Goal: Task Accomplishment & Management: Manage account settings

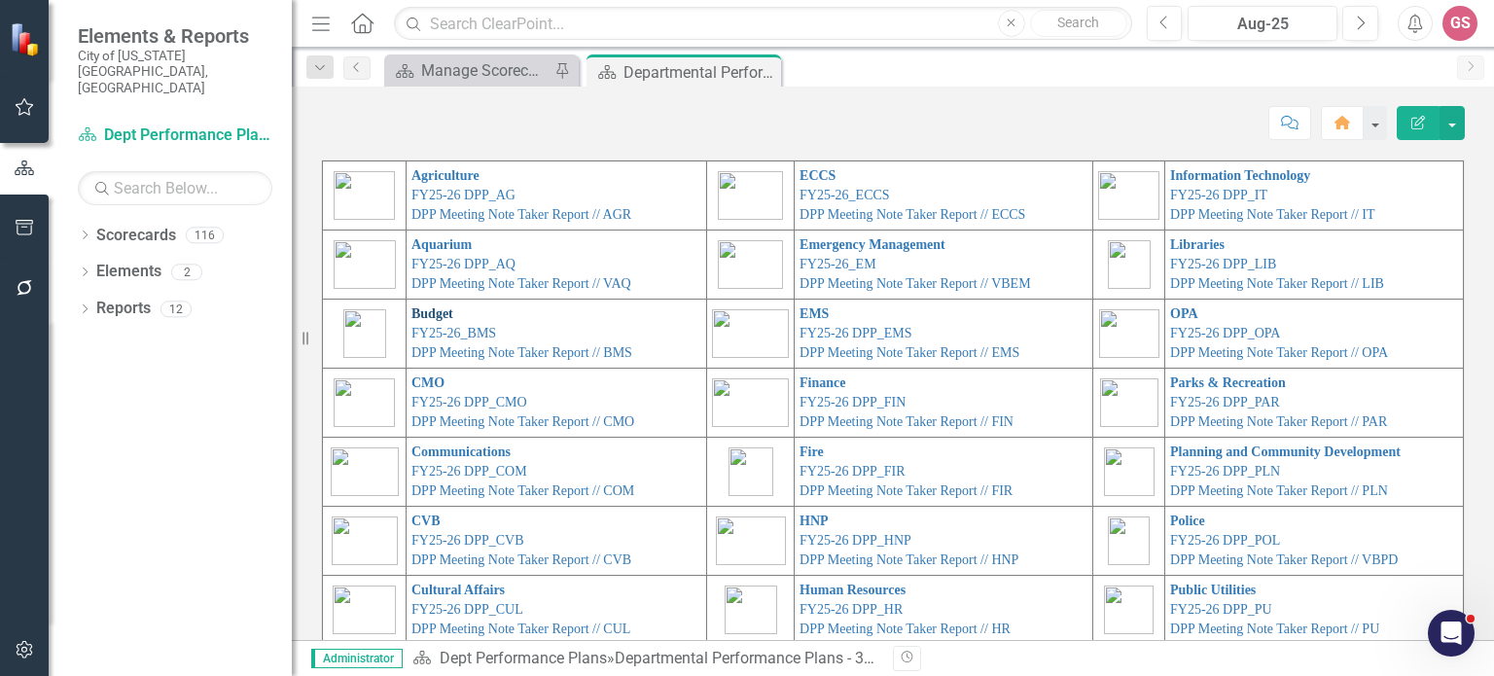
click at [411, 318] on link "Budget" at bounding box center [432, 313] width 42 height 15
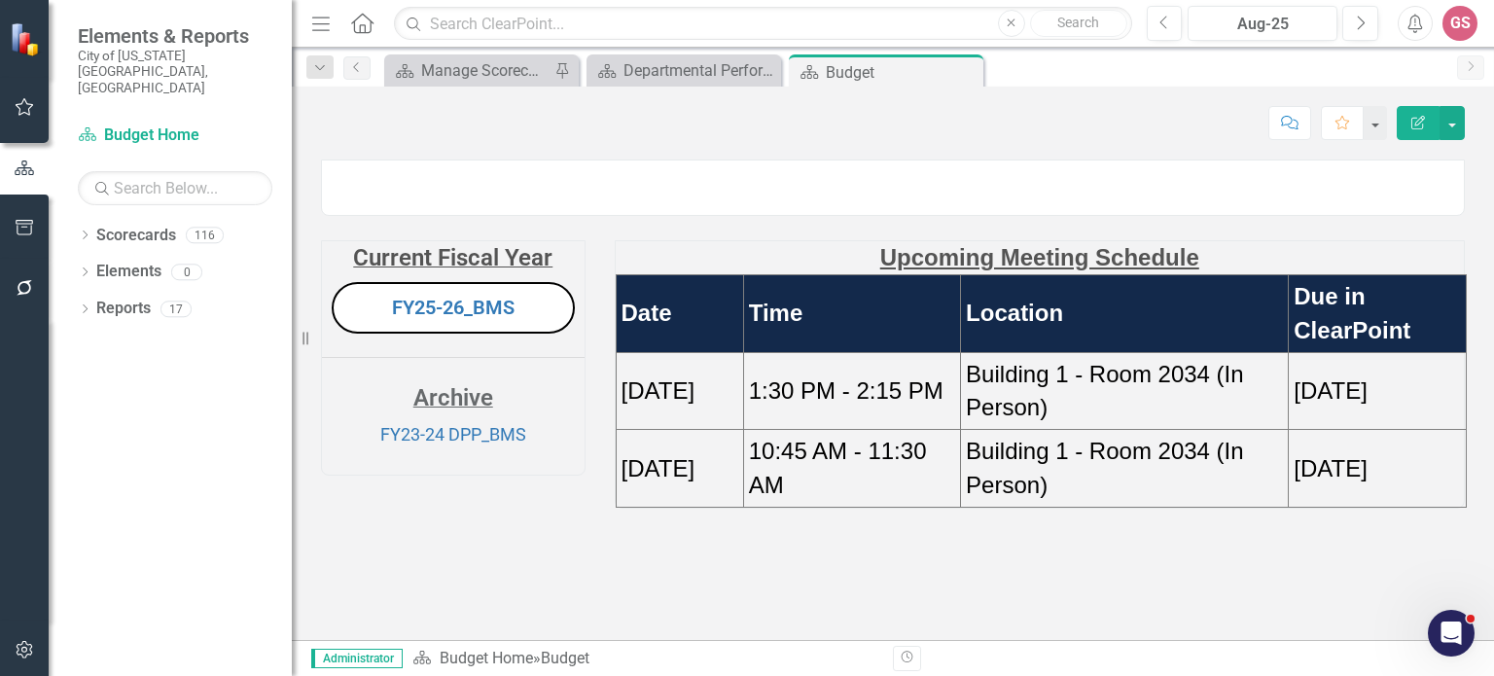
scroll to position [72, 0]
click at [430, 319] on link "FY25-26_BMS" at bounding box center [453, 307] width 123 height 23
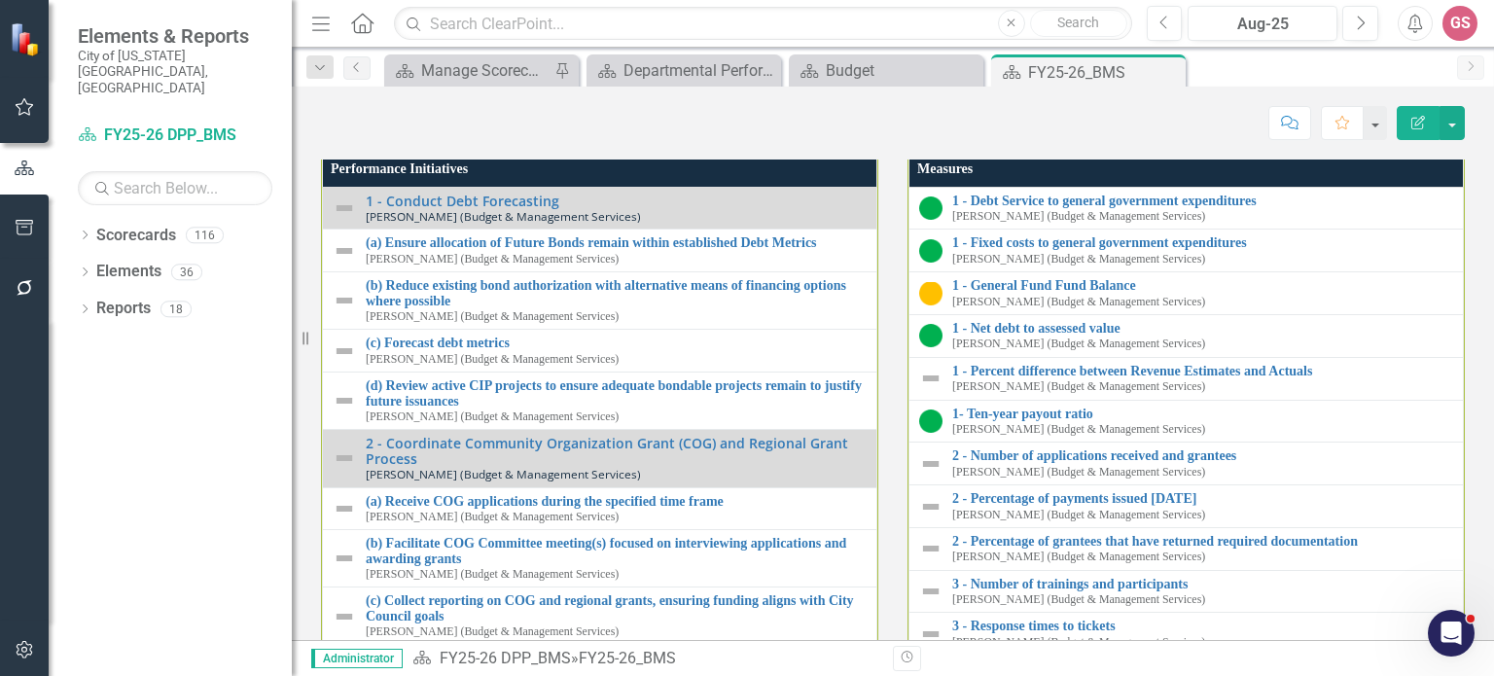
scroll to position [1676, 0]
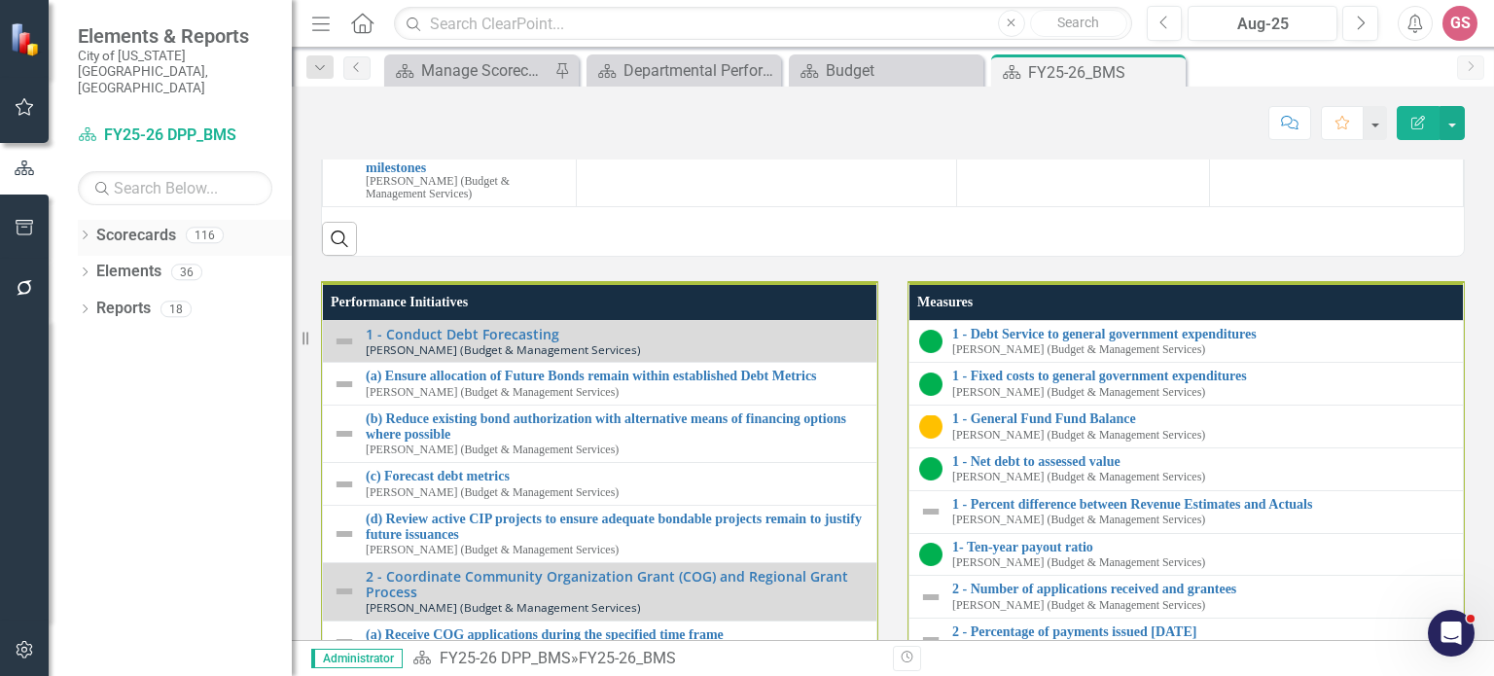
click at [117, 225] on link "Scorecards" at bounding box center [136, 236] width 80 height 22
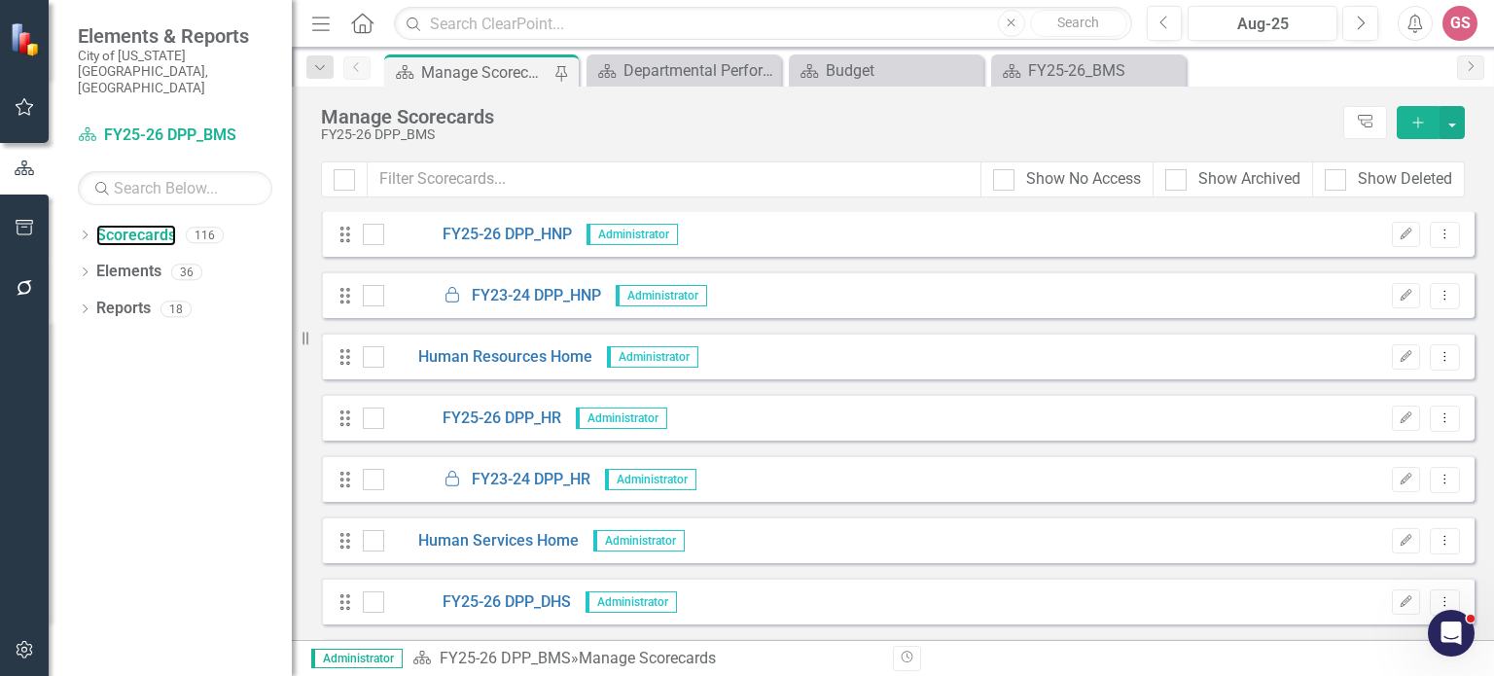
scroll to position [3264, 0]
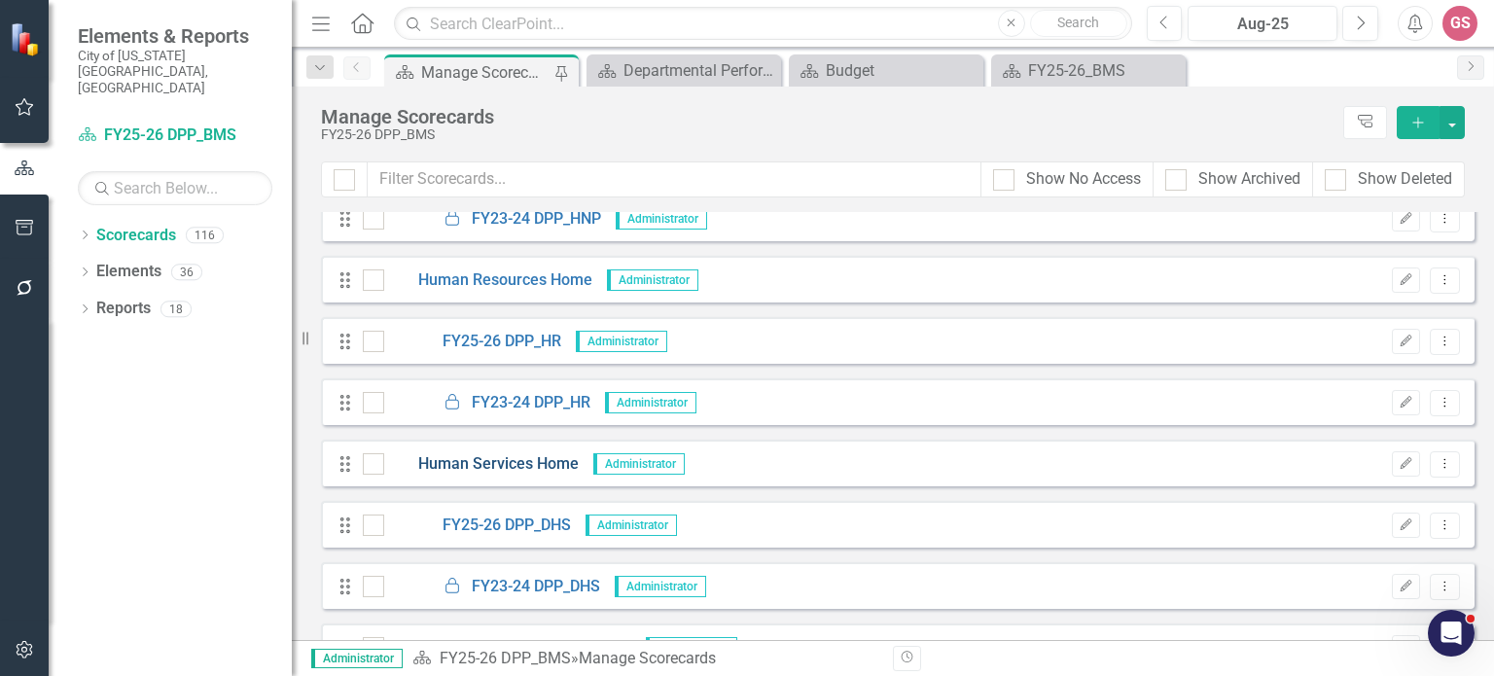
click at [493, 466] on link "Human Services Home" at bounding box center [481, 464] width 194 height 22
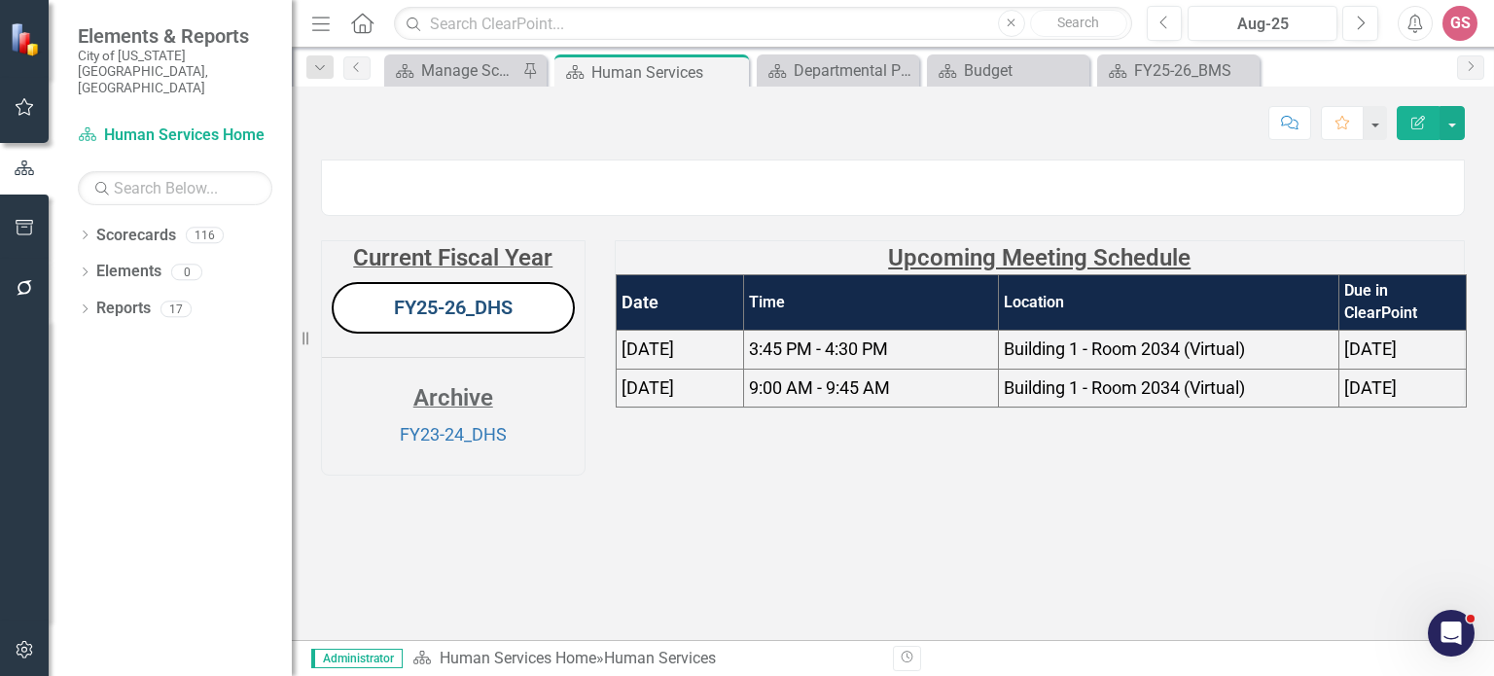
click at [450, 319] on link "FY25-26_DHS" at bounding box center [453, 307] width 119 height 23
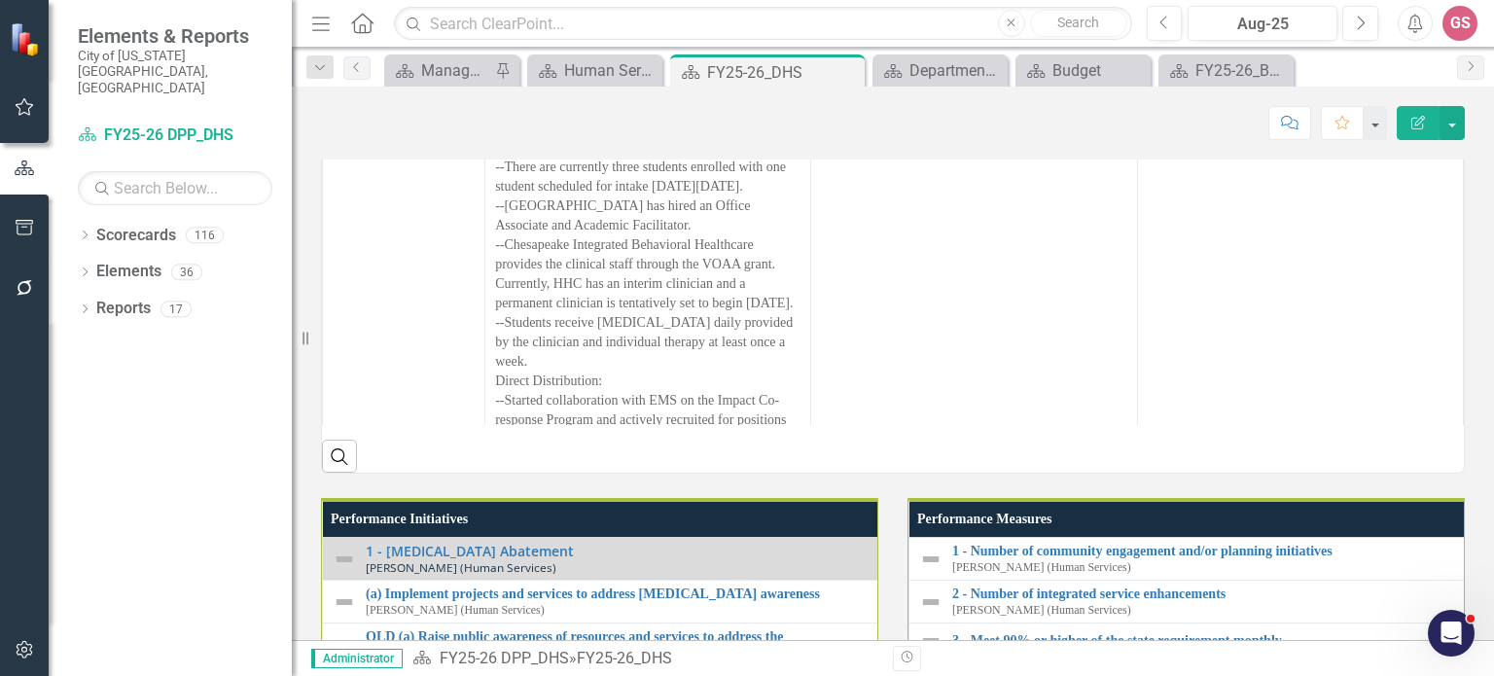
scroll to position [1513, 0]
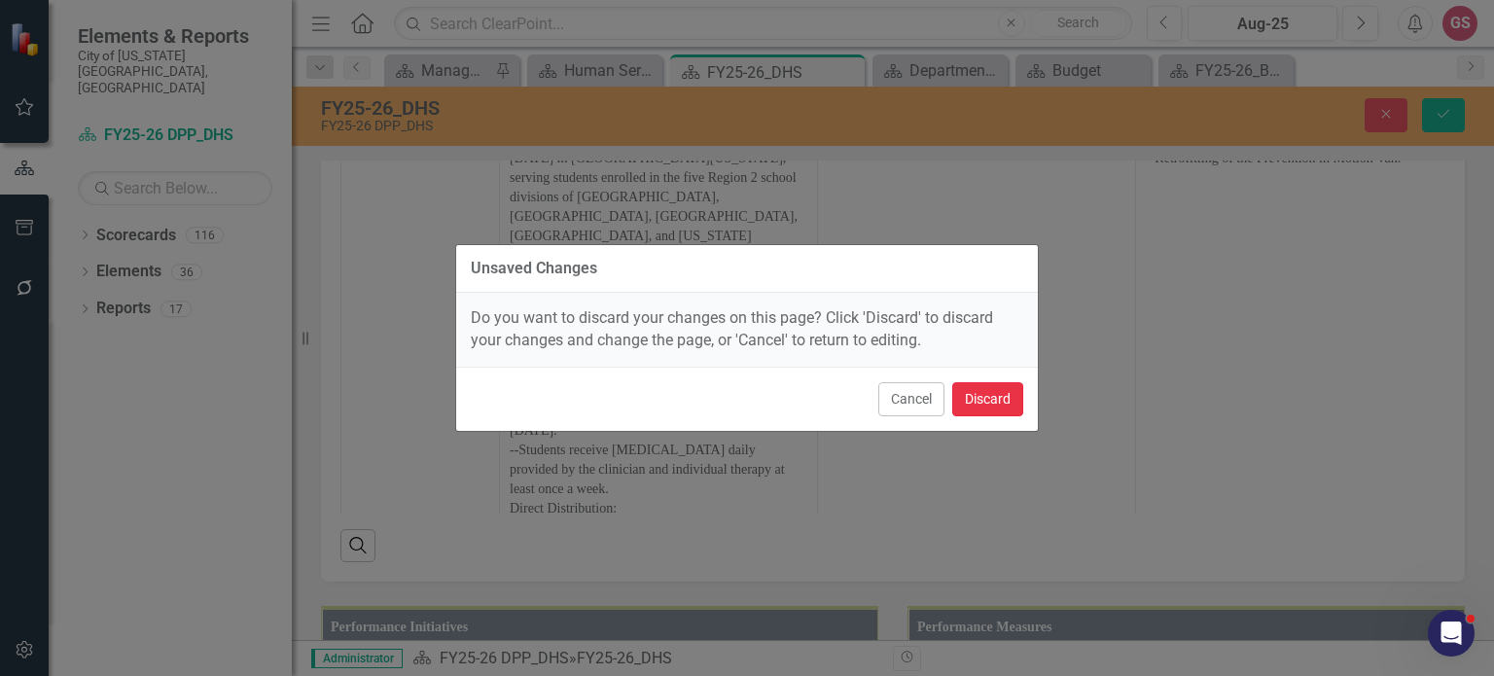
click at [998, 392] on button "Discard" at bounding box center [987, 399] width 71 height 34
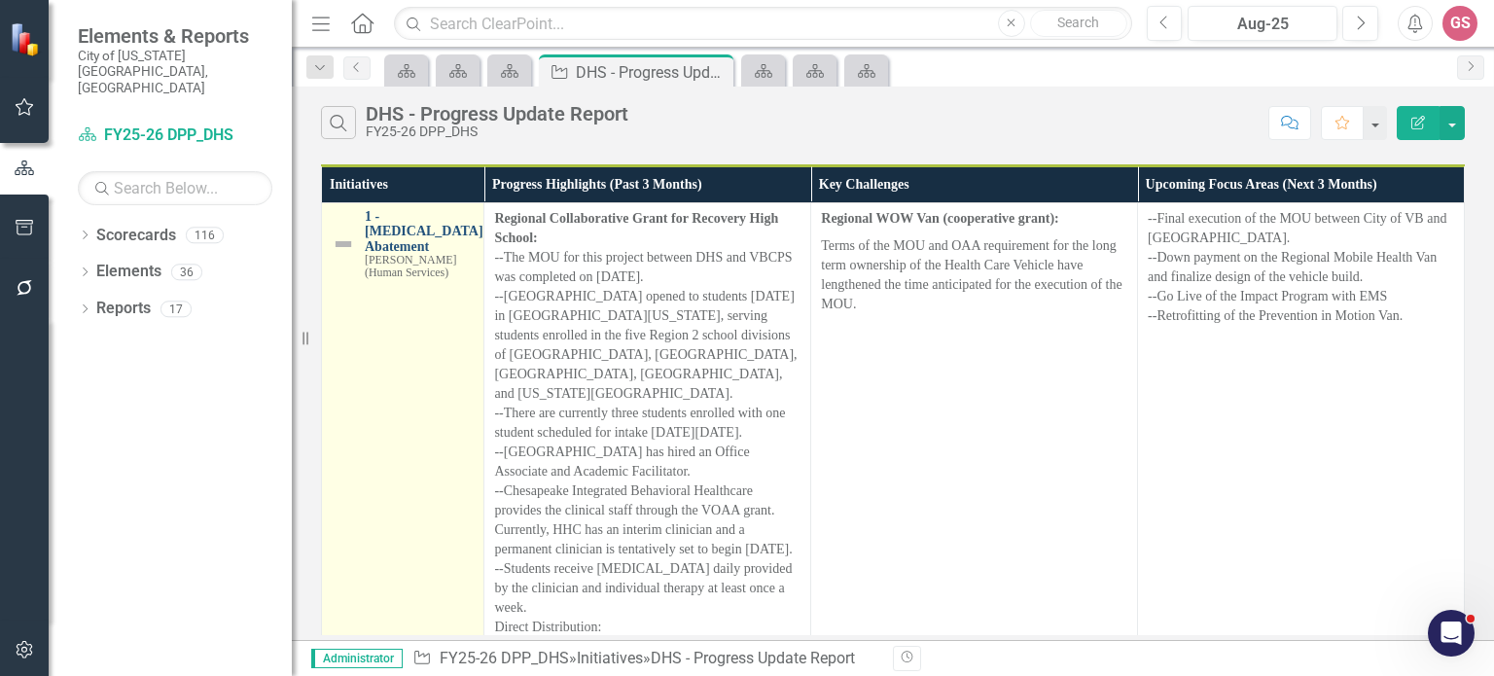
click at [418, 209] on link "1 - [MEDICAL_DATA] Abatement" at bounding box center [424, 231] width 119 height 45
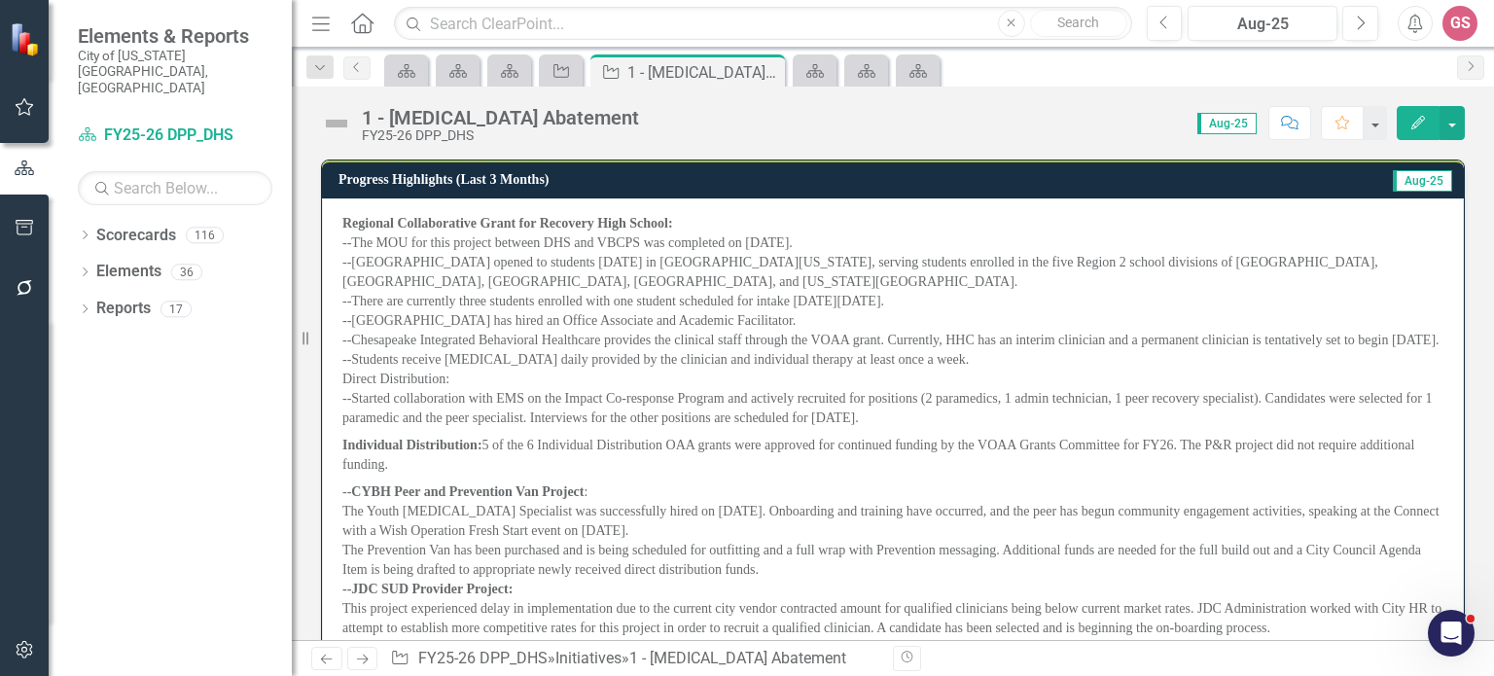
click at [1019, 225] on p "Regional Collaborative Grant for Recovery High School: --The MOU for this proje…" at bounding box center [892, 323] width 1101 height 218
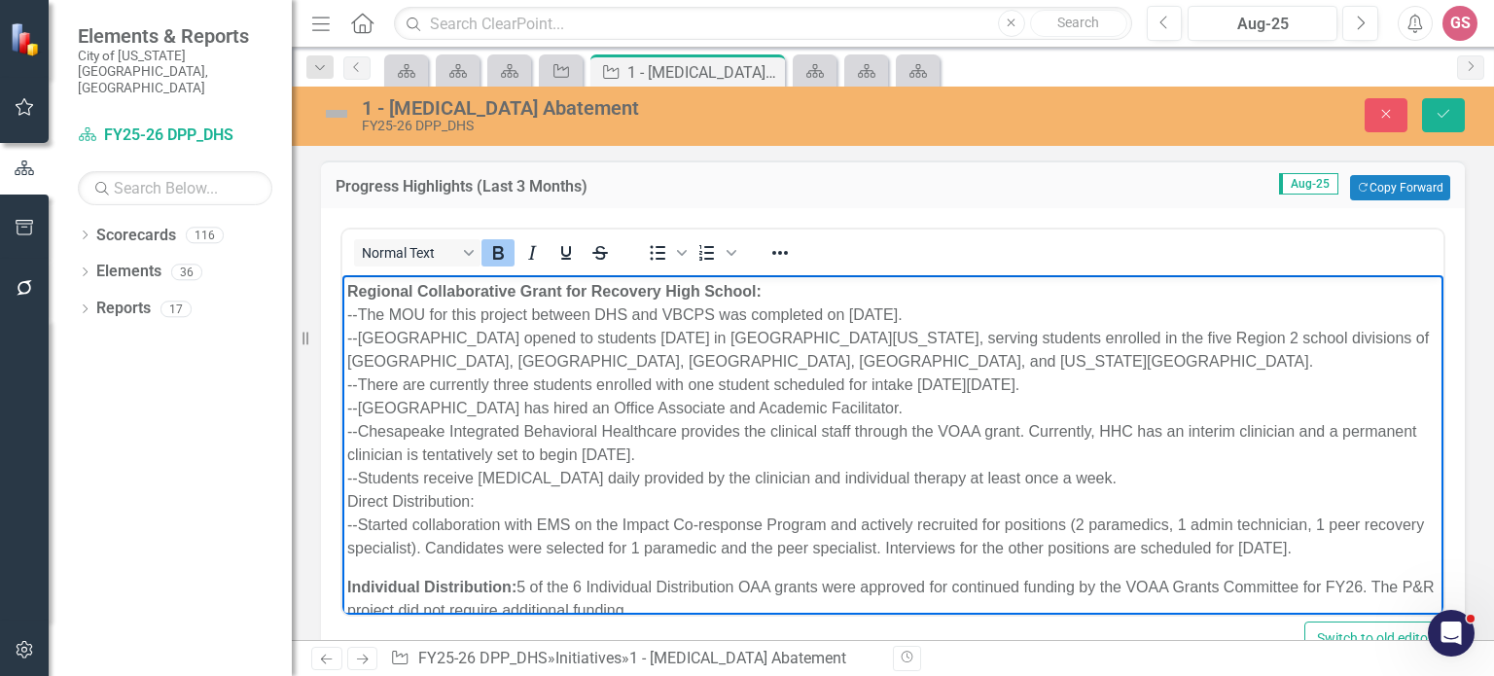
drag, startPoint x: 566, startPoint y: 591, endPoint x: 277, endPoint y: 114, distance: 558.0
click at [790, 255] on icon "Reveal or hide additional toolbar items" at bounding box center [779, 252] width 23 height 23
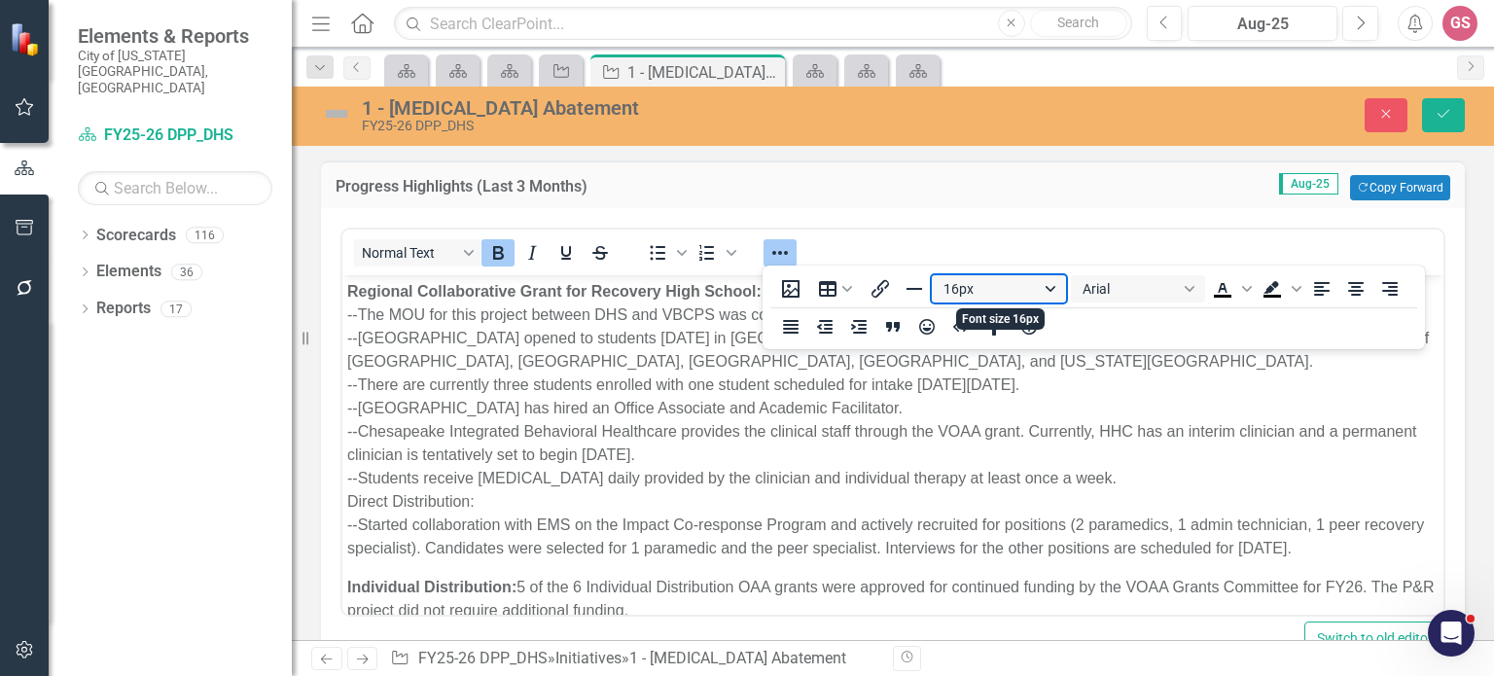
click at [1054, 293] on button "16px" at bounding box center [999, 288] width 134 height 27
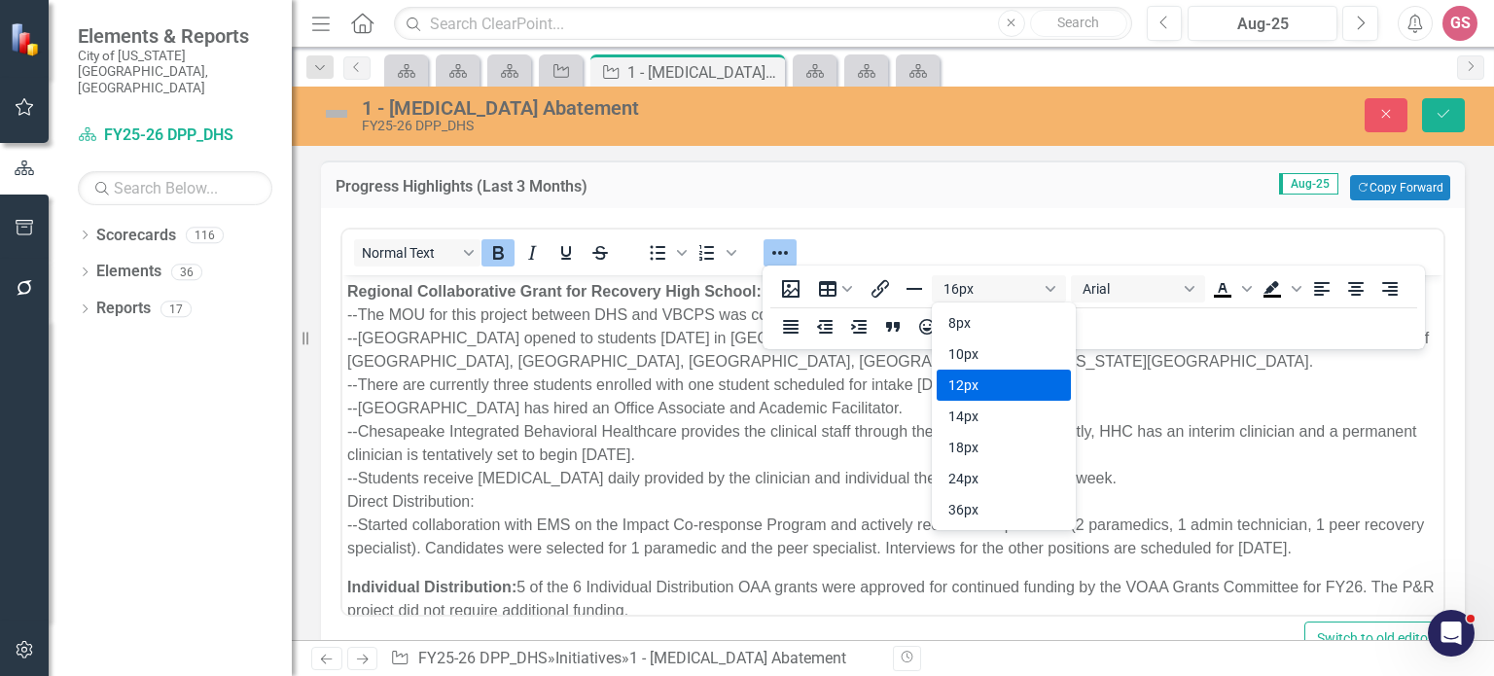
click at [980, 378] on div "12px" at bounding box center [990, 384] width 84 height 23
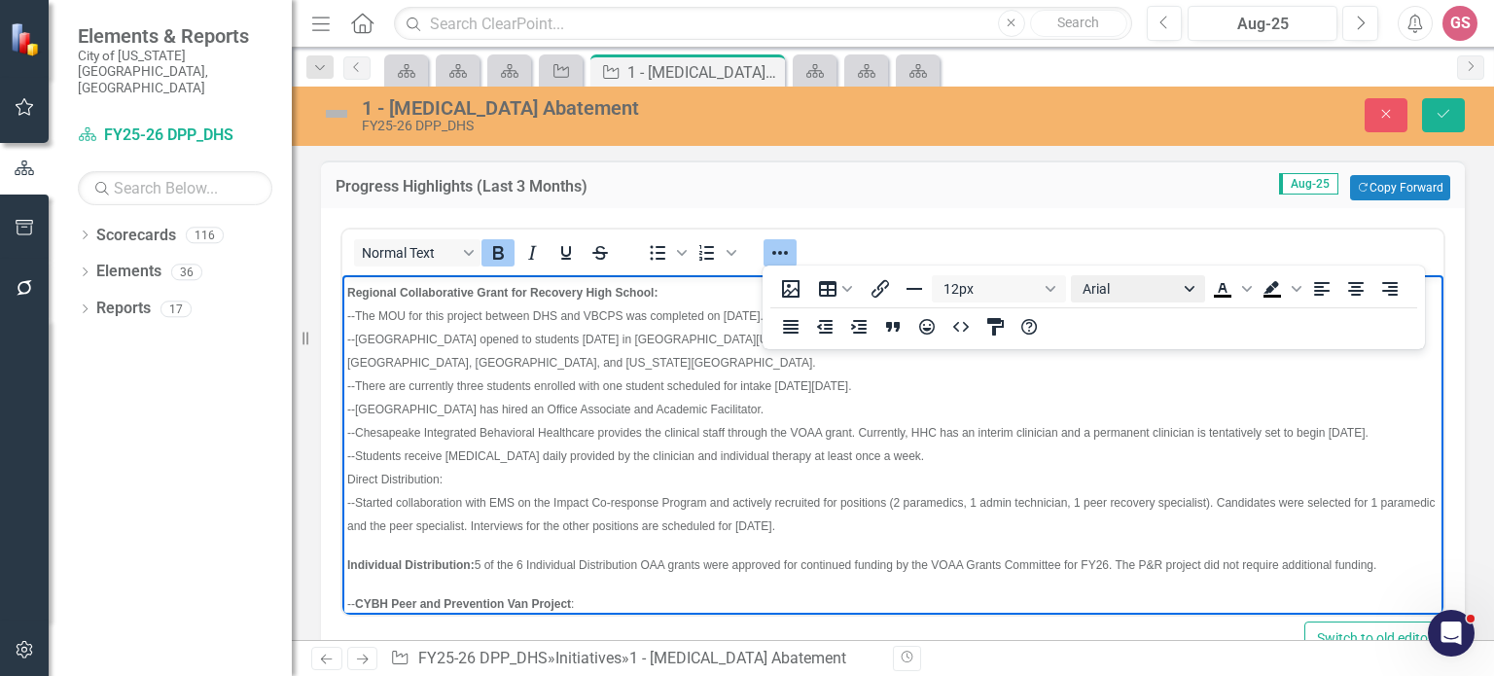
scroll to position [4, 0]
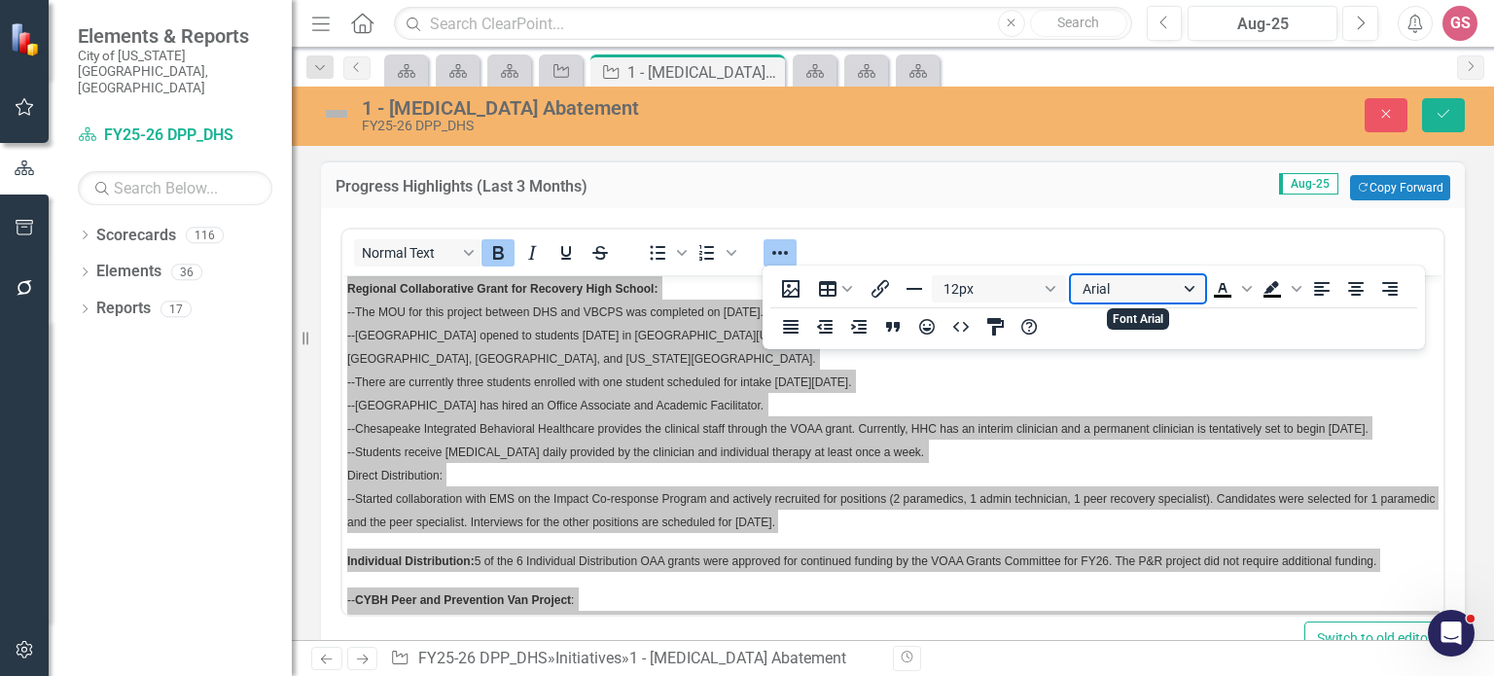
click at [1124, 291] on button "Arial" at bounding box center [1138, 288] width 134 height 27
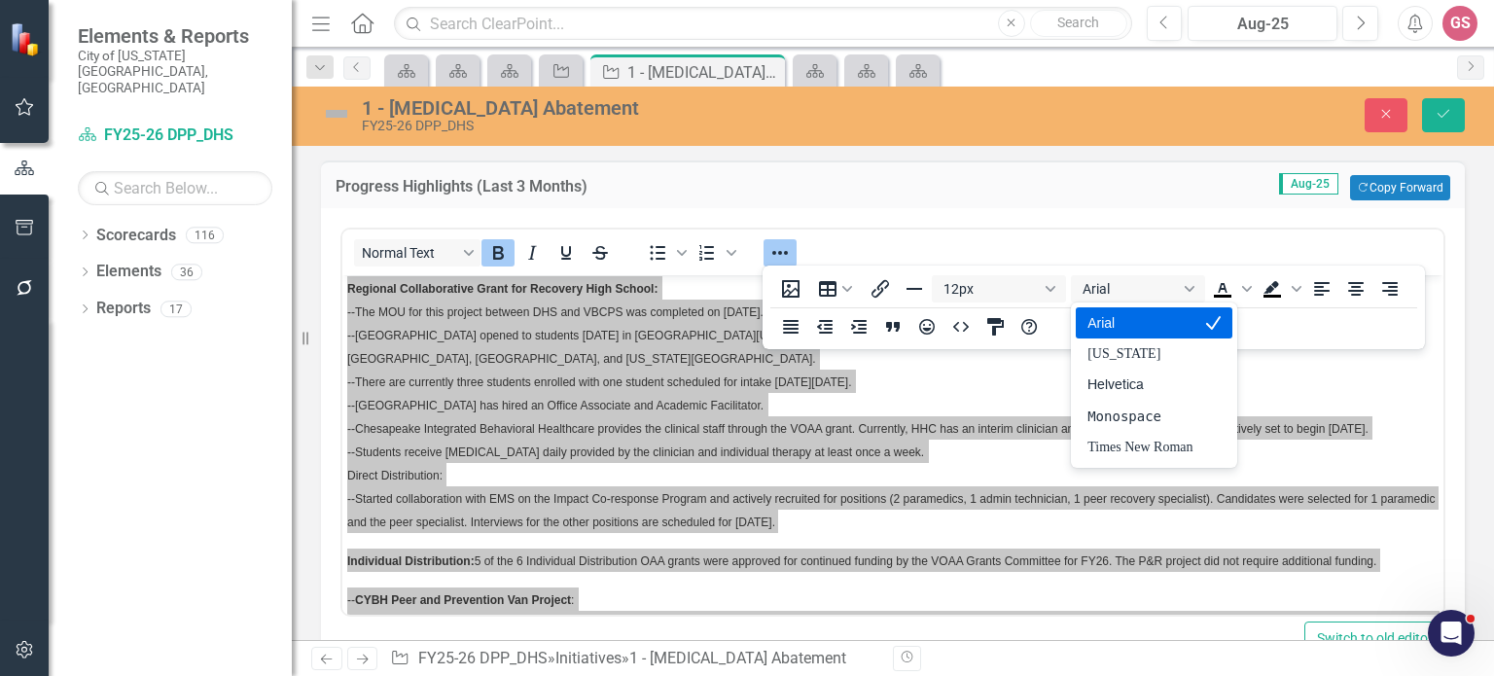
click at [1105, 325] on div "Arial" at bounding box center [1139, 322] width 105 height 23
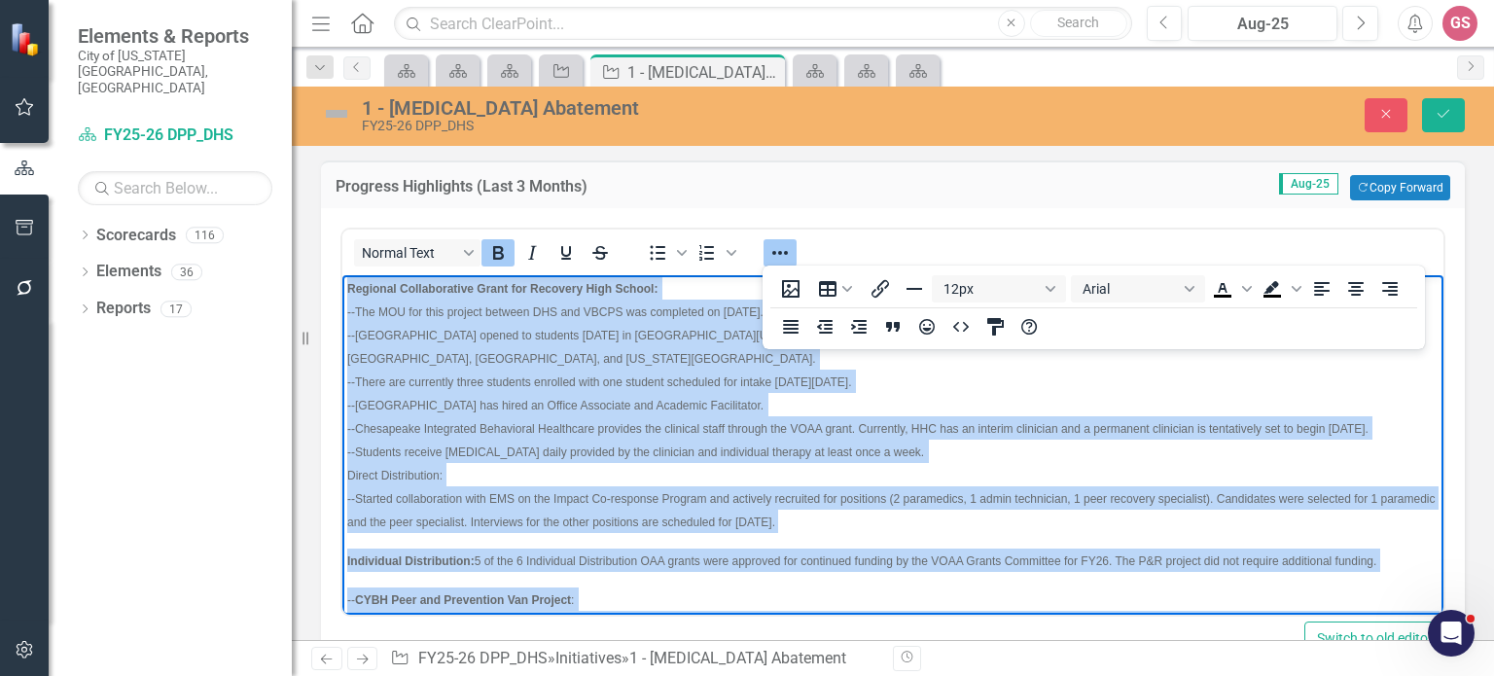
click at [619, 392] on p "Regional Collaborative Grant for Recovery High School: --The MOU for this proje…" at bounding box center [892, 404] width 1091 height 257
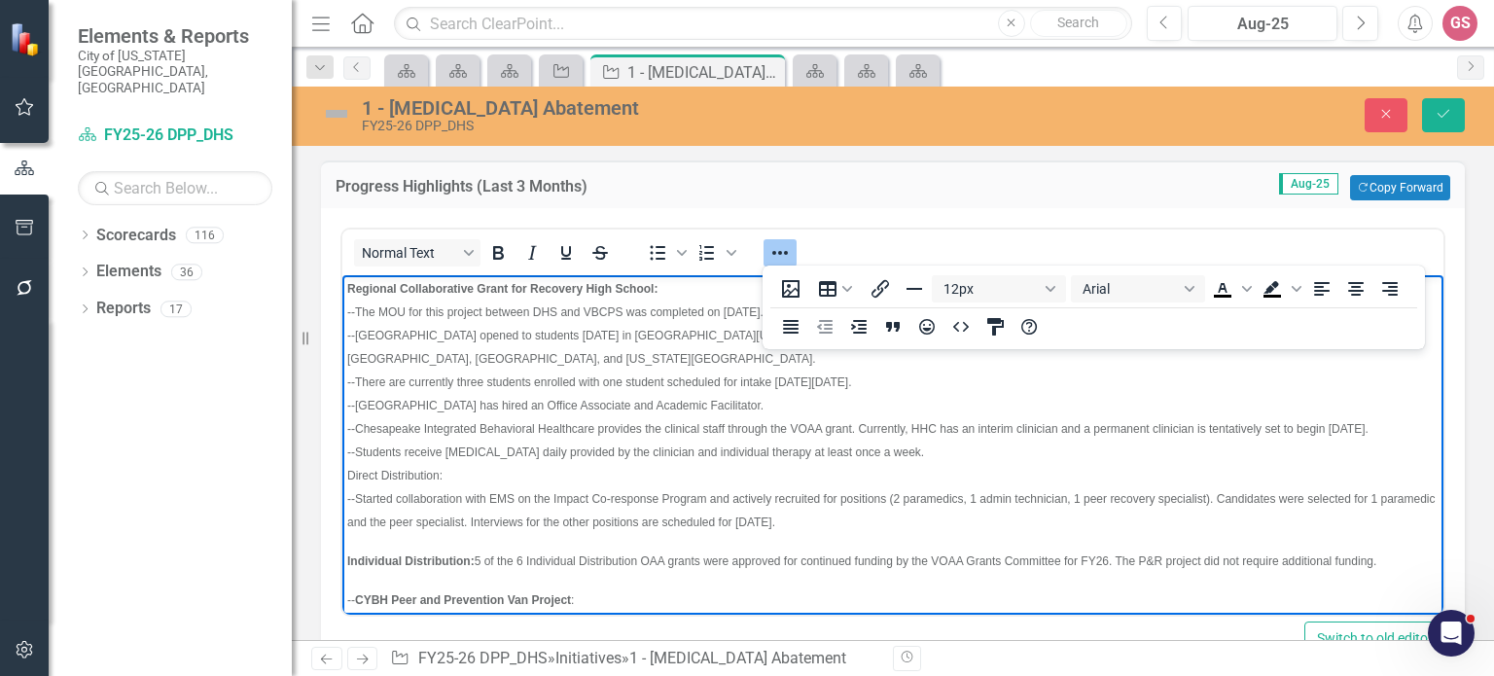
click at [778, 250] on icon "Reveal or hide additional toolbar items" at bounding box center [779, 252] width 23 height 23
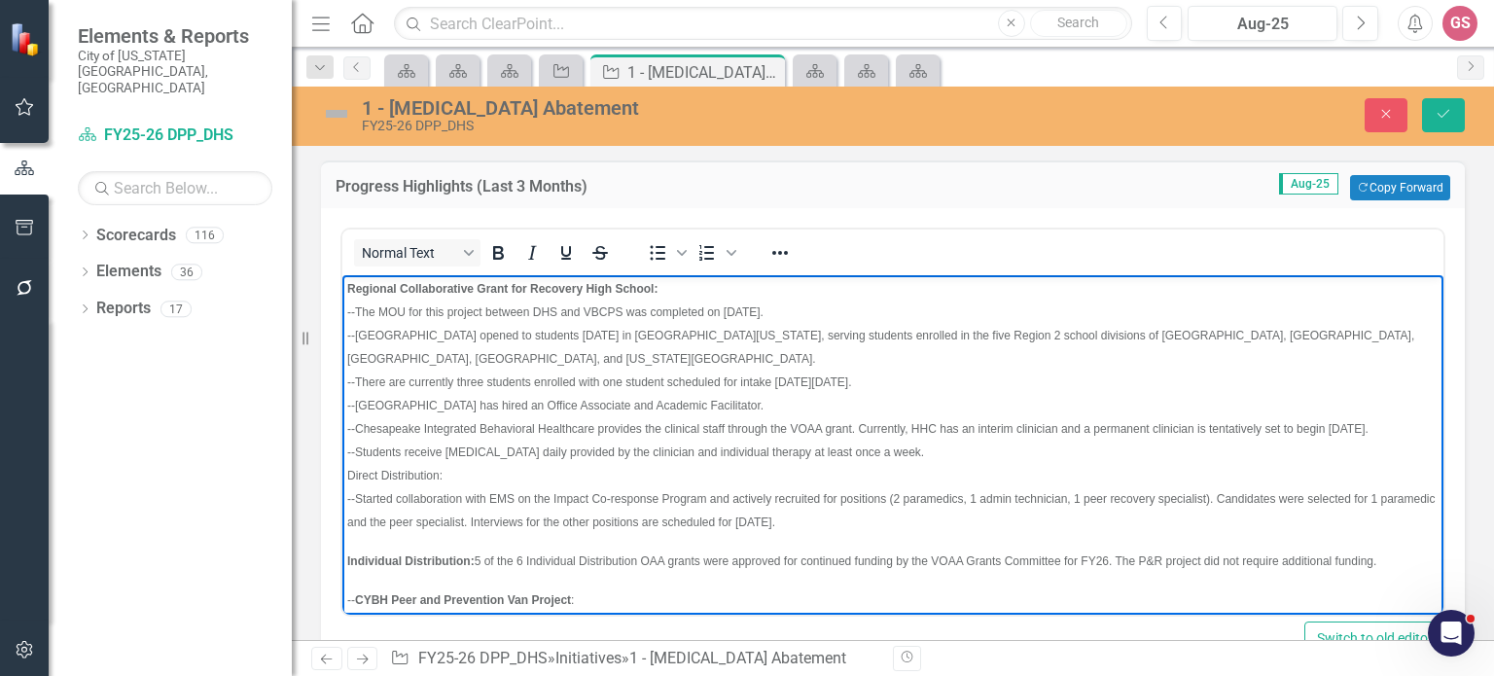
drag, startPoint x: 358, startPoint y: 310, endPoint x: 342, endPoint y: 310, distance: 15.6
click at [342, 310] on html "Regional Collaborative Grant for Recovery High School: --The MOU for this proje…" at bounding box center [892, 680] width 1101 height 819
drag, startPoint x: 354, startPoint y: 310, endPoint x: 324, endPoint y: 311, distance: 30.2
click at [342, 311] on html "Regional Collaborative Grant for Recovery High School: --The MOU for this proje…" at bounding box center [892, 680] width 1101 height 819
drag, startPoint x: 356, startPoint y: 334, endPoint x: 684, endPoint y: 608, distance: 427.3
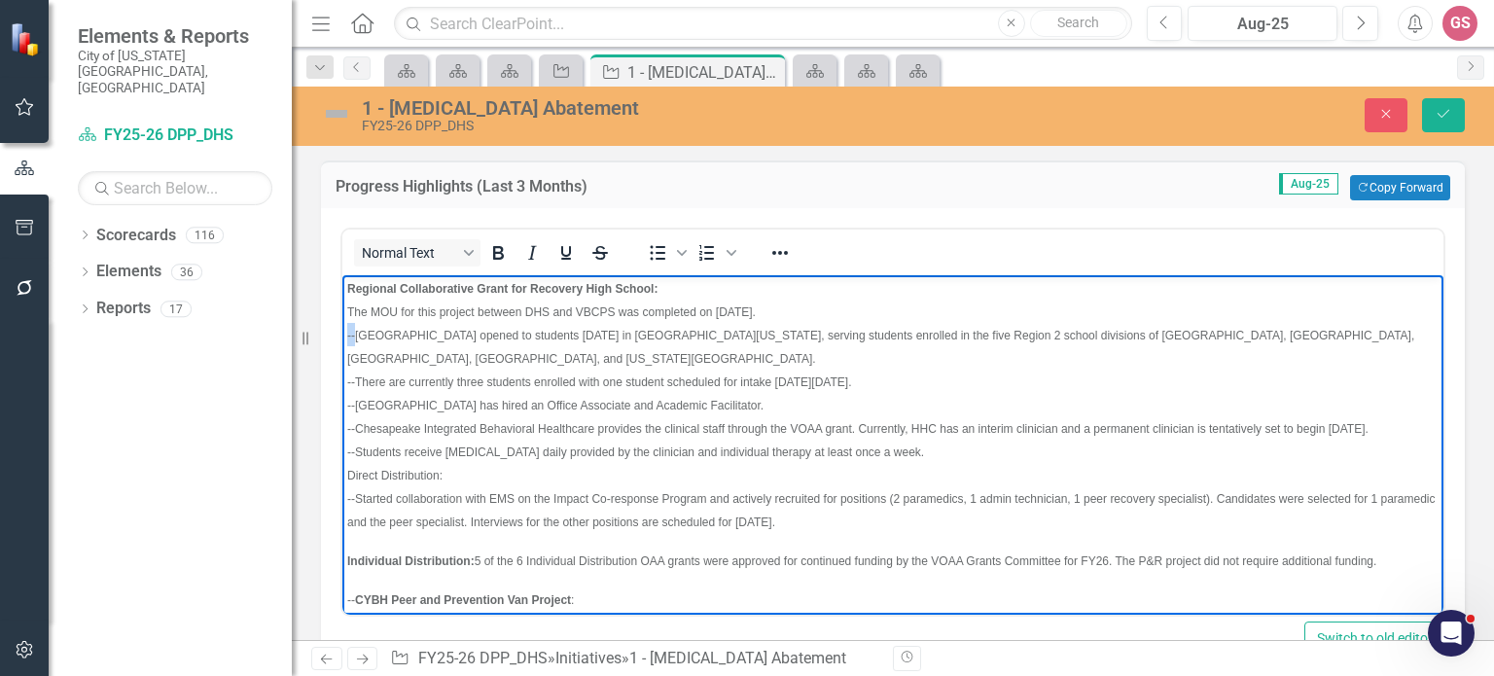
click at [342, 334] on html "Regional Collaborative Grant for Recovery High School: The MOU for this project…" at bounding box center [892, 680] width 1101 height 819
drag, startPoint x: 826, startPoint y: 334, endPoint x: 788, endPoint y: 332, distance: 38.0
click at [788, 332] on span "The [GEOGRAPHIC_DATA] opened to students on [DATE], in [GEOGRAPHIC_DATA], [US_S…" at bounding box center [837, 347] width 980 height 37
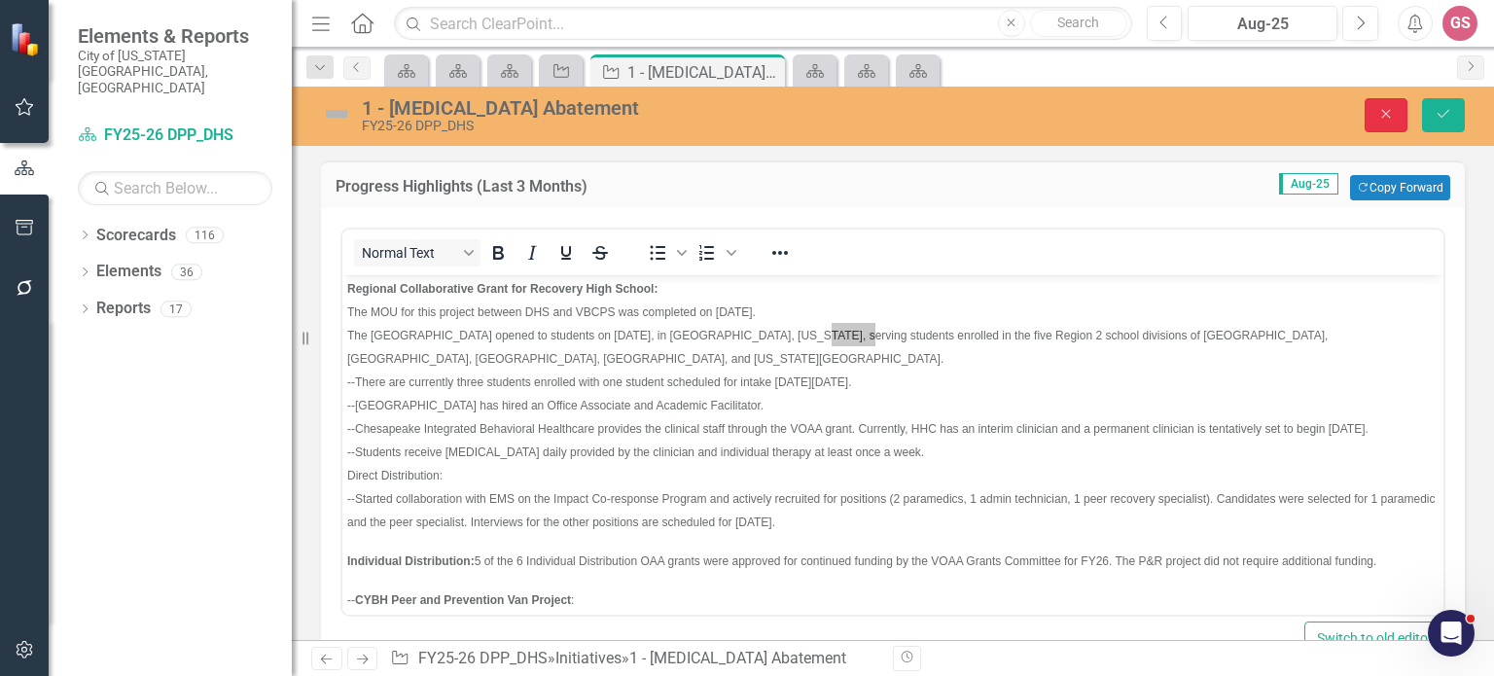
click at [1396, 102] on button "Close" at bounding box center [1385, 115] width 43 height 34
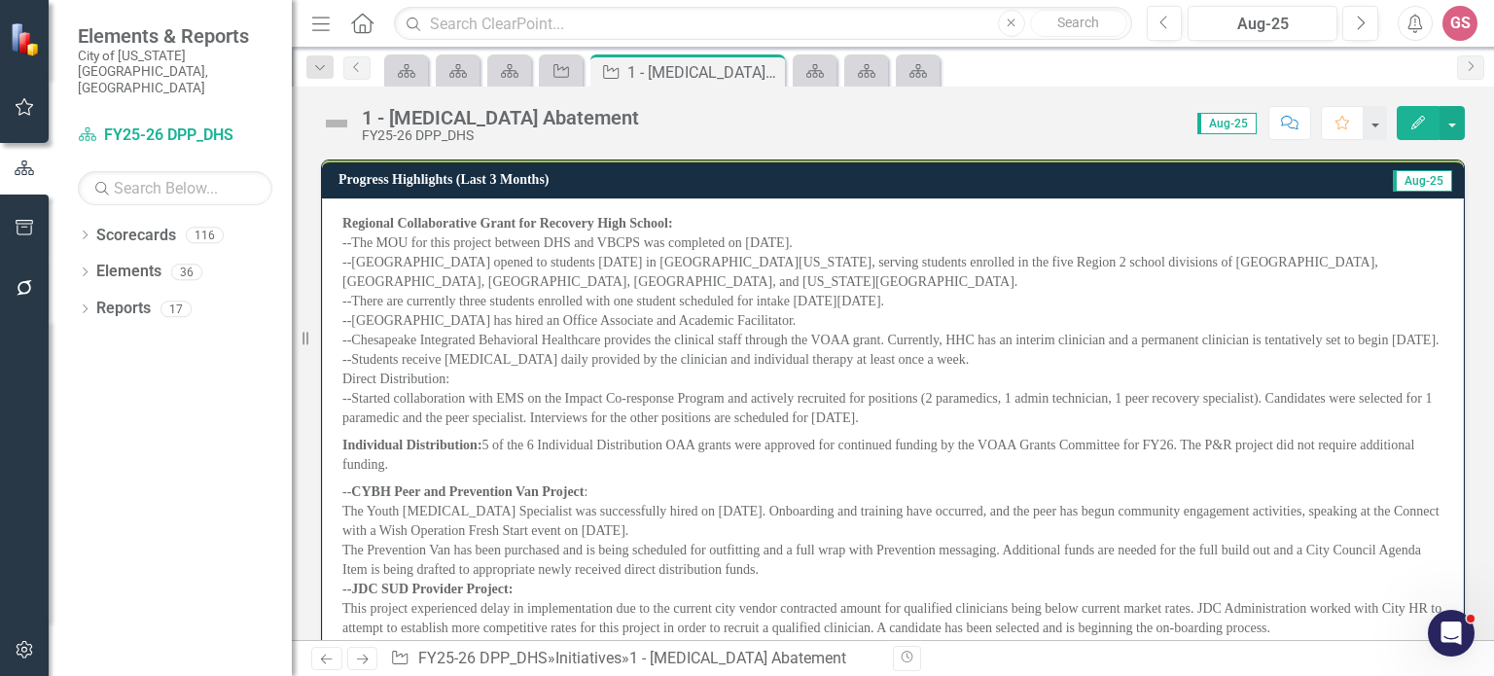
click at [895, 470] on p "Individual Distribution: 5 of the 6 Individual Distribution OAA grants were app…" at bounding box center [892, 455] width 1101 height 47
click at [896, 469] on p "Individual Distribution: 5 of the 6 Individual Distribution OAA grants were app…" at bounding box center [892, 455] width 1101 height 47
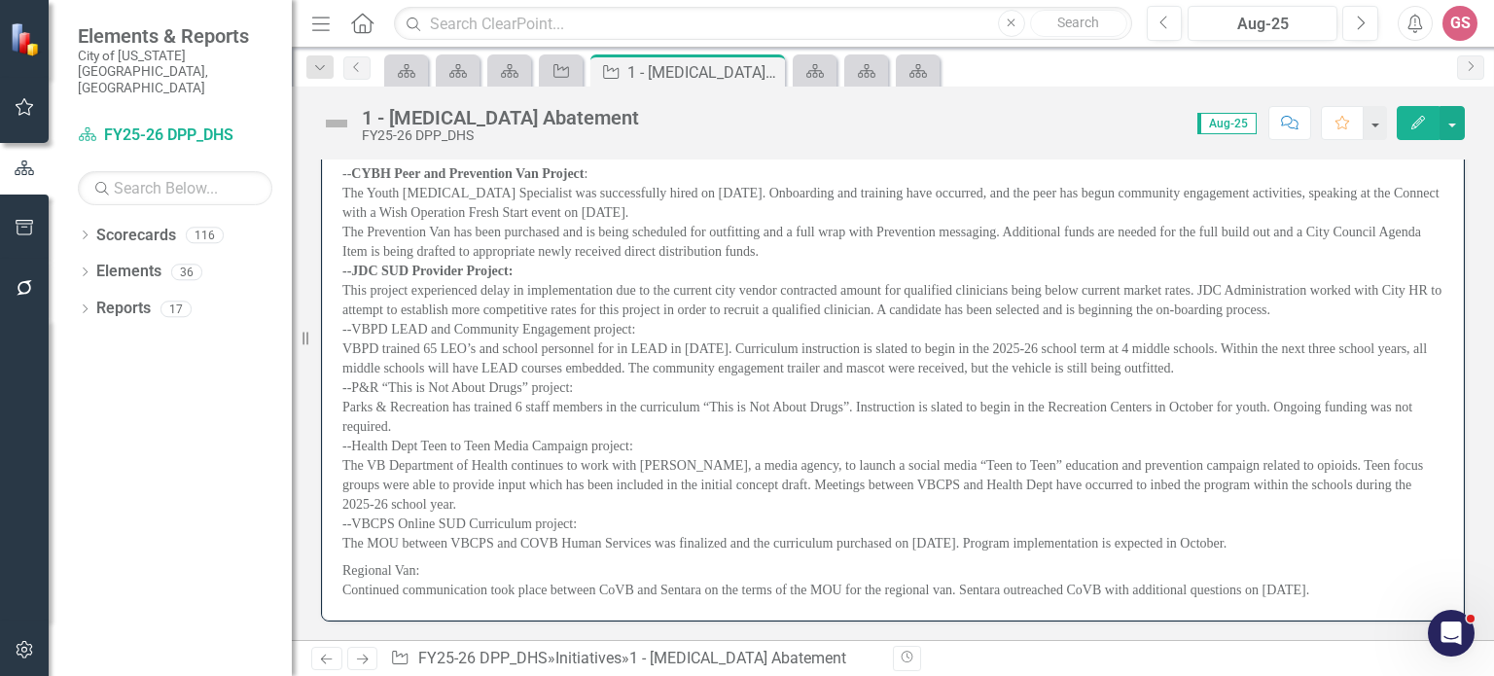
scroll to position [349, 0]
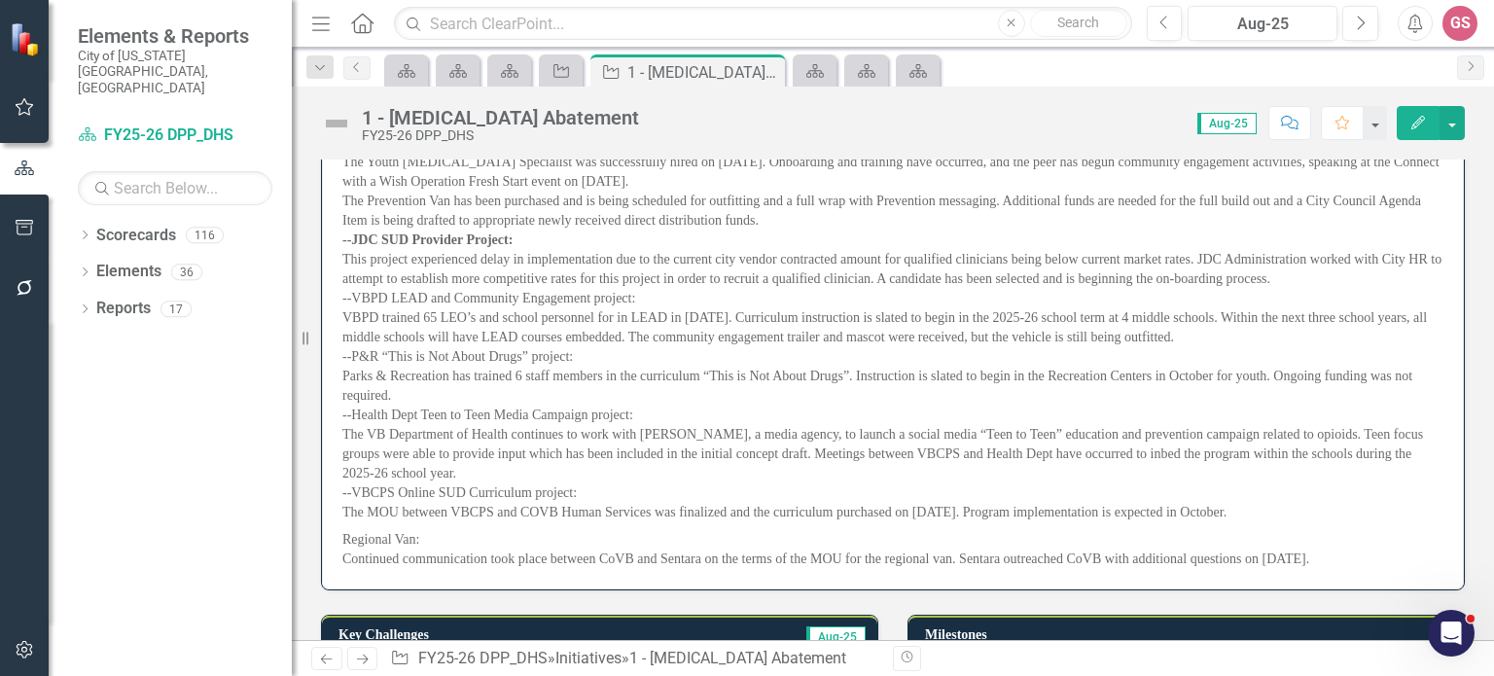
click at [1329, 569] on p "Regional Van: Continued communication took place between CoVB and Sentara on th…" at bounding box center [892, 547] width 1101 height 43
drag, startPoint x: 1329, startPoint y: 575, endPoint x: 435, endPoint y: 423, distance: 907.4
click at [435, 423] on span "Regional Collaborative Grant for Recovery High School: --The MOU for this proje…" at bounding box center [892, 217] width 1101 height 704
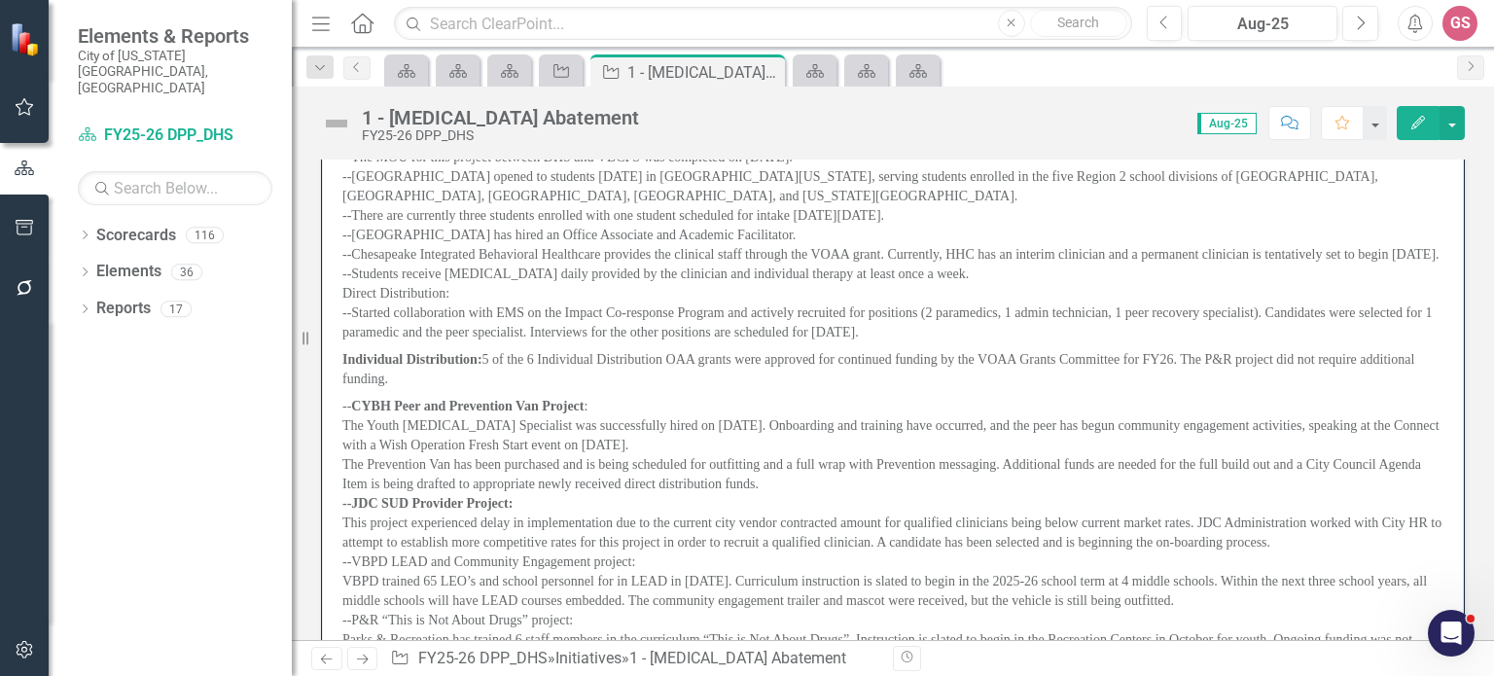
scroll to position [0, 0]
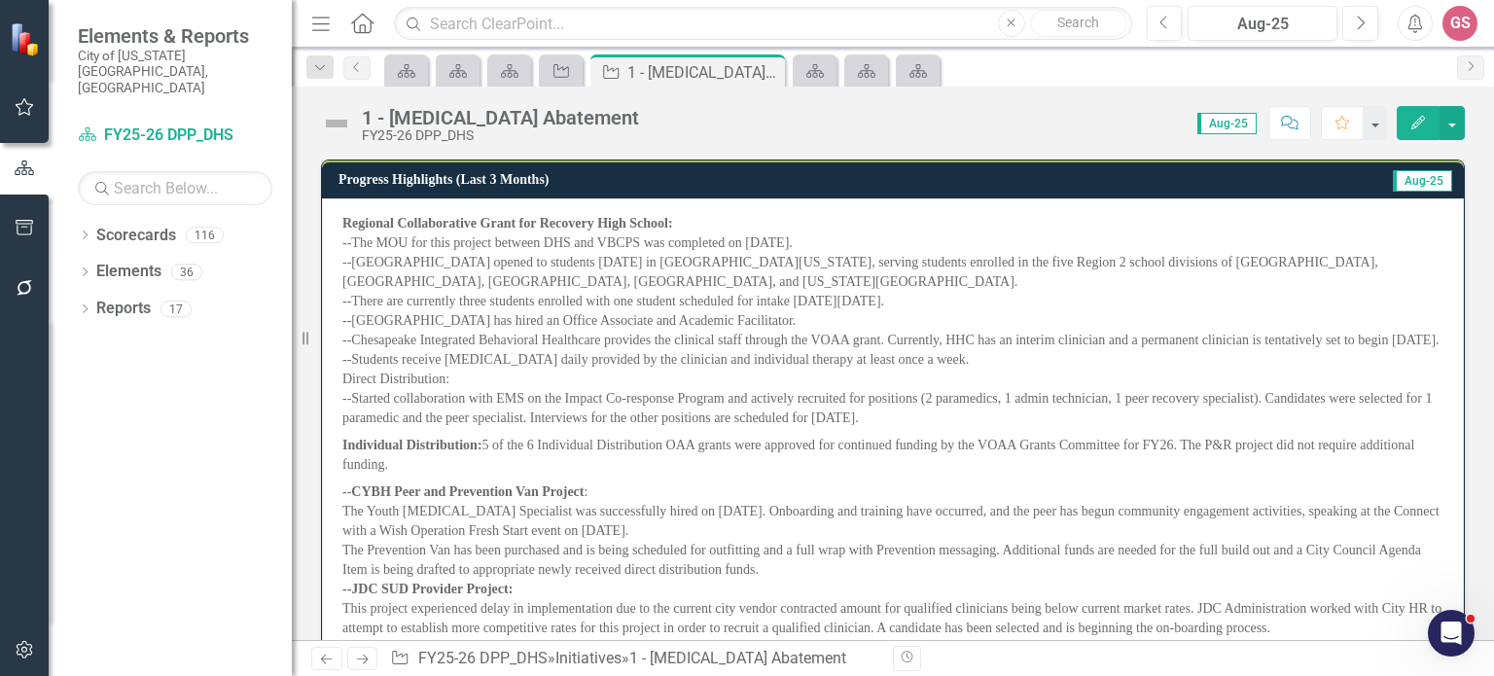
click at [863, 229] on p "Regional Collaborative Grant for Recovery High School: --The MOU for this proje…" at bounding box center [892, 323] width 1101 height 218
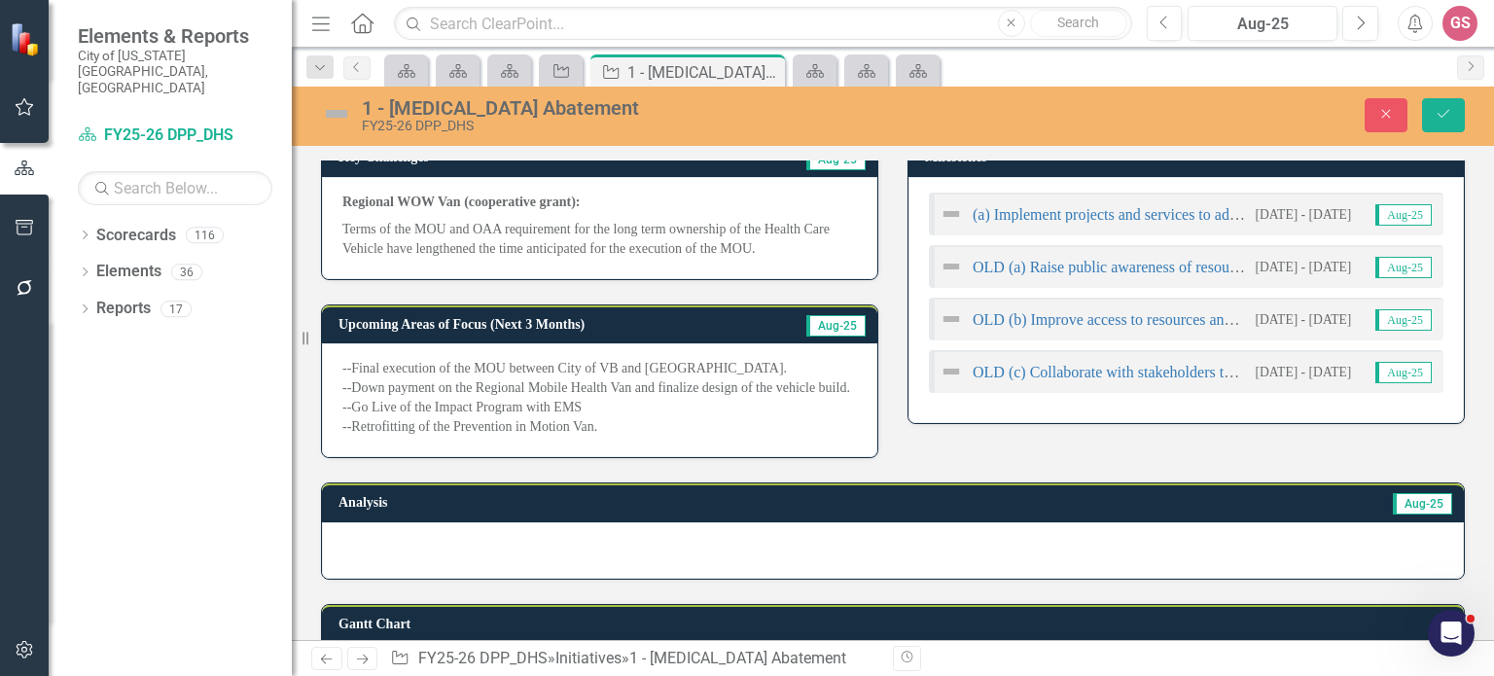
scroll to position [688, 0]
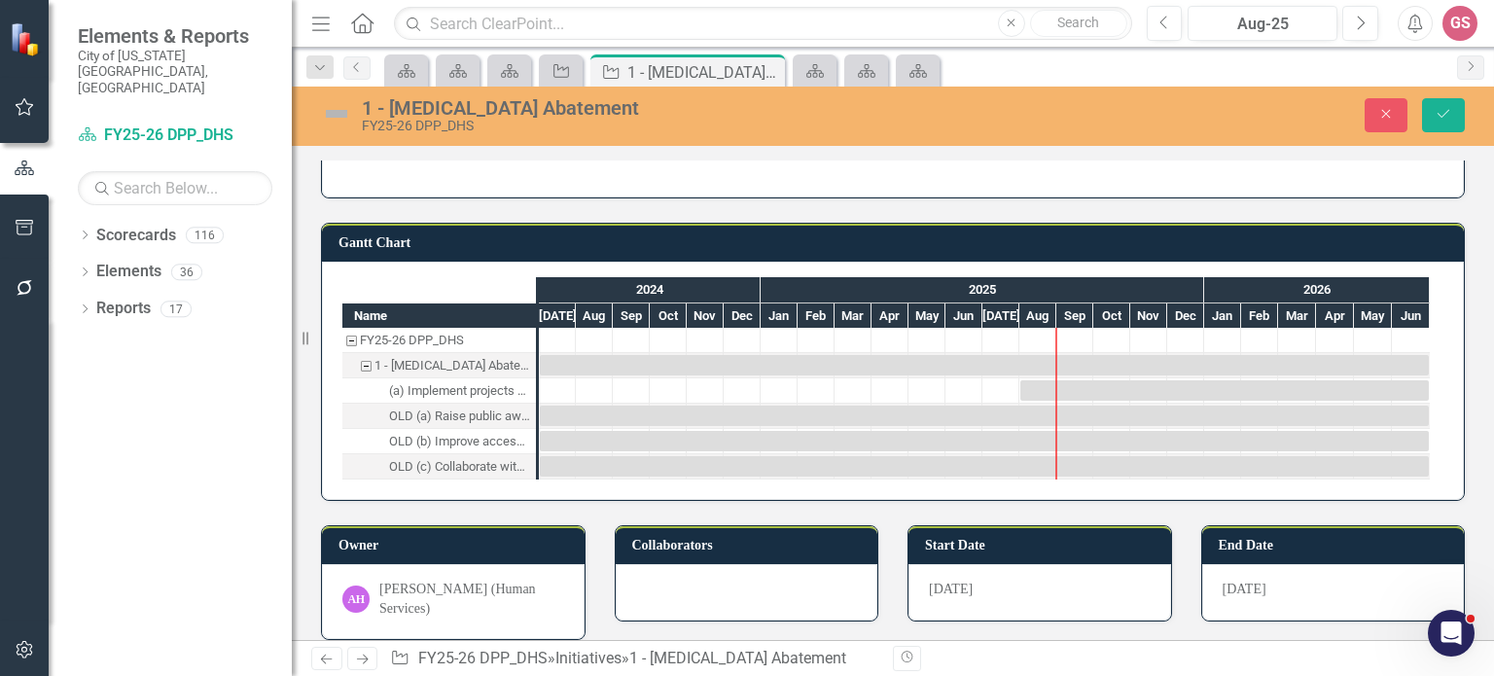
drag, startPoint x: 346, startPoint y: -663, endPoint x: 1112, endPoint y: 723, distance: 1584.2
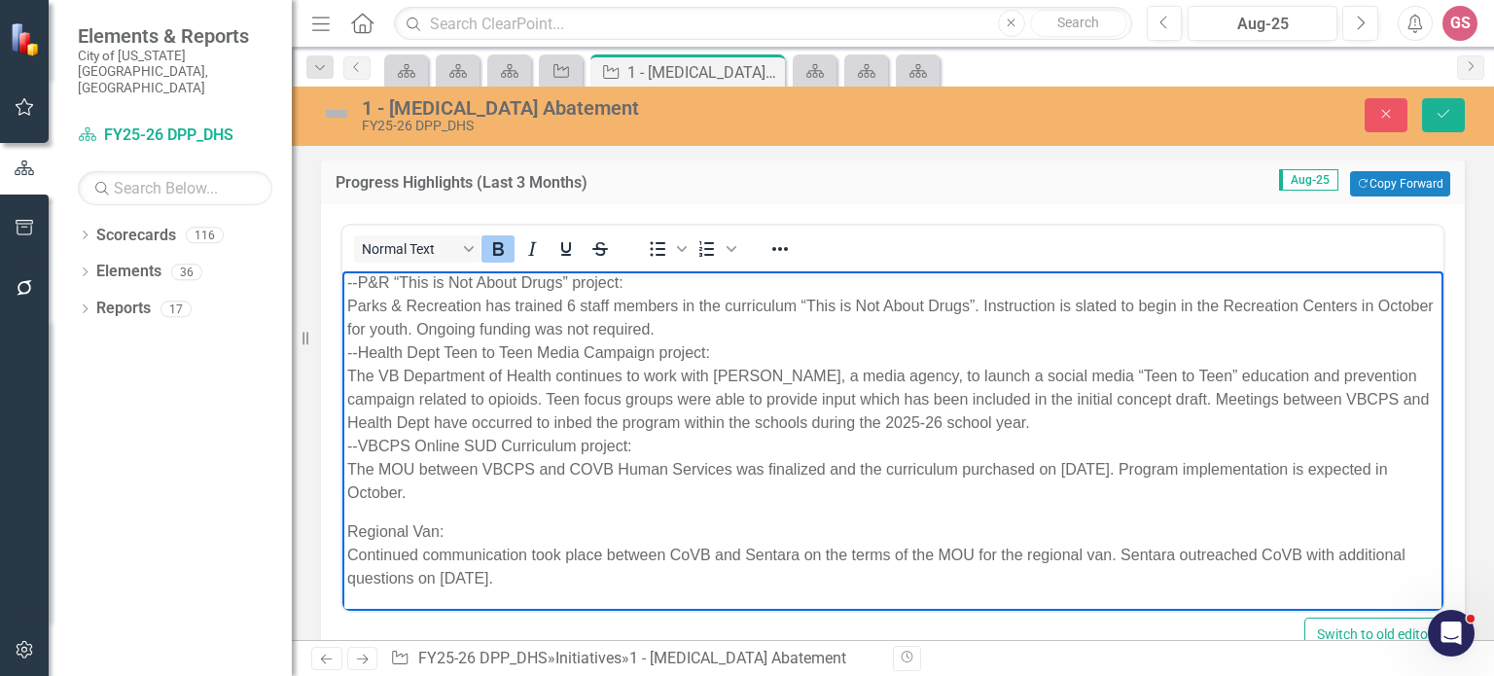
scroll to position [0, 0]
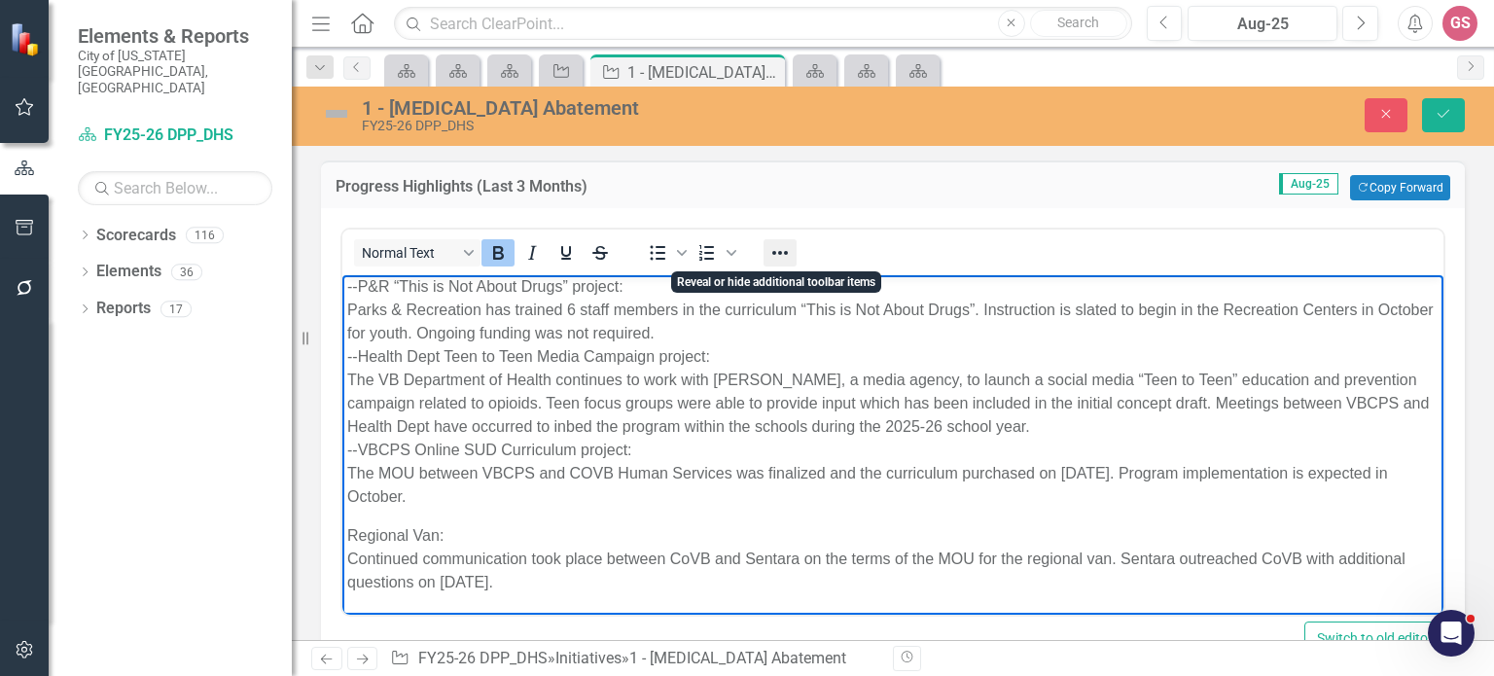
click at [779, 252] on icon "Reveal or hide additional toolbar items" at bounding box center [780, 253] width 16 height 4
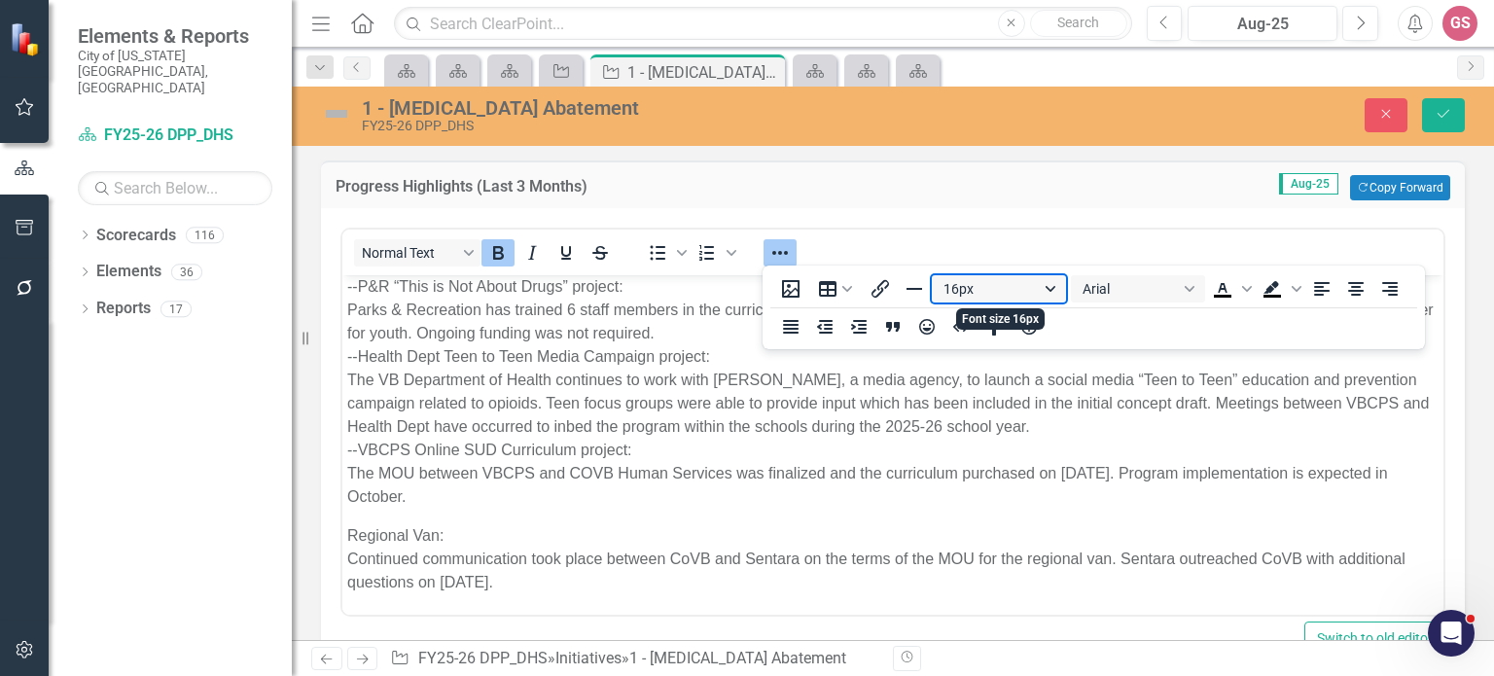
click at [1000, 293] on button "16px" at bounding box center [999, 288] width 134 height 27
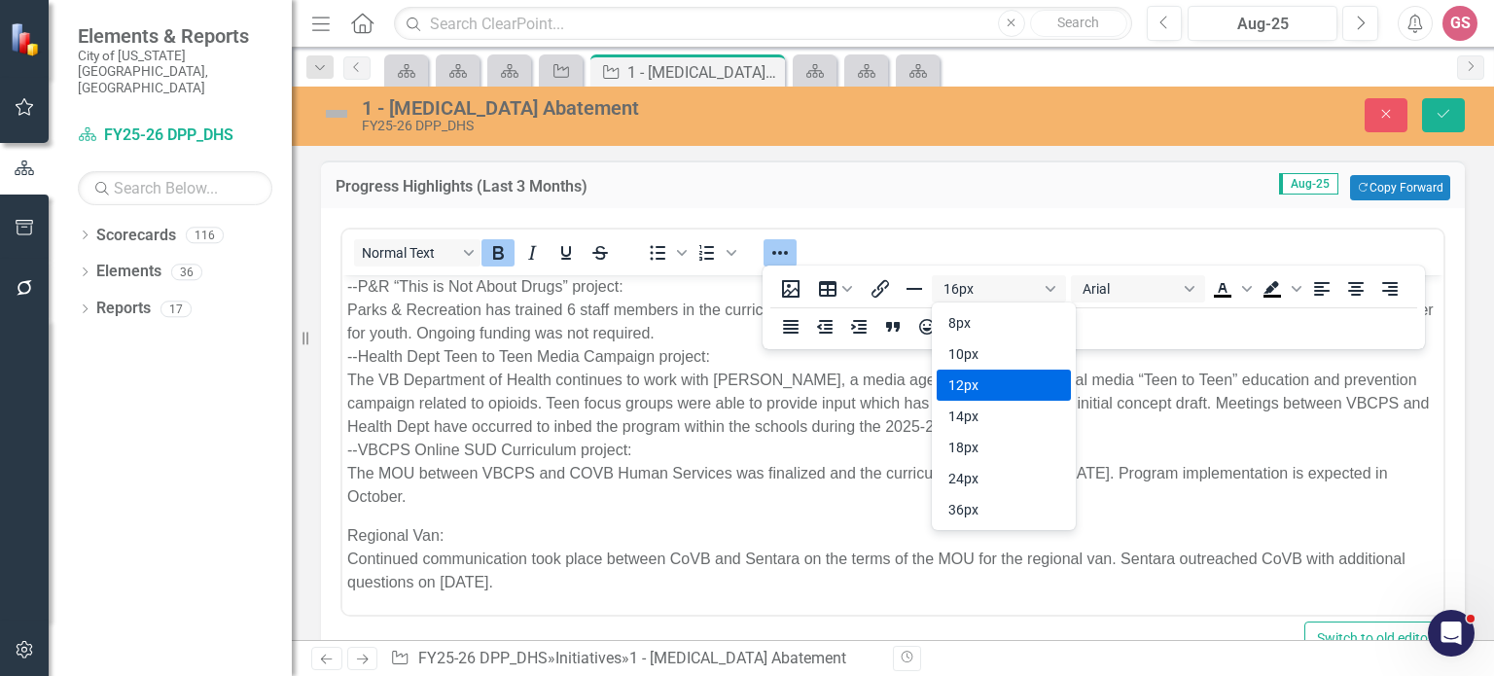
click at [986, 383] on div "12px" at bounding box center [990, 384] width 84 height 23
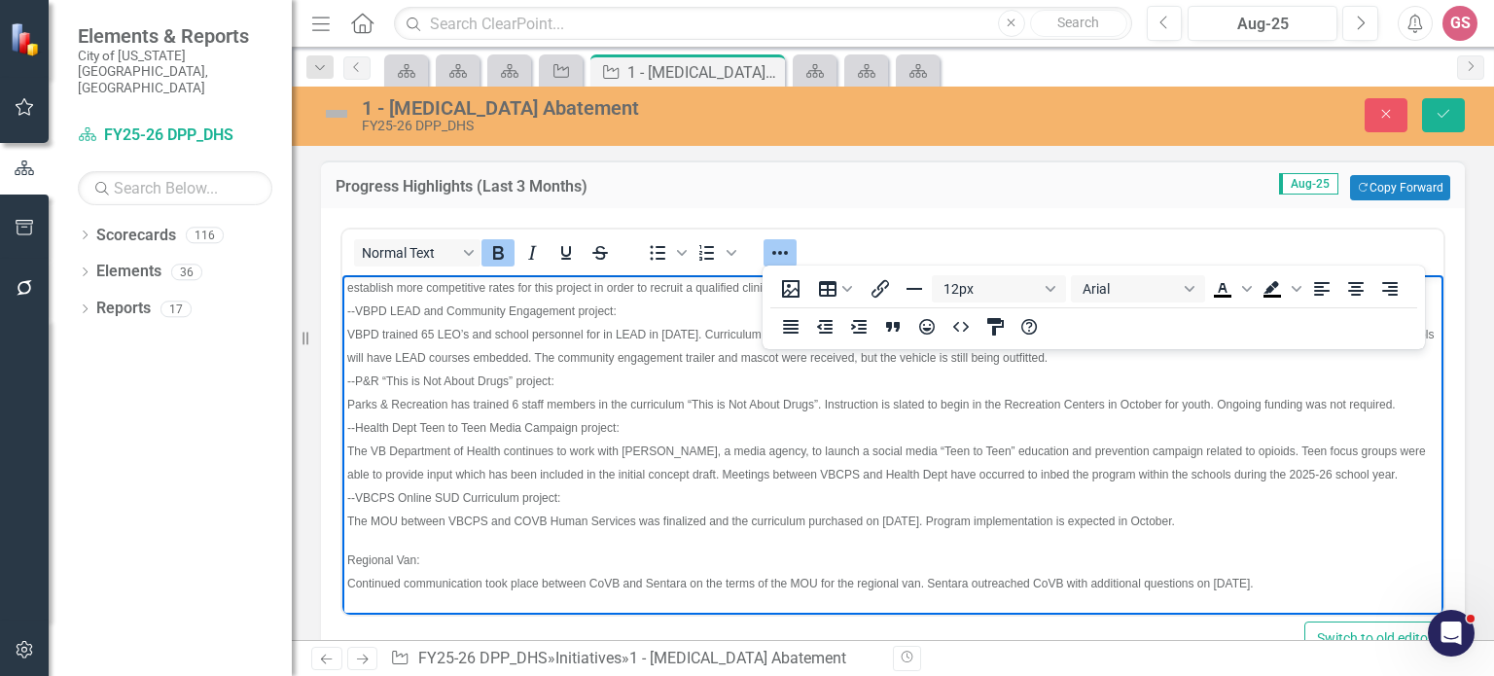
scroll to position [502, 0]
click at [1150, 287] on button "Arial" at bounding box center [1138, 288] width 134 height 27
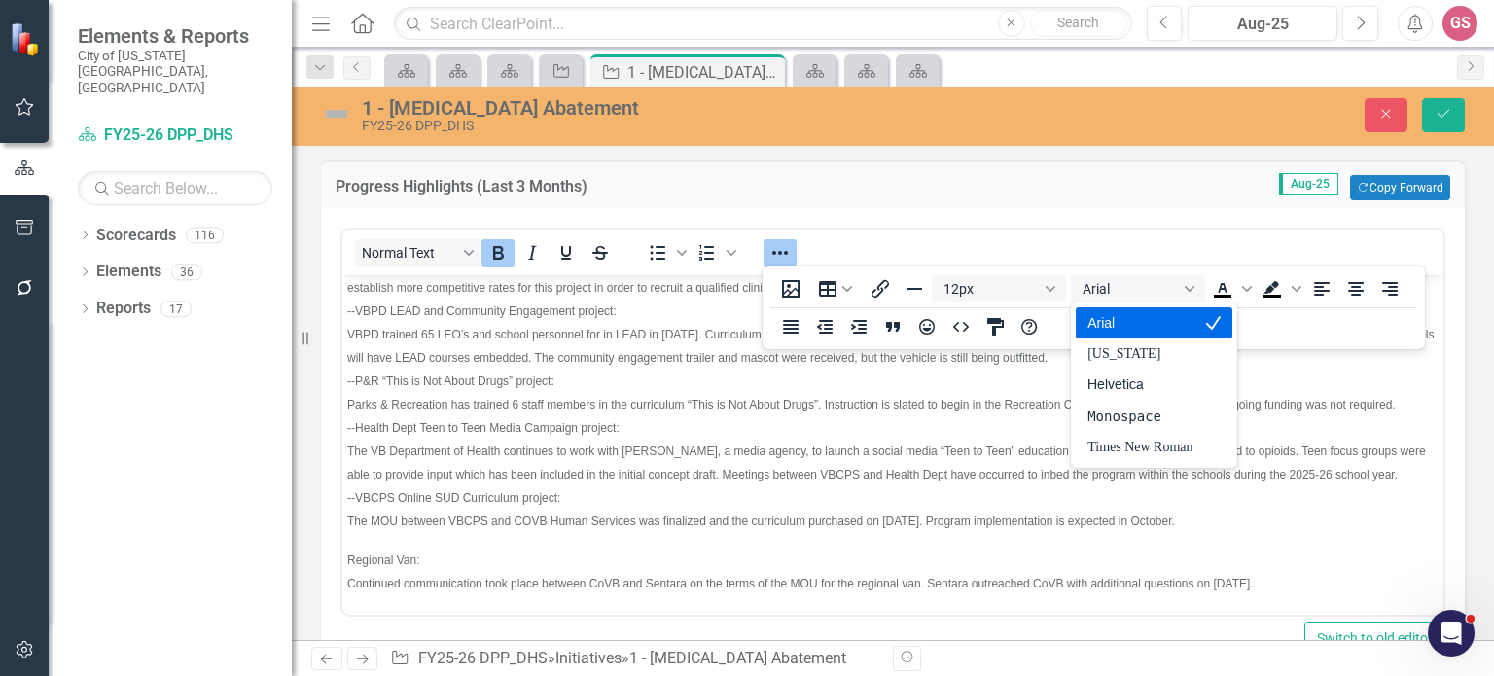
click at [1117, 320] on div "Arial" at bounding box center [1139, 322] width 105 height 23
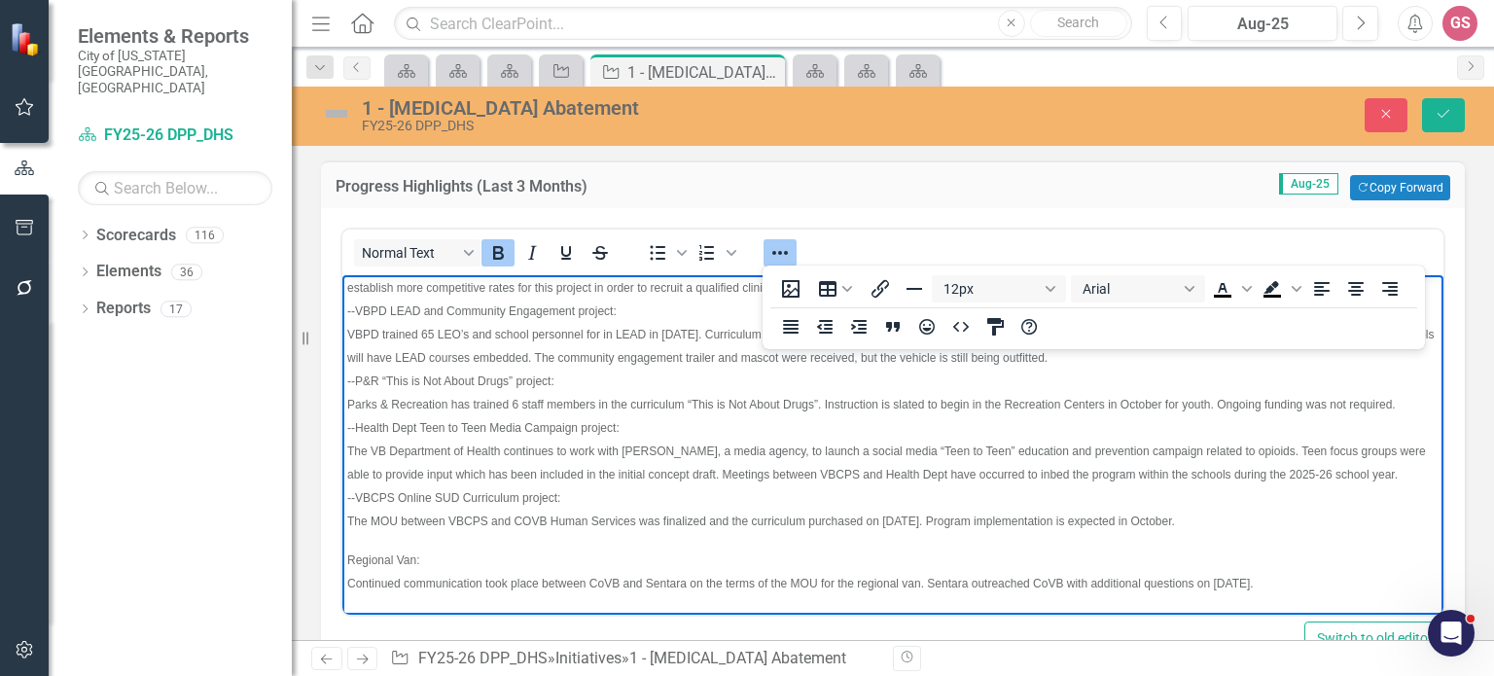
click at [1185, 411] on span "Parks & Recreation has trained 6 staff members in the curriculum “This is Not A…" at bounding box center [871, 405] width 1048 height 14
click at [597, 318] on span "--VBPD LEAD and Community Engagement project:" at bounding box center [481, 311] width 269 height 14
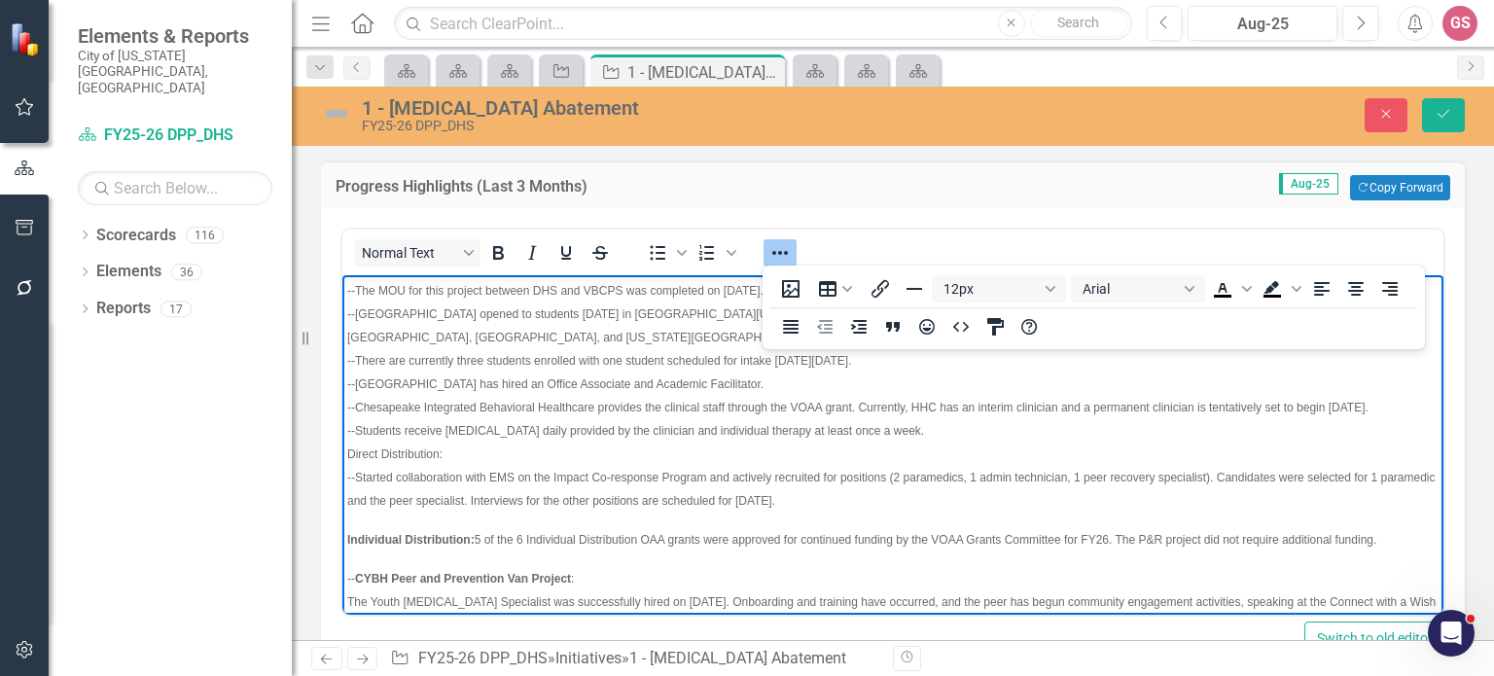
scroll to position [0, 0]
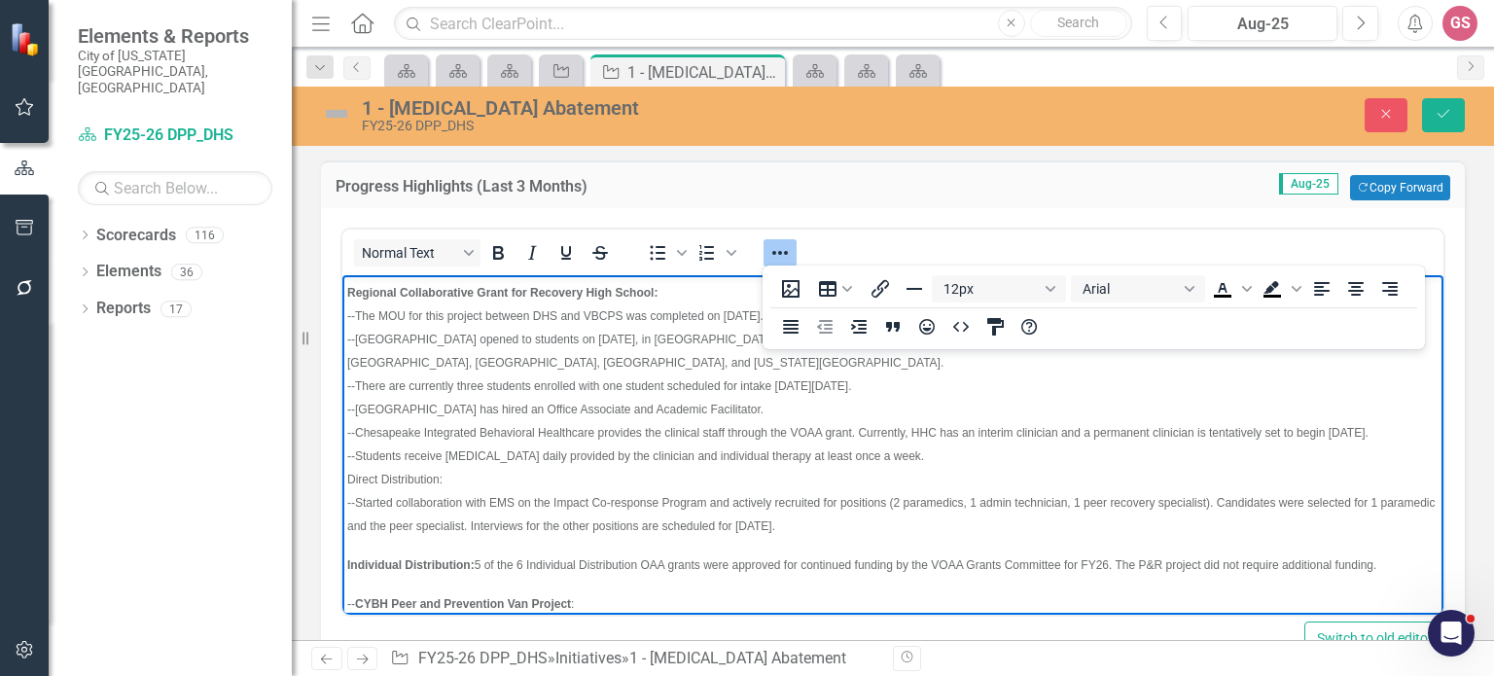
click at [777, 249] on icon "Reveal or hide additional toolbar items" at bounding box center [779, 252] width 23 height 23
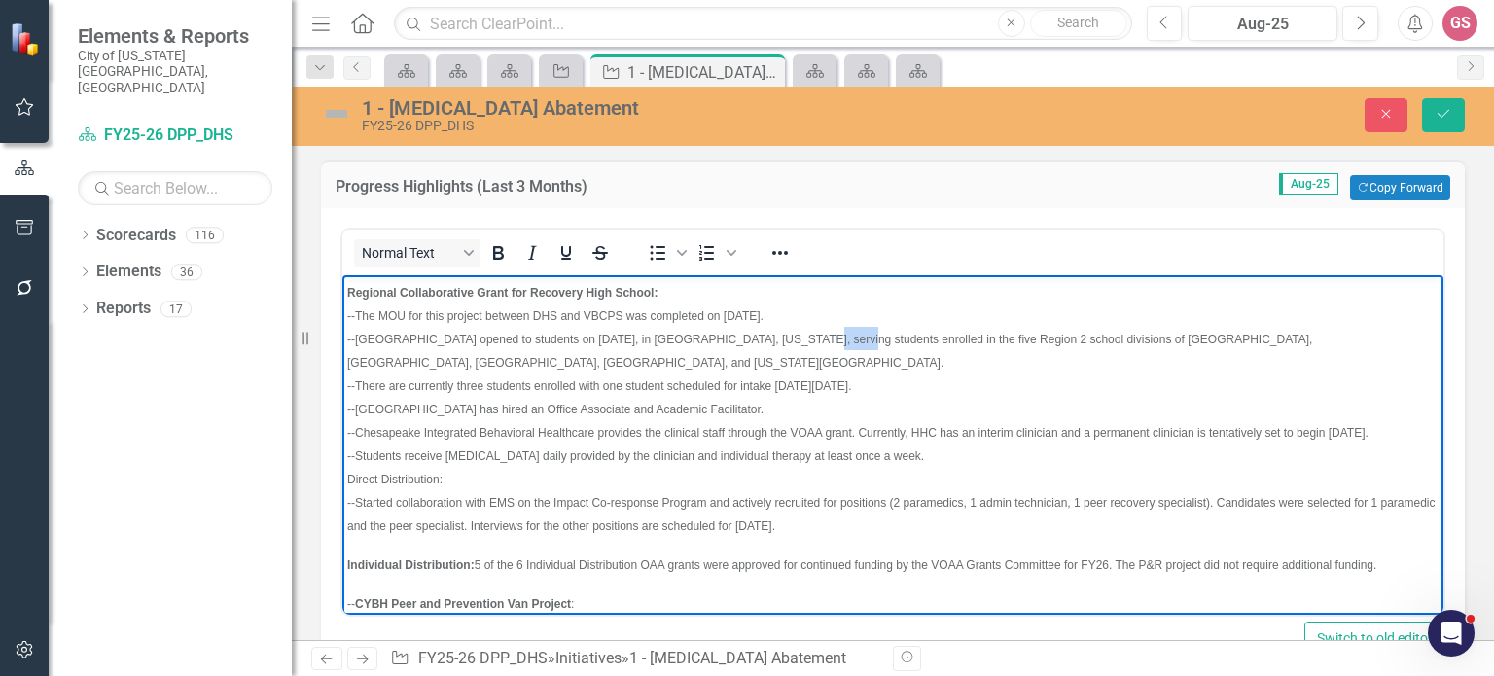
drag, startPoint x: 834, startPoint y: 336, endPoint x: 798, endPoint y: 336, distance: 36.0
click at [798, 336] on span "--[GEOGRAPHIC_DATA] opened to students on [DATE], in [GEOGRAPHIC_DATA], [US_STA…" at bounding box center [829, 351] width 965 height 37
drag, startPoint x: 356, startPoint y: 342, endPoint x: 325, endPoint y: 341, distance: 31.1
click at [342, 341] on html "Regional Collaborative Grant for Recovery High School: --The MOU for this proje…" at bounding box center [892, 684] width 1101 height 819
drag, startPoint x: 353, startPoint y: 314, endPoint x: 673, endPoint y: 586, distance: 420.1
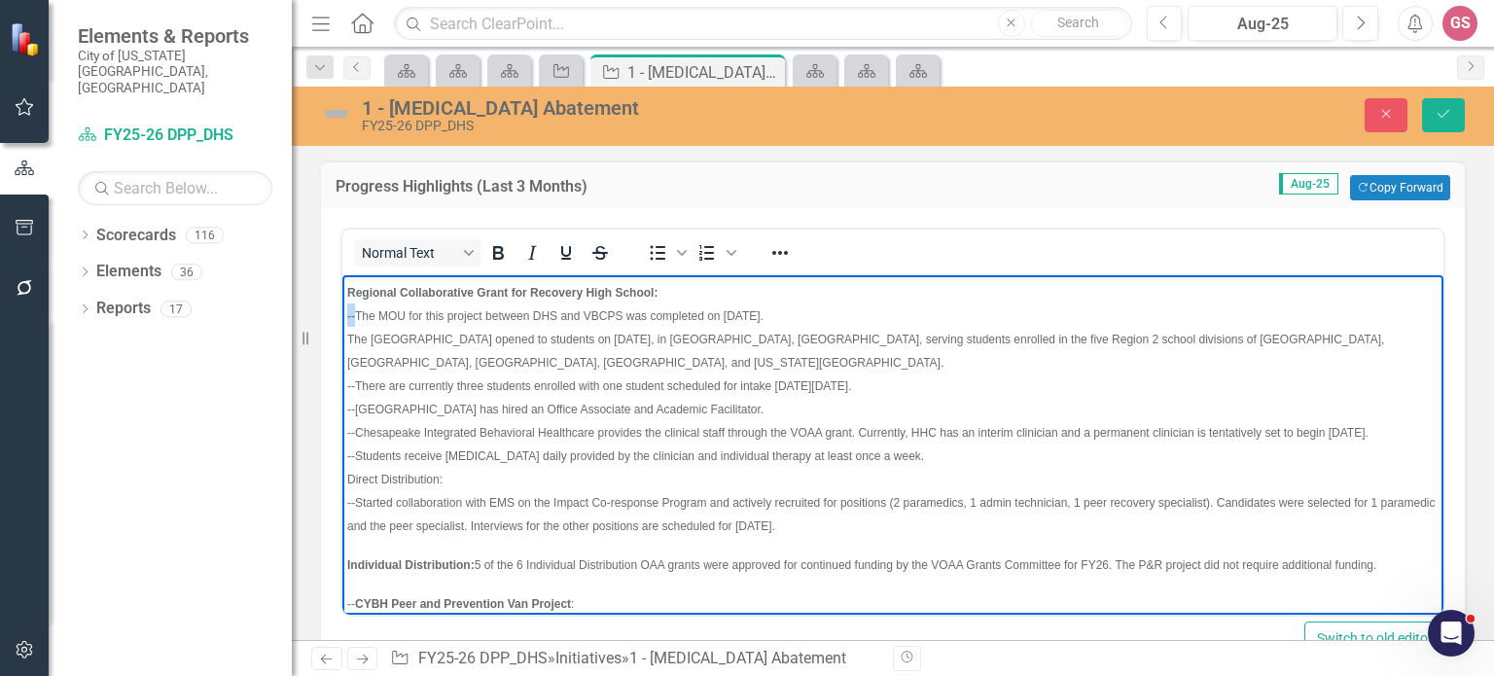
click at [342, 312] on html "Regional Collaborative Grant for Recovery High School: --The MOU for this proje…" at bounding box center [892, 684] width 1101 height 819
drag, startPoint x: 356, startPoint y: 385, endPoint x: 340, endPoint y: 385, distance: 15.6
click at [342, 385] on html "Regional Collaborative Grant for Recovery High School: The MOU for this project…" at bounding box center [892, 684] width 1101 height 819
drag, startPoint x: 353, startPoint y: 408, endPoint x: 684, endPoint y: 686, distance: 432.0
click at [342, 408] on html "Regional Collaborative Grant for Recovery High School: The MOU for this project…" at bounding box center [892, 684] width 1101 height 819
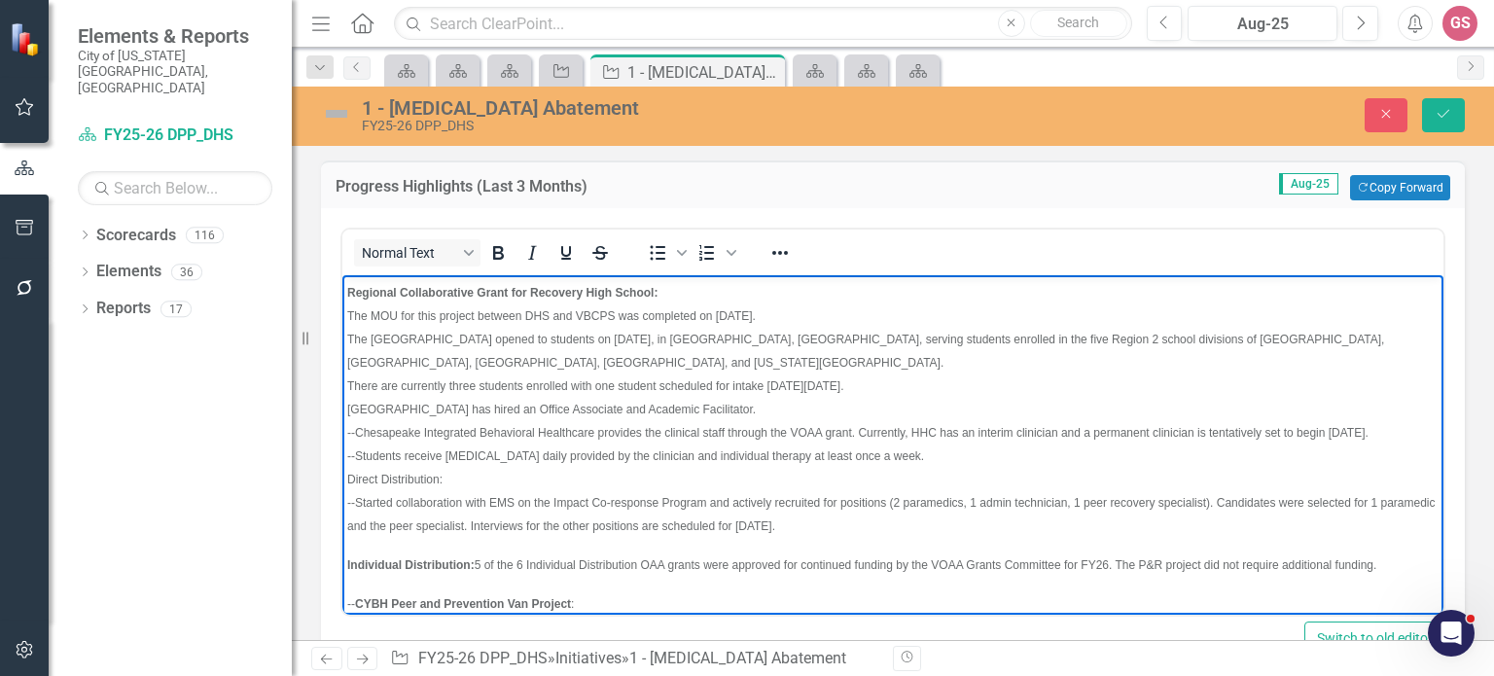
click at [353, 431] on span "--Chesapeake Integrated Behavioral Healthcare provides the clinical staff throu…" at bounding box center [857, 433] width 1021 height 14
click at [356, 431] on span "--Chesapeake Integrated Behavioral Healthcare provides the clinical staff throu…" at bounding box center [857, 433] width 1021 height 14
drag, startPoint x: 356, startPoint y: 431, endPoint x: 340, endPoint y: 430, distance: 15.6
click at [342, 430] on html "Regional Collaborative Grant for Recovery High School: The MOU for this project…" at bounding box center [892, 684] width 1101 height 819
drag, startPoint x: 356, startPoint y: 477, endPoint x: 338, endPoint y: 475, distance: 17.7
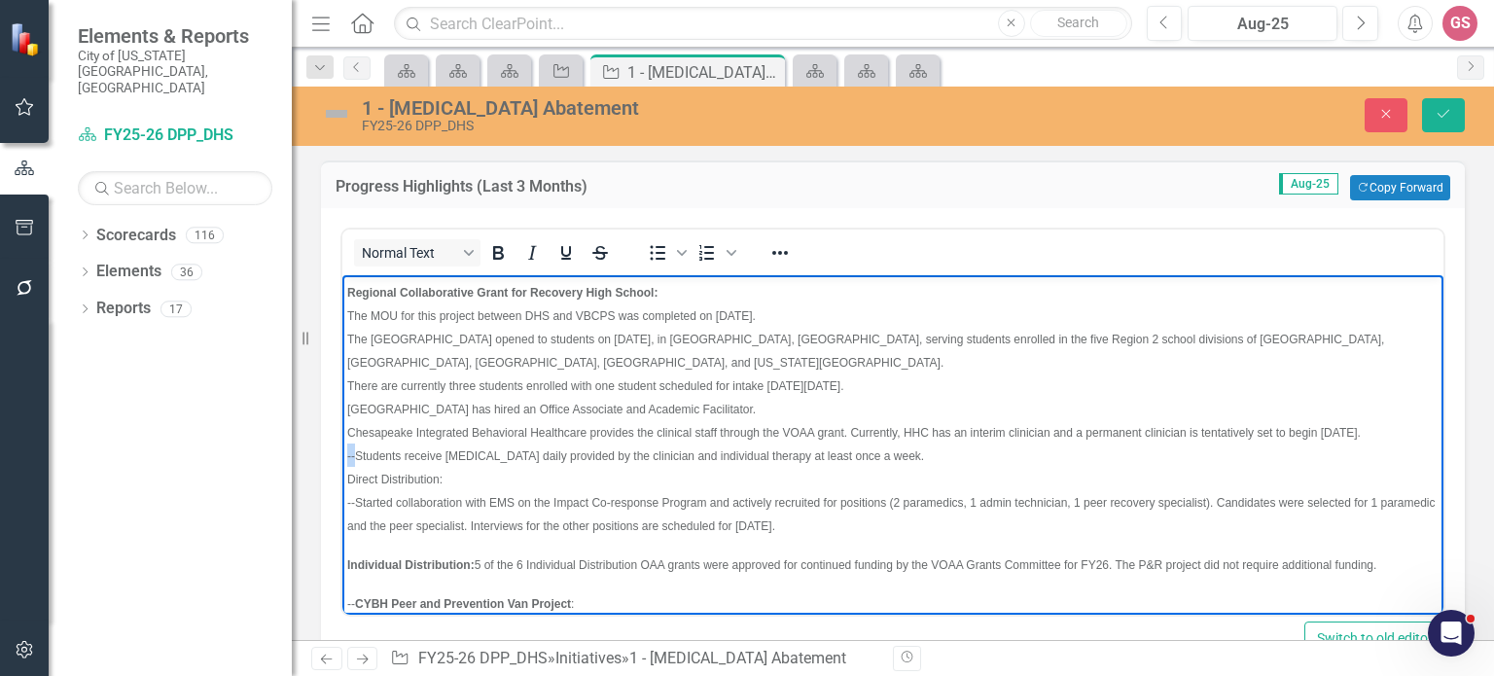
click at [342, 475] on html "Regional Collaborative Grant for Recovery High School: The MOU for this project…" at bounding box center [892, 684] width 1101 height 819
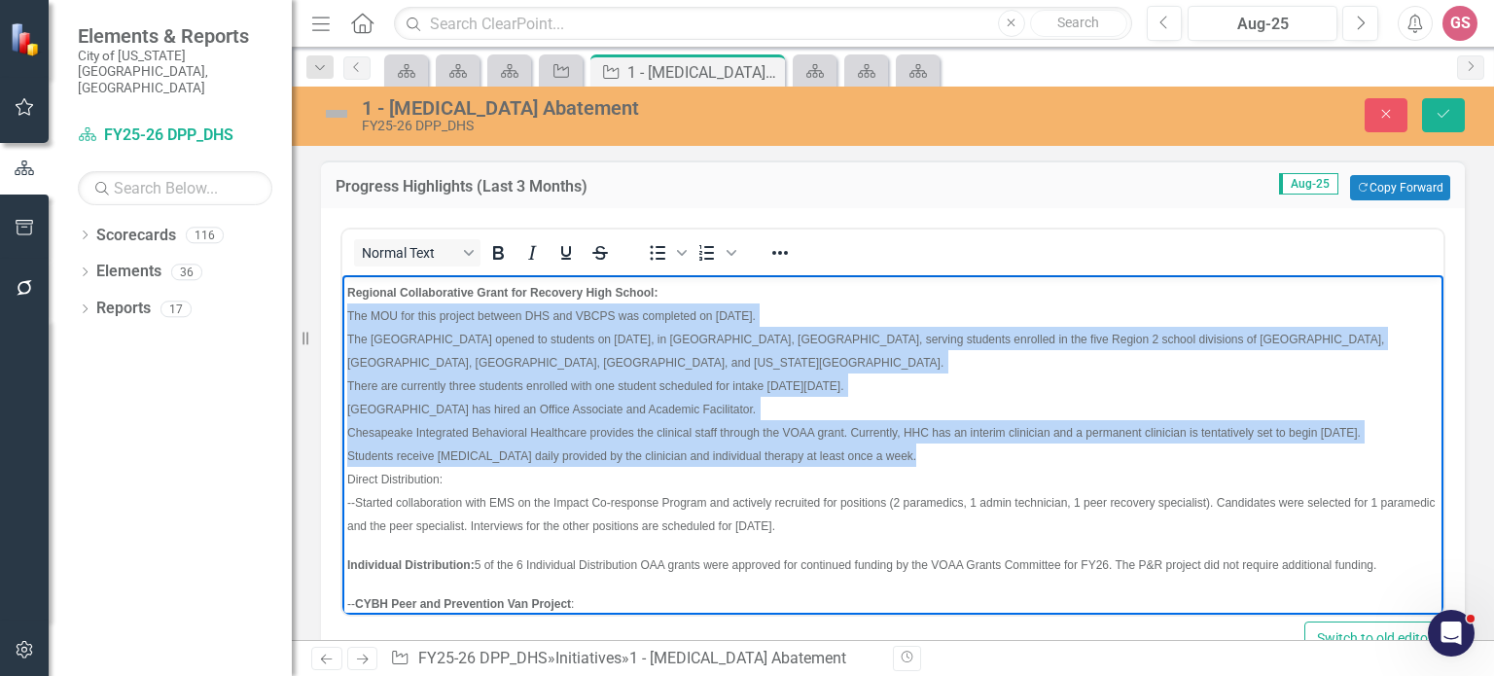
drag, startPoint x: 906, startPoint y: 483, endPoint x: 336, endPoint y: 326, distance: 591.2
click at [342, 326] on html "Regional Collaborative Grant for Recovery High School: The MOU for this project…" at bounding box center [892, 684] width 1101 height 819
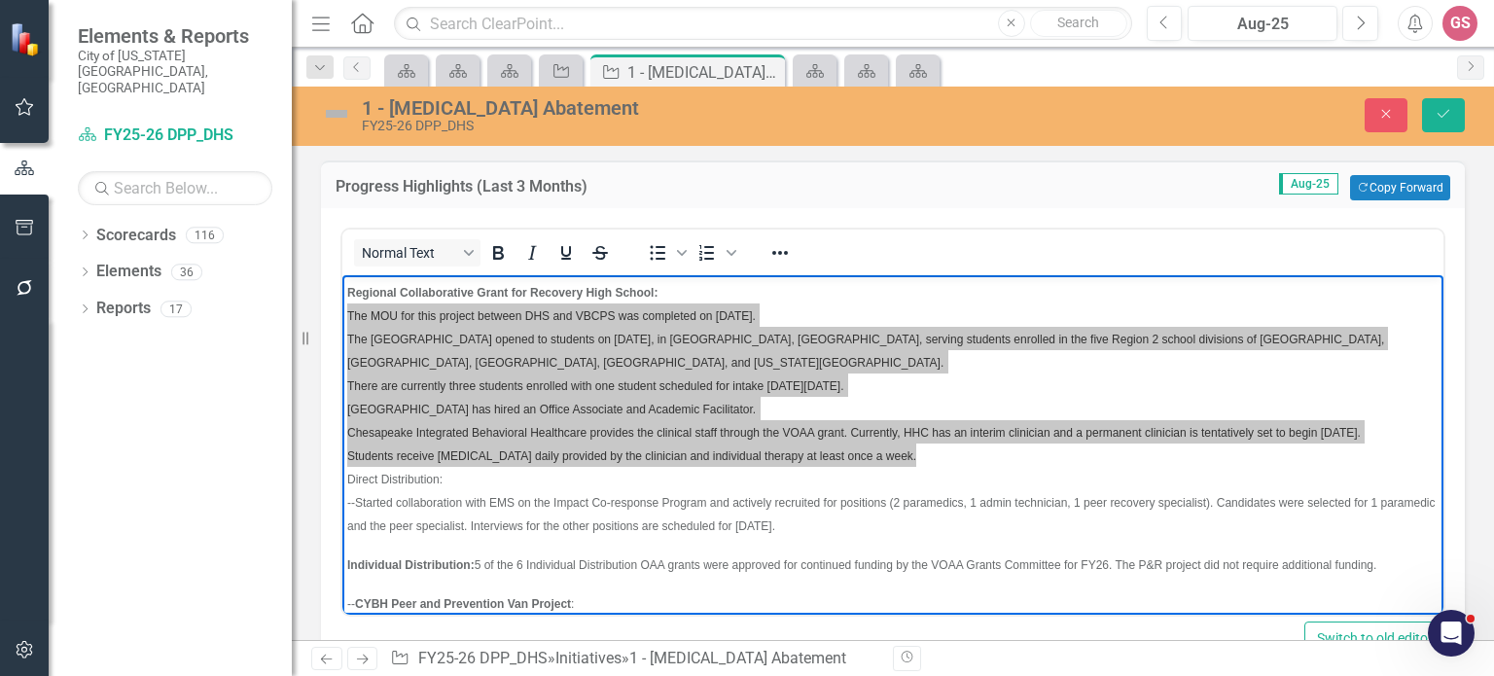
click at [636, 248] on div "To open the popup, press Shift+Enter To open the popup, press Shift+Enter" at bounding box center [690, 252] width 123 height 38
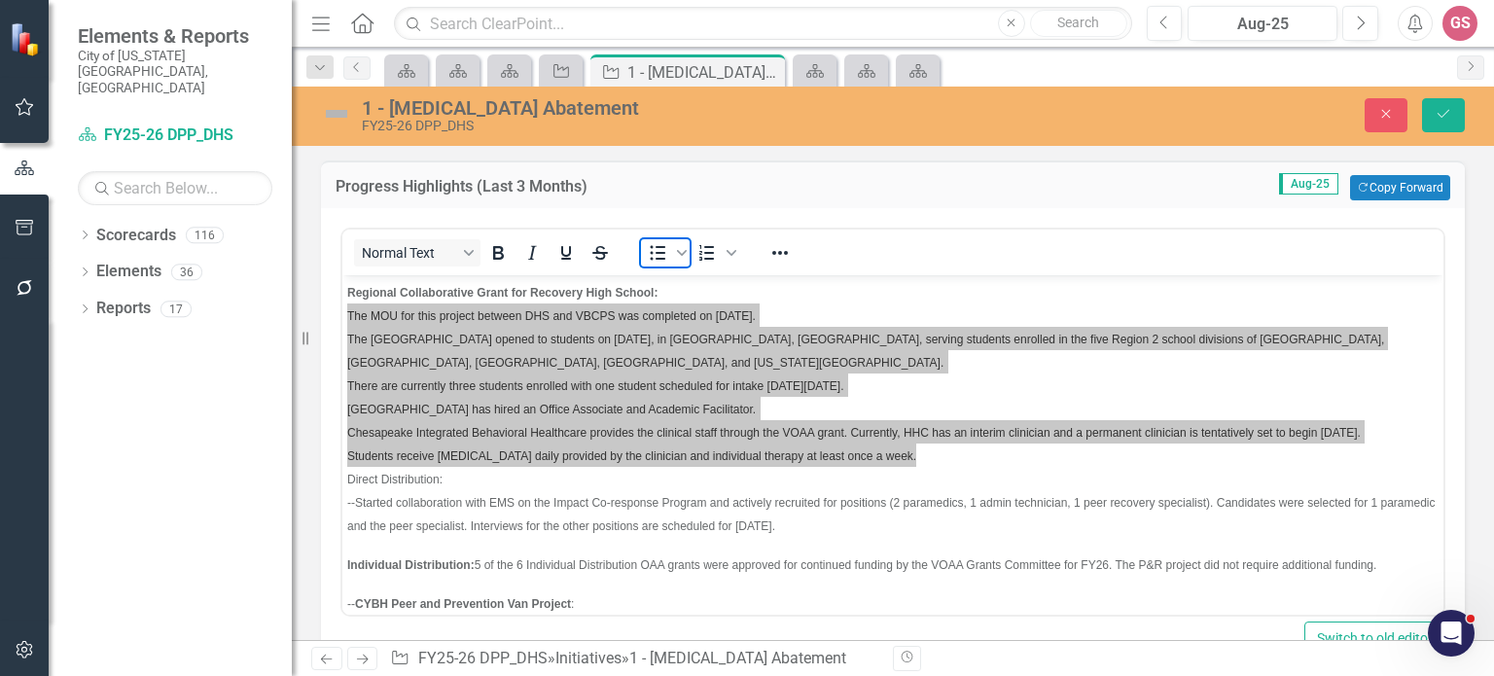
click at [661, 255] on icon "Bullet list" at bounding box center [657, 252] width 23 height 23
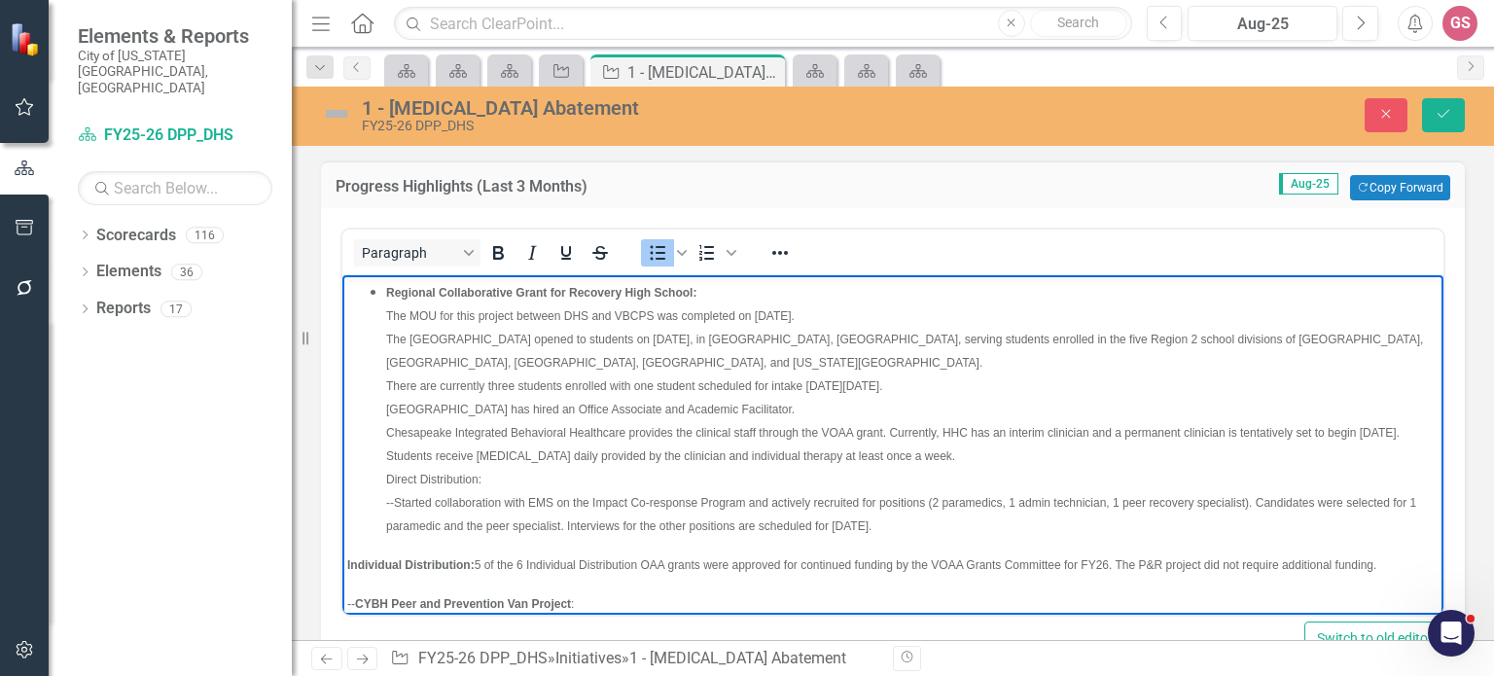
drag, startPoint x: 393, startPoint y: 294, endPoint x: 410, endPoint y: 290, distance: 17.9
click at [393, 294] on strong "Regional Collaborative Grant for Recovery High School:" at bounding box center [541, 293] width 310 height 14
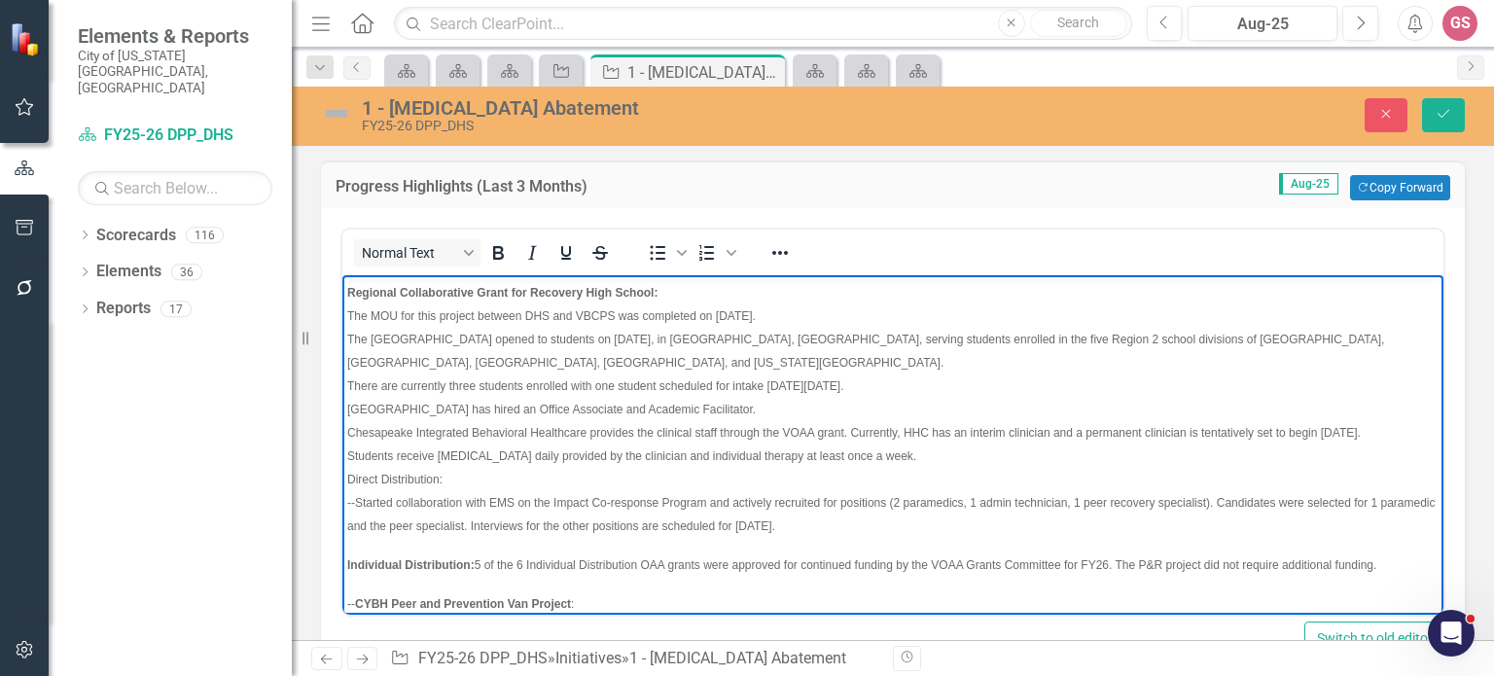
click at [344, 312] on body "Regional Collaborative Grant for Recovery High School: The MOU for this project…" at bounding box center [892, 684] width 1101 height 819
click at [654, 253] on icon "Bullet list" at bounding box center [657, 252] width 23 height 23
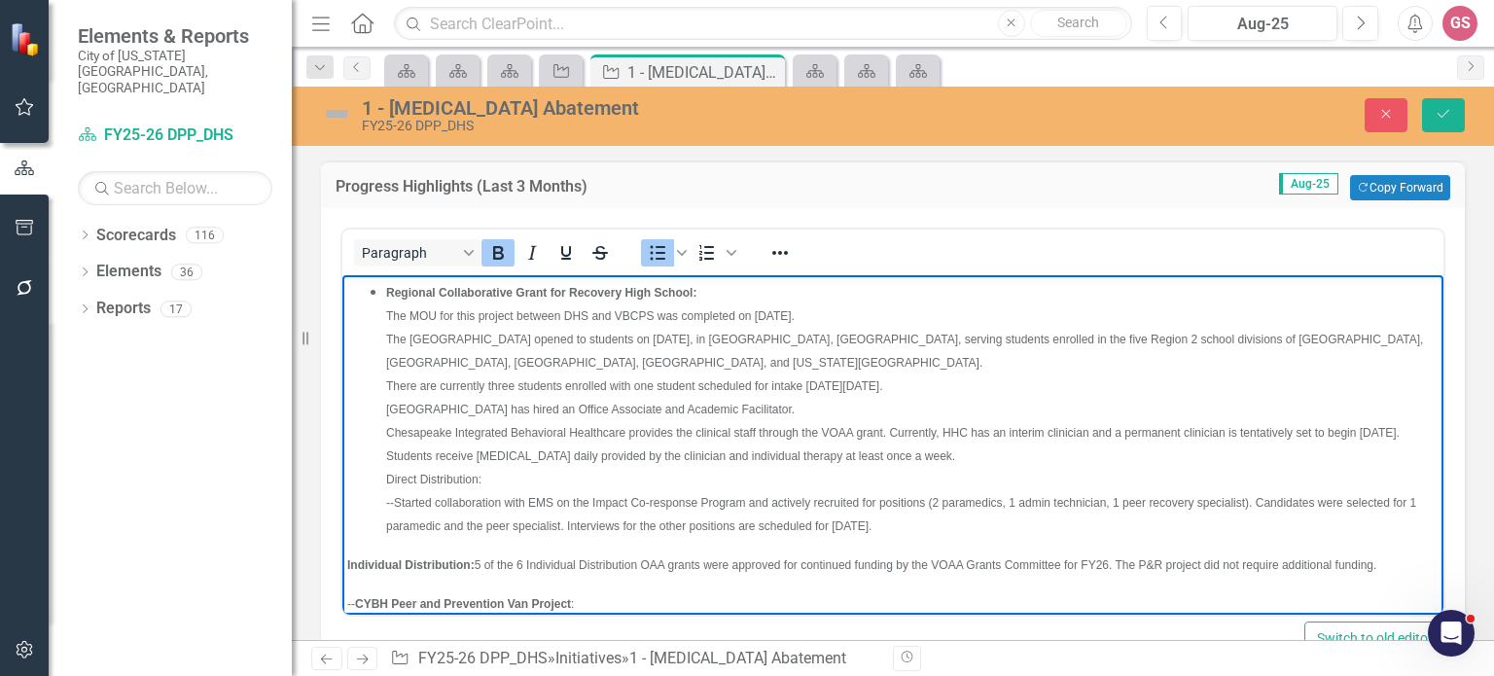
drag, startPoint x: 387, startPoint y: 295, endPoint x: 468, endPoint y: 291, distance: 80.8
click at [410, 288] on strong "Regional Collaborative Grant for Recovery High School:" at bounding box center [541, 293] width 310 height 14
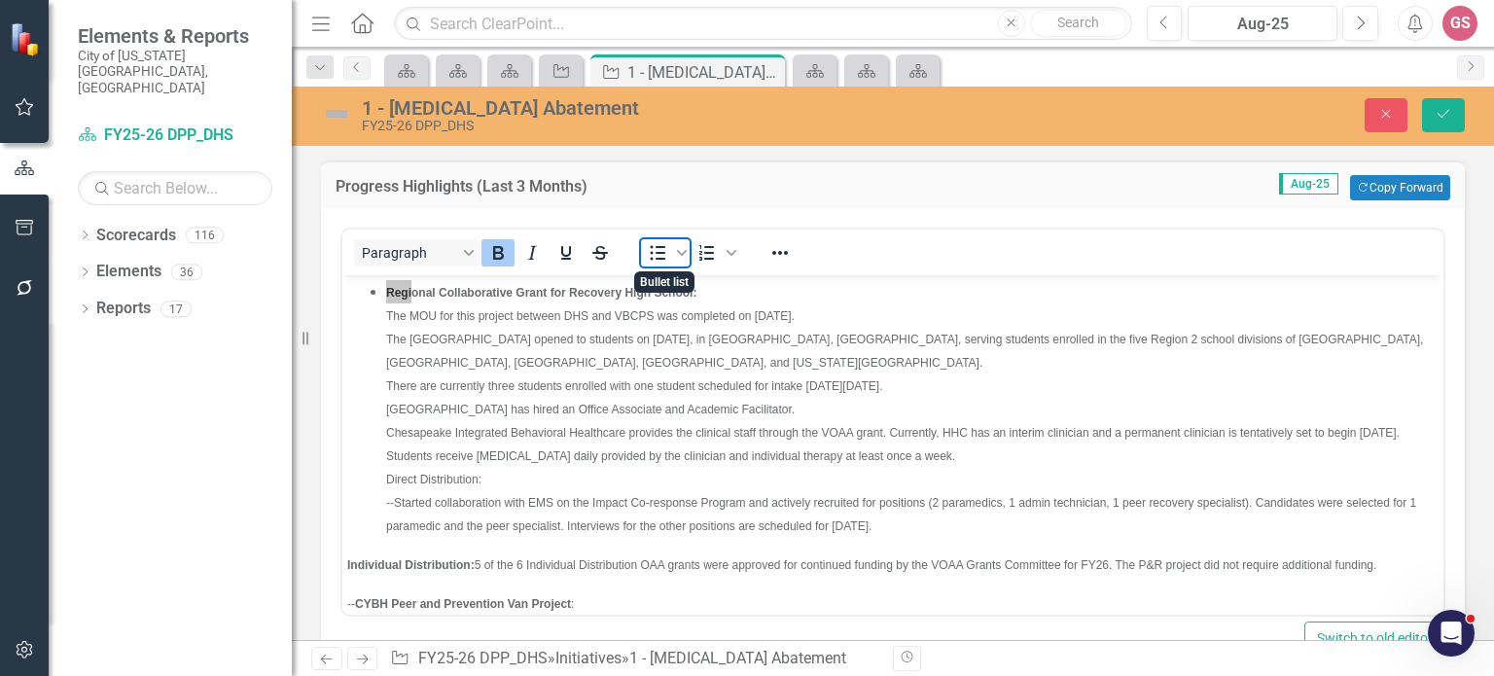
click at [649, 248] on icon "Bullet list" at bounding box center [657, 252] width 23 height 23
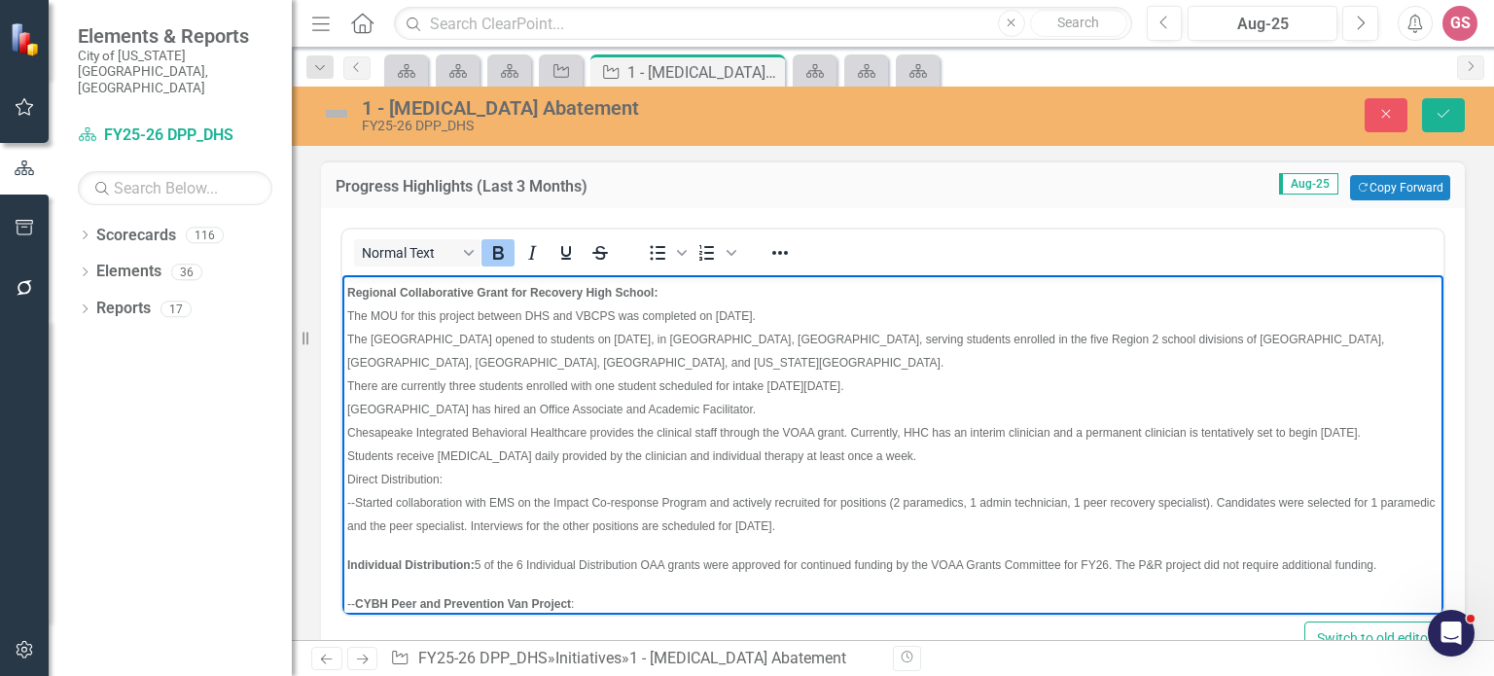
click at [351, 322] on span "The MOU for this project between DHS and VBCPS was completed on [DATE]." at bounding box center [551, 316] width 408 height 14
click at [348, 315] on span "The MOU for this project between DHS and VBCPS was completed on [DATE]." at bounding box center [551, 316] width 408 height 14
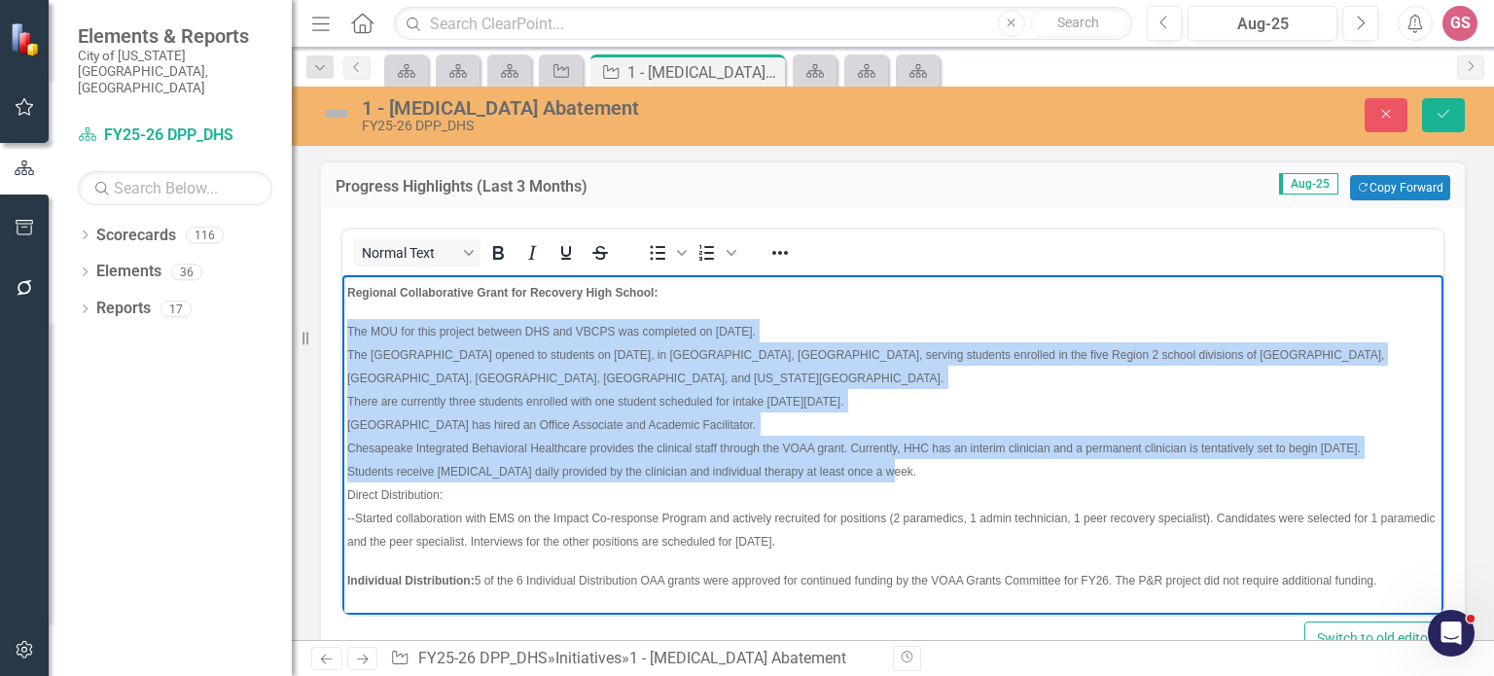
drag, startPoint x: 850, startPoint y: 491, endPoint x: 346, endPoint y: 323, distance: 531.0
click at [347, 323] on p "The MOU for this project between DHS and VBCPS was completed on [DATE]. The [GE…" at bounding box center [892, 435] width 1091 height 233
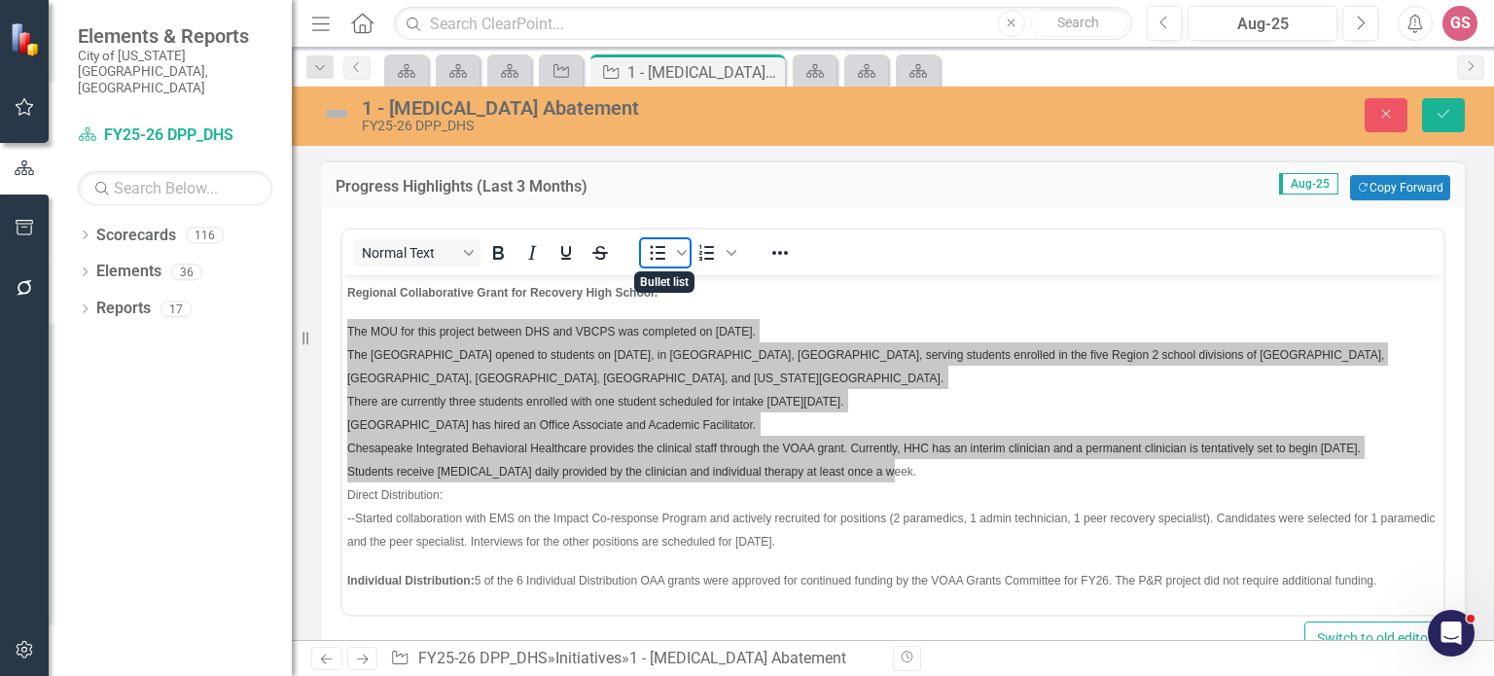
click at [653, 252] on icon "Bullet list" at bounding box center [657, 252] width 23 height 23
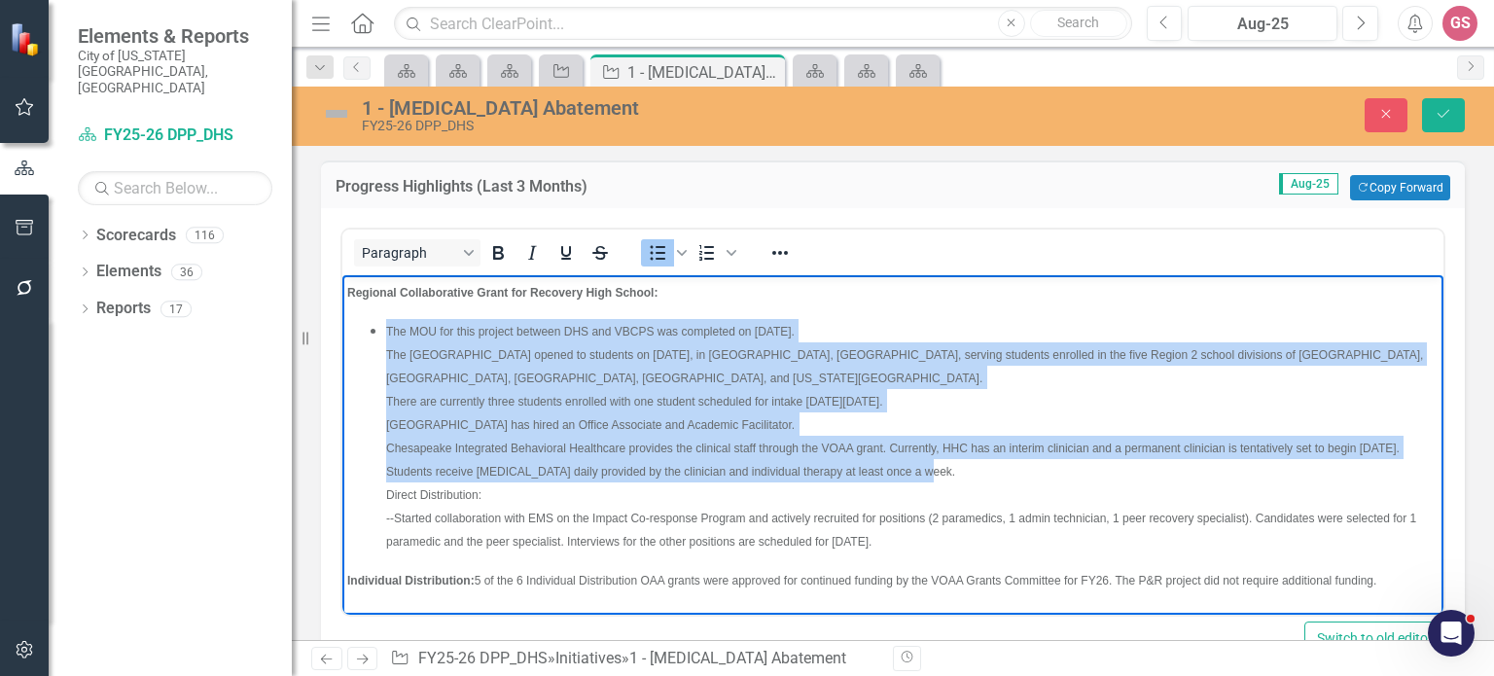
drag, startPoint x: 392, startPoint y: 357, endPoint x: 409, endPoint y: 355, distance: 17.6
click at [392, 357] on span "The [GEOGRAPHIC_DATA] opened to students on [DATE], in [GEOGRAPHIC_DATA], [GEOG…" at bounding box center [904, 366] width 1037 height 37
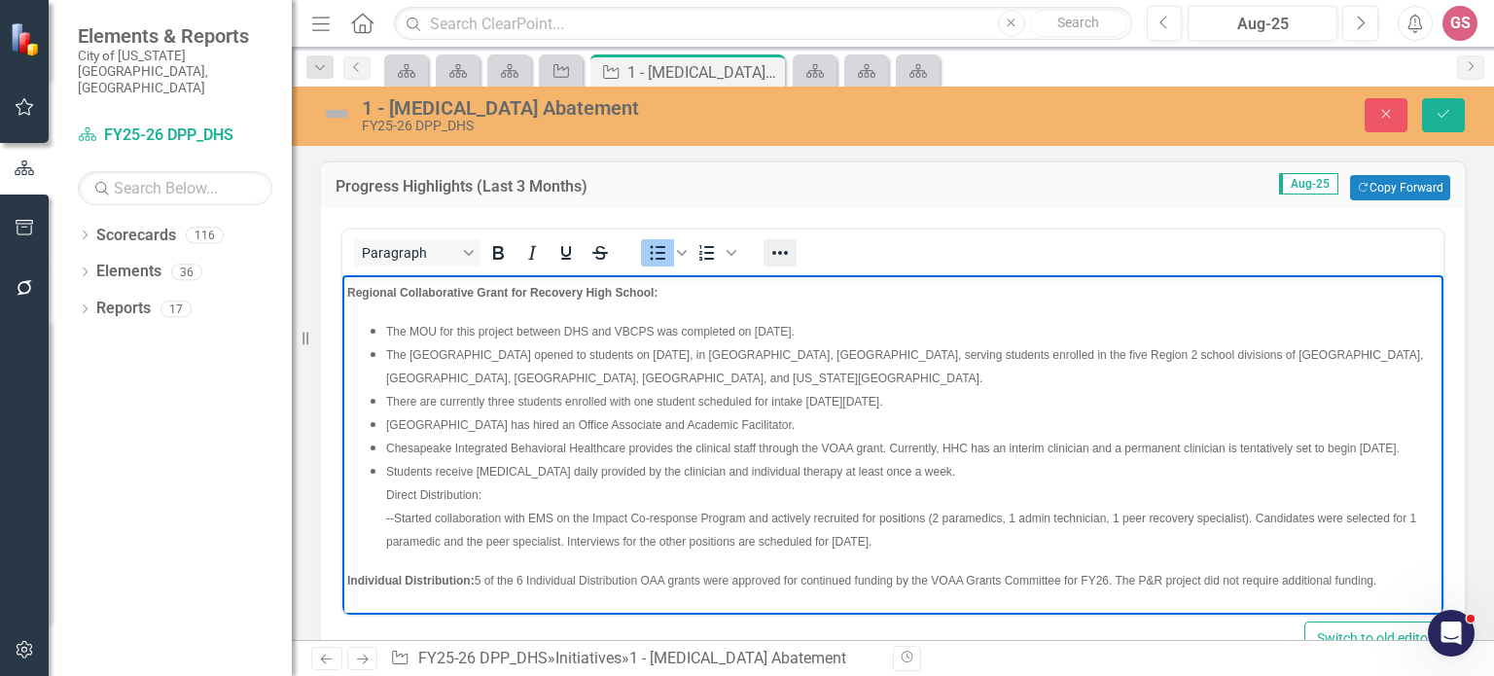
click at [789, 252] on icon "Reveal or hide additional toolbar items" at bounding box center [779, 252] width 23 height 23
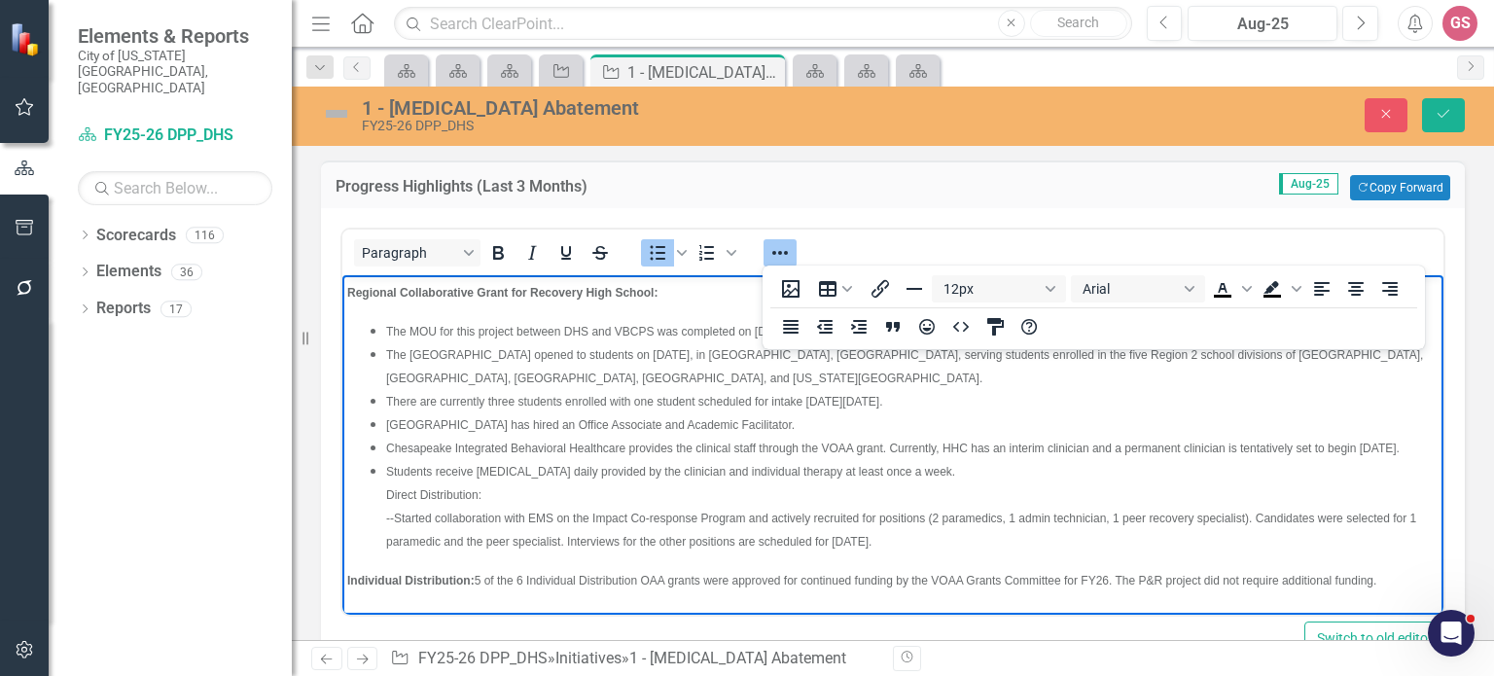
click at [379, 518] on ul "The MOU for this project between DHS and VBCPS was completed on [DATE]. The [GE…" at bounding box center [892, 435] width 1091 height 233
click at [829, 329] on icon "Decrease indent" at bounding box center [825, 327] width 16 height 14
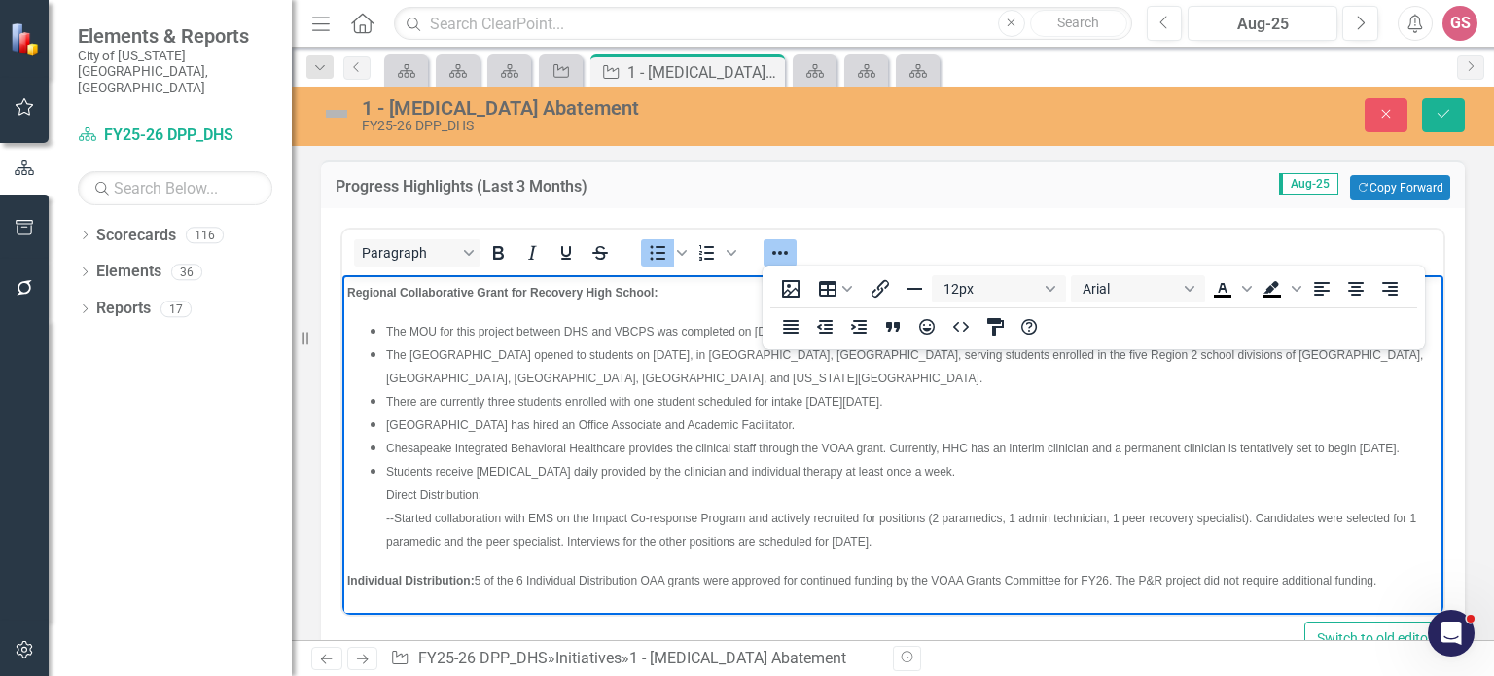
click at [383, 520] on ul "The MOU for this project between DHS and VBCPS was completed on [DATE]. The [GE…" at bounding box center [892, 435] width 1091 height 233
drag, startPoint x: 485, startPoint y: 524, endPoint x: 375, endPoint y: 520, distance: 109.9
click at [386, 520] on li "Direct Distribution: --Started collaboration with EMS on the Impact Co-response…" at bounding box center [912, 517] width 1052 height 70
click at [822, 320] on icon "Decrease indent" at bounding box center [825, 327] width 16 height 14
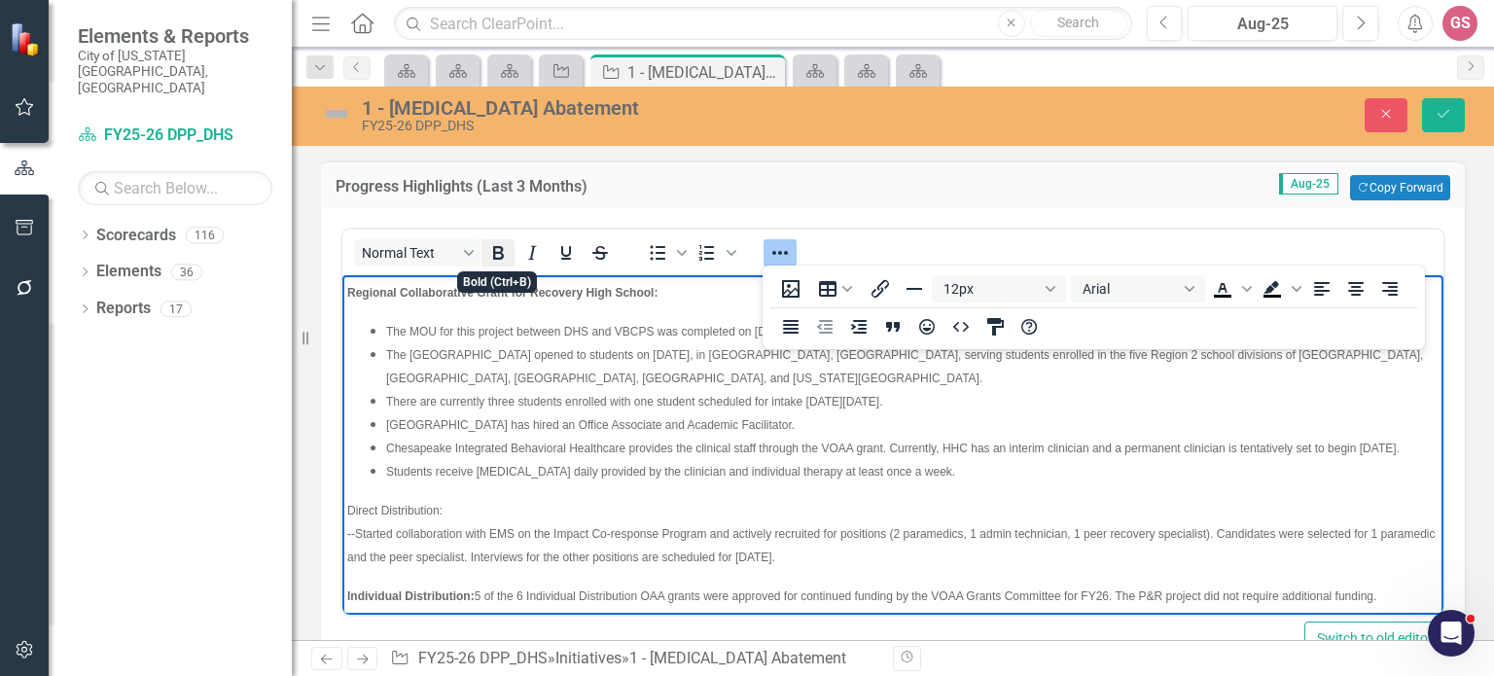
click at [490, 252] on icon "Bold" at bounding box center [497, 252] width 23 height 23
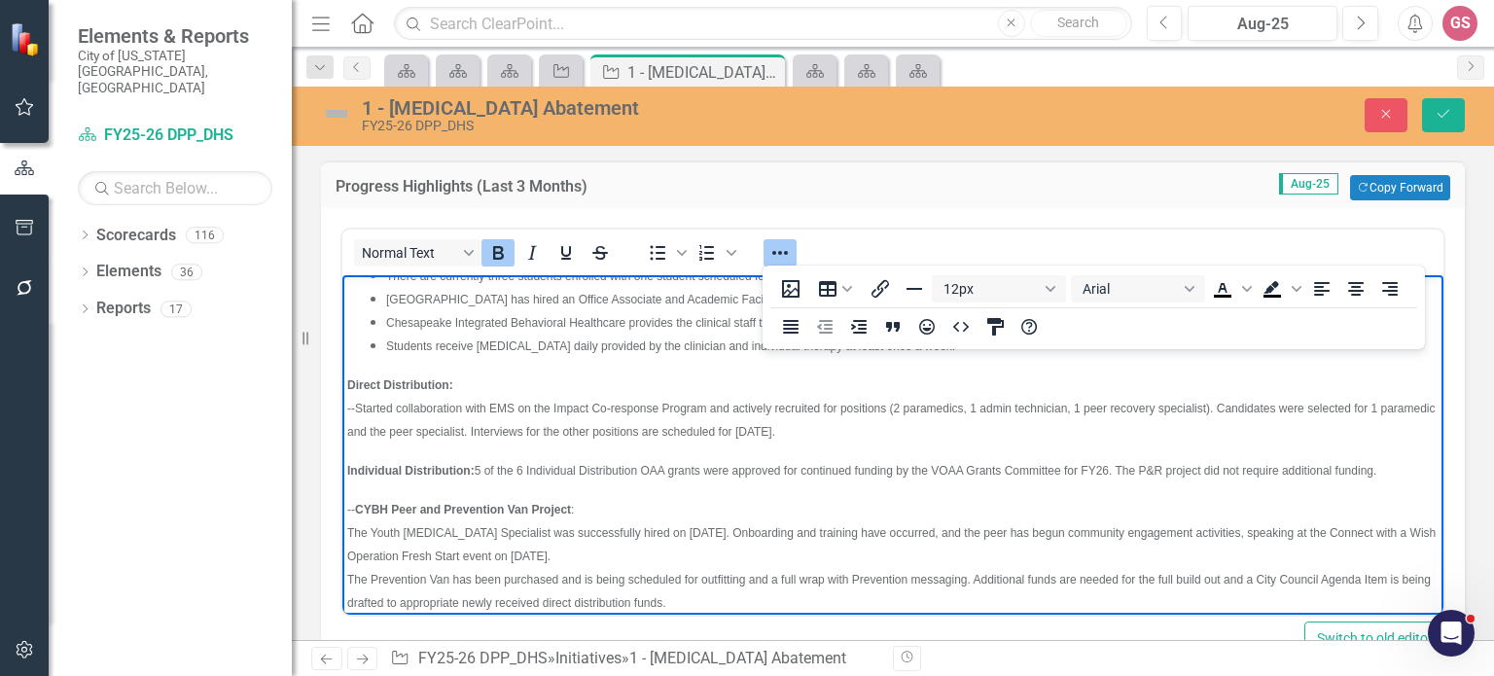
scroll to position [128, 0]
click at [360, 432] on span "--Started collaboration with EMS on the Impact Co-response Program and actively…" at bounding box center [891, 417] width 1088 height 37
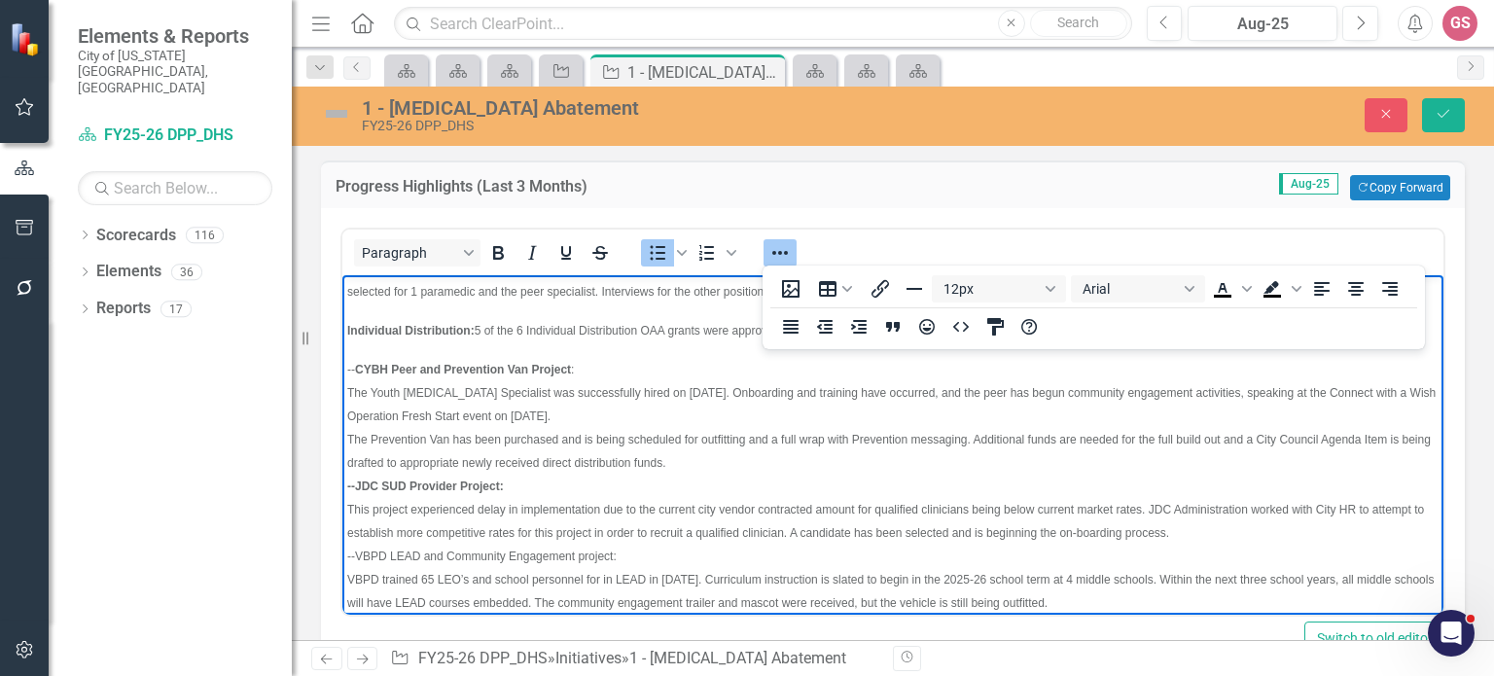
scroll to position [247, 0]
drag, startPoint x: 356, startPoint y: 385, endPoint x: 311, endPoint y: 384, distance: 44.7
click at [342, 384] on html "Regional Collaborative Grant for Recovery High School: The MOU for this project…" at bounding box center [892, 441] width 1101 height 827
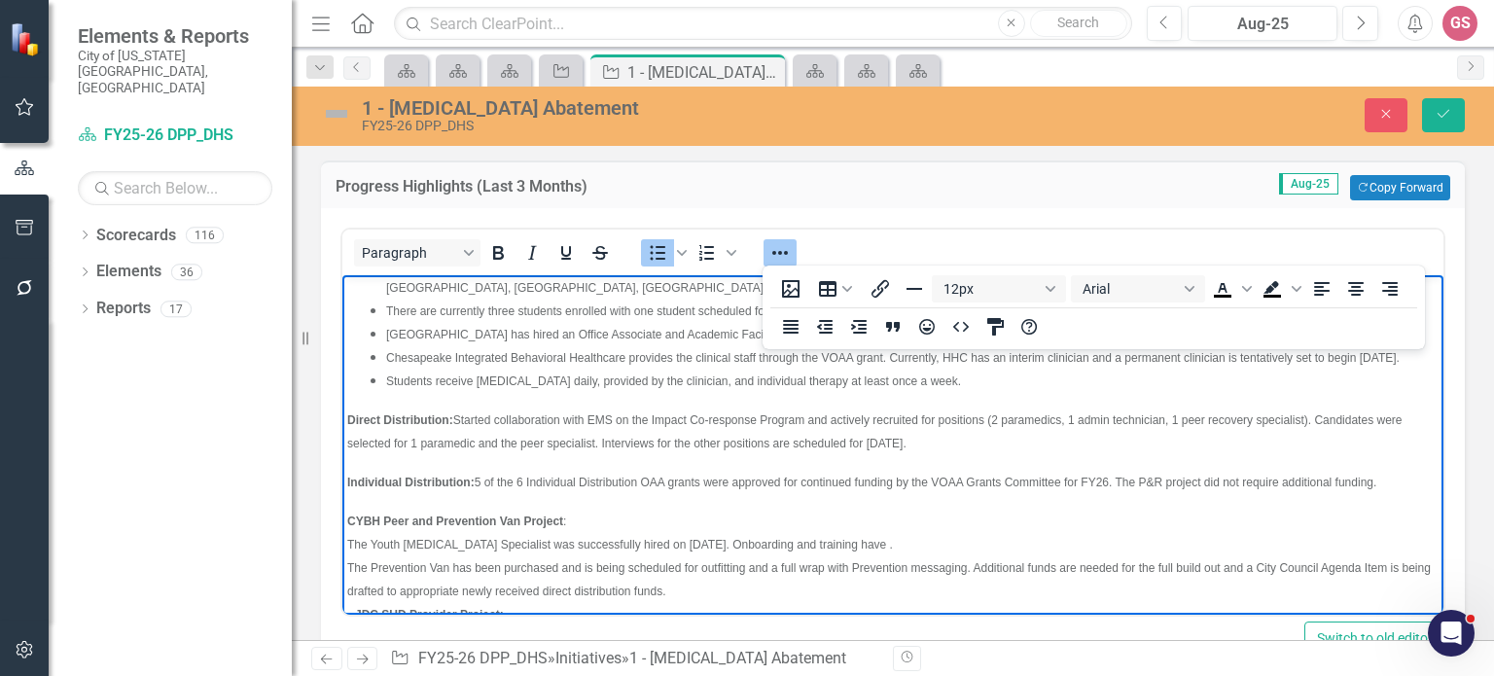
scroll to position [0, 0]
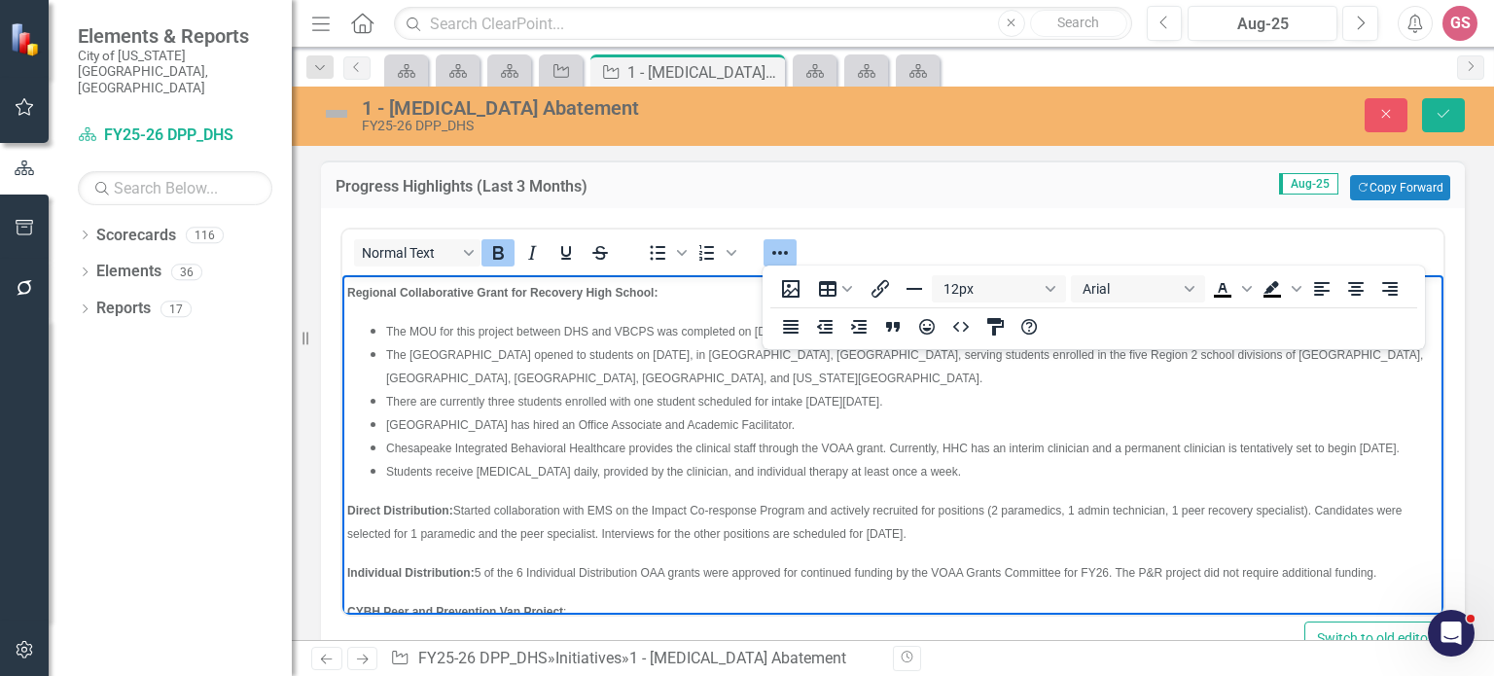
drag, startPoint x: 1285, startPoint y: 512, endPoint x: 243, endPoint y: 250, distance: 1074.0
click at [342, 275] on html "Regional Collaborative Grant for Recovery High School: The MOU for this project…" at bounding box center [892, 676] width 1101 height 803
copy body "Loremips Dolorsitametc Adipi eli Seddoeiu Temp Incidi: Utl ETD mag aliq enimadm…"
click at [1380, 112] on icon "Close" at bounding box center [1386, 114] width 18 height 14
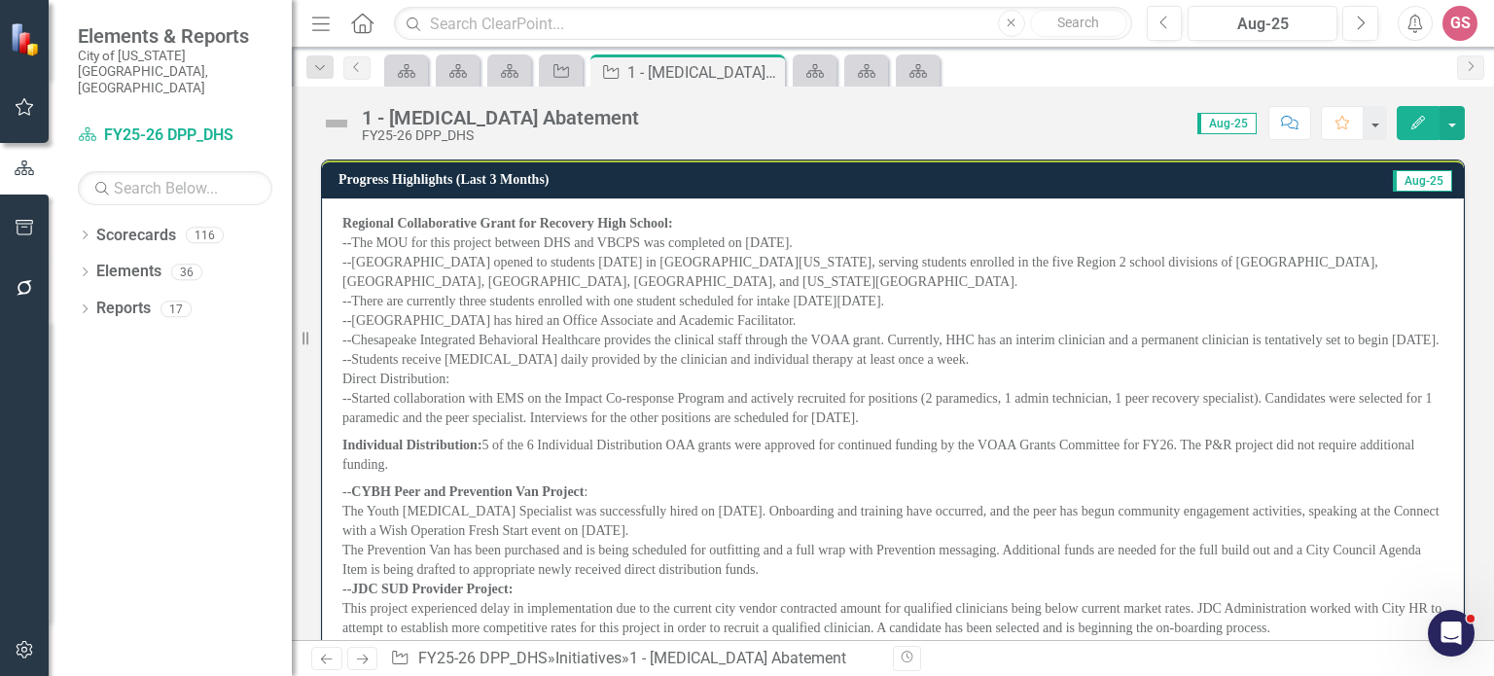
click at [926, 240] on p "Regional Collaborative Grant for Recovery High School: --The MOU for this proje…" at bounding box center [892, 323] width 1101 height 218
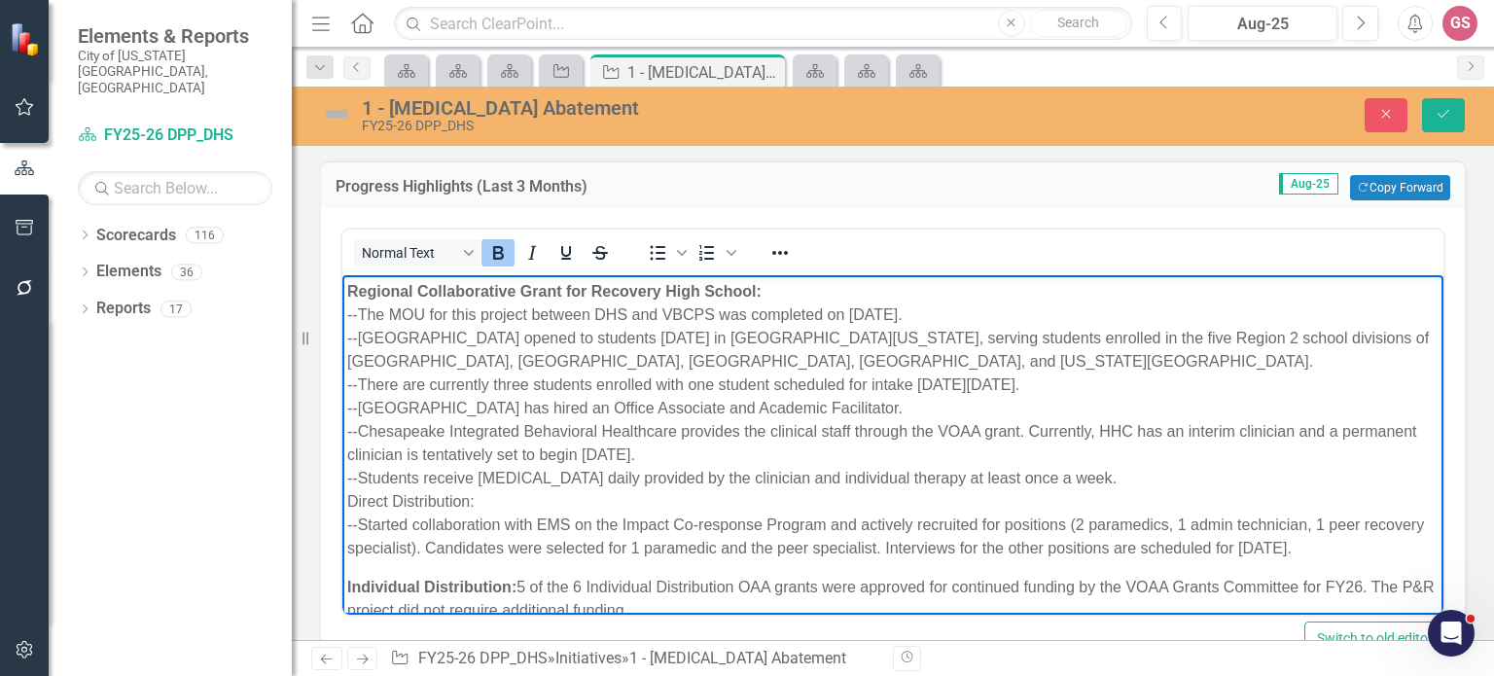
drag, startPoint x: 705, startPoint y: 396, endPoint x: 276, endPoint y: 258, distance: 450.5
paste body "Rich Text Area. Press ALT-0 for help."
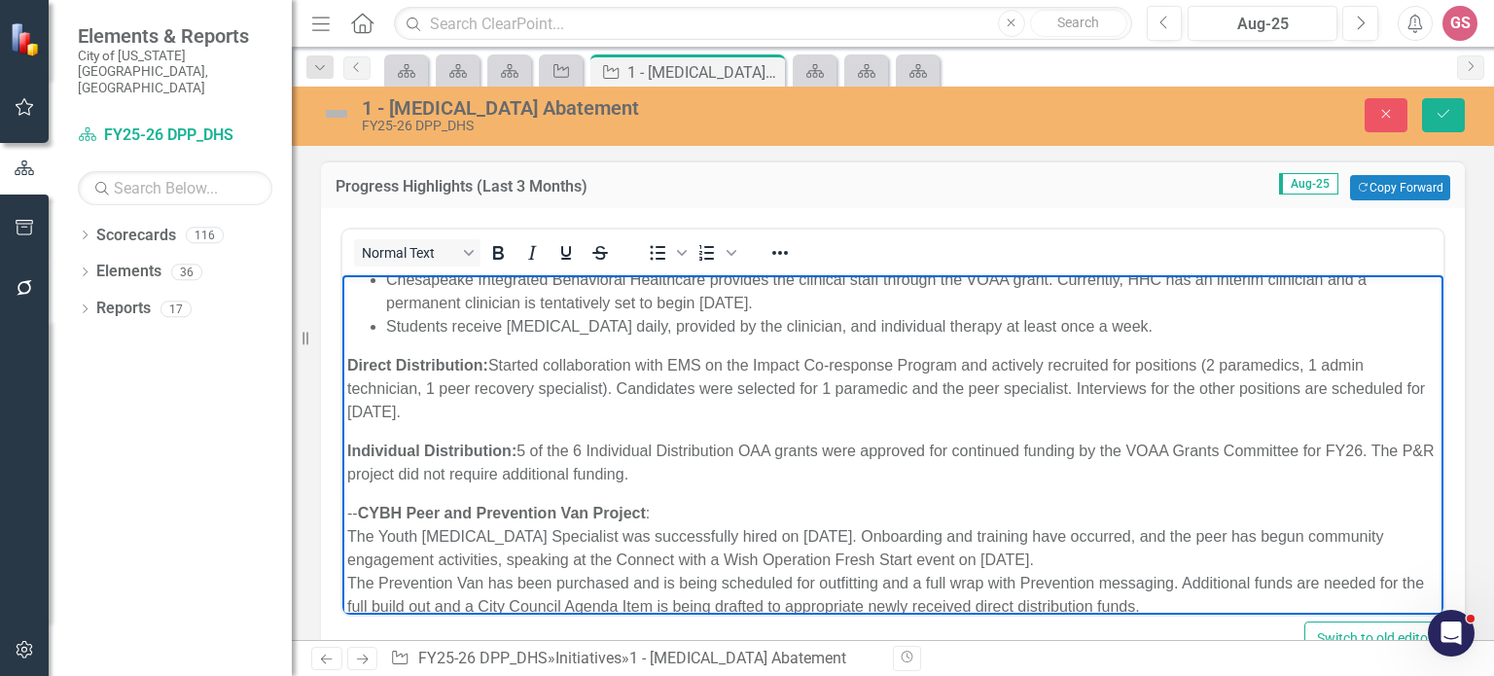
scroll to position [233, 0]
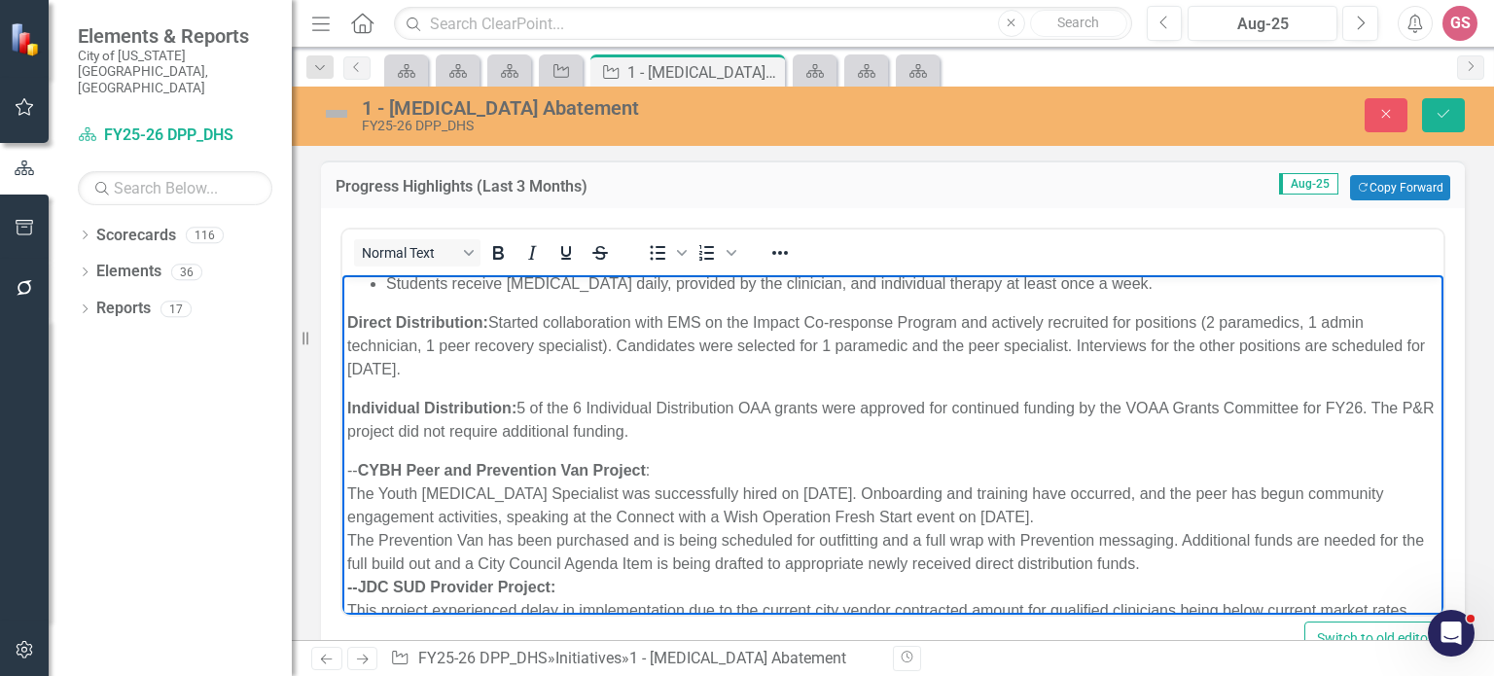
drag, startPoint x: 356, startPoint y: 445, endPoint x: 758, endPoint y: 452, distance: 402.6
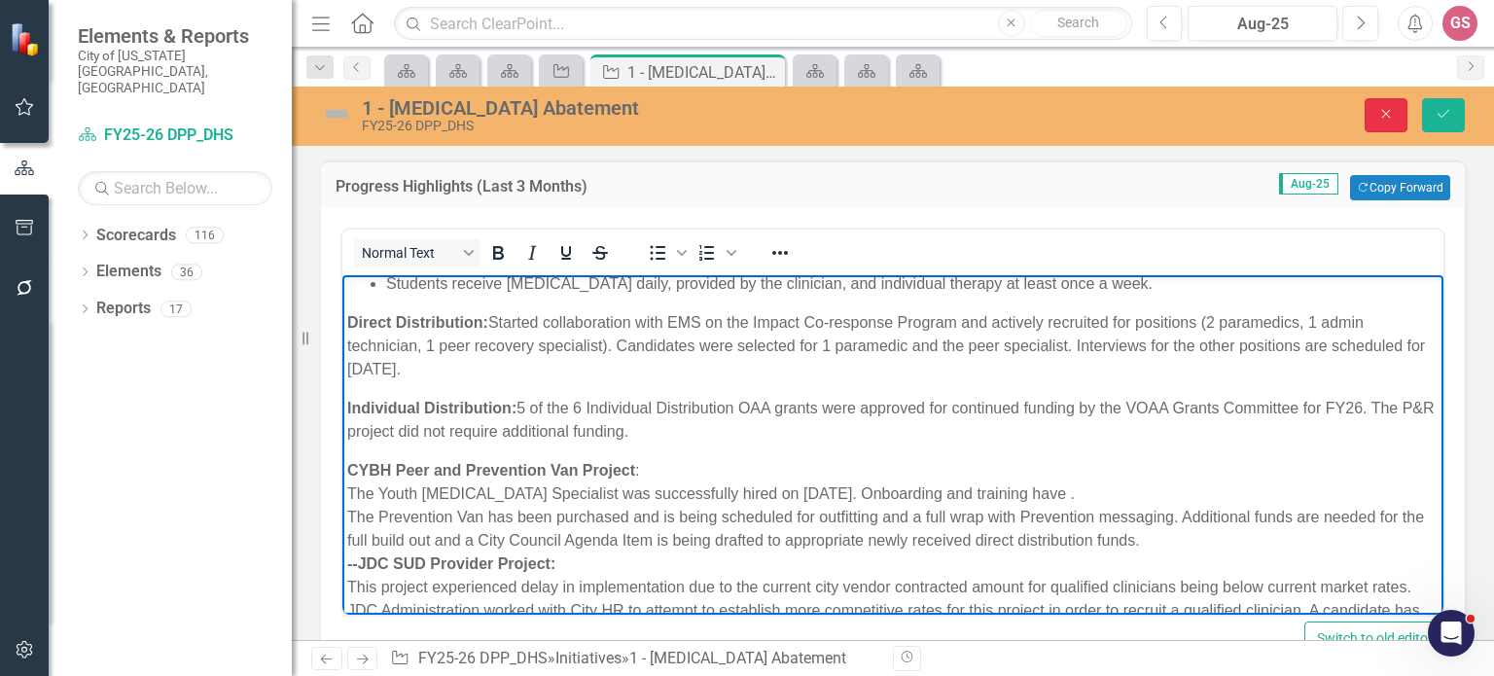
click at [1383, 106] on button "Close" at bounding box center [1385, 115] width 43 height 34
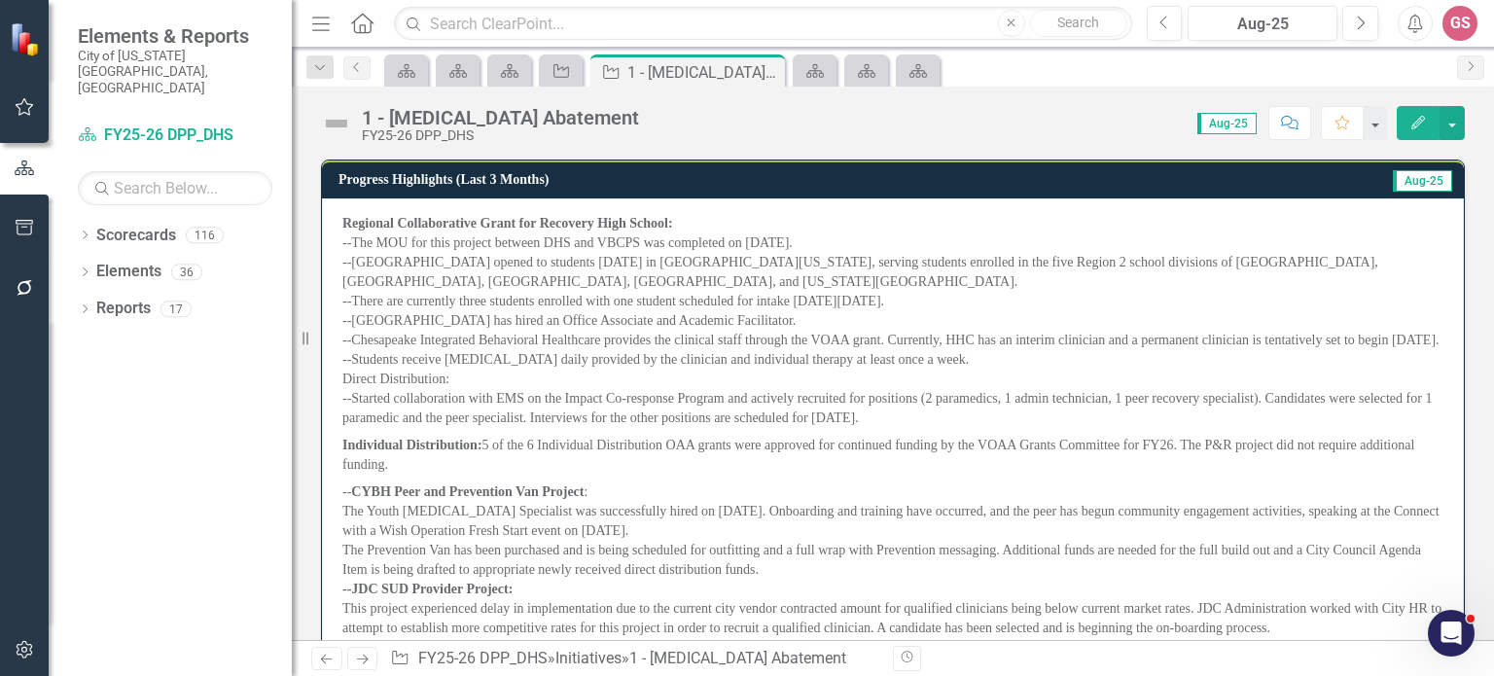
click at [414, 478] on p "Individual Distribution: 5 of the 6 Individual Distribution OAA grants were app…" at bounding box center [892, 455] width 1101 height 47
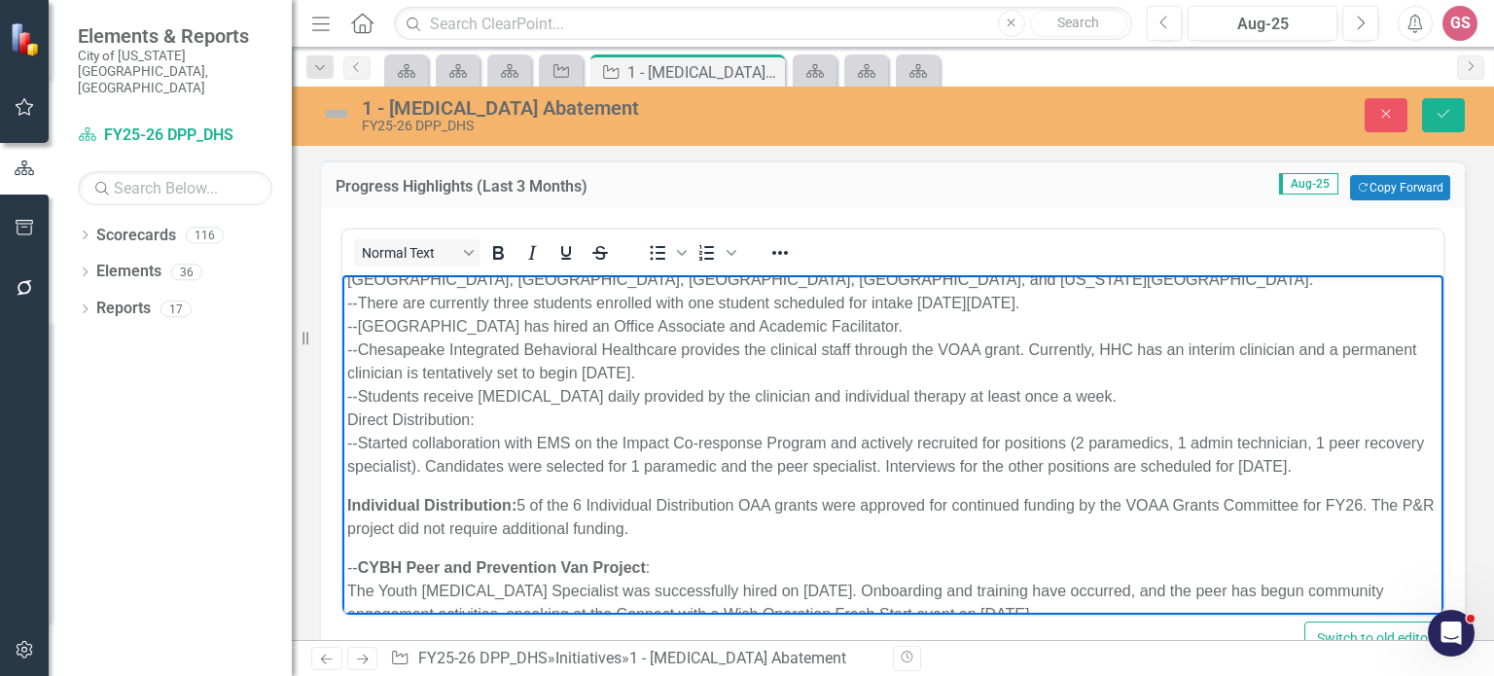
scroll to position [0, 0]
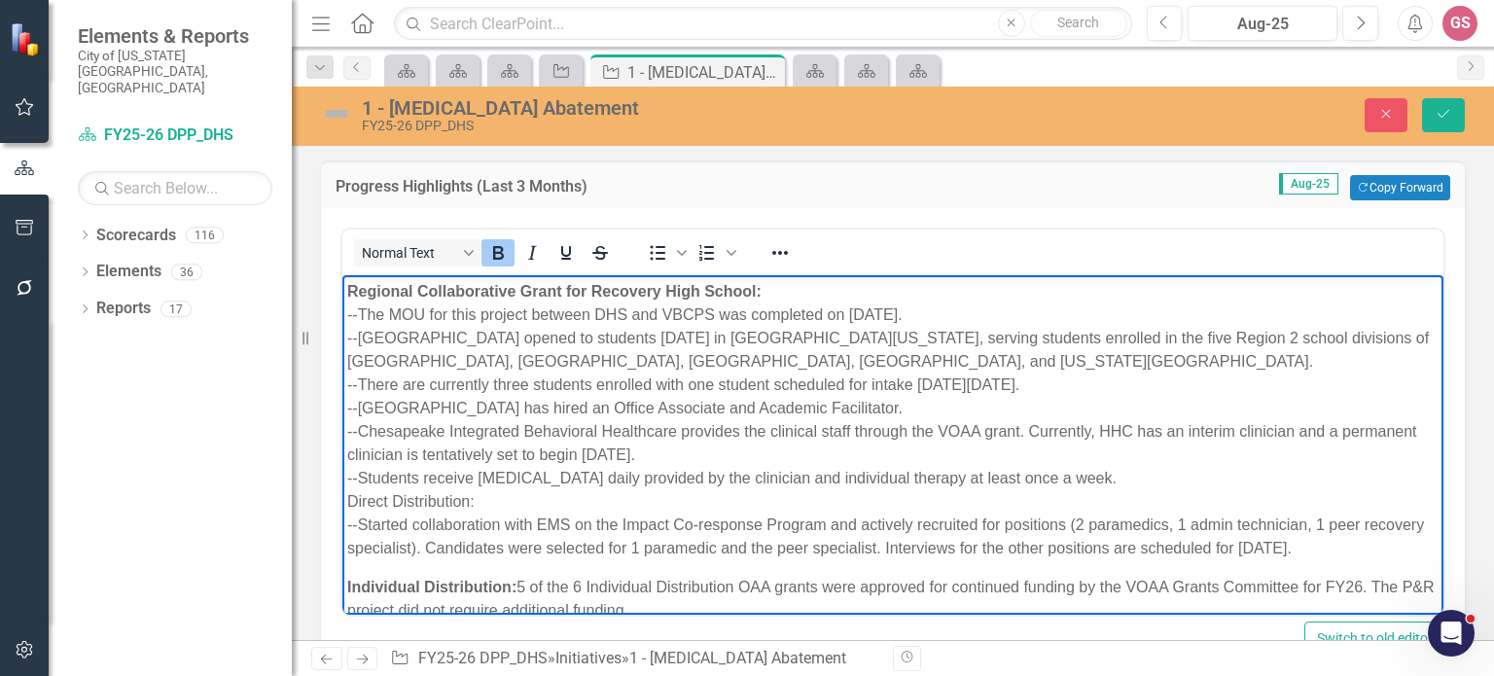
drag, startPoint x: 682, startPoint y: 555, endPoint x: 183, endPoint y: 252, distance: 583.8
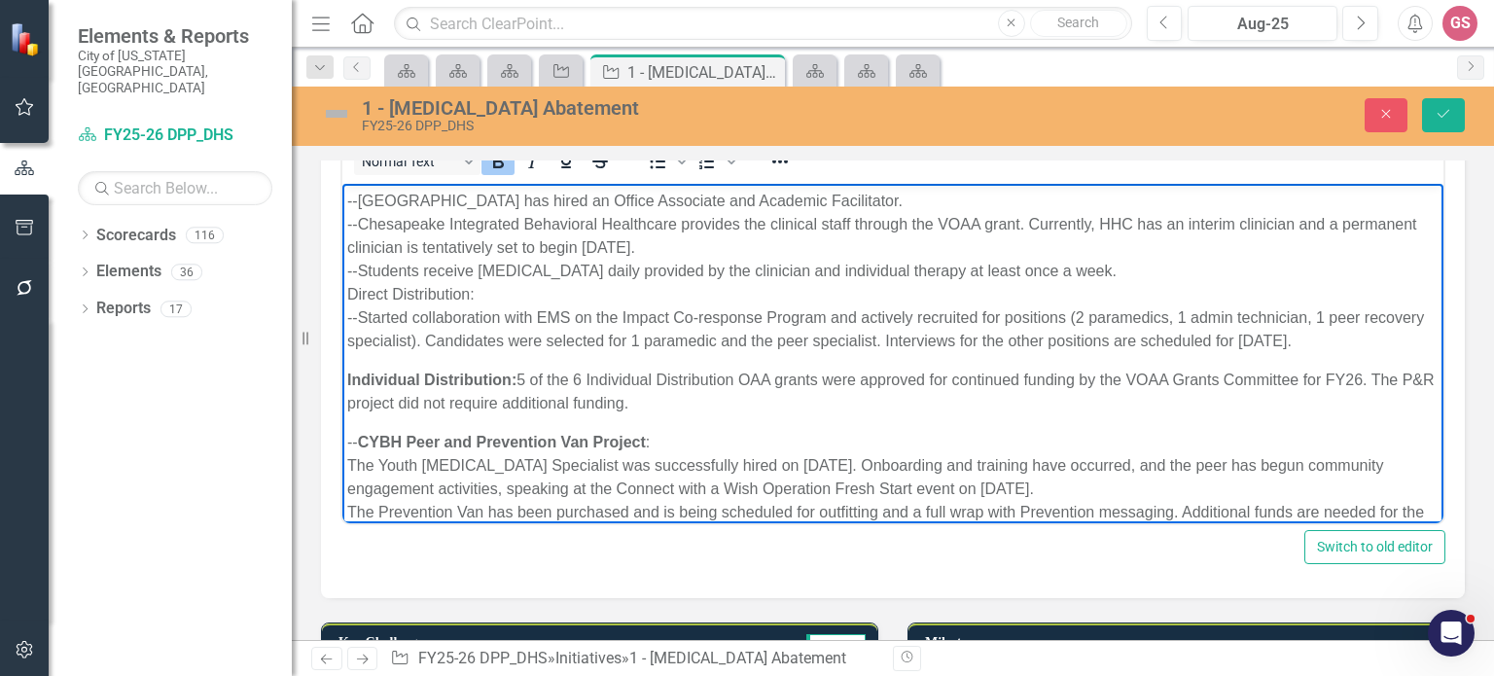
scroll to position [156, 0]
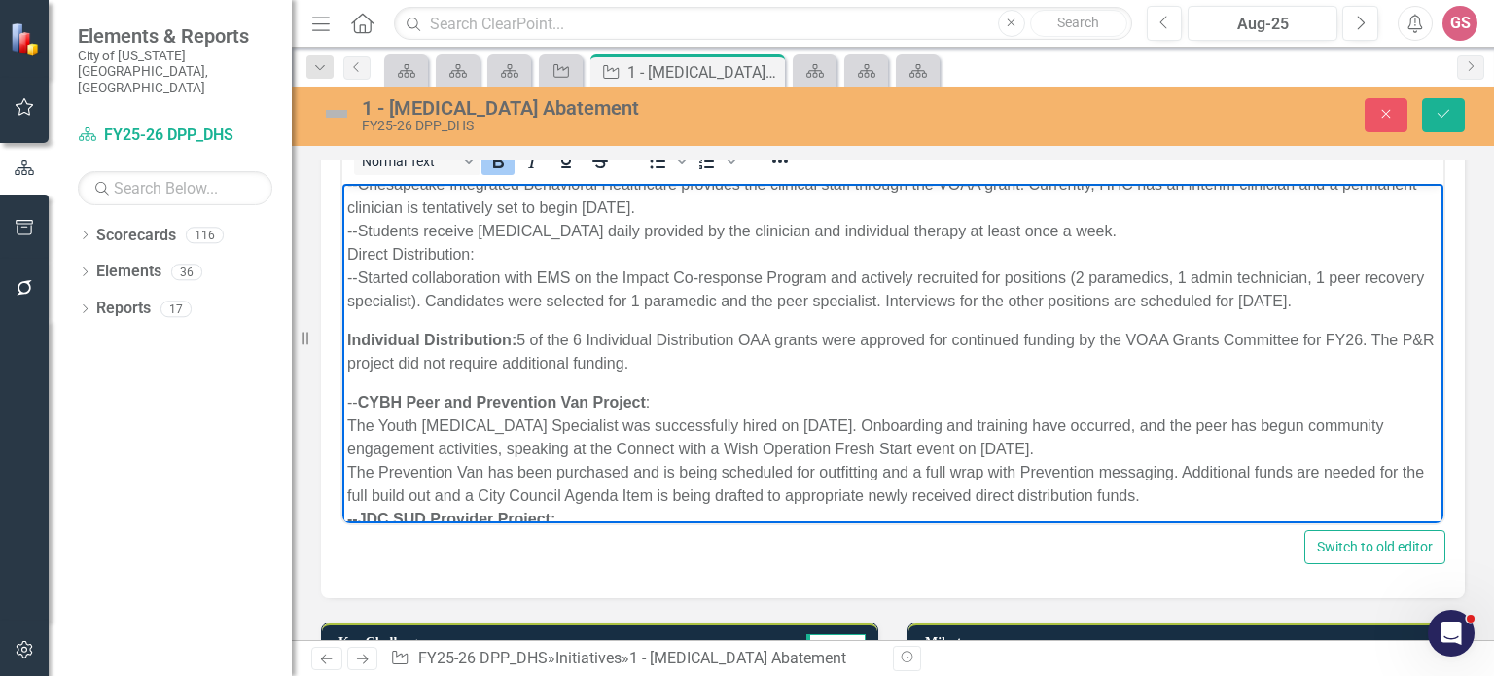
click at [555, 313] on p "Regional Collaborative Grant for Recovery High School: --The MOU for this proje…" at bounding box center [892, 173] width 1091 height 280
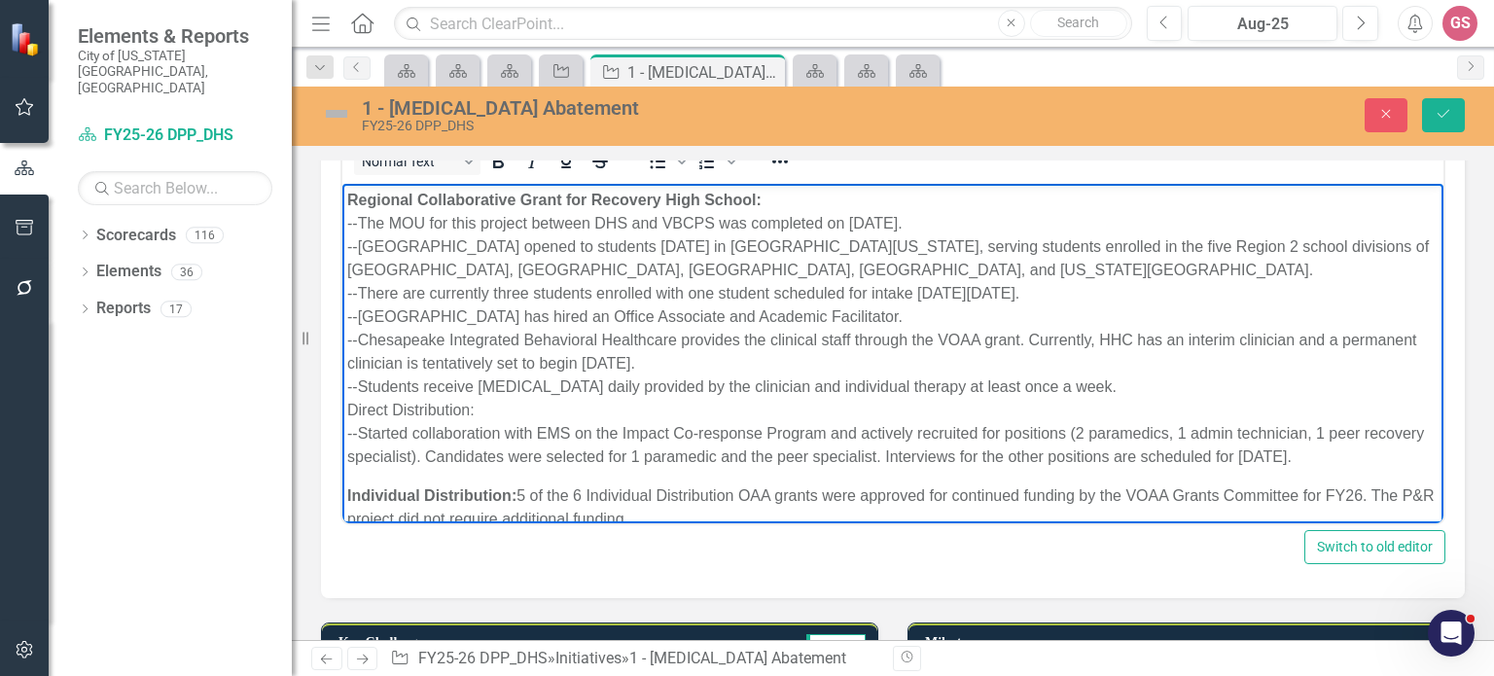
scroll to position [0, 0]
click at [782, 201] on p "Regional Collaborative Grant for Recovery High School: --The MOU for this proje…" at bounding box center [892, 329] width 1091 height 280
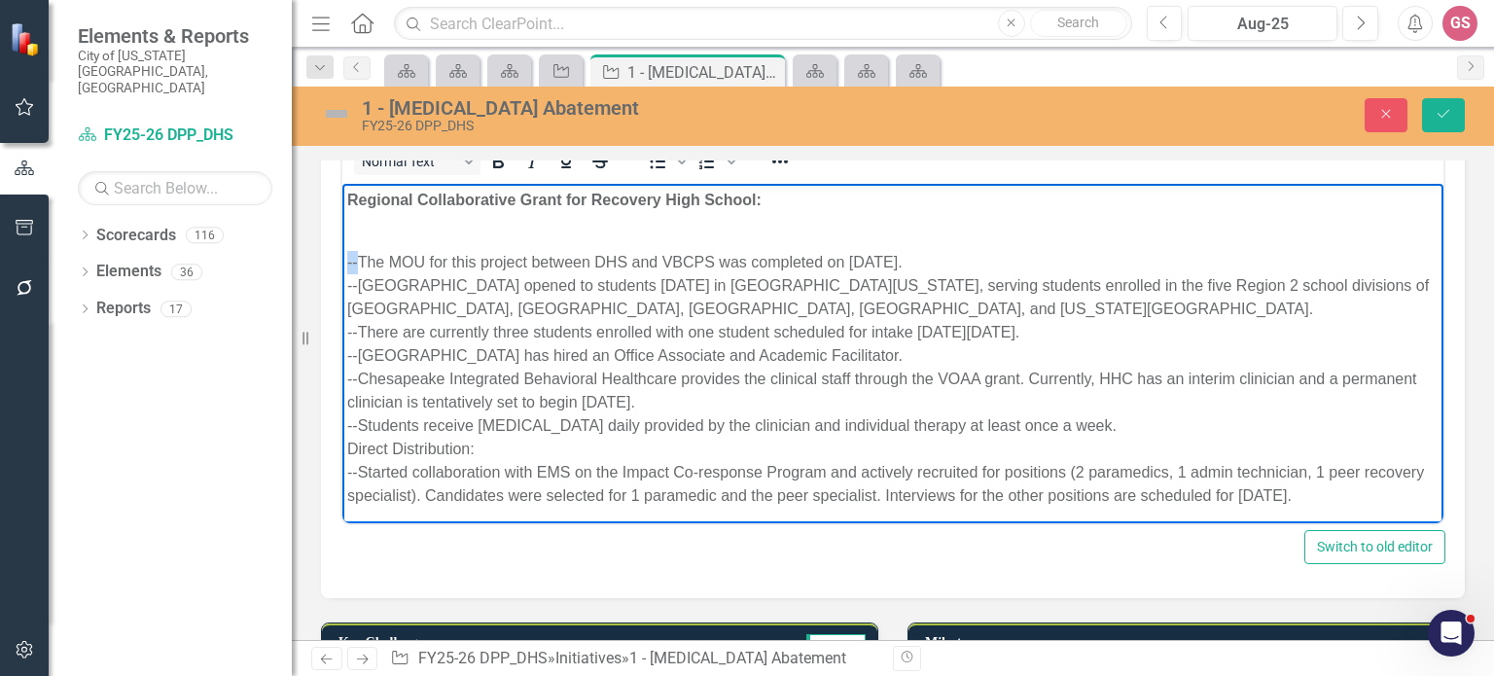
drag, startPoint x: 355, startPoint y: 266, endPoint x: 306, endPoint y: 255, distance: 50.0
click at [355, 289] on p "The MOU for this project between DHS and VBCPS was completed on [DATE]. --[GEOG…" at bounding box center [892, 368] width 1091 height 280
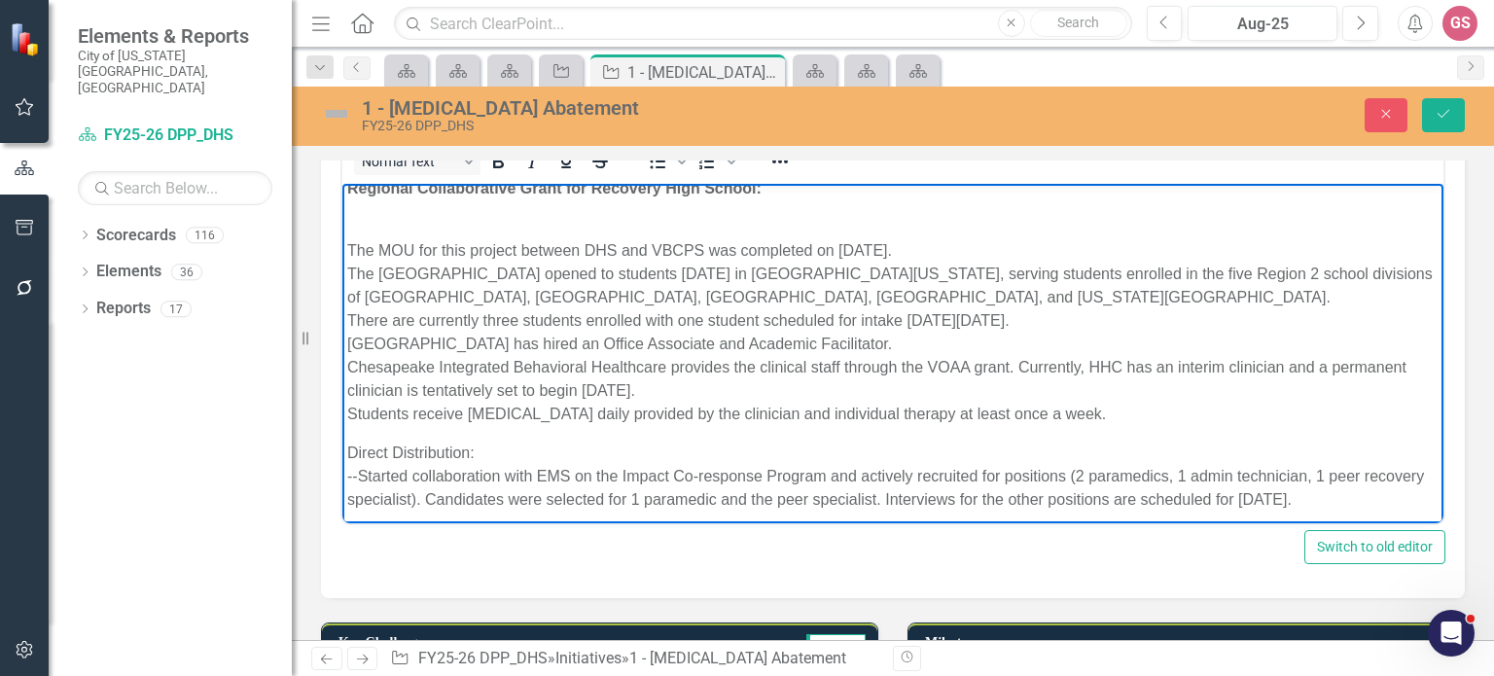
scroll to position [23, 0]
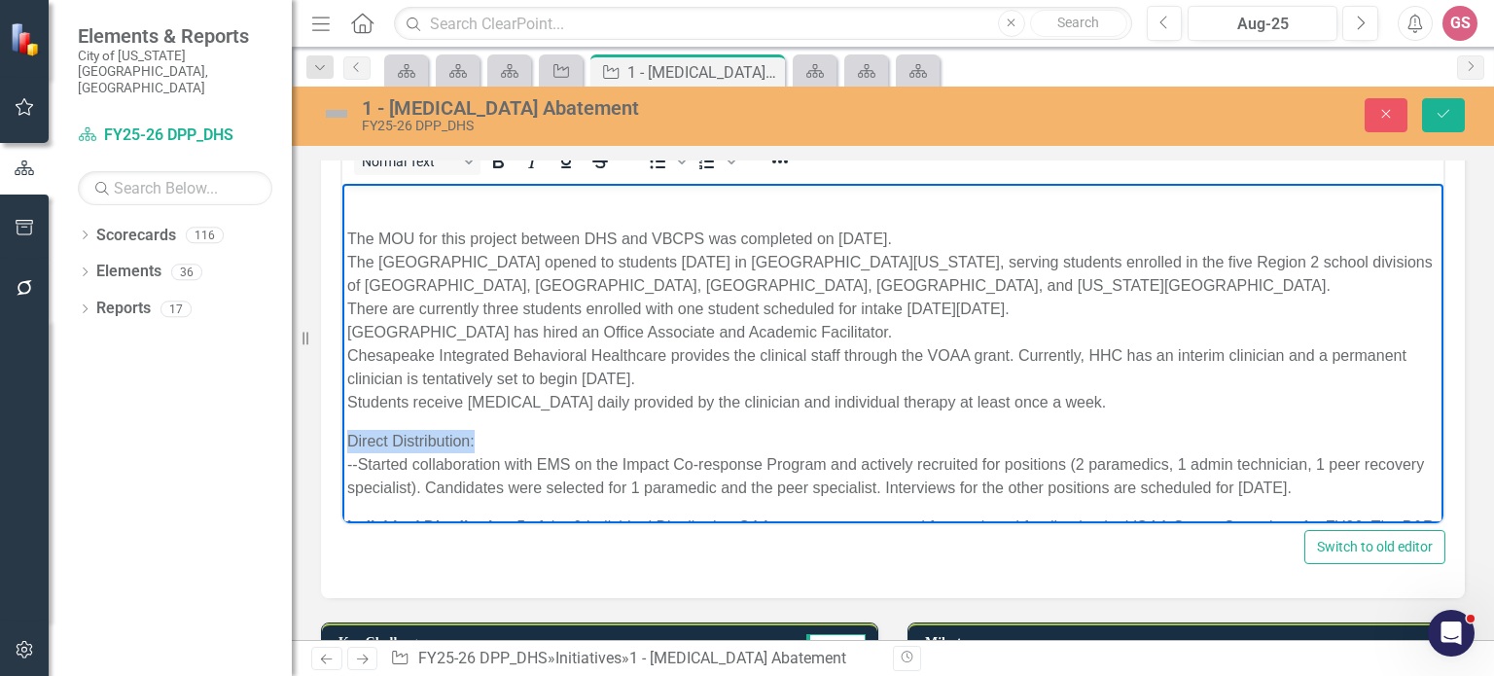
drag, startPoint x: 475, startPoint y: 440, endPoint x: 330, endPoint y: 444, distance: 144.9
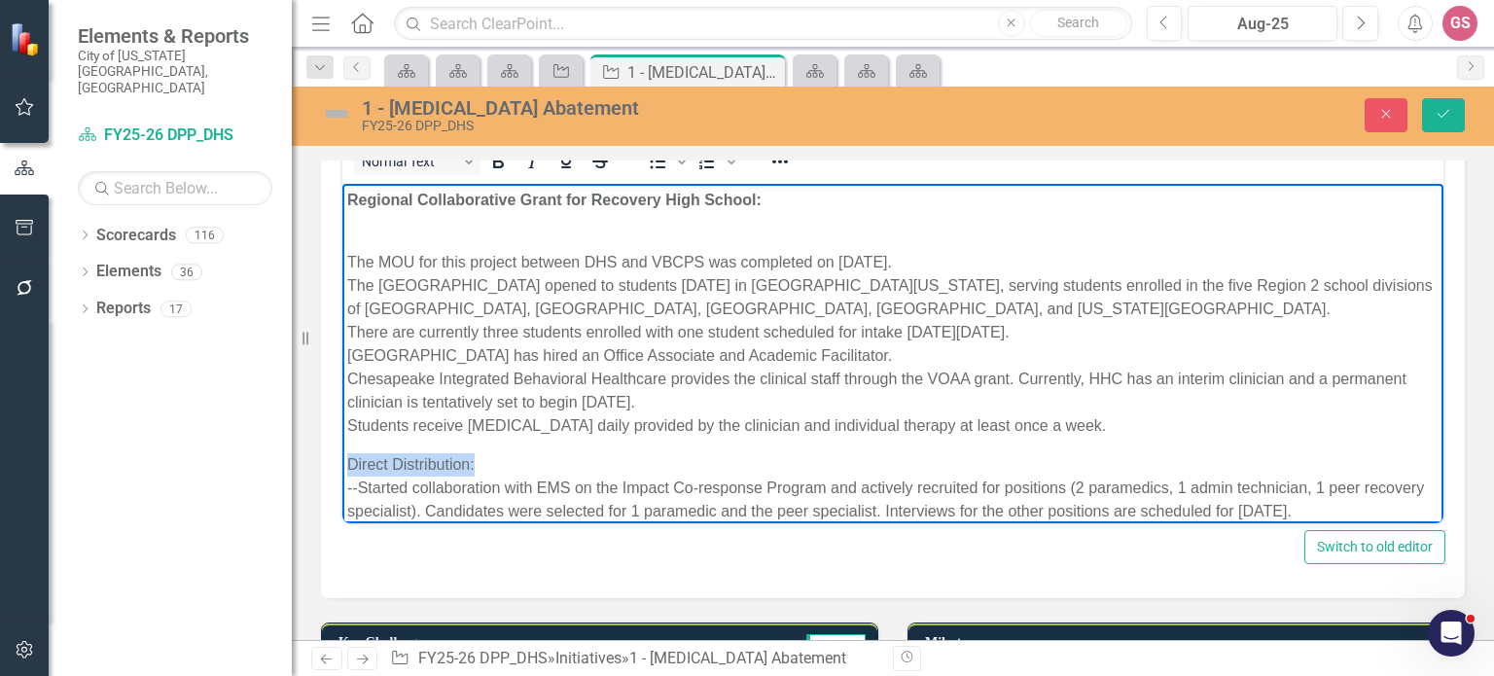
scroll to position [0, 0]
click at [493, 163] on icon "Bold" at bounding box center [498, 162] width 11 height 14
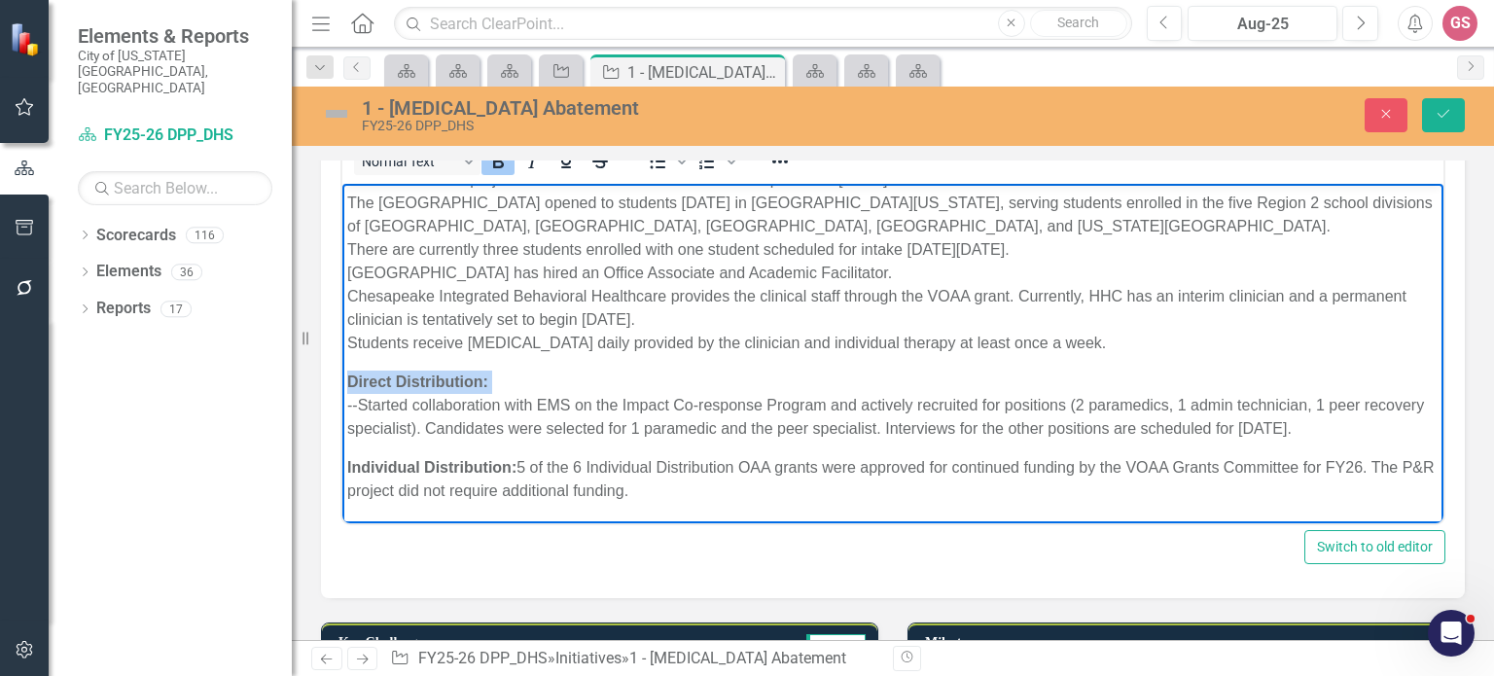
scroll to position [99, 0]
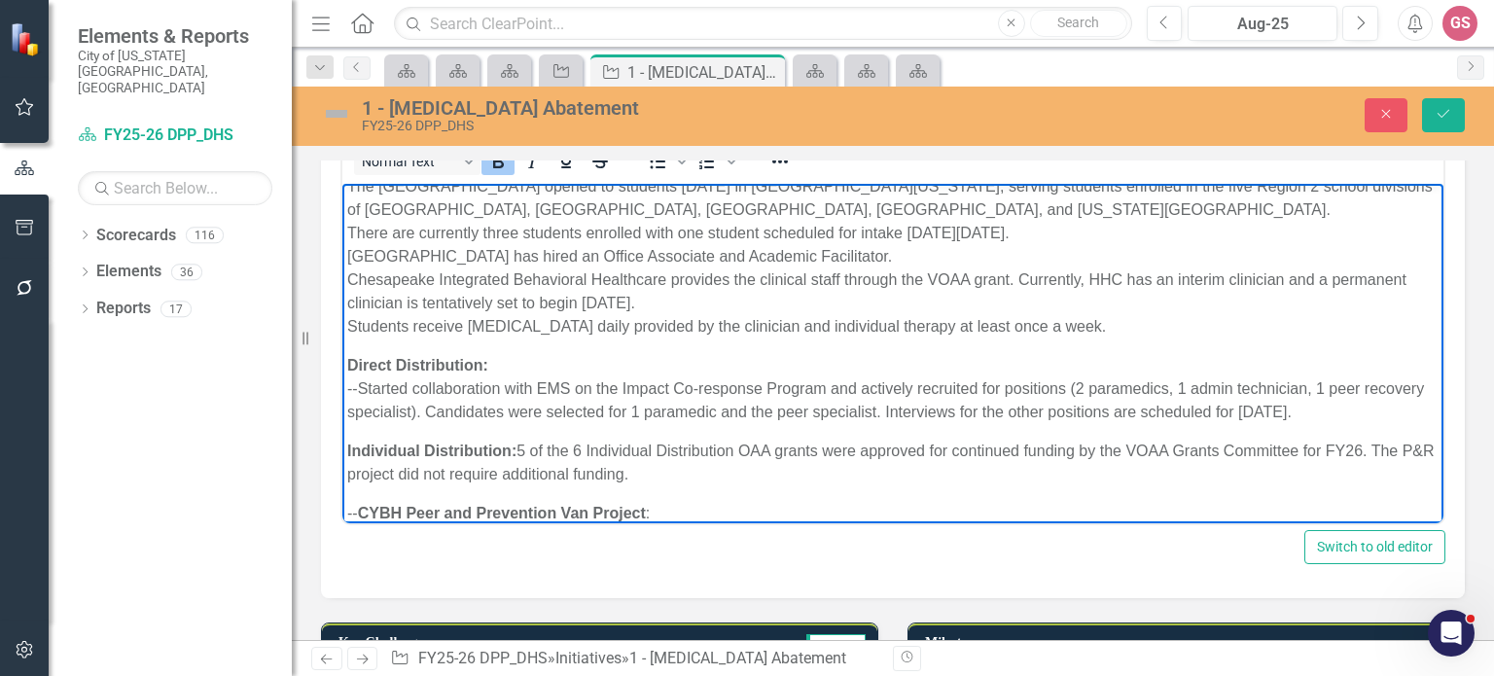
drag, startPoint x: 356, startPoint y: 389, endPoint x: 1366, endPoint y: 383, distance: 1010.3
click at [368, 386] on p "Direct Distribution: --Started collaboration with EMS on the Impact Co-response…" at bounding box center [892, 389] width 1091 height 70
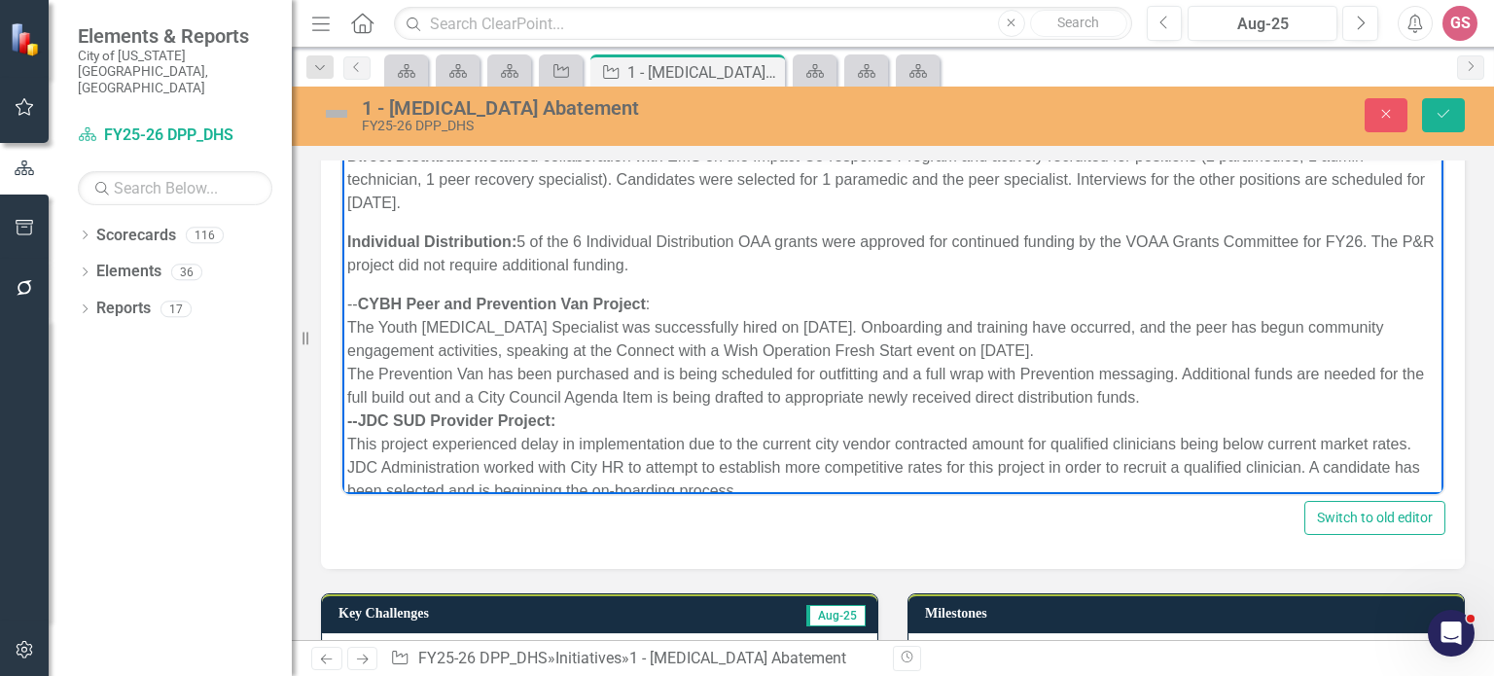
scroll to position [296, 0]
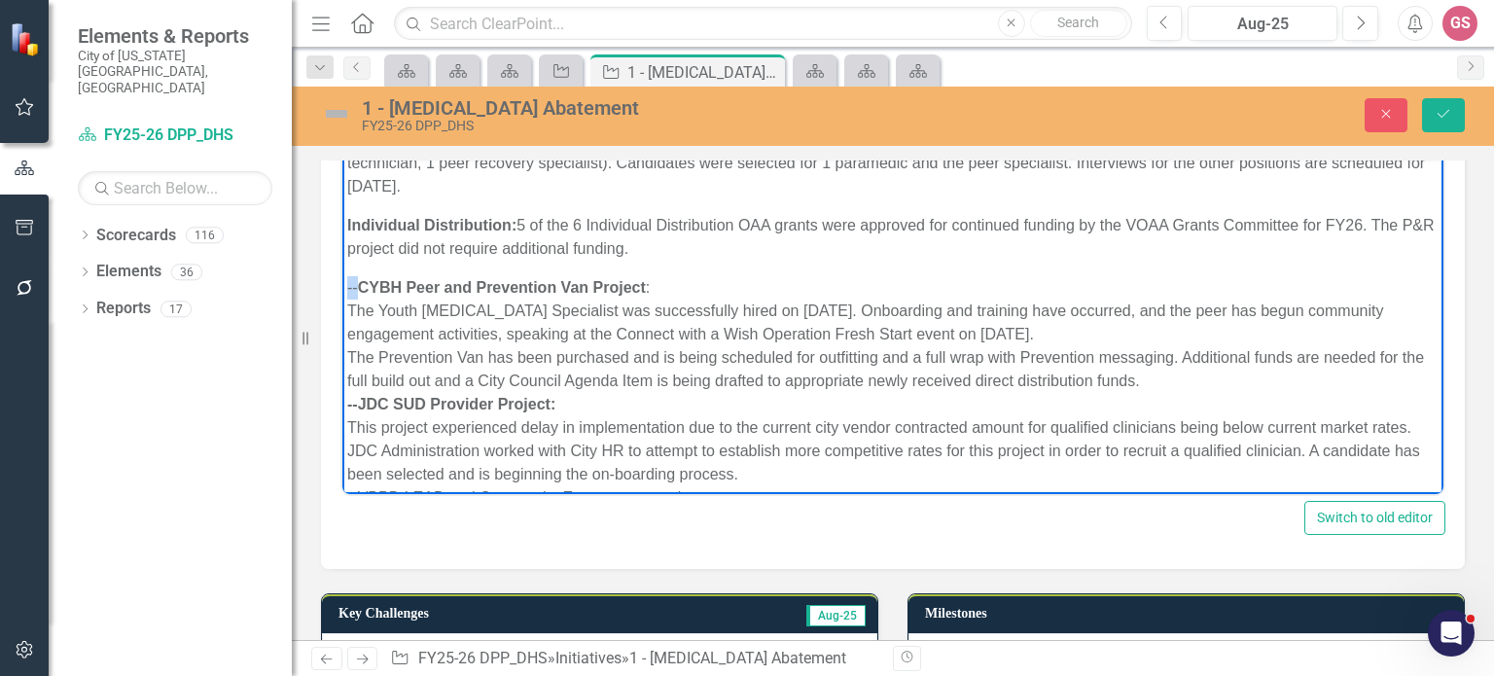
drag, startPoint x: 354, startPoint y: 283, endPoint x: 683, endPoint y: 434, distance: 361.6
click at [342, 283] on html "Regional Collaborative Grant for Recovery High School: The MOU for this project…" at bounding box center [892, 389] width 1101 height 1060
click at [365, 404] on strong "--JDC SUD Provider Project:" at bounding box center [451, 404] width 208 height 17
drag, startPoint x: 355, startPoint y: 400, endPoint x: 327, endPoint y: 405, distance: 28.8
click at [342, 405] on html "Regional Collaborative Grant for Recovery High School: The MOU for this project…" at bounding box center [892, 389] width 1101 height 1060
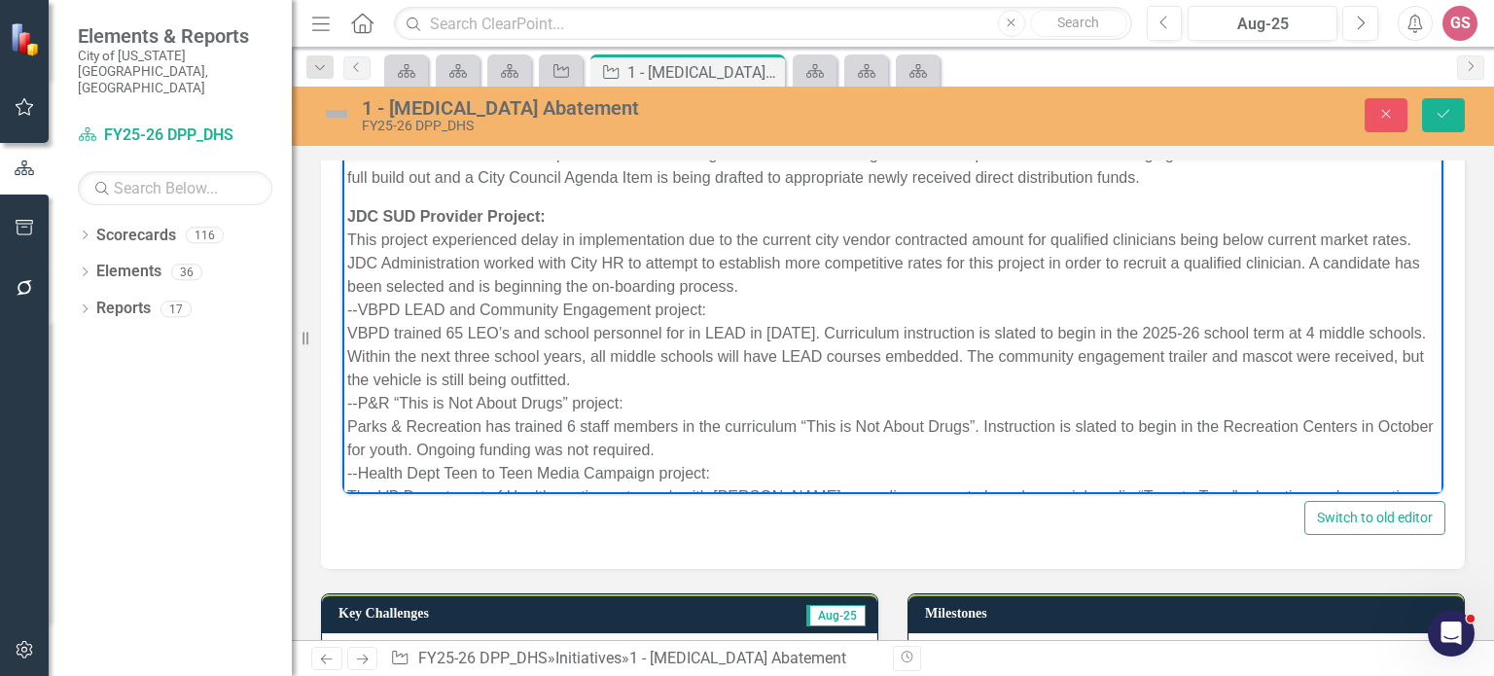
scroll to position [502, 0]
drag, startPoint x: 357, startPoint y: 302, endPoint x: 318, endPoint y: 302, distance: 38.9
click at [342, 302] on html "Regional Collaborative Grant for Recovery High School: The MOU for this project…" at bounding box center [892, 190] width 1101 height 1075
drag, startPoint x: 356, startPoint y: 399, endPoint x: 325, endPoint y: 399, distance: 31.1
click at [342, 399] on html "Regional Collaborative Grant for Recovery High School: The MOU for this project…" at bounding box center [892, 190] width 1101 height 1075
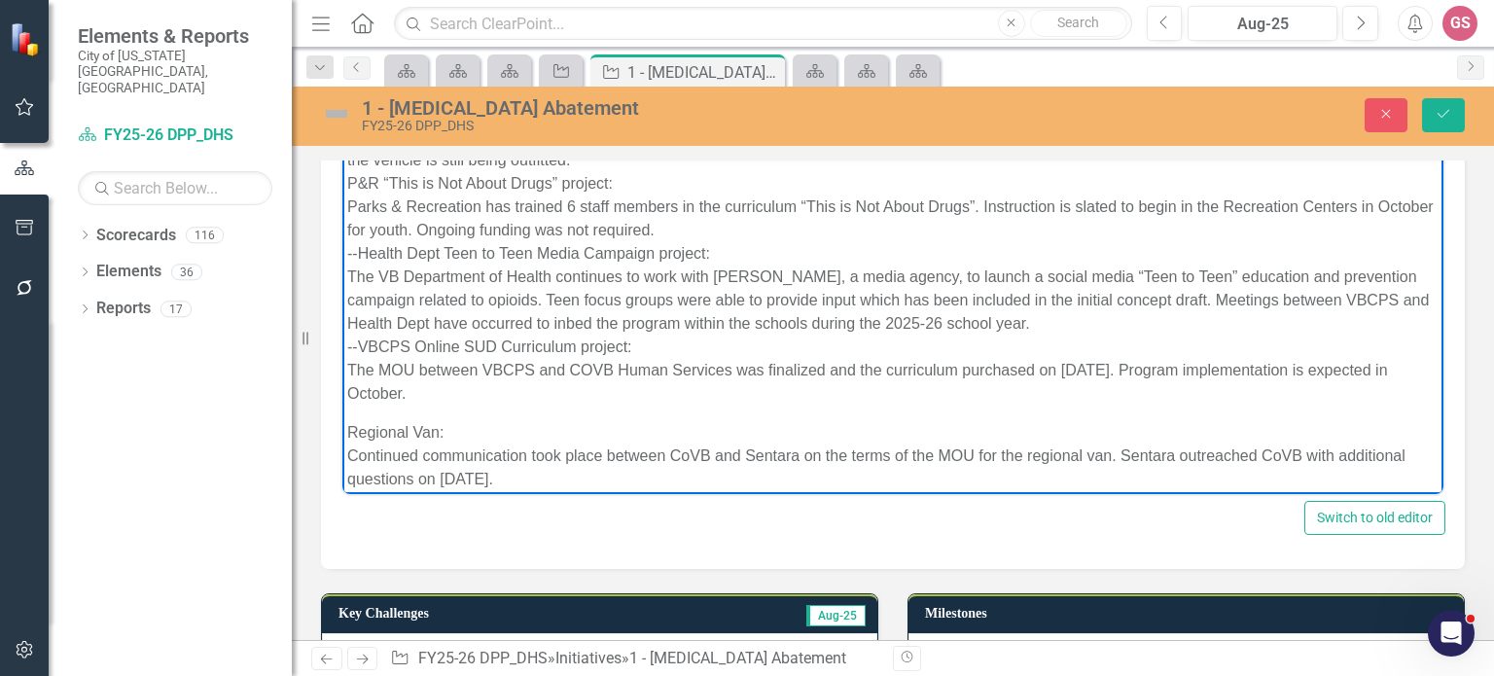
scroll to position [725, 0]
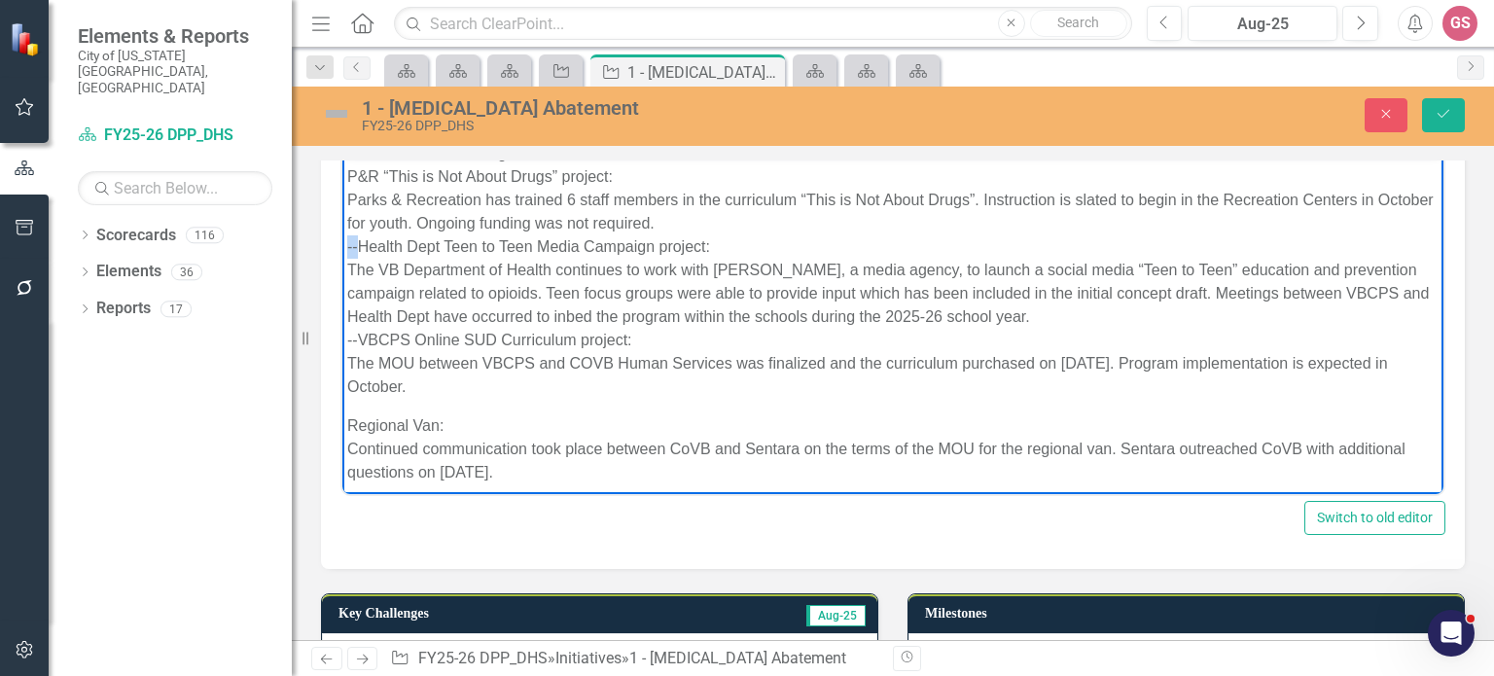
drag, startPoint x: 360, startPoint y: 246, endPoint x: 349, endPoint y: 248, distance: 10.9
drag, startPoint x: 357, startPoint y: 344, endPoint x: 678, endPoint y: 496, distance: 354.9
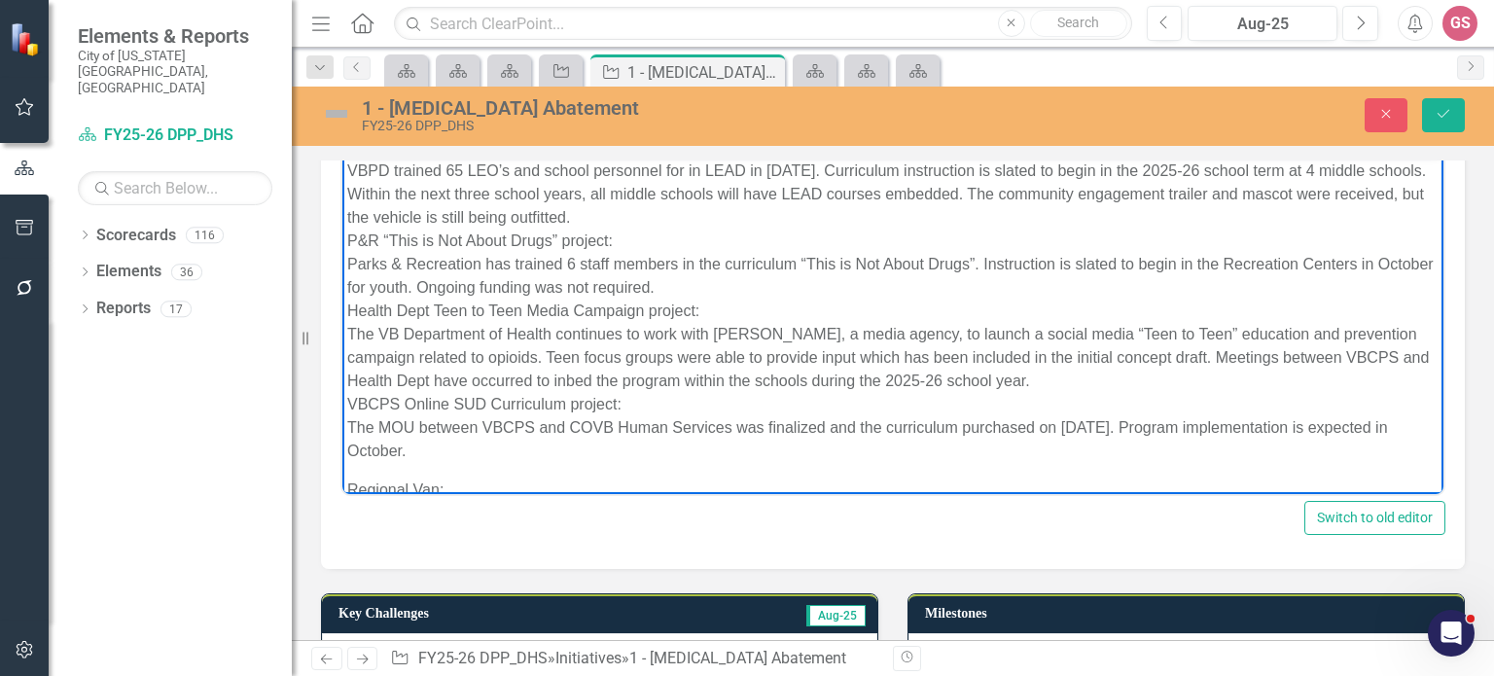
scroll to position [693, 0]
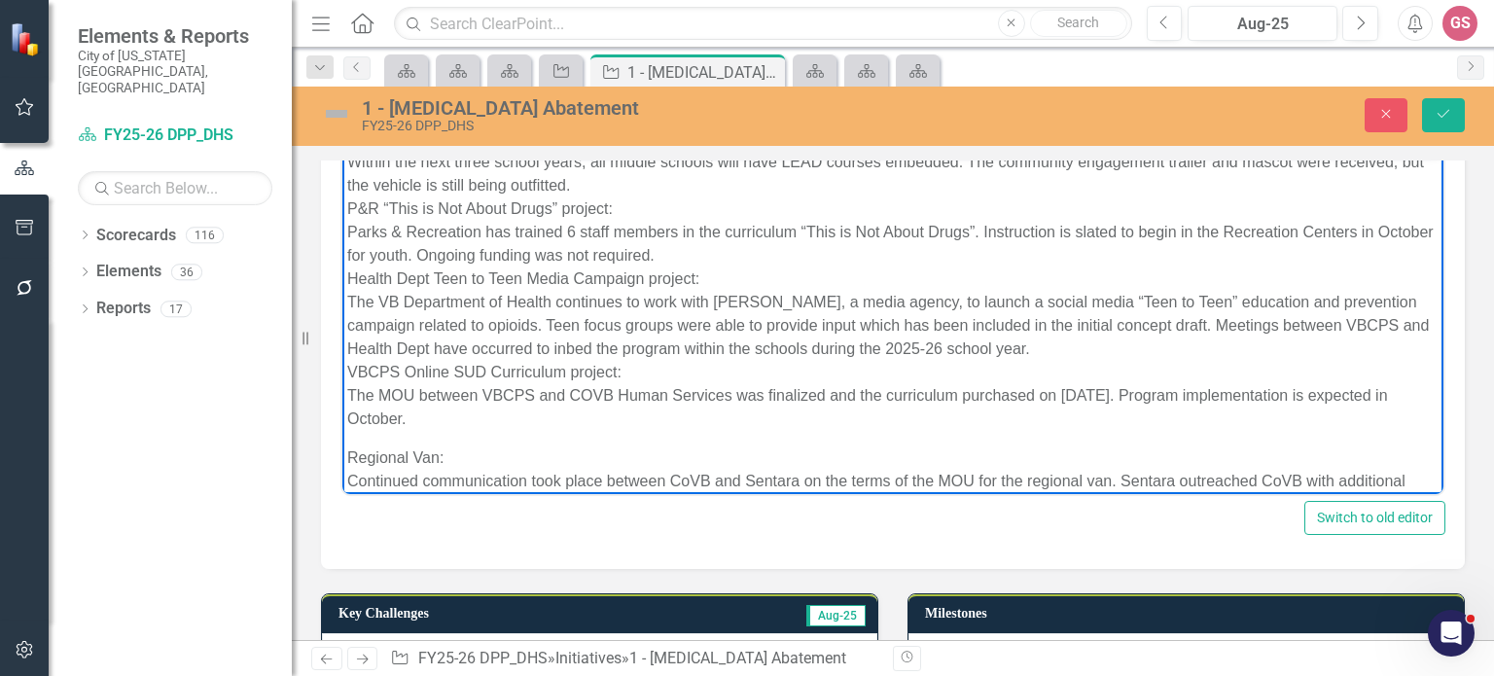
click at [350, 393] on p "JDC SUD Provider Project: This project experienced delay in implementation due …" at bounding box center [892, 221] width 1091 height 420
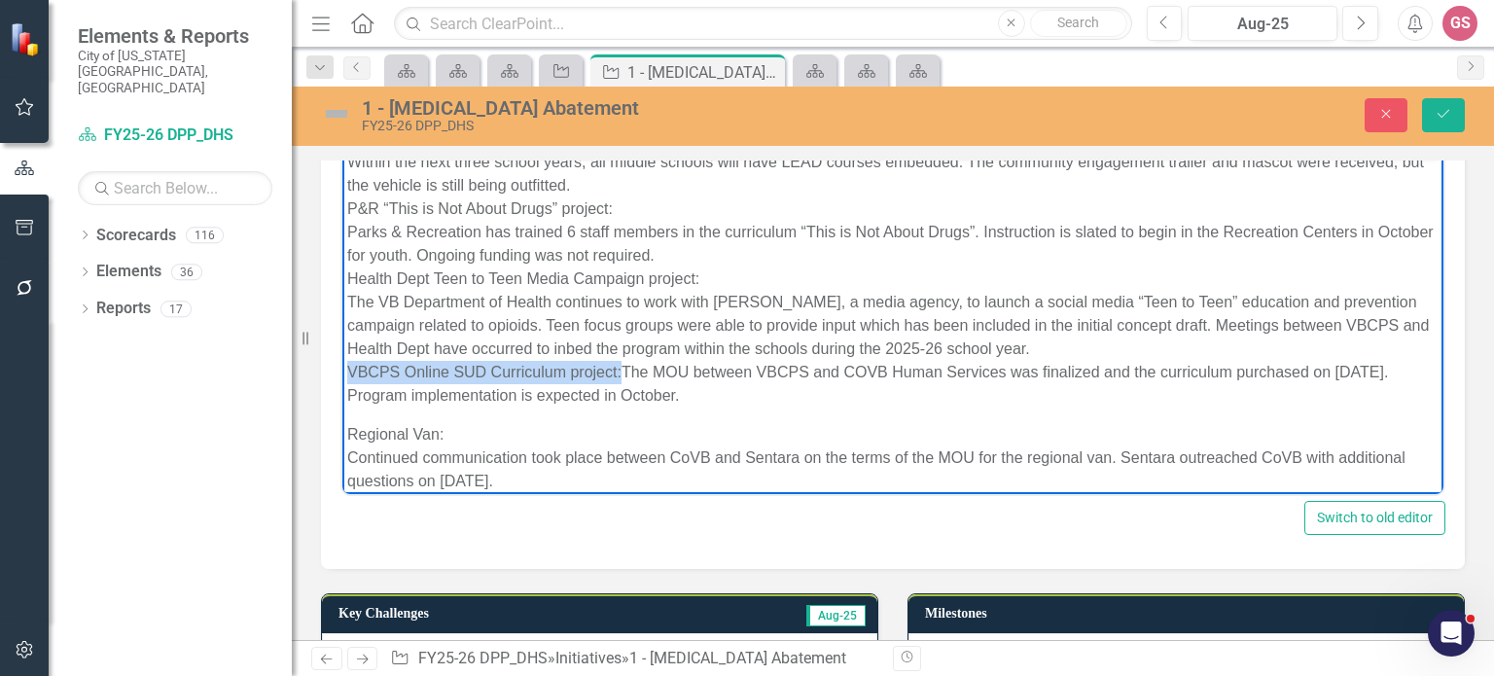
drag, startPoint x: 622, startPoint y: 372, endPoint x: 684, endPoint y: 519, distance: 159.1
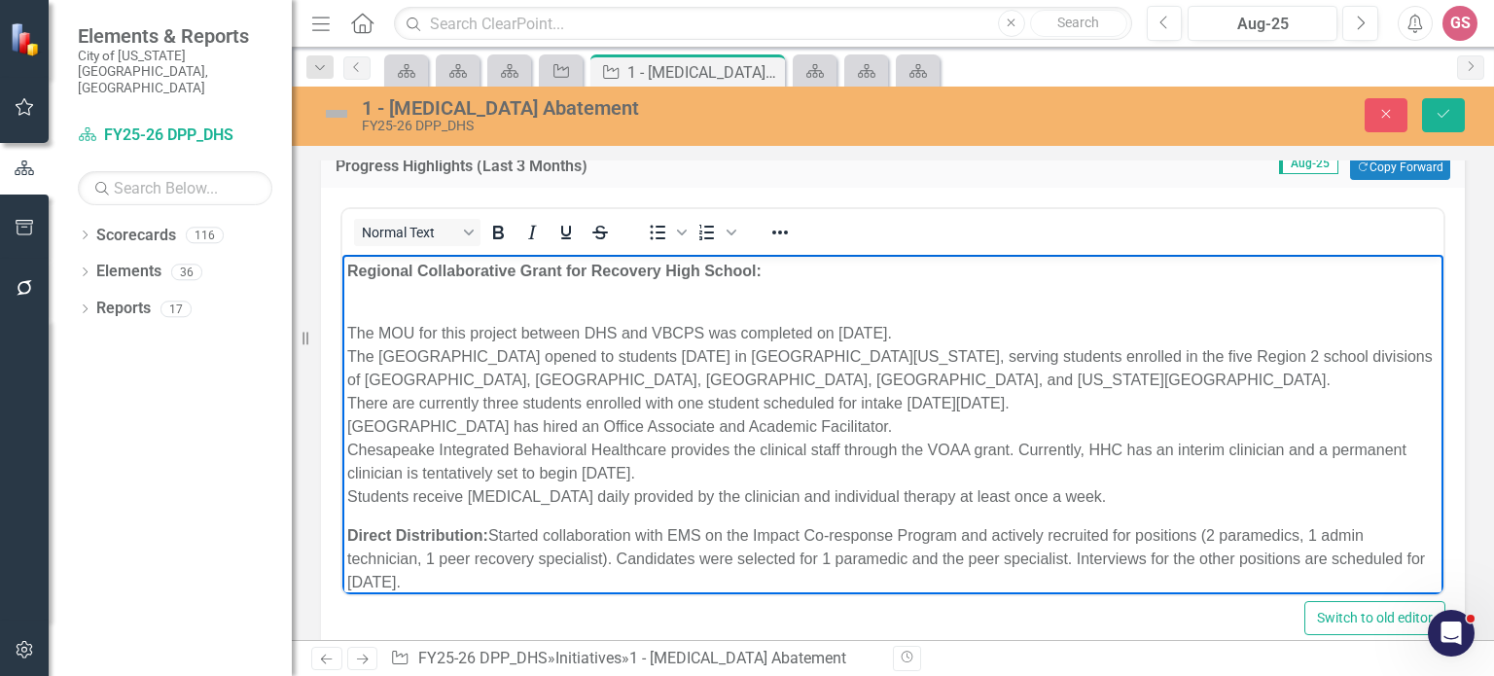
scroll to position [13, 0]
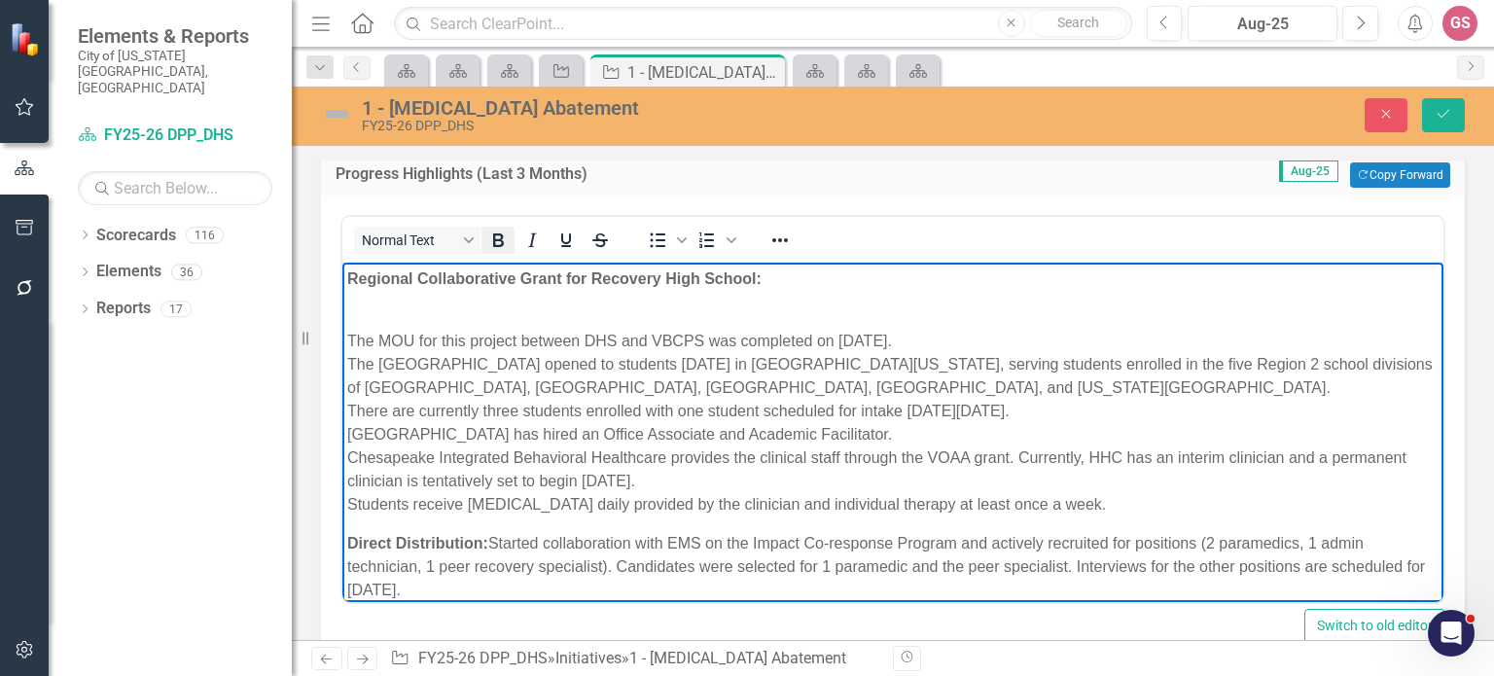
click at [494, 234] on icon "Bold" at bounding box center [498, 240] width 11 height 14
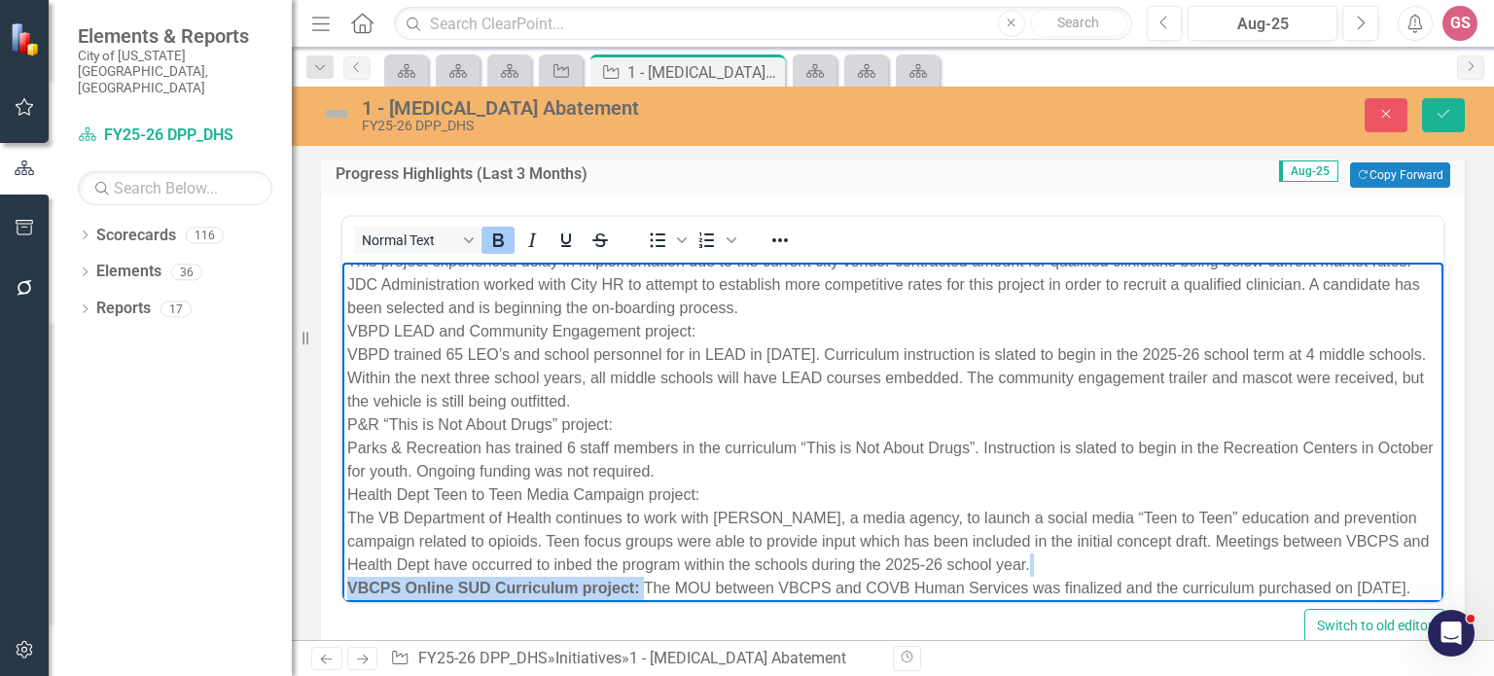
scroll to position [592, 0]
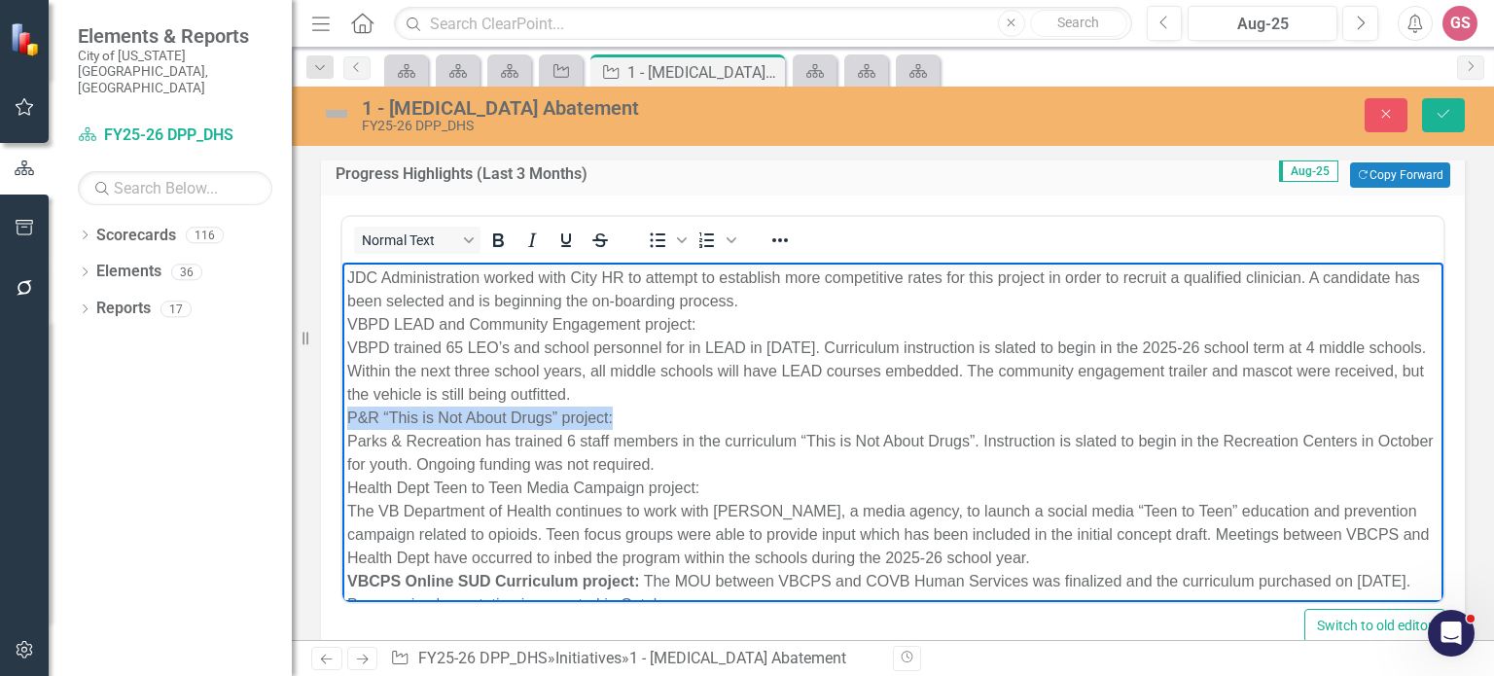
drag, startPoint x: 620, startPoint y: 426, endPoint x: 345, endPoint y: 401, distance: 276.3
click at [342, 407] on html "Regional Collaborative Grant for Recovery High School: The MOU for this project…" at bounding box center [892, 196] width 1101 height 1052
click at [501, 243] on icon "Bold" at bounding box center [498, 240] width 11 height 14
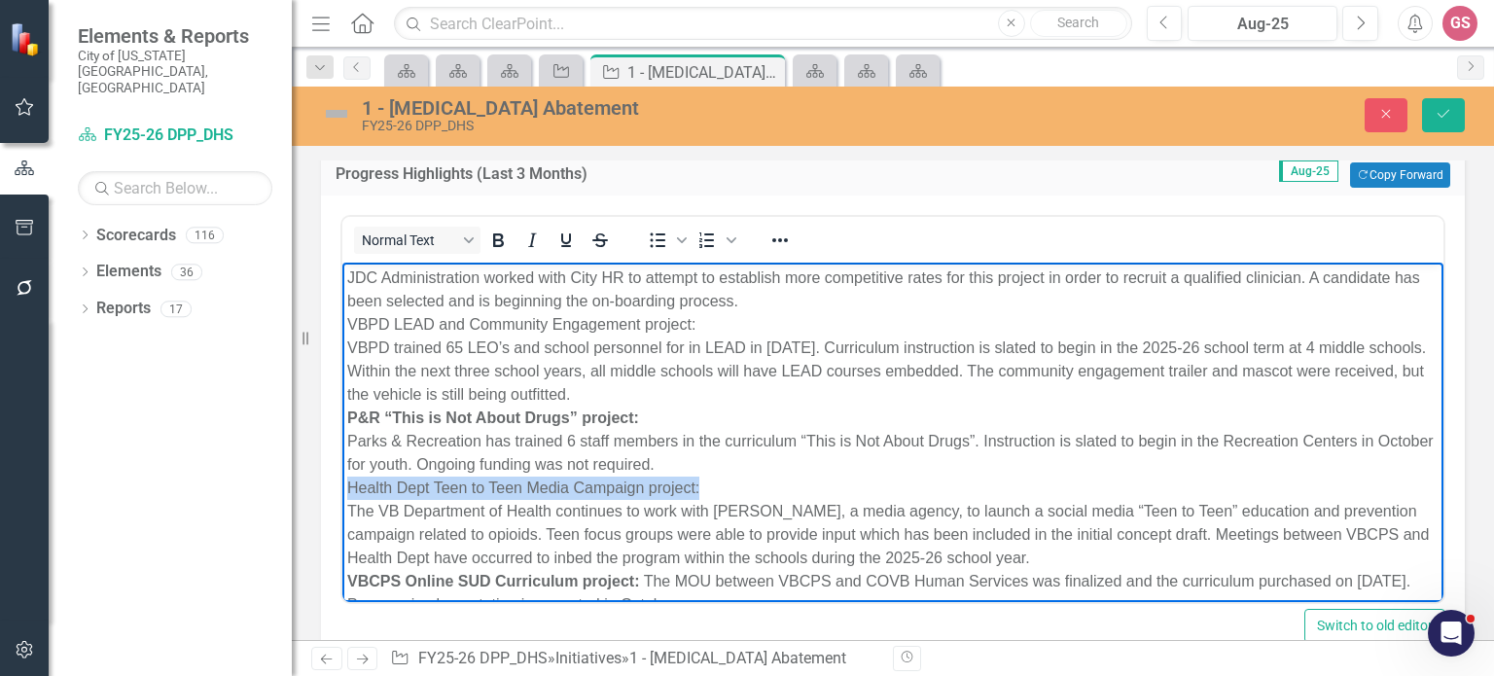
drag, startPoint x: 698, startPoint y: 488, endPoint x: 388, endPoint y: 445, distance: 313.1
click at [344, 489] on body "Regional Collaborative Grant for Recovery High School: The MOU for this project…" at bounding box center [892, 196] width 1101 height 1052
click at [495, 244] on icon "Bold" at bounding box center [498, 240] width 11 height 14
click at [345, 440] on body "Regional Collaborative Grant for Recovery High School: The MOU for this project…" at bounding box center [892, 196] width 1101 height 1052
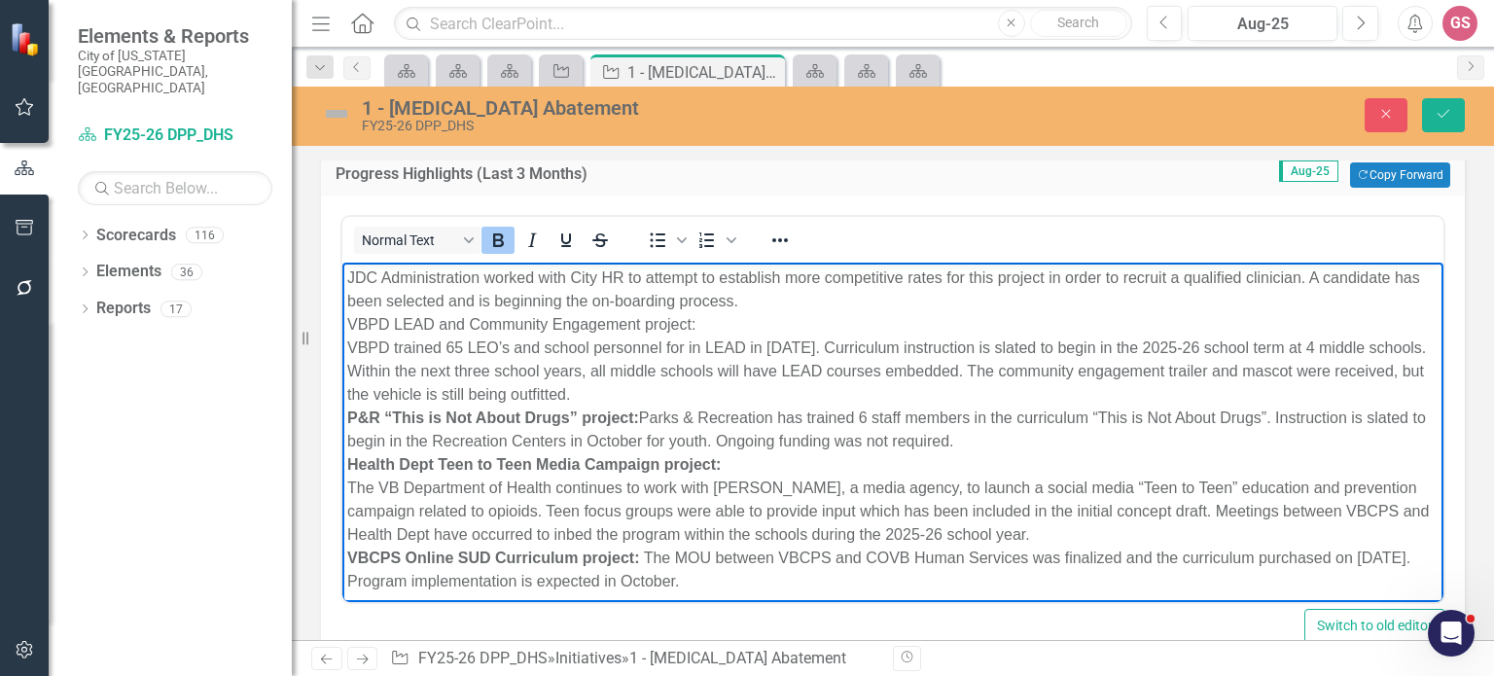
click at [357, 480] on p "JDC SUD Provider Project: This project experienced delay in implementation due …" at bounding box center [892, 406] width 1091 height 373
click at [350, 485] on p "JDC SUD Provider Project: This project experienced delay in implementation due …" at bounding box center [892, 406] width 1091 height 373
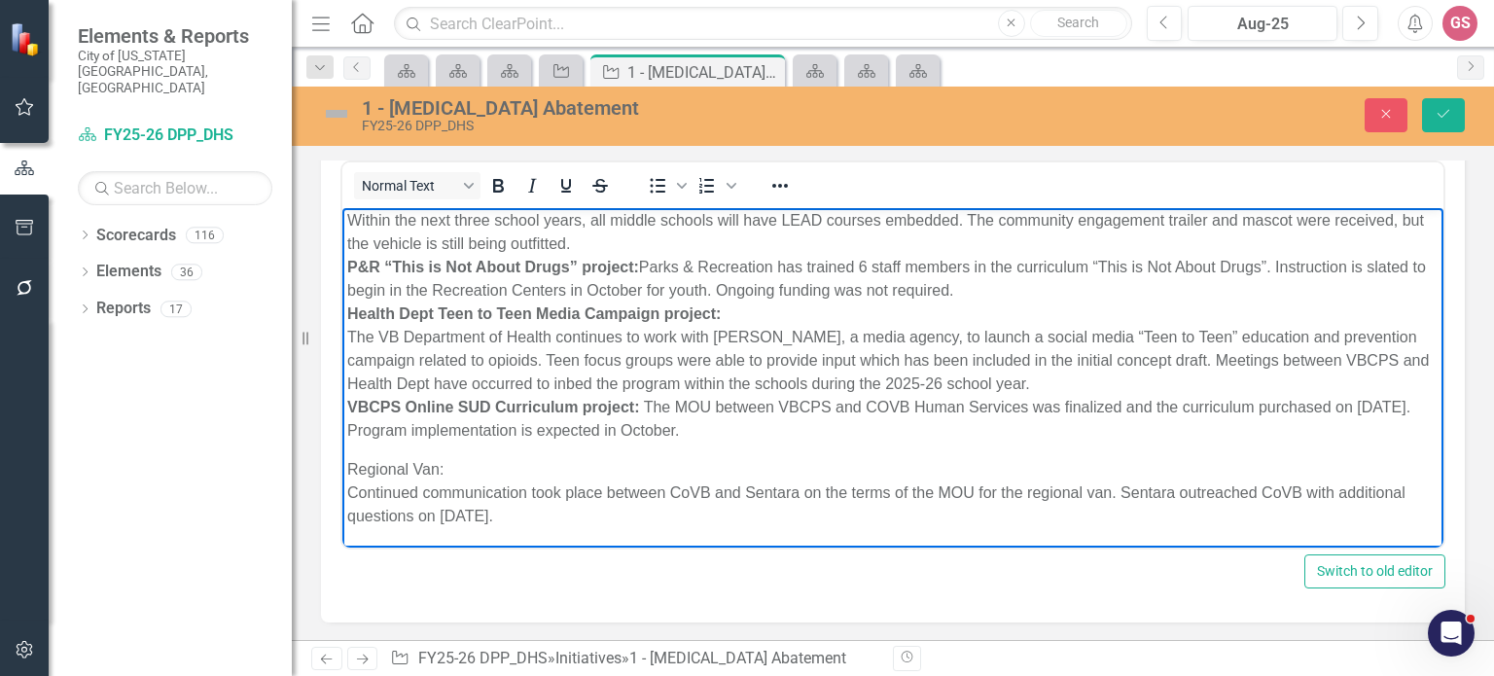
scroll to position [98, 0]
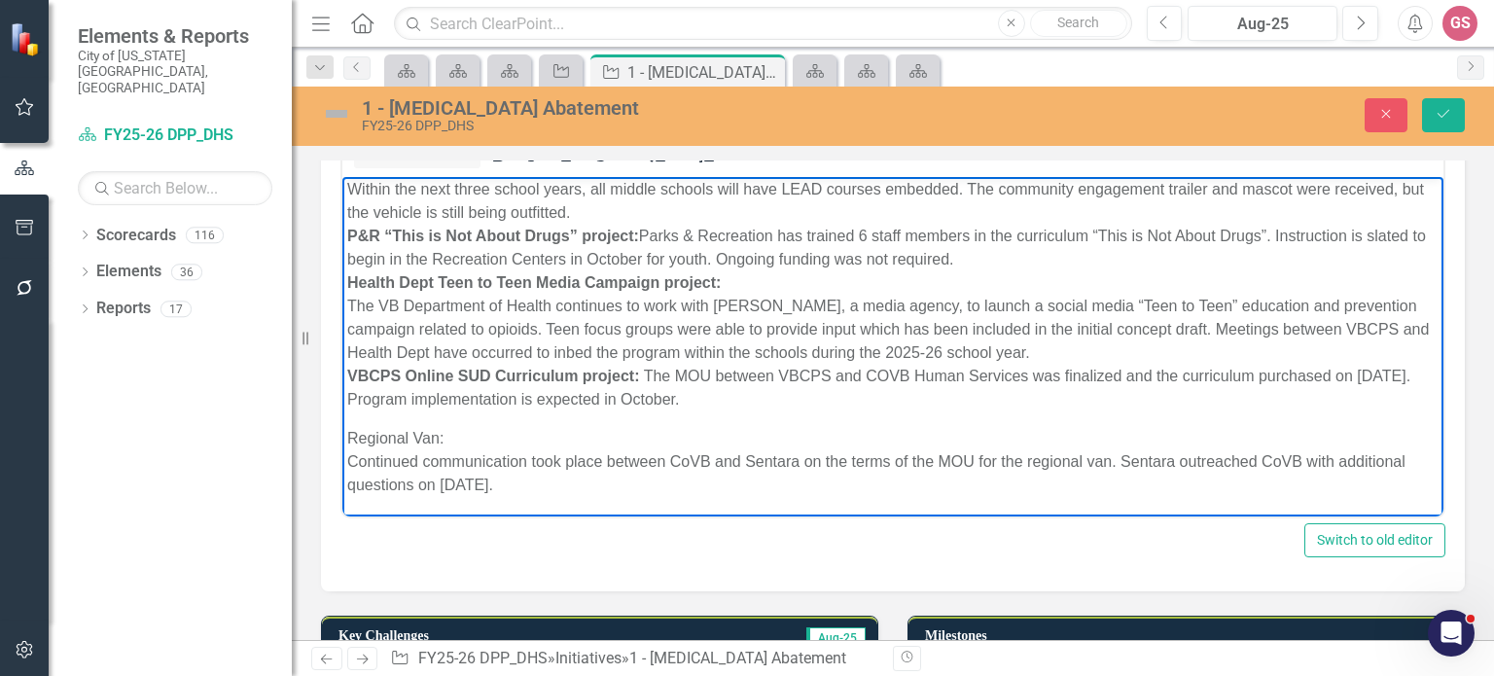
drag, startPoint x: 454, startPoint y: 440, endPoint x: 299, endPoint y: 439, distance: 155.6
click at [342, 439] on html "Regional Collaborative Grant for Recovery High School: The MOU for this project…" at bounding box center [892, 3] width 1101 height 1029
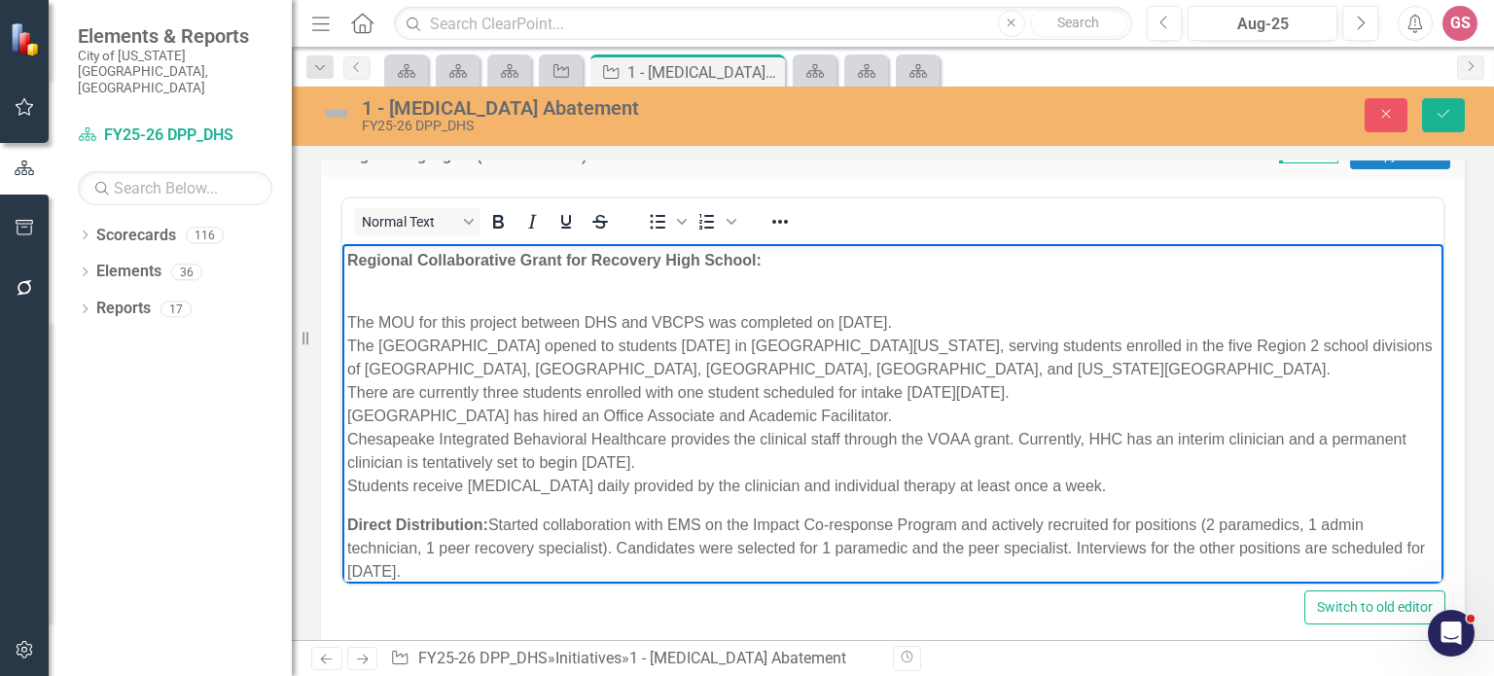
scroll to position [0, 0]
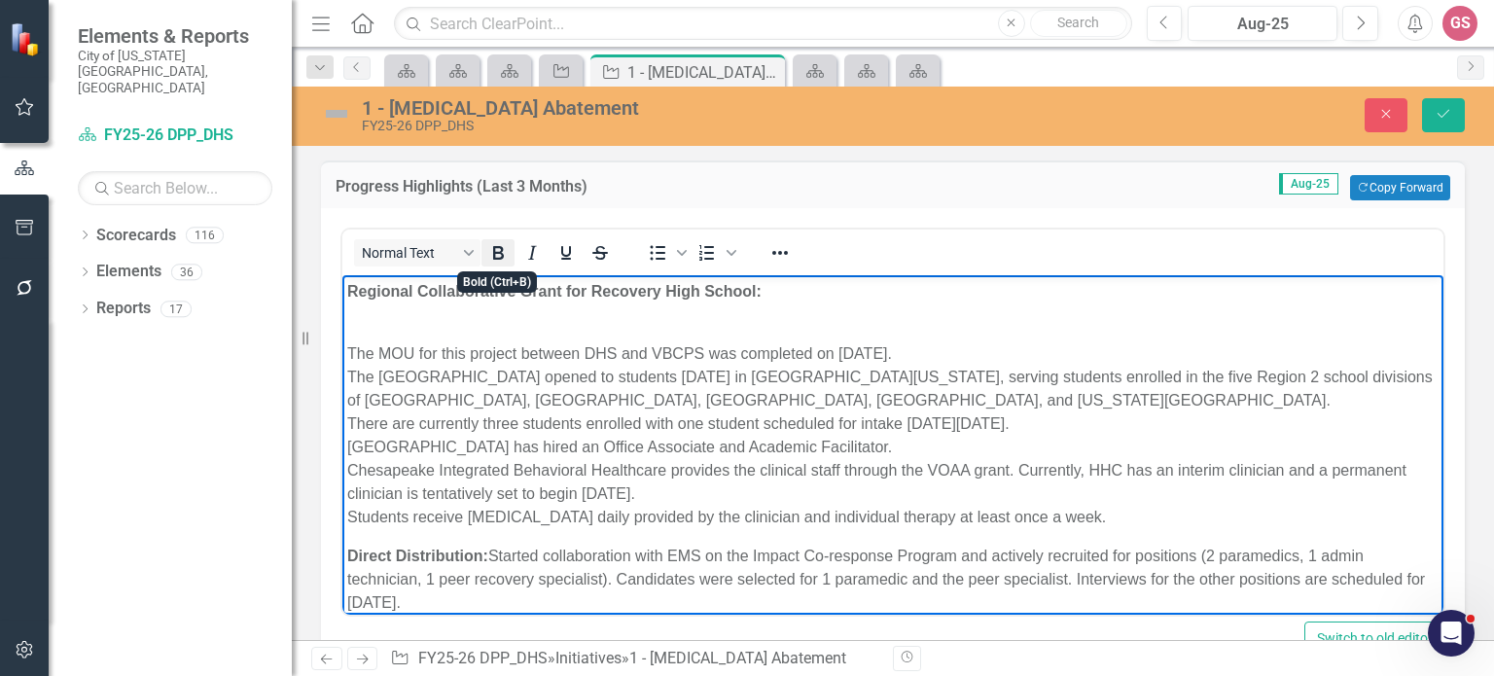
click at [486, 247] on icon "Bold" at bounding box center [497, 252] width 23 height 23
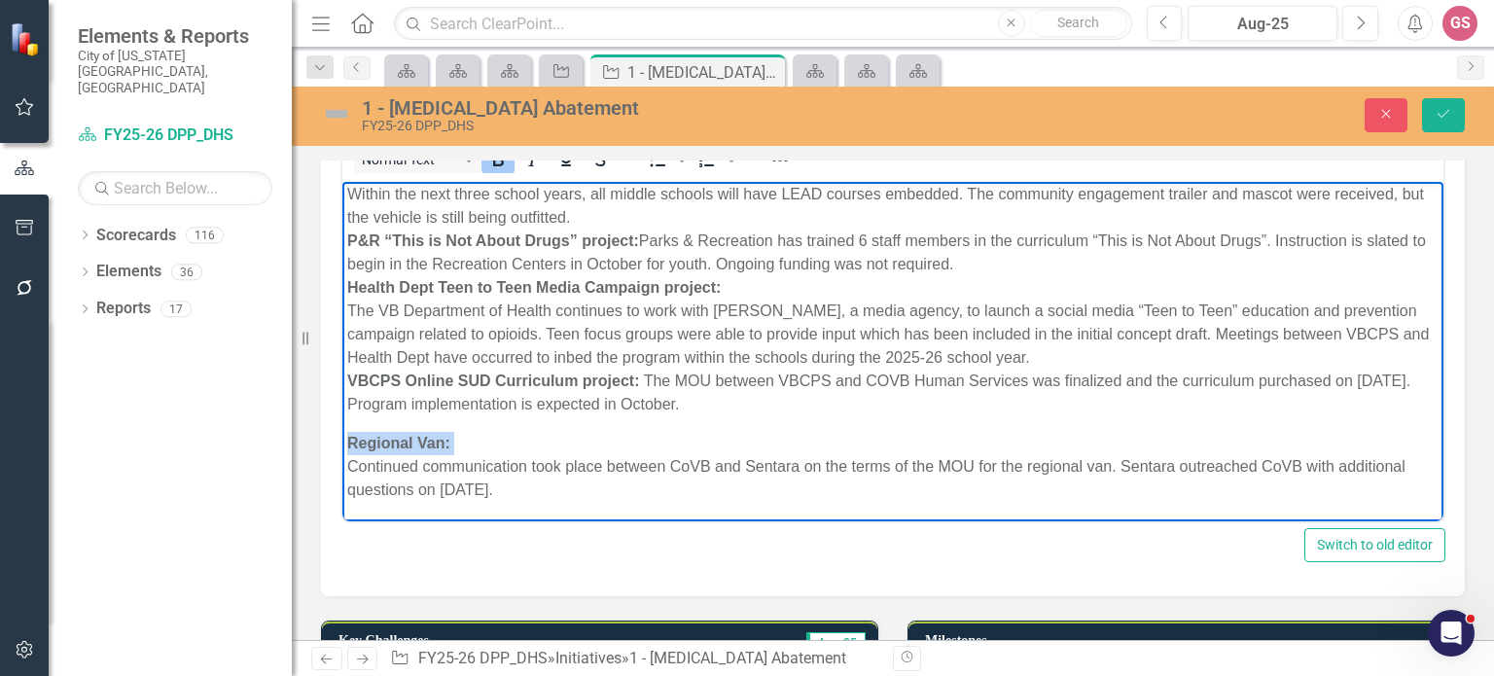
scroll to position [101, 0]
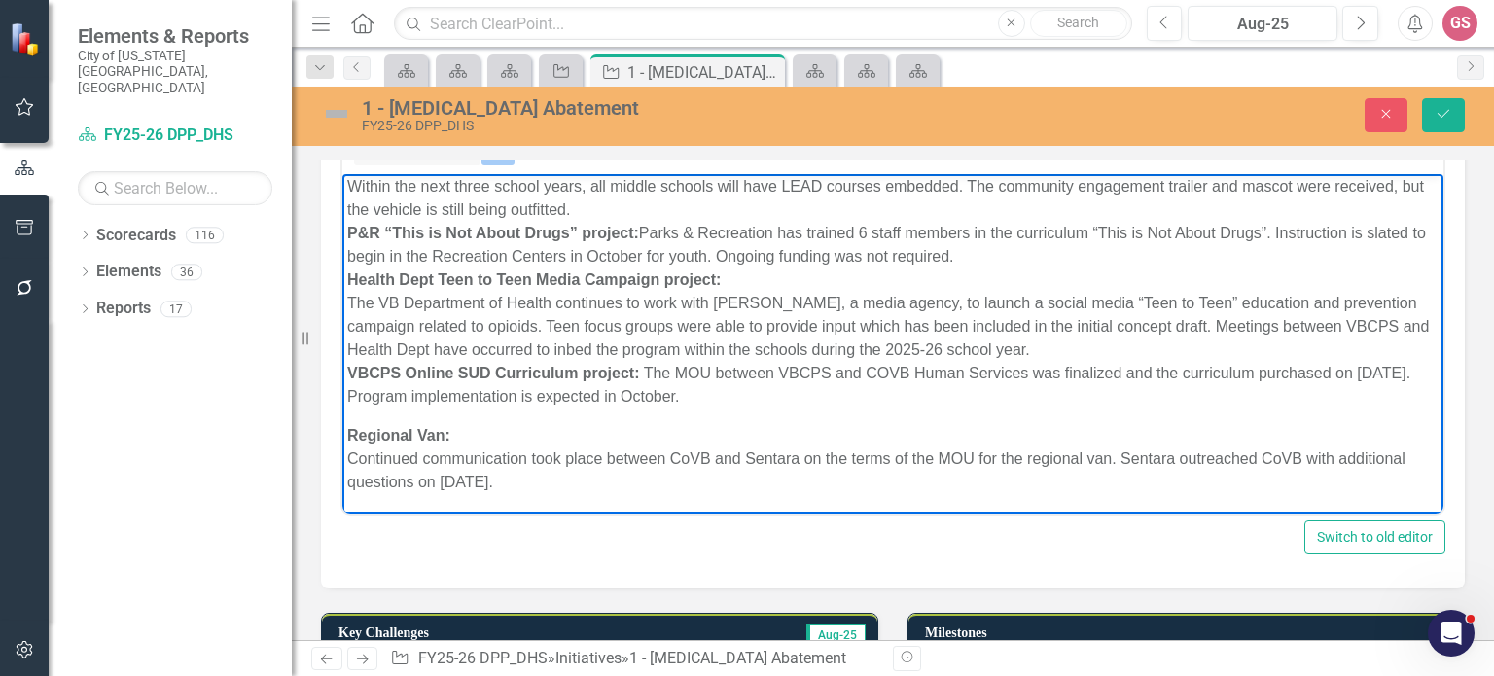
click at [348, 461] on p "Regional Van: Continued communication took place between CoVB and Sentara on th…" at bounding box center [892, 459] width 1091 height 70
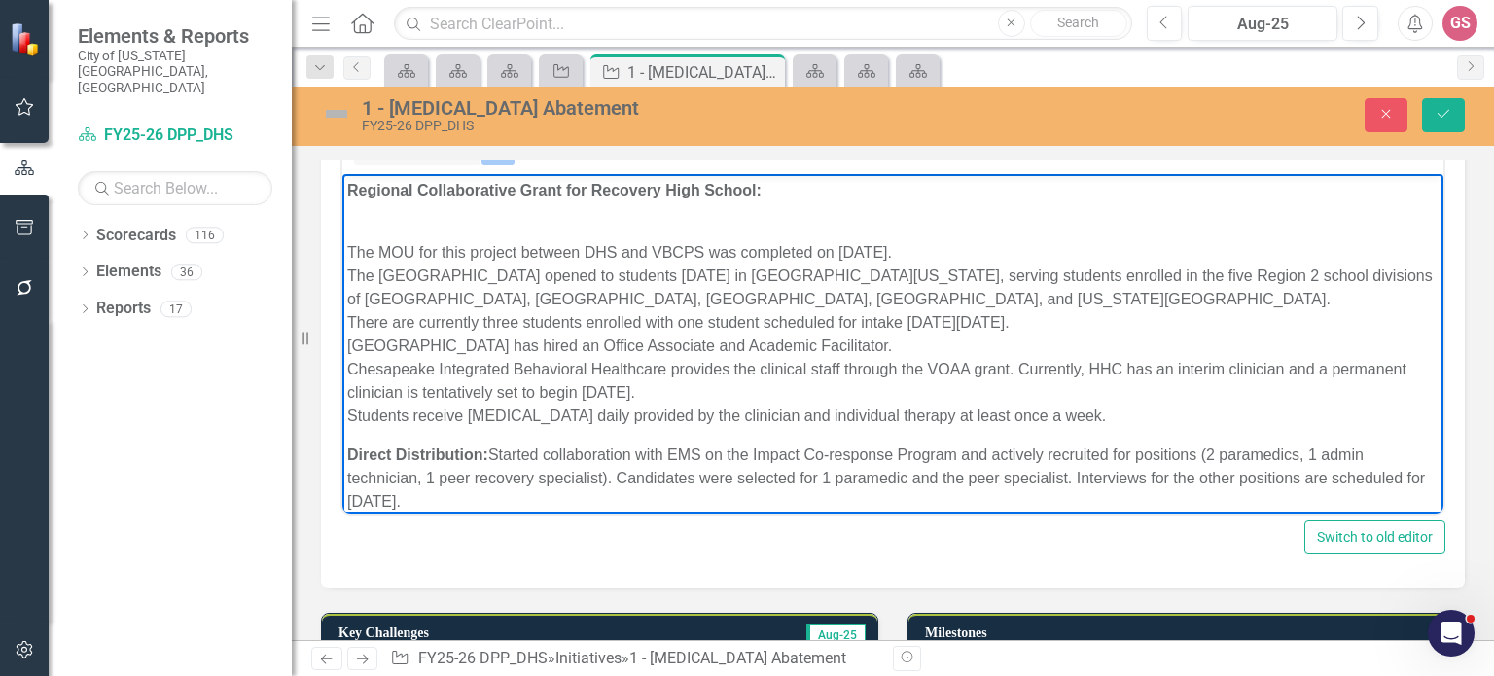
scroll to position [0, 0]
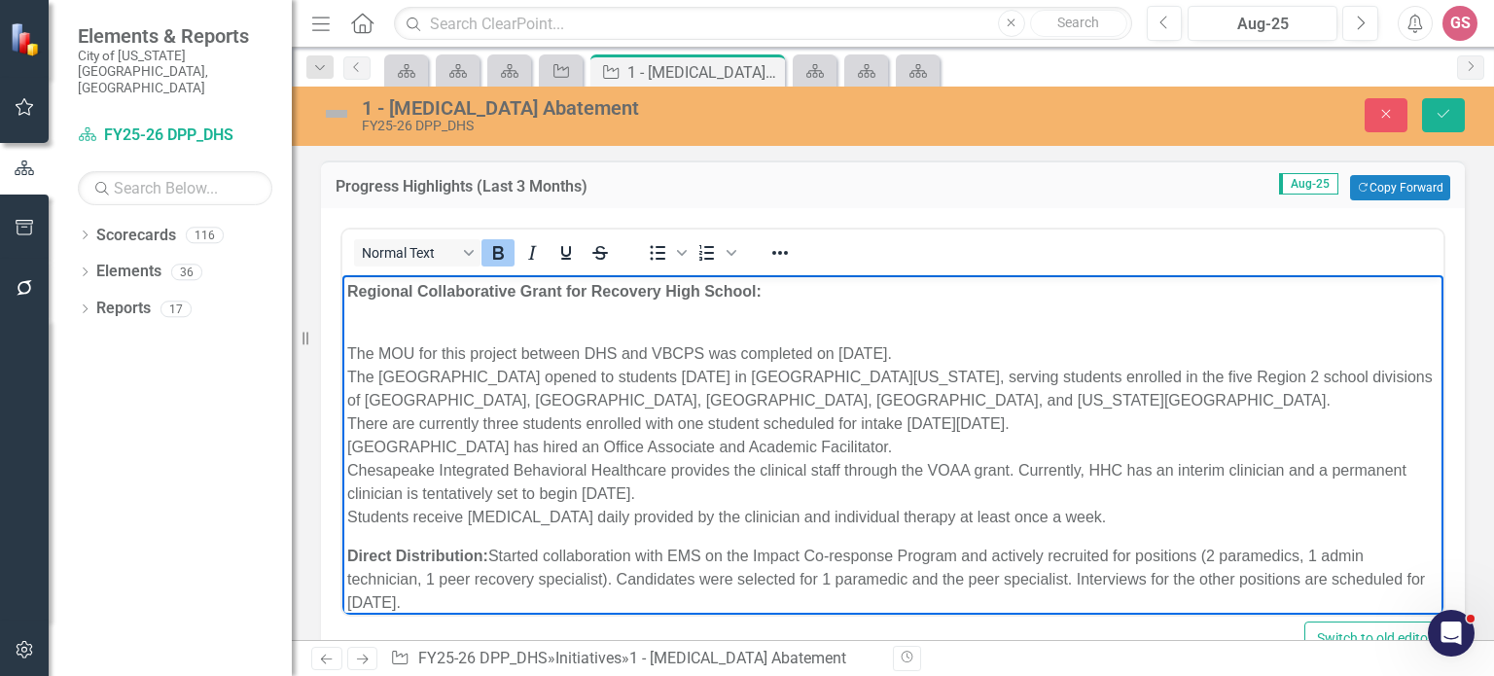
drag, startPoint x: 630, startPoint y: 590, endPoint x: 663, endPoint y: 440, distance: 154.3
click at [774, 250] on icon "Reveal or hide additional toolbar items" at bounding box center [779, 252] width 23 height 23
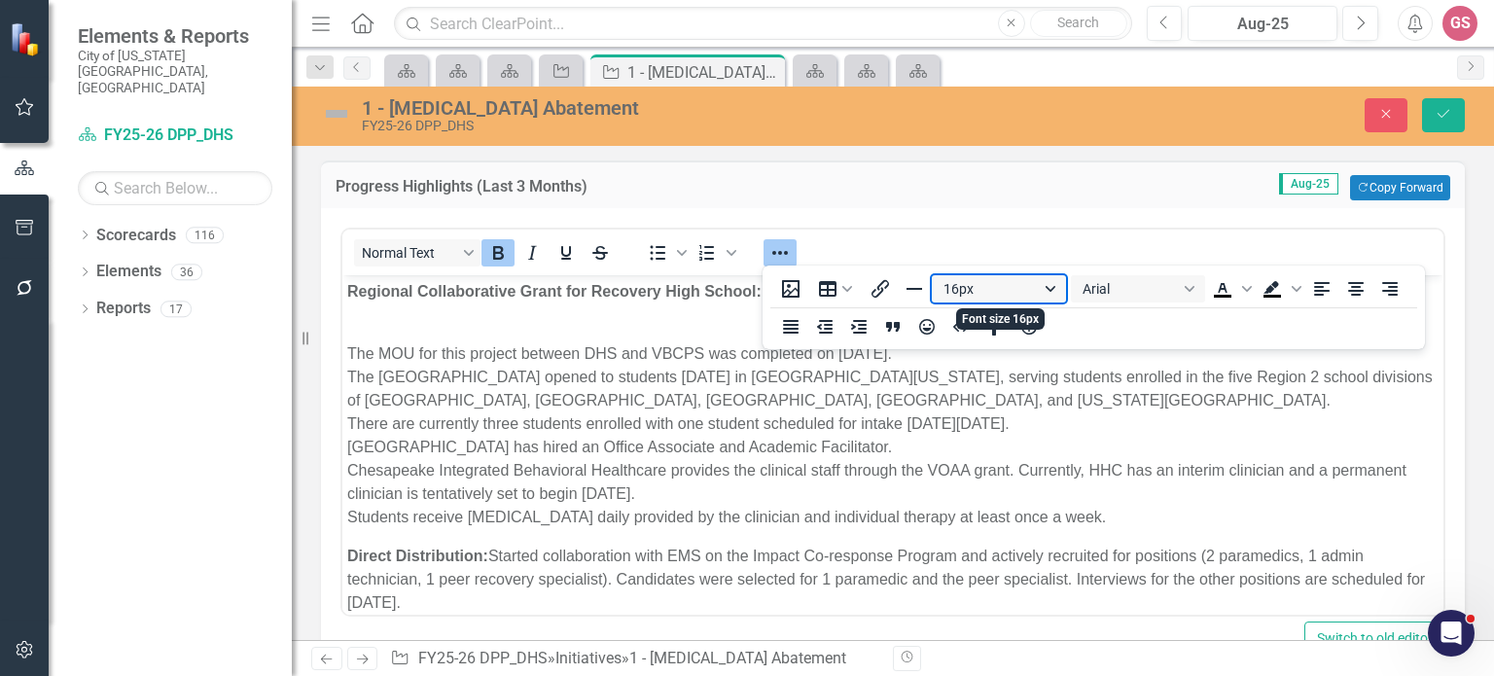
click at [1045, 285] on button "16px" at bounding box center [999, 288] width 134 height 27
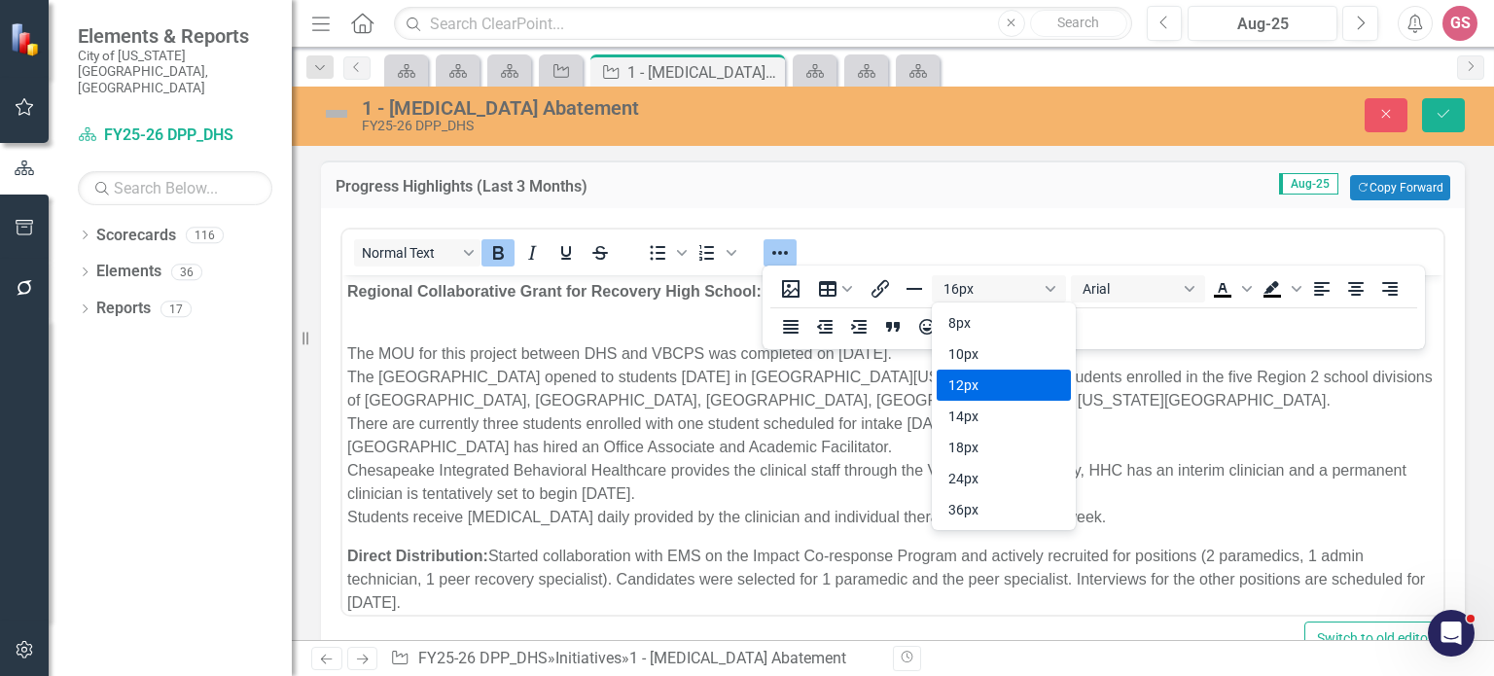
click at [996, 375] on div "12px" at bounding box center [990, 384] width 84 height 23
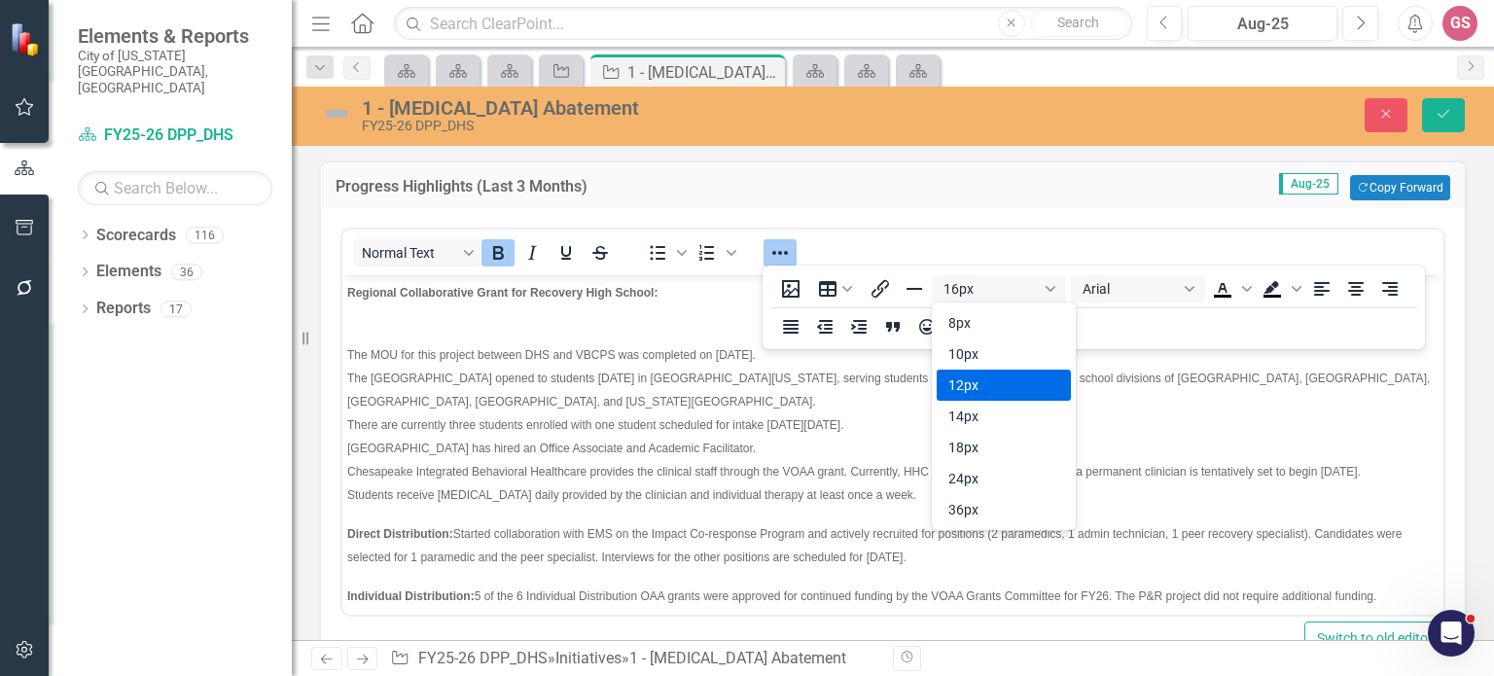
scroll to position [4, 0]
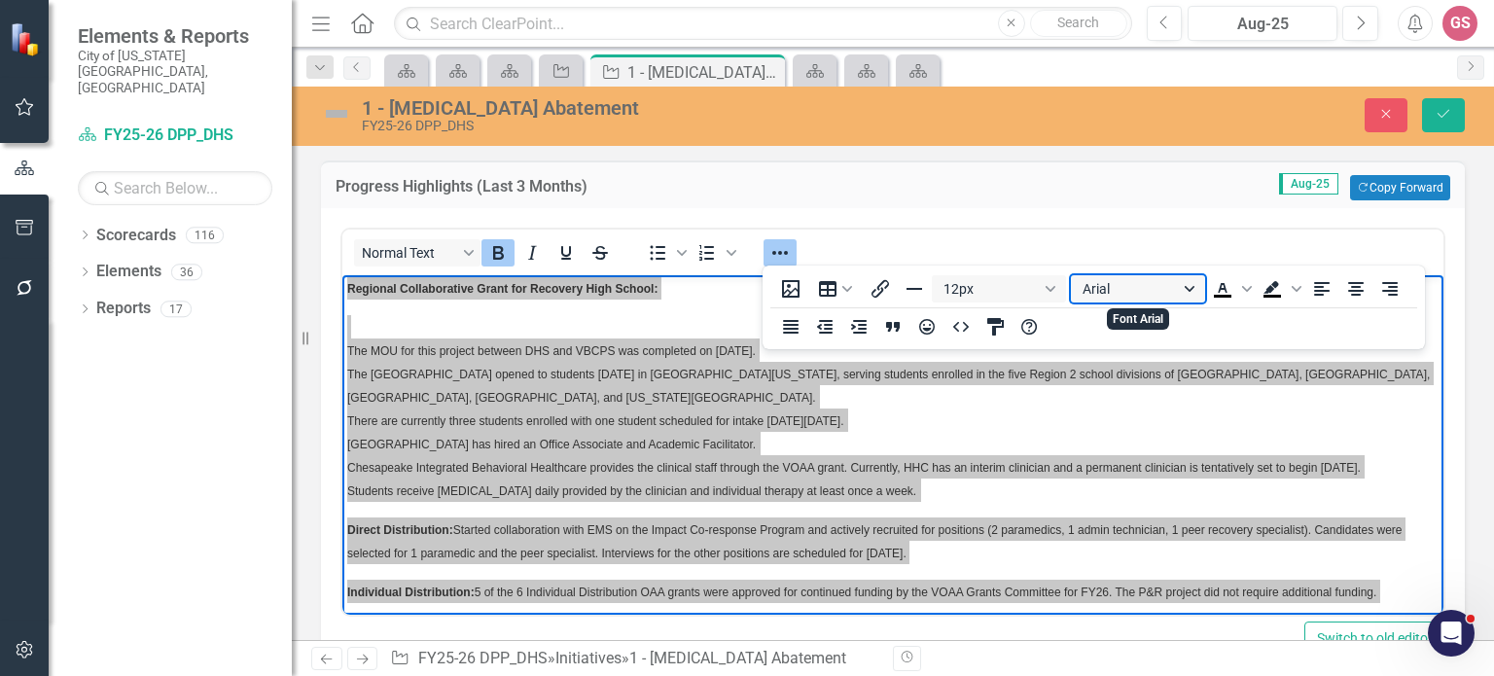
click at [1128, 297] on button "Arial" at bounding box center [1138, 288] width 134 height 27
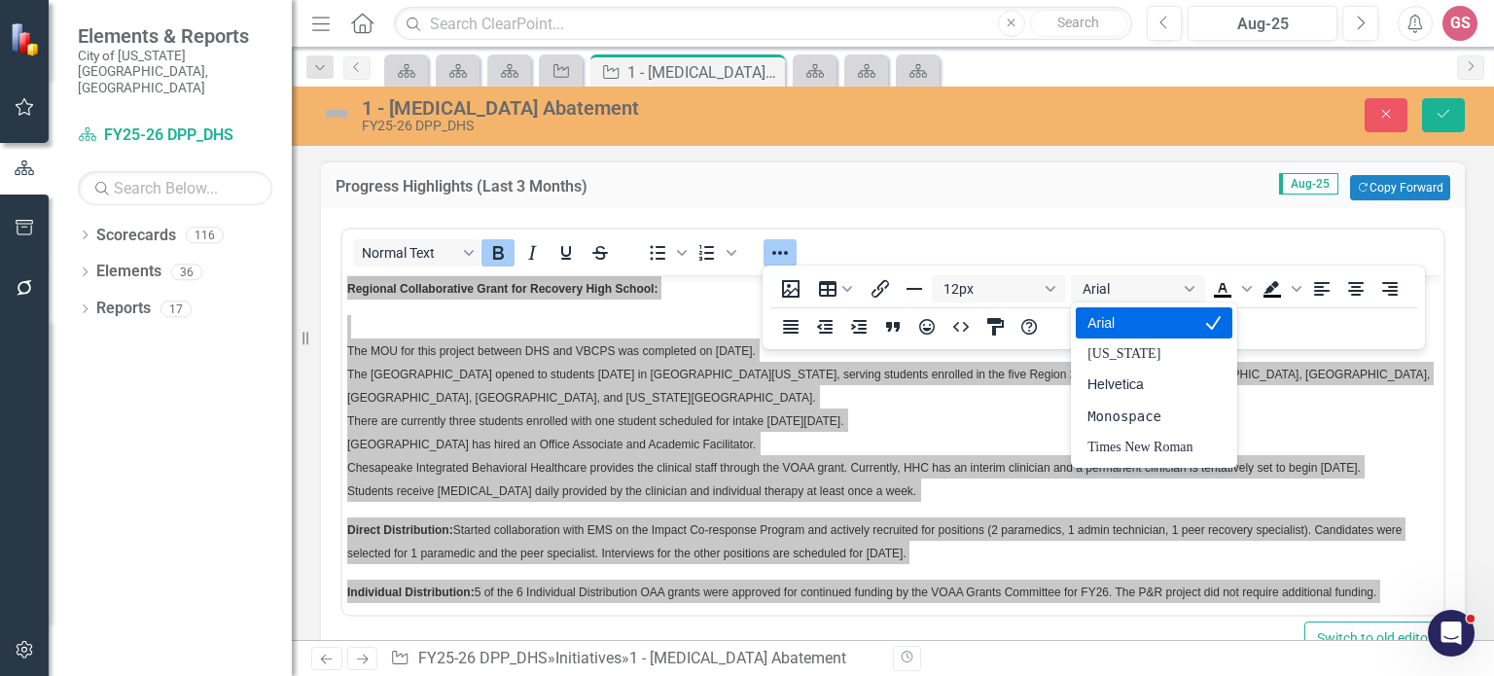
click at [1120, 335] on div "Arial" at bounding box center [1153, 322] width 156 height 31
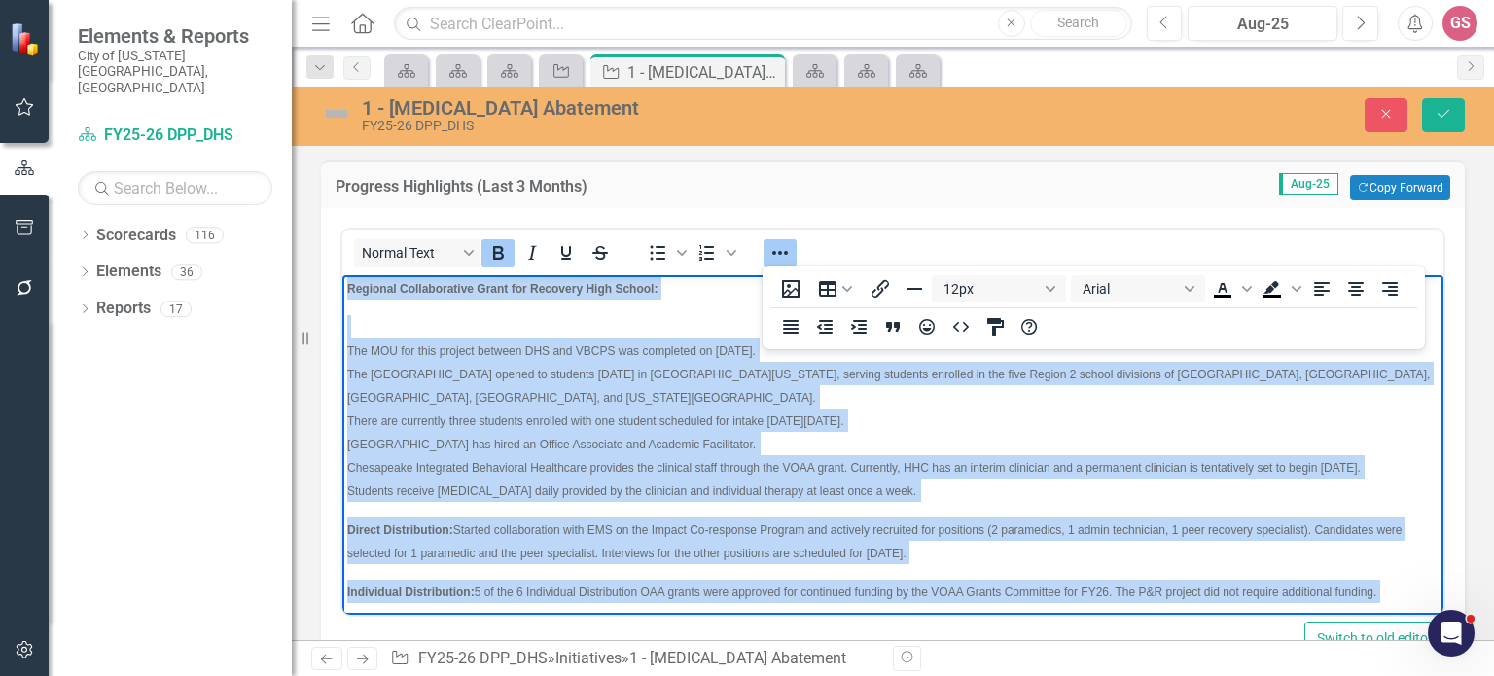
click at [990, 475] on p "The MOU for this project between DHS and VBCPS was completed on [DATE]. The [GE…" at bounding box center [892, 408] width 1091 height 187
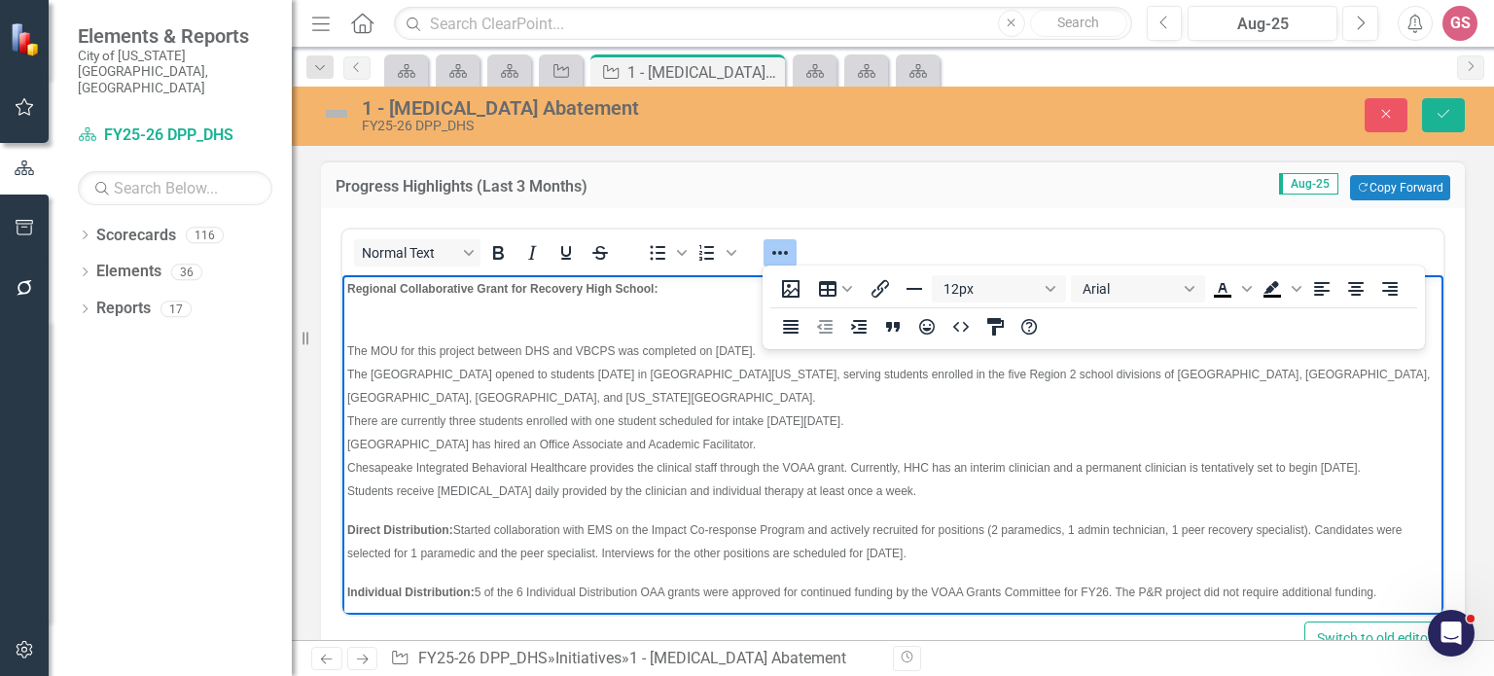
click at [347, 347] on span "The MOU for this project between DHS and VBCPS was completed on [DATE]." at bounding box center [551, 351] width 408 height 14
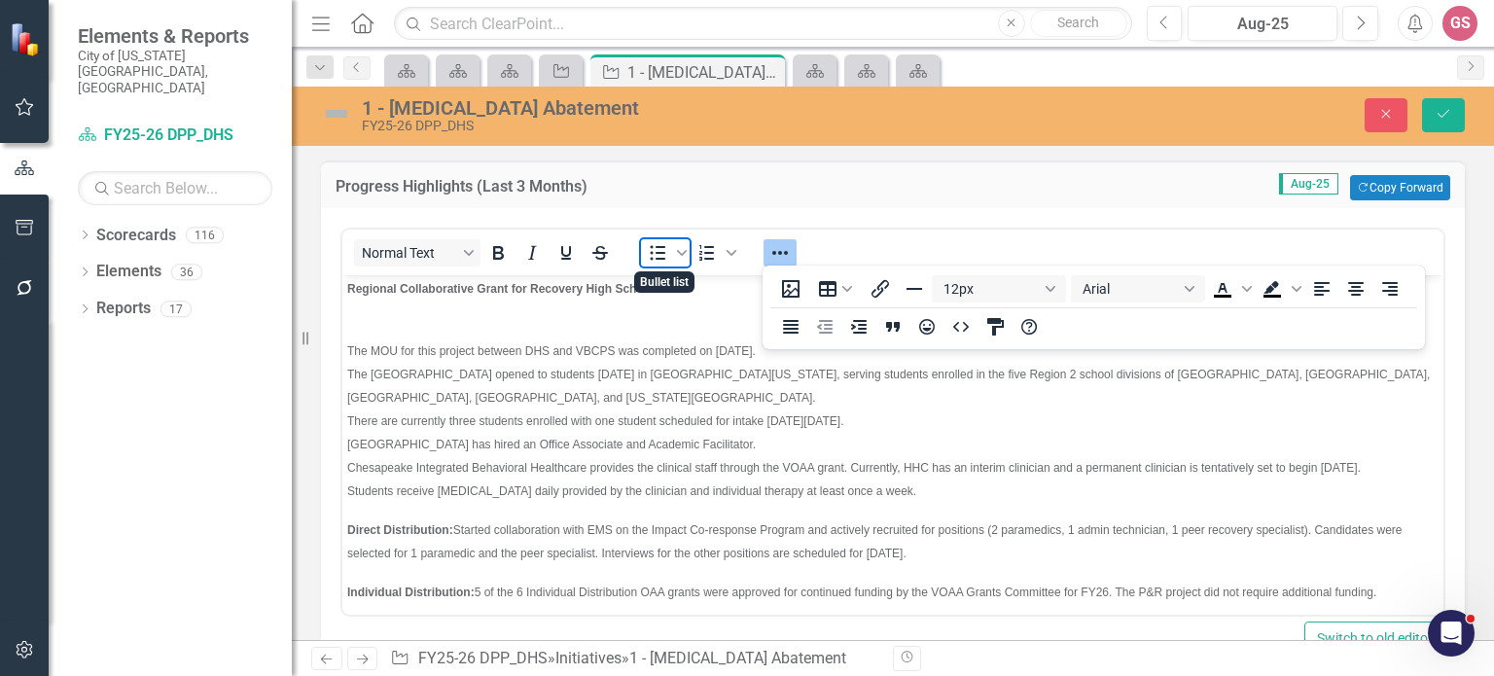
click at [656, 258] on icon "Bullet list" at bounding box center [659, 253] width 16 height 15
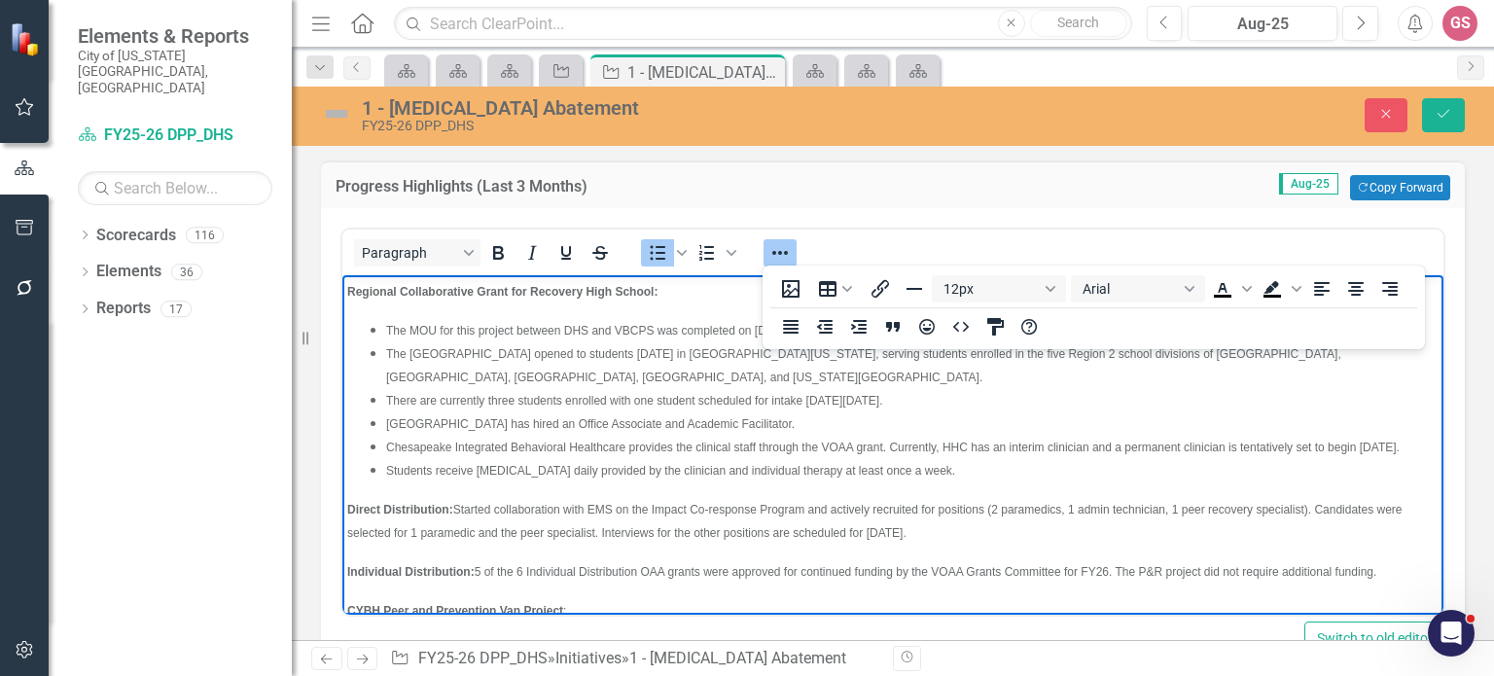
scroll to position [5, 0]
click at [347, 291] on strong "Regional Collaborative Grant for Recovery High School:" at bounding box center [502, 288] width 310 height 14
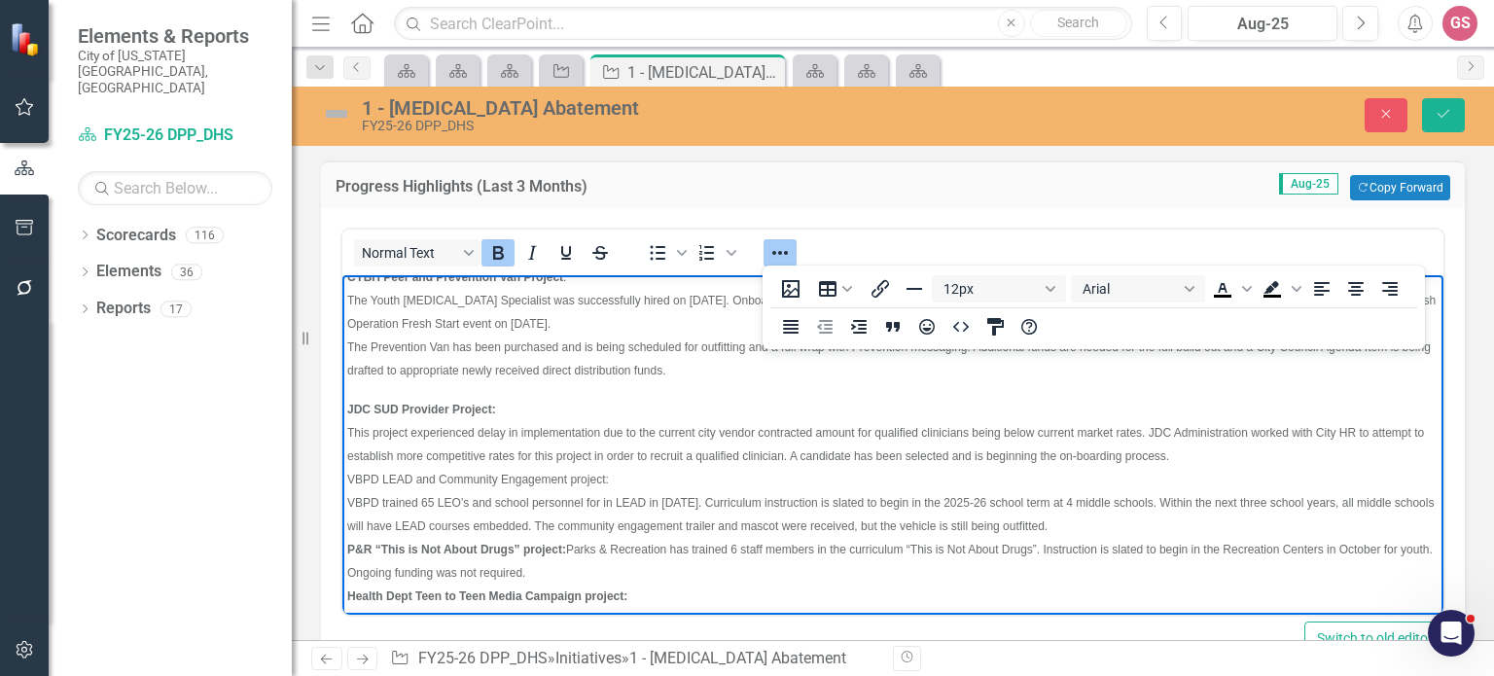
scroll to position [344, 0]
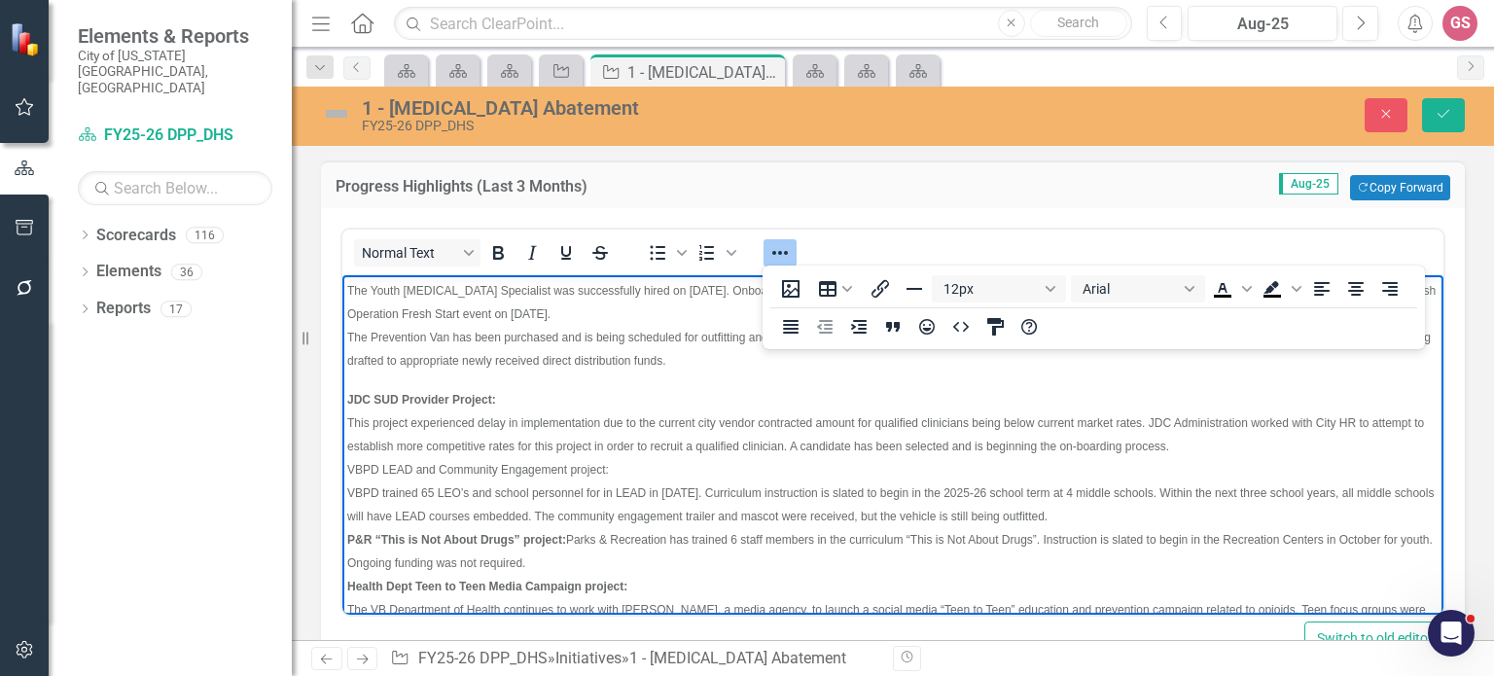
click at [348, 448] on span "This project experienced delay in implementation due to the current city vendor…" at bounding box center [885, 434] width 1076 height 37
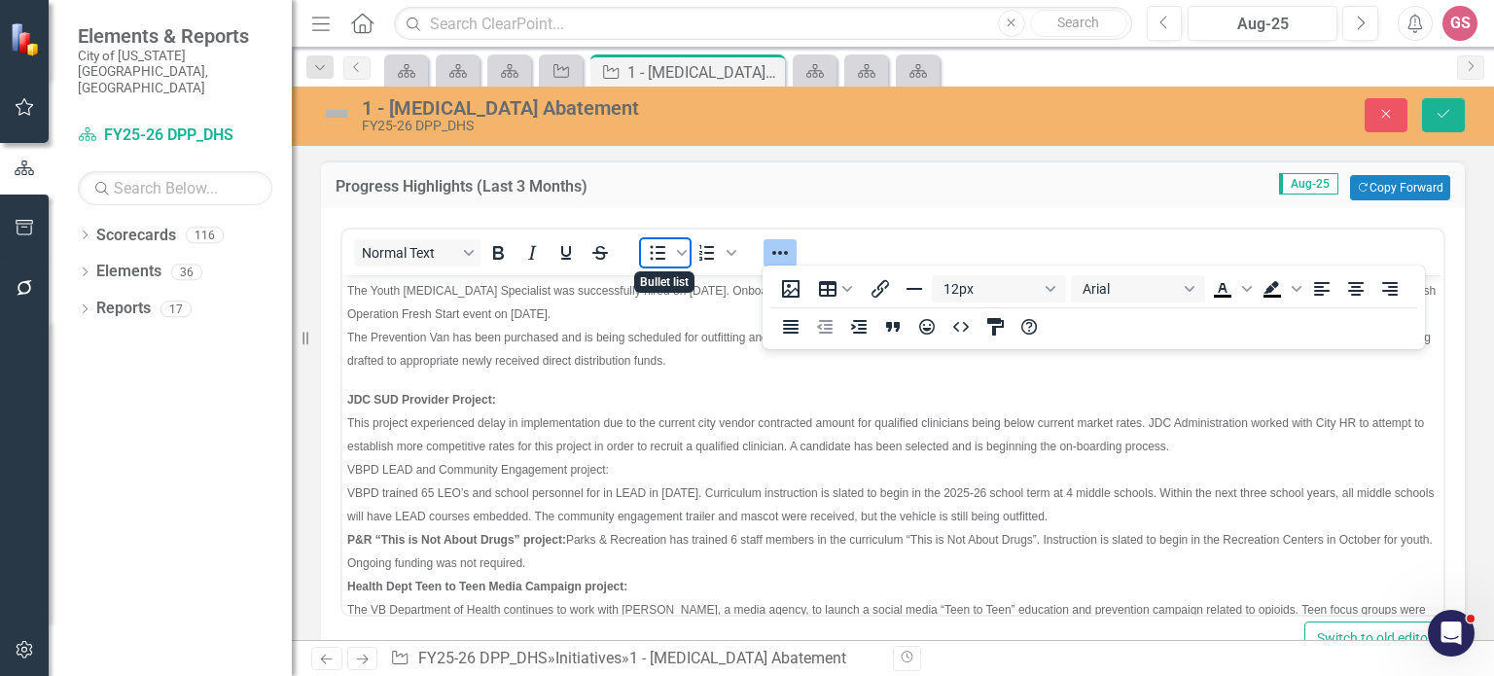
click at [653, 260] on icon "Bullet list" at bounding box center [657, 252] width 23 height 23
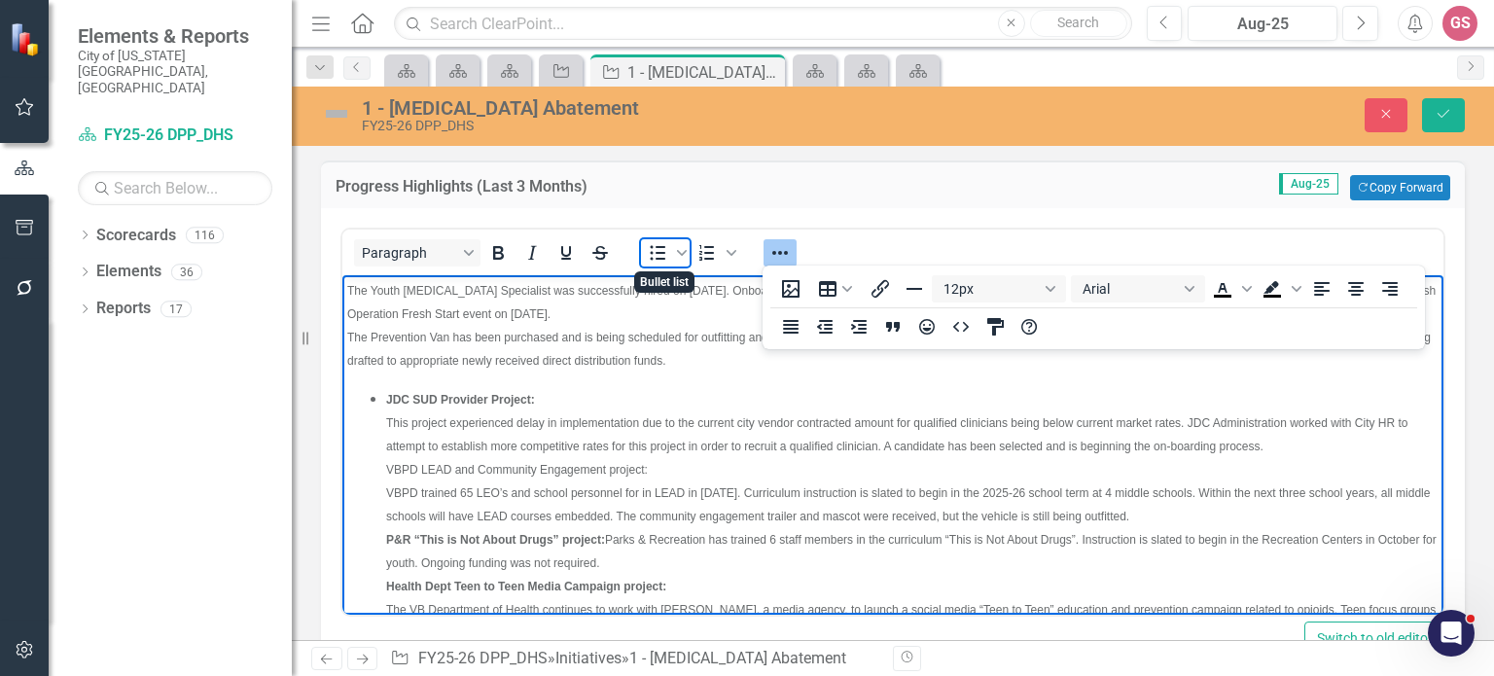
click at [654, 248] on icon "Bullet list" at bounding box center [657, 252] width 23 height 23
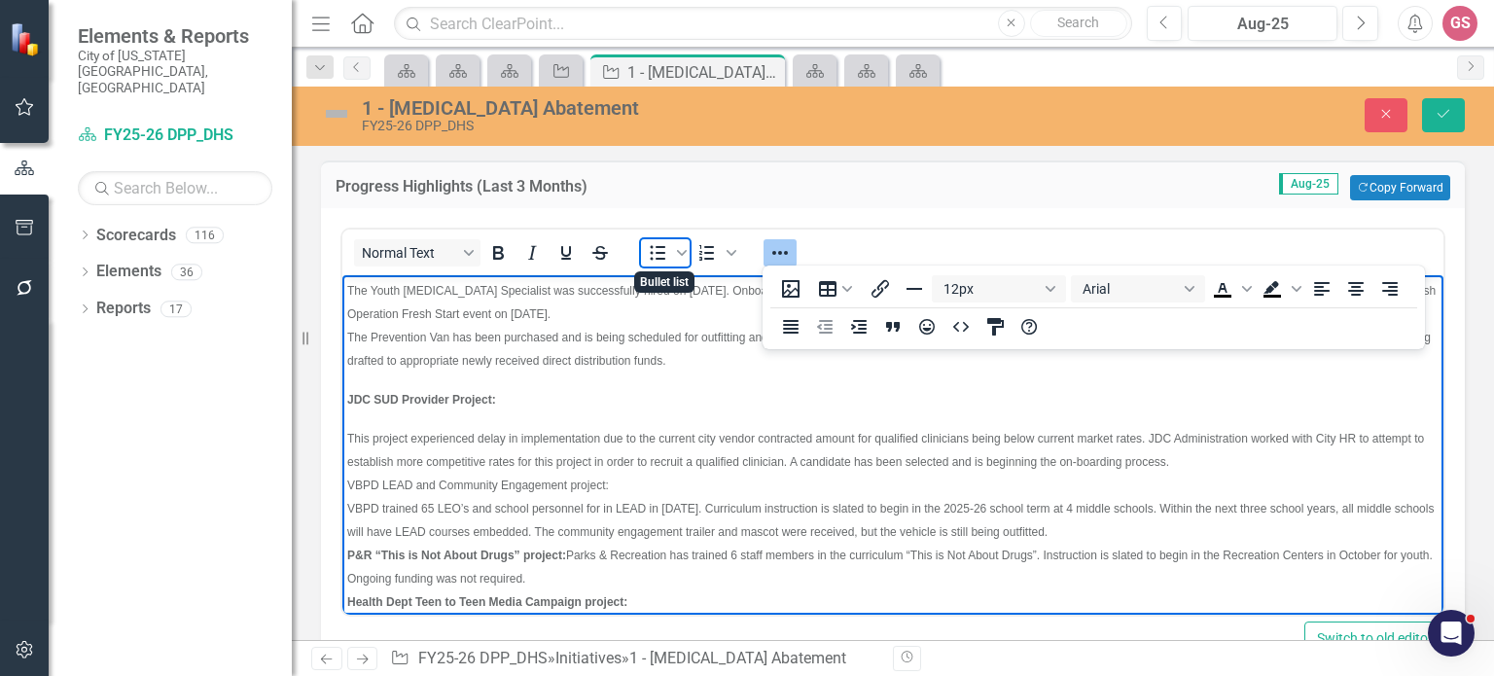
click at [665, 248] on icon "Bullet list" at bounding box center [657, 252] width 23 height 23
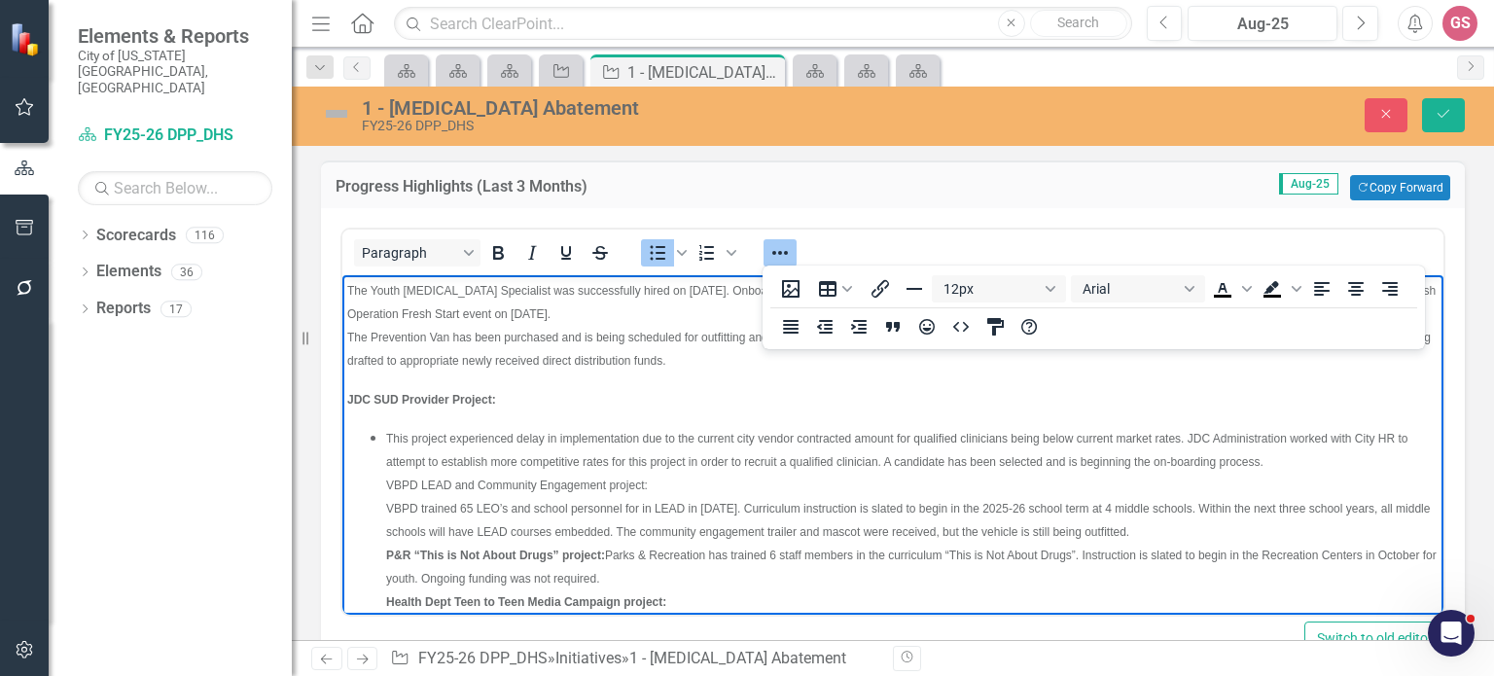
click at [387, 492] on span "VBPD LEAD and Community Engagement project:" at bounding box center [517, 485] width 262 height 14
drag, startPoint x: 385, startPoint y: 458, endPoint x: 518, endPoint y: 427, distance: 136.8
click at [386, 458] on span "This project experienced delay in implementation due to the current city vendor…" at bounding box center [897, 450] width 1022 height 37
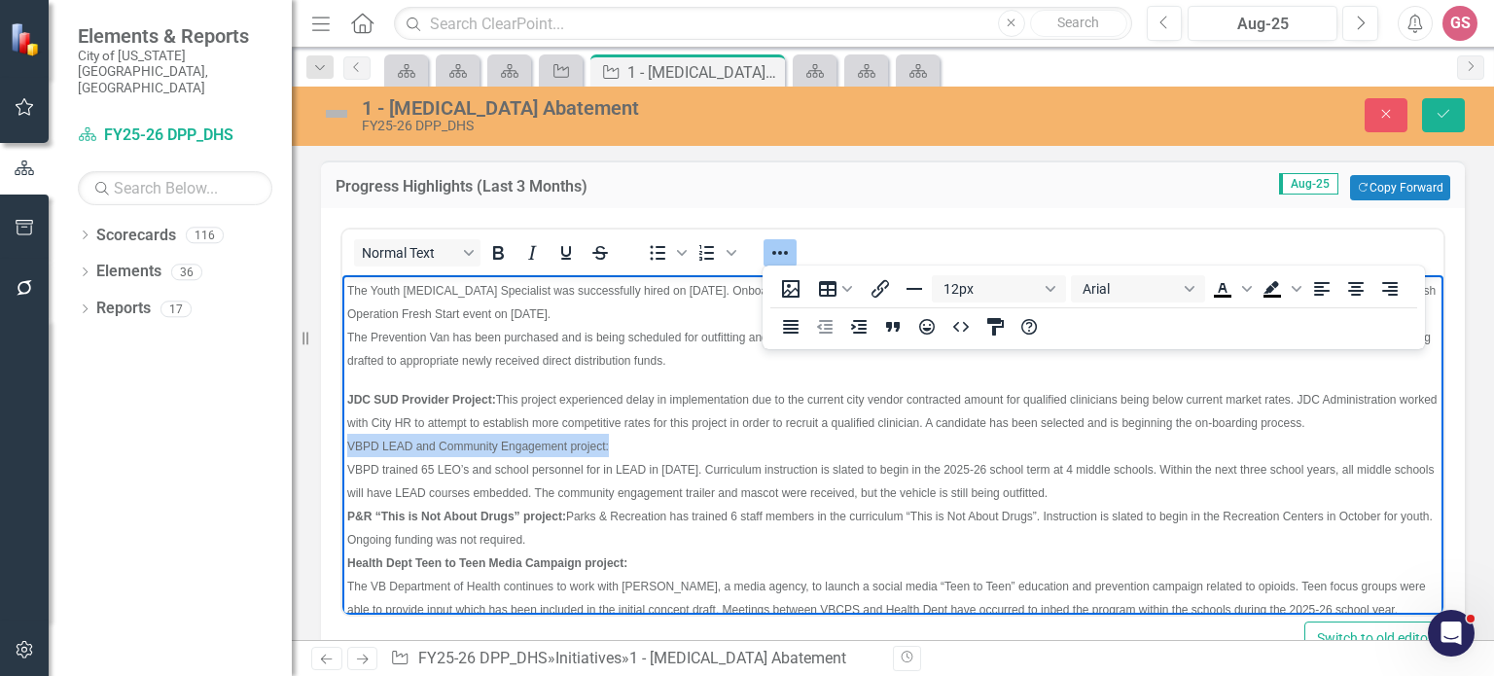
drag, startPoint x: 616, startPoint y: 473, endPoint x: 341, endPoint y: 476, distance: 275.2
click at [342, 476] on body "Regional Collaborative Grant for Recovery High School: The MOU for this project…" at bounding box center [892, 317] width 1101 height 772
click at [493, 248] on icon "Bold" at bounding box center [498, 253] width 11 height 14
click at [353, 493] on span "VBPD trained 65 LEO’s and school personnel for in LEAD in [DATE]. Curriculum in…" at bounding box center [890, 481] width 1086 height 37
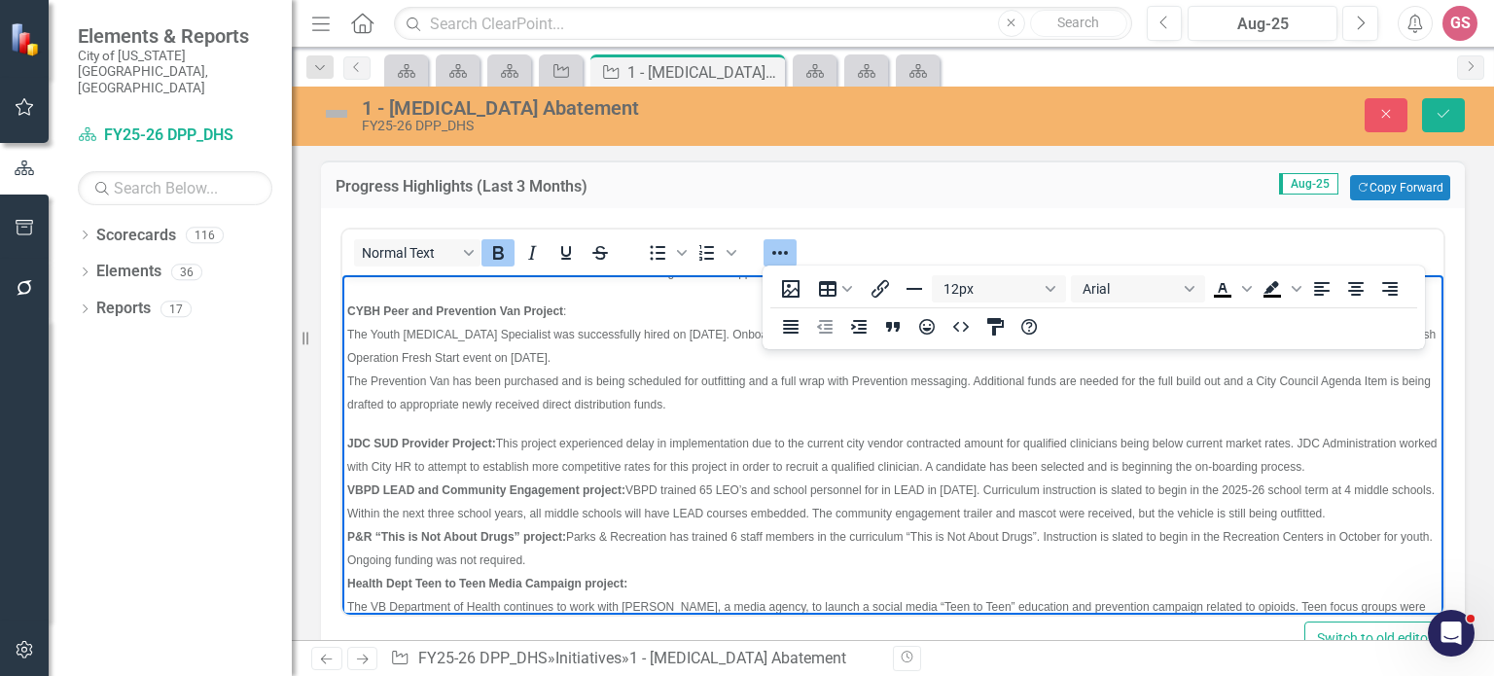
scroll to position [299, 0]
click at [349, 361] on span "The Youth [MEDICAL_DATA] Specialist was successfully hired on [DATE]. Onboardin…" at bounding box center [891, 347] width 1088 height 37
click at [657, 260] on icon "Bullet list" at bounding box center [657, 252] width 23 height 23
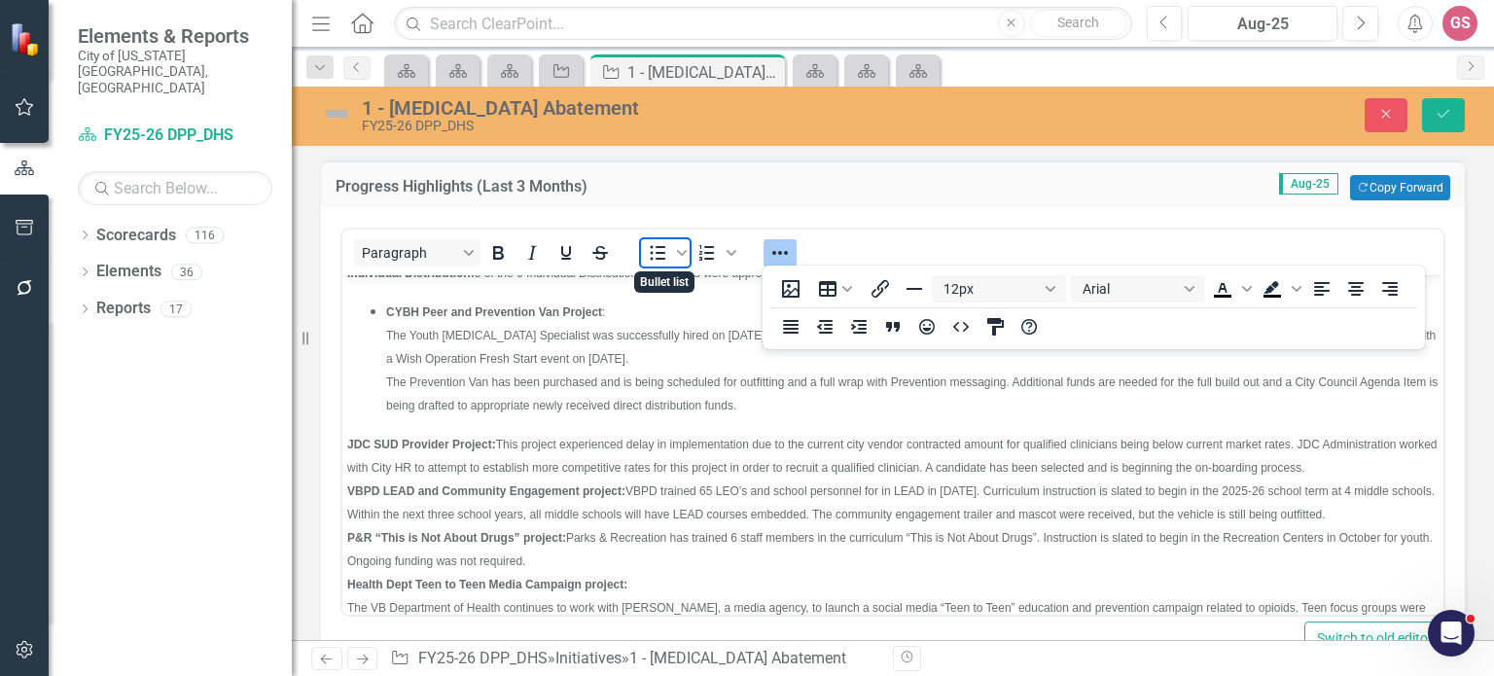
click at [657, 260] on icon "Bullet list" at bounding box center [657, 252] width 23 height 23
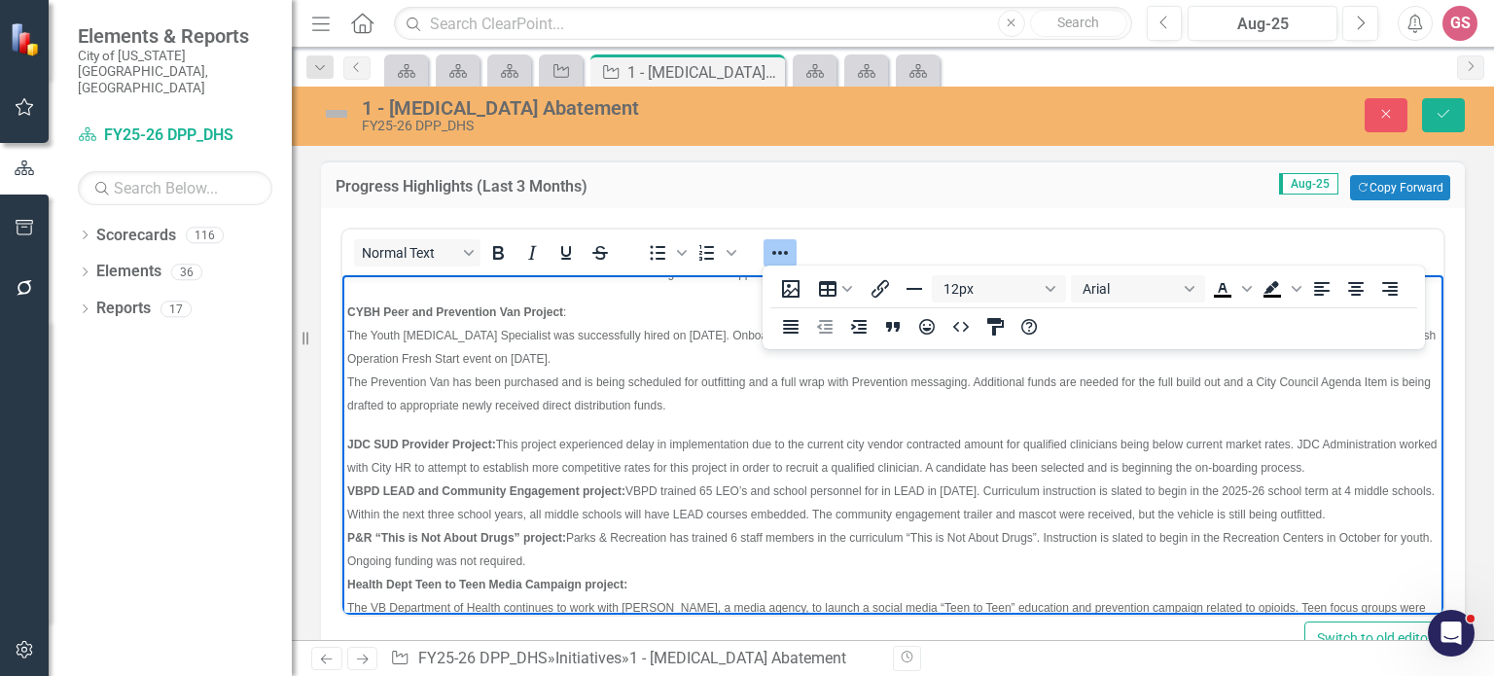
click at [584, 336] on p "CYBH Peer and Prevention Van Project : The Youth [MEDICAL_DATA] Specialist was …" at bounding box center [892, 357] width 1091 height 117
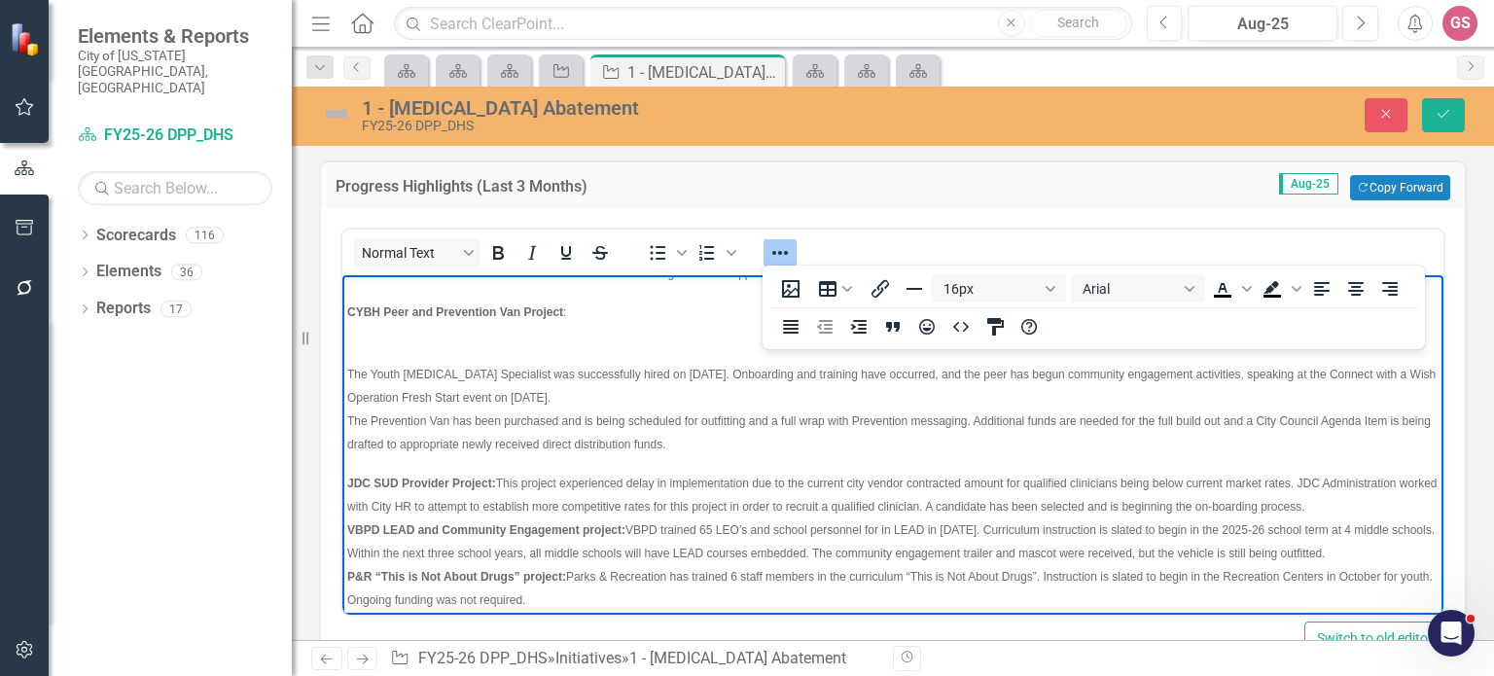
click at [344, 396] on body "Regional Collaborative Grant for Recovery High School: The MOU for this project…" at bounding box center [892, 370] width 1101 height 788
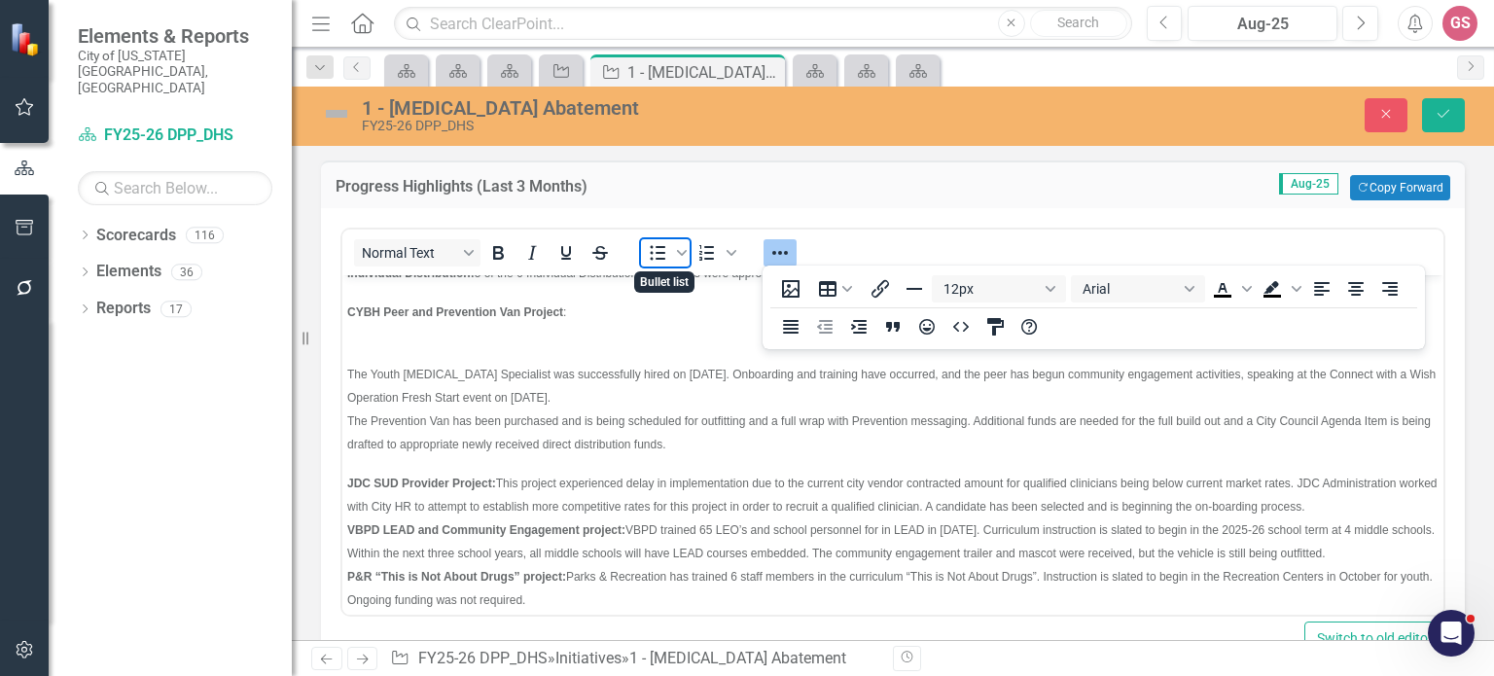
click at [658, 253] on icon "Bullet list" at bounding box center [657, 252] width 23 height 23
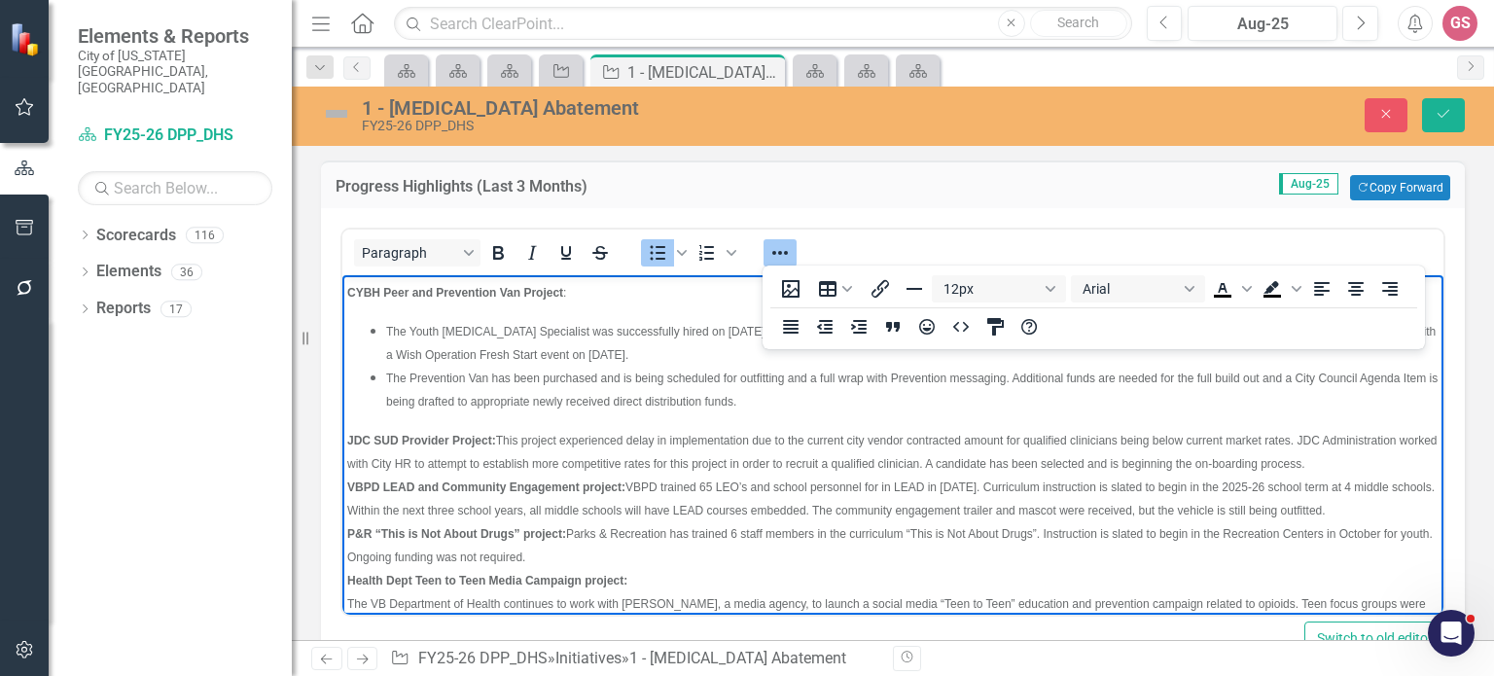
scroll to position [366, 0]
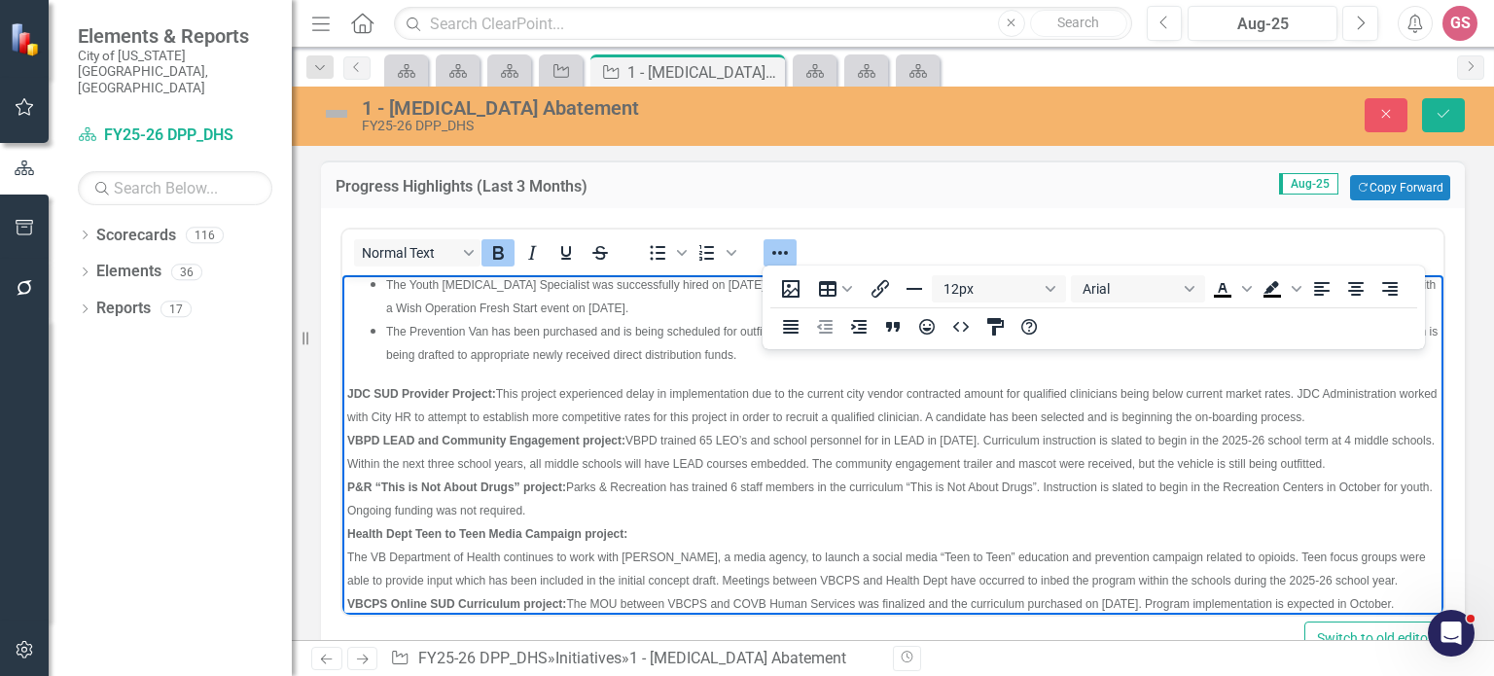
click at [347, 447] on span "VBPD LEAD and Community Engagement project:" at bounding box center [486, 441] width 278 height 14
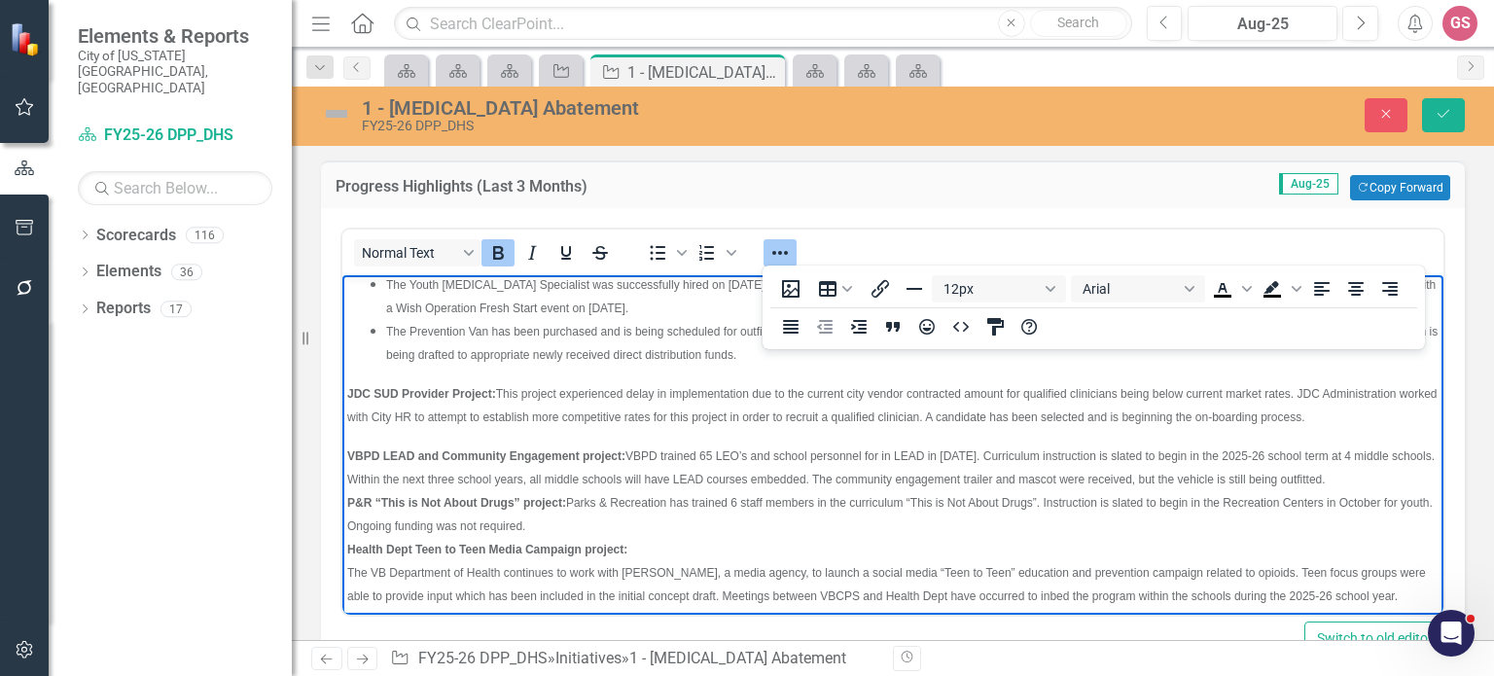
click at [348, 510] on strong "P&R “This is Not About Drugs” project:" at bounding box center [456, 503] width 219 height 14
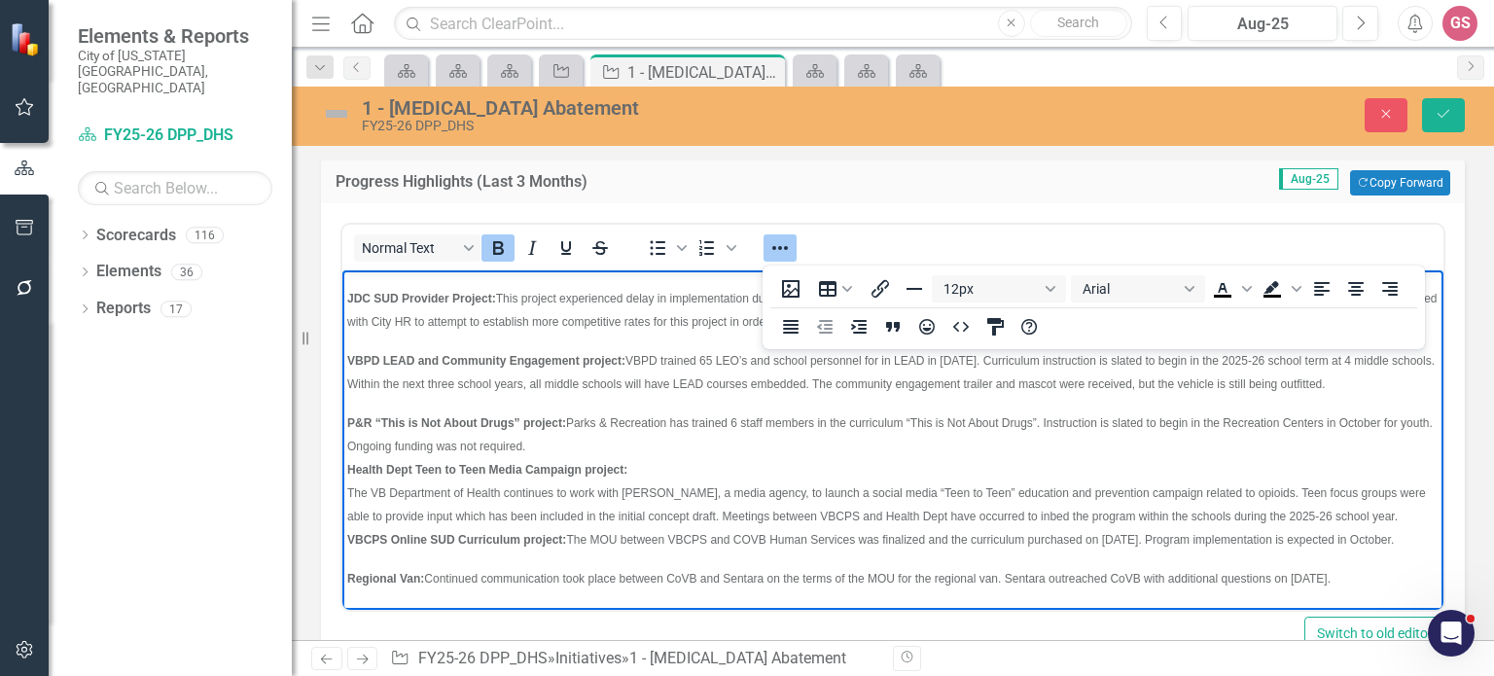
scroll to position [12, 0]
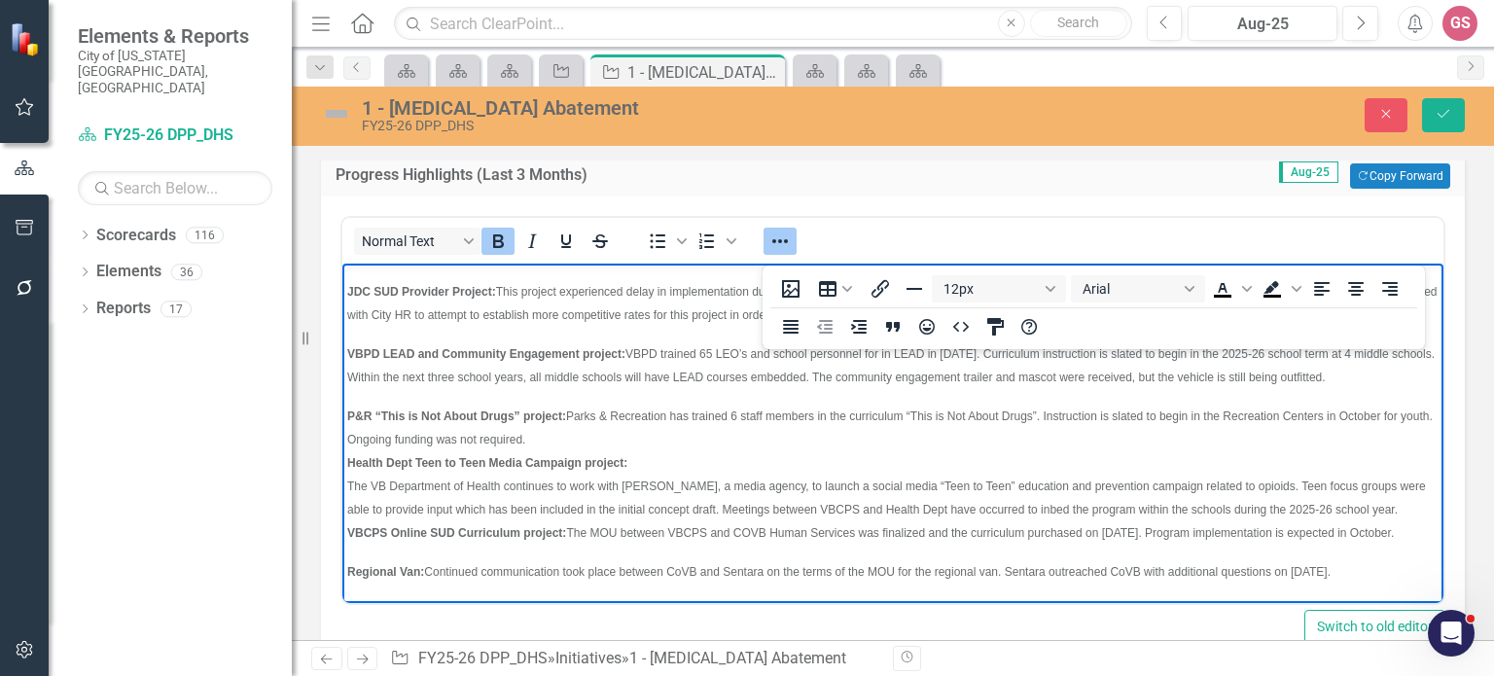
drag, startPoint x: 346, startPoint y: 458, endPoint x: 408, endPoint y: 469, distance: 63.1
click at [347, 458] on strong "Health Dept Teen to Teen Media Campaign project:" at bounding box center [487, 463] width 280 height 14
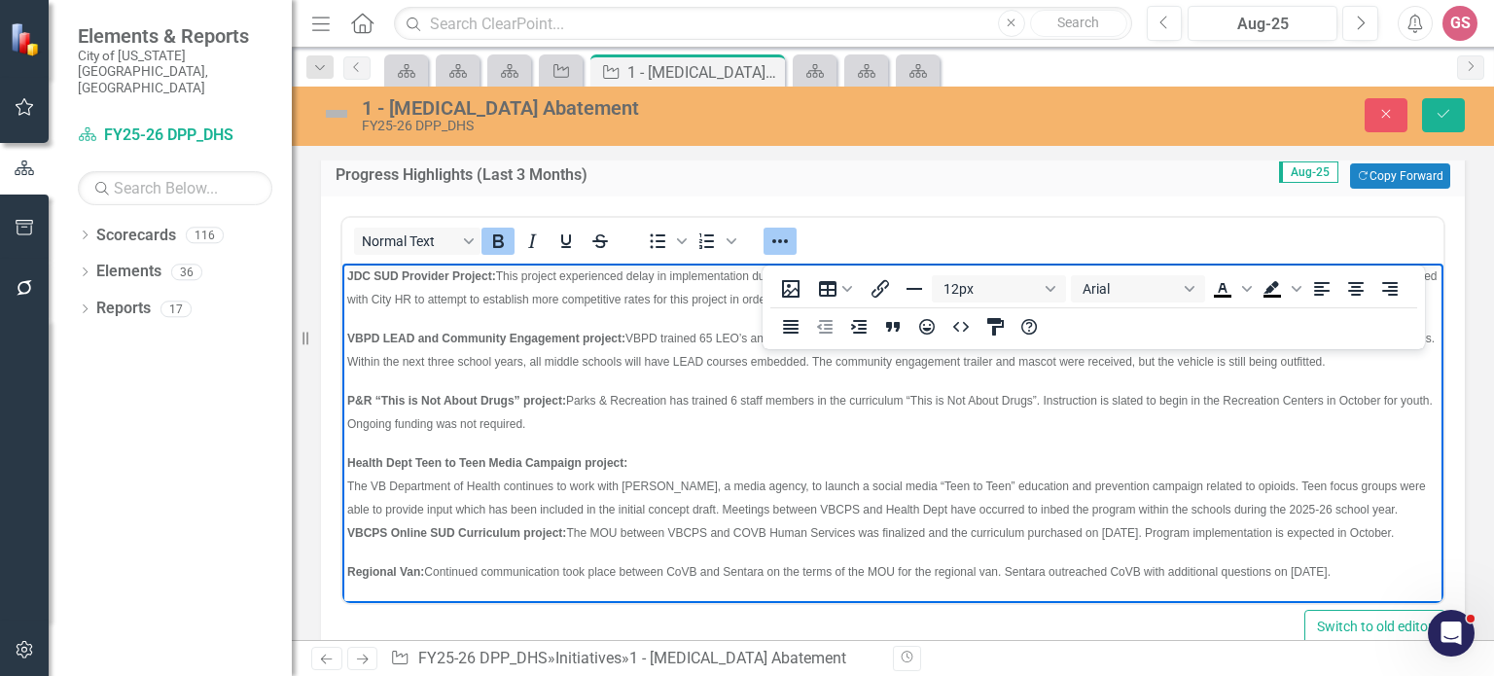
click at [344, 502] on body "Regional Collaborative Grant for Recovery High School: The MOU for this project…" at bounding box center [892, 197] width 1101 height 811
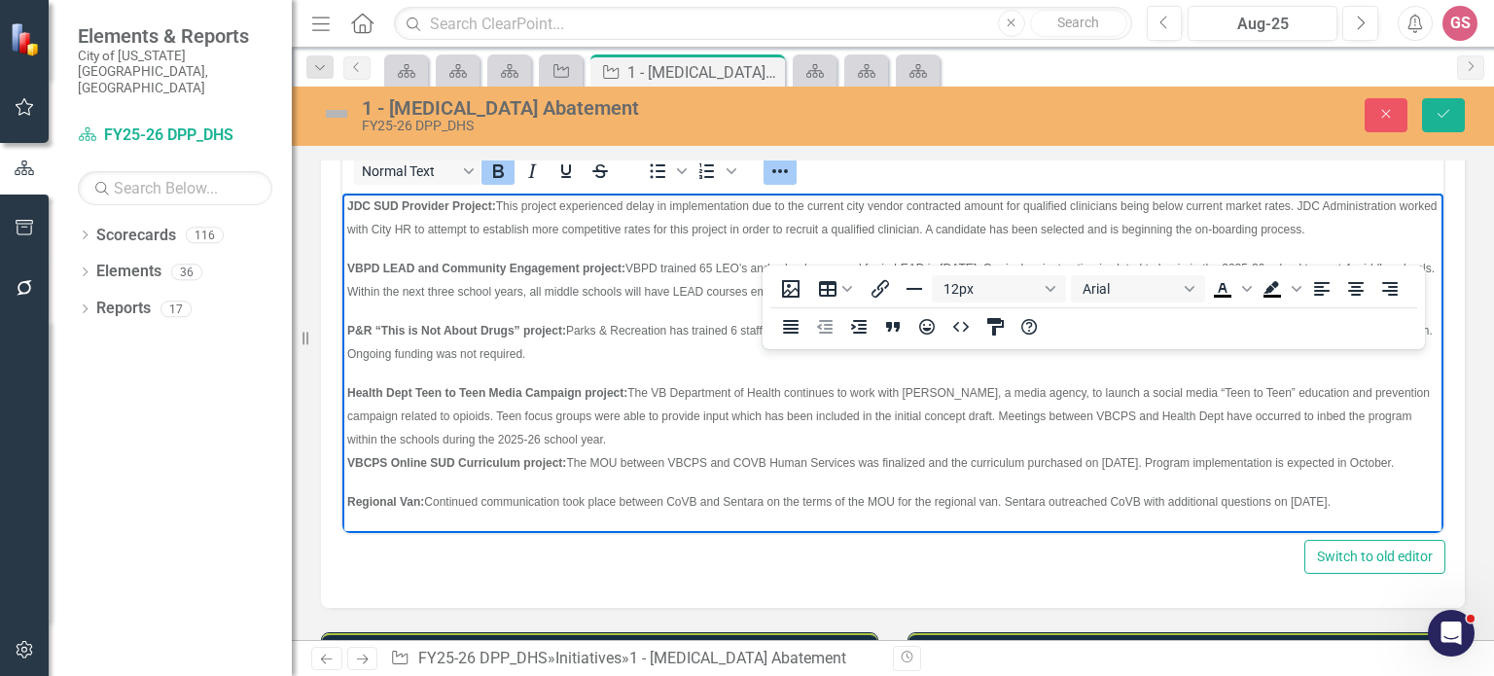
scroll to position [82, 0]
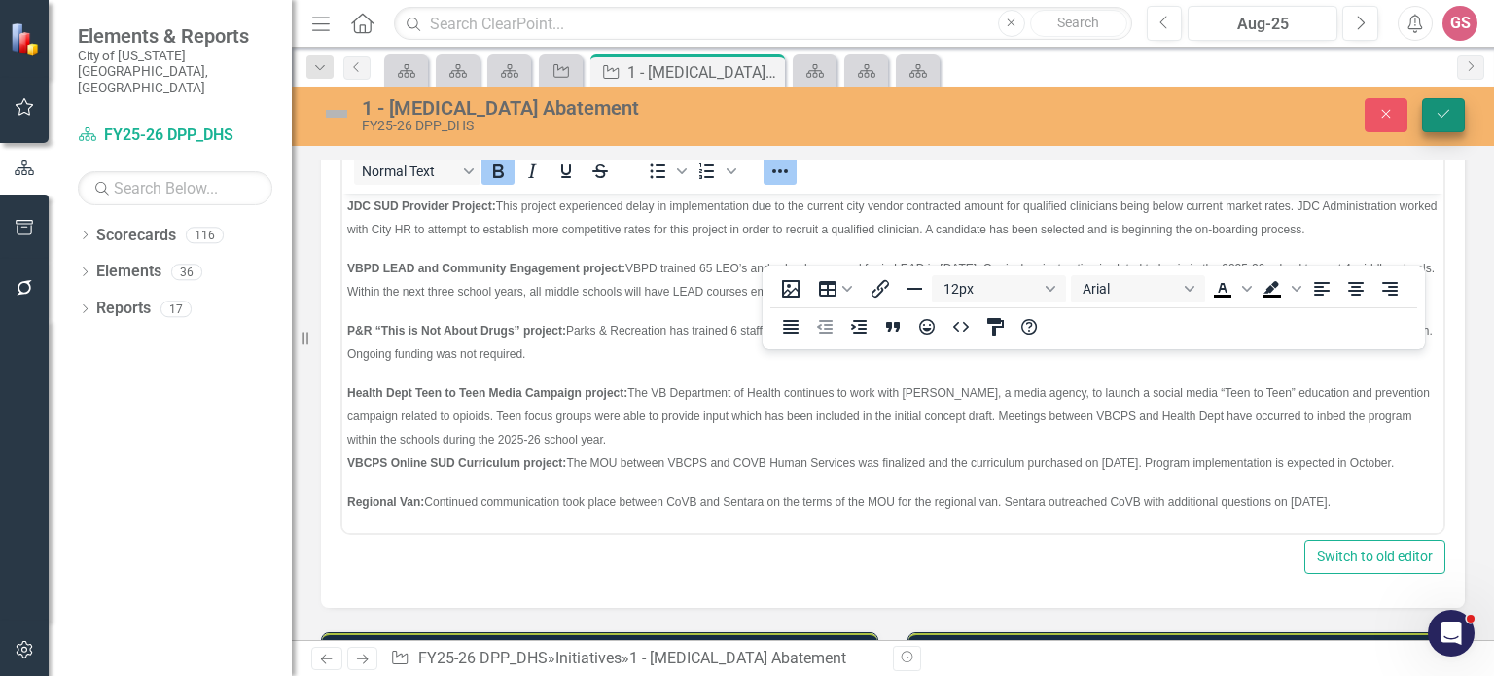
click at [1438, 120] on icon "Save" at bounding box center [1443, 114] width 18 height 14
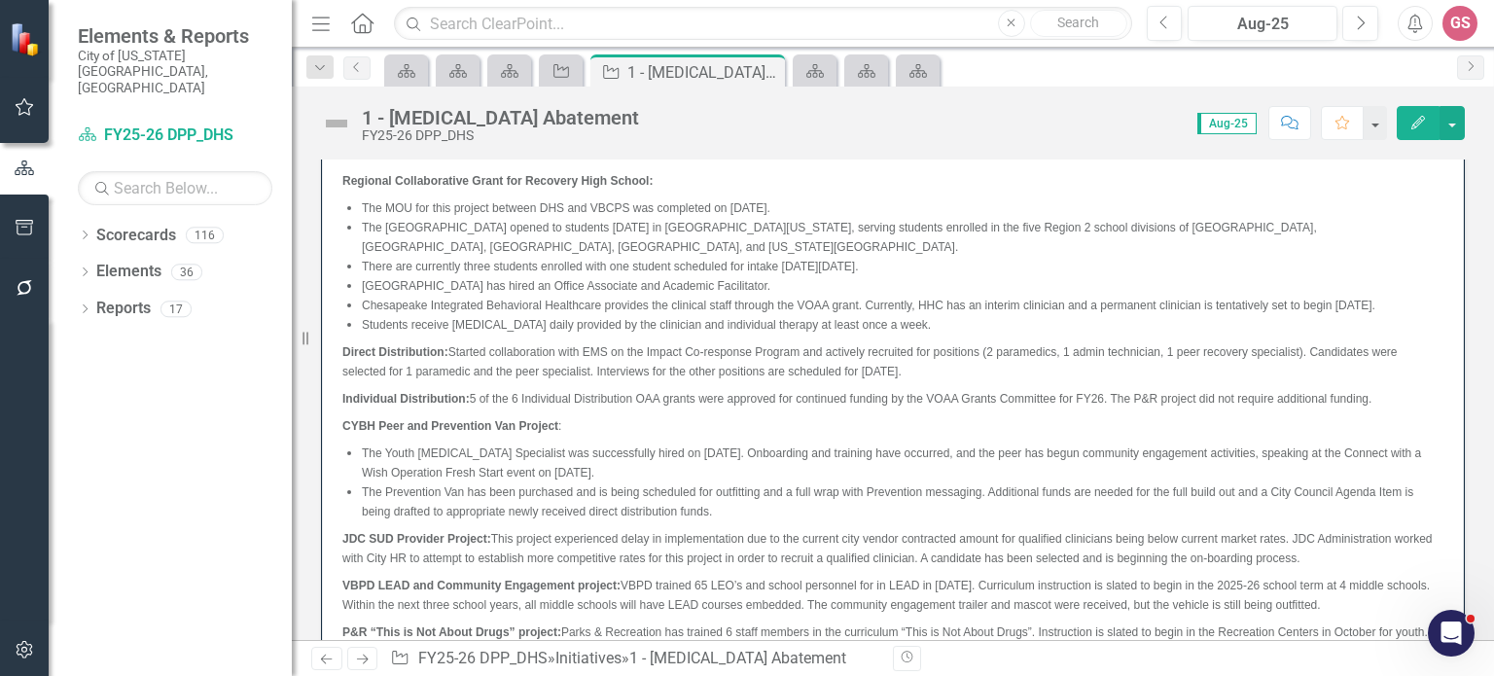
scroll to position [0, 0]
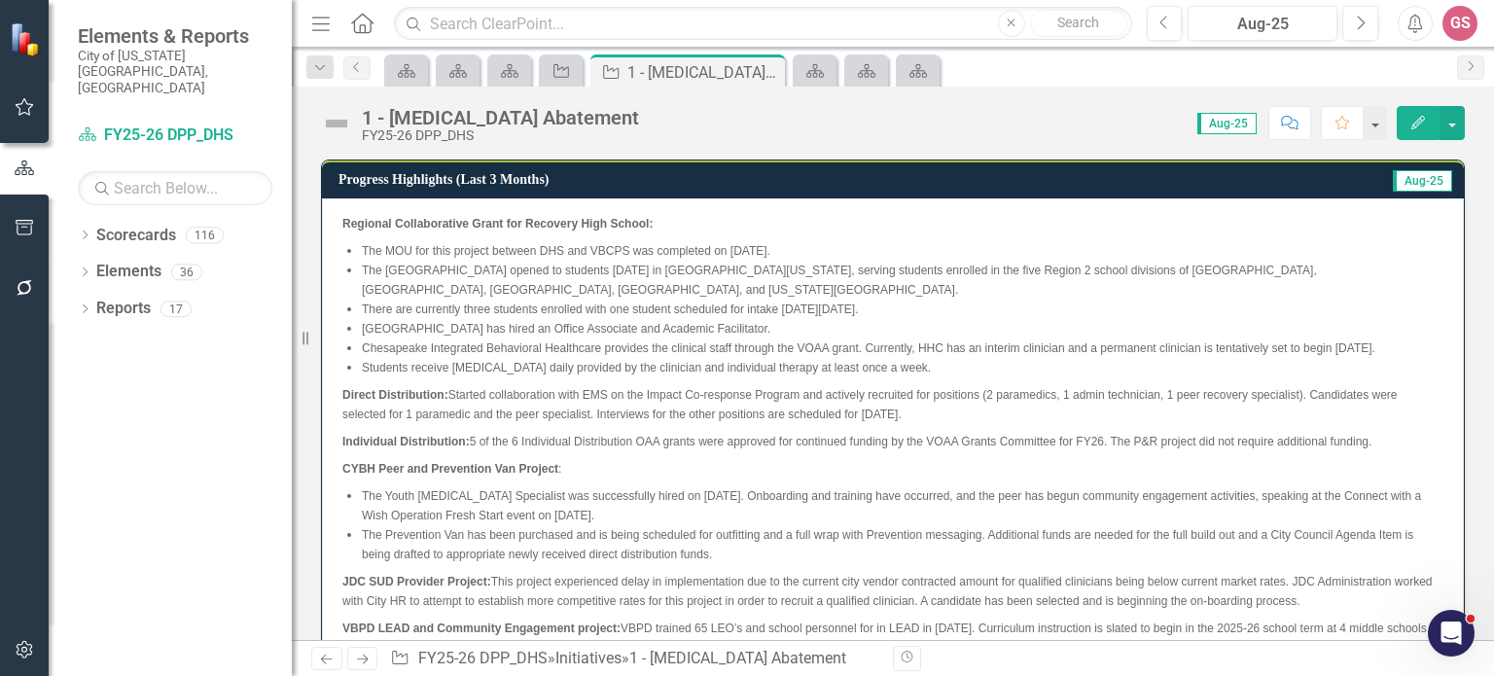
click at [1017, 377] on li "Students receive [MEDICAL_DATA] daily provided by the clinician and individual …" at bounding box center [902, 367] width 1081 height 19
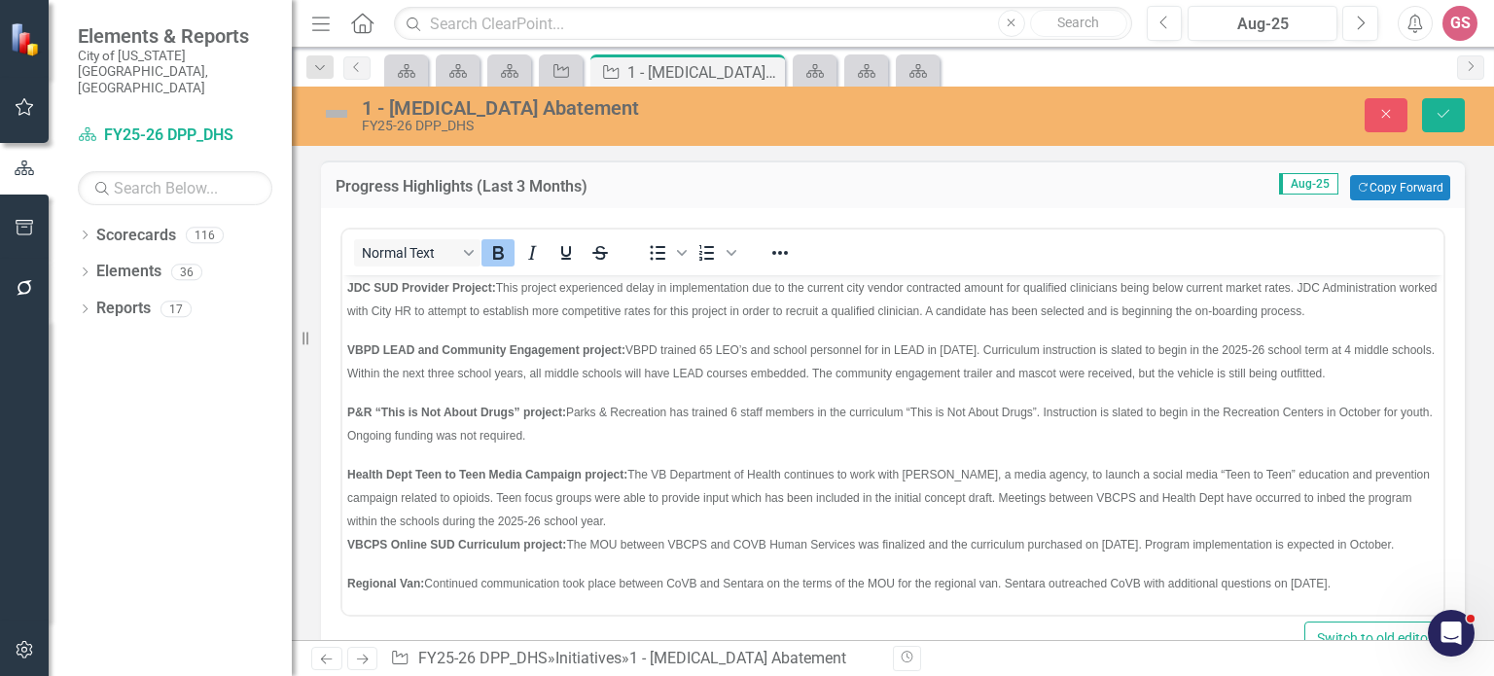
scroll to position [494, 0]
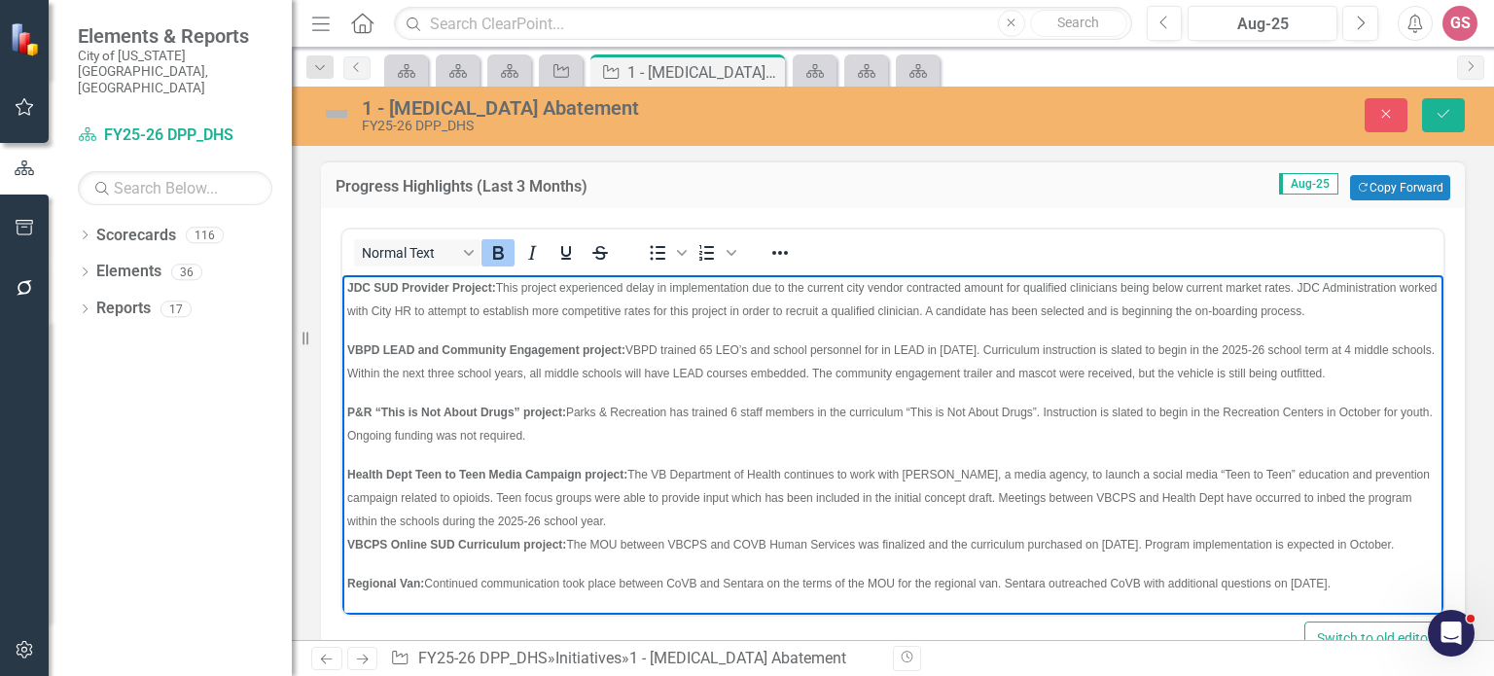
drag, startPoint x: 1357, startPoint y: 584, endPoint x: 425, endPoint y: 563, distance: 932.8
click at [425, 563] on body "Regional Collaborative Grant for Recovery High School: The MOU for this project…" at bounding box center [892, 209] width 1101 height 811
paste body "Rich Text Area. Press ALT-0 for help."
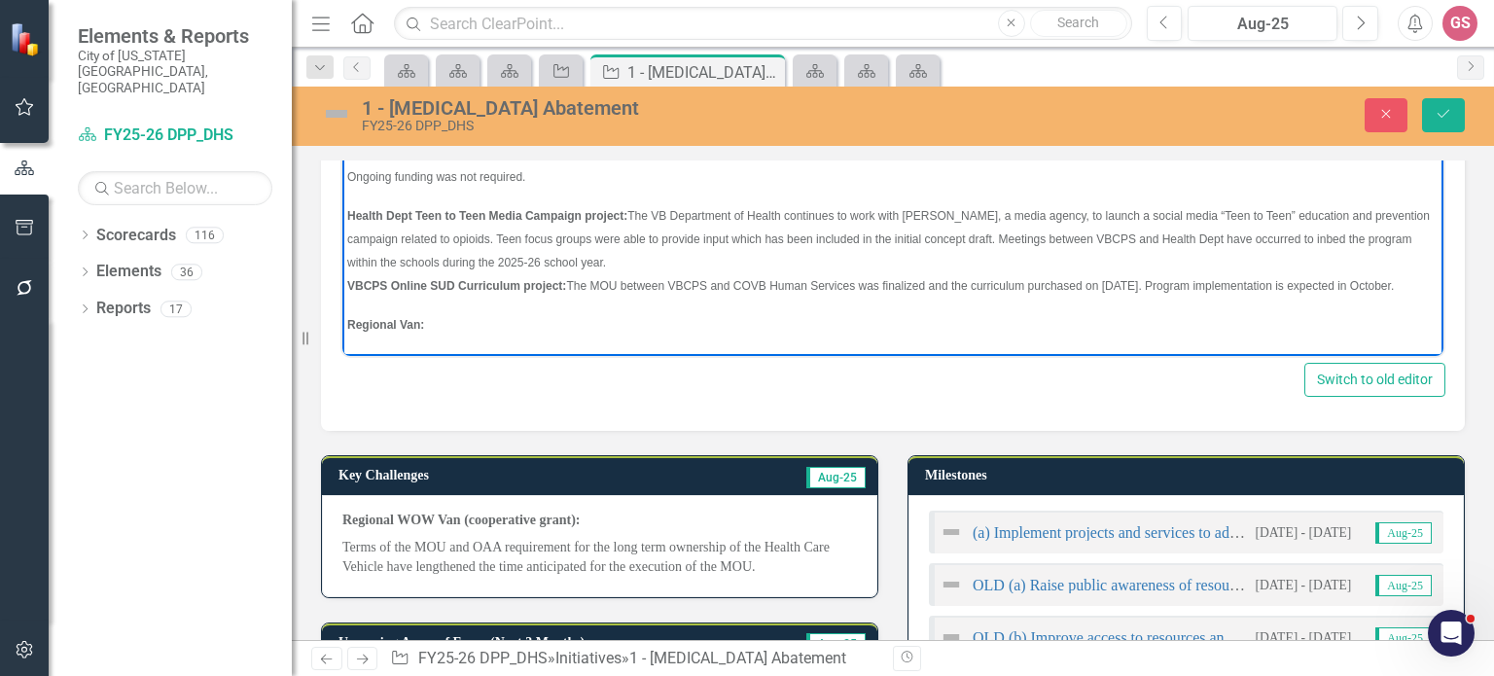
scroll to position [281, 0]
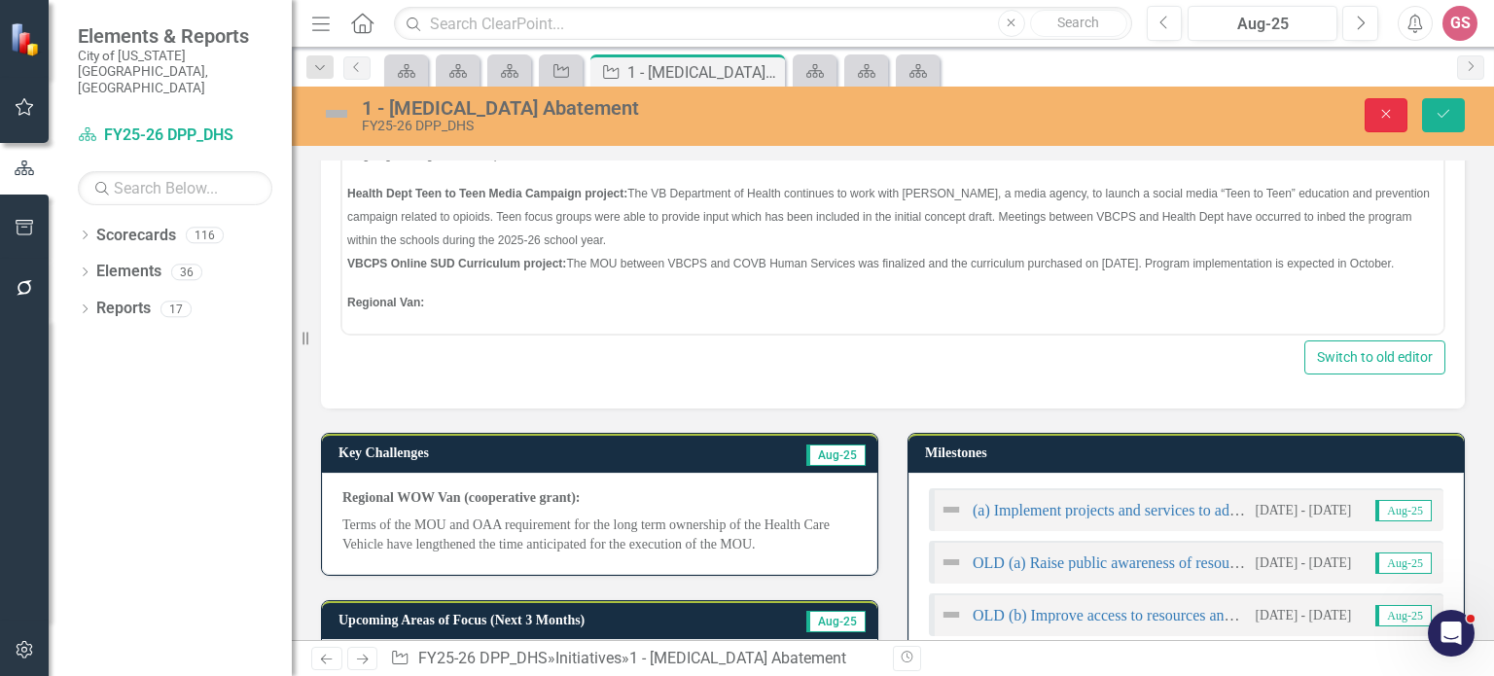
click at [1384, 123] on button "Close" at bounding box center [1385, 115] width 43 height 34
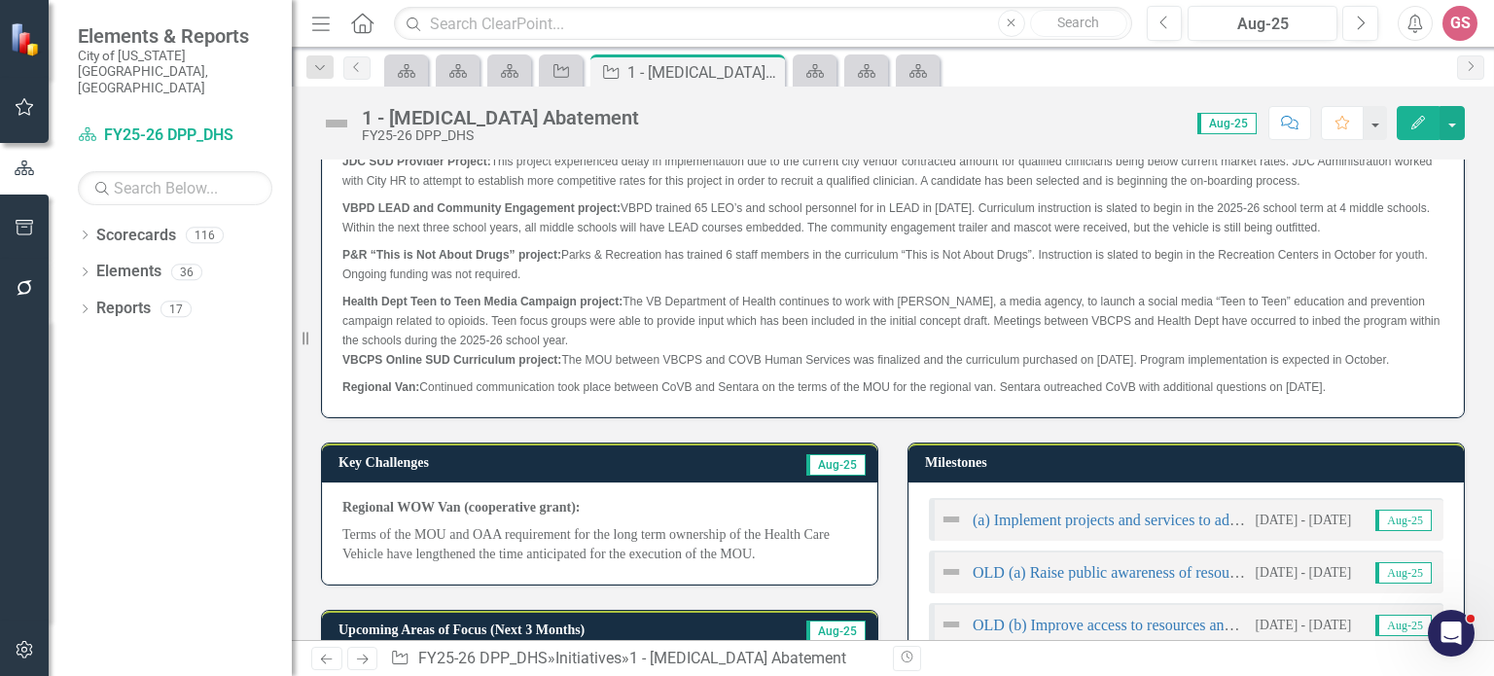
scroll to position [471, 0]
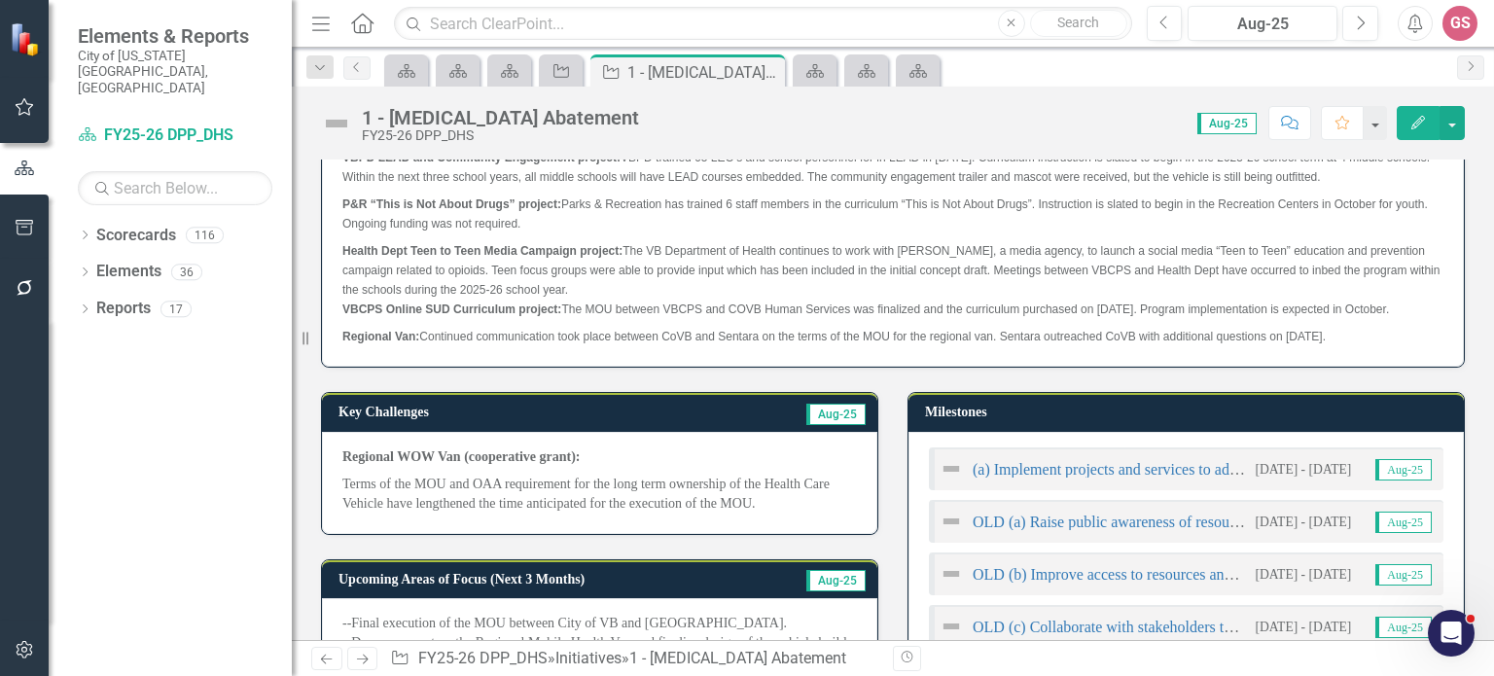
click at [648, 513] on p "Terms of the MOU and OAA requirement for the long term ownership of the Health …" at bounding box center [599, 492] width 514 height 43
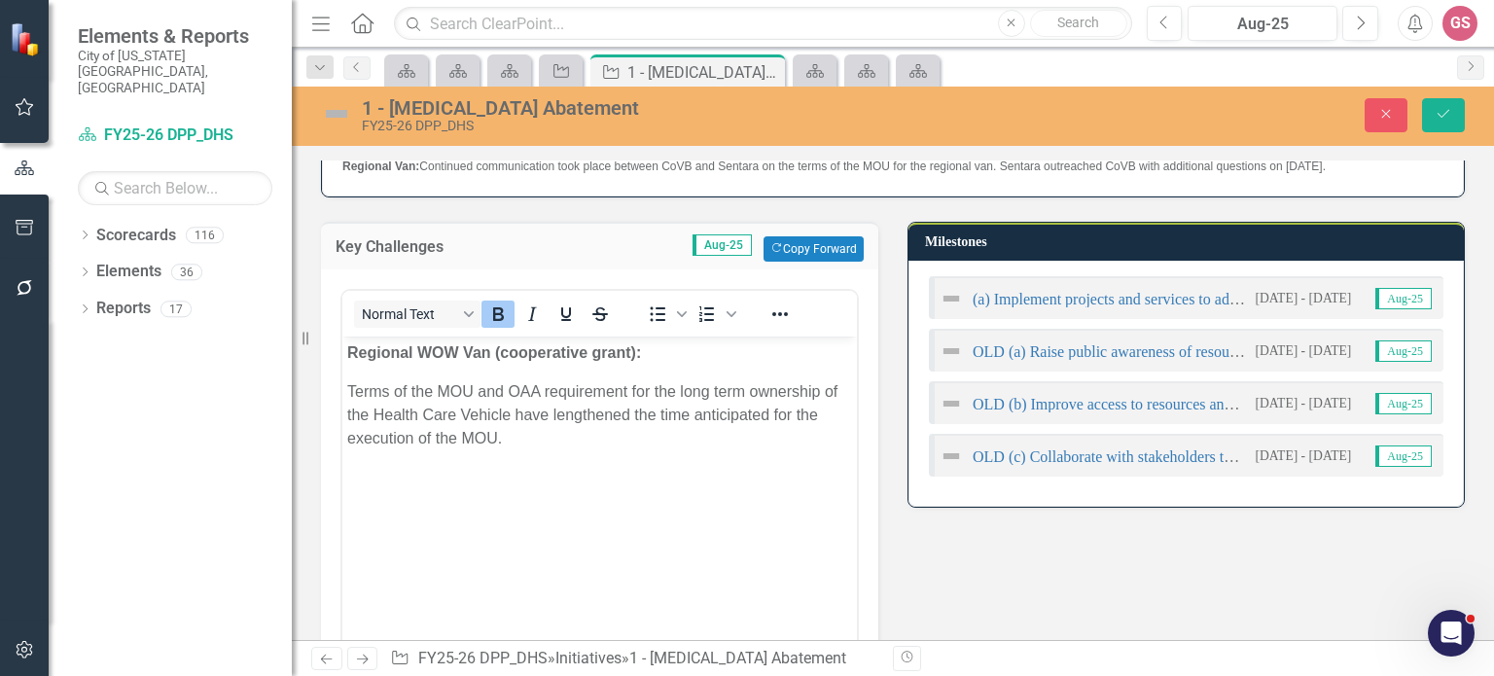
scroll to position [651, 0]
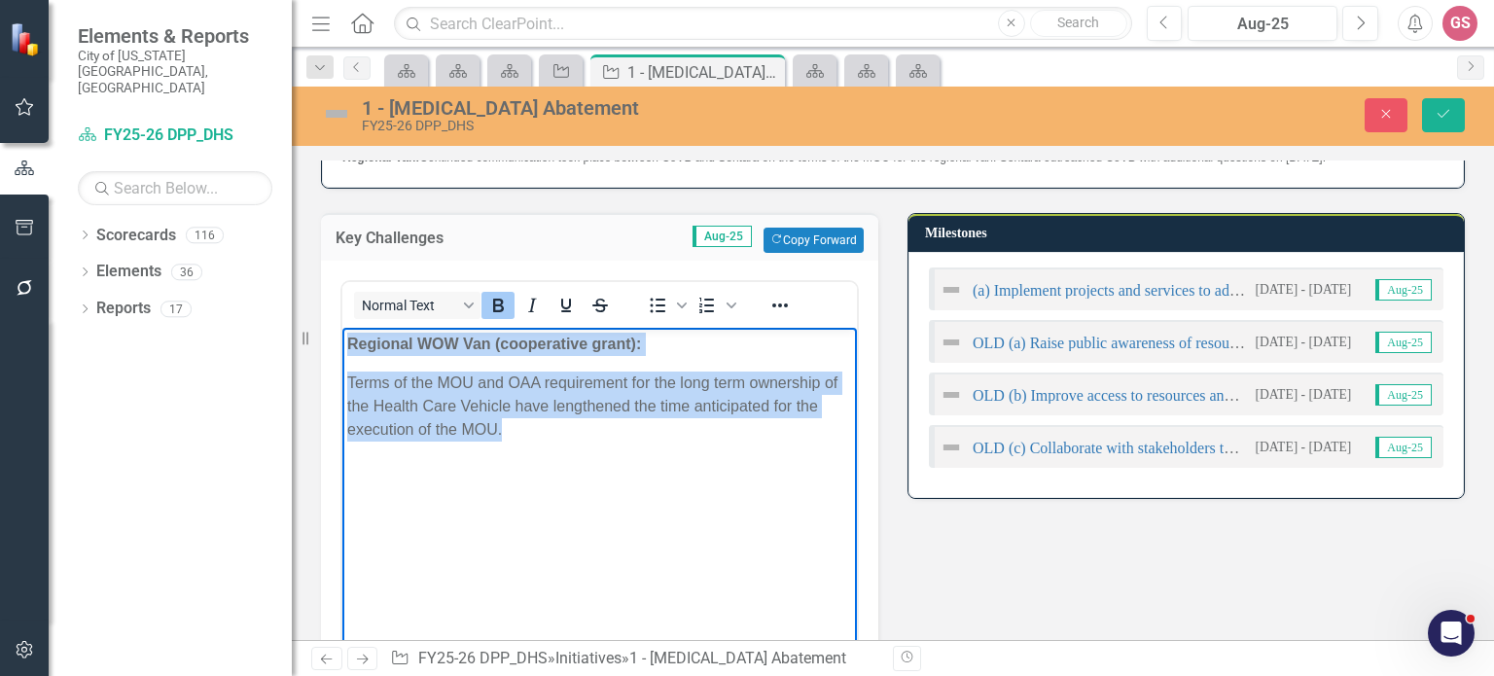
drag, startPoint x: 559, startPoint y: 455, endPoint x: 285, endPoint y: 320, distance: 305.7
click at [342, 327] on html "Regional WOW Van (cooperative grant): Terms of the MOU and OAA requirement for …" at bounding box center [599, 473] width 514 height 292
click at [770, 317] on icon "Reveal or hide additional toolbar items" at bounding box center [779, 305] width 23 height 23
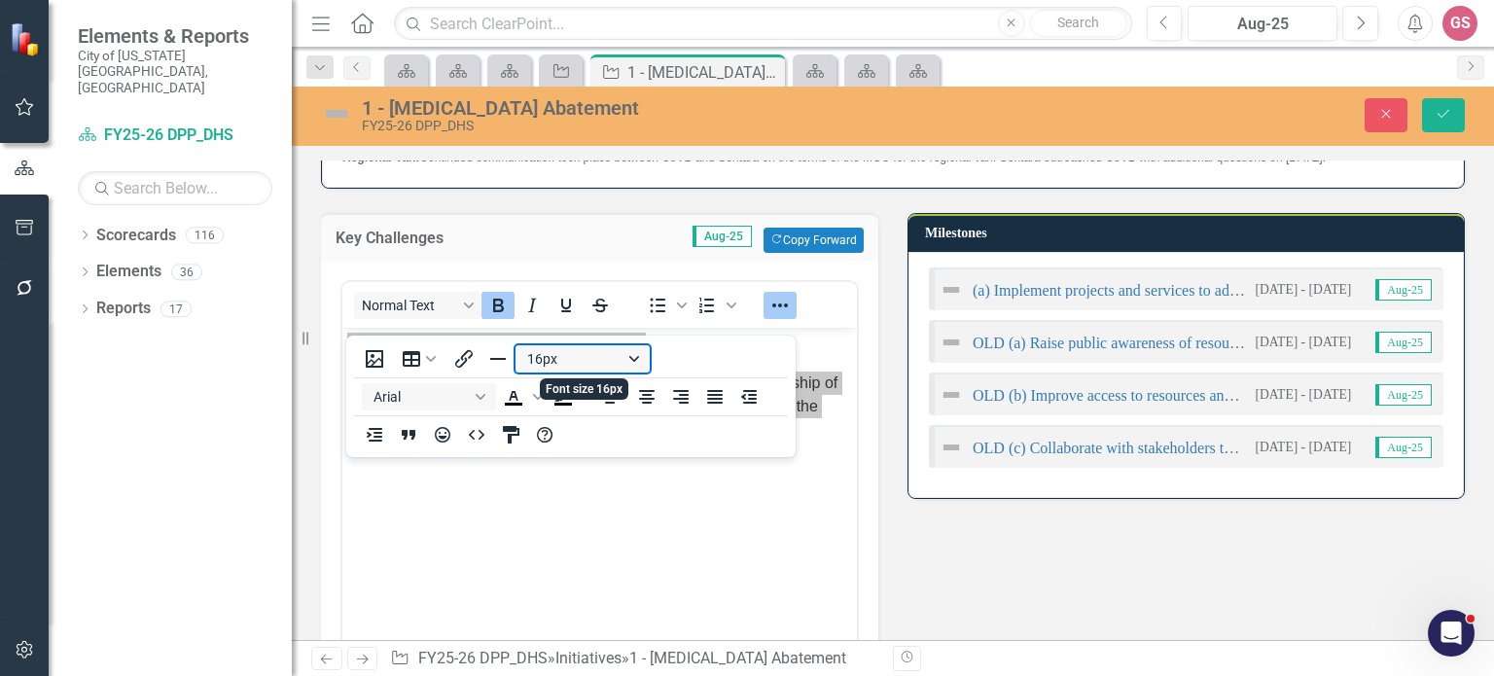
click at [616, 360] on button "16px" at bounding box center [582, 358] width 134 height 27
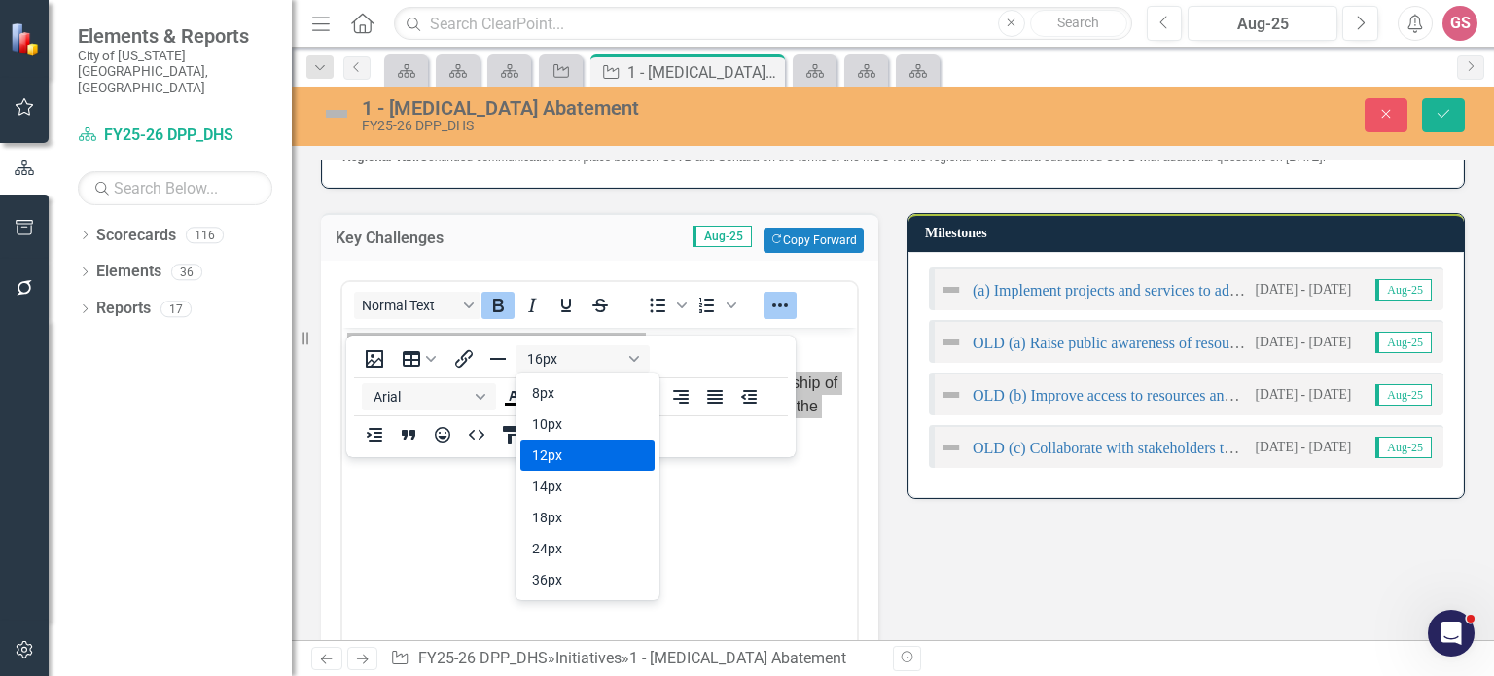
click at [581, 448] on div "12px" at bounding box center [574, 454] width 84 height 23
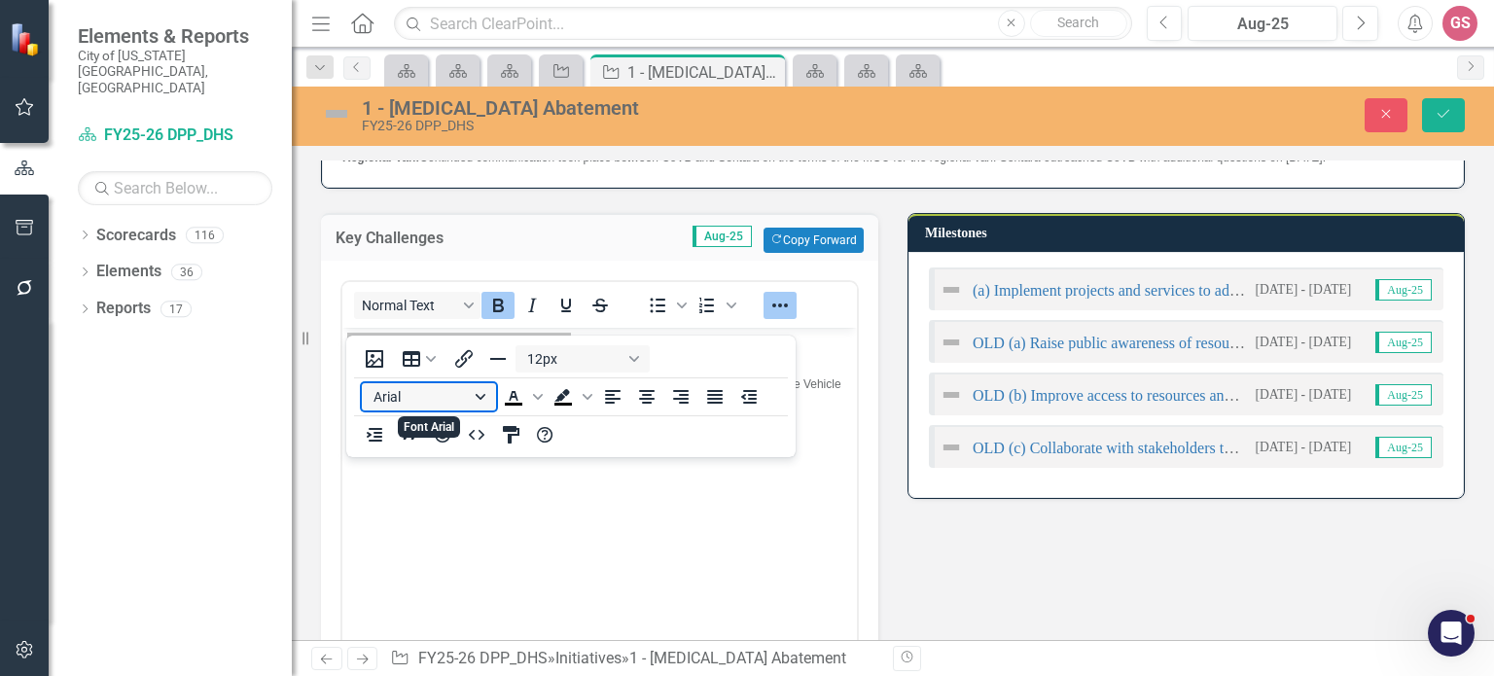
click at [484, 404] on button "Arial" at bounding box center [429, 396] width 134 height 27
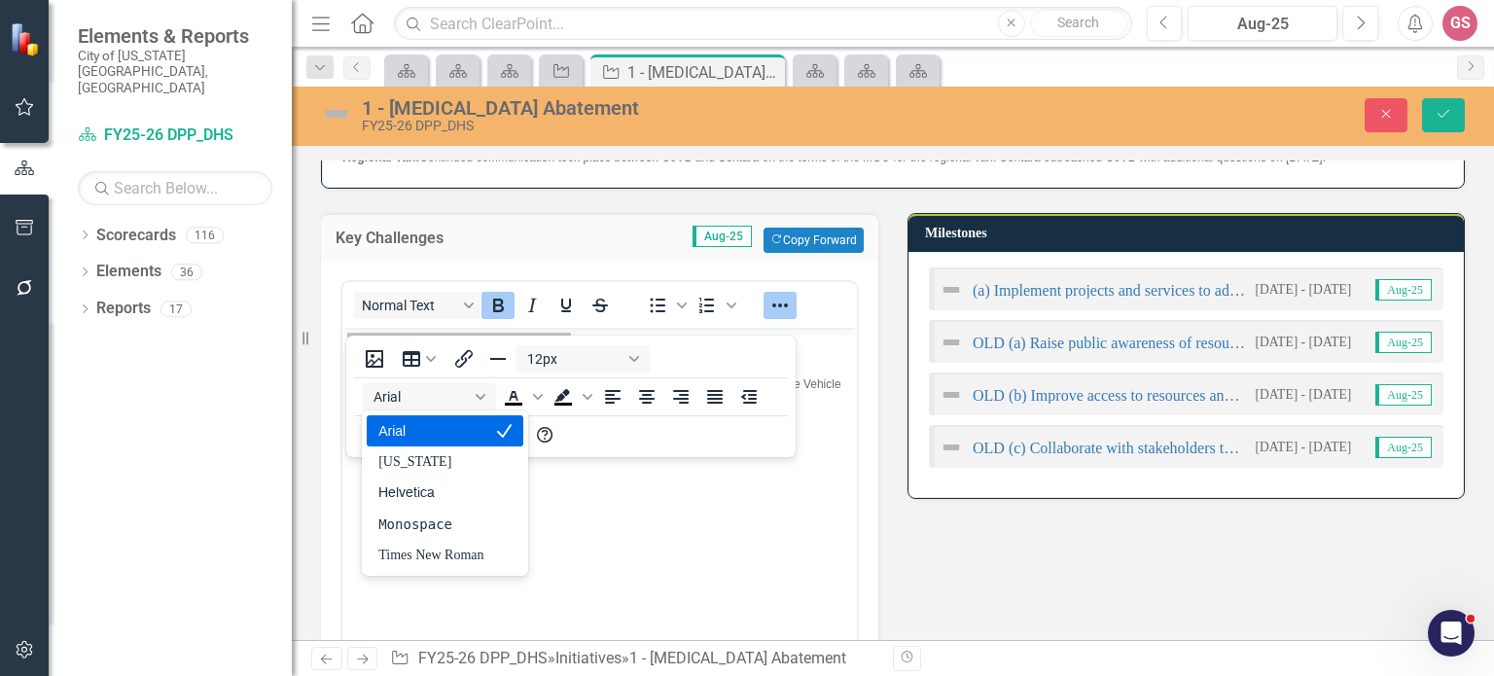
click at [440, 442] on div "Arial" at bounding box center [445, 430] width 156 height 31
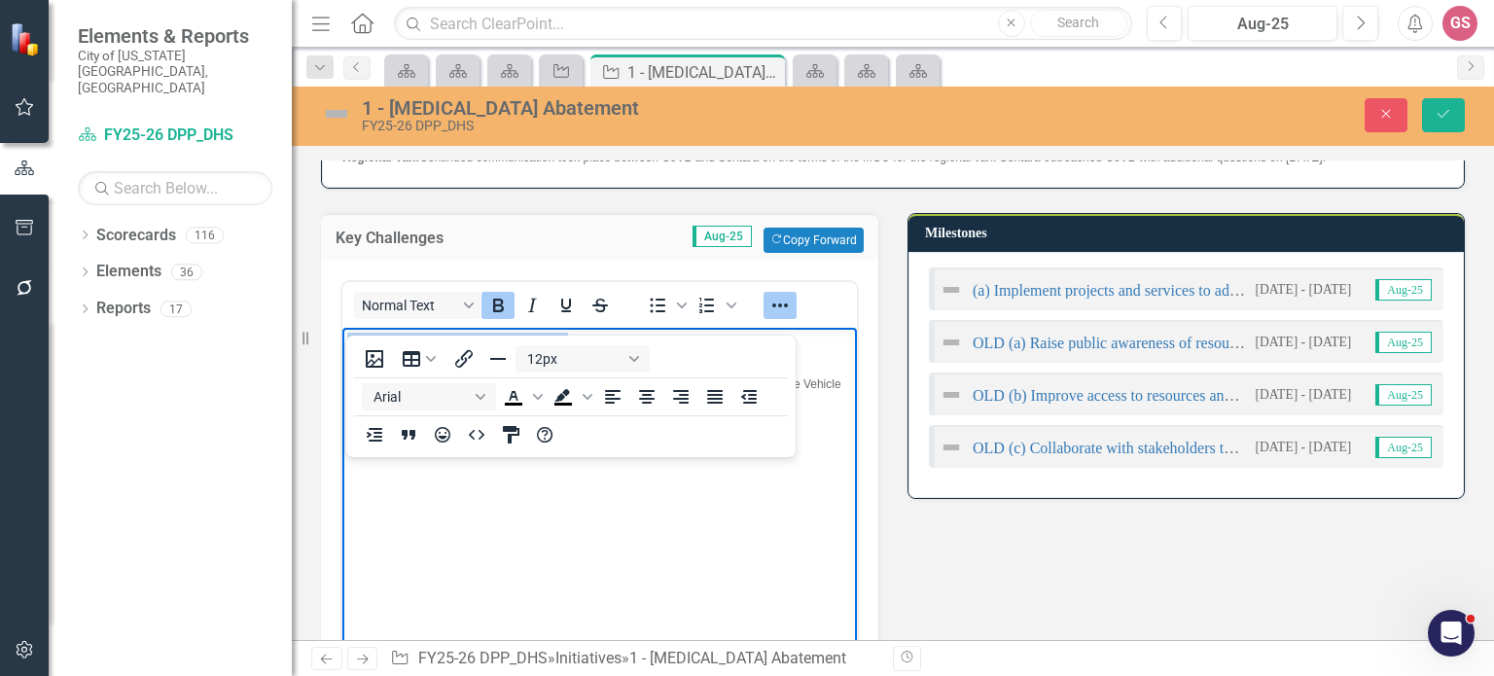
click at [729, 494] on body "Regional WOW Van (cooperative grant): Terms of the MOU and OAA requirement for …" at bounding box center [599, 473] width 514 height 292
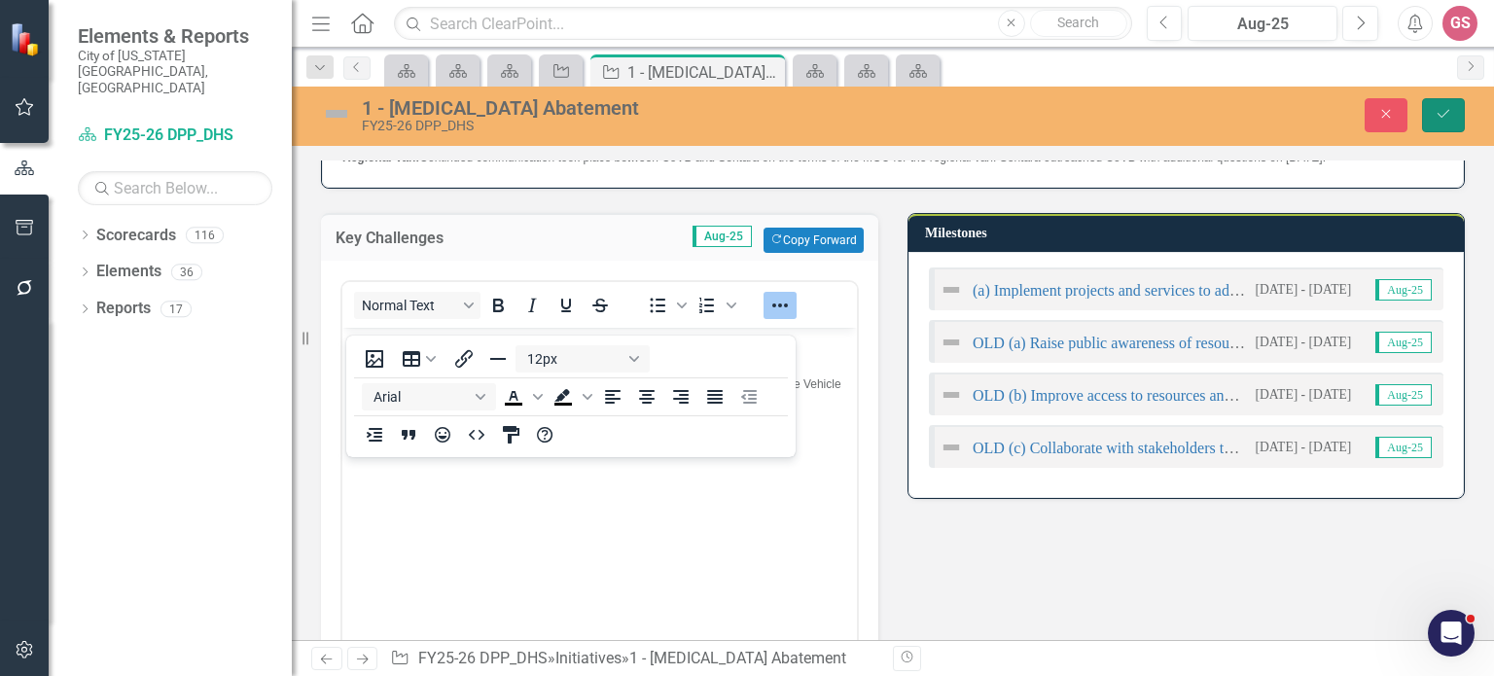
click at [1434, 109] on icon "Save" at bounding box center [1443, 114] width 18 height 14
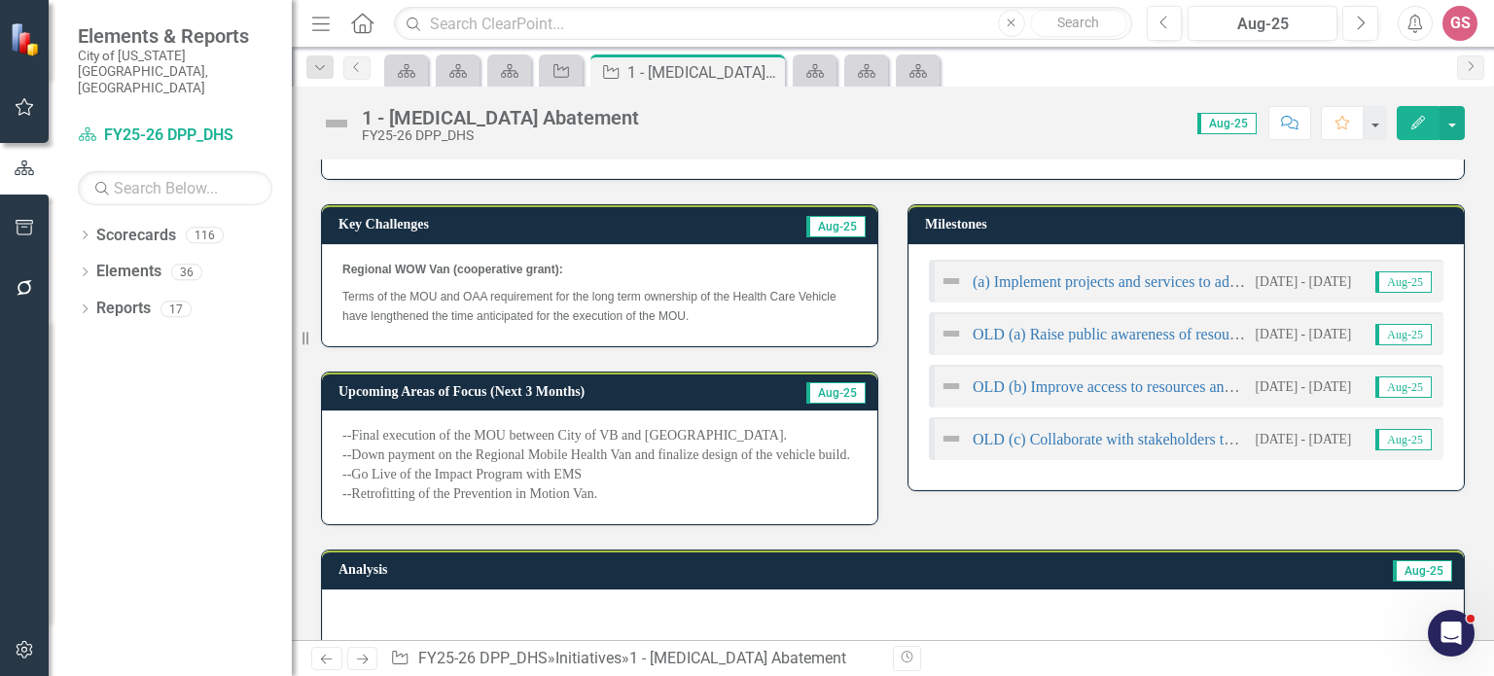
scroll to position [687, 0]
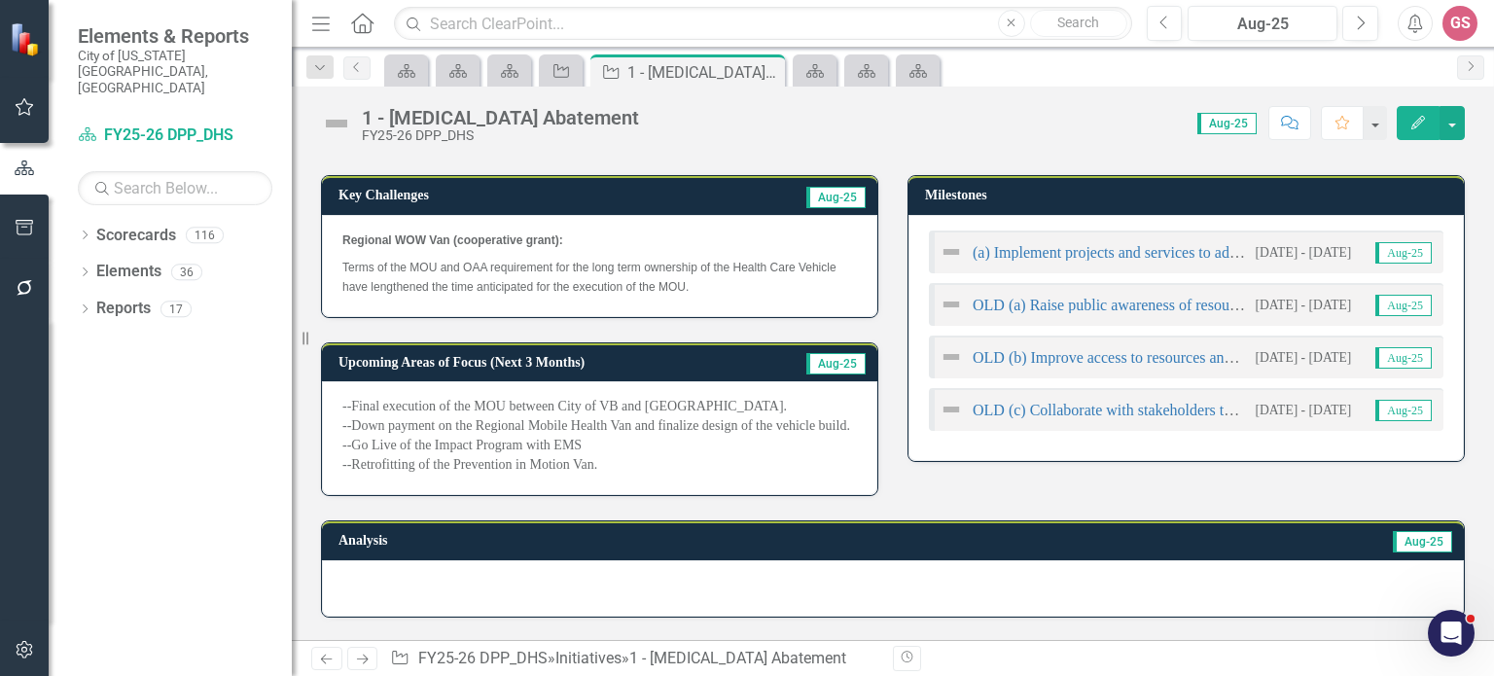
click at [666, 473] on p "--Final execution of the MOU between City of VB and [GEOGRAPHIC_DATA]. --Down p…" at bounding box center [599, 436] width 514 height 78
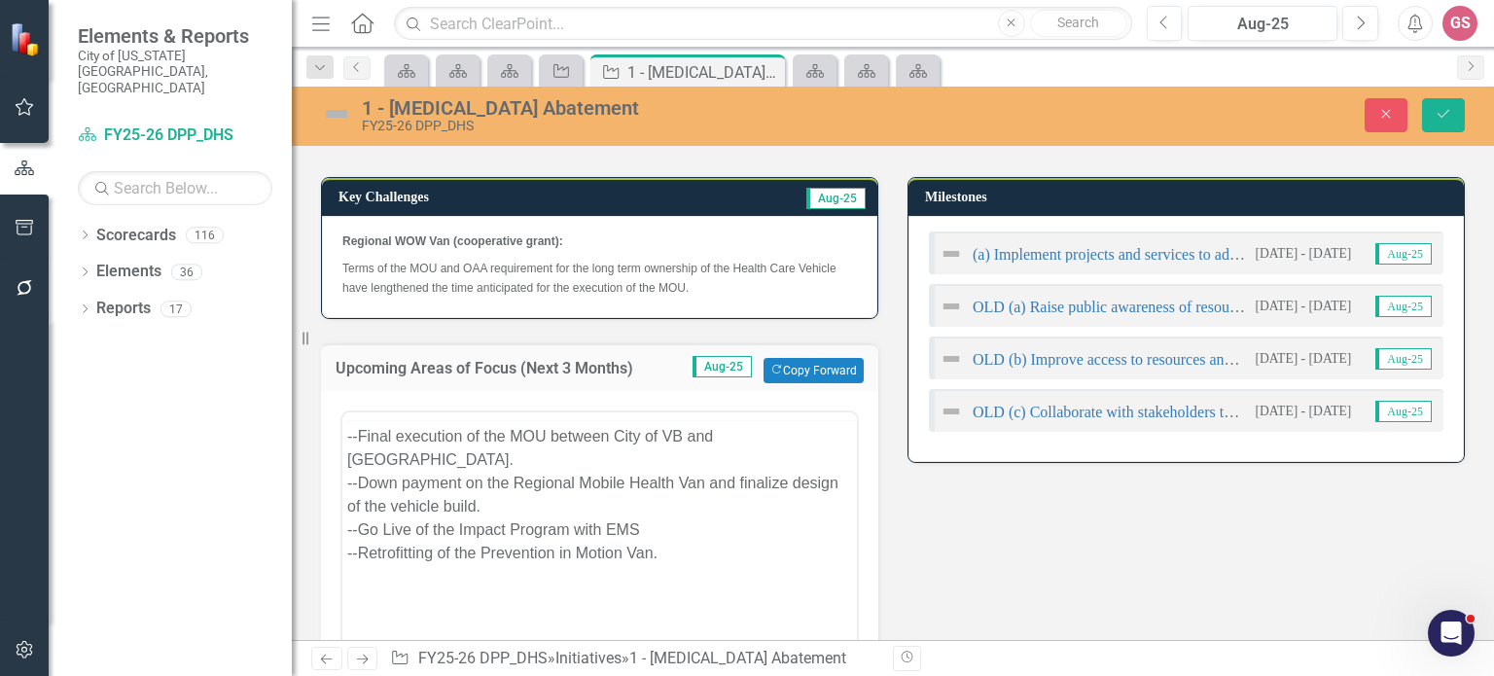
scroll to position [0, 0]
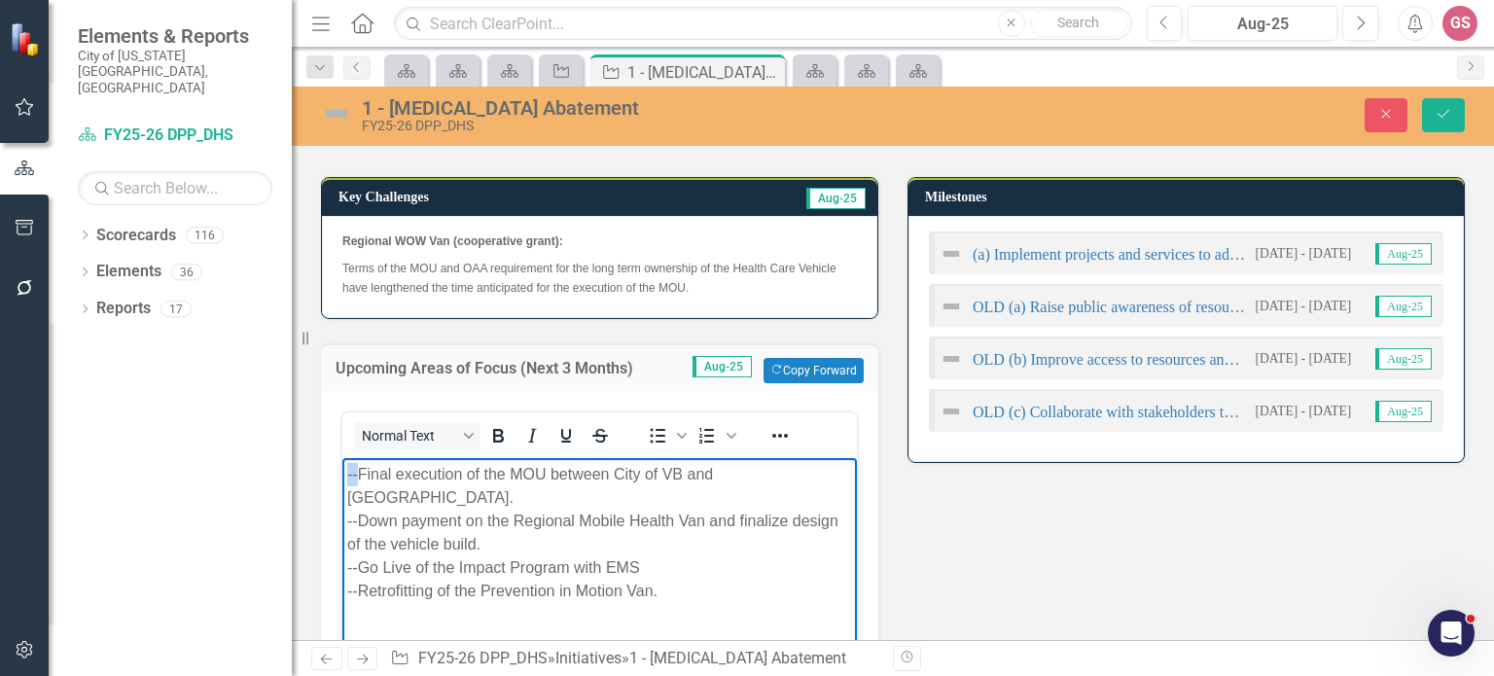
drag, startPoint x: 357, startPoint y: 468, endPoint x: 650, endPoint y: 932, distance: 548.4
click at [342, 458] on html "--Final execution of the MOU between City of VB and [GEOGRAPHIC_DATA]. --Down p…" at bounding box center [599, 604] width 514 height 292
drag, startPoint x: 356, startPoint y: 497, endPoint x: 316, endPoint y: 494, distance: 40.0
click at [342, 494] on html "Final execution of the MOU between City of VB and [GEOGRAPHIC_DATA]. --Down pay…" at bounding box center [599, 604] width 514 height 292
drag, startPoint x: 360, startPoint y: 542, endPoint x: 299, endPoint y: 531, distance: 62.2
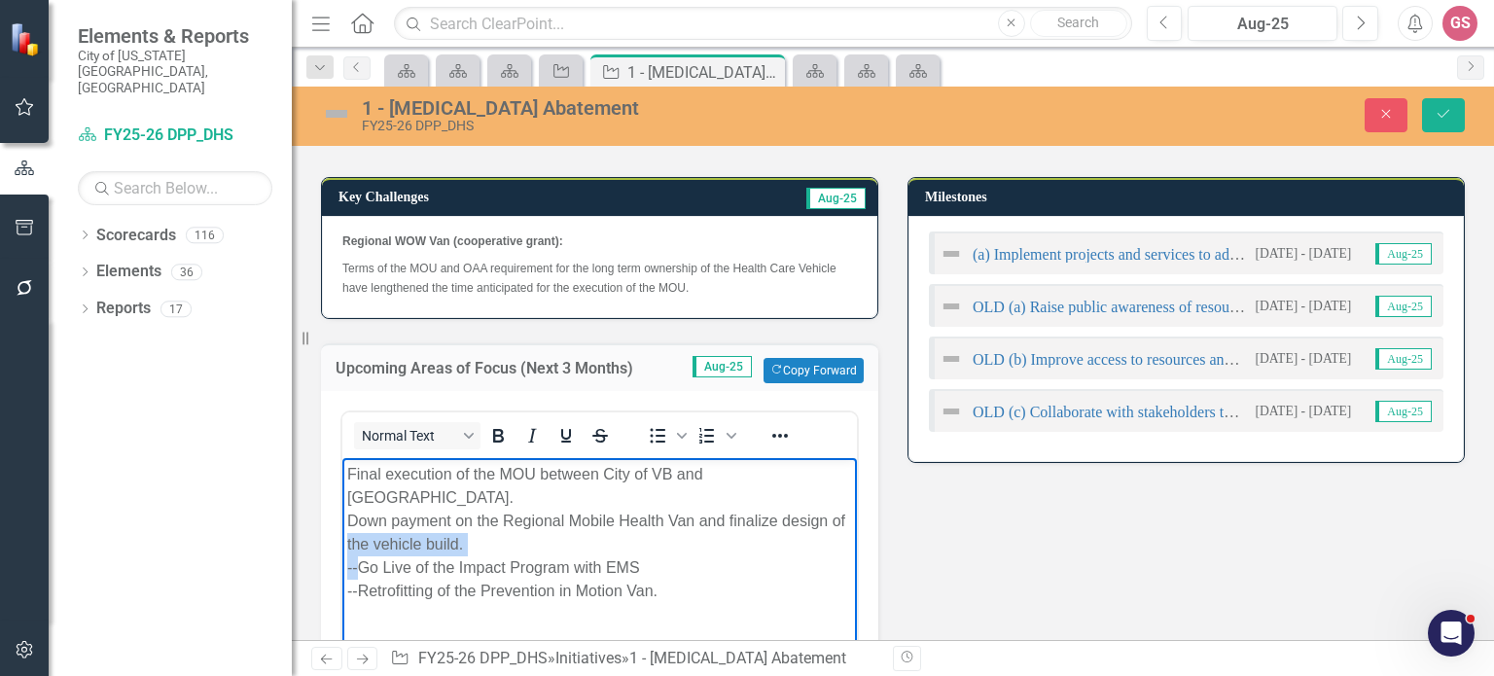
click at [342, 531] on html "Final execution of the MOU between City of VB and [GEOGRAPHIC_DATA]. Down payme…" at bounding box center [599, 604] width 514 height 292
click at [348, 546] on p "Final execution of the MOU between City of VB and [GEOGRAPHIC_DATA]. Down payme…" at bounding box center [599, 533] width 505 height 140
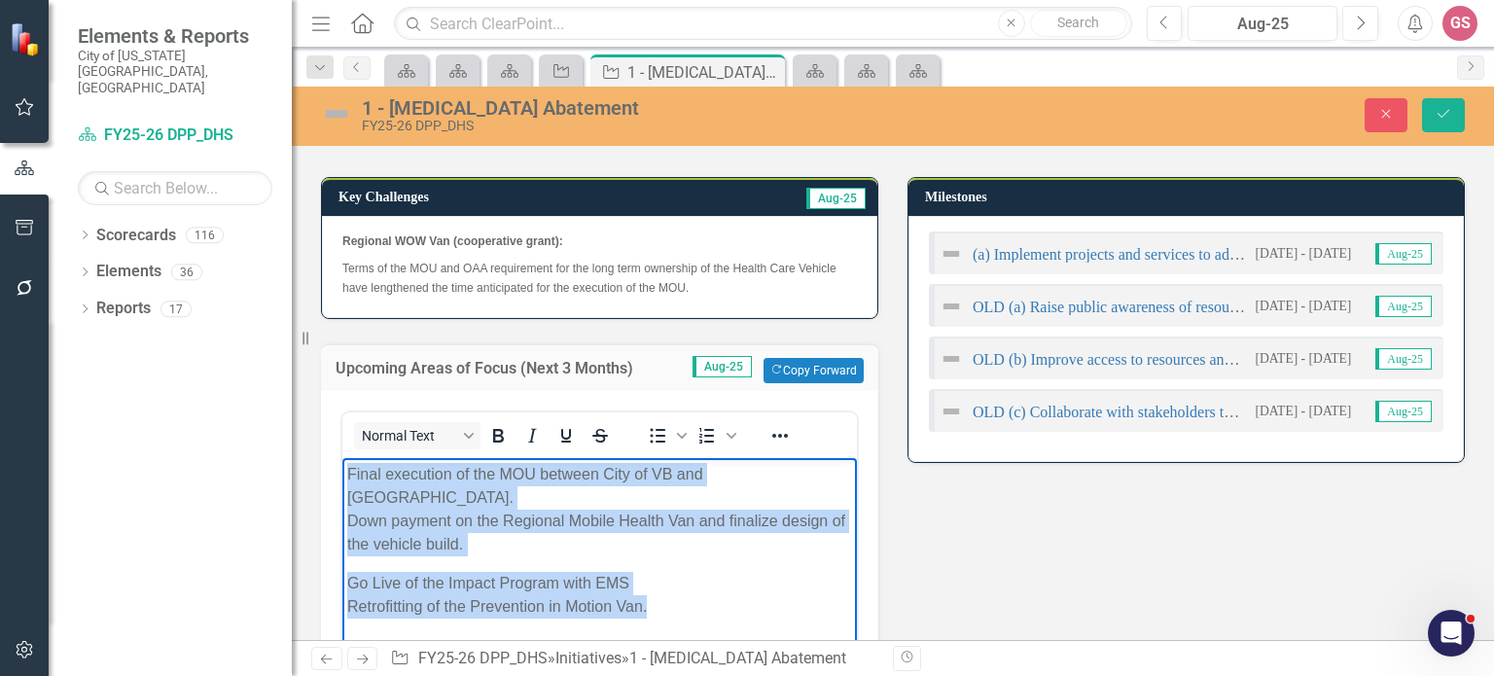
drag, startPoint x: 675, startPoint y: 581, endPoint x: 676, endPoint y: 944, distance: 362.7
click at [342, 476] on html "Final execution of the MOU between City of VB and [GEOGRAPHIC_DATA]. Down payme…" at bounding box center [599, 604] width 514 height 292
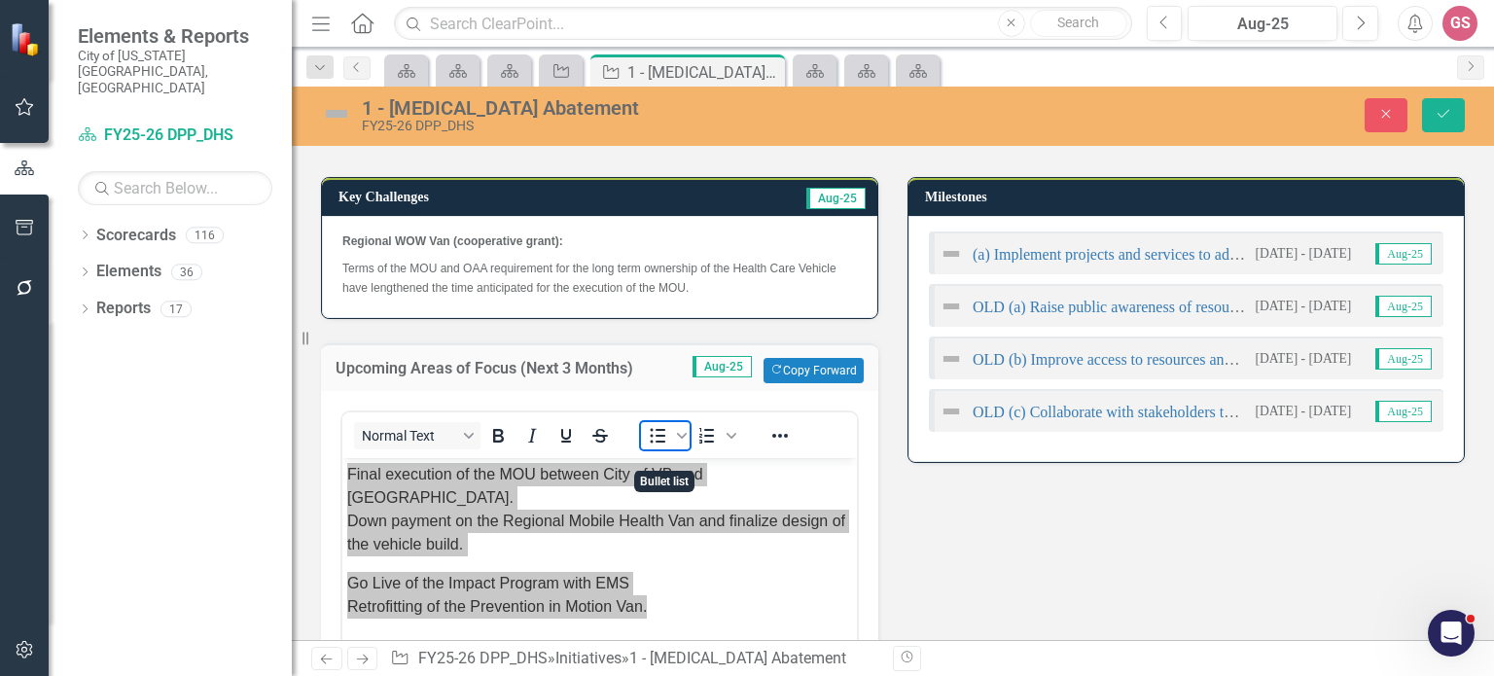
click at [651, 447] on icon "Bullet list" at bounding box center [657, 435] width 23 height 23
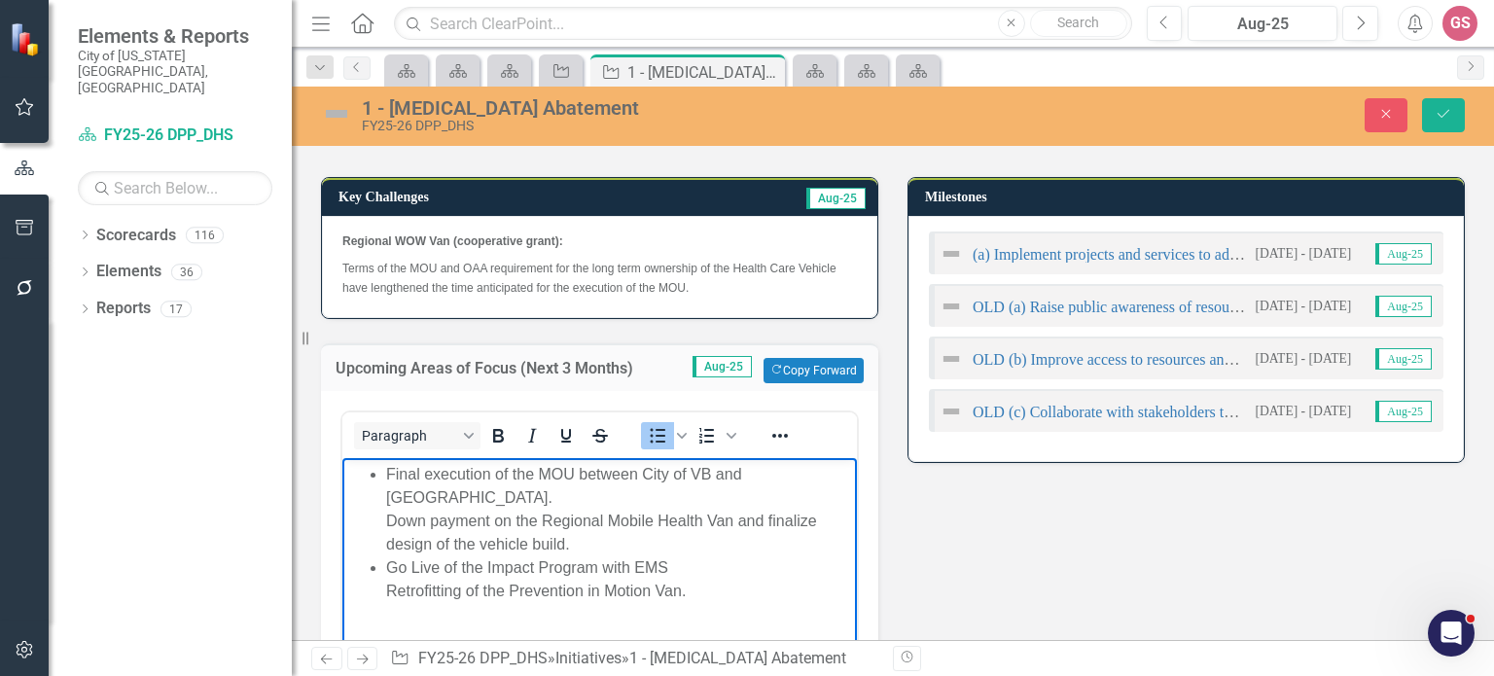
click at [425, 556] on li "Go Live of the Impact Program with EMS Retrofitting of the Prevention in Motion…" at bounding box center [619, 579] width 466 height 47
drag, startPoint x: 363, startPoint y: 530, endPoint x: 372, endPoint y: 516, distance: 16.7
click at [363, 530] on ul "Final execution of the MOU between City of VB and [GEOGRAPHIC_DATA]. Down payme…" at bounding box center [599, 533] width 505 height 140
click at [380, 501] on ul "Final execution of the MOU between City of VB and [GEOGRAPHIC_DATA]. Down payme…" at bounding box center [599, 533] width 505 height 140
click at [378, 566] on ul "Final execution of the MOU between City of VB and [GEOGRAPHIC_DATA]. Down payme…" at bounding box center [599, 533] width 505 height 140
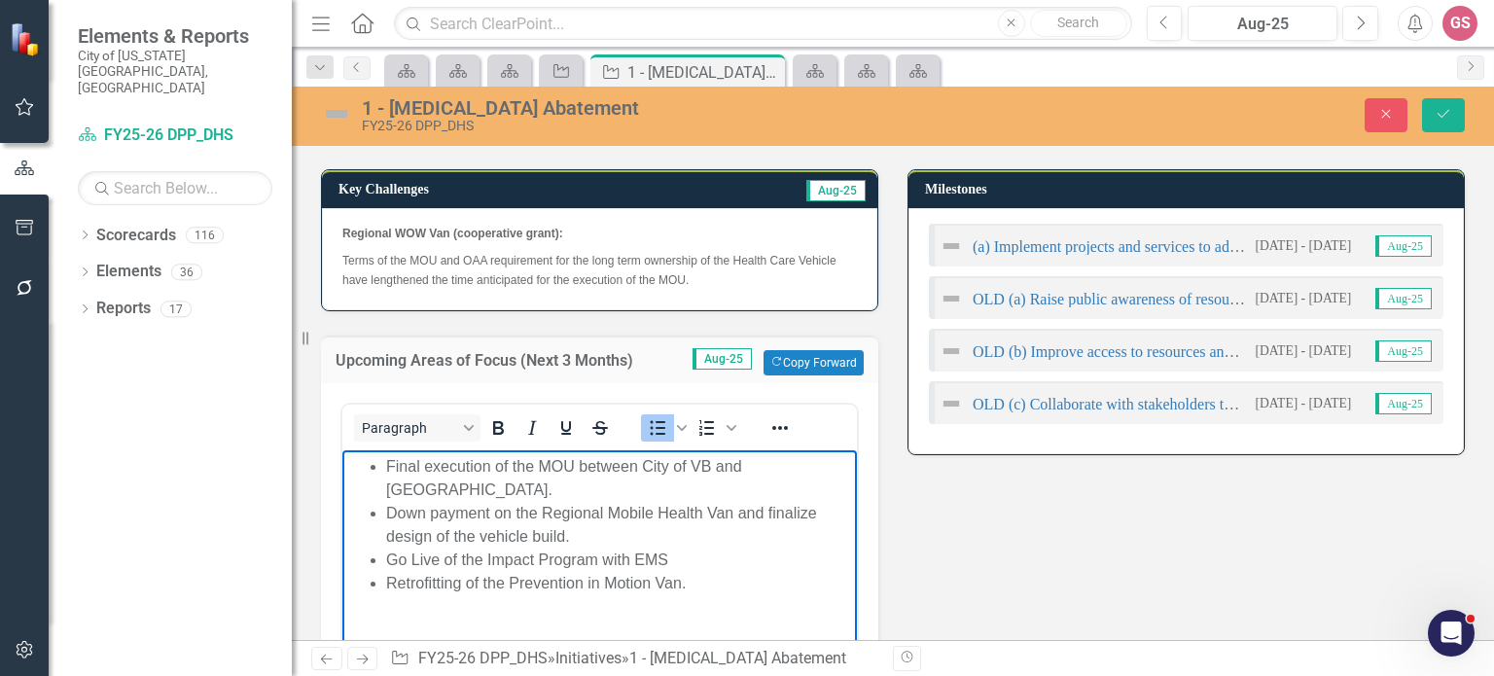
scroll to position [699, 0]
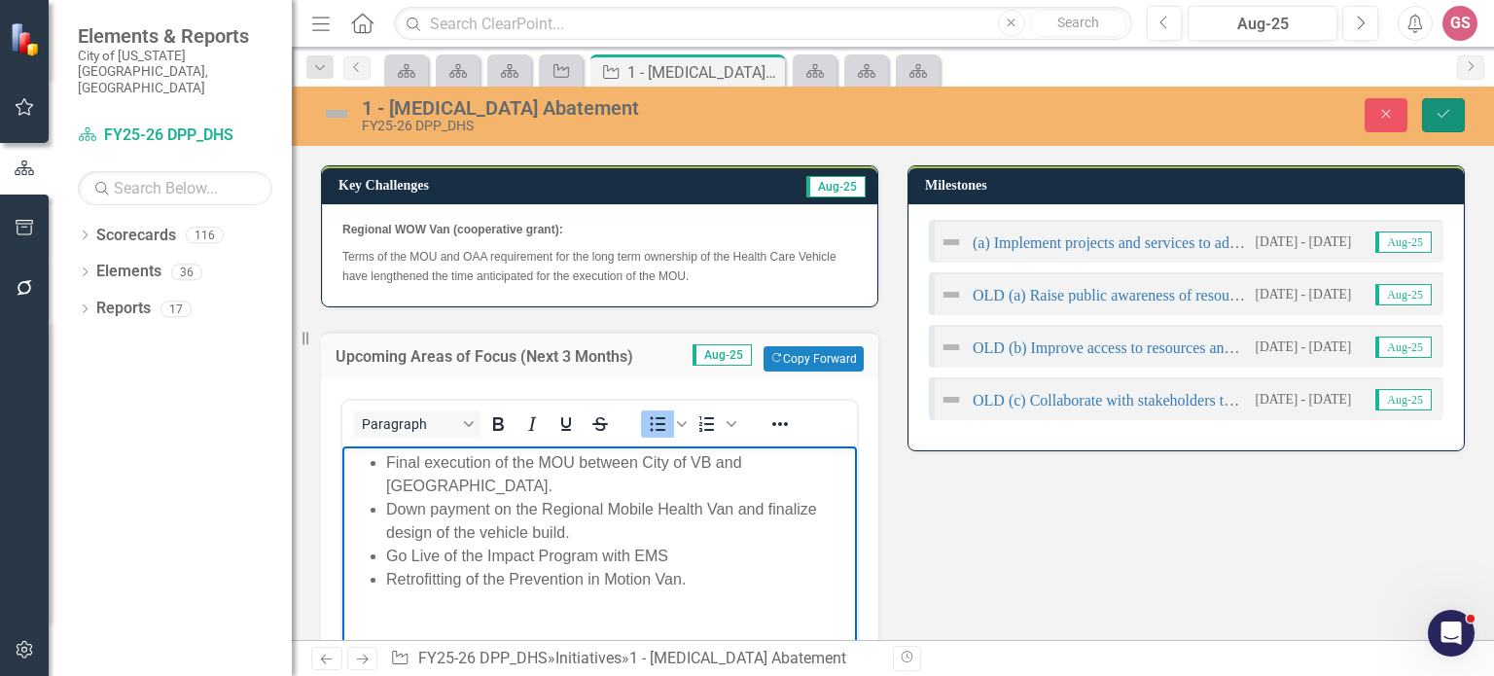
click at [1447, 116] on icon "Save" at bounding box center [1443, 114] width 18 height 14
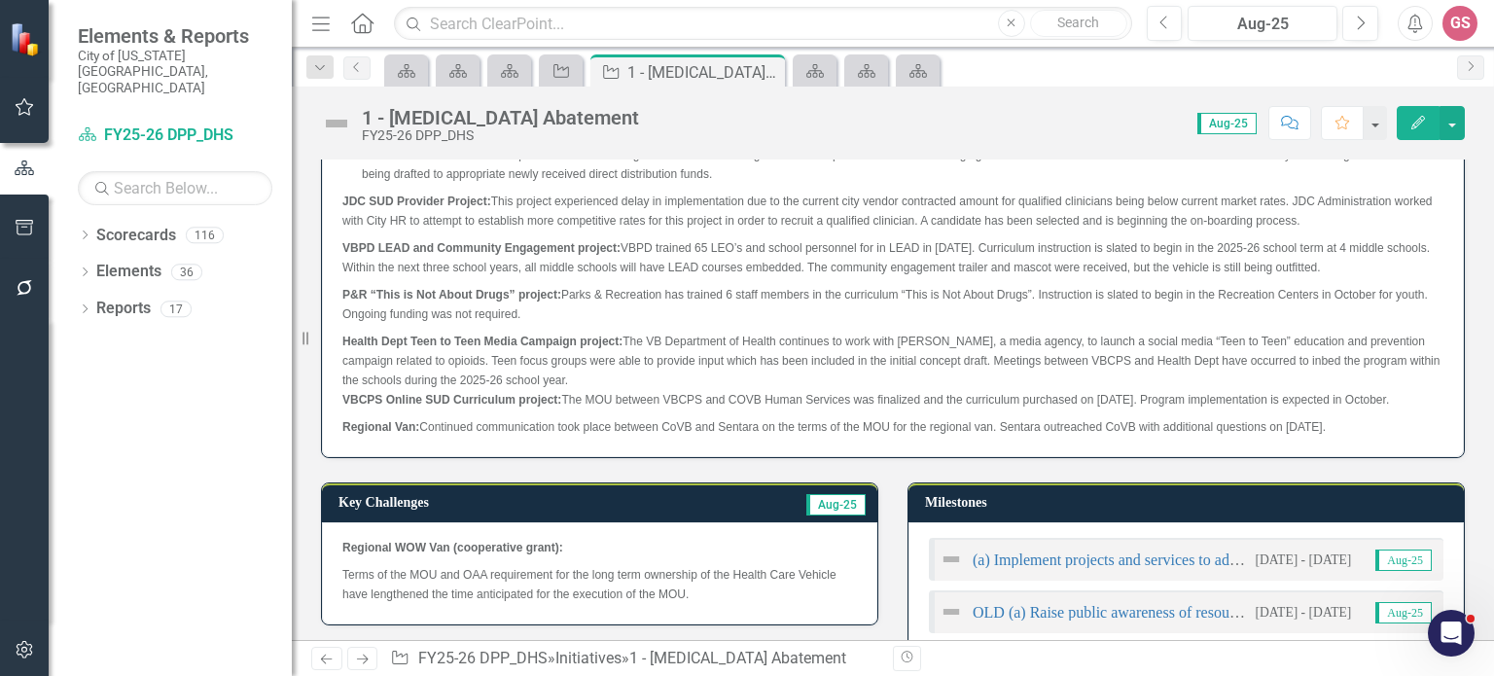
scroll to position [382, 0]
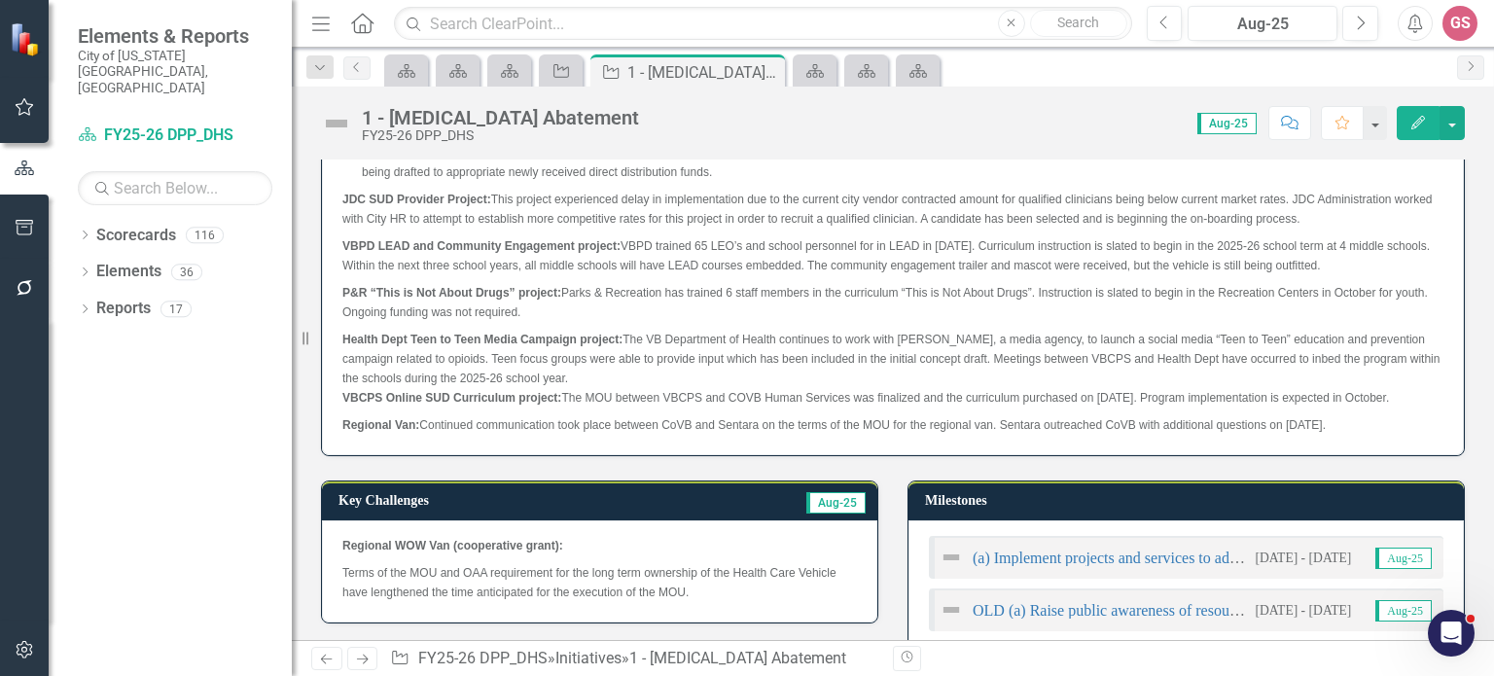
click at [334, 125] on img at bounding box center [336, 123] width 31 height 31
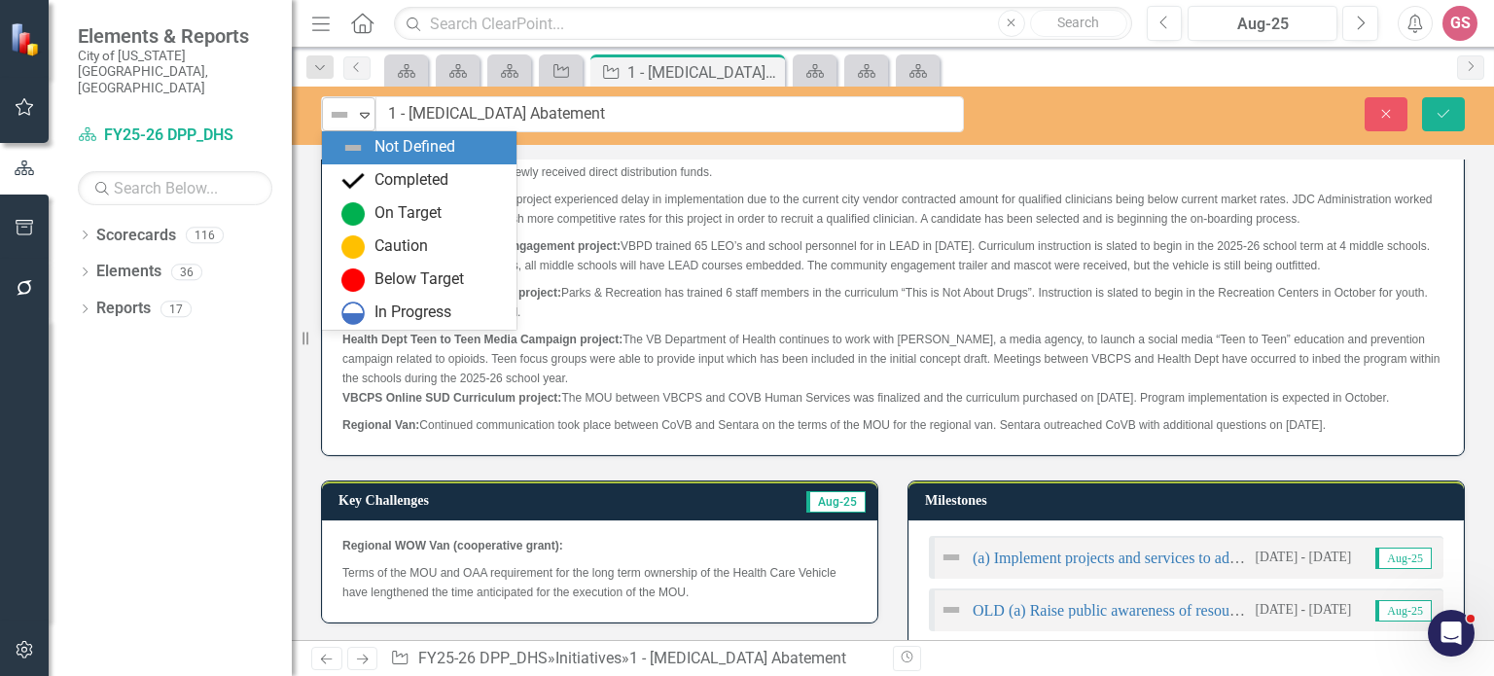
click at [355, 119] on icon "Expand" at bounding box center [364, 115] width 19 height 16
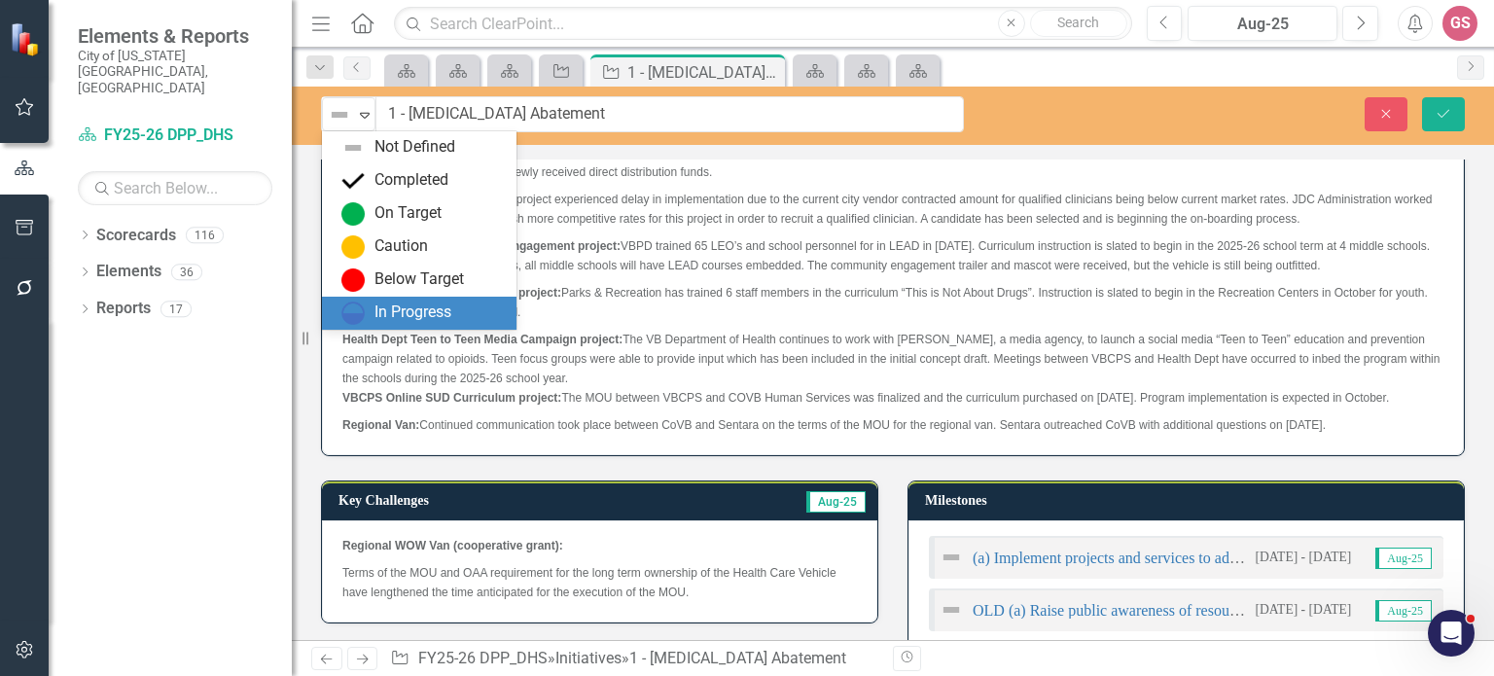
click at [396, 305] on div "In Progress" at bounding box center [412, 312] width 77 height 22
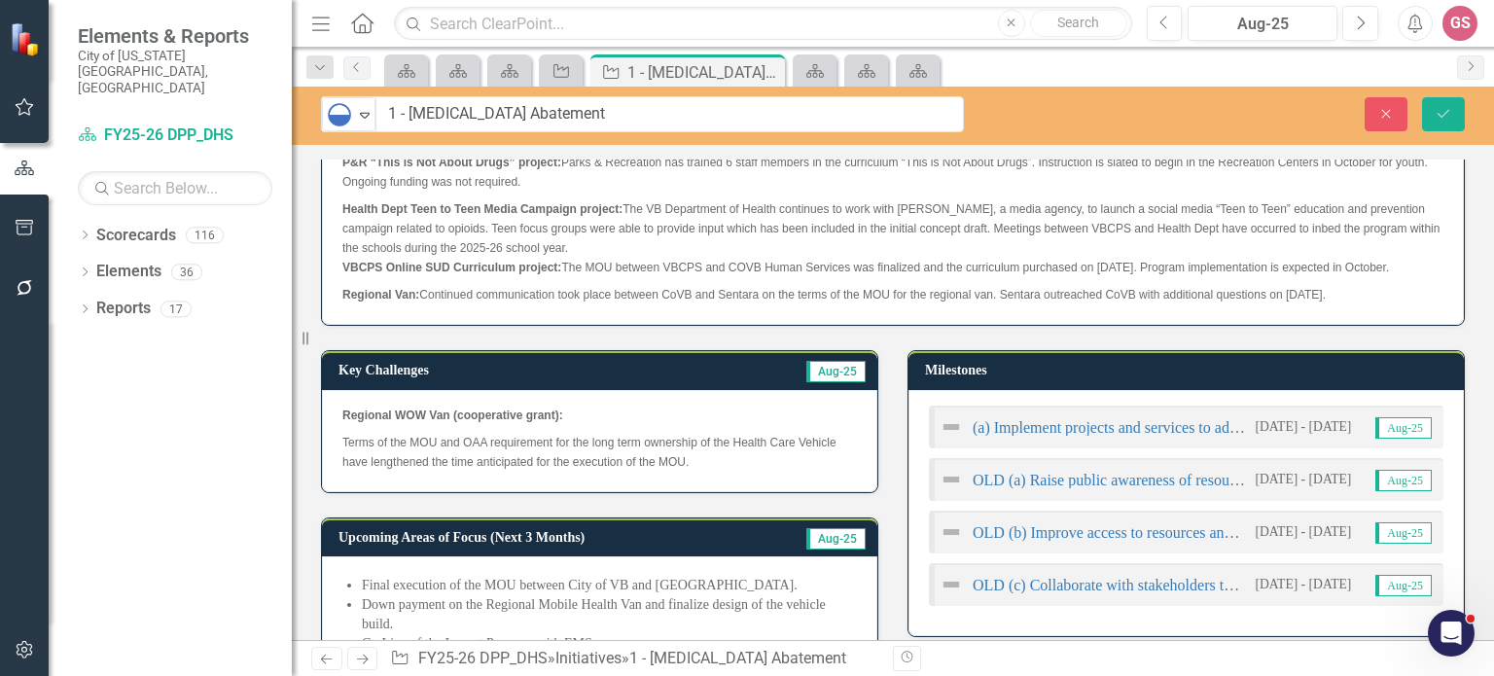
scroll to position [537, 0]
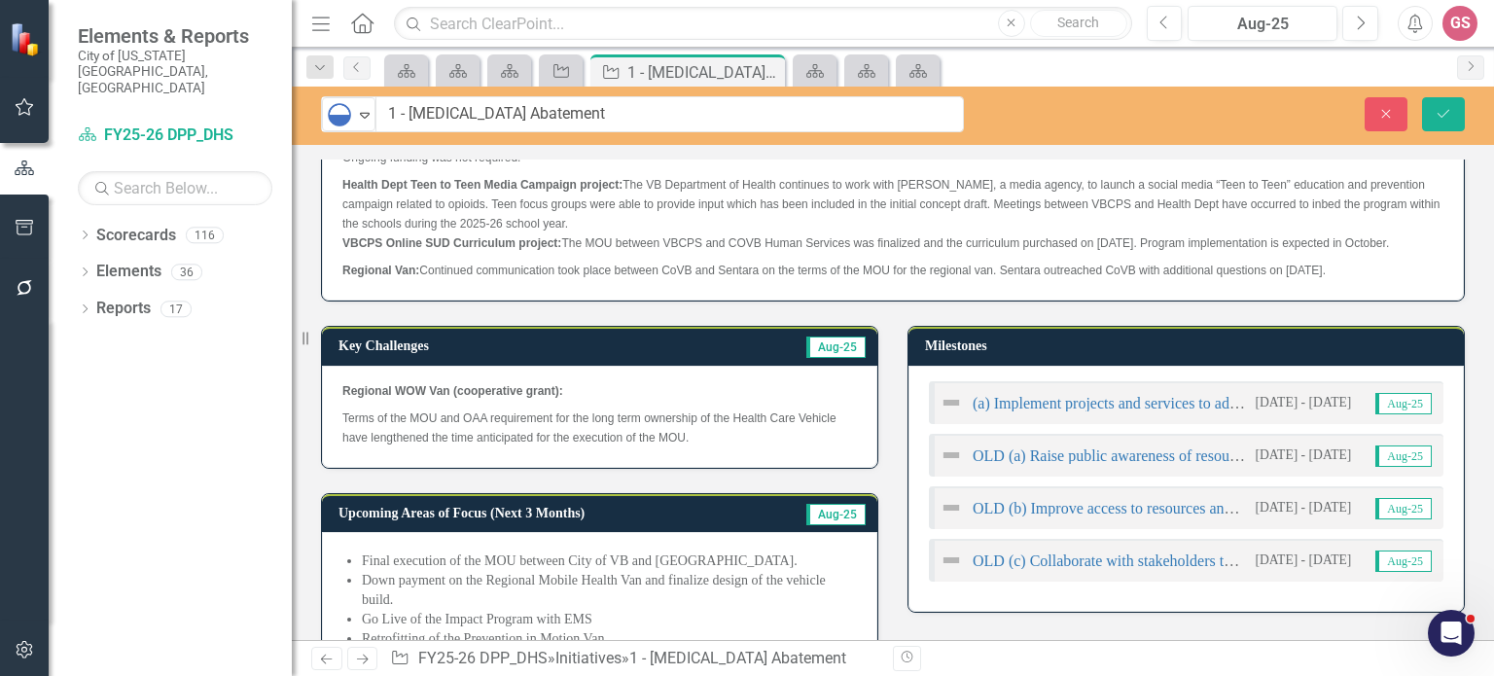
click at [949, 414] on img at bounding box center [950, 402] width 23 height 23
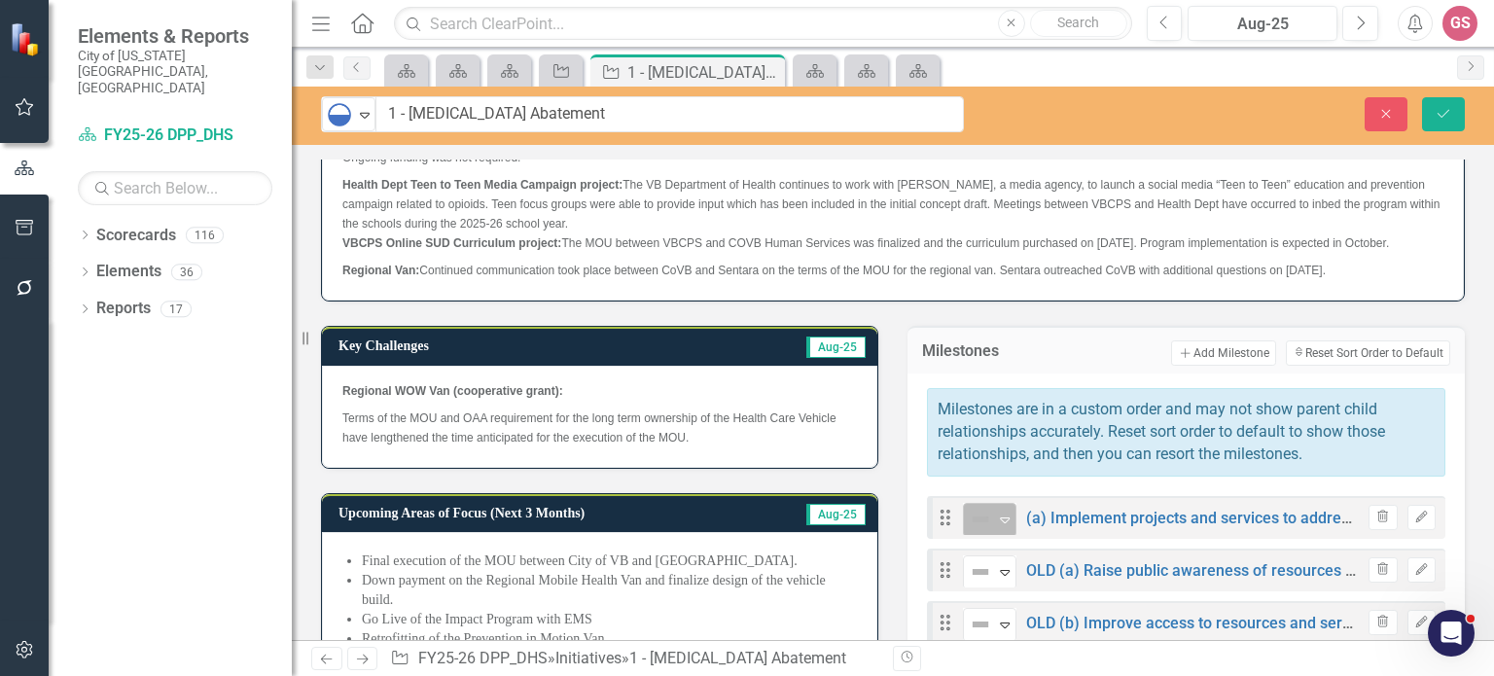
click at [995, 527] on icon "Expand" at bounding box center [1004, 519] width 19 height 16
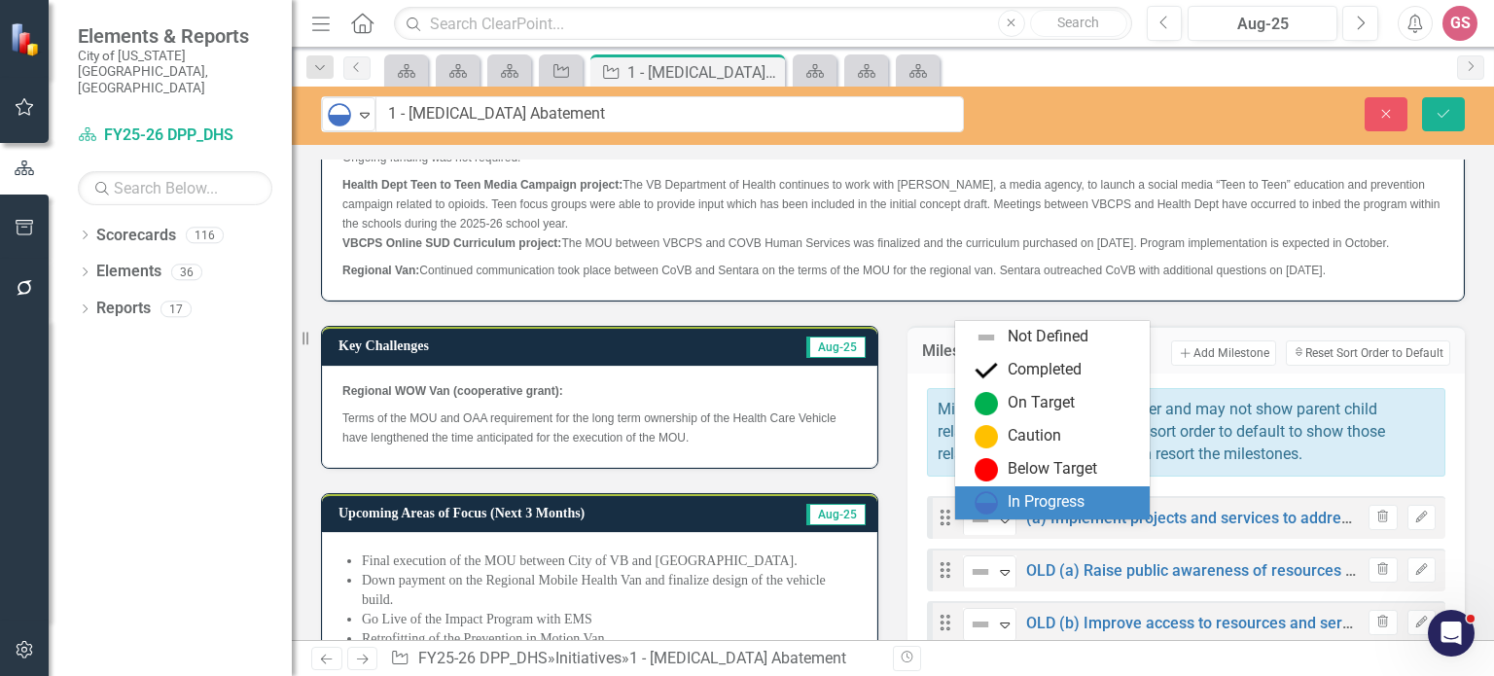
click at [1026, 500] on div "In Progress" at bounding box center [1045, 502] width 77 height 22
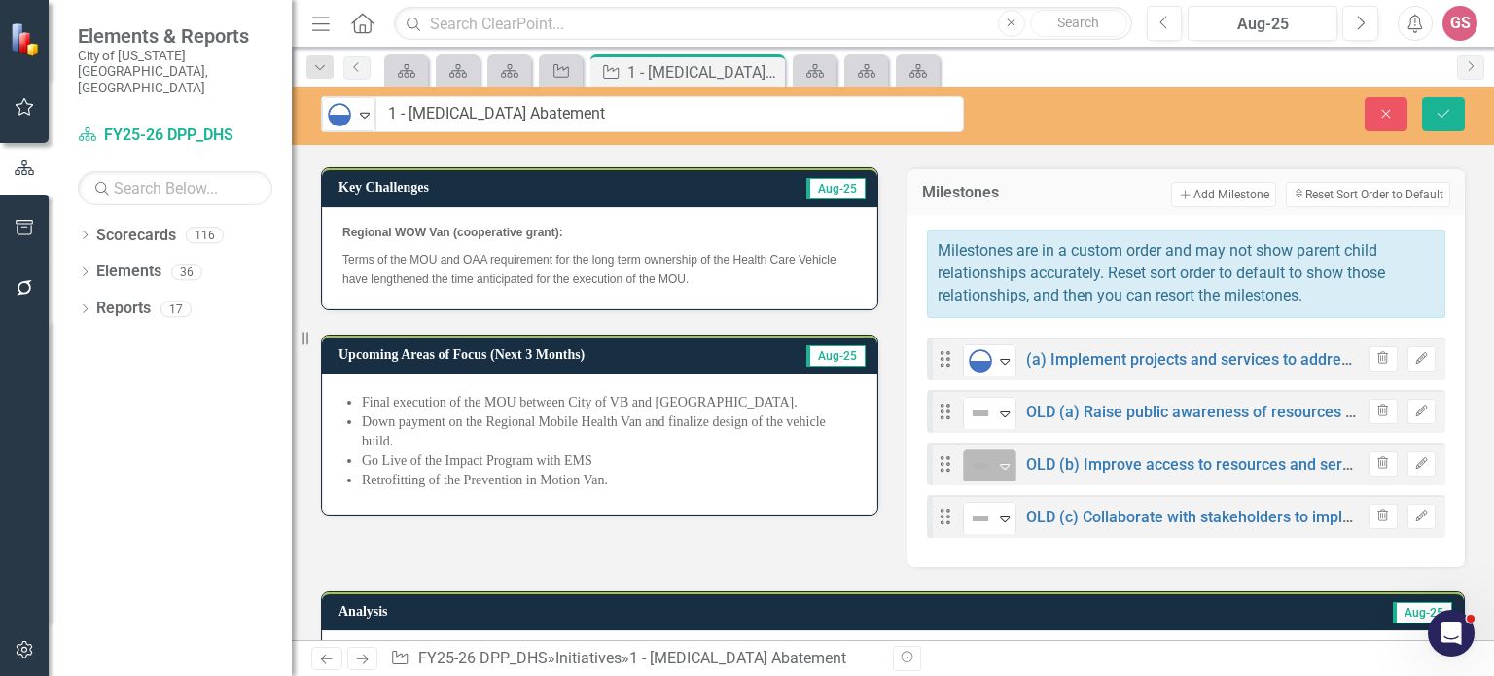
scroll to position [790, 0]
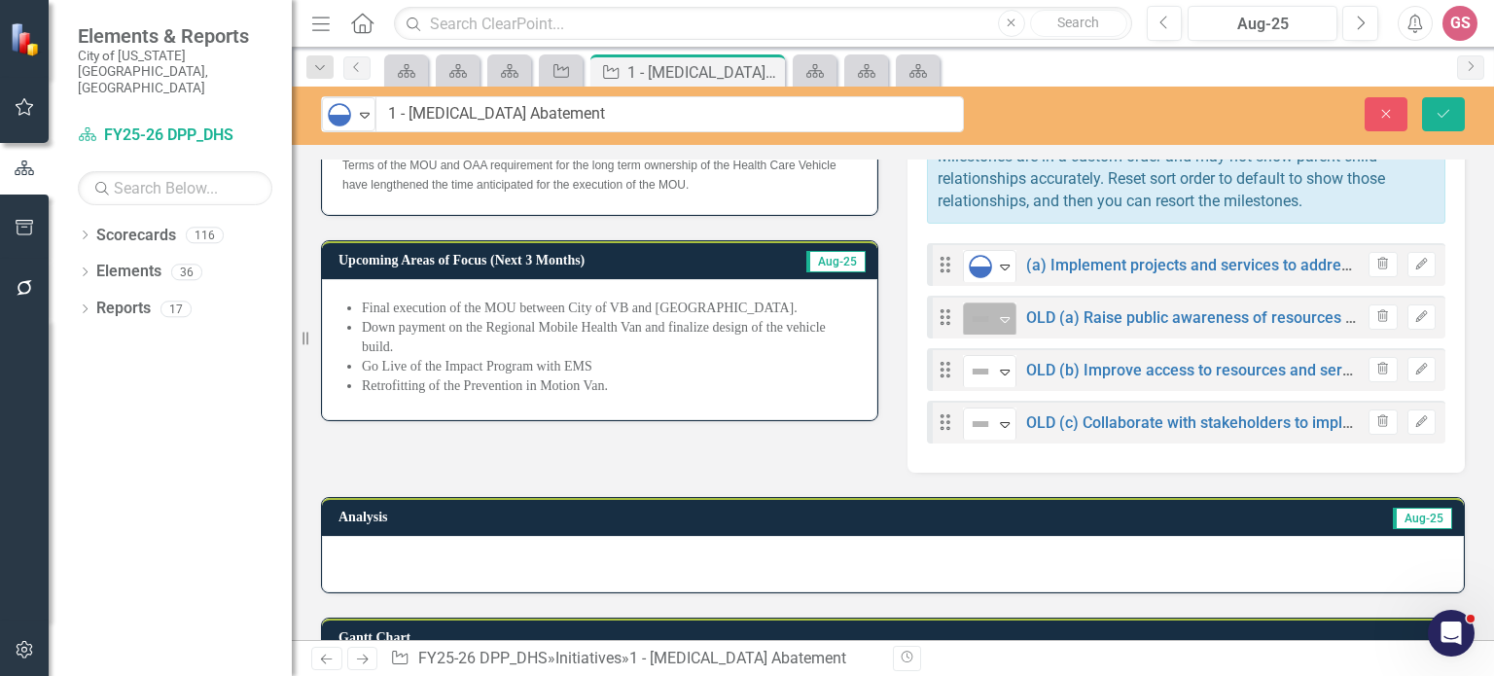
click at [998, 327] on icon "Expand" at bounding box center [1004, 319] width 19 height 16
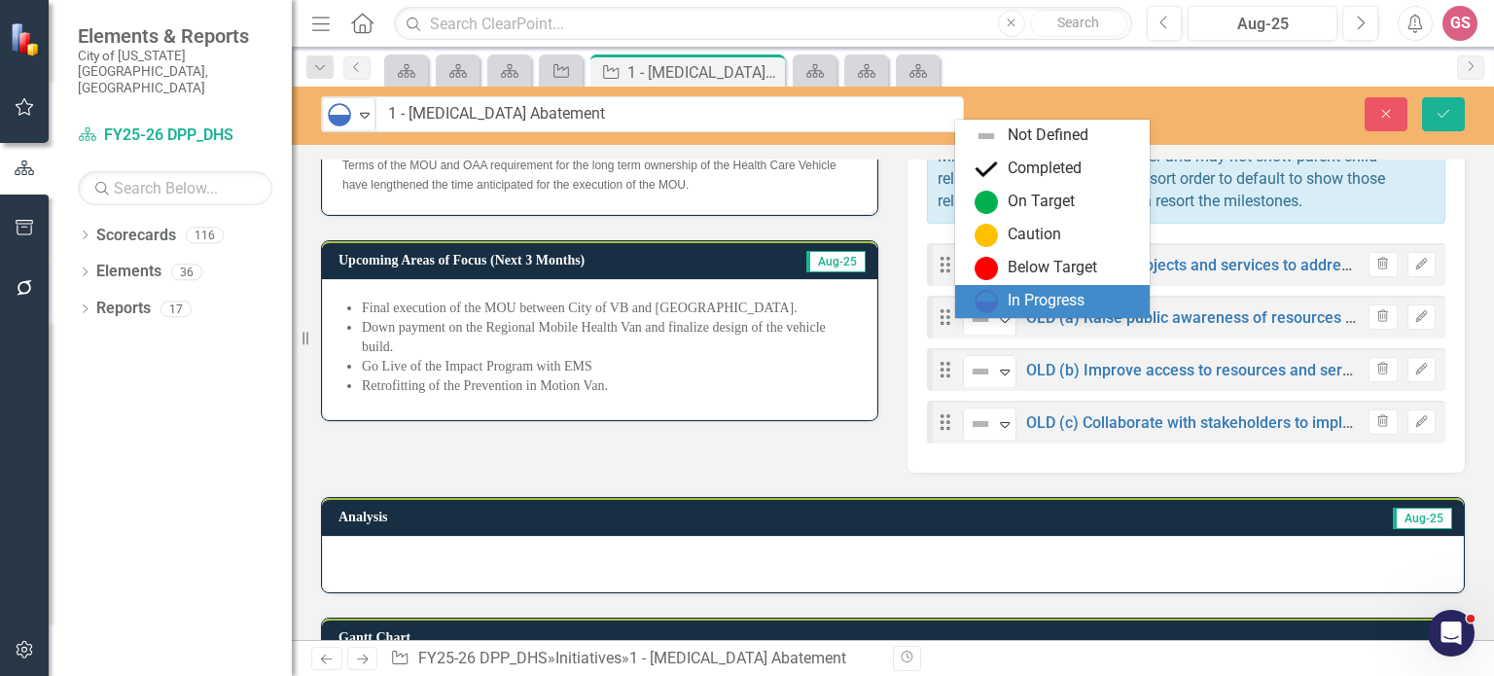
click at [1013, 299] on div "In Progress" at bounding box center [1045, 301] width 77 height 22
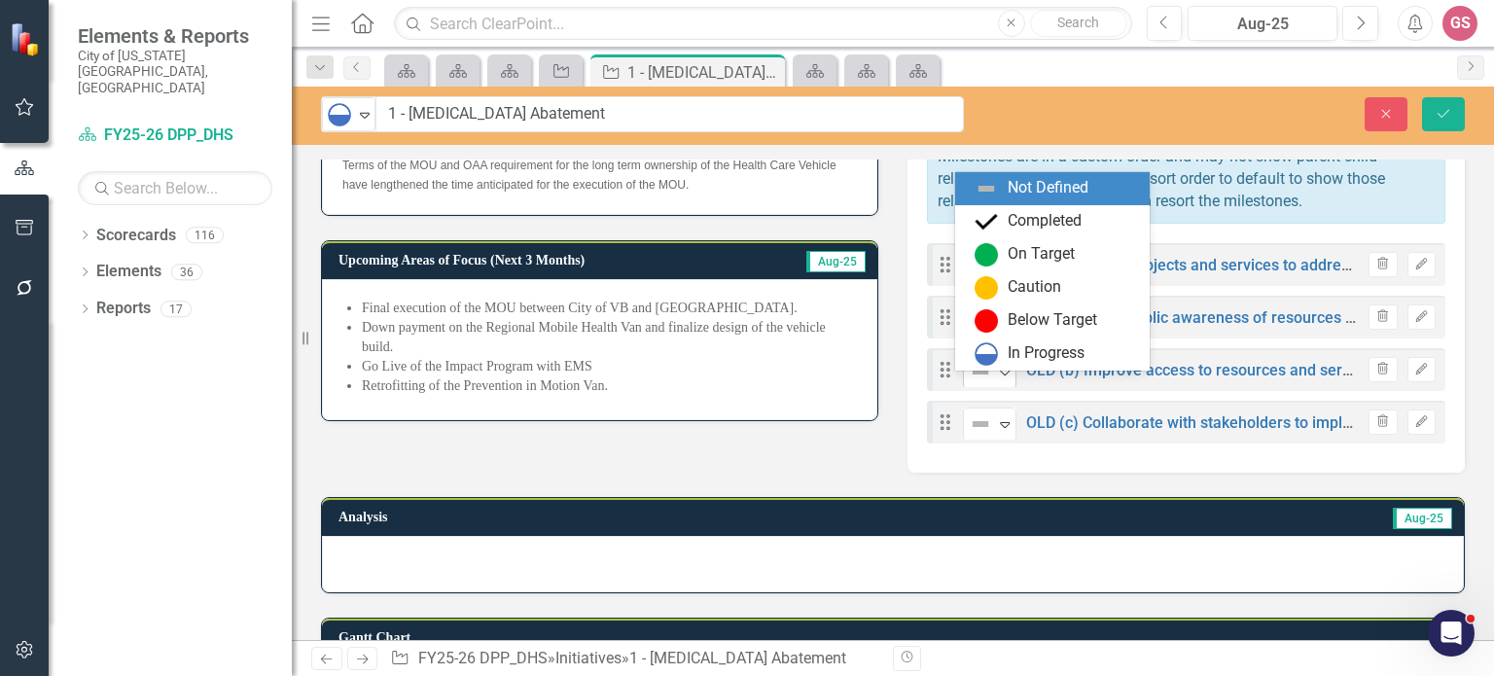
click at [1003, 379] on icon "Expand" at bounding box center [1004, 372] width 19 height 16
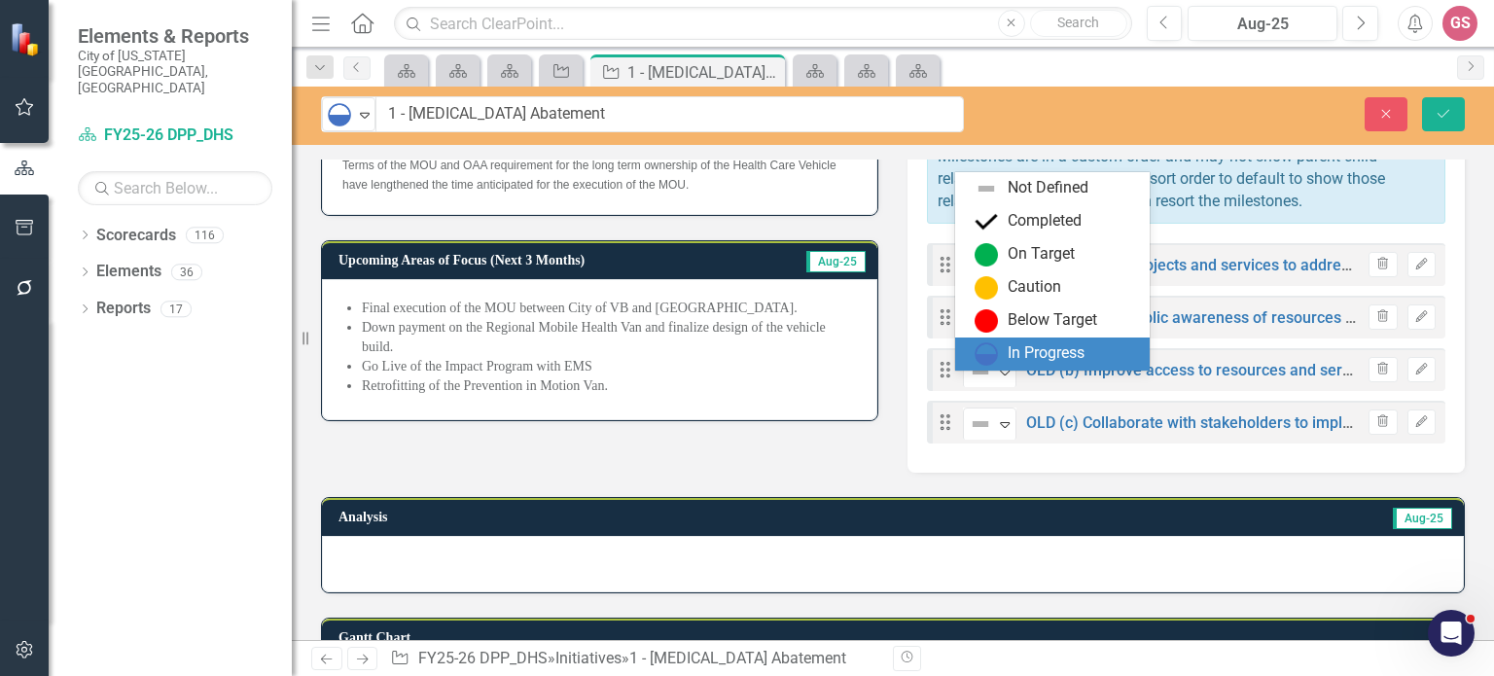
click at [1006, 347] on div "In Progress" at bounding box center [1055, 353] width 163 height 23
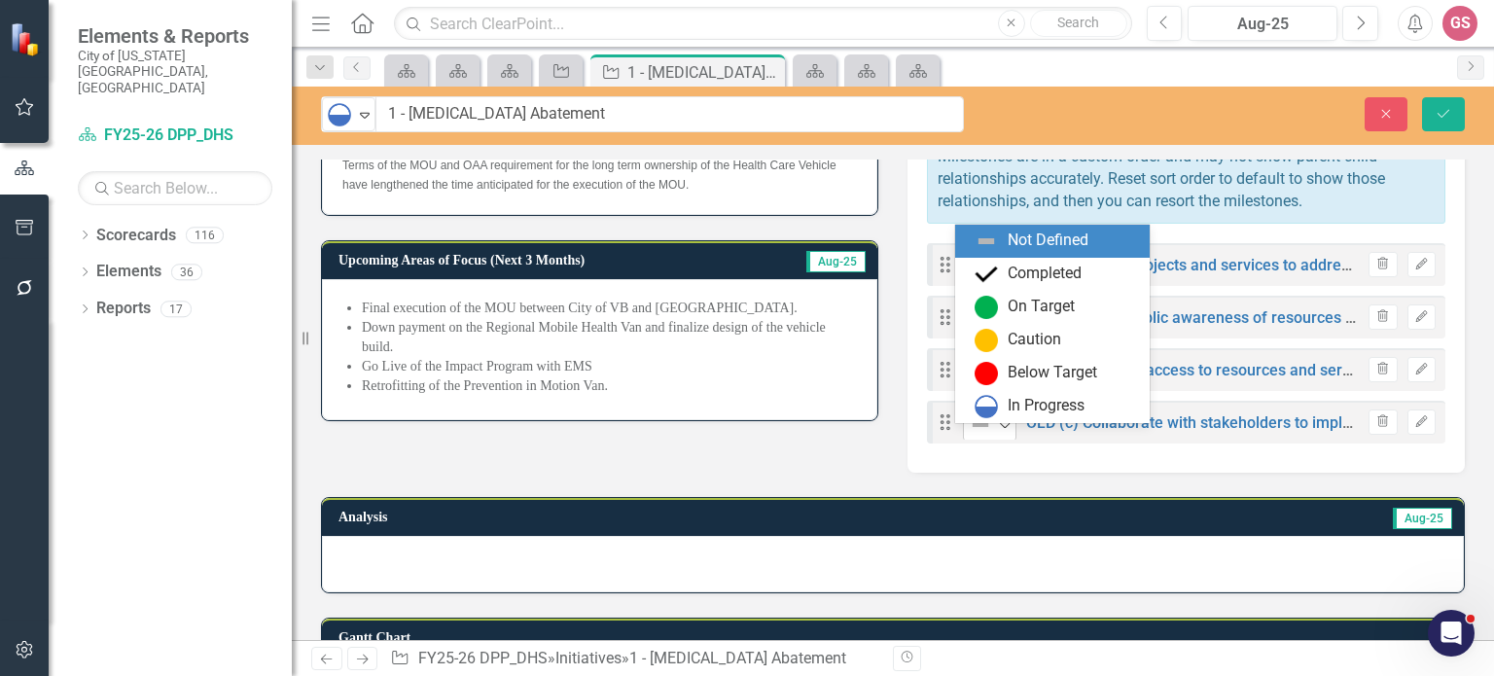
click at [995, 432] on icon "Expand" at bounding box center [1004, 424] width 19 height 16
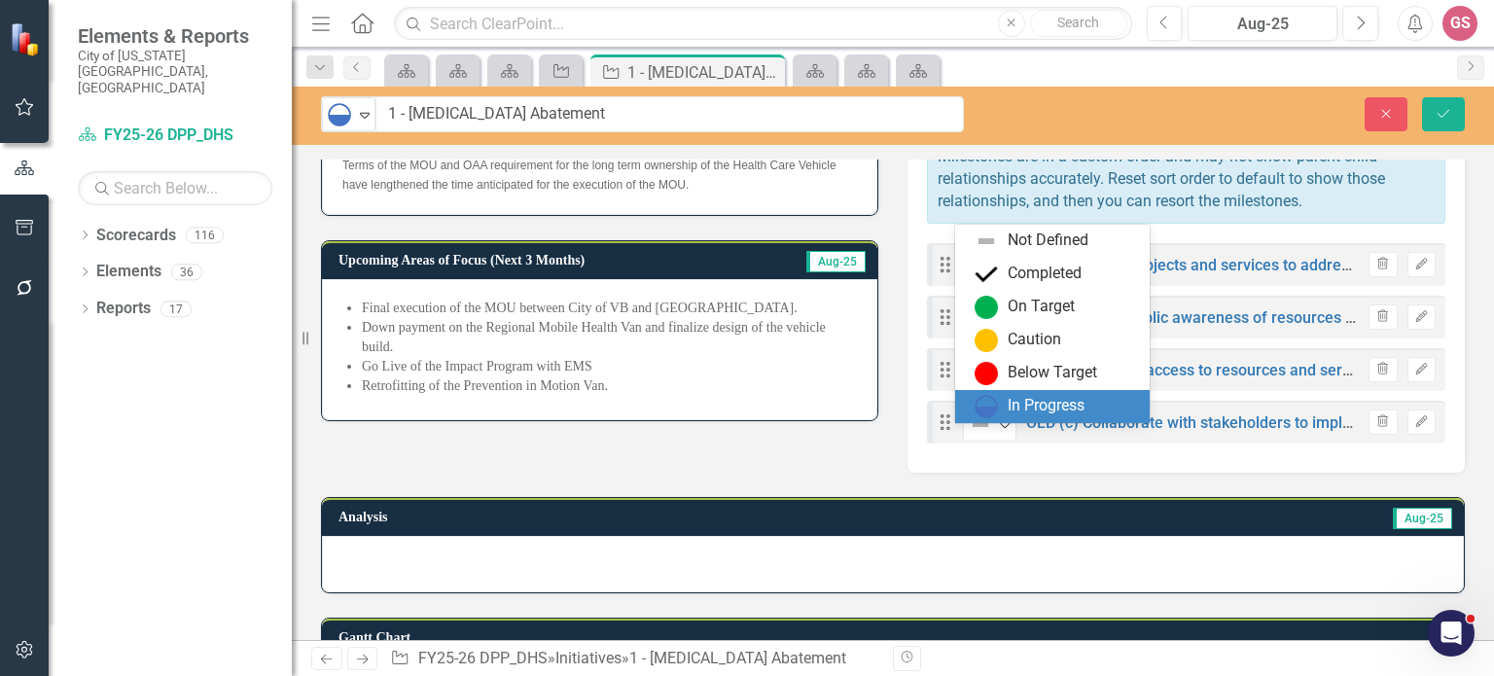
click at [1003, 410] on div "In Progress" at bounding box center [1055, 406] width 163 height 23
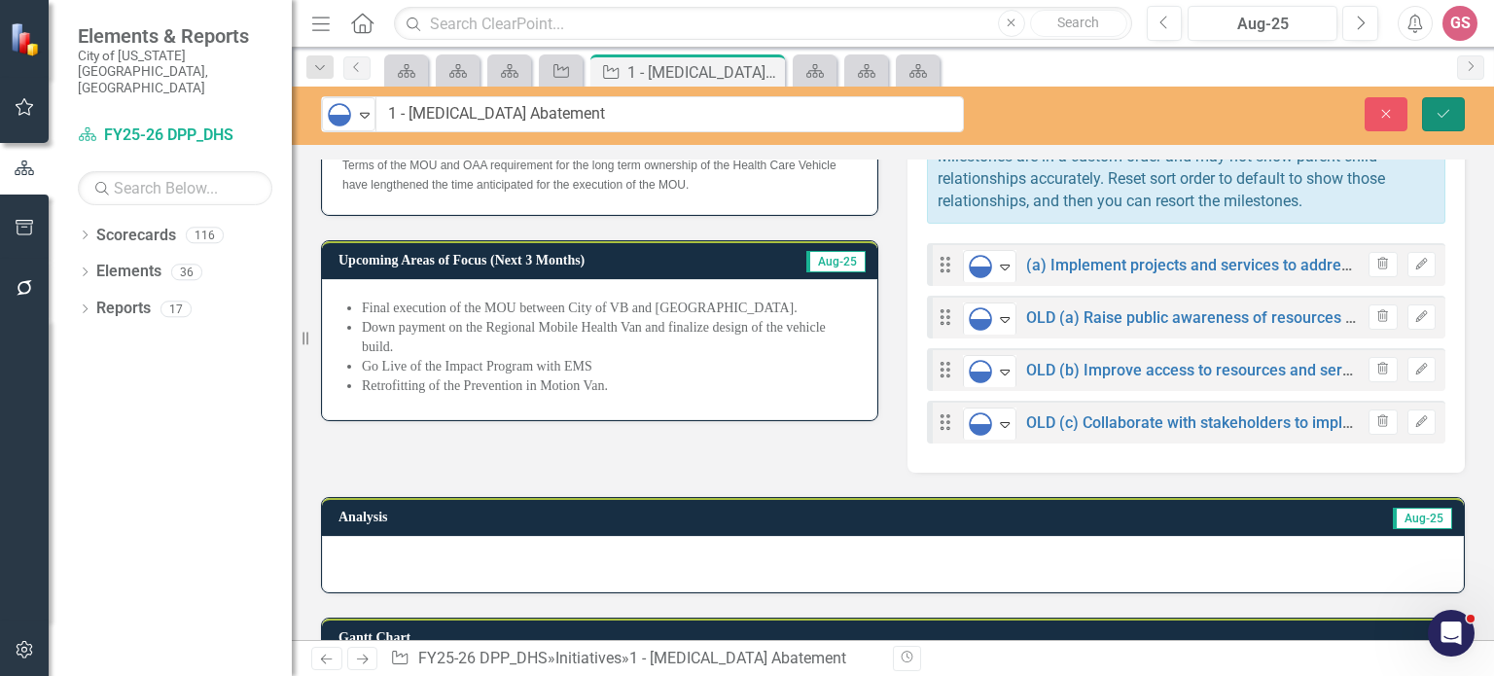
click at [1446, 117] on icon "Save" at bounding box center [1443, 114] width 18 height 14
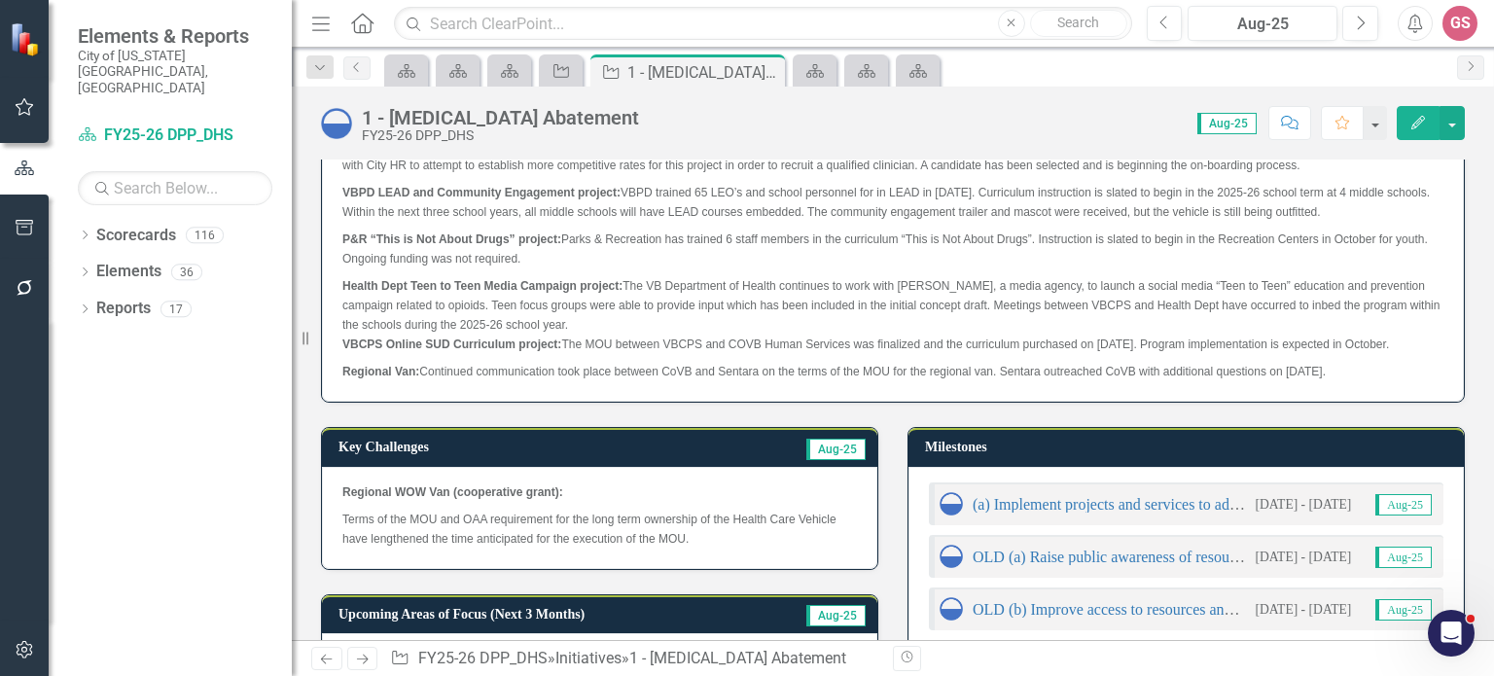
scroll to position [440, 0]
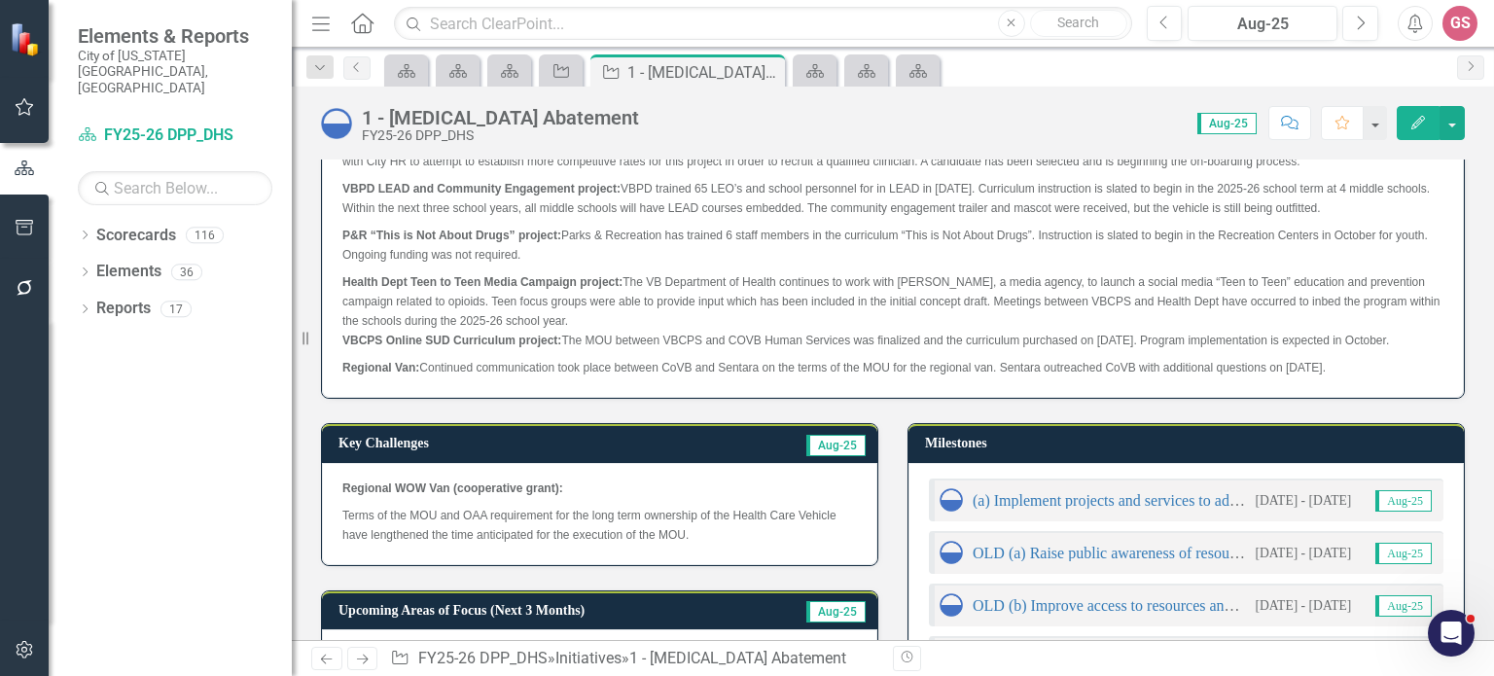
click at [688, 502] on p "Regional WOW Van (cooperative grant):" at bounding box center [599, 489] width 514 height 23
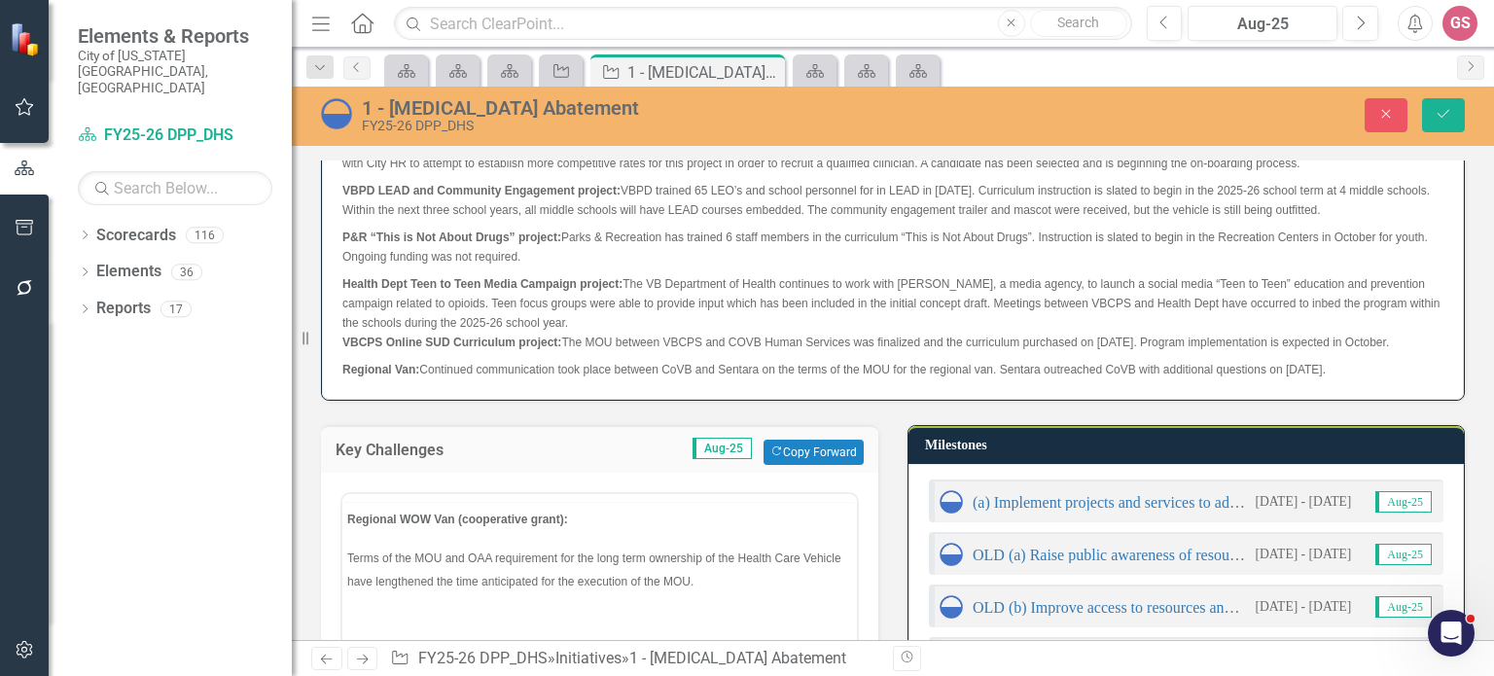
scroll to position [0, 0]
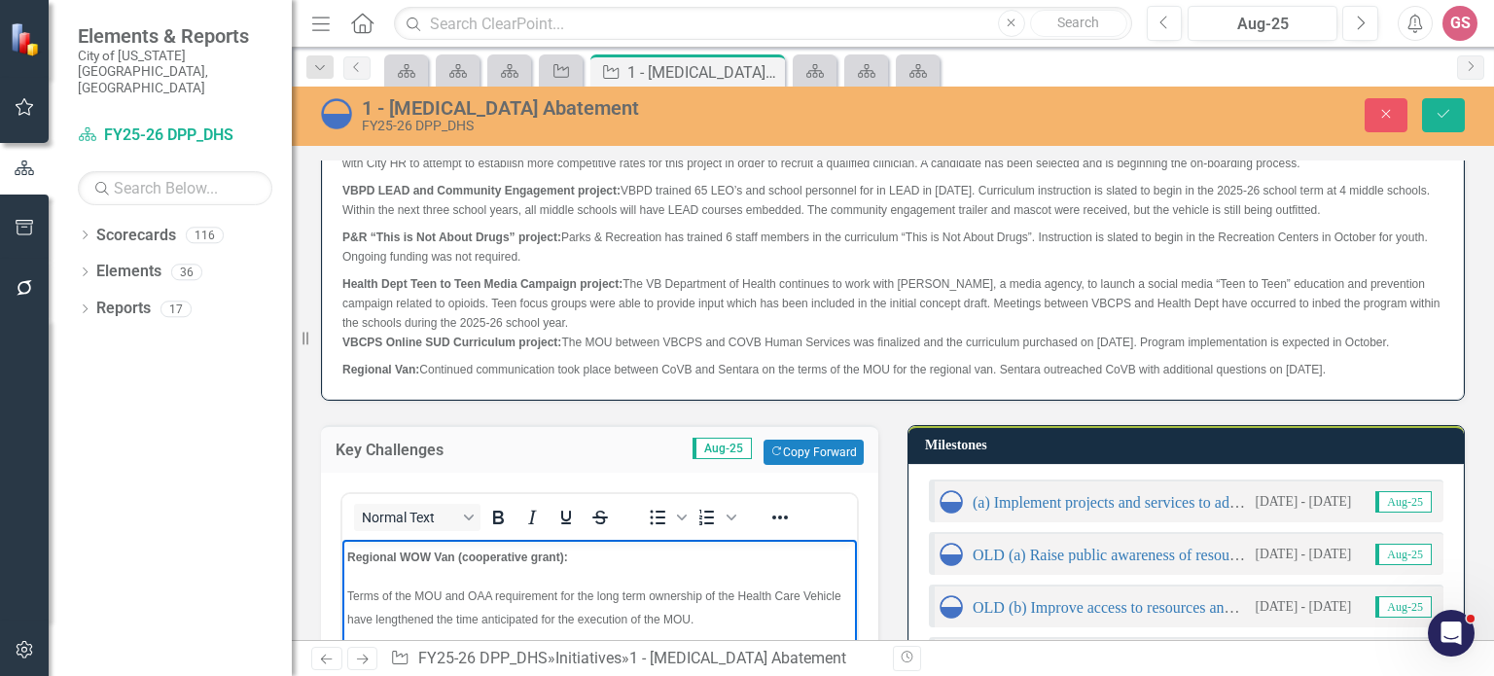
drag, startPoint x: 348, startPoint y: 584, endPoint x: 507, endPoint y: 577, distance: 158.7
click at [354, 583] on body "Regional WOW Van (cooperative grant): Terms of the MOU and OAA requirement for …" at bounding box center [599, 685] width 514 height 292
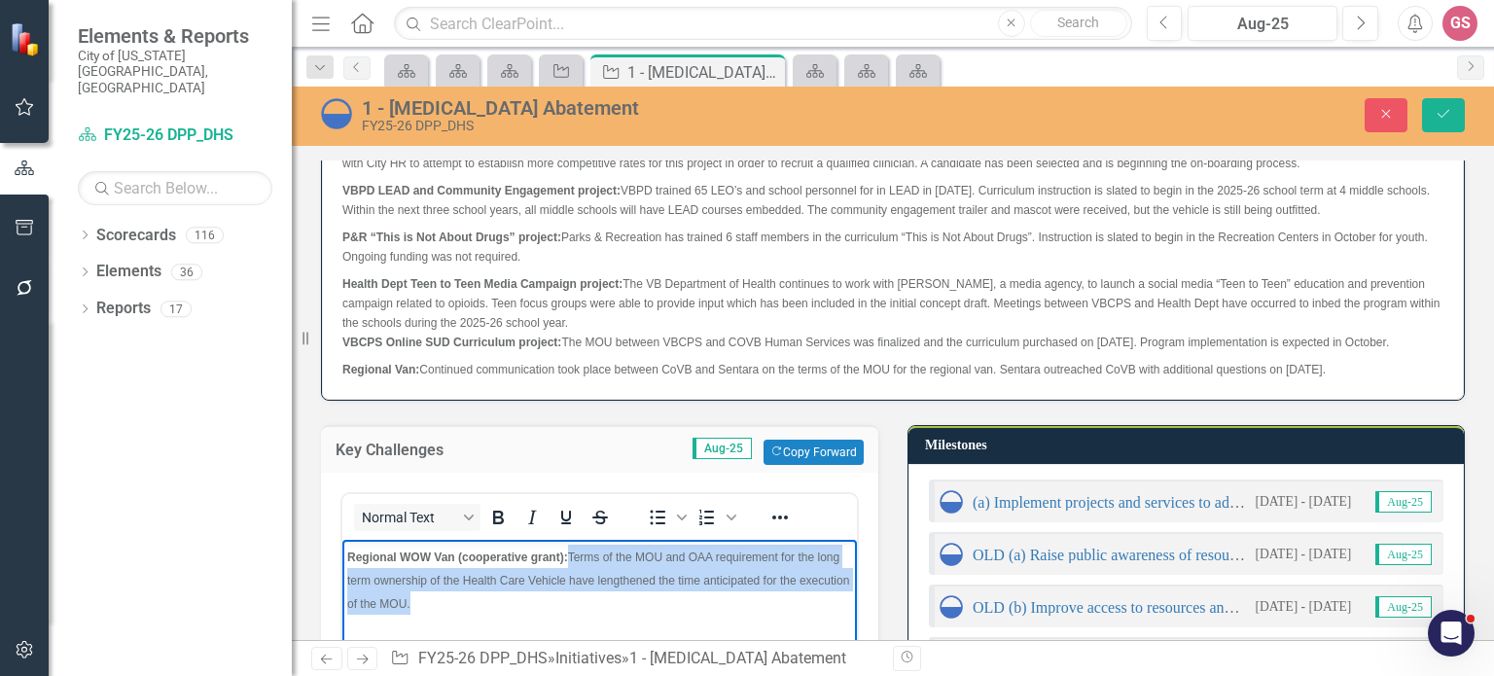
drag, startPoint x: 475, startPoint y: 604, endPoint x: 574, endPoint y: 559, distance: 107.9
click at [574, 559] on p "Regional WOW Van (cooperative grant): Terms of the MOU and OAA requirement for …" at bounding box center [599, 579] width 505 height 70
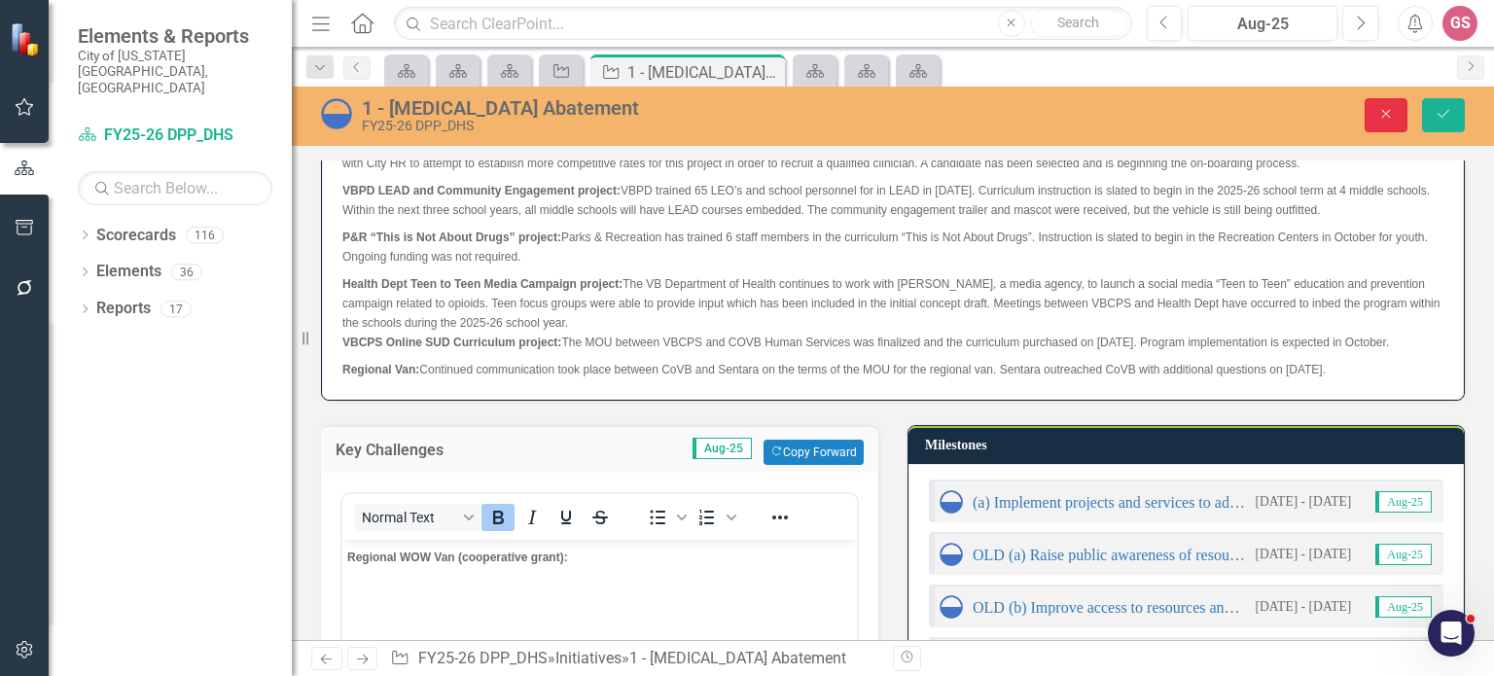
click at [1381, 117] on icon "Close" at bounding box center [1386, 114] width 18 height 14
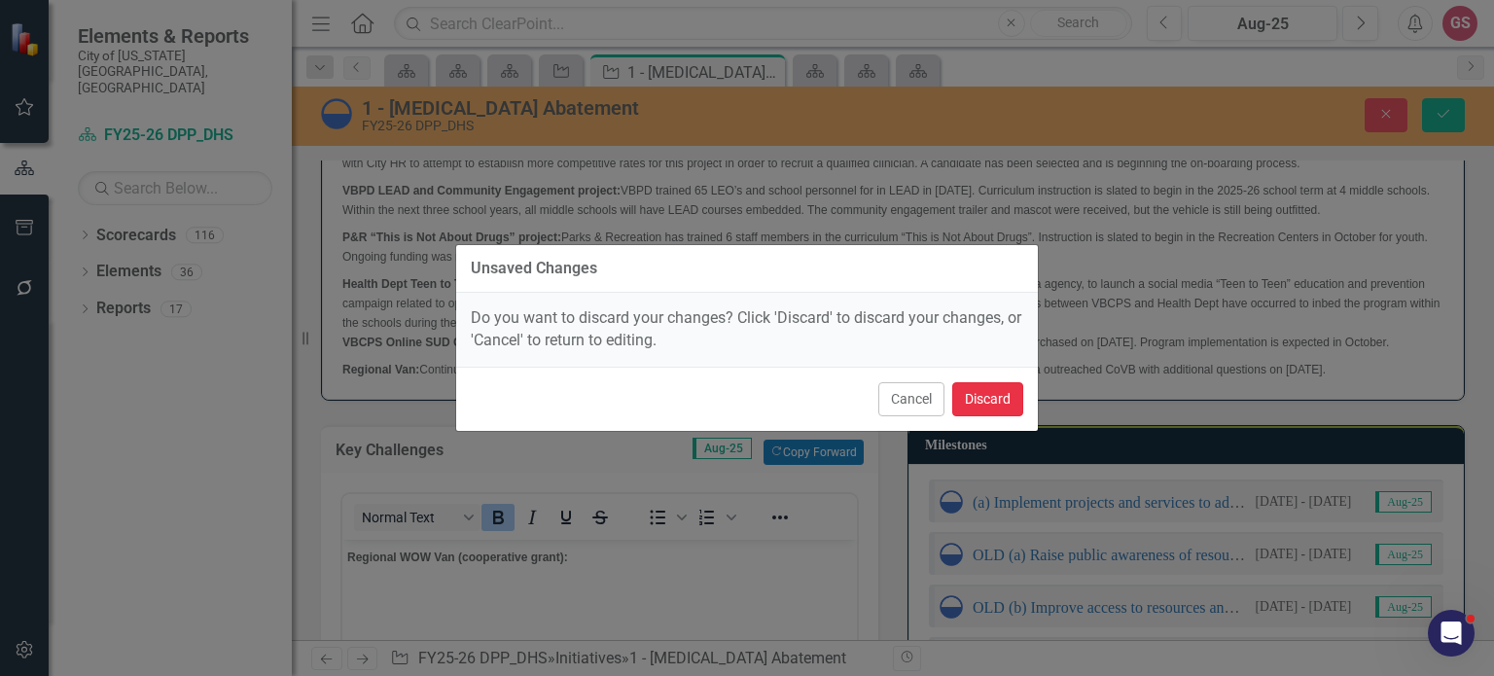
click at [980, 391] on button "Discard" at bounding box center [987, 399] width 71 height 34
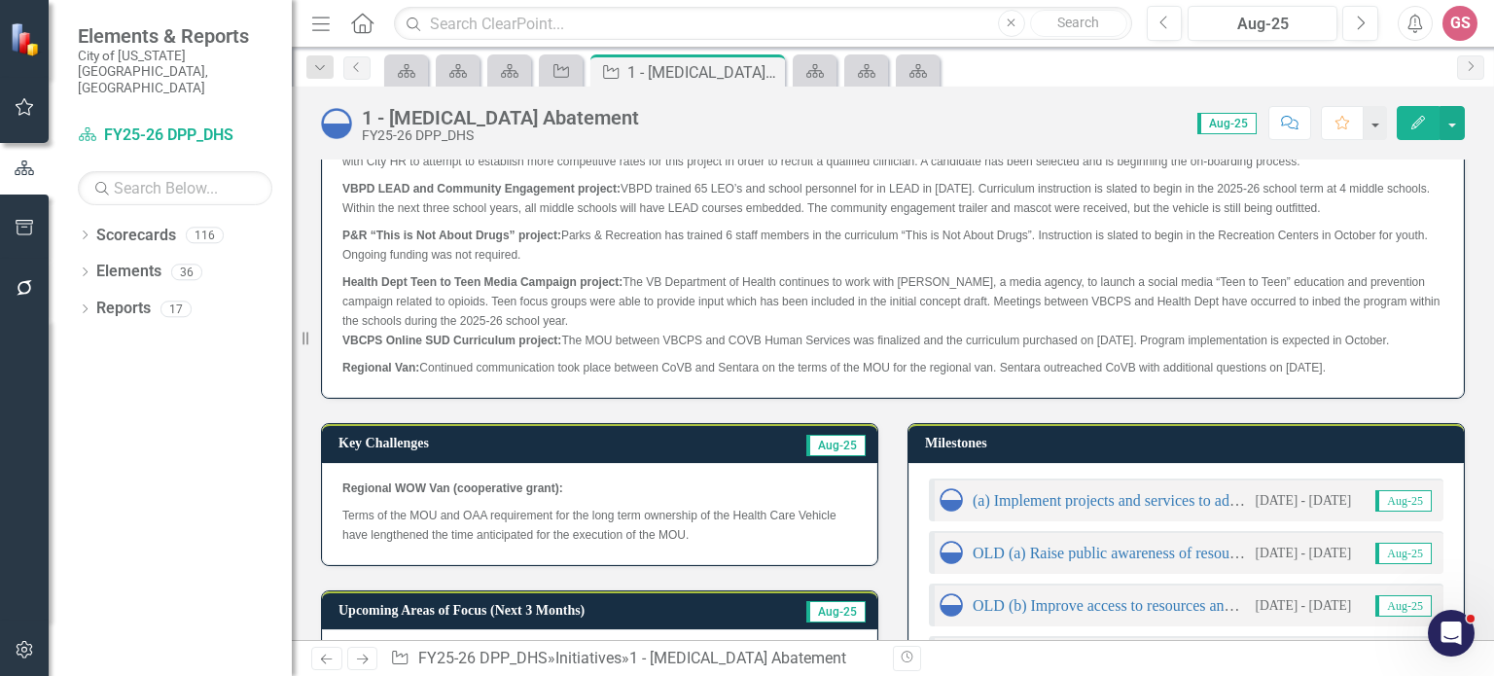
click at [729, 545] on p "Terms of the MOU and OAA requirement for the long term ownership of the Health …" at bounding box center [599, 523] width 514 height 43
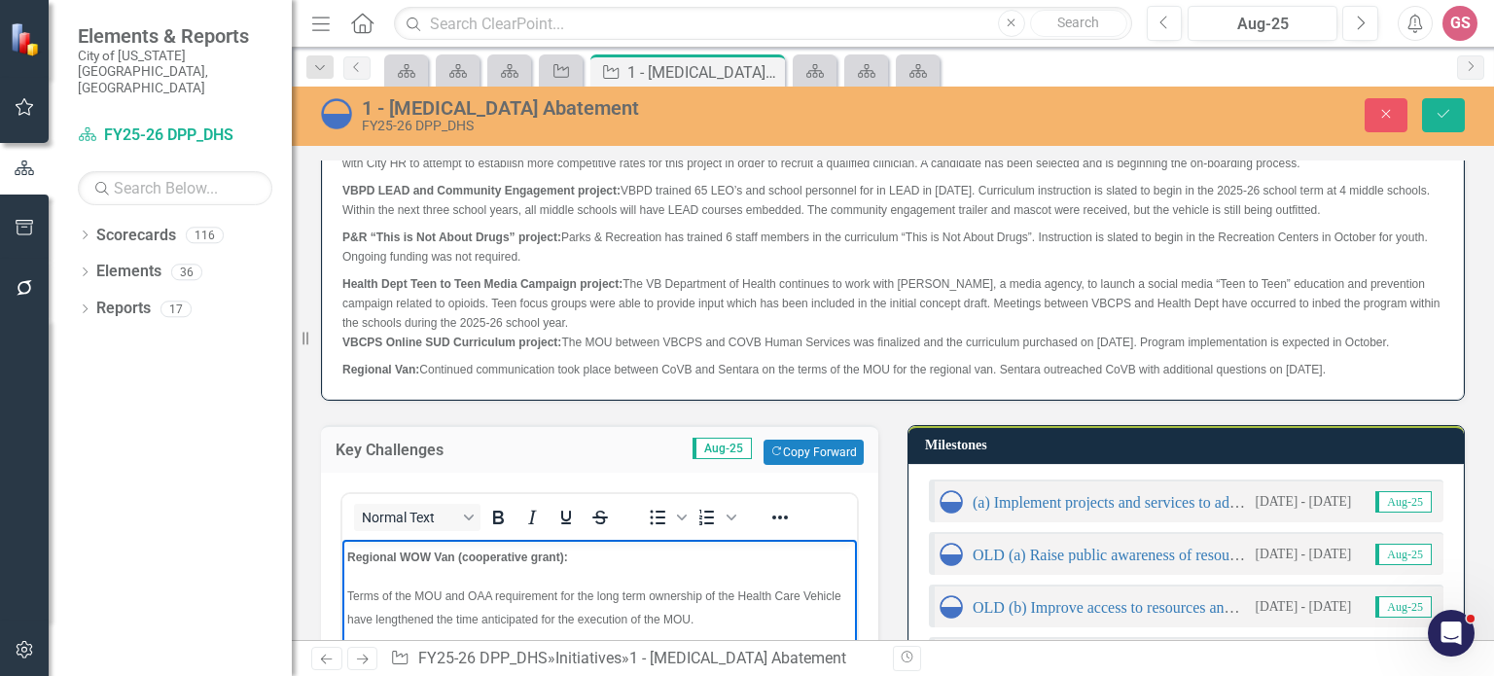
click at [348, 586] on p "Terms of the MOU and OAA requirement for the long term ownership of the Health …" at bounding box center [599, 605] width 505 height 47
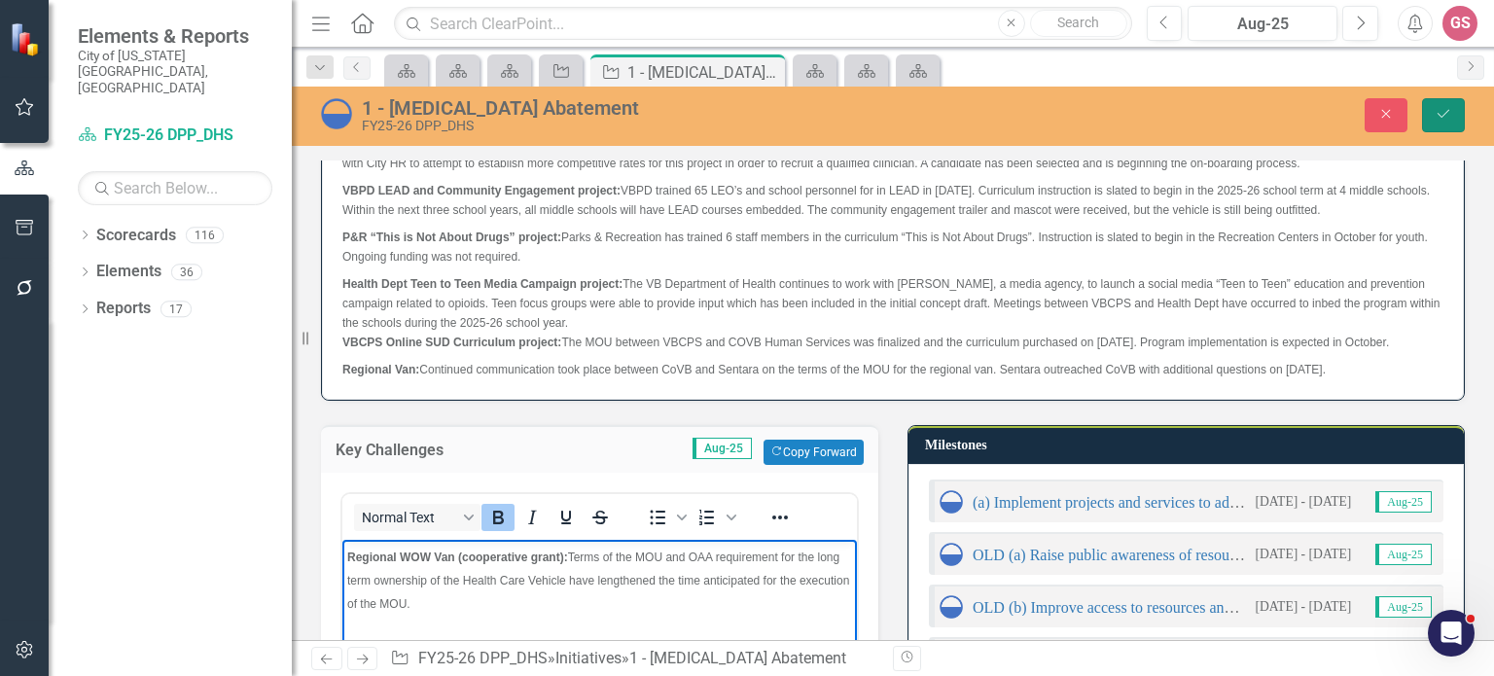
click at [1438, 104] on button "Save" at bounding box center [1443, 115] width 43 height 34
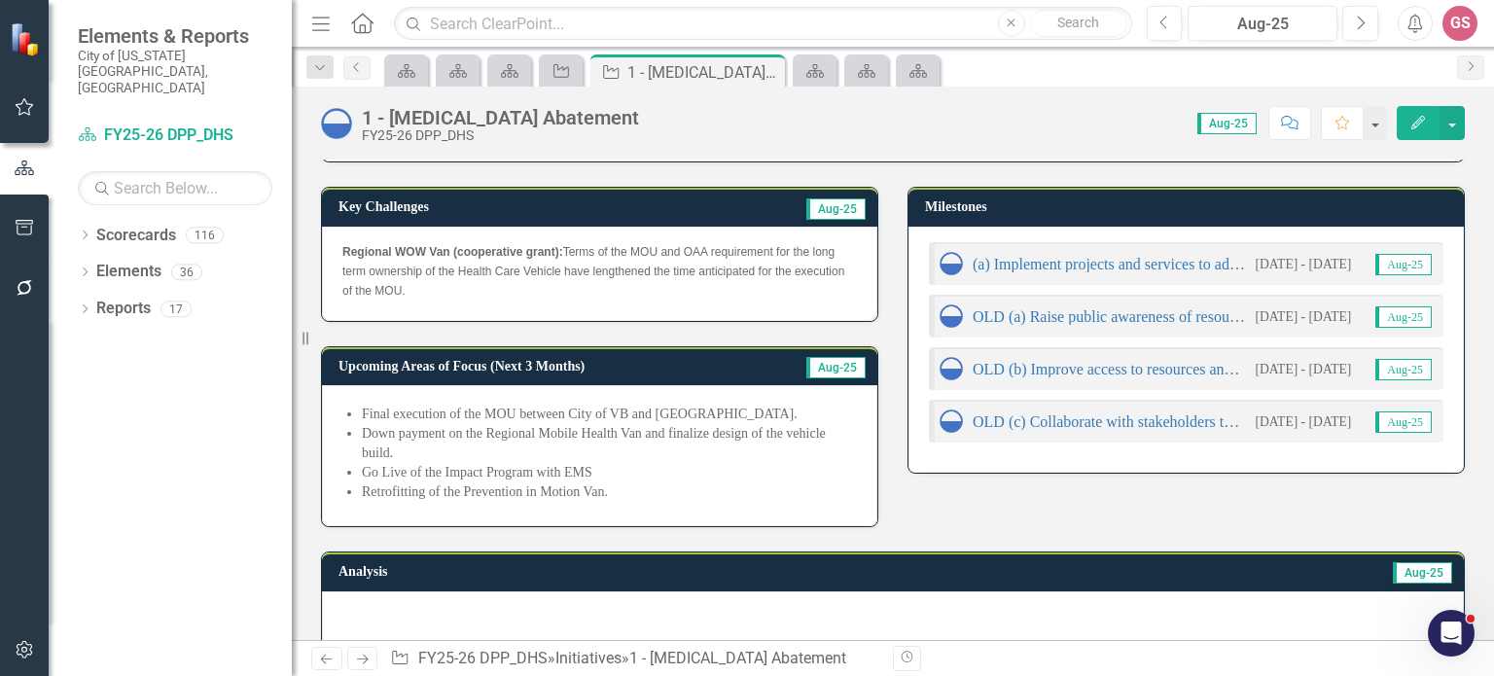
scroll to position [674, 0]
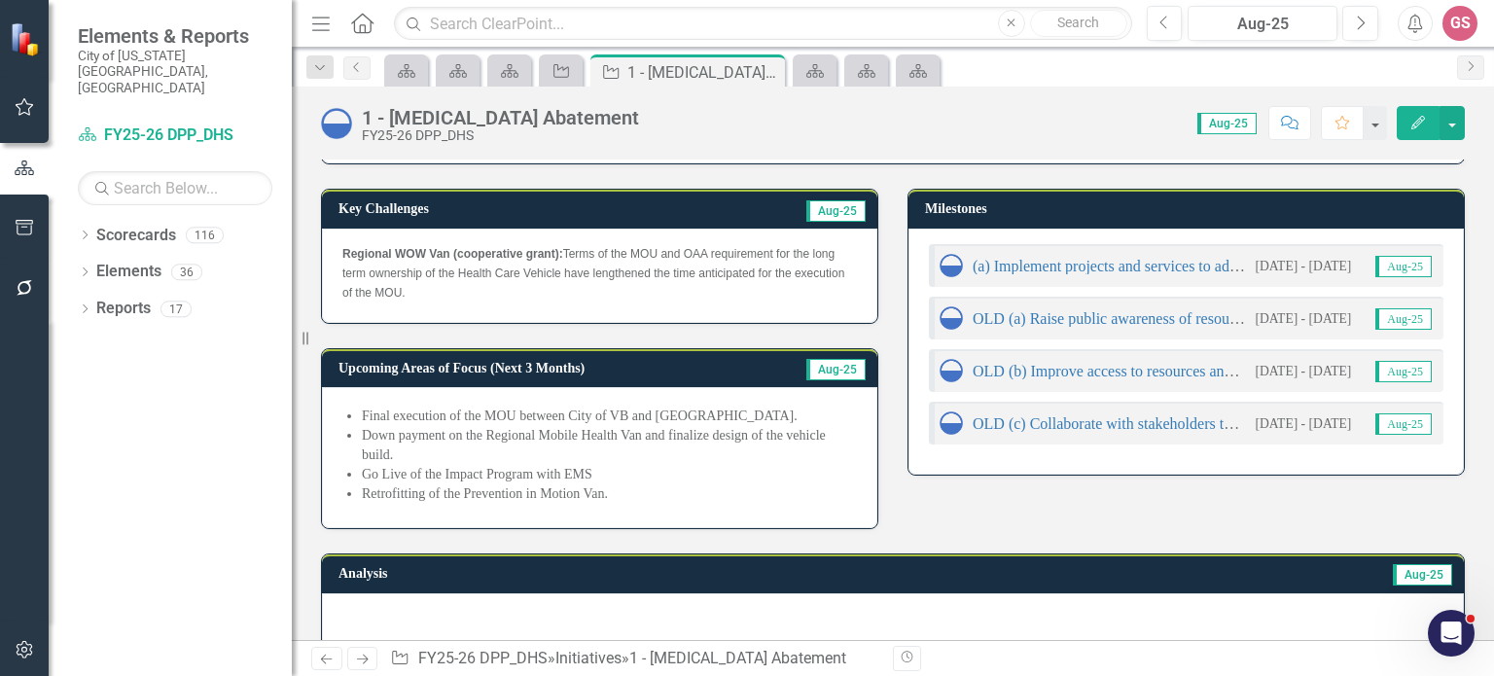
click at [1136, 216] on h3 "Milestones" at bounding box center [1189, 208] width 529 height 15
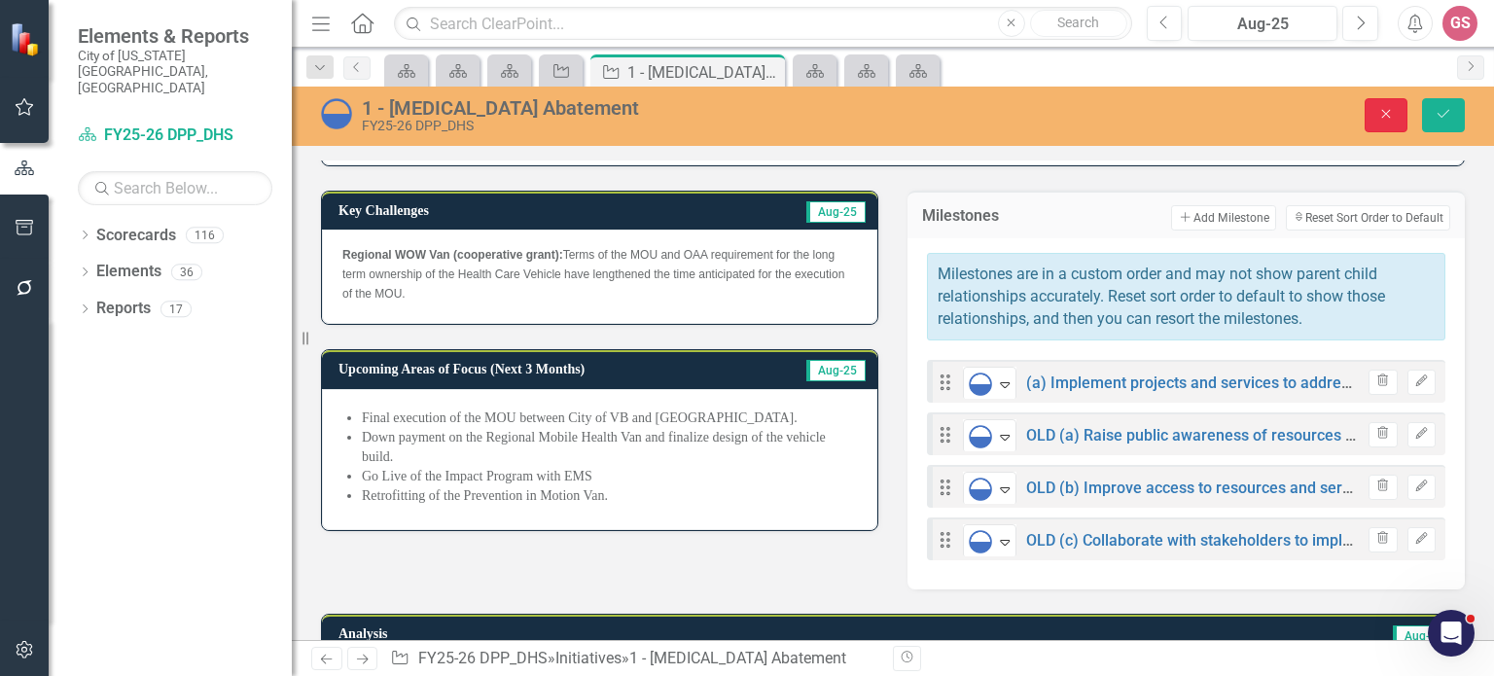
click at [1377, 109] on icon "Close" at bounding box center [1386, 114] width 18 height 14
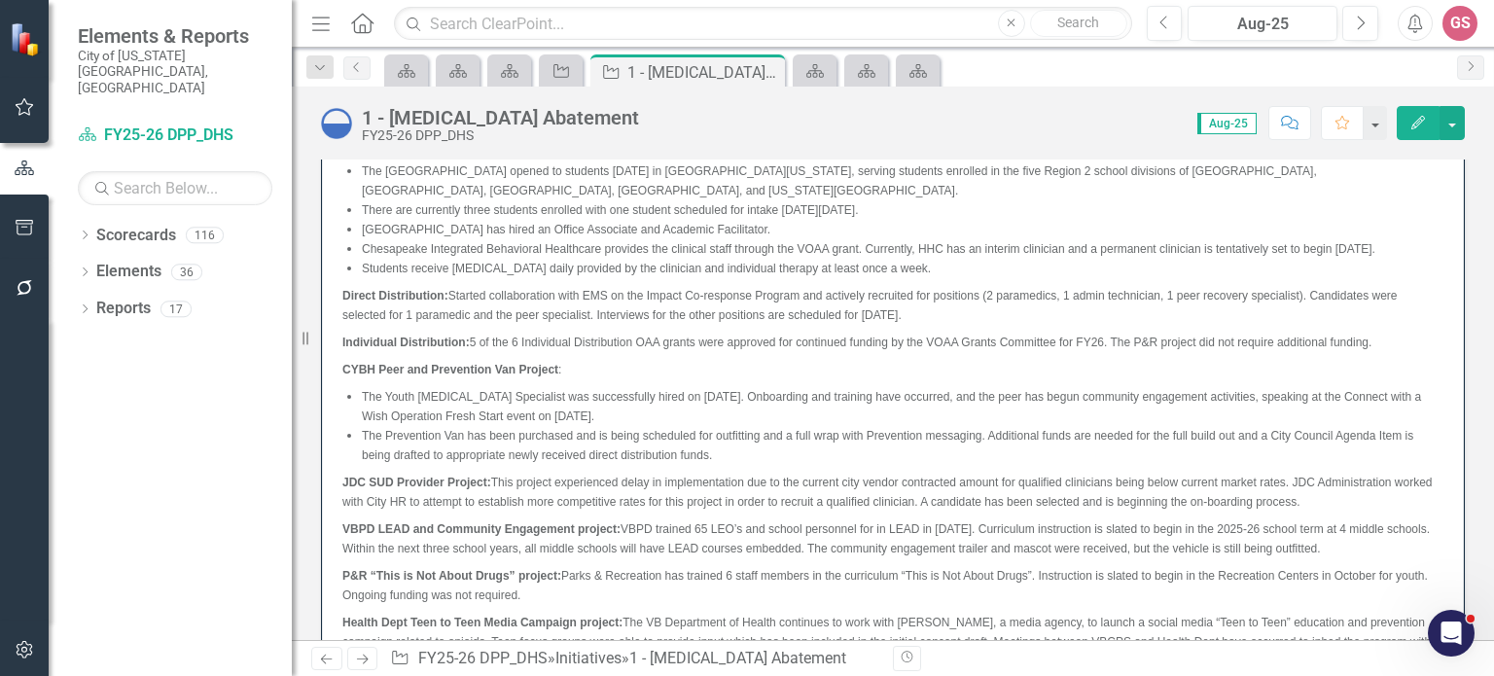
scroll to position [0, 0]
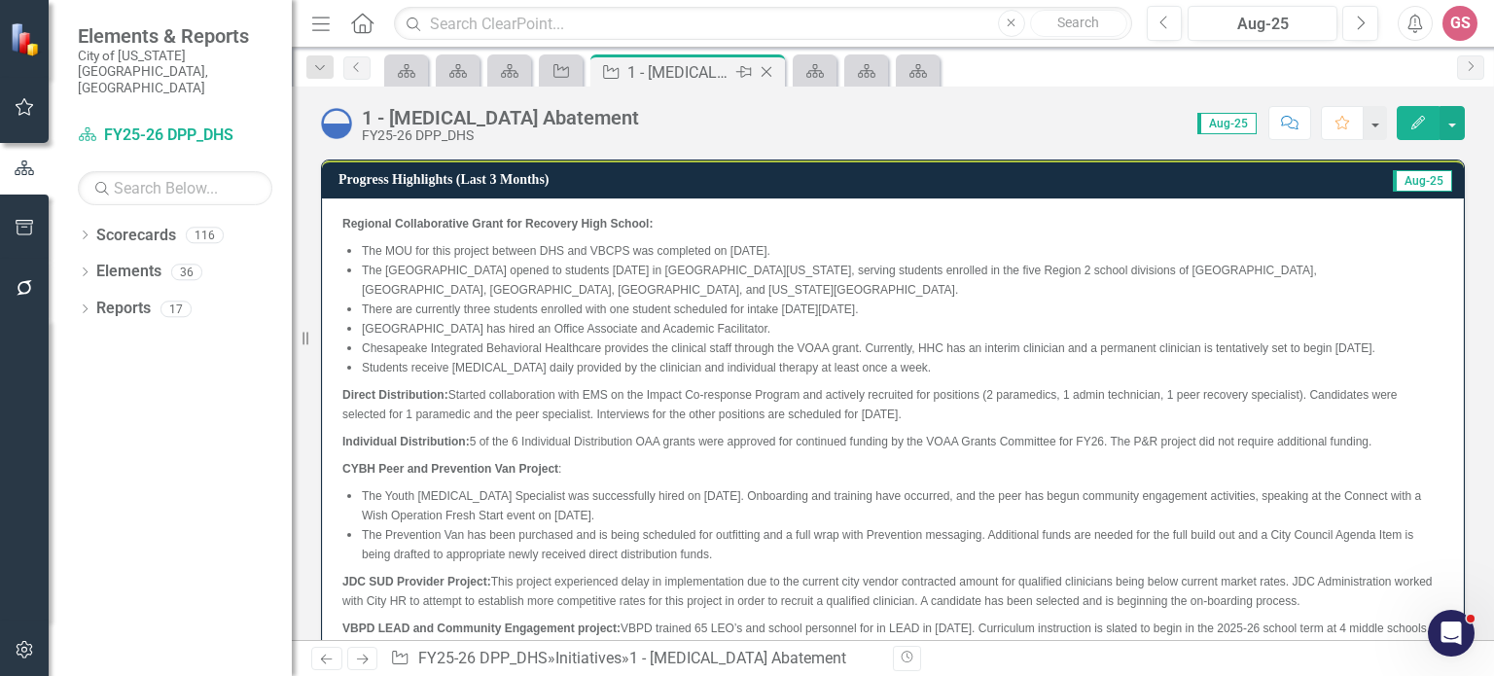
click at [763, 70] on icon "Close" at bounding box center [766, 72] width 19 height 16
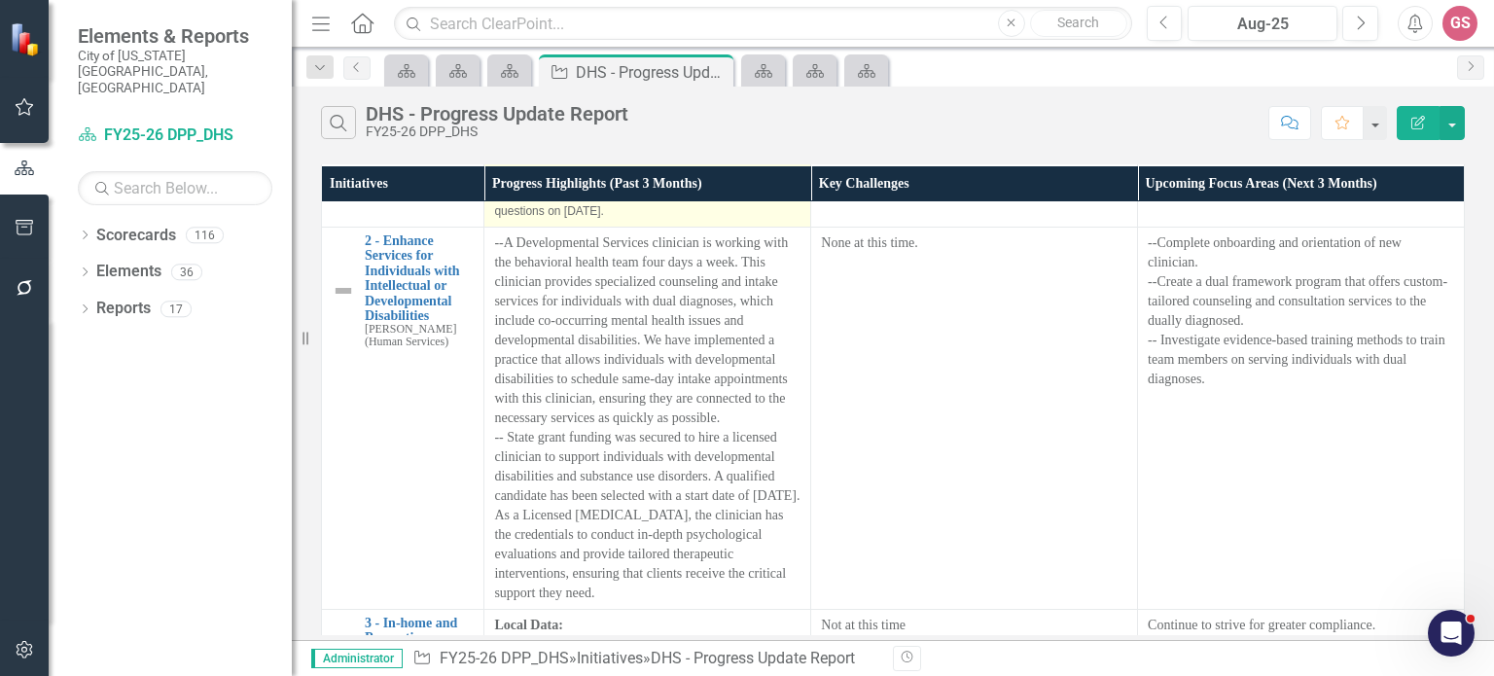
scroll to position [1684, 0]
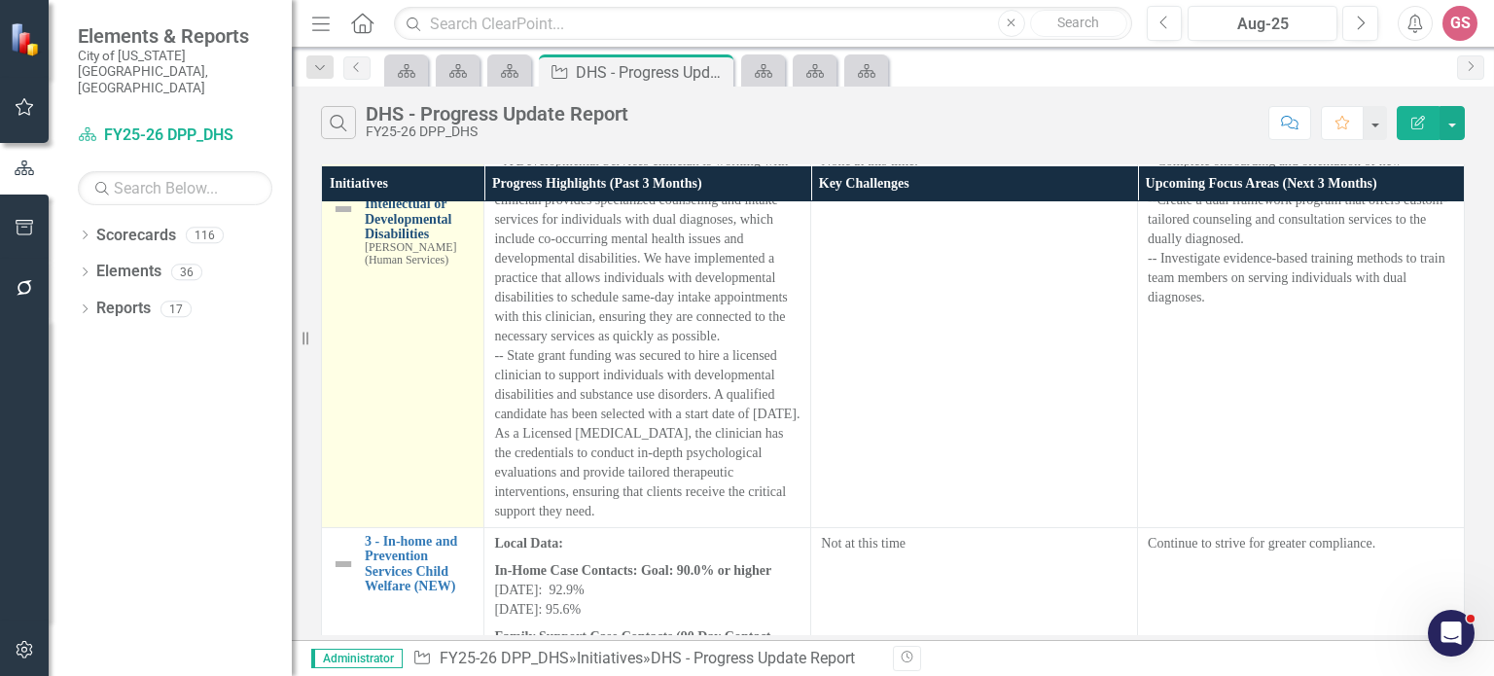
click at [398, 221] on link "2 - Enhance Services for Individuals with Intellectual or Developmental Disabil…" at bounding box center [419, 196] width 109 height 89
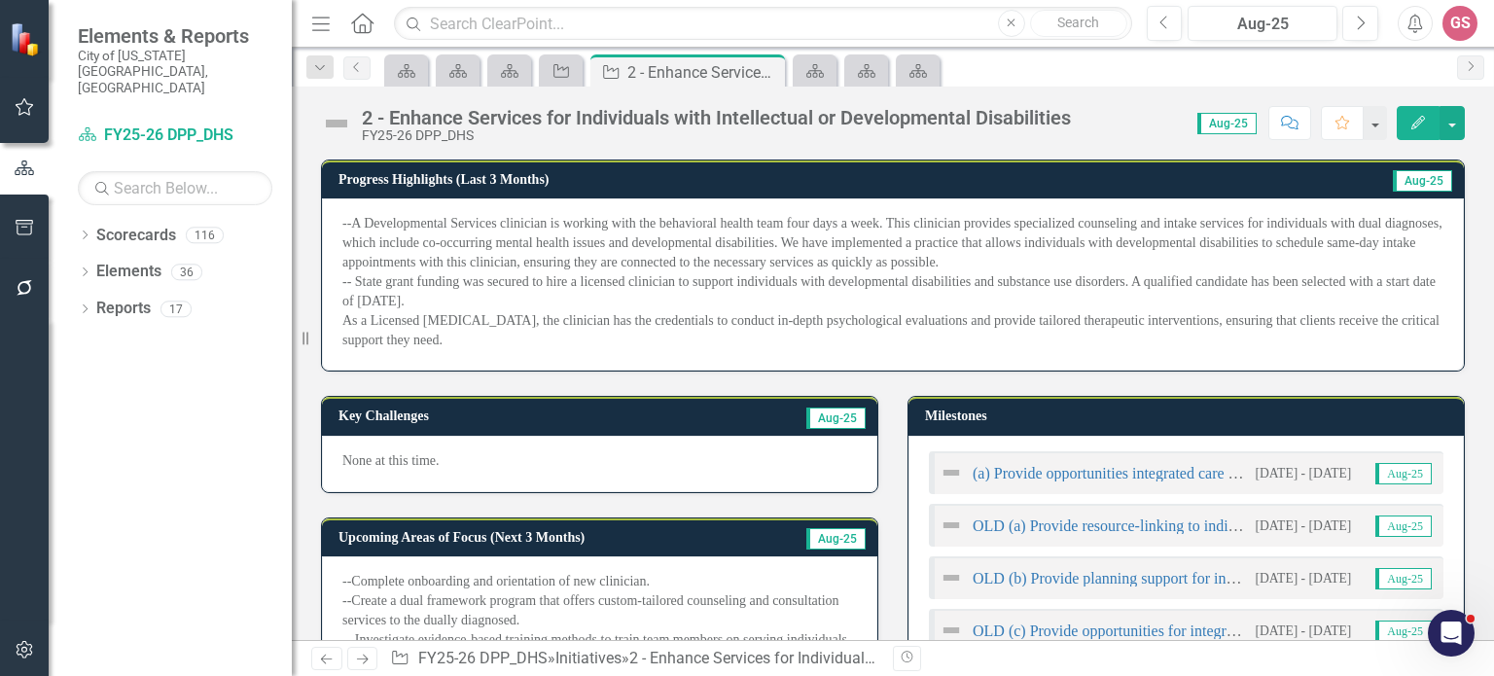
click at [490, 348] on p "--A Developmental Services clinician is working with the behavioral health team…" at bounding box center [892, 282] width 1101 height 136
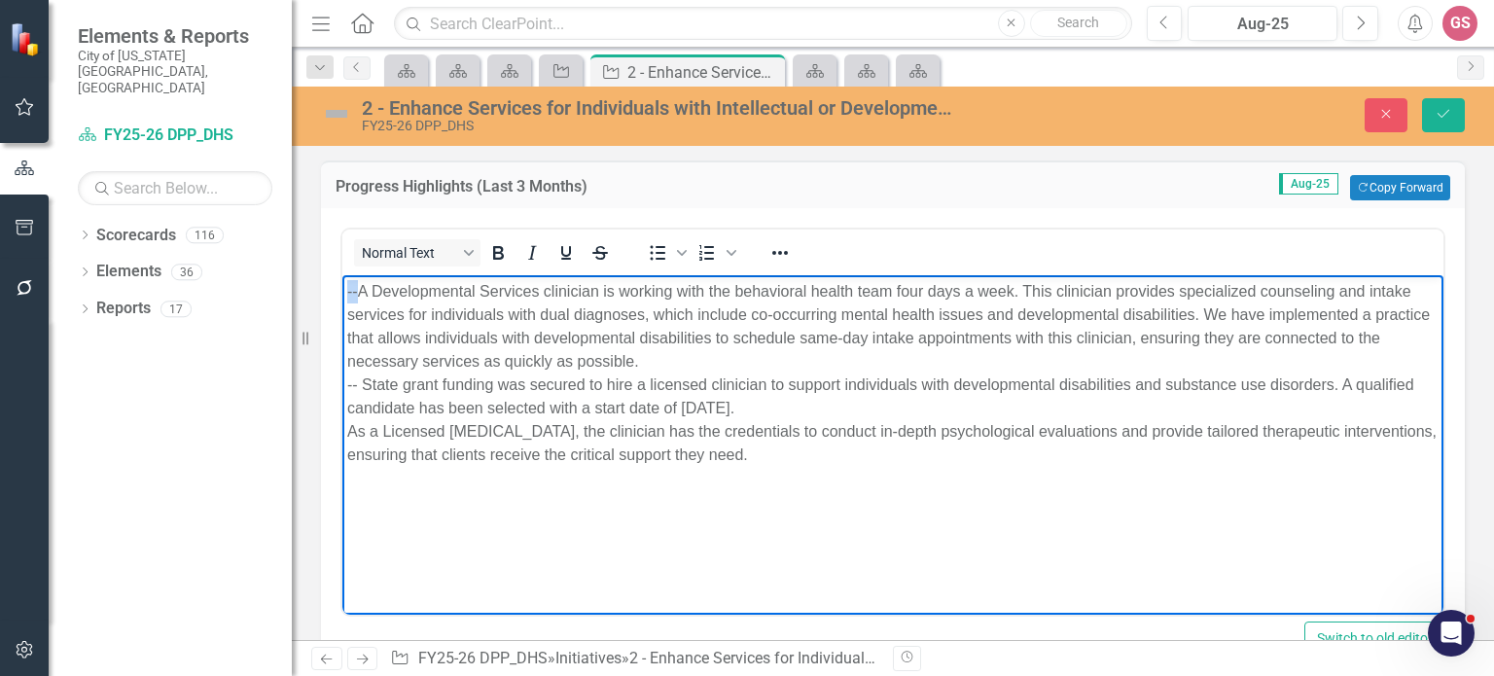
drag, startPoint x: 356, startPoint y: 283, endPoint x: 331, endPoint y: 284, distance: 25.3
click at [342, 284] on html "--A Developmental Services clinician is working with the behavioral health team…" at bounding box center [892, 421] width 1101 height 292
click at [655, 244] on icon "Bullet list" at bounding box center [657, 252] width 23 height 23
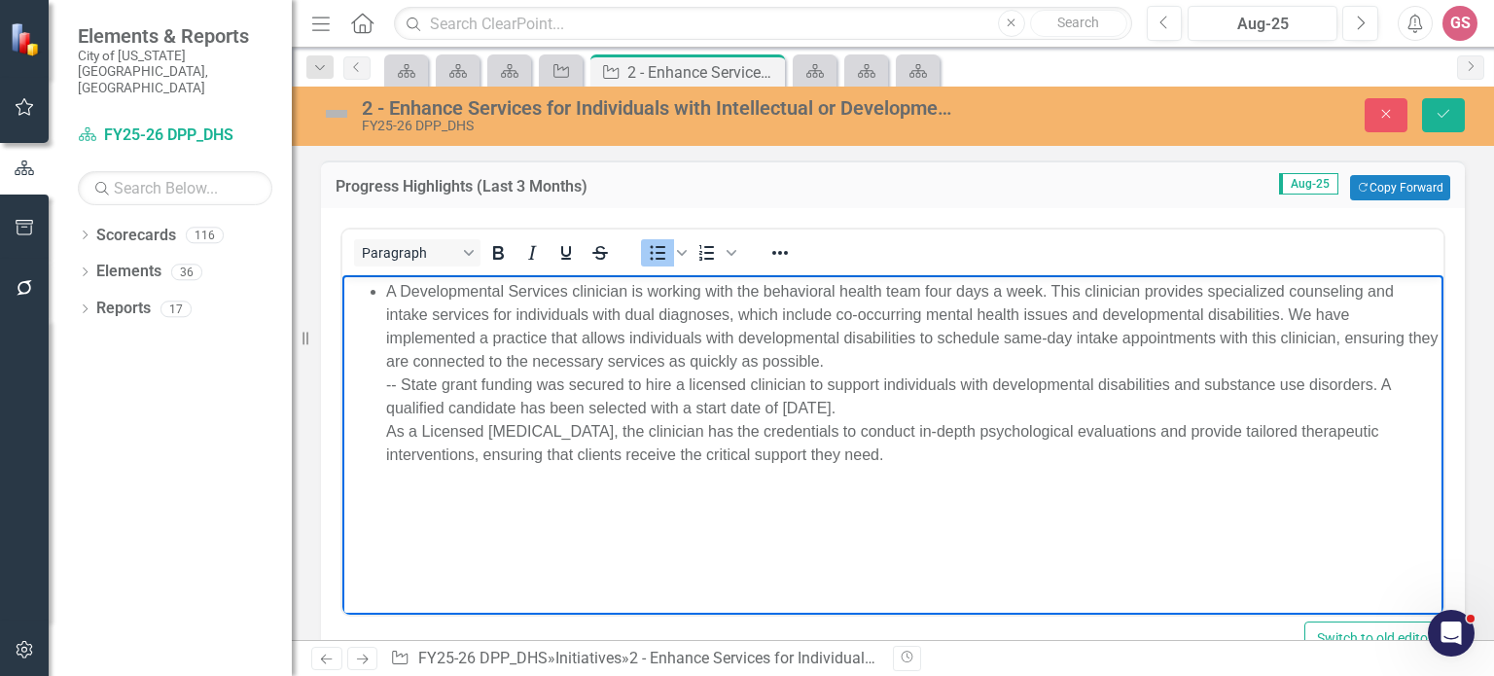
drag, startPoint x: 402, startPoint y: 384, endPoint x: 449, endPoint y: 377, distance: 48.1
click at [402, 384] on li "A Developmental Services clinician is working with the behavioral health team f…" at bounding box center [912, 373] width 1052 height 187
click at [1289, 314] on li "A Developmental Services clinician is working with the behavioral health team f…" at bounding box center [912, 326] width 1052 height 93
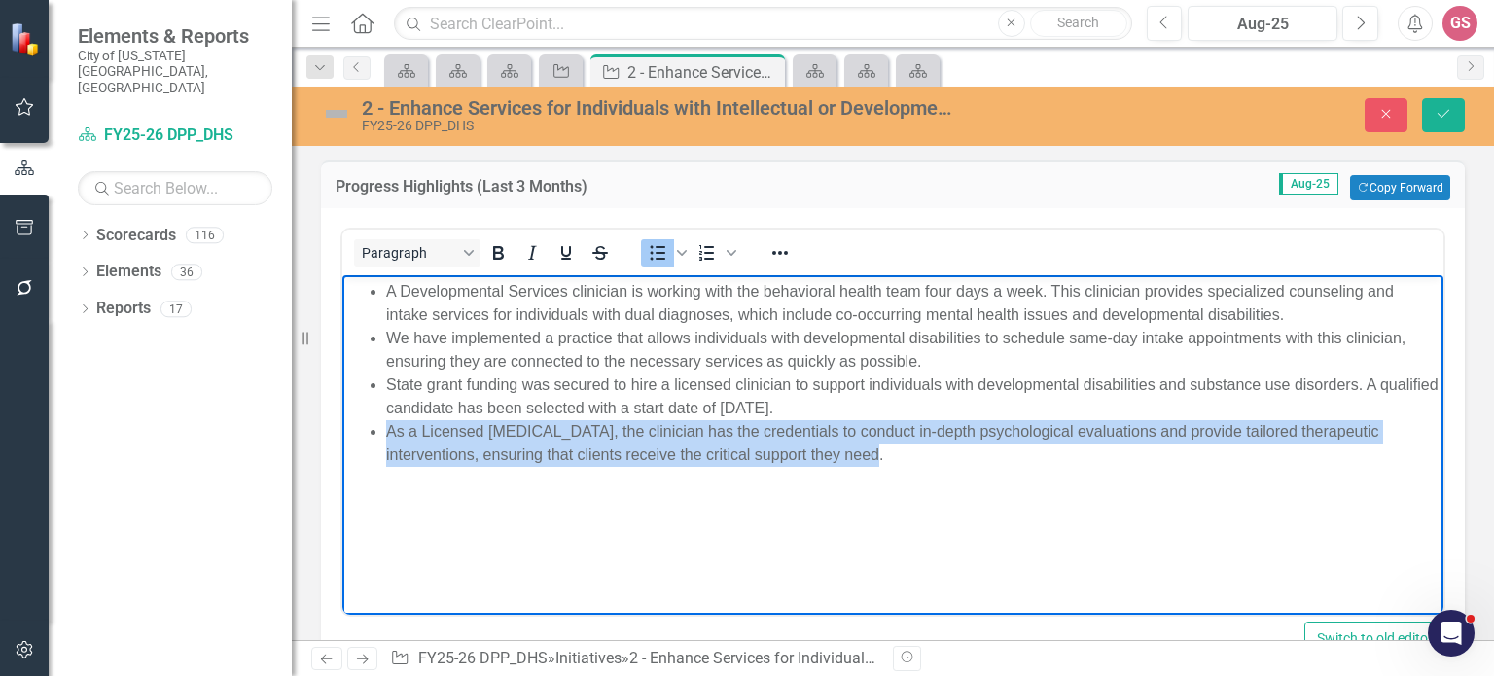
drag, startPoint x: 891, startPoint y: 461, endPoint x: 391, endPoint y: 430, distance: 500.8
click at [391, 430] on li "As a Licensed [MEDICAL_DATA], the clinician has the credentials to conduct in-d…" at bounding box center [912, 443] width 1052 height 47
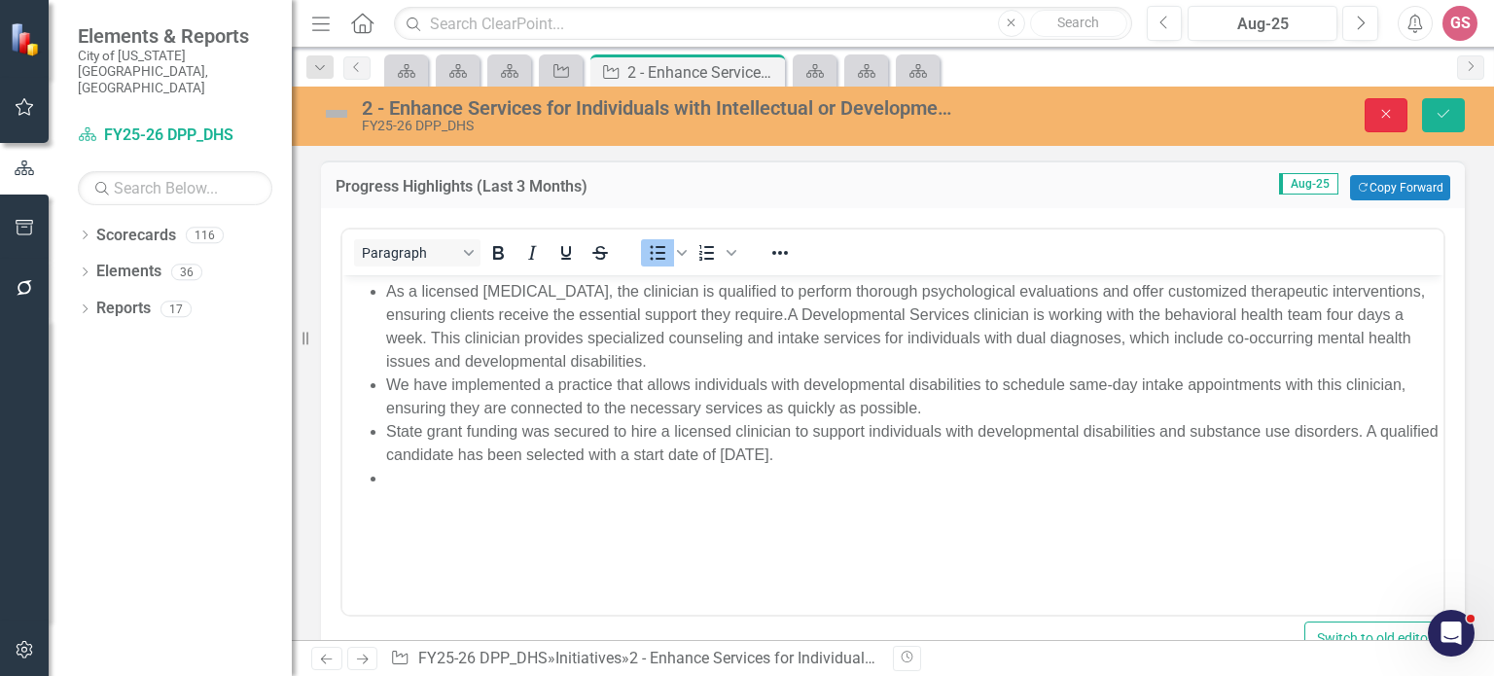
click at [1389, 116] on icon "button" at bounding box center [1386, 114] width 9 height 9
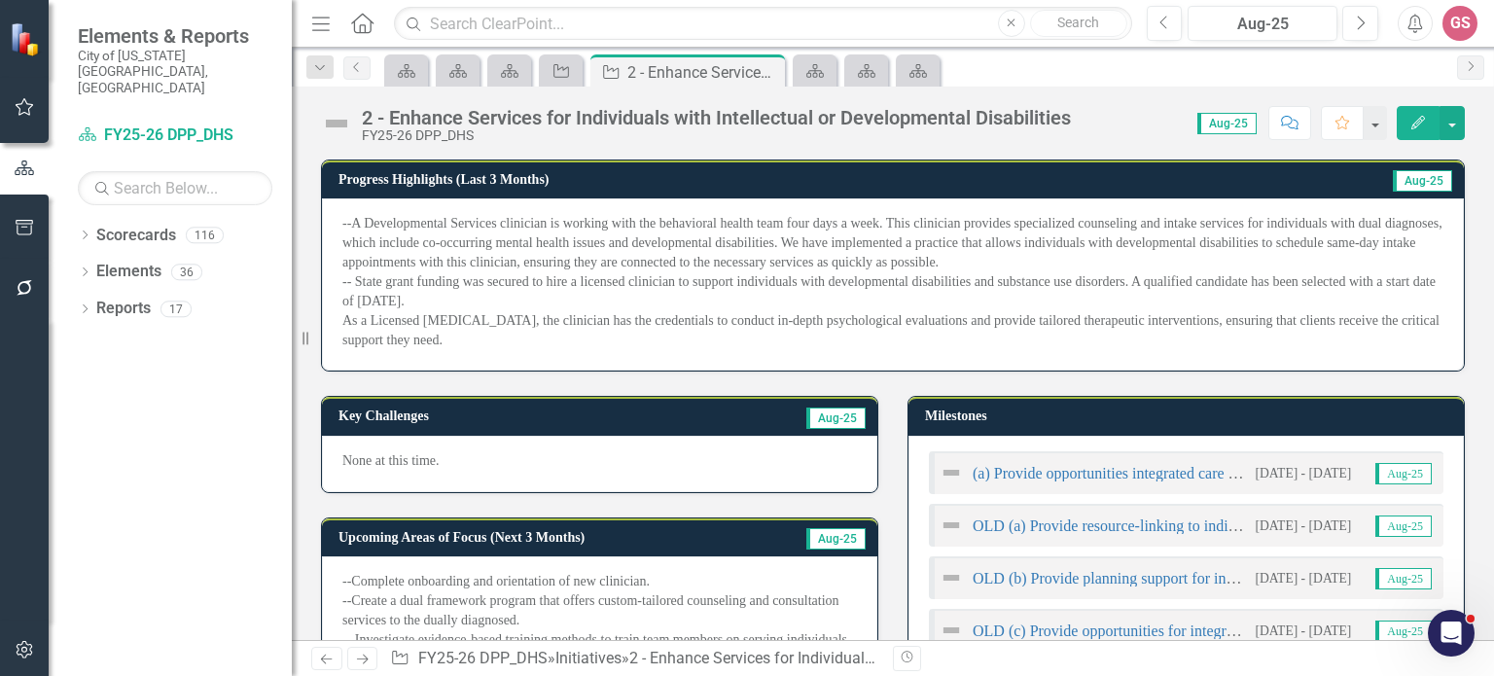
click at [546, 332] on p "--A Developmental Services clinician is working with the behavioral health team…" at bounding box center [892, 282] width 1101 height 136
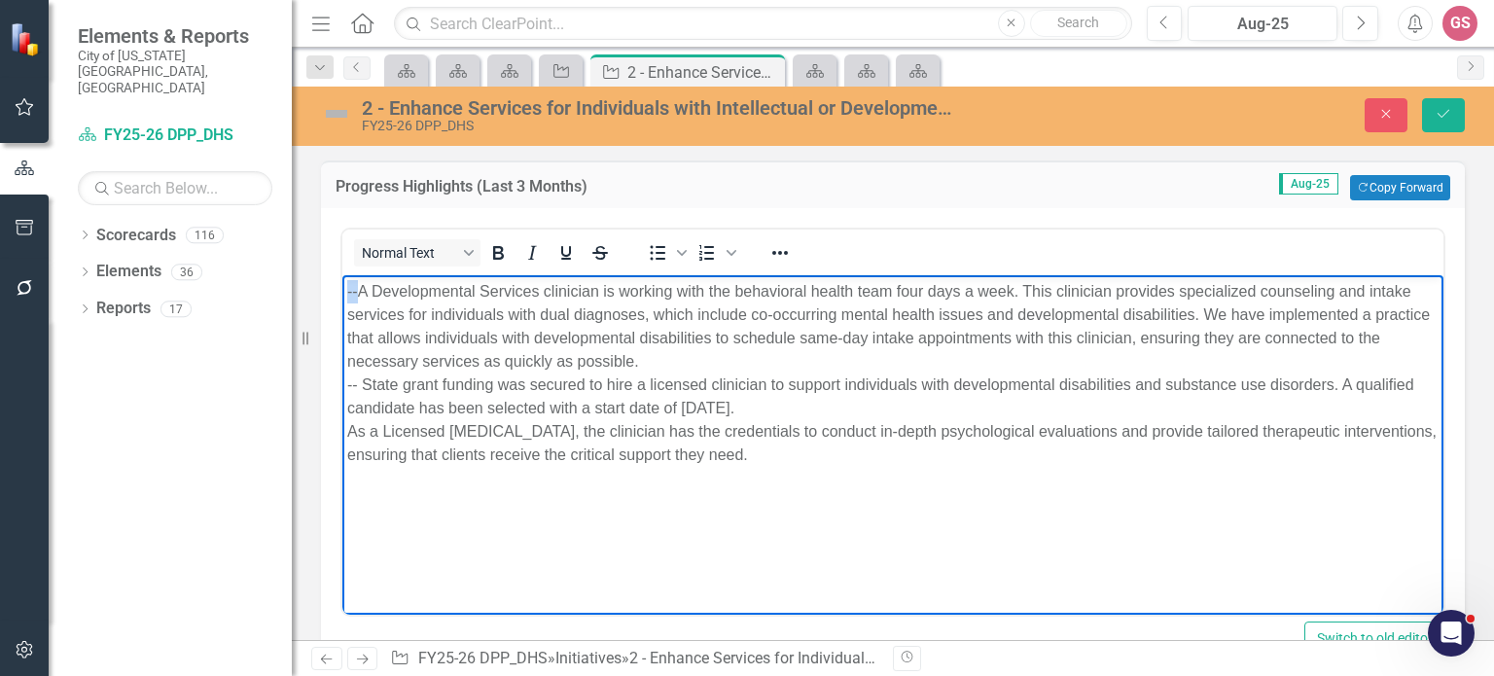
drag, startPoint x: 356, startPoint y: 296, endPoint x: 631, endPoint y: 561, distance: 382.4
click at [342, 287] on html "--A Developmental Services clinician is working with the behavioral health team…" at bounding box center [892, 421] width 1101 height 292
drag, startPoint x: 361, startPoint y: 385, endPoint x: 344, endPoint y: 384, distance: 16.6
click at [344, 384] on body "A Developmental Services clinician is working with the behavioral health team f…" at bounding box center [892, 421] width 1101 height 292
drag, startPoint x: 347, startPoint y: 295, endPoint x: 444, endPoint y: 295, distance: 97.2
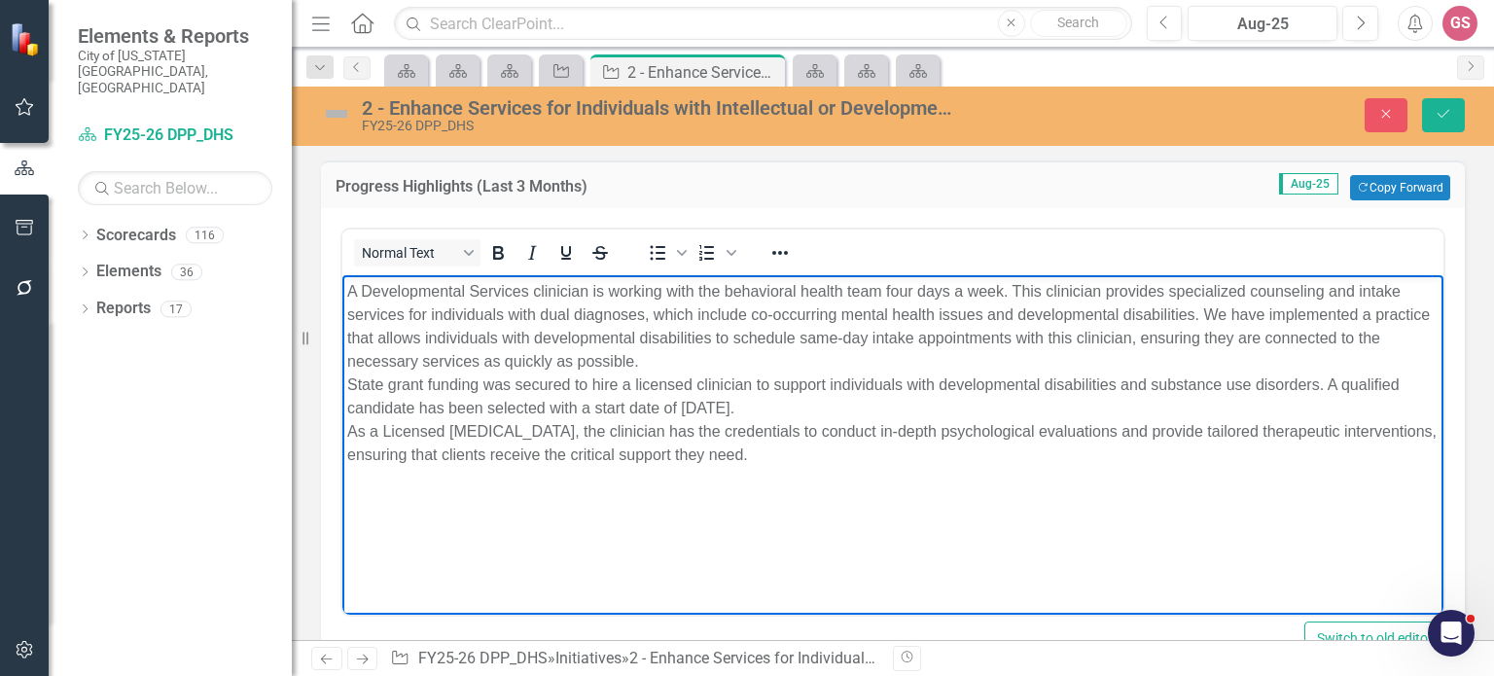
click at [347, 295] on p "A Developmental Services clinician is working with the behavioral health team f…" at bounding box center [892, 373] width 1091 height 187
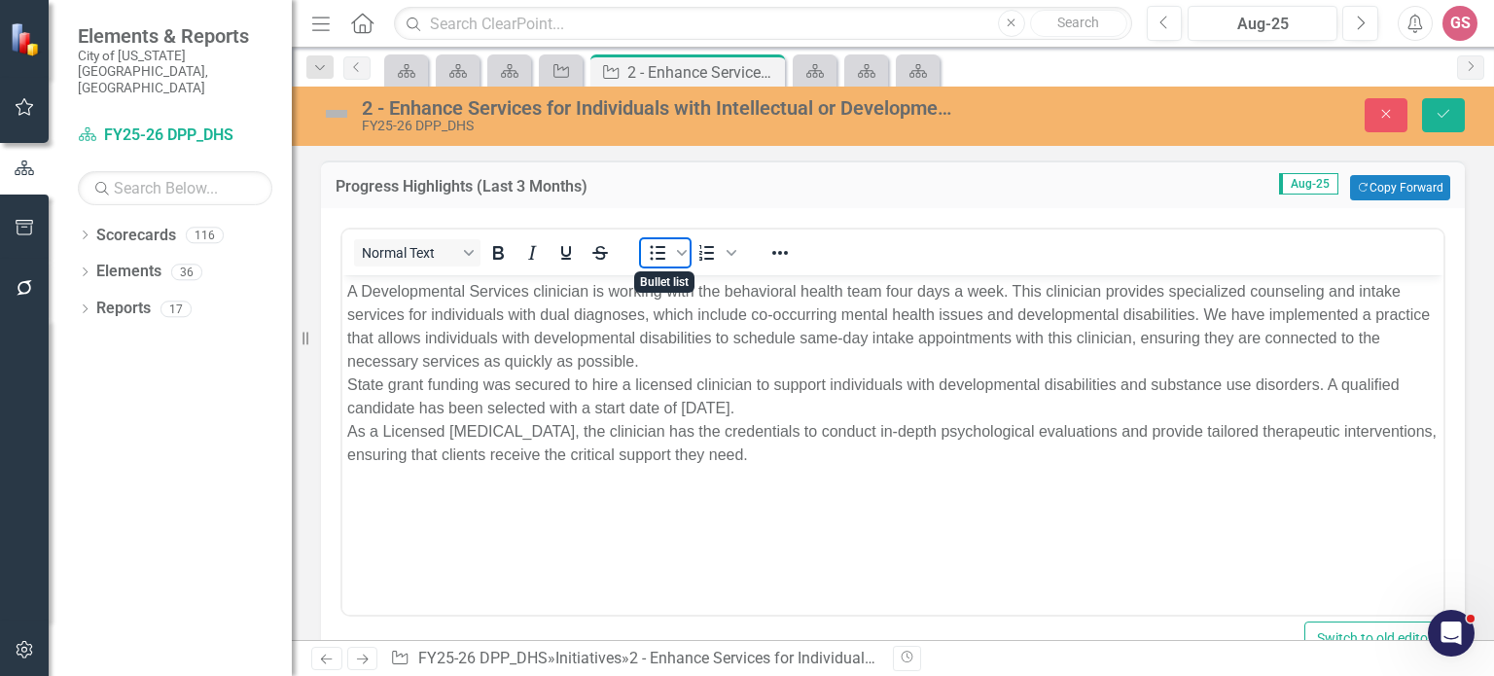
click at [654, 256] on icon "Bullet list" at bounding box center [657, 252] width 23 height 23
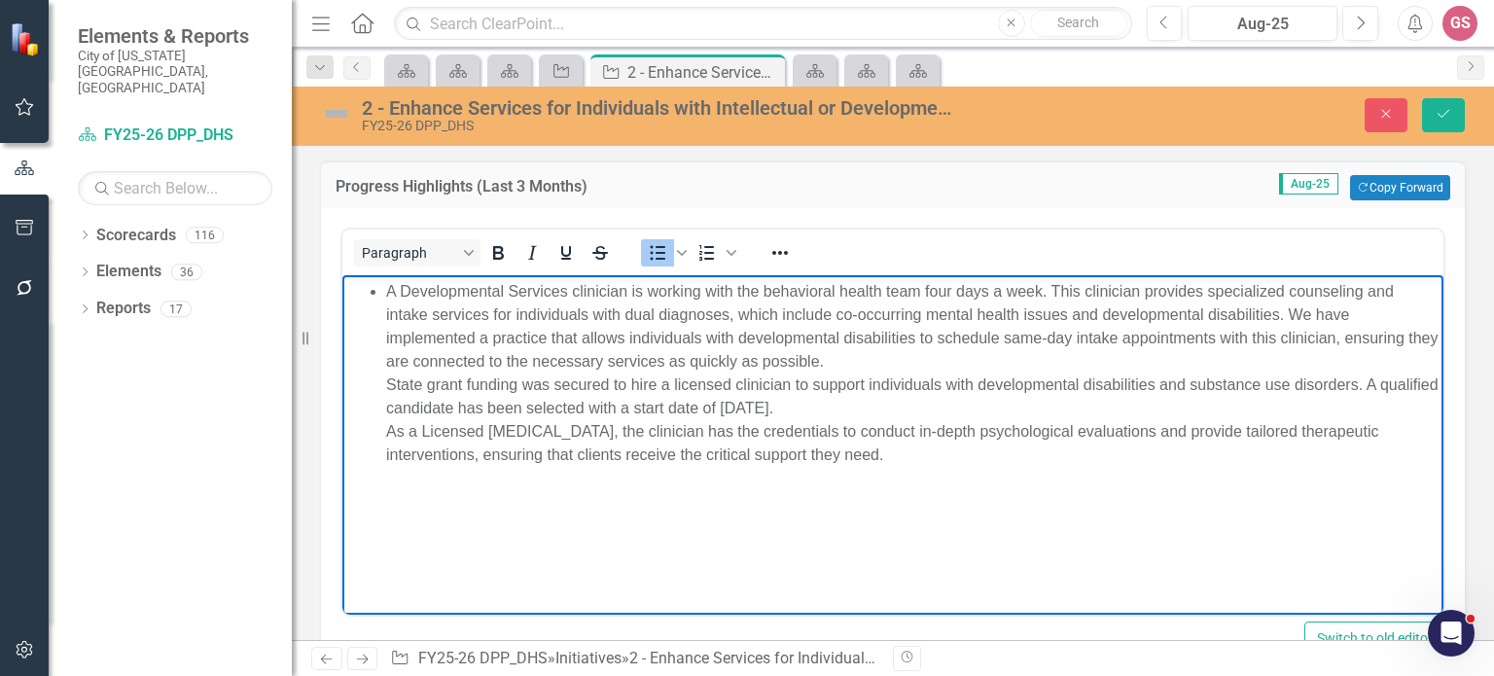
click at [382, 392] on ul "A Developmental Services clinician is working with the behavioral health team f…" at bounding box center [892, 373] width 1091 height 187
drag, startPoint x: 372, startPoint y: 437, endPoint x: 465, endPoint y: 446, distance: 92.9
click at [372, 437] on ul "A Developmental Services clinician is working with the behavioral health team f…" at bounding box center [892, 373] width 1091 height 187
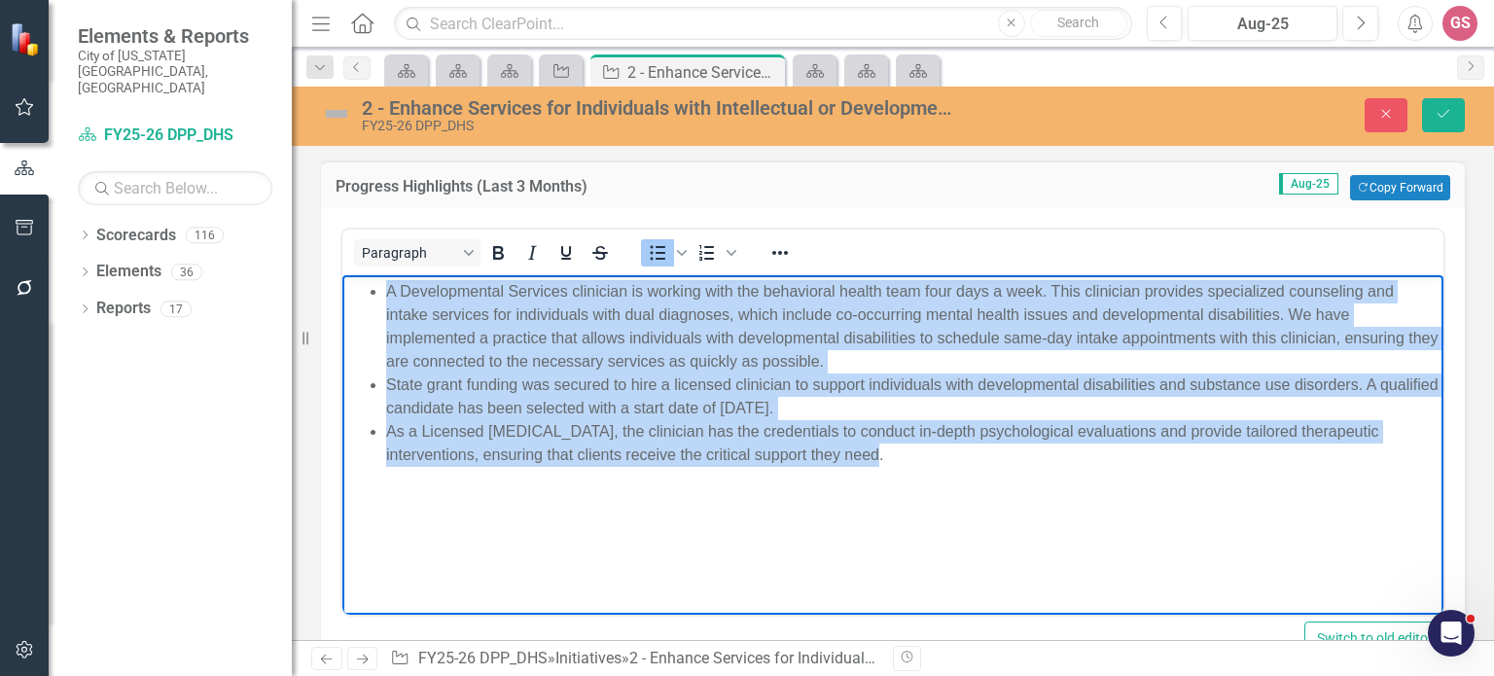
drag, startPoint x: 893, startPoint y: 455, endPoint x: 335, endPoint y: 299, distance: 578.7
click at [342, 299] on html "A Developmental Services clinician is working with the behavioral health team f…" at bounding box center [892, 421] width 1101 height 292
click at [775, 253] on icon "Reveal or hide additional toolbar items" at bounding box center [779, 252] width 23 height 23
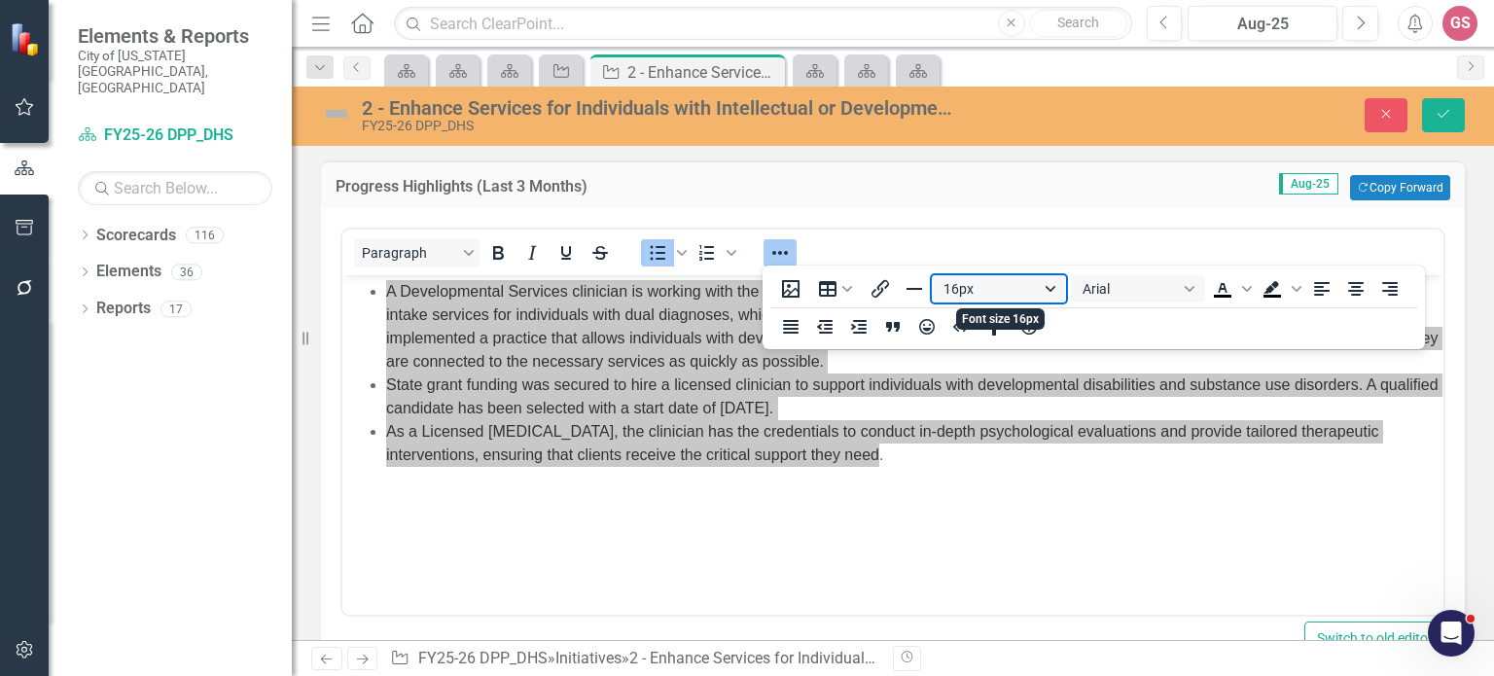
click at [1039, 286] on button "16px" at bounding box center [999, 288] width 134 height 27
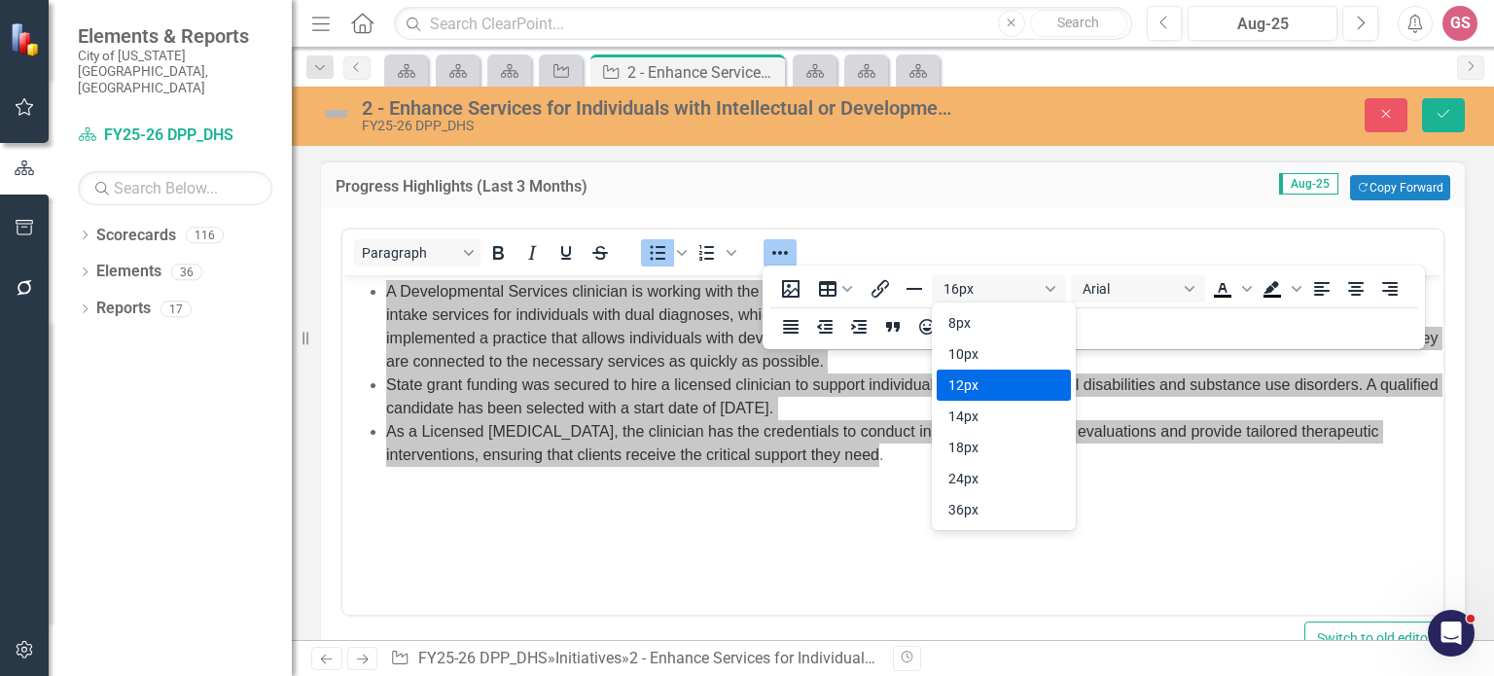
click at [990, 379] on div "12px" at bounding box center [990, 384] width 84 height 23
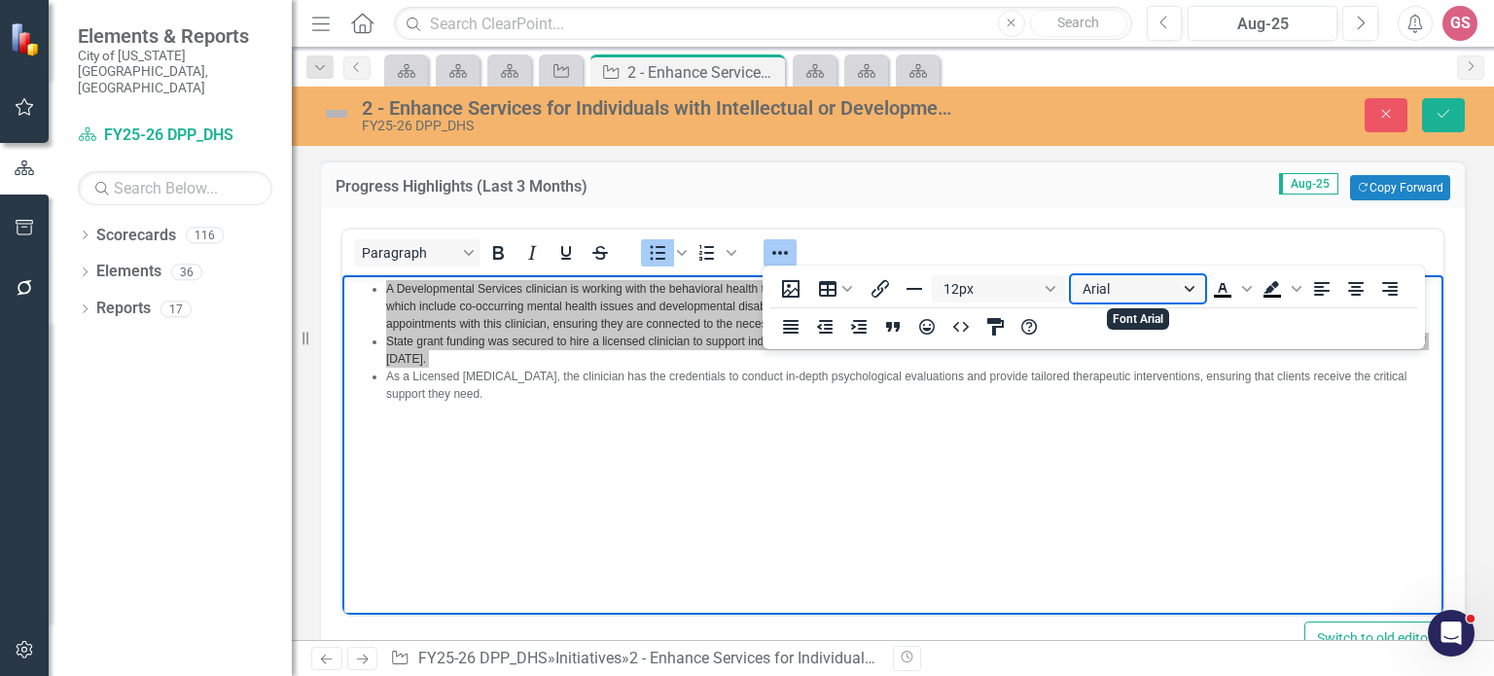
click at [1147, 287] on button "Arial" at bounding box center [1138, 288] width 134 height 27
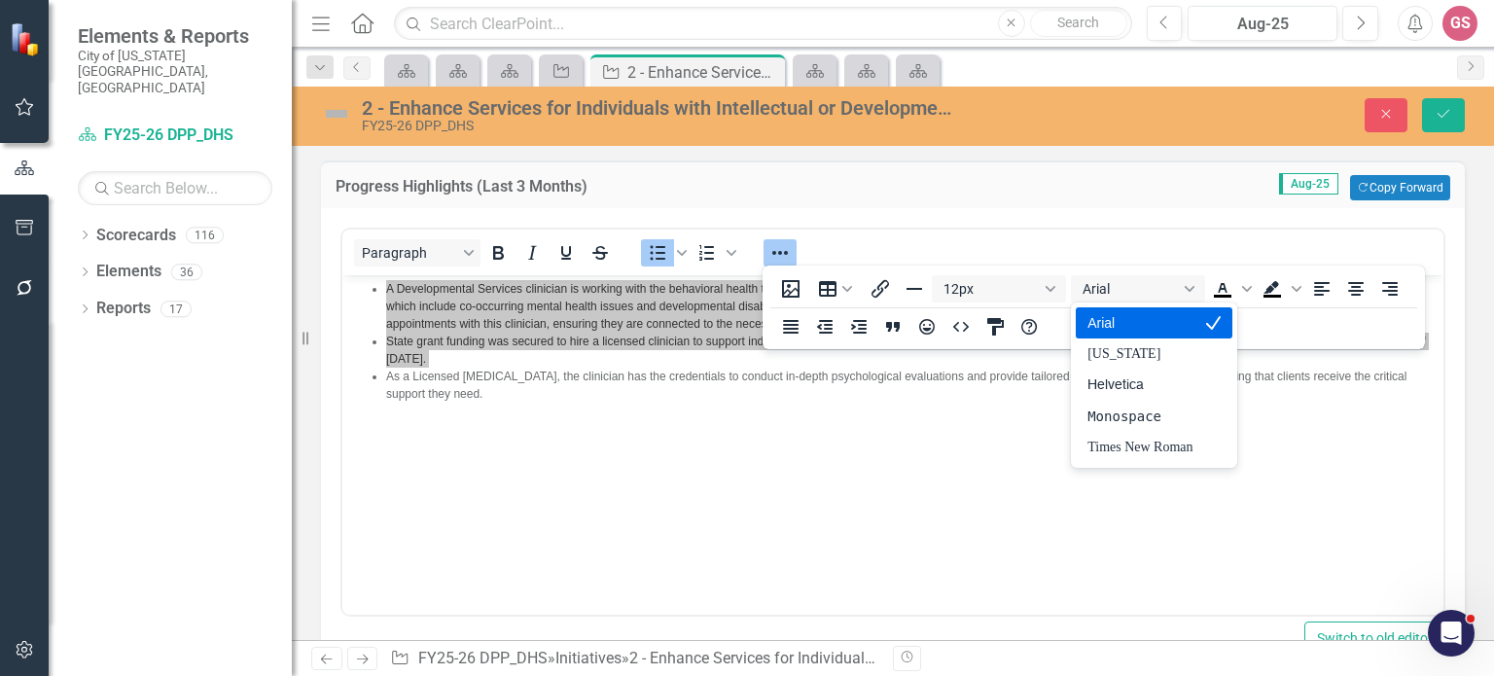
click at [1111, 330] on div "Arial" at bounding box center [1139, 322] width 105 height 23
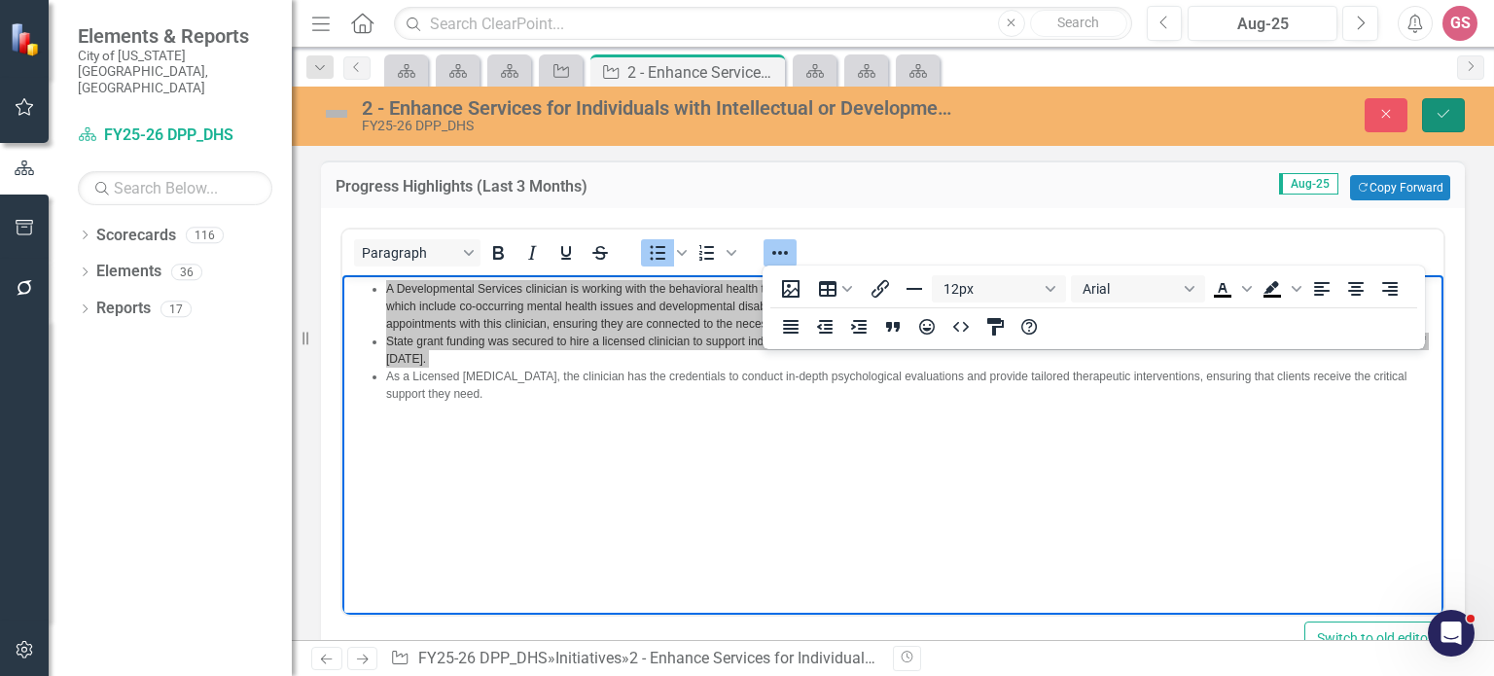
click at [1453, 105] on button "Save" at bounding box center [1443, 115] width 43 height 34
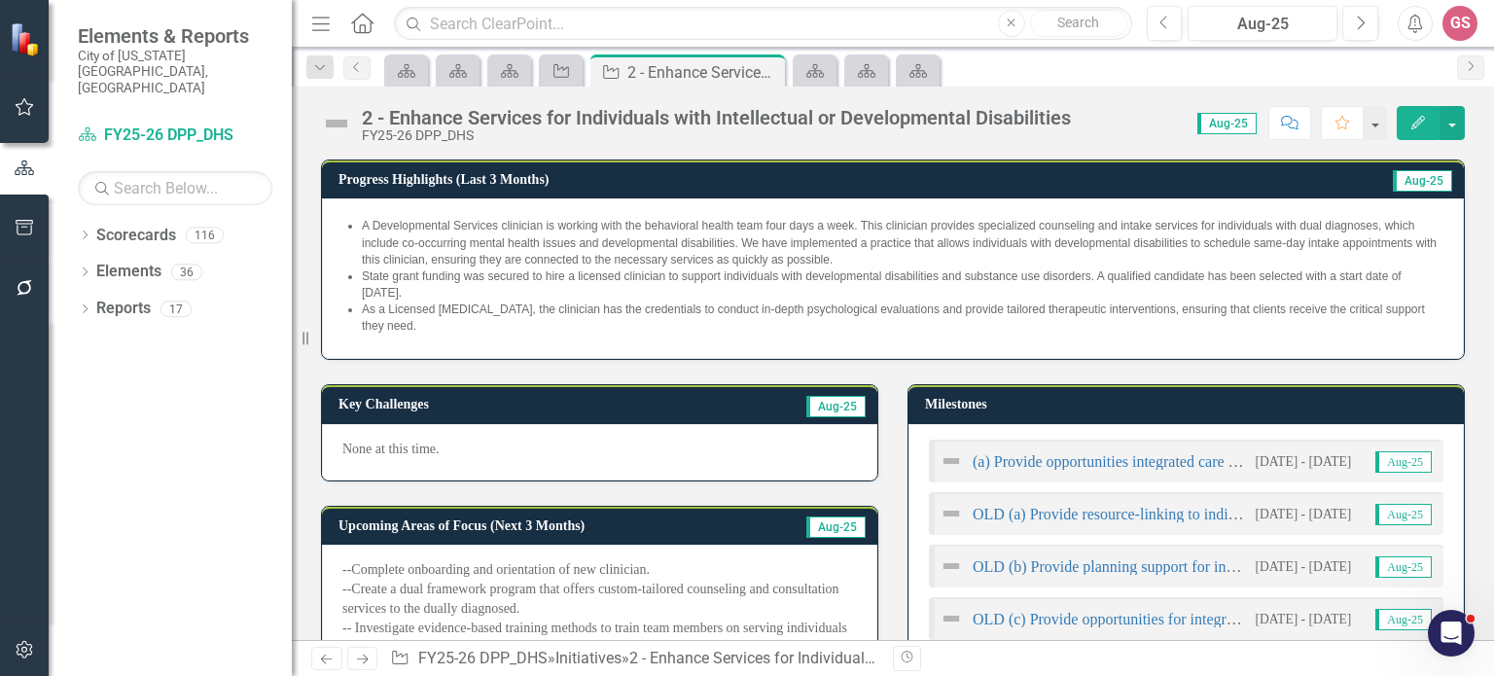
click at [350, 123] on img at bounding box center [336, 123] width 31 height 31
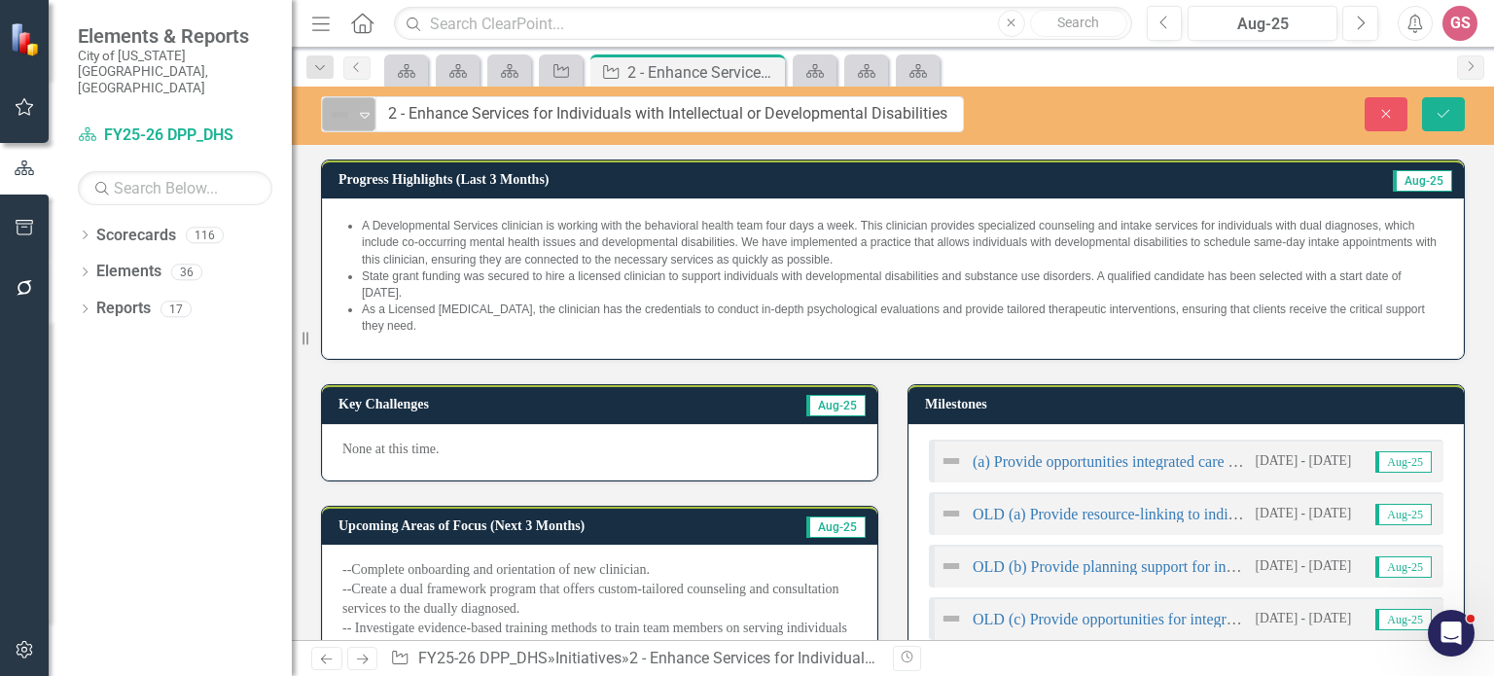
click at [368, 115] on icon "Expand" at bounding box center [364, 115] width 19 height 16
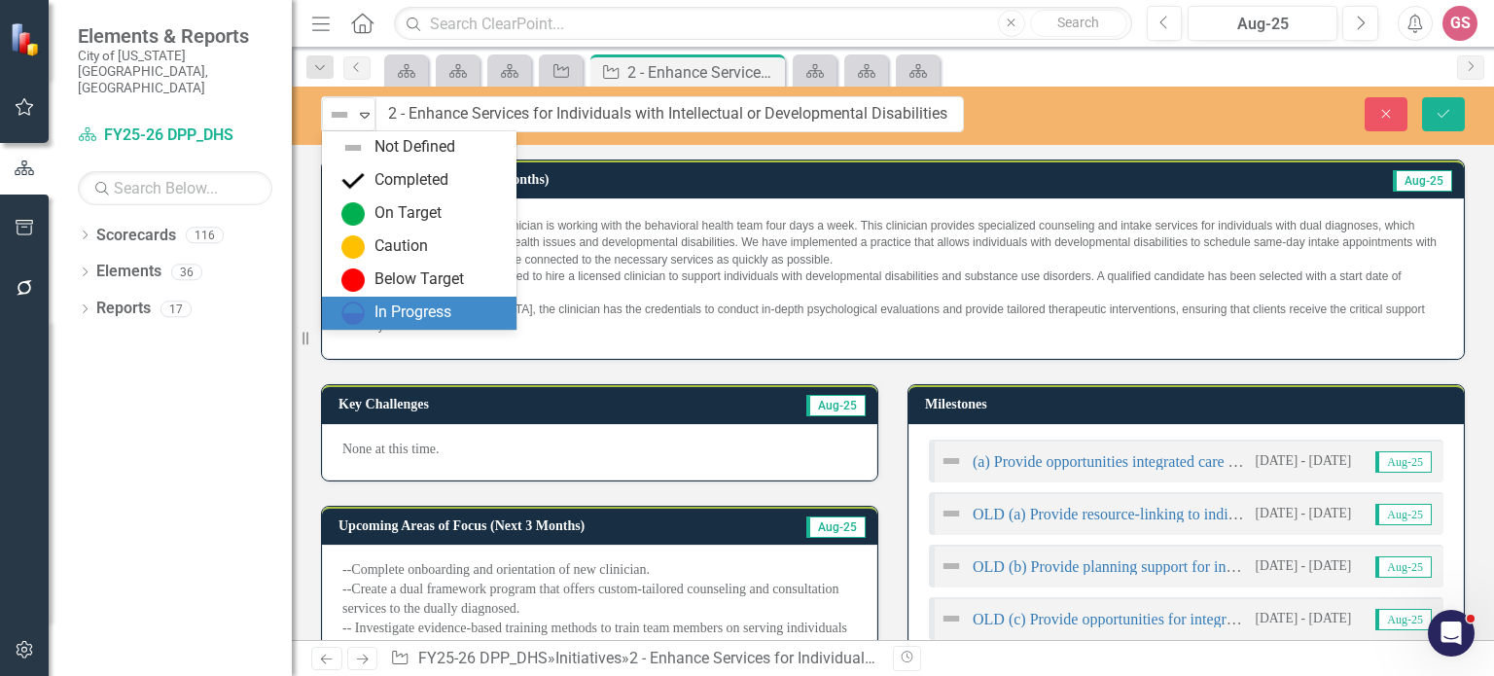
click at [386, 305] on div "In Progress" at bounding box center [412, 312] width 77 height 22
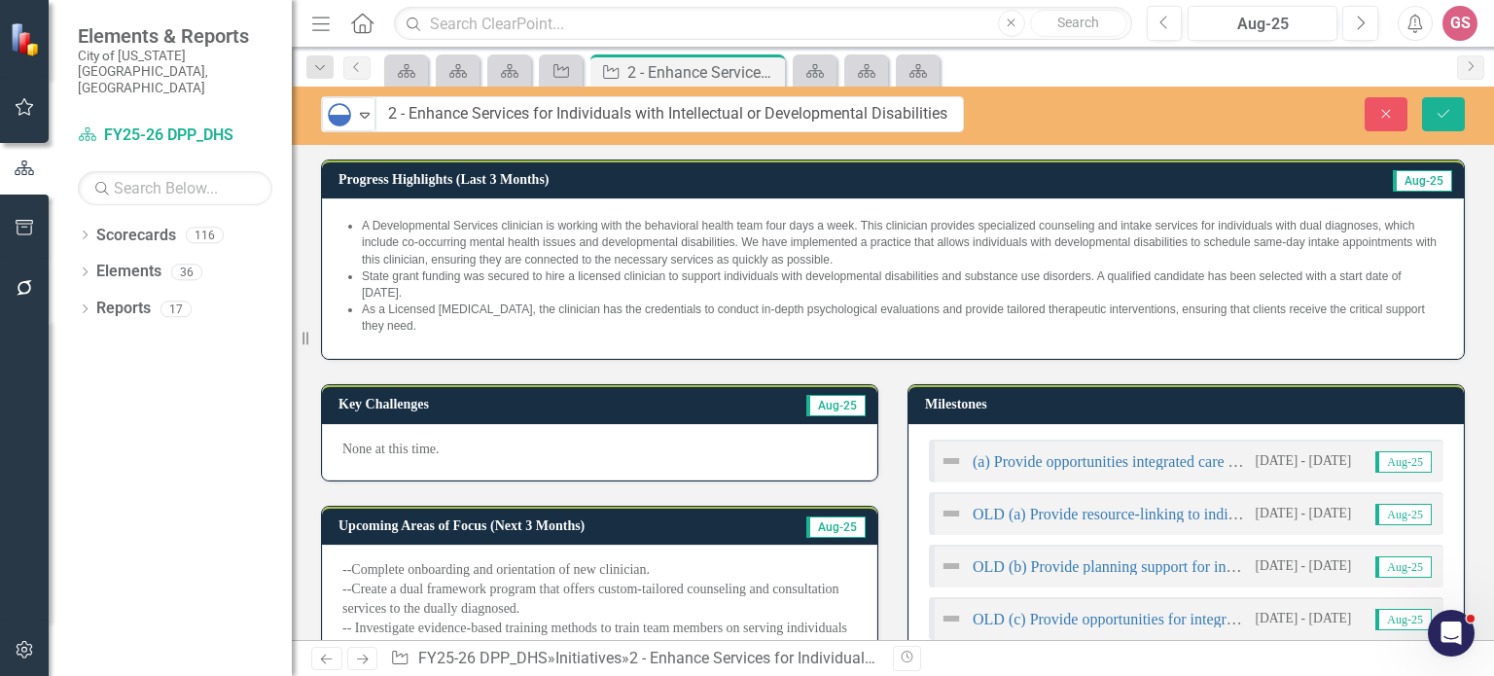
click at [463, 440] on p "None at this time." at bounding box center [599, 449] width 514 height 19
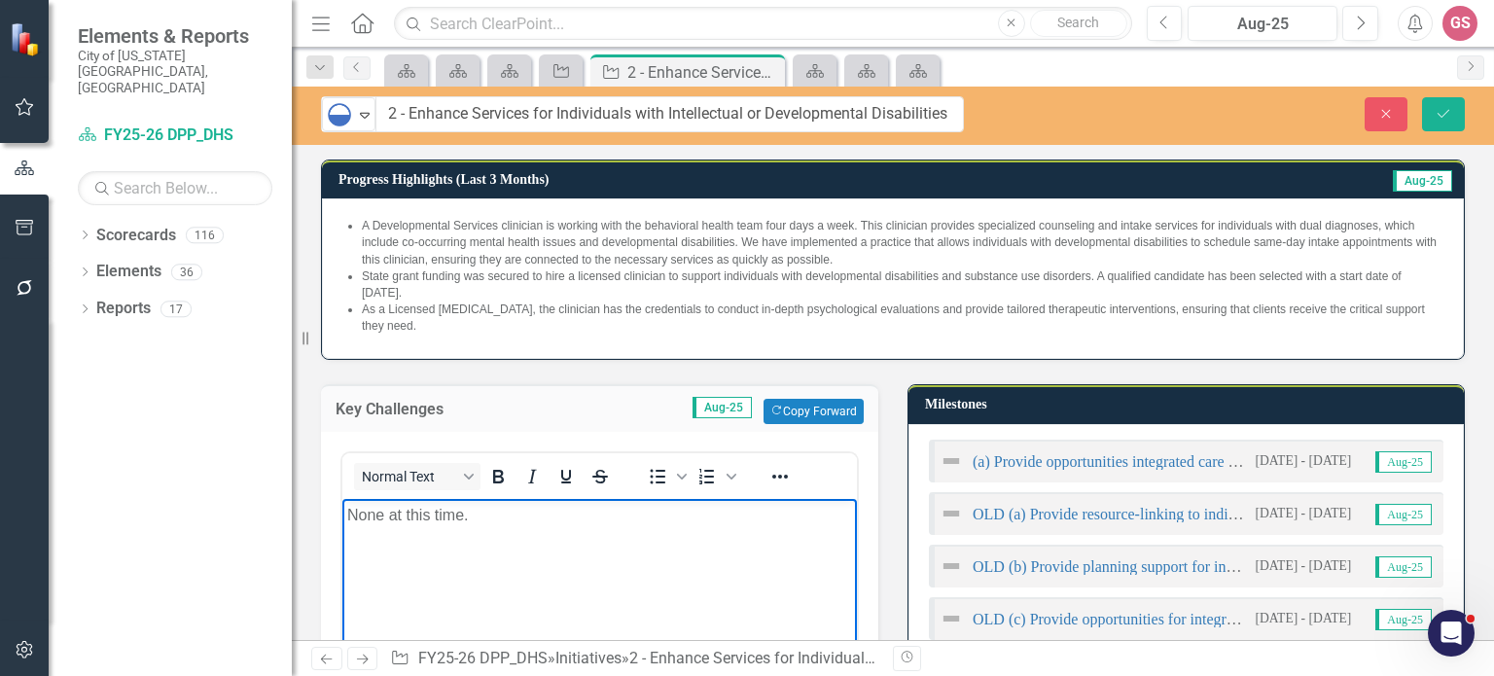
drag, startPoint x: 464, startPoint y: 516, endPoint x: 259, endPoint y: 503, distance: 205.6
click at [342, 503] on html "None at this time." at bounding box center [599, 645] width 514 height 292
drag, startPoint x: 479, startPoint y: 517, endPoint x: 662, endPoint y: 1007, distance: 523.1
click at [342, 510] on html "None at this time." at bounding box center [599, 645] width 514 height 292
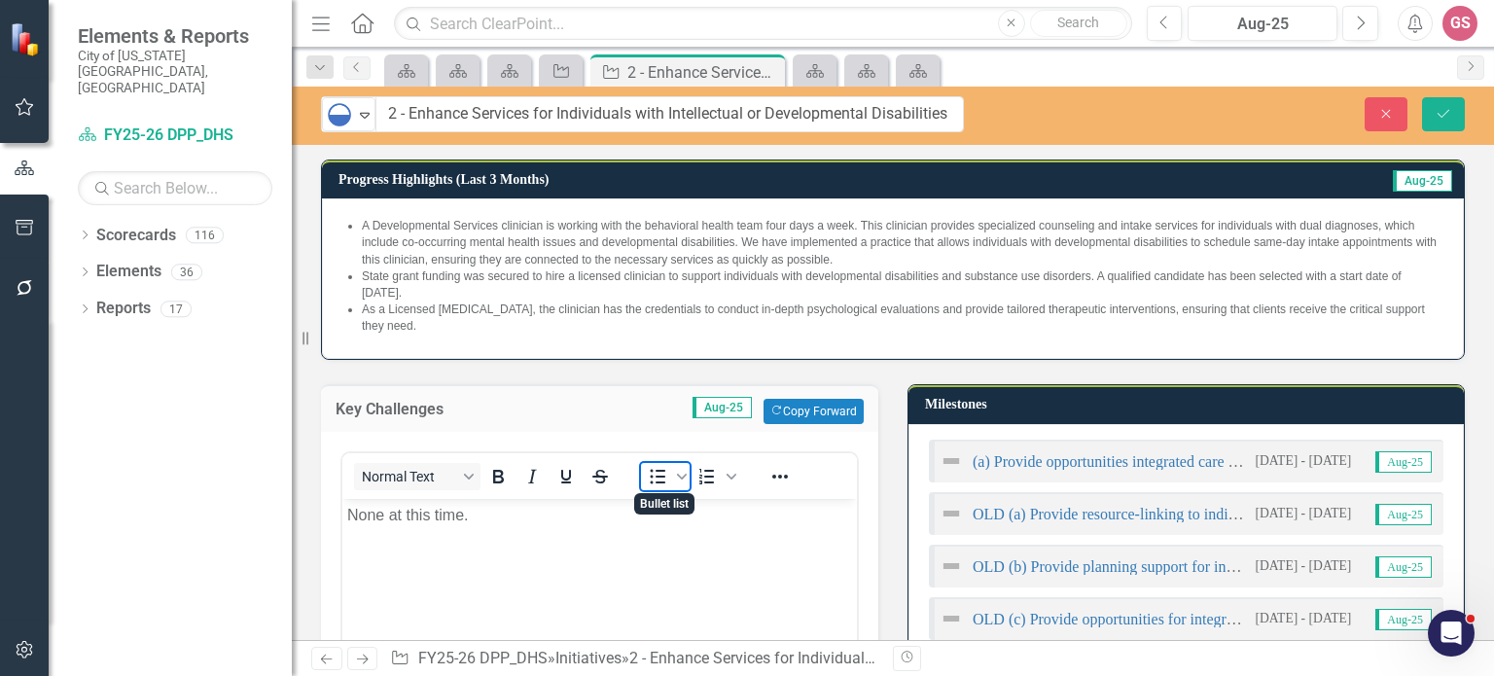
click at [650, 466] on icon "Bullet list" at bounding box center [657, 476] width 23 height 23
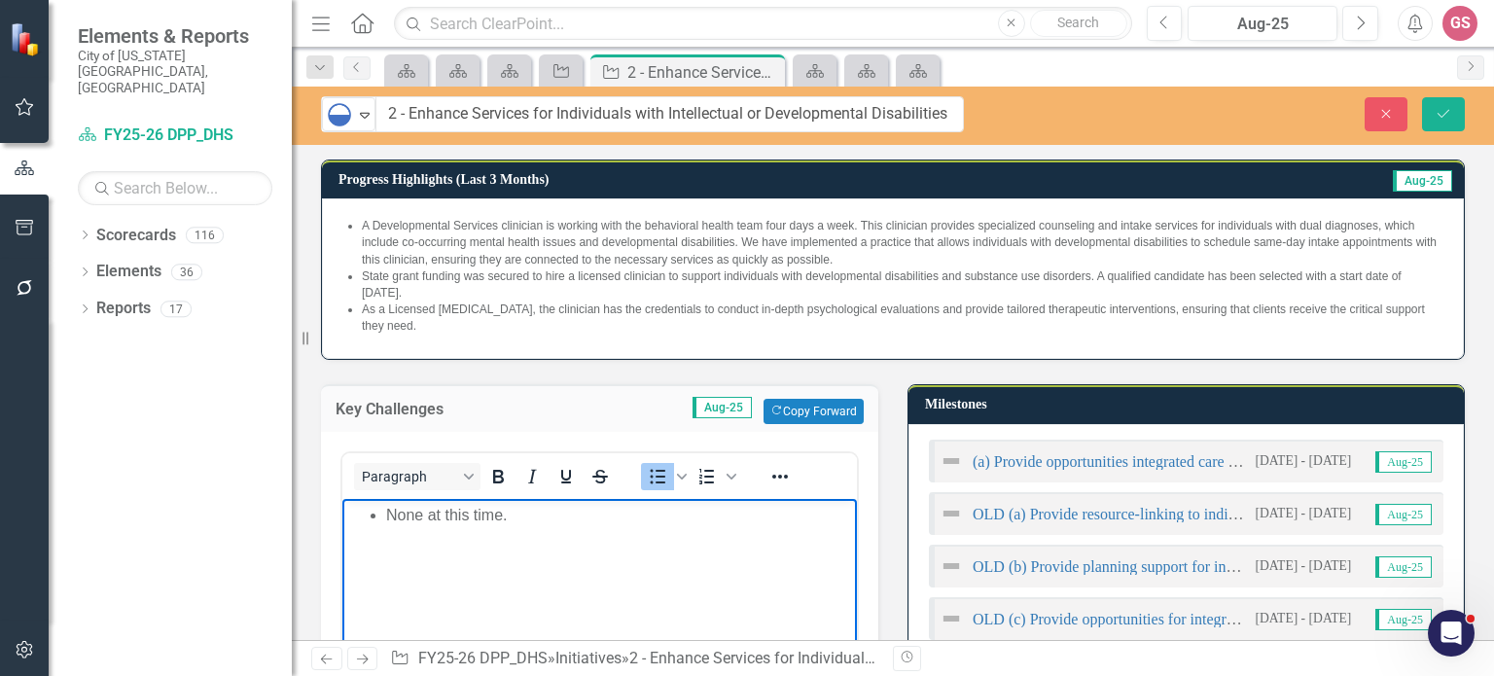
click at [526, 515] on li "None at this time." at bounding box center [619, 515] width 466 height 23
drag, startPoint x: 418, startPoint y: 518, endPoint x: 399, endPoint y: 514, distance: 19.8
click at [386, 515] on li "N/A" at bounding box center [619, 515] width 466 height 23
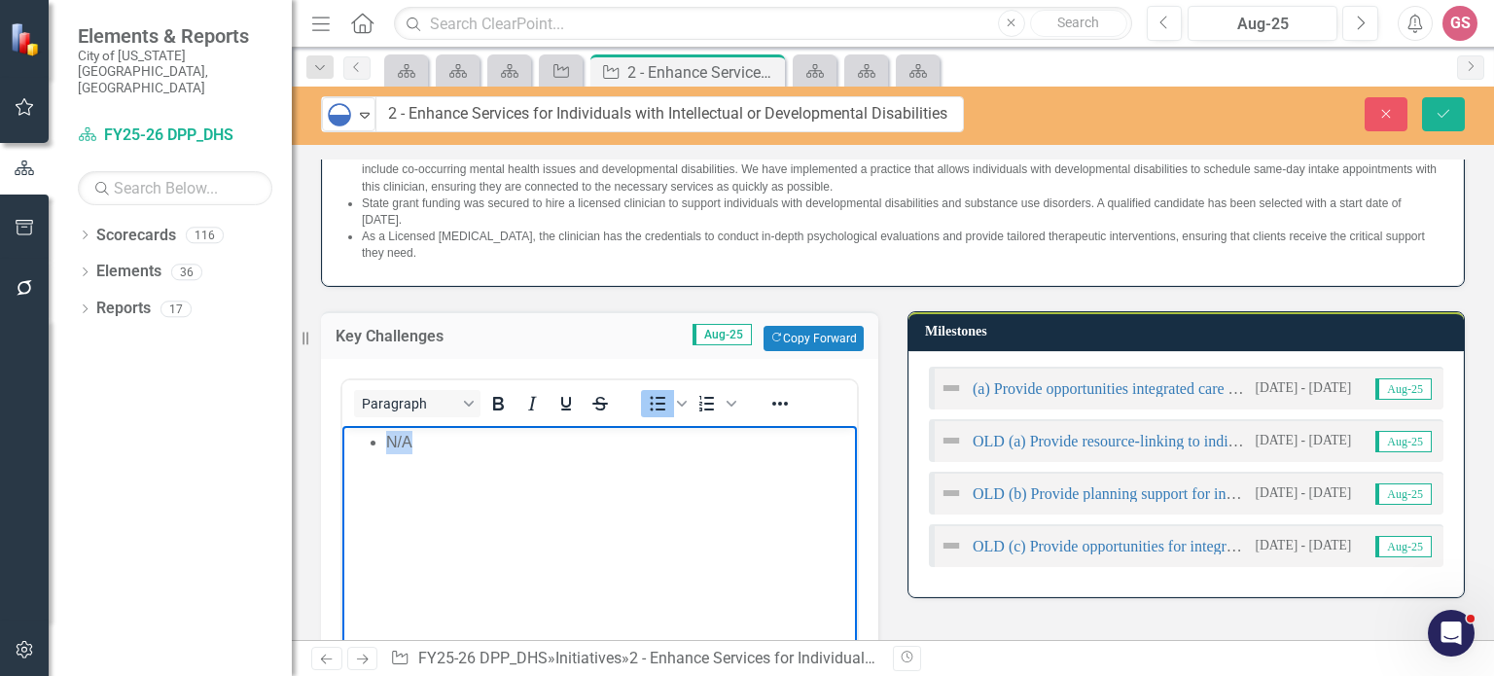
scroll to position [79, 0]
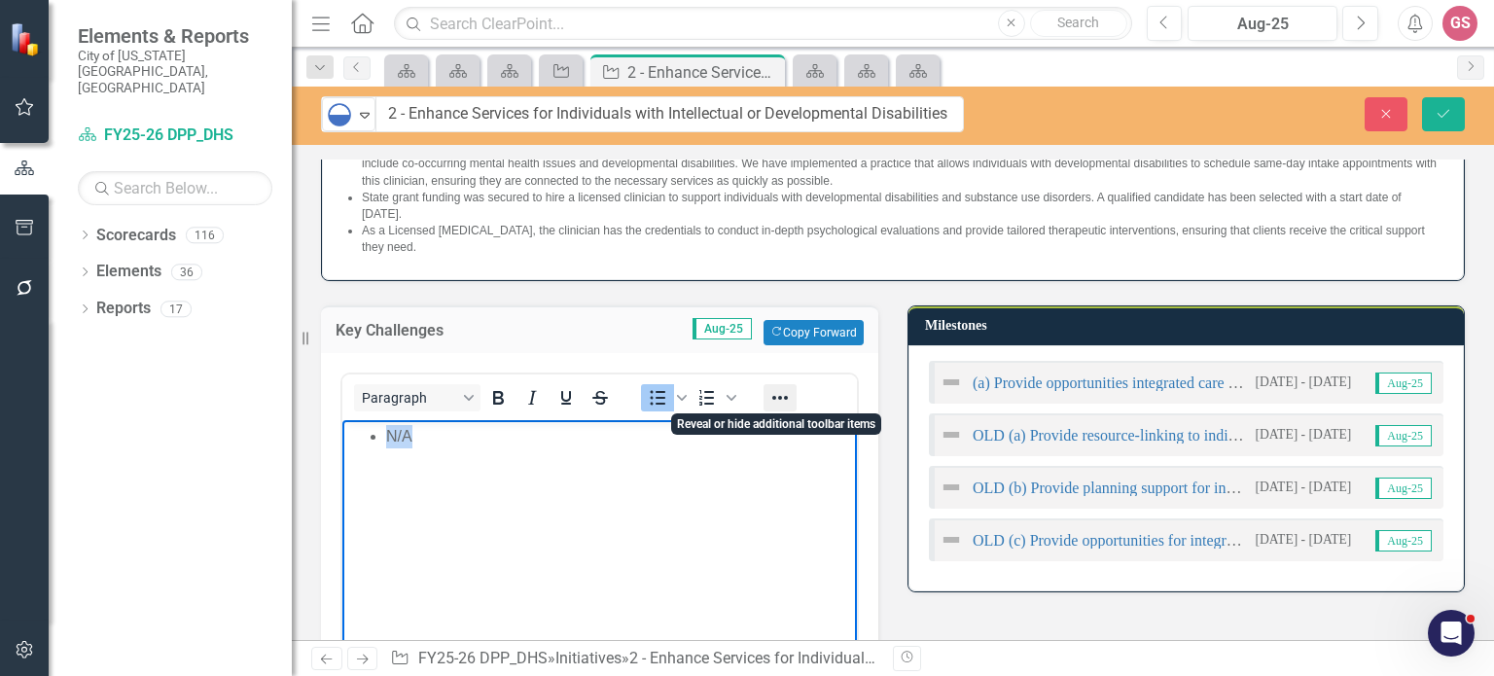
click at [775, 393] on icon "Reveal or hide additional toolbar items" at bounding box center [779, 397] width 23 height 23
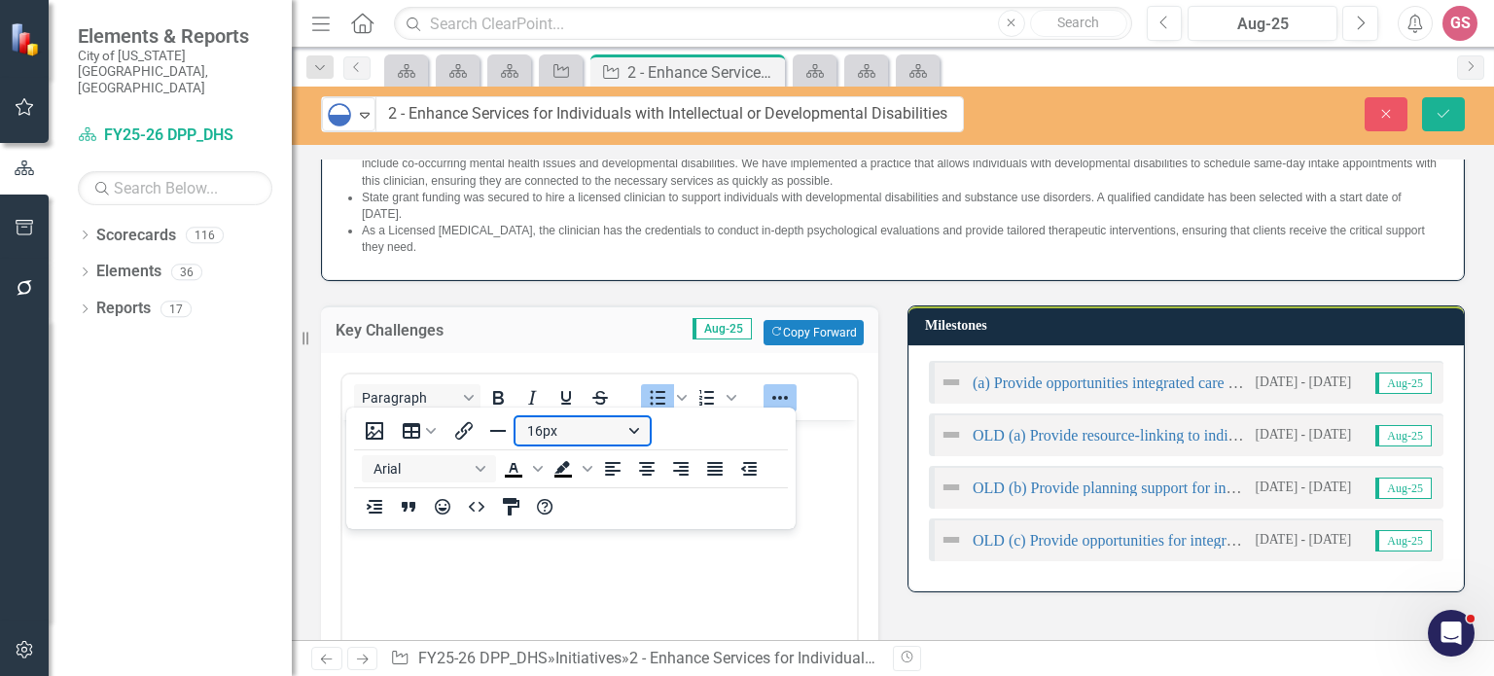
click at [611, 437] on button "16px" at bounding box center [582, 430] width 134 height 27
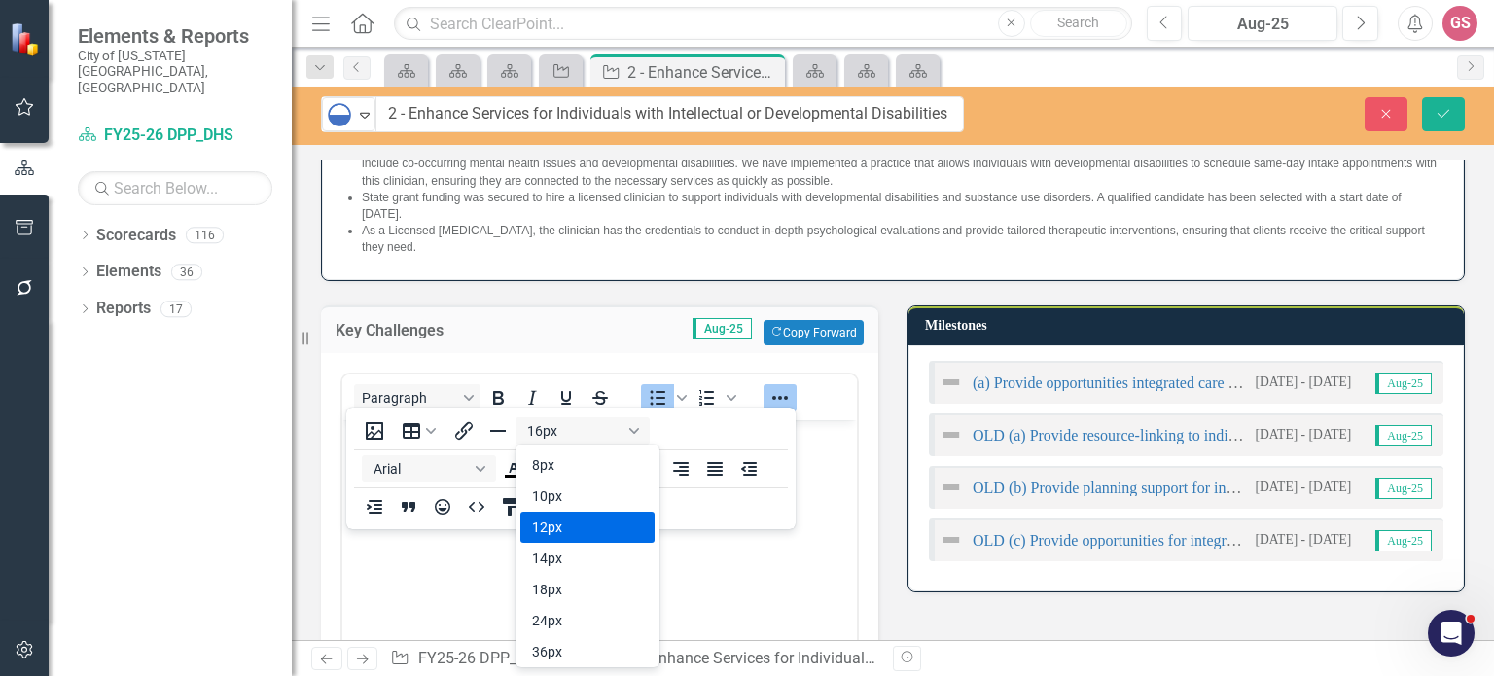
click at [564, 528] on div "12px" at bounding box center [574, 526] width 84 height 23
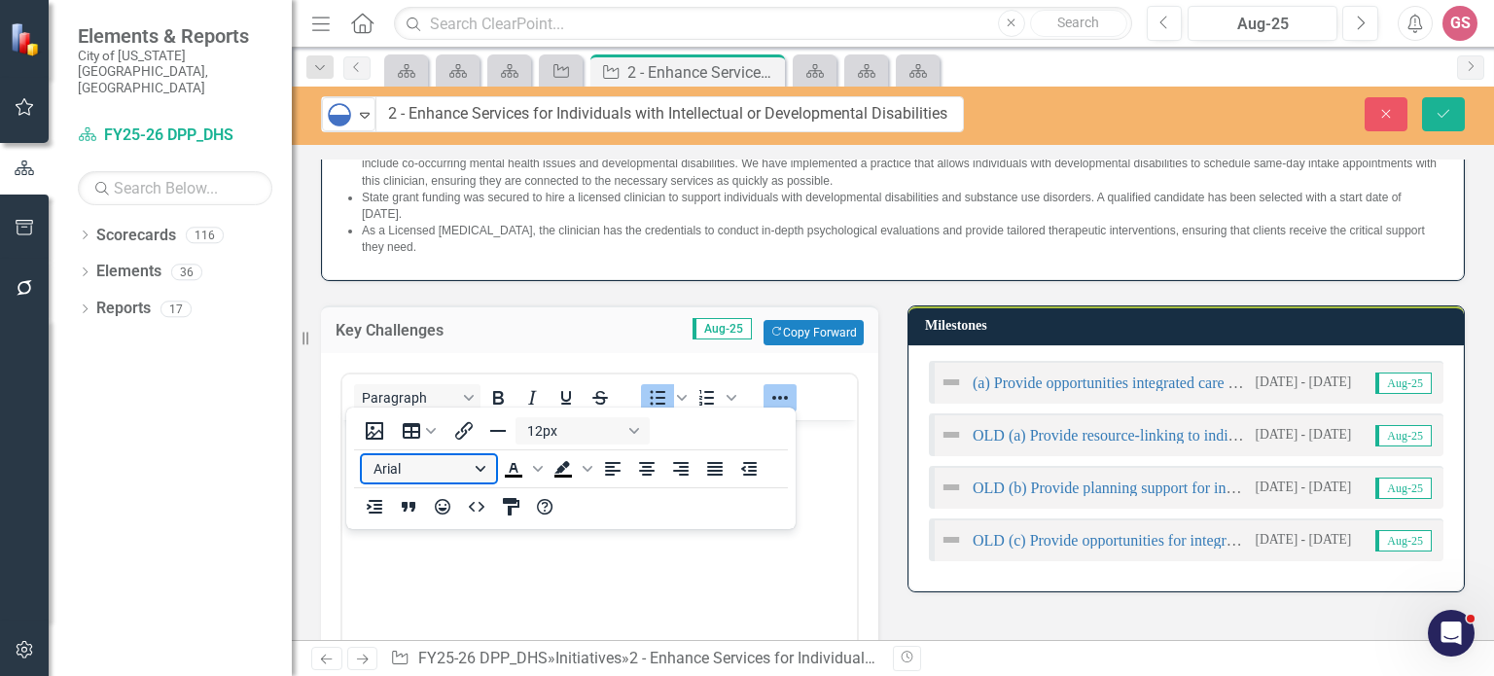
click at [482, 474] on button "Arial" at bounding box center [429, 468] width 134 height 27
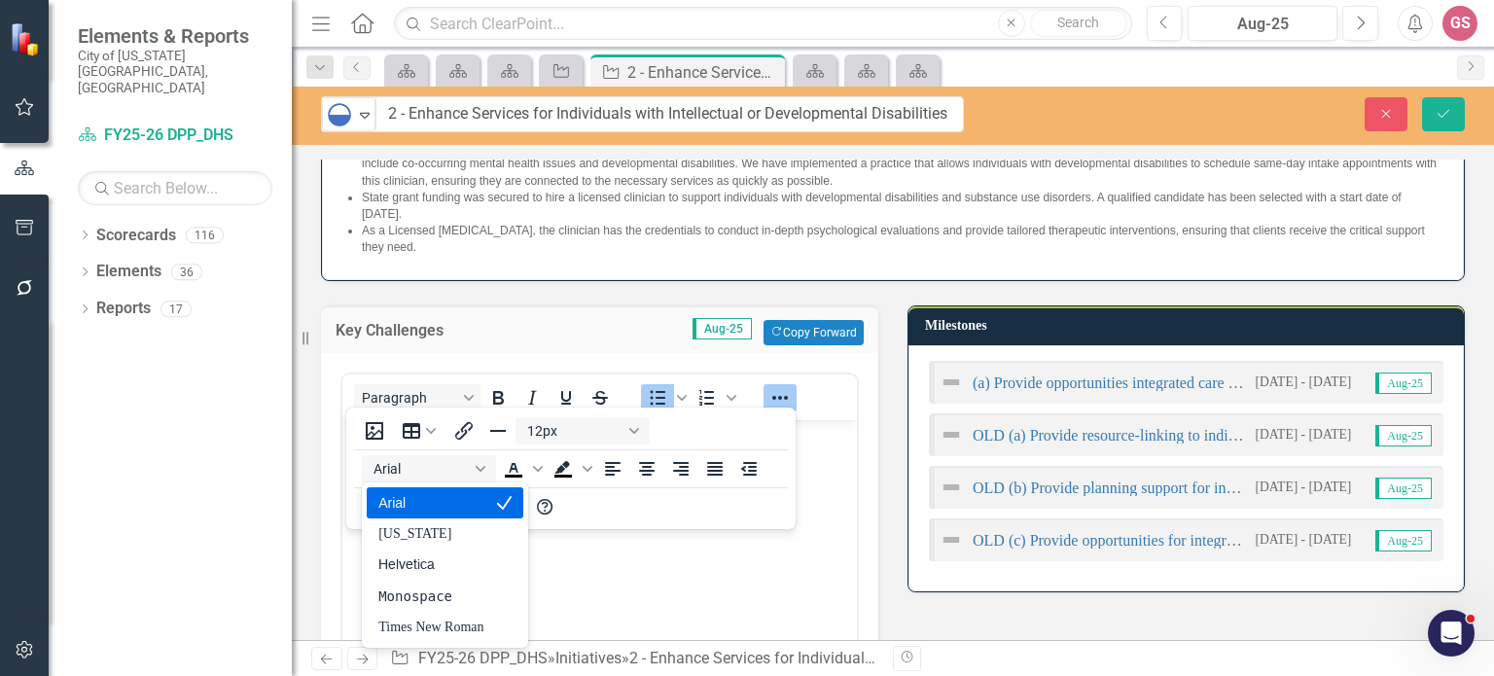
click at [463, 501] on div "Arial" at bounding box center [430, 502] width 105 height 23
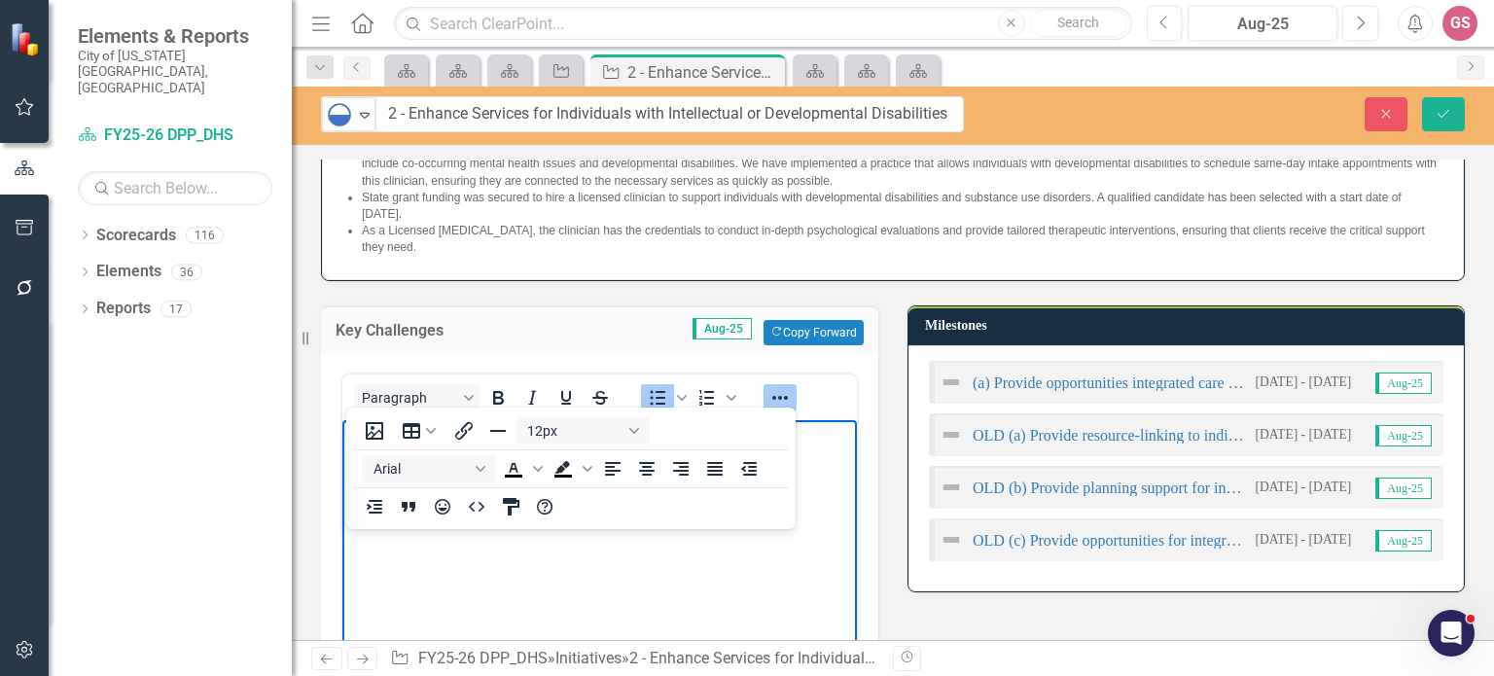
click at [939, 373] on img at bounding box center [950, 381] width 23 height 23
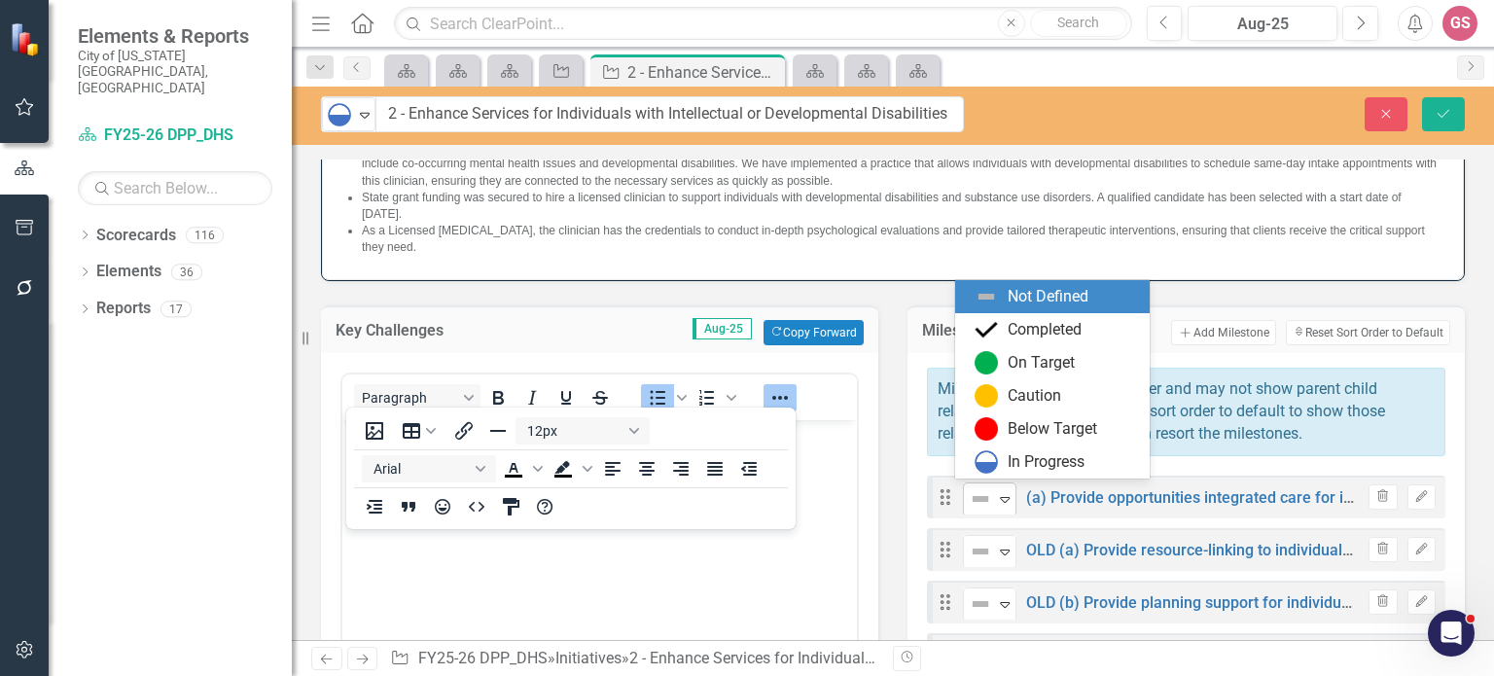
click at [976, 487] on img at bounding box center [979, 498] width 23 height 23
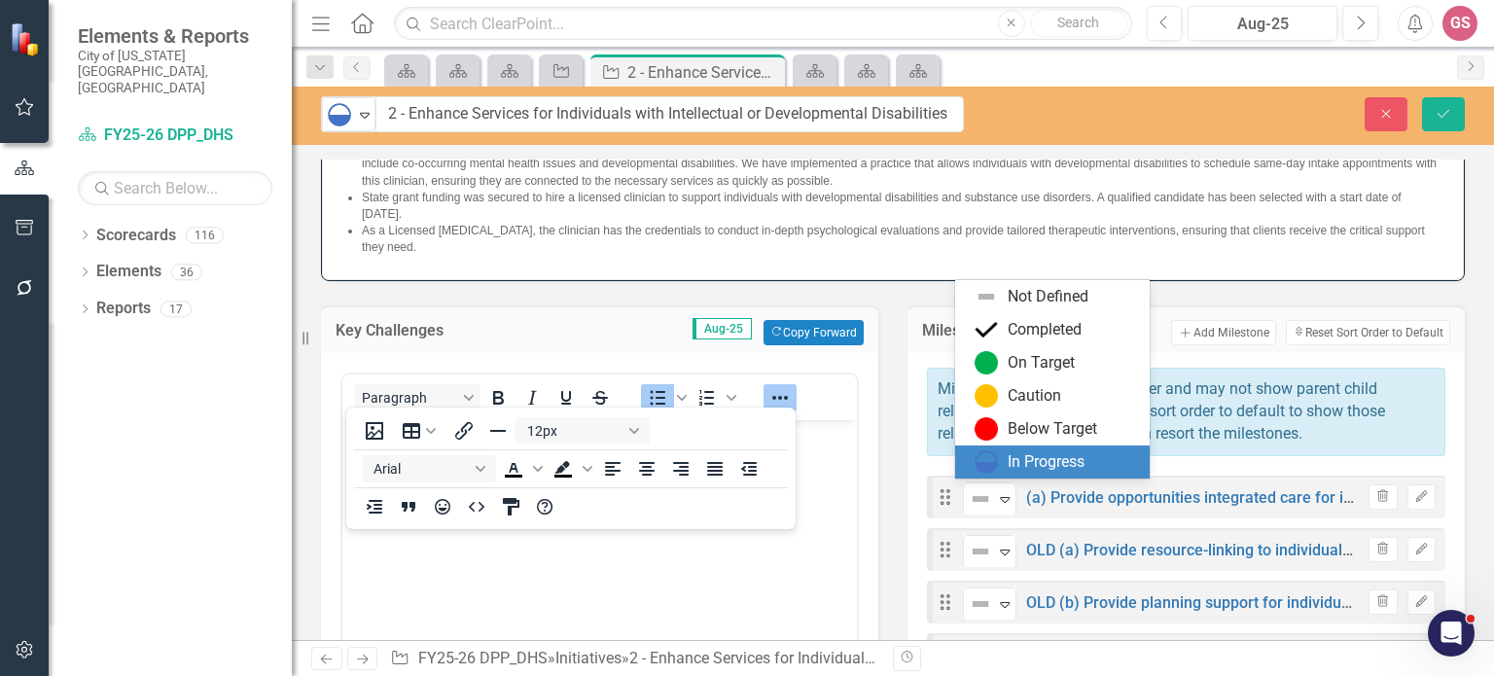
click at [1004, 462] on div "In Progress" at bounding box center [1055, 461] width 163 height 23
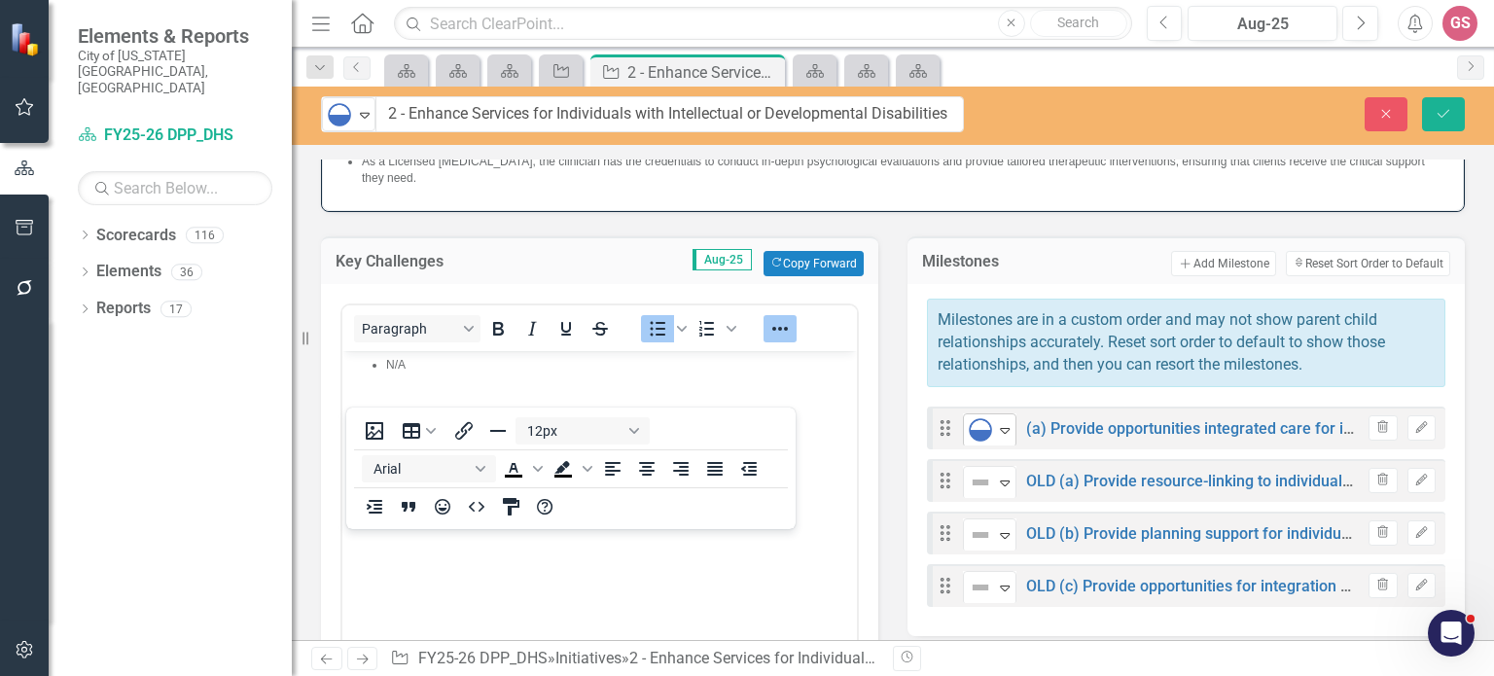
scroll to position [171, 0]
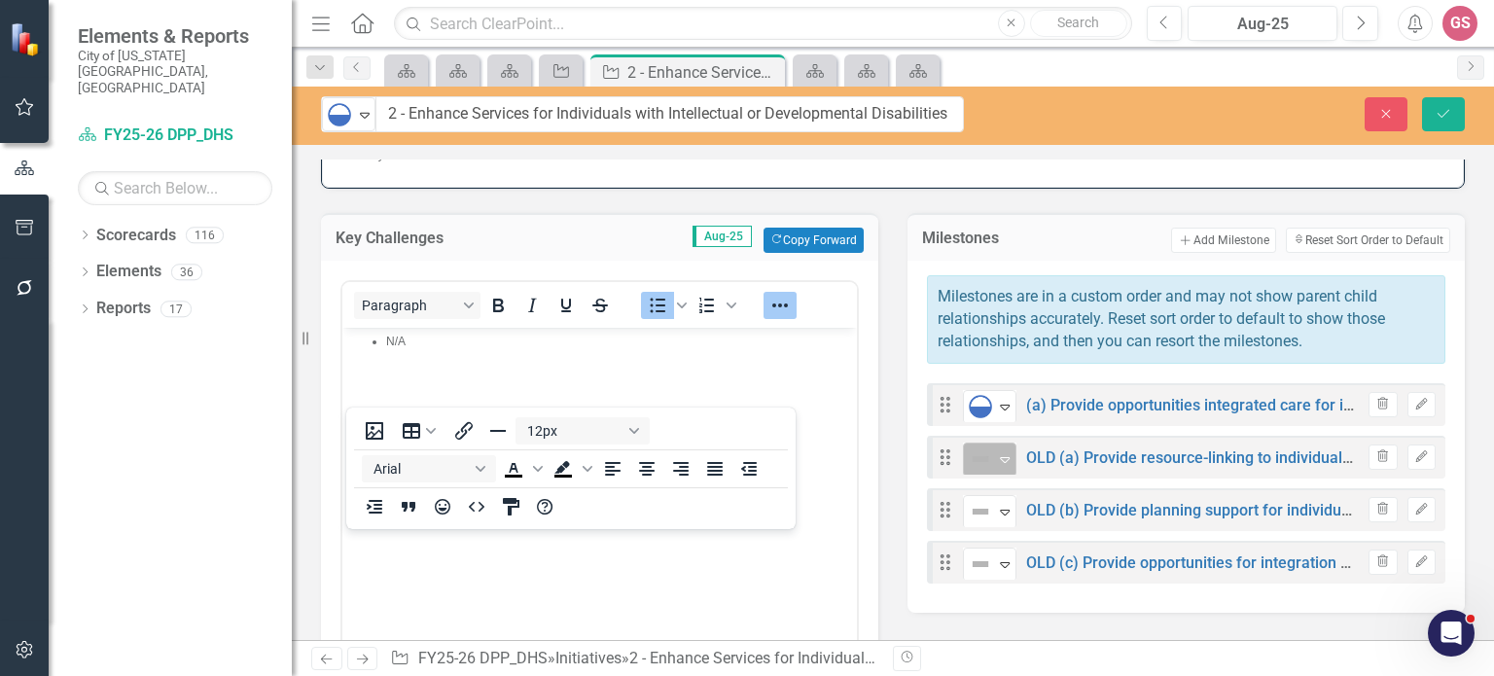
click at [995, 451] on icon "Expand" at bounding box center [1004, 459] width 19 height 16
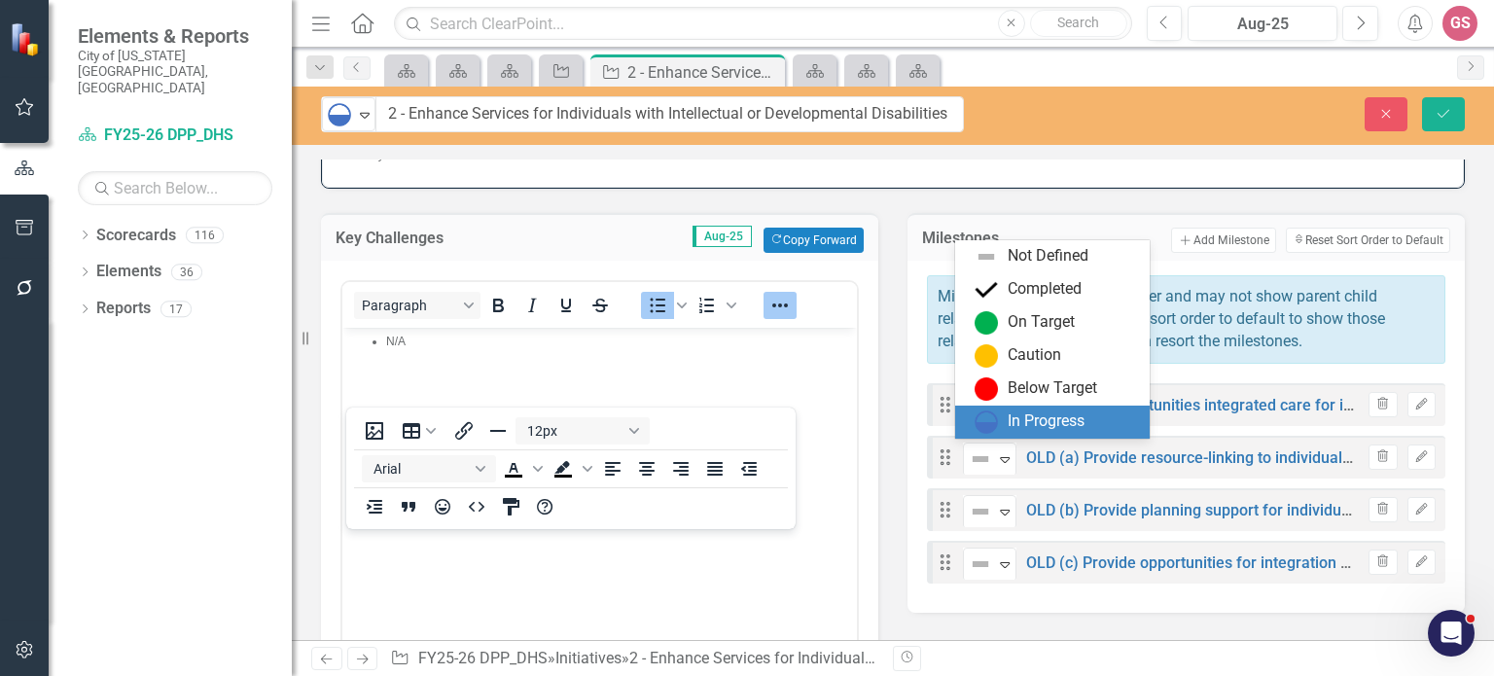
click at [1012, 419] on div "In Progress" at bounding box center [1045, 421] width 77 height 22
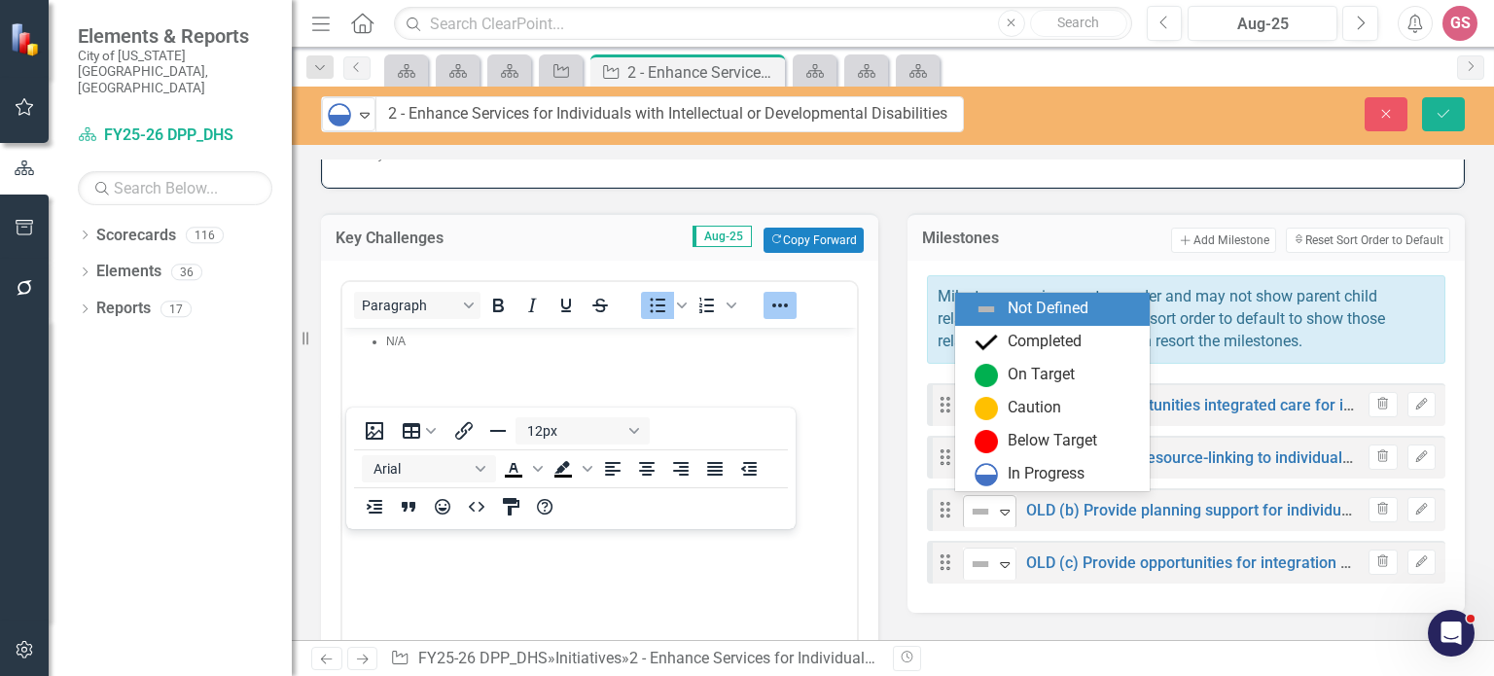
click at [999, 498] on div "Expand" at bounding box center [1004, 512] width 19 height 32
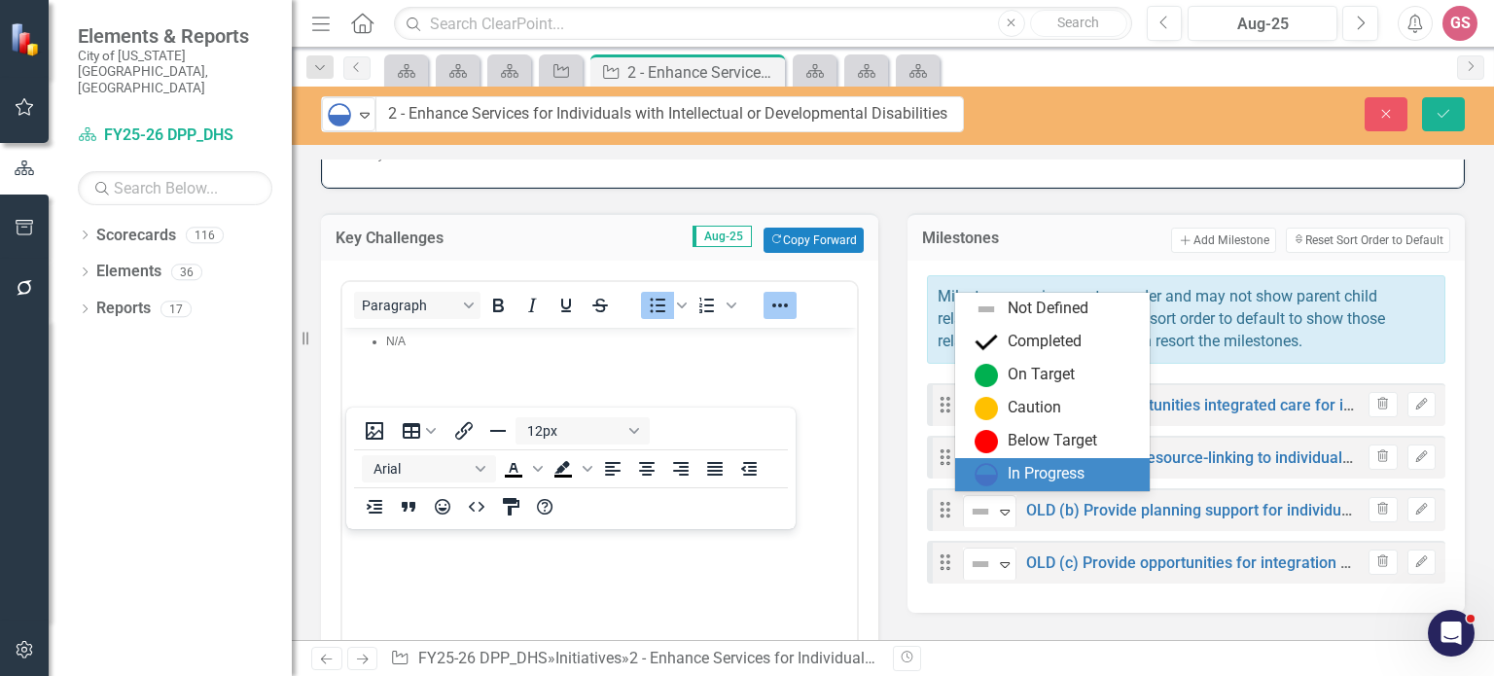
click at [1003, 476] on div "In Progress" at bounding box center [1055, 474] width 163 height 23
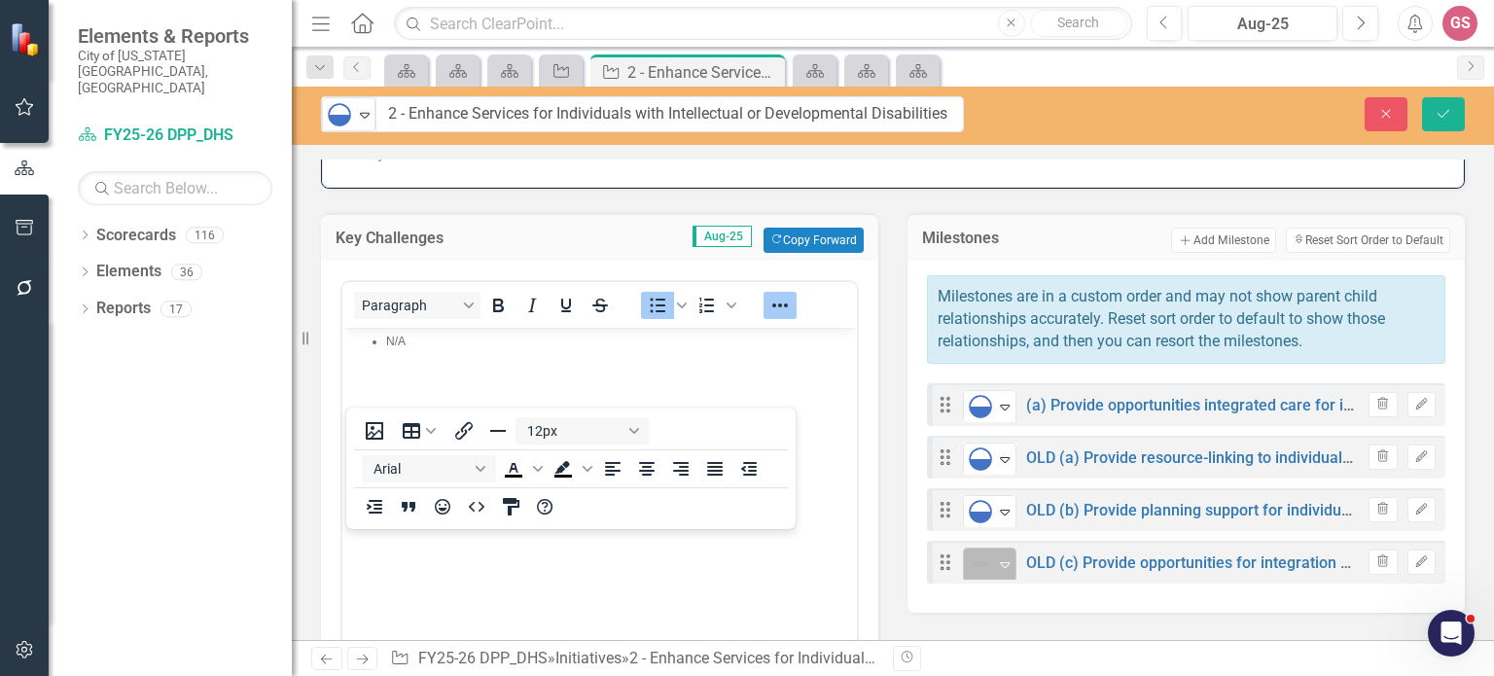
click at [995, 556] on icon "Expand" at bounding box center [1004, 564] width 19 height 16
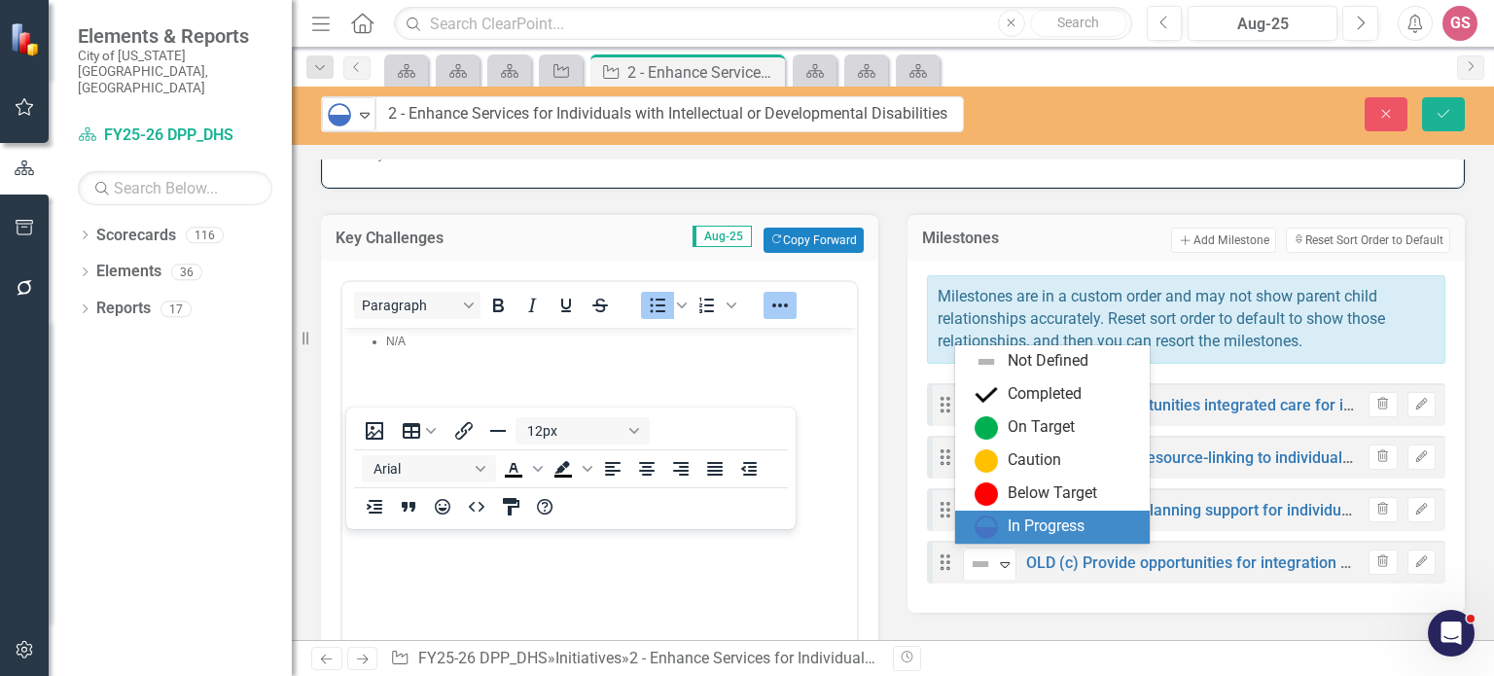
click at [993, 535] on img at bounding box center [985, 526] width 23 height 23
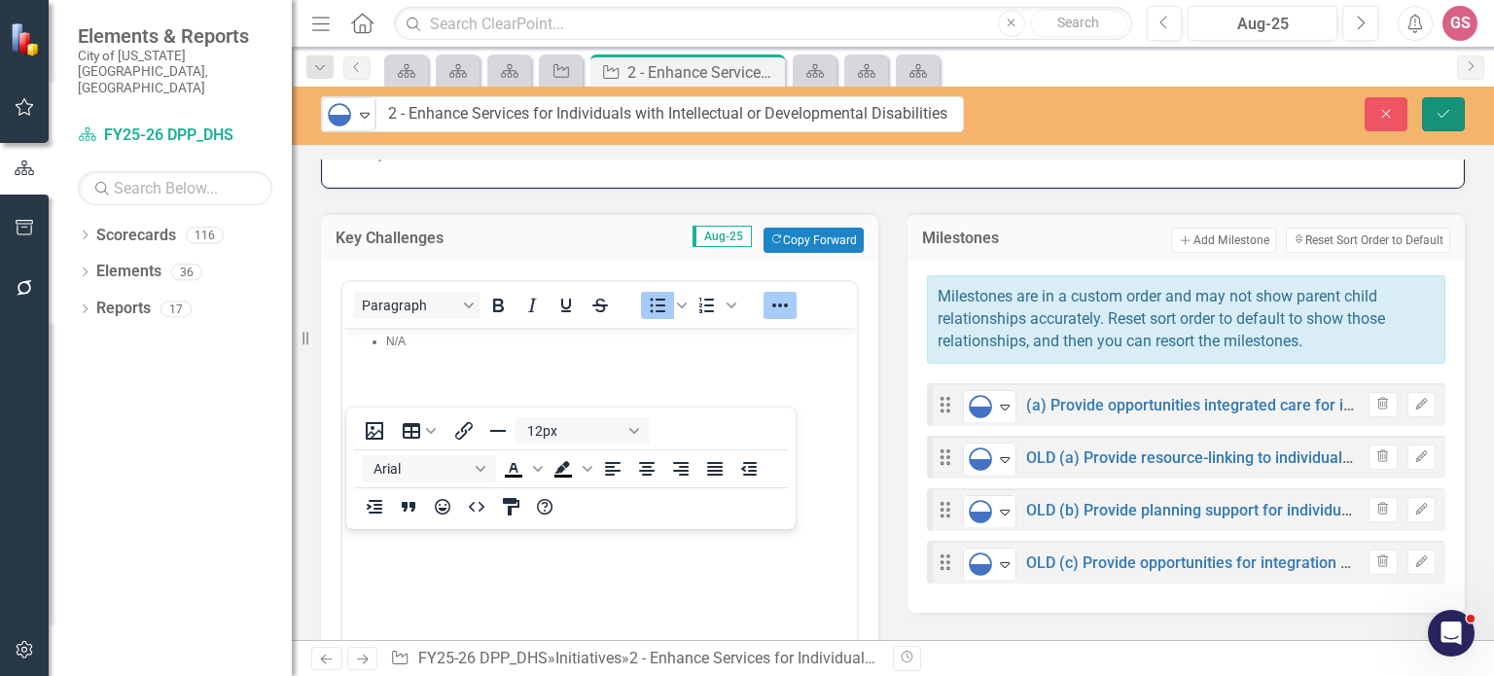
click at [1444, 100] on button "Save" at bounding box center [1443, 114] width 43 height 34
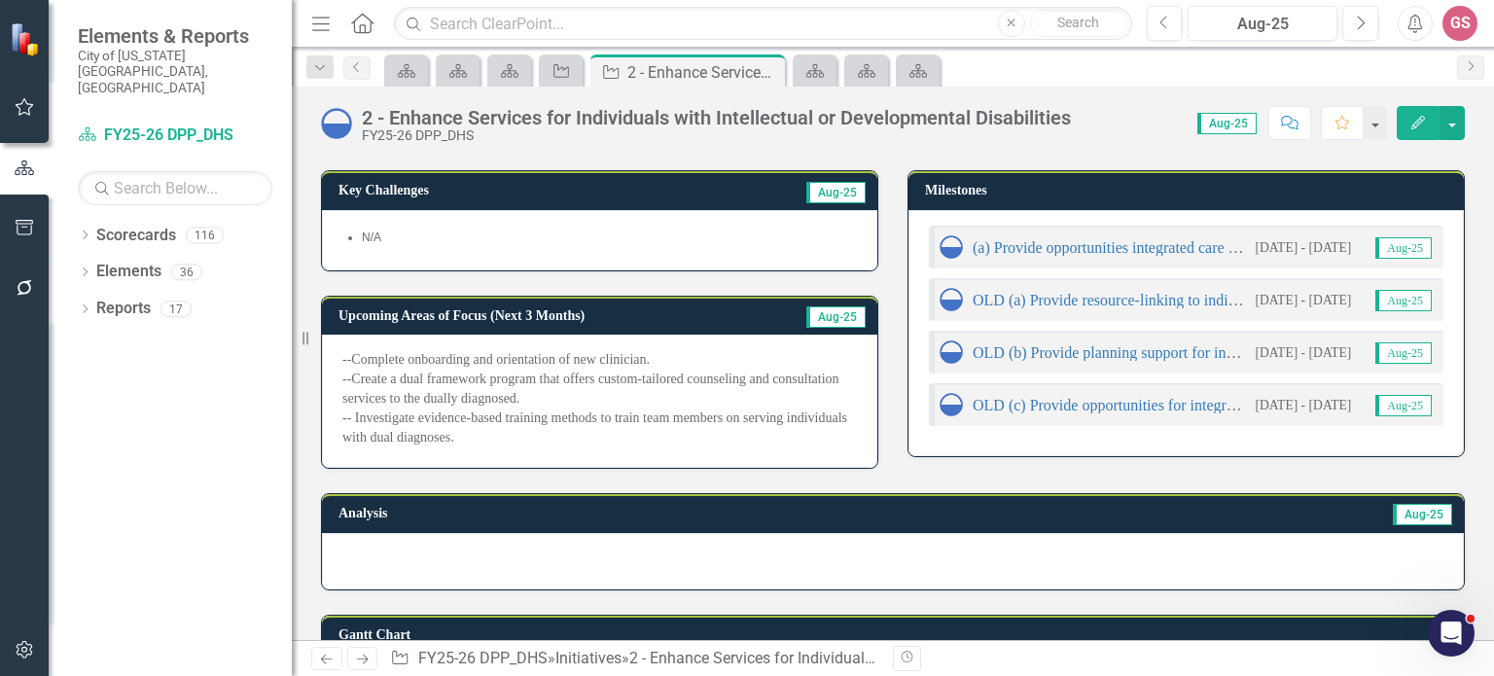
scroll to position [225, 0]
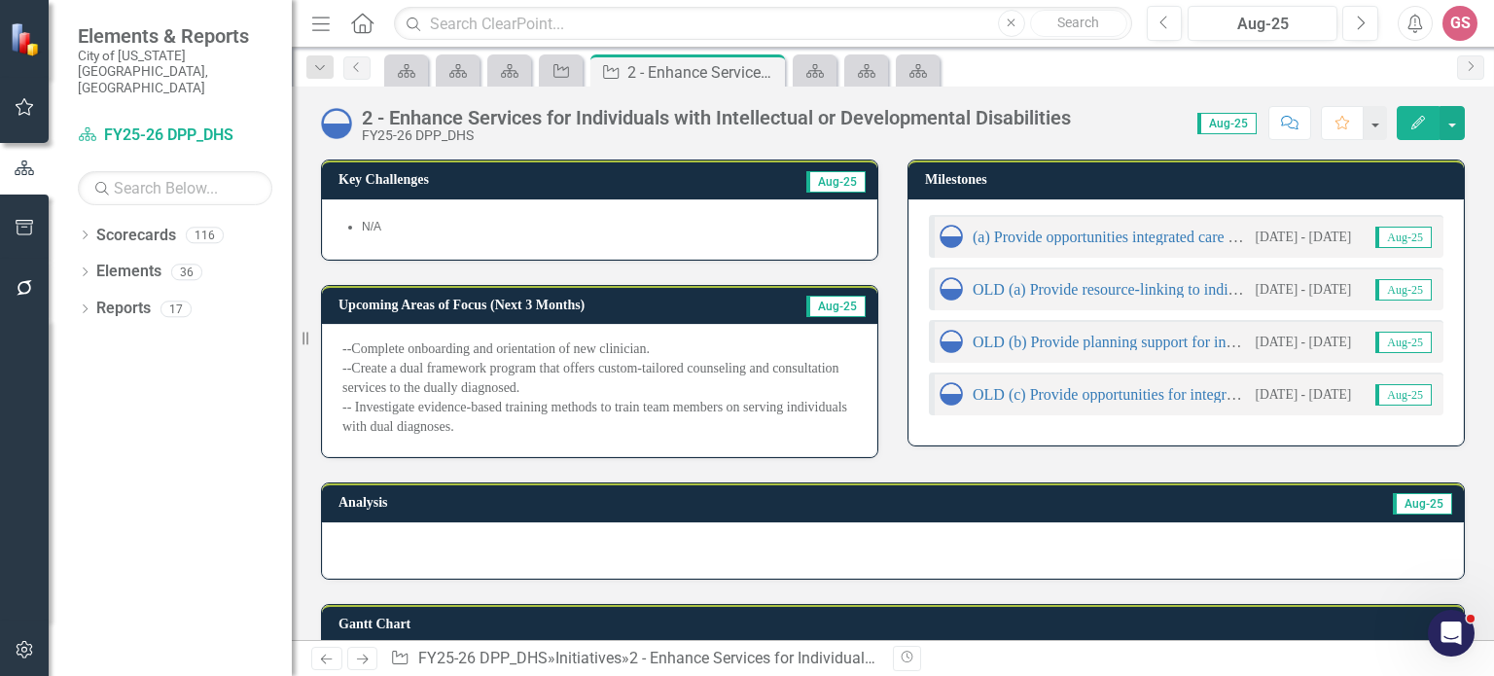
click at [503, 434] on div "--Complete onboarding and orientation of new clinician. --Create a dual framewo…" at bounding box center [599, 390] width 555 height 133
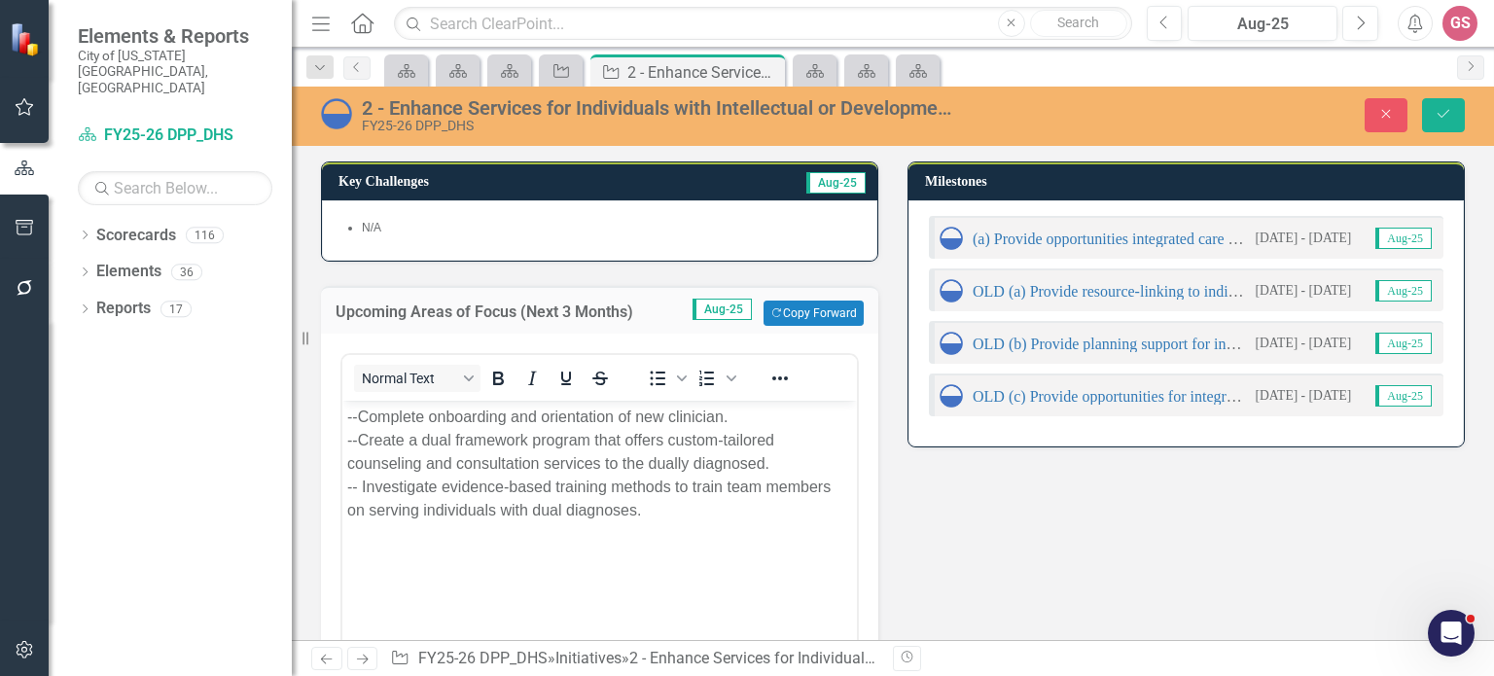
scroll to position [0, 0]
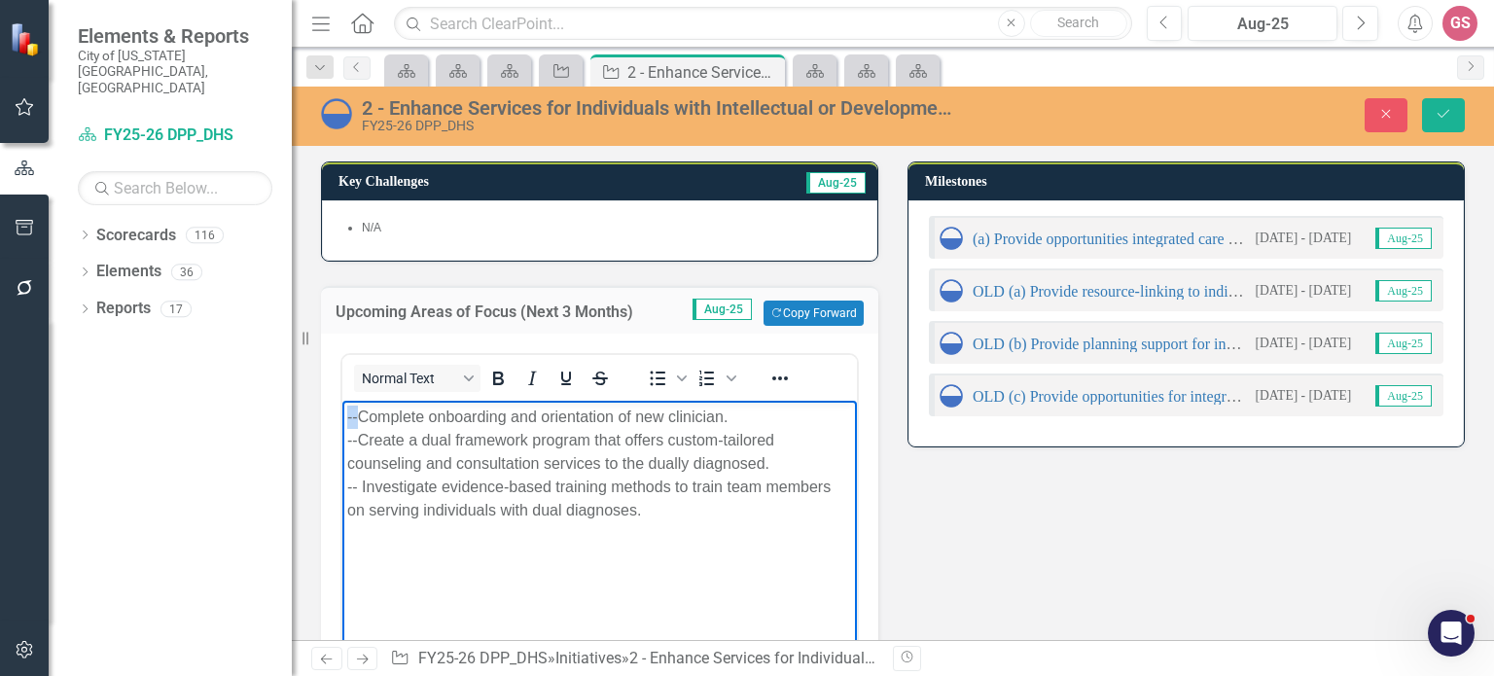
drag, startPoint x: 360, startPoint y: 415, endPoint x: 326, endPoint y: 415, distance: 34.0
click at [342, 415] on html "--Complete onboarding and orientation of new clinician. --Create a dual framewo…" at bounding box center [599, 547] width 514 height 292
drag, startPoint x: 356, startPoint y: 440, endPoint x: 307, endPoint y: 436, distance: 48.9
click at [342, 436] on html "Complete onboarding and orientation of new clinician. --Create a dual framework…" at bounding box center [599, 547] width 514 height 292
drag, startPoint x: 363, startPoint y: 476, endPoint x: 331, endPoint y: 476, distance: 32.1
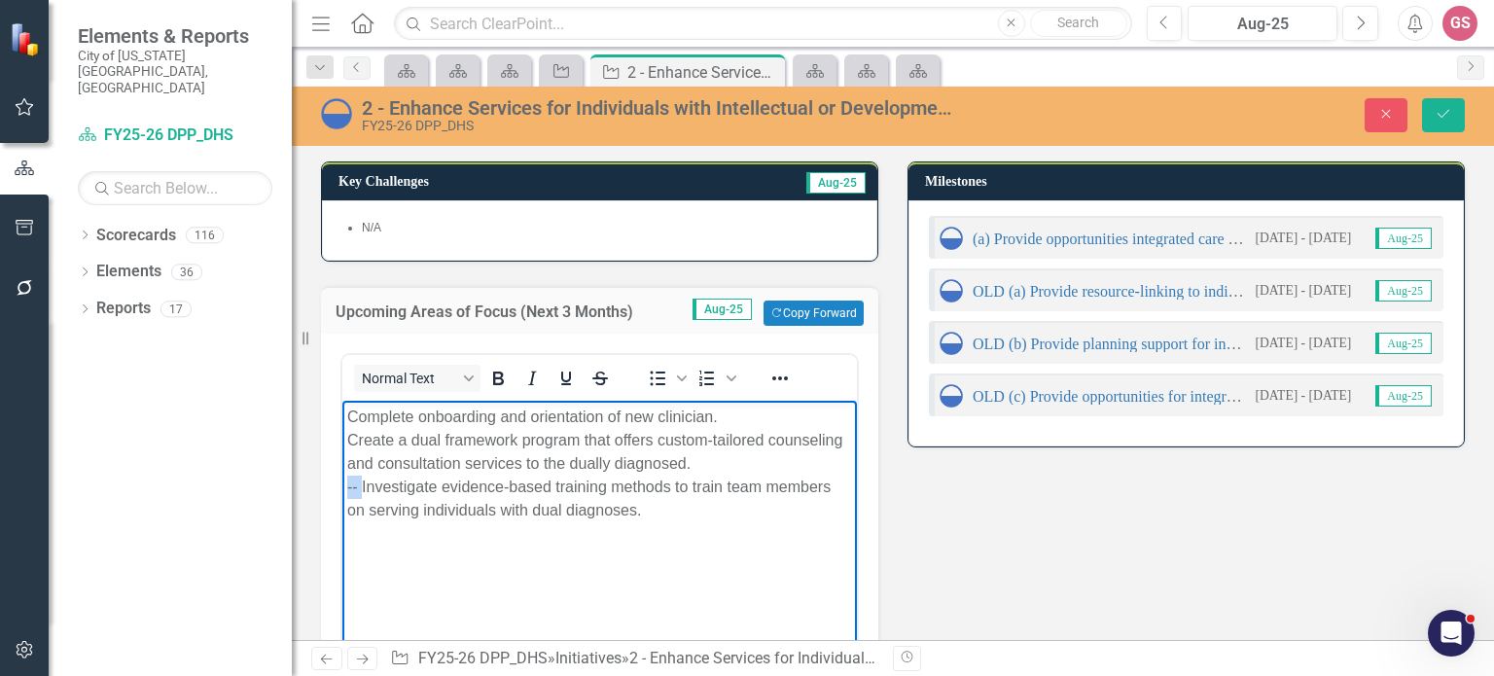
click at [342, 476] on html "Complete onboarding and orientation of new clinician. Create a dual framework p…" at bounding box center [599, 547] width 514 height 292
click at [480, 487] on p "Complete onboarding and orientation of new clinician. Create a dual framework p…" at bounding box center [599, 463] width 505 height 117
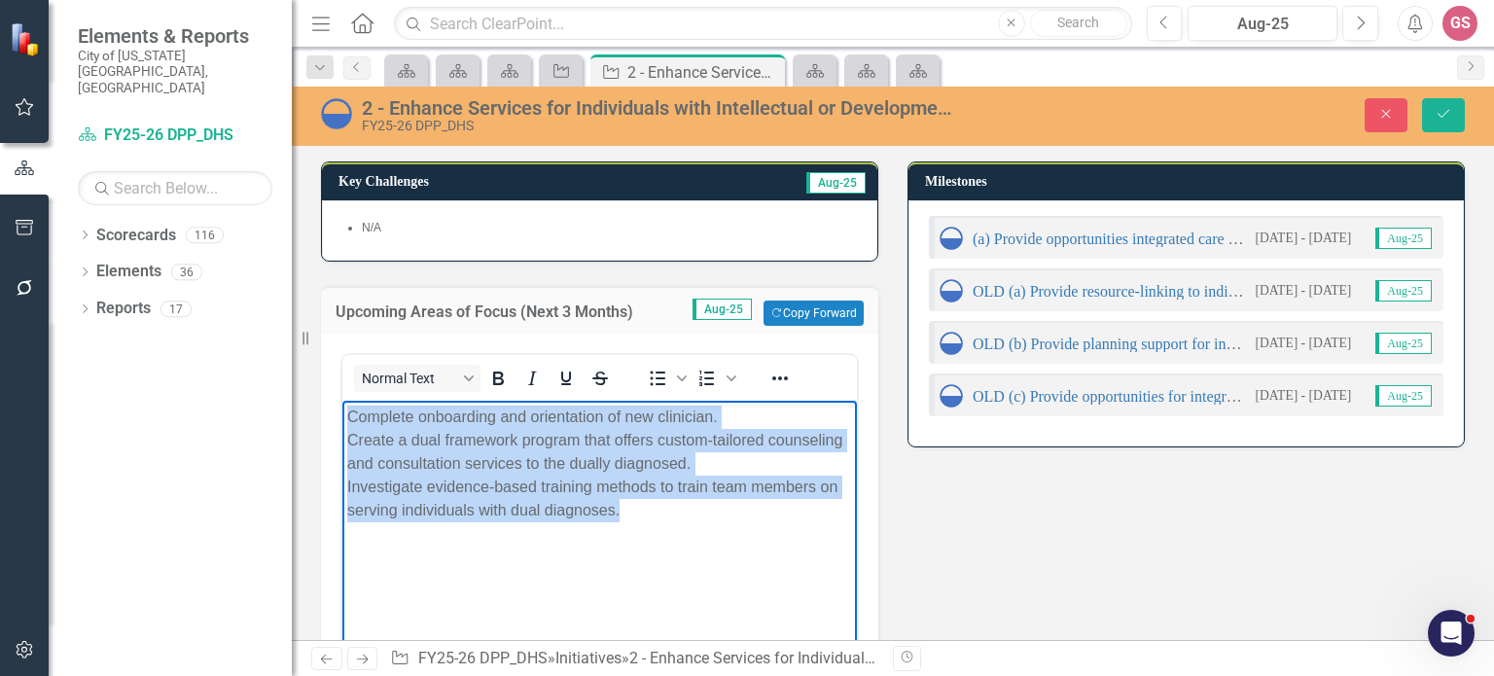
drag, startPoint x: 628, startPoint y: 514, endPoint x: 682, endPoint y: 808, distance: 298.5
click at [342, 411] on html "Complete onboarding and orientation of new clinician. Create a dual framework p…" at bounding box center [599, 547] width 514 height 292
click at [771, 376] on icon "Reveal or hide additional toolbar items" at bounding box center [779, 378] width 23 height 23
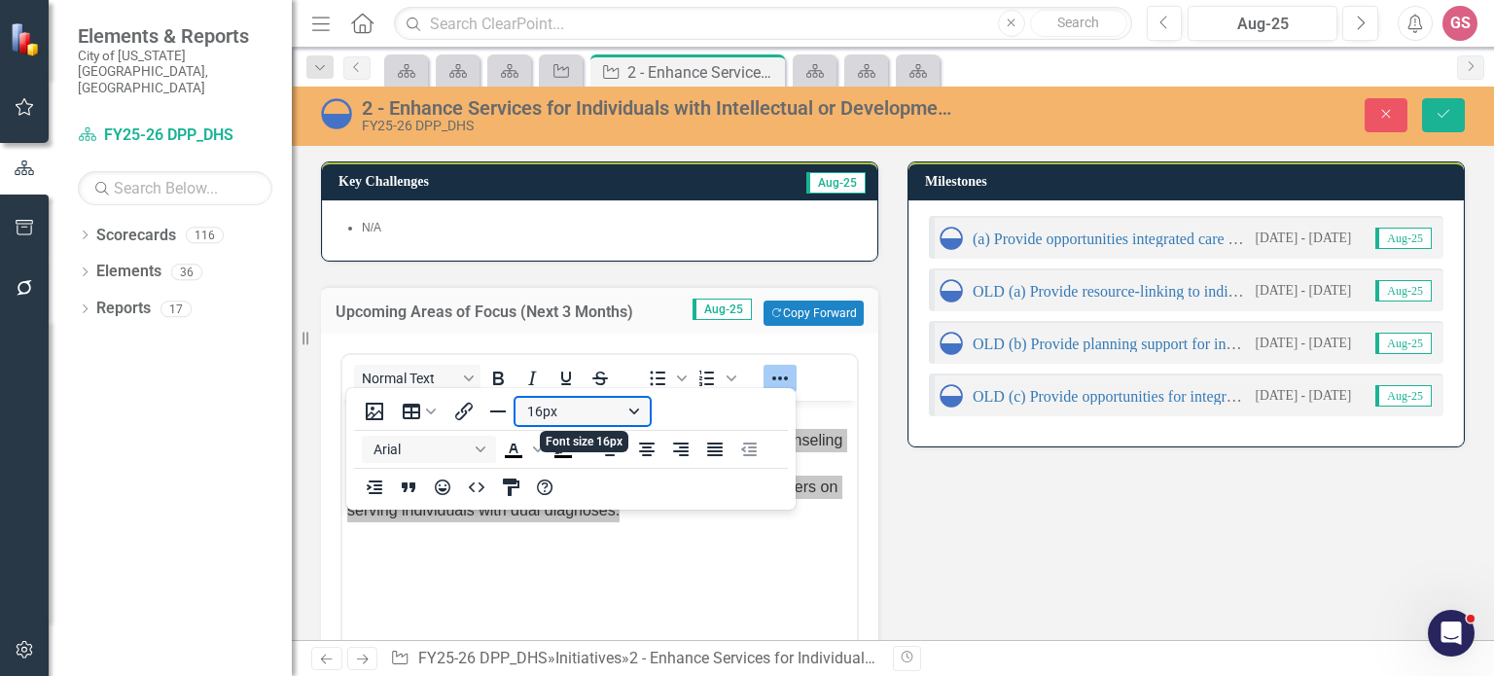
click at [587, 421] on button "16px" at bounding box center [582, 411] width 134 height 27
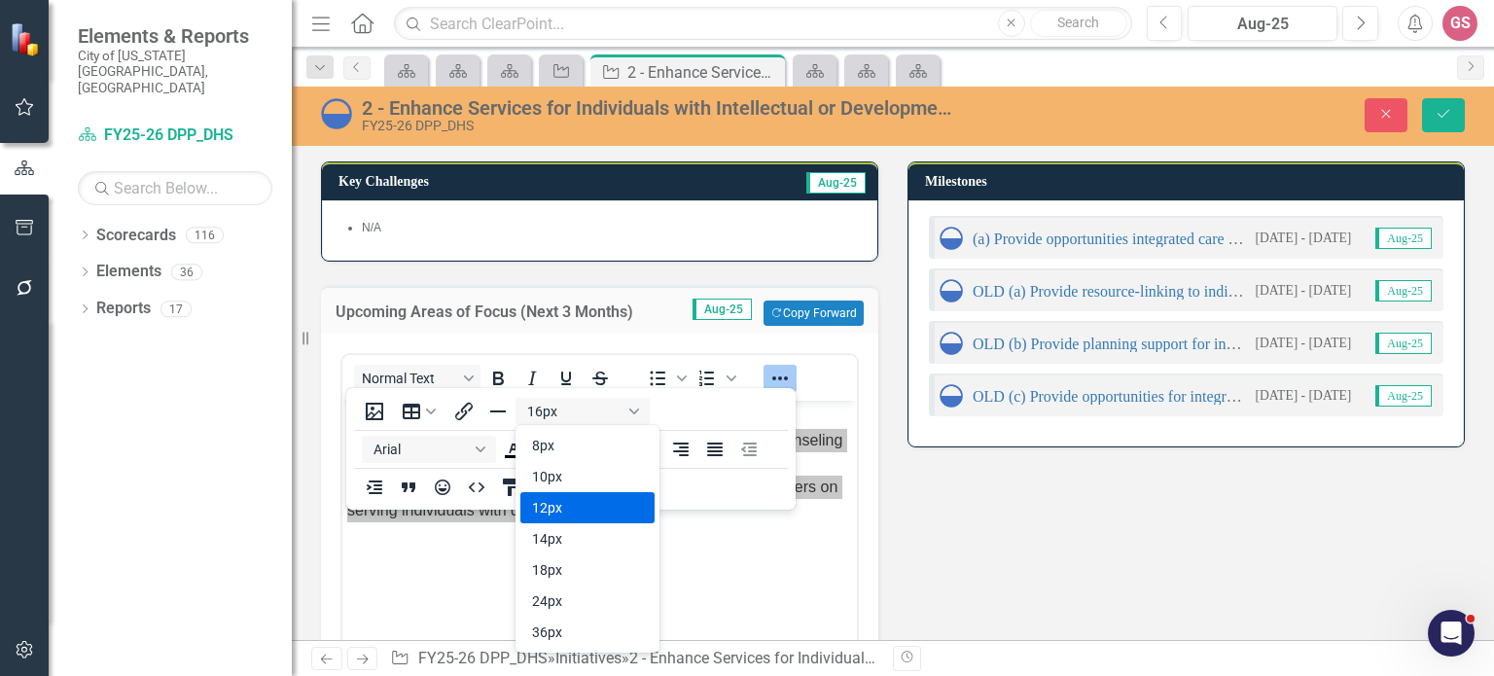
click at [577, 498] on div "12px" at bounding box center [574, 507] width 84 height 23
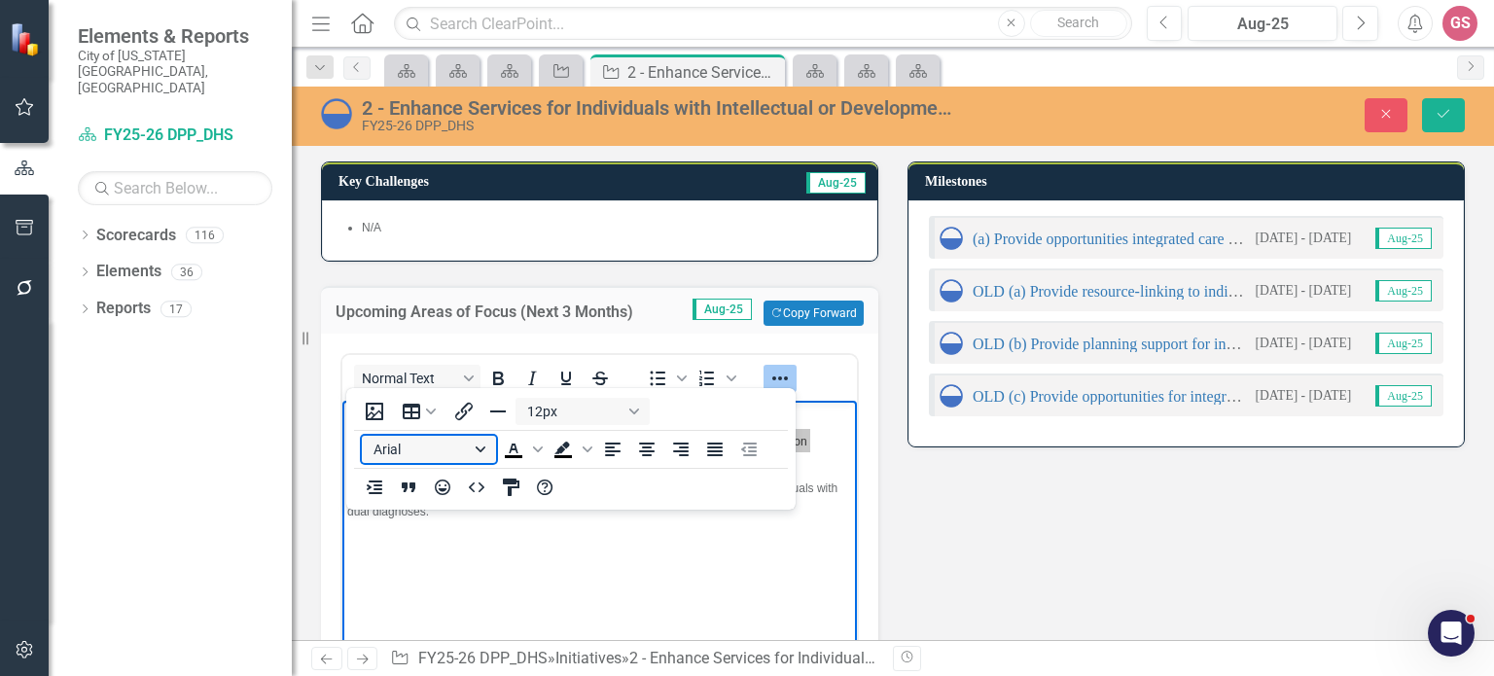
click at [465, 447] on button "Arial" at bounding box center [429, 449] width 134 height 27
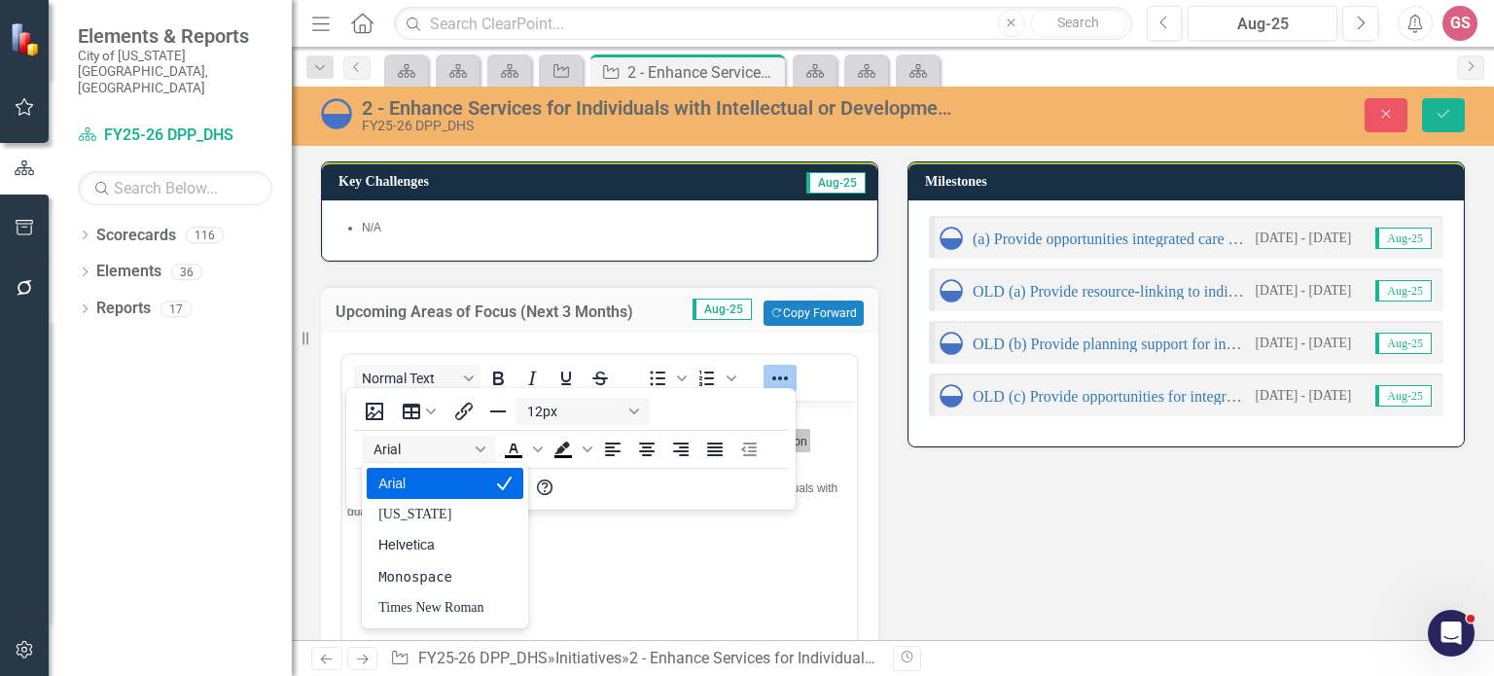
click at [454, 481] on div "Arial" at bounding box center [430, 483] width 105 height 23
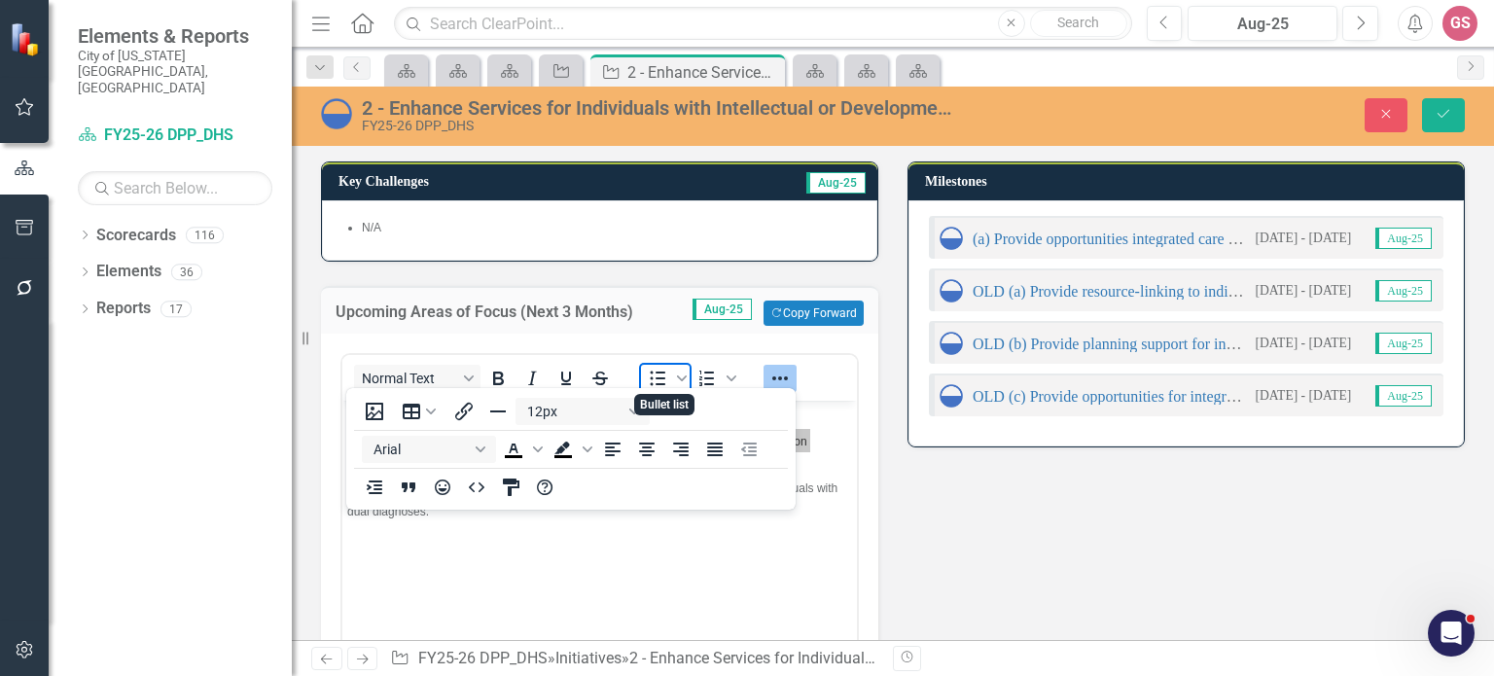
click at [655, 379] on icon "Bullet list" at bounding box center [657, 378] width 23 height 23
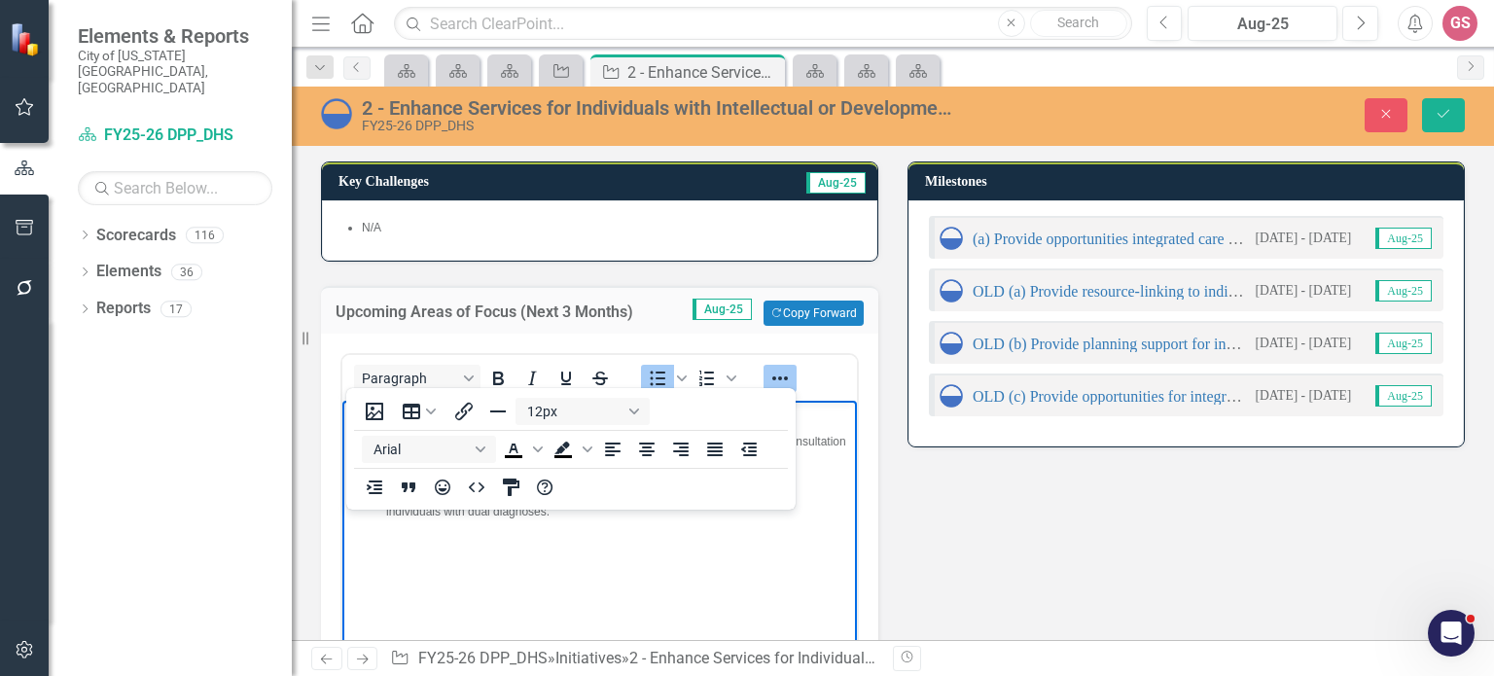
click at [782, 384] on icon "Reveal or hide additional toolbar items" at bounding box center [779, 378] width 23 height 23
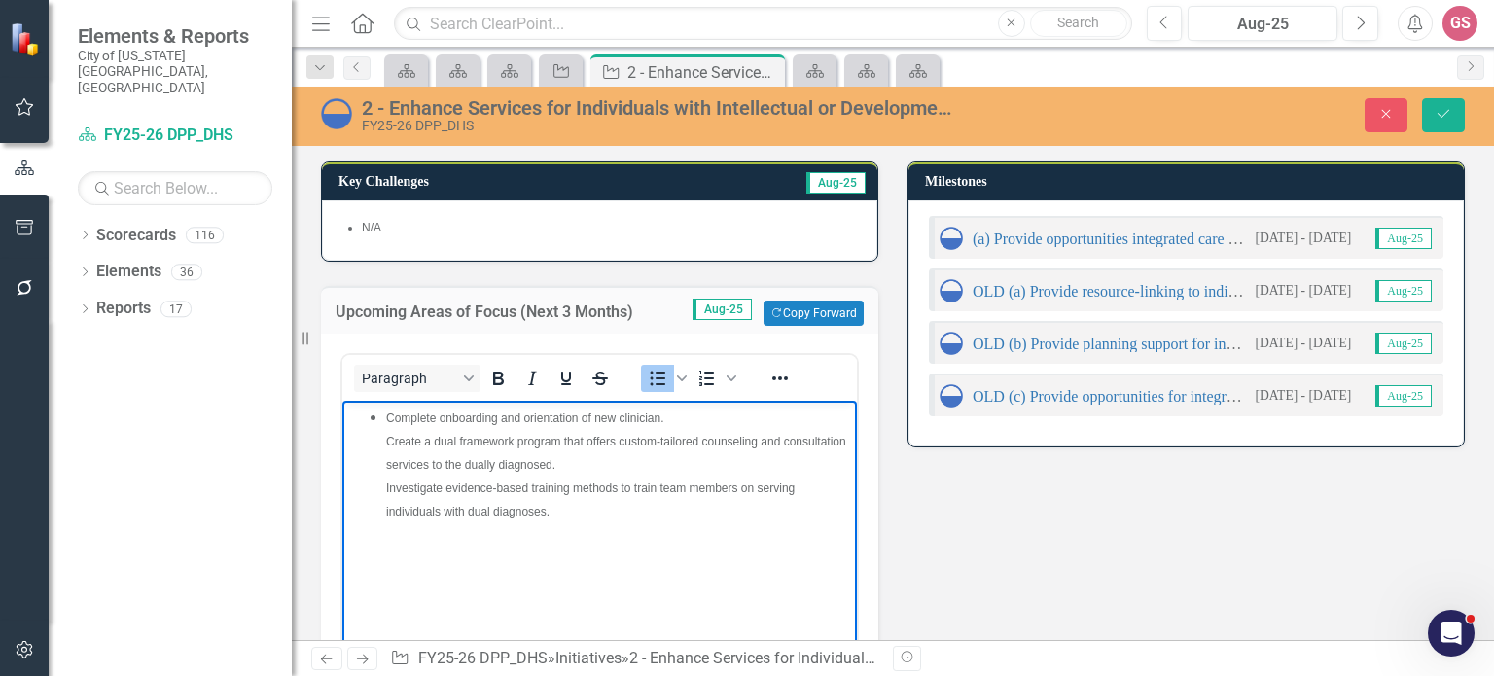
click at [376, 452] on ul "Complete onboarding and orientation of new clinician. Create a dual framework p…" at bounding box center [599, 463] width 505 height 117
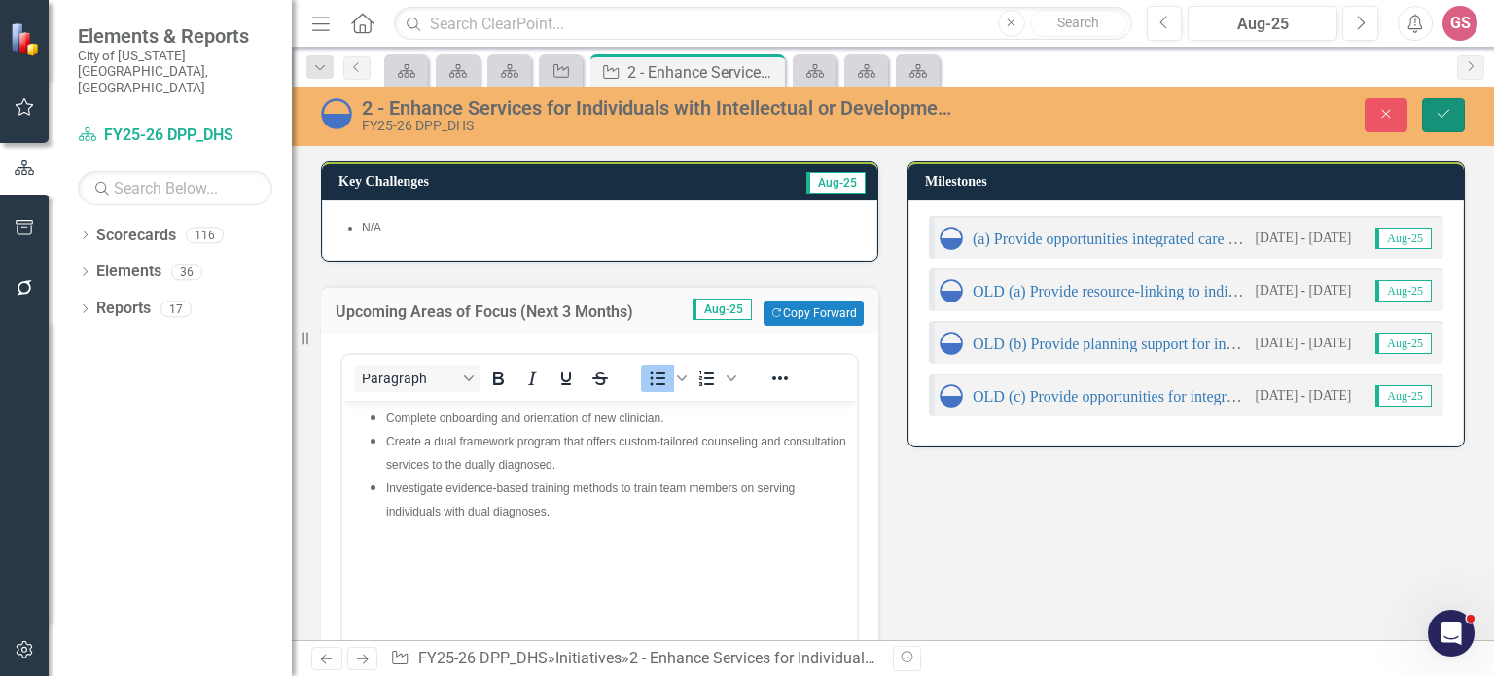
click at [1454, 104] on button "Save" at bounding box center [1443, 115] width 43 height 34
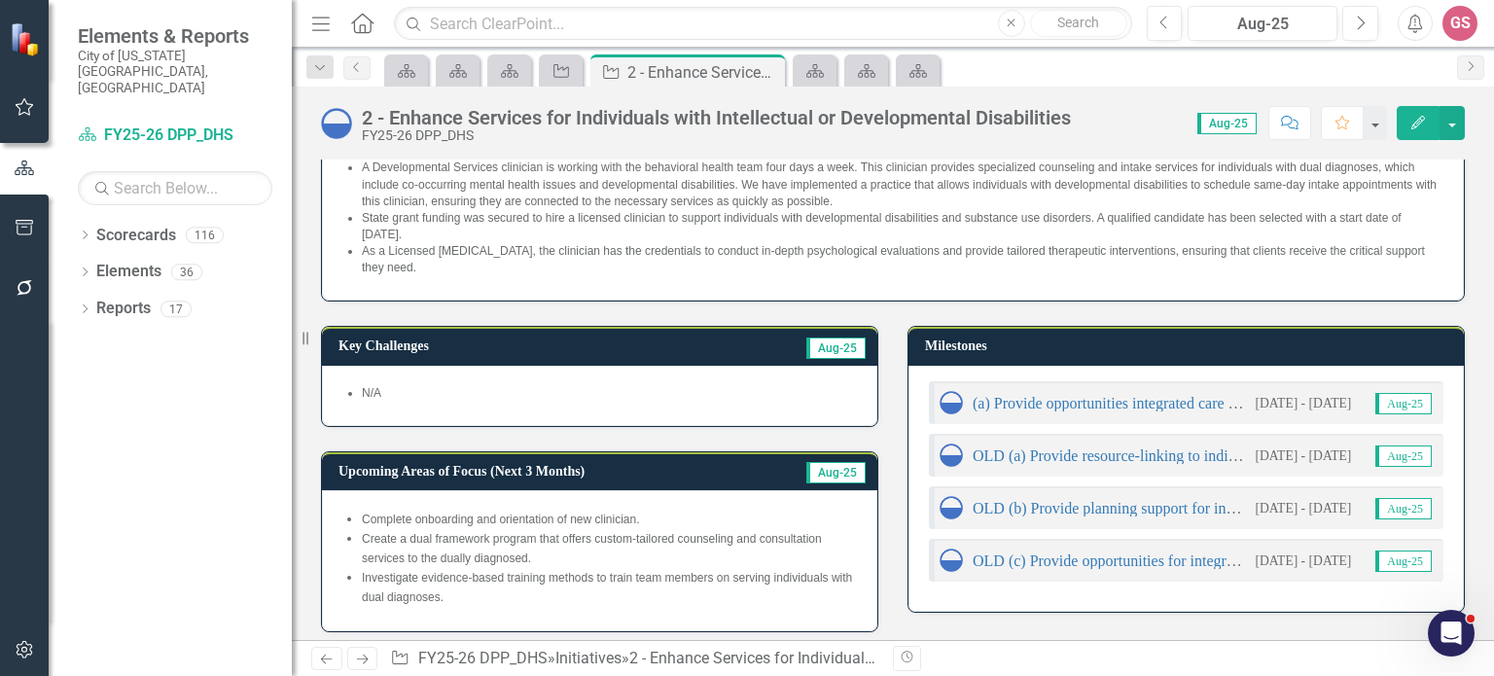
scroll to position [59, 0]
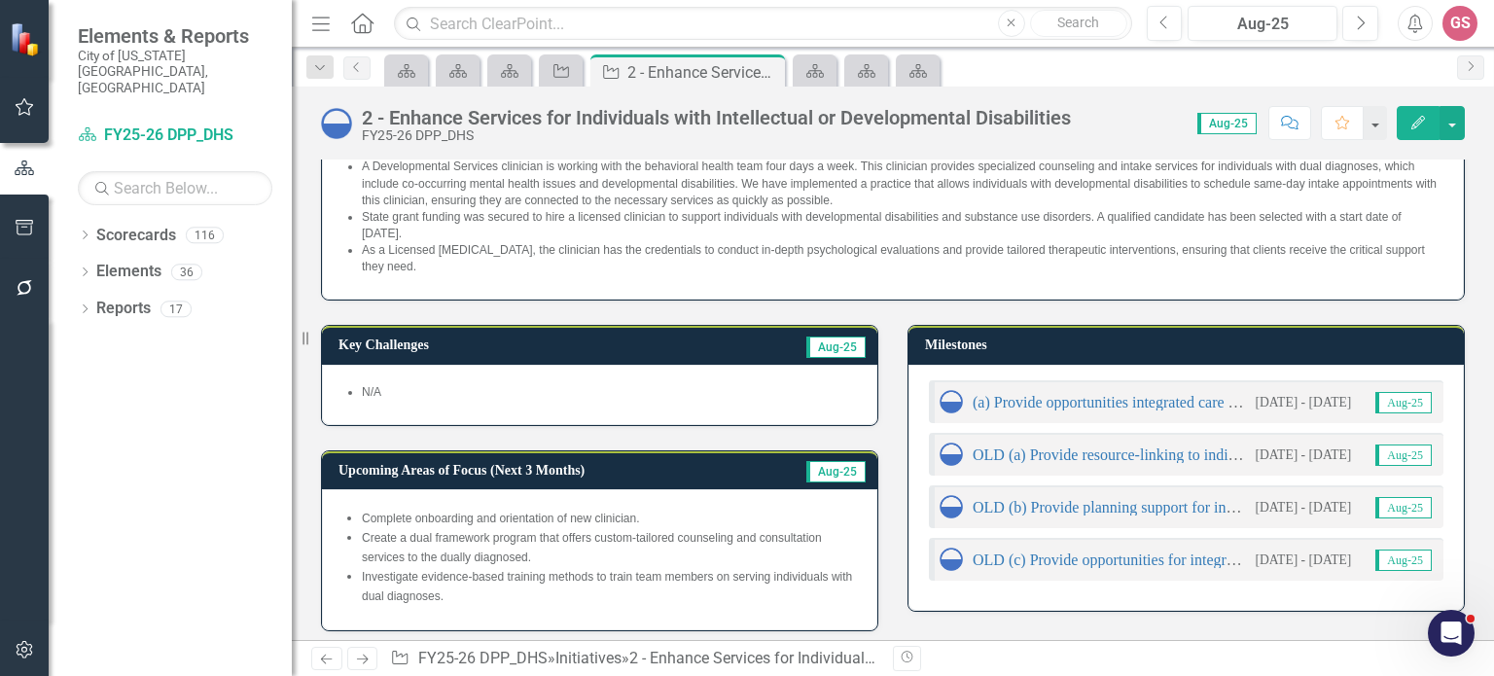
click at [946, 458] on img at bounding box center [950, 453] width 23 height 23
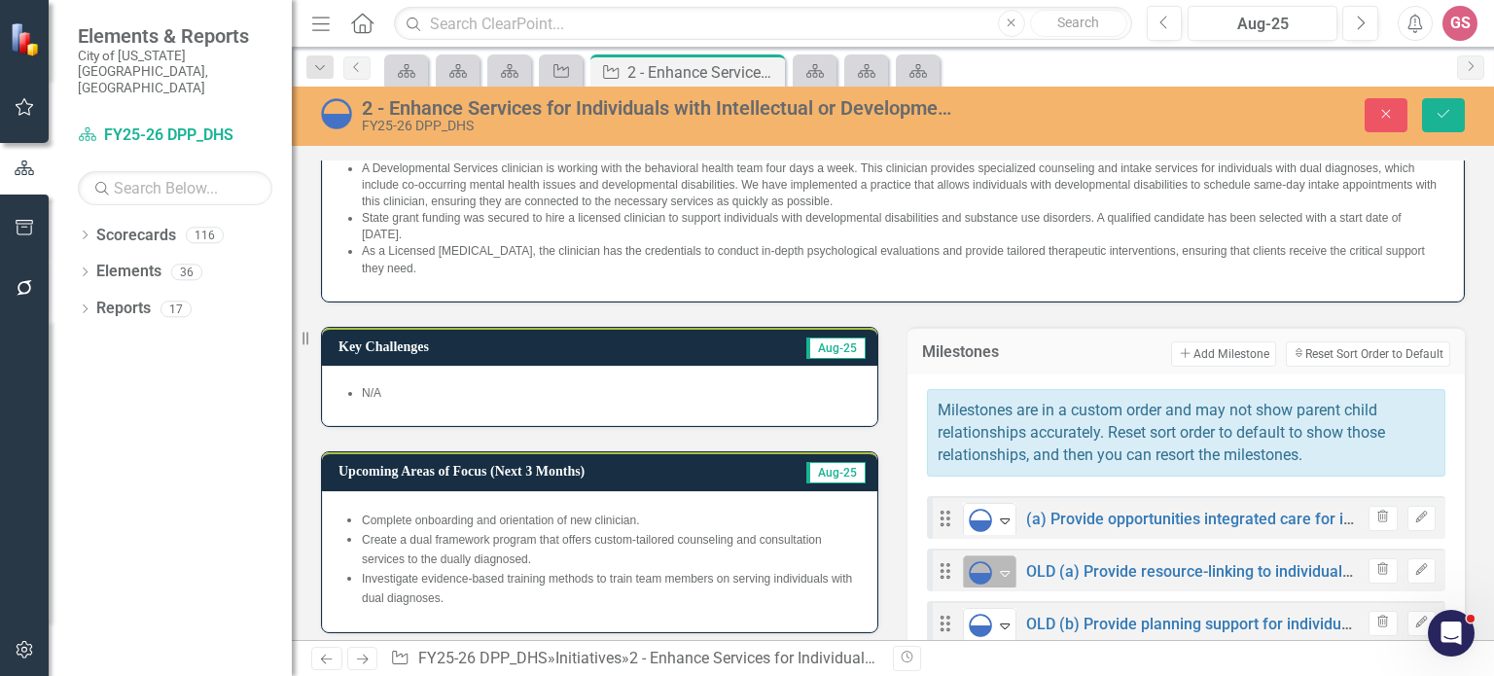
click at [1000, 571] on icon at bounding box center [1005, 574] width 10 height 6
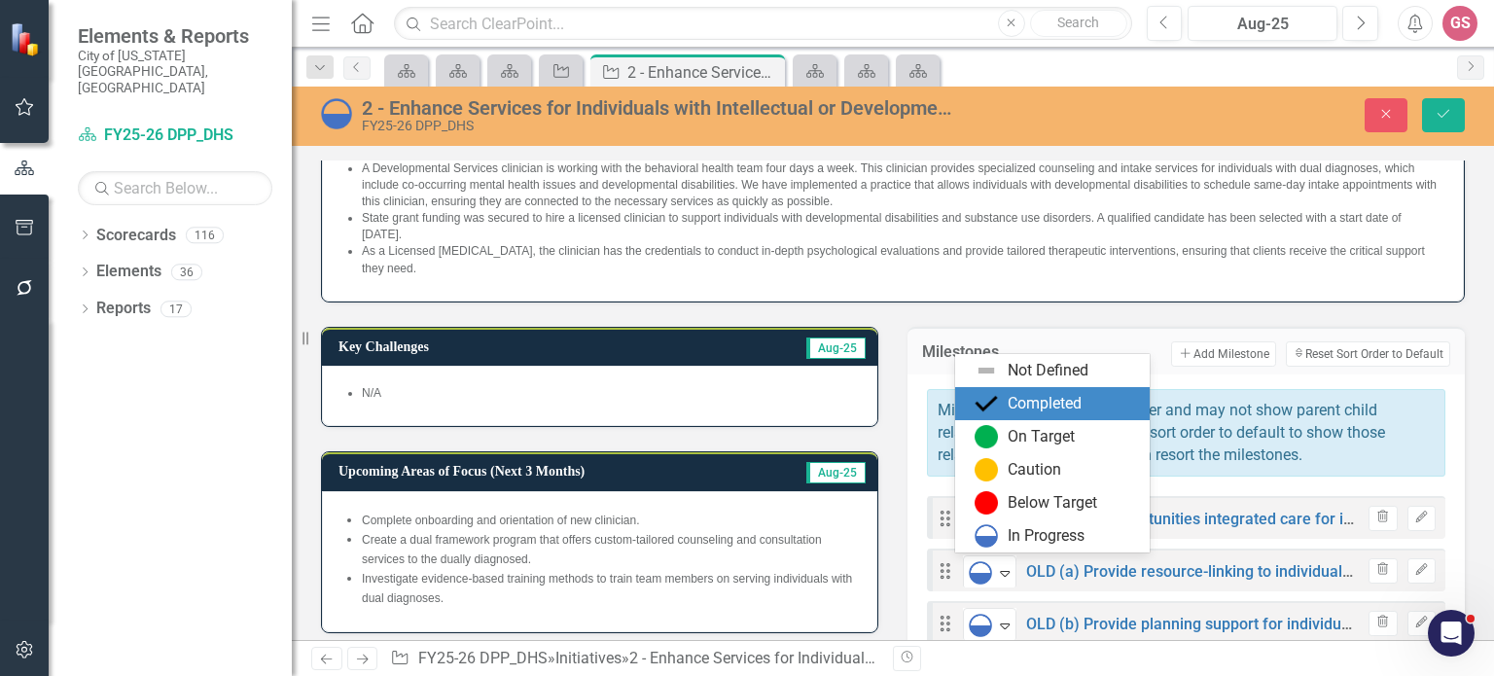
click at [1033, 412] on div "Completed" at bounding box center [1044, 404] width 74 height 22
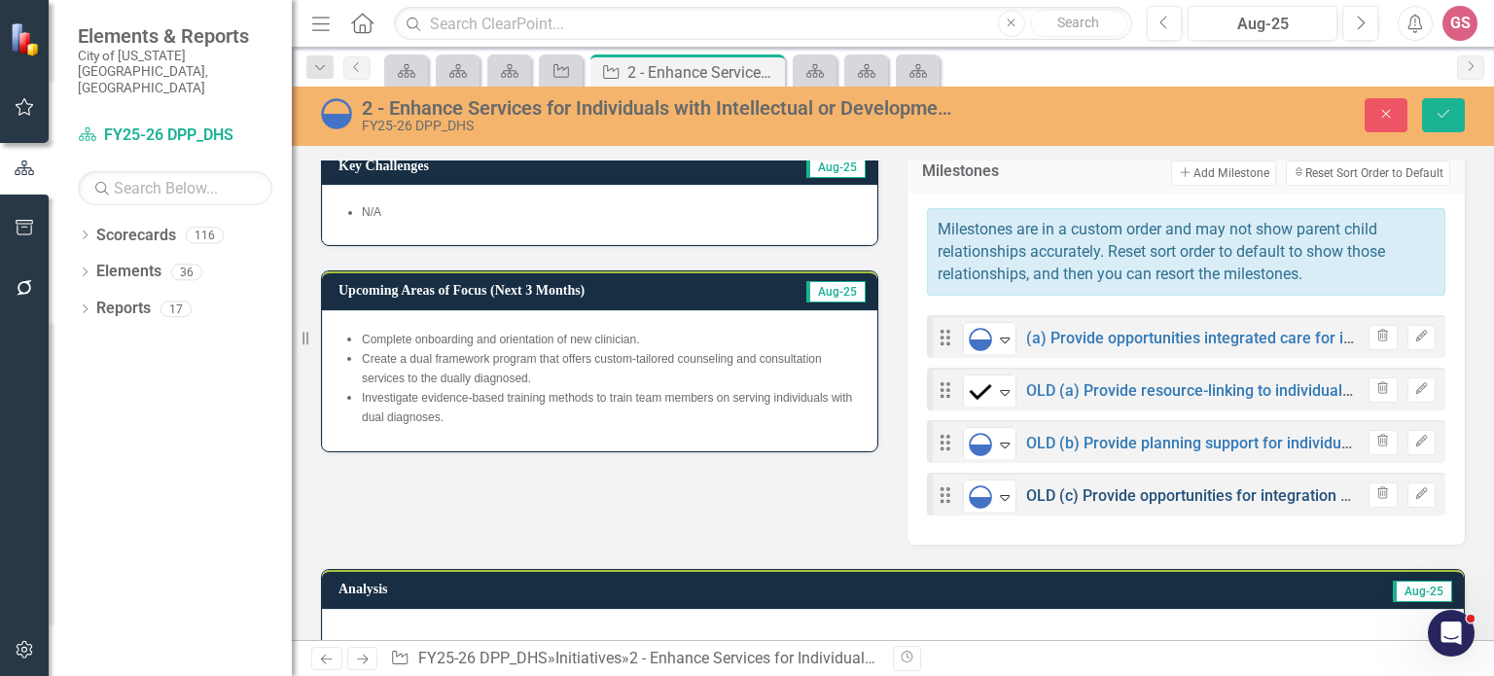
scroll to position [309, 0]
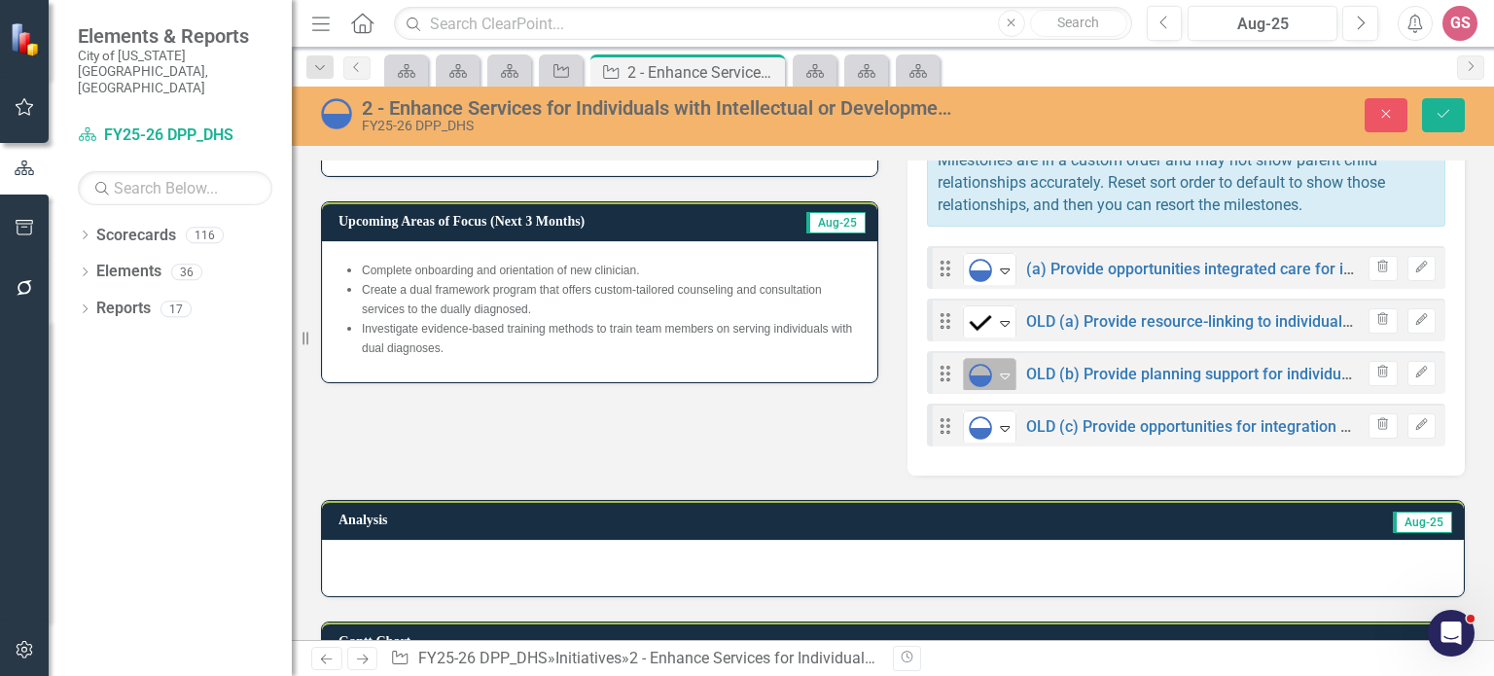
click at [1003, 376] on icon "Expand" at bounding box center [1004, 376] width 19 height 16
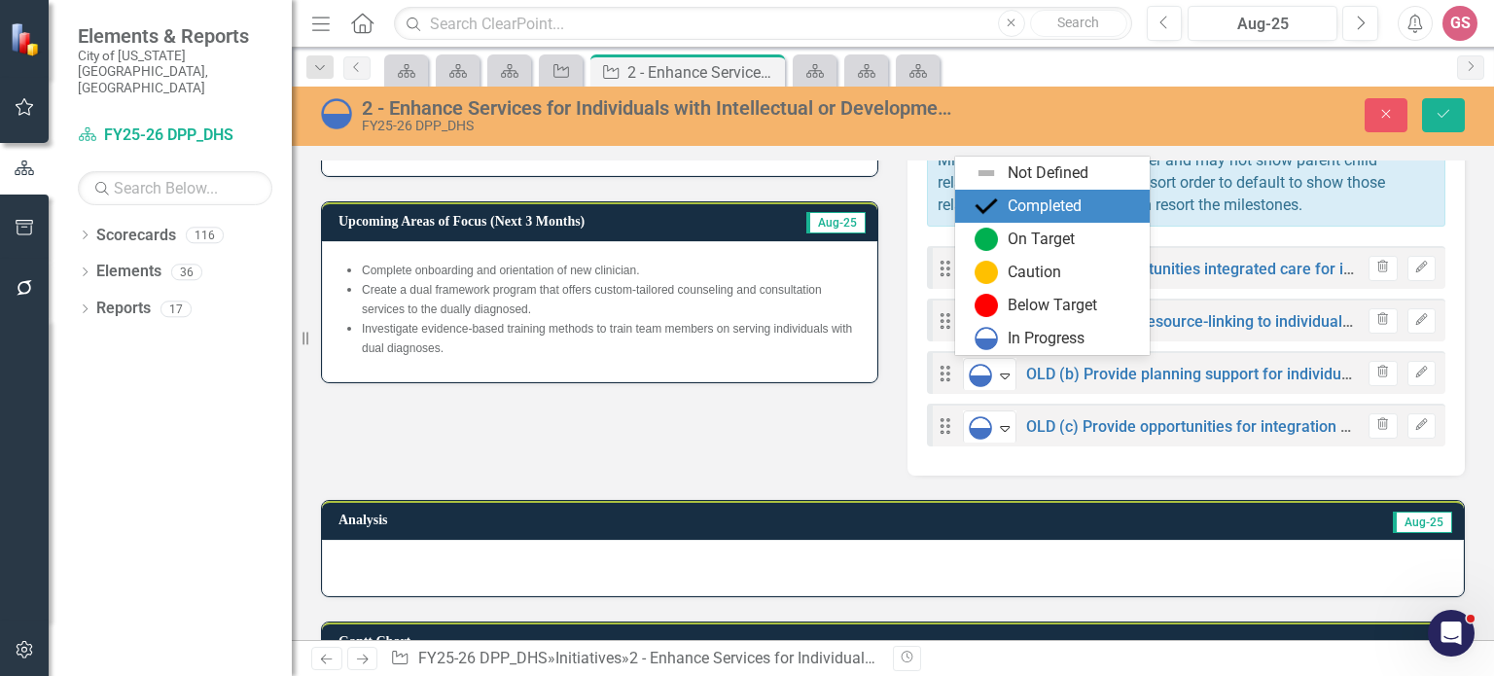
click at [1038, 213] on div "Completed" at bounding box center [1044, 206] width 74 height 22
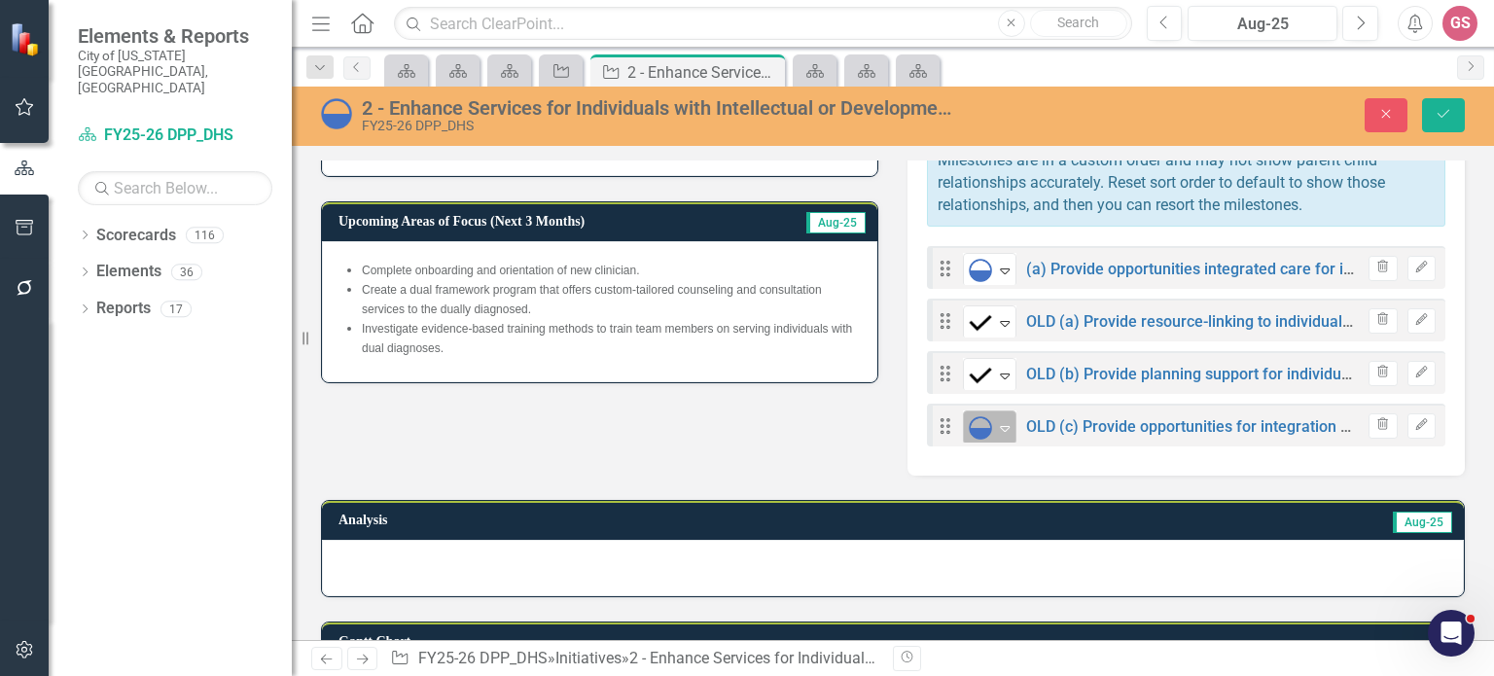
click at [995, 427] on icon "Expand" at bounding box center [1004, 428] width 19 height 16
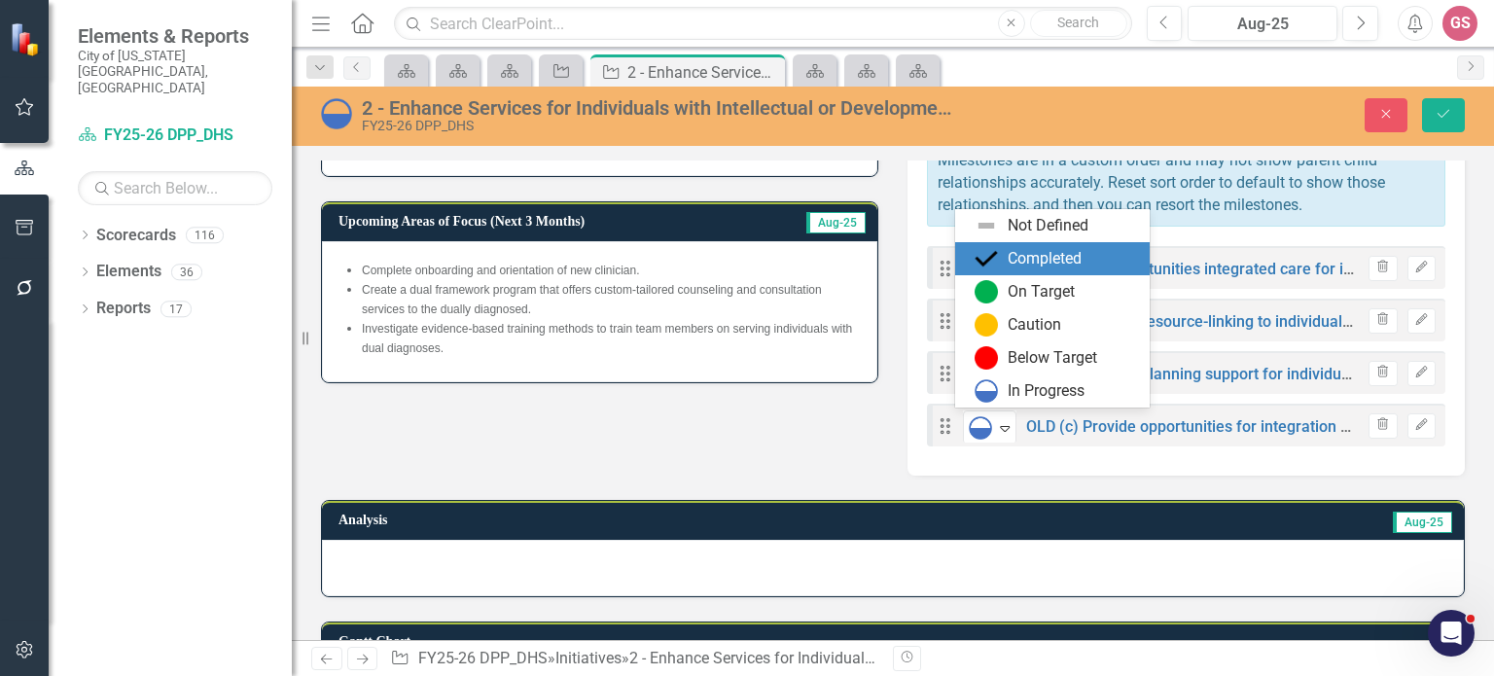
click at [1021, 252] on div "Completed" at bounding box center [1044, 259] width 74 height 22
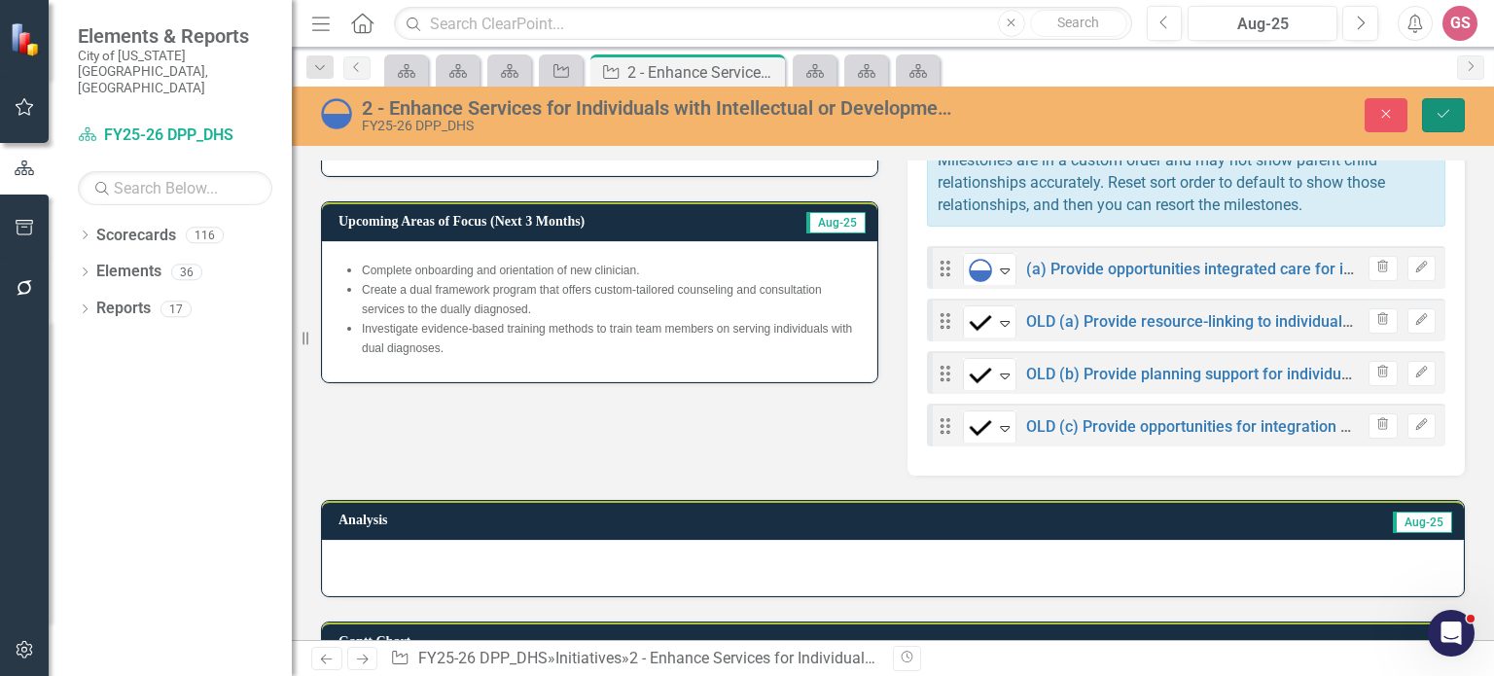
click at [1444, 119] on icon "Save" at bounding box center [1443, 114] width 18 height 14
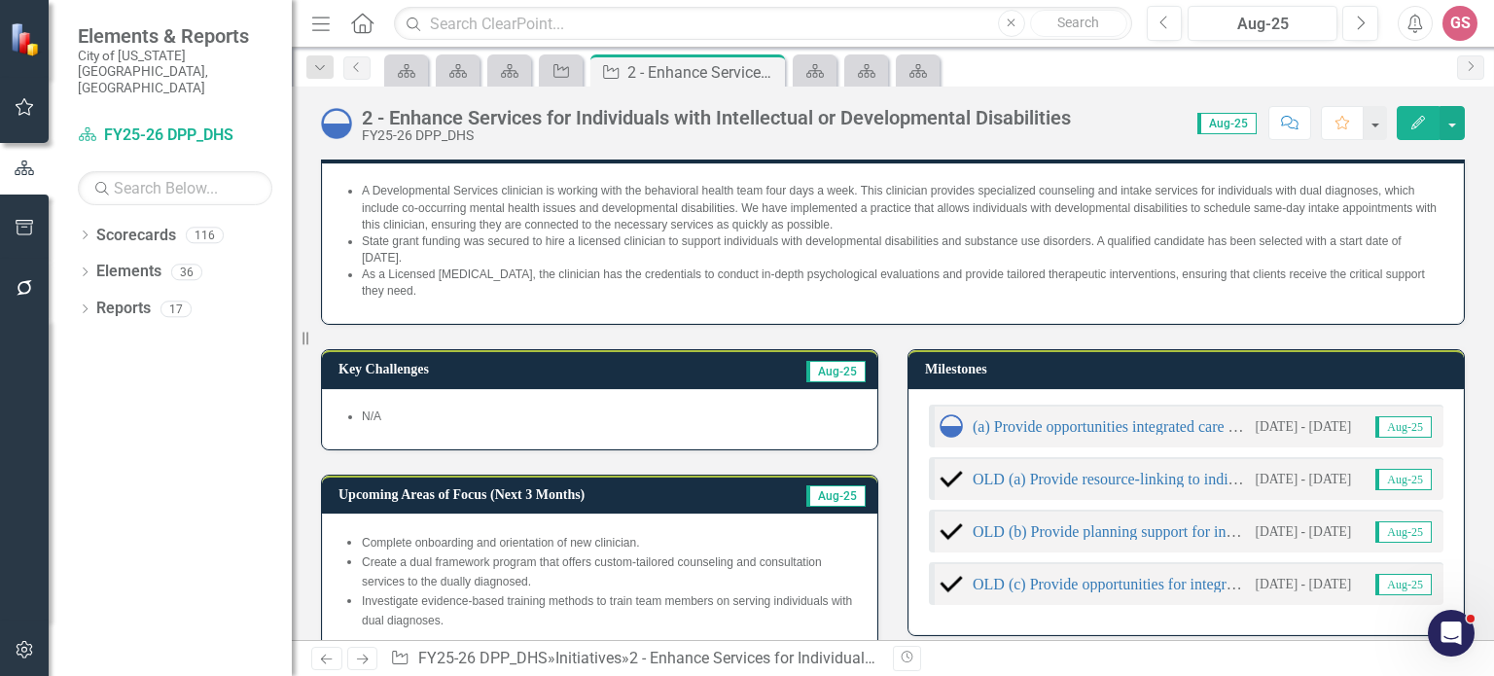
scroll to position [37, 0]
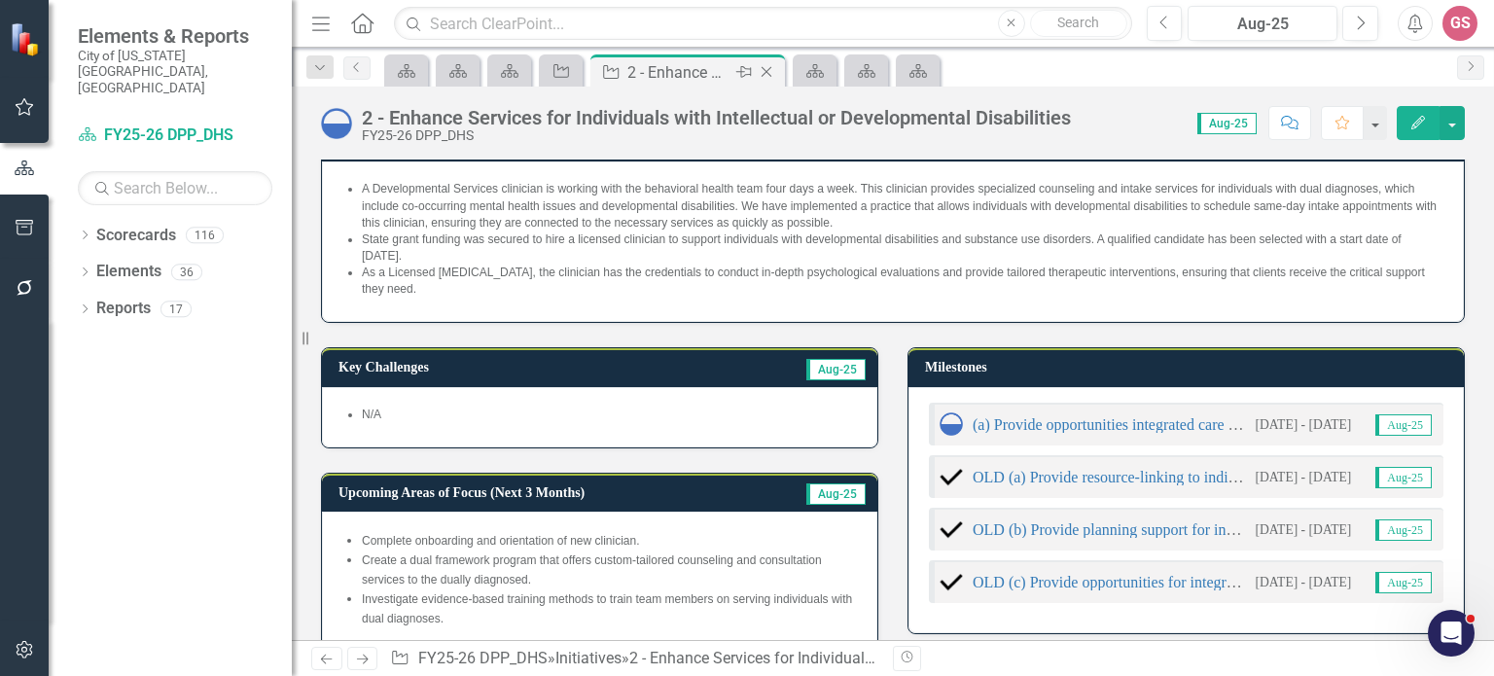
click at [774, 74] on icon "Close" at bounding box center [766, 72] width 19 height 16
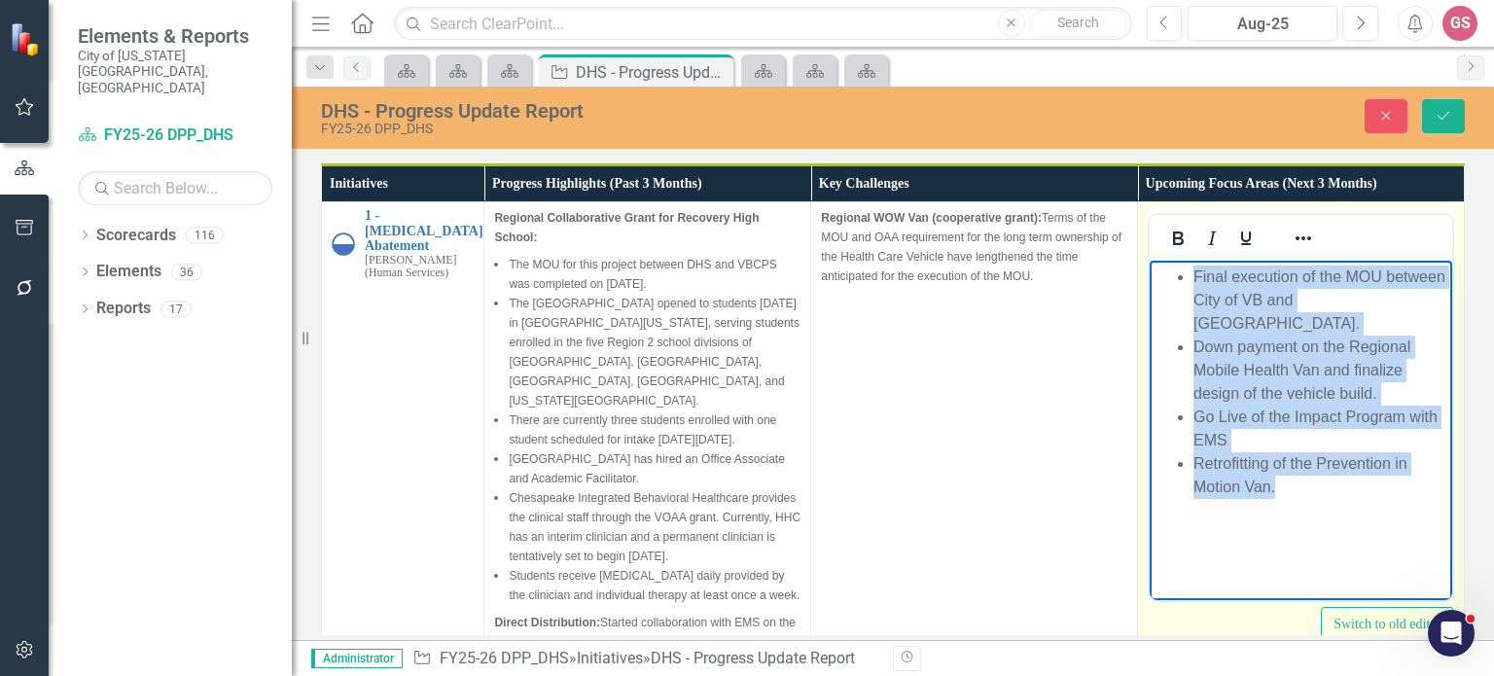
drag, startPoint x: 1257, startPoint y: 465, endPoint x: 1286, endPoint y: 272, distance: 194.7
click at [1152, 269] on body "Final execution of the MOU between City of VB and [GEOGRAPHIC_DATA]. Down payme…" at bounding box center [1300, 407] width 302 height 292
click at [1286, 233] on button "Reveal or hide additional toolbar items" at bounding box center [1302, 238] width 33 height 27
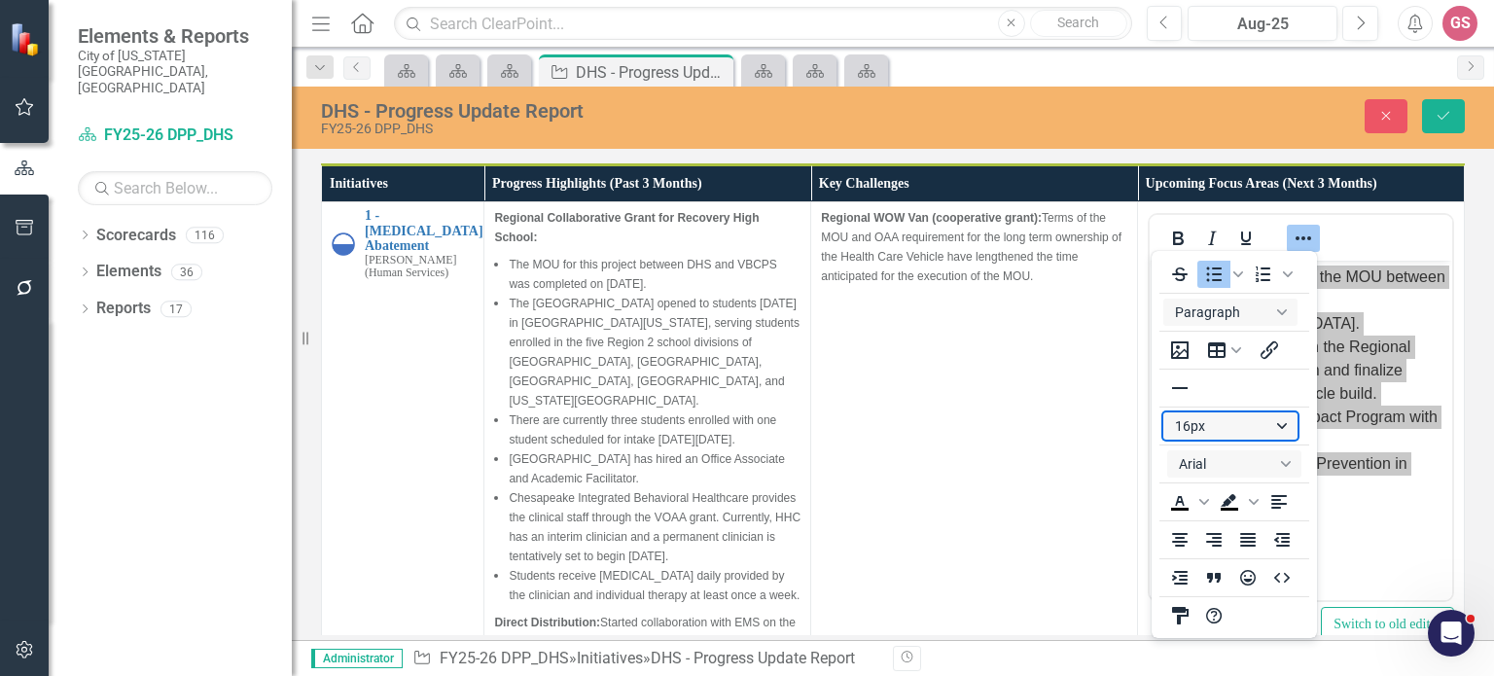
click at [1280, 424] on button "16px" at bounding box center [1230, 425] width 134 height 27
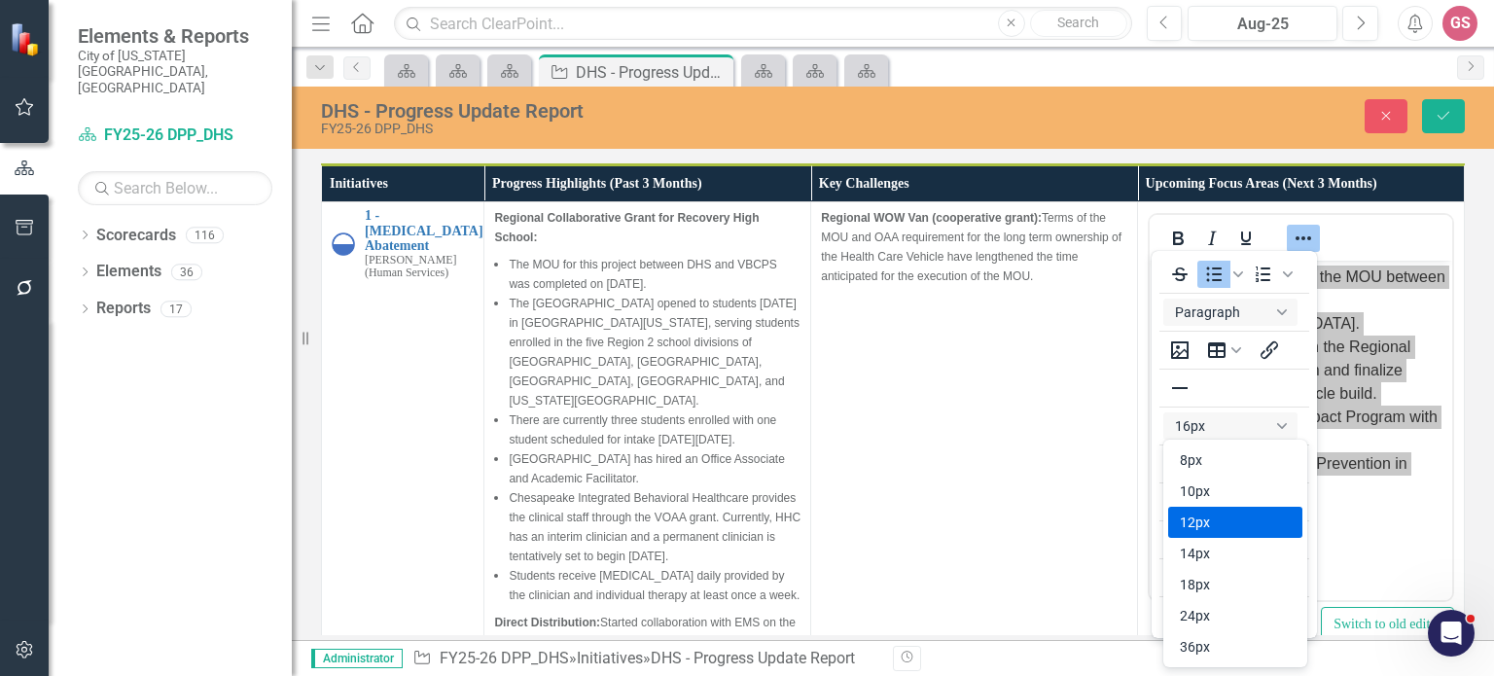
click at [1186, 509] on div "12px" at bounding box center [1235, 522] width 134 height 31
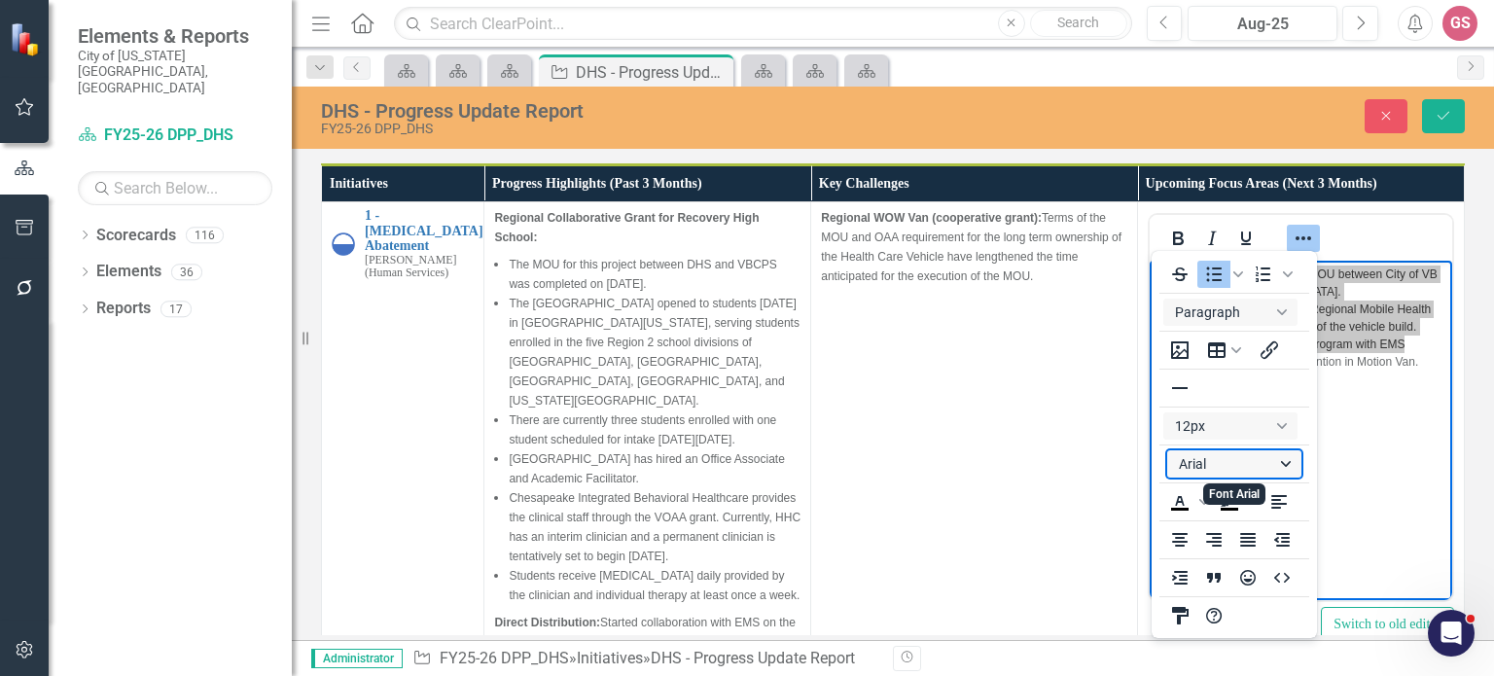
click at [1206, 469] on button "Arial" at bounding box center [1234, 463] width 134 height 27
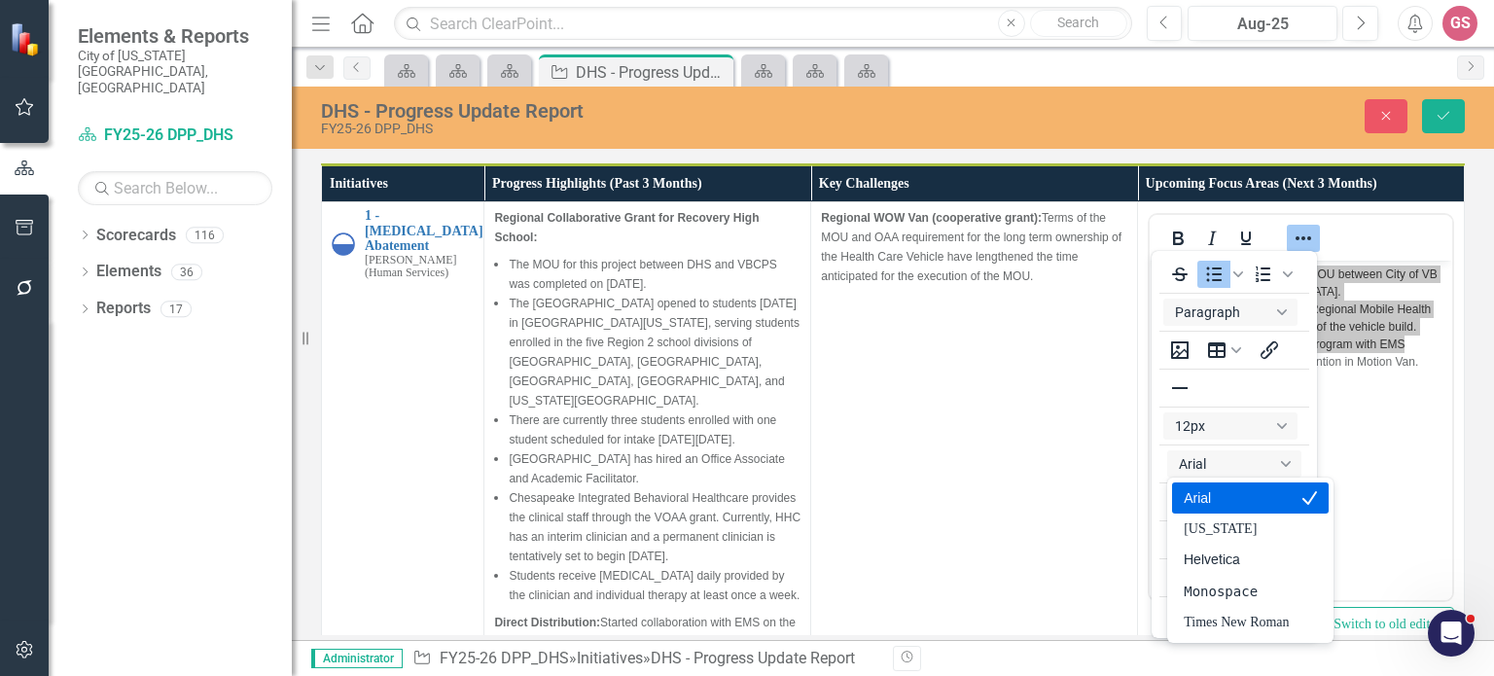
click at [1214, 497] on div "Arial" at bounding box center [1235, 497] width 105 height 23
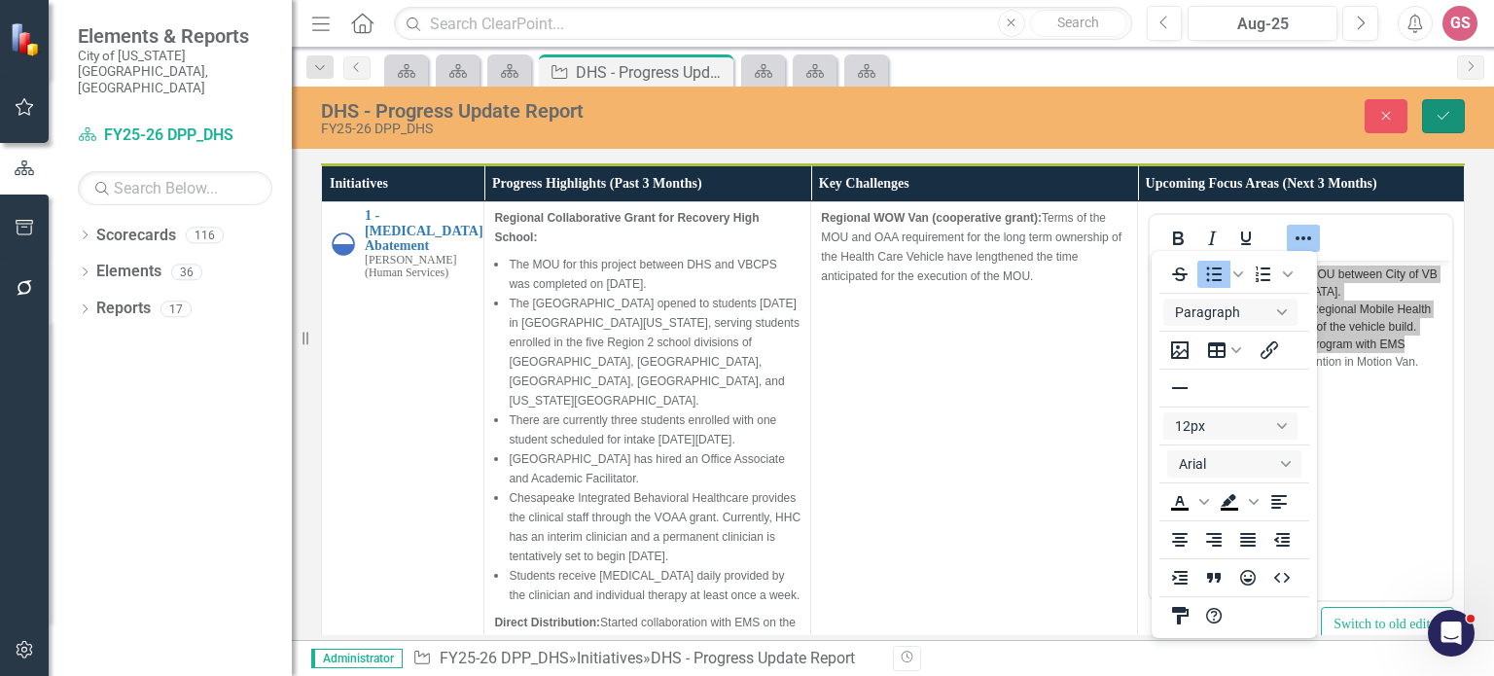
click at [1438, 105] on button "Save" at bounding box center [1443, 116] width 43 height 34
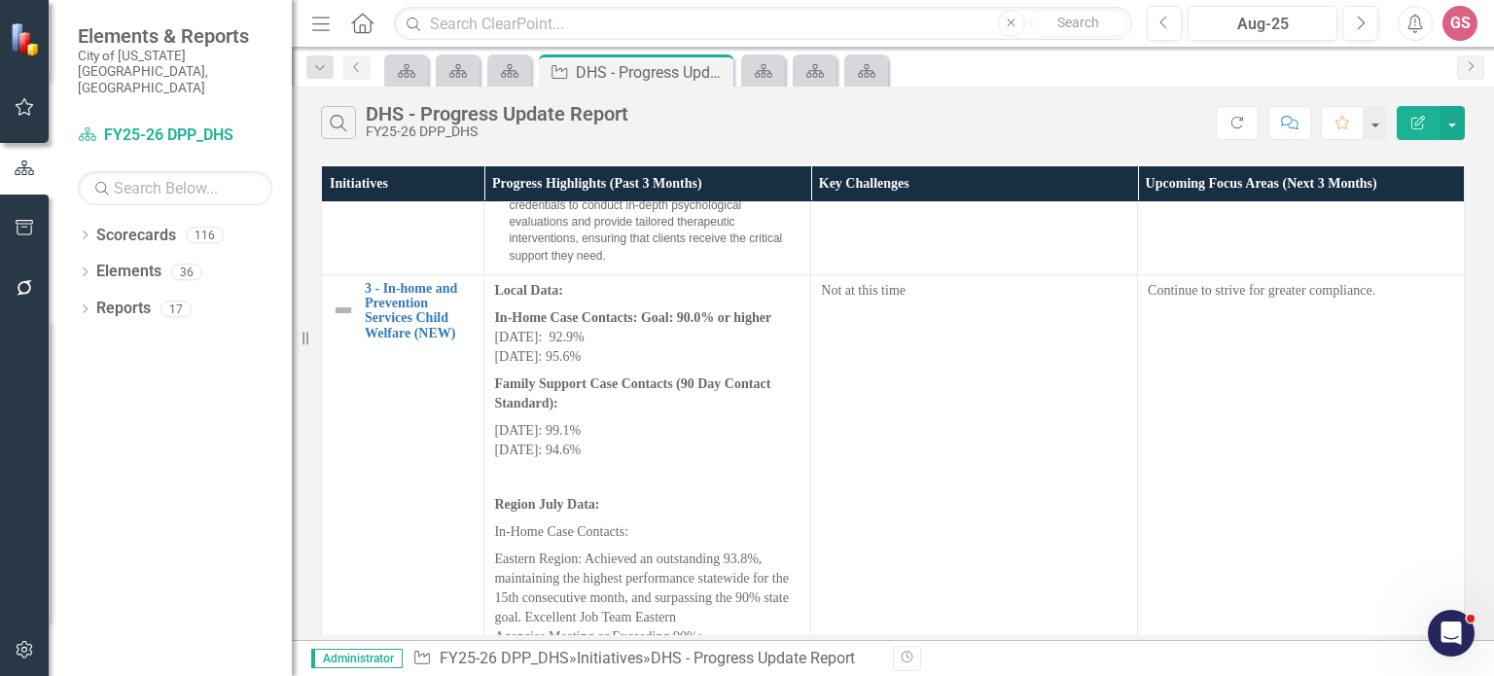
scroll to position [1941, 0]
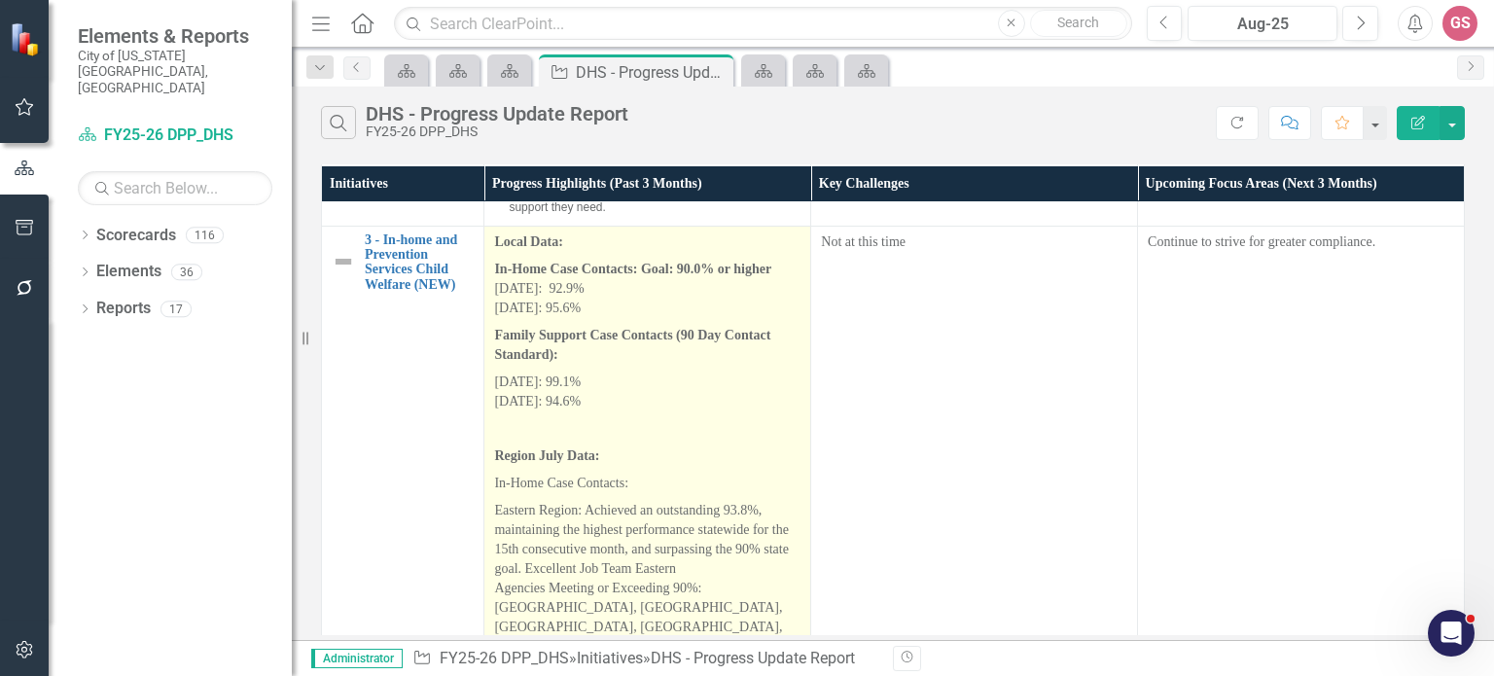
click at [667, 497] on p "In-Home Case Contacts:" at bounding box center [647, 483] width 306 height 27
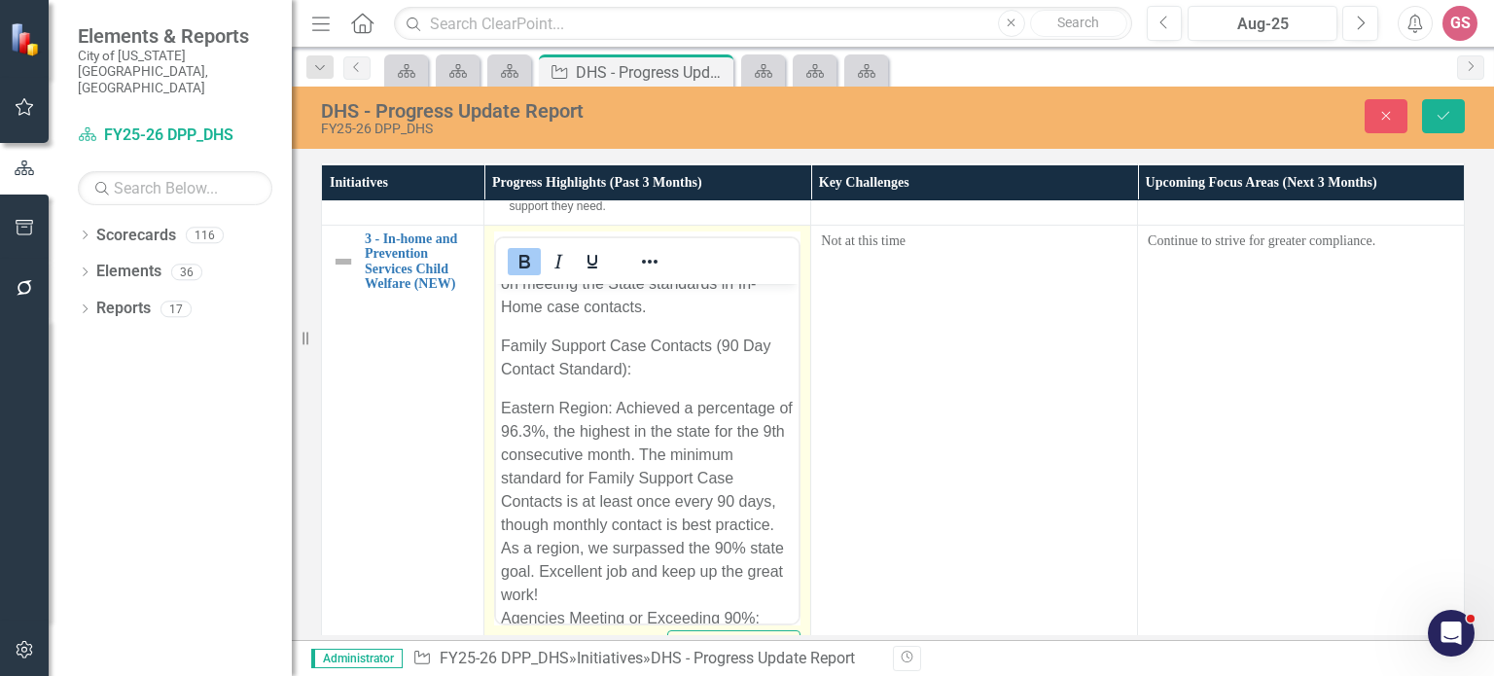
scroll to position [687, 0]
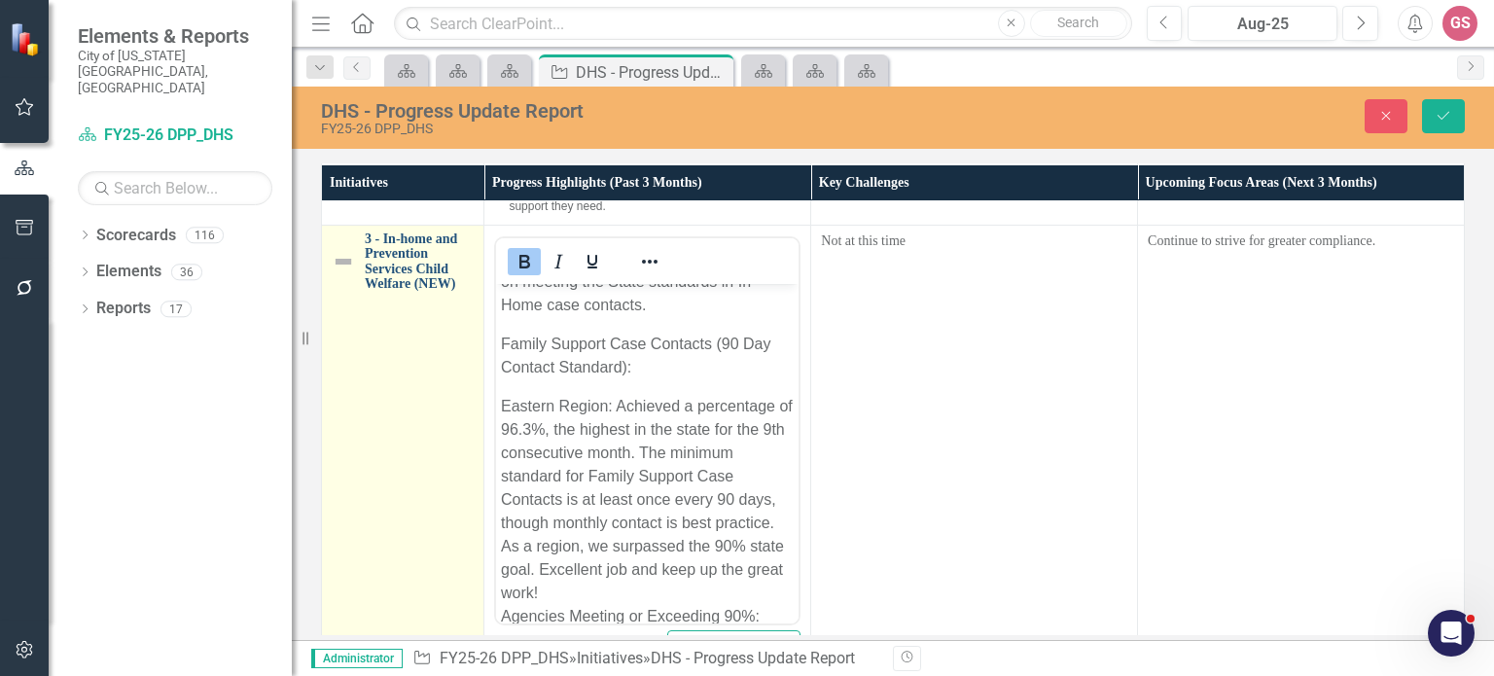
click at [412, 279] on link "3 - In-home and Prevention Services Child Welfare (NEW)" at bounding box center [419, 261] width 109 height 60
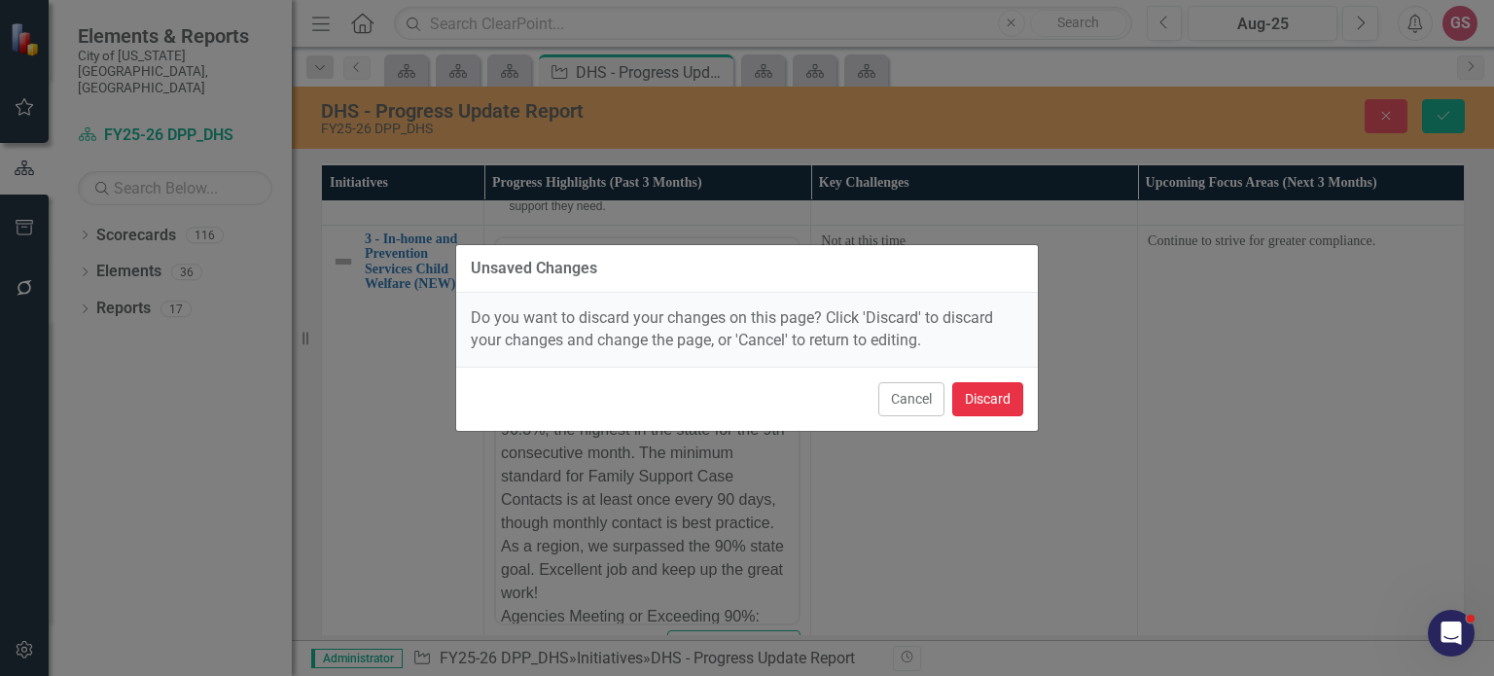
click at [972, 399] on button "Discard" at bounding box center [987, 399] width 71 height 34
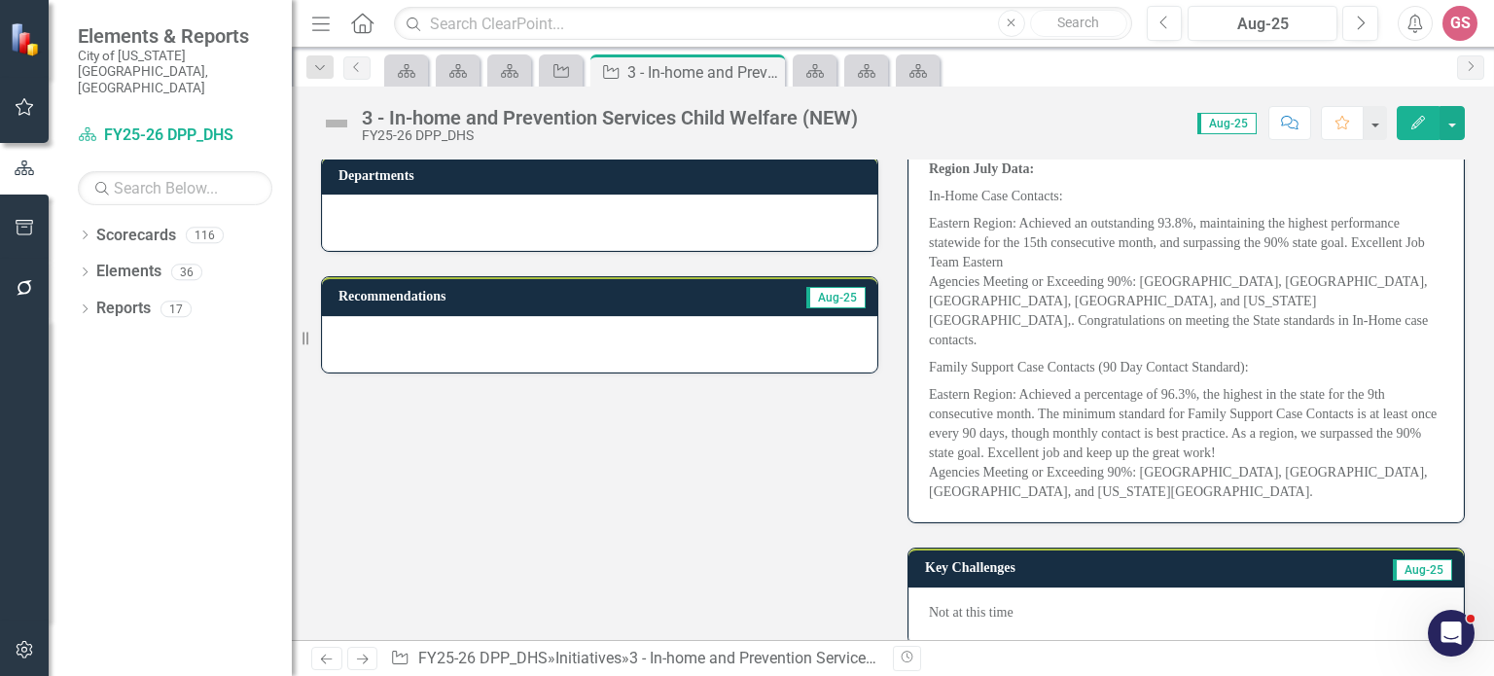
scroll to position [334, 0]
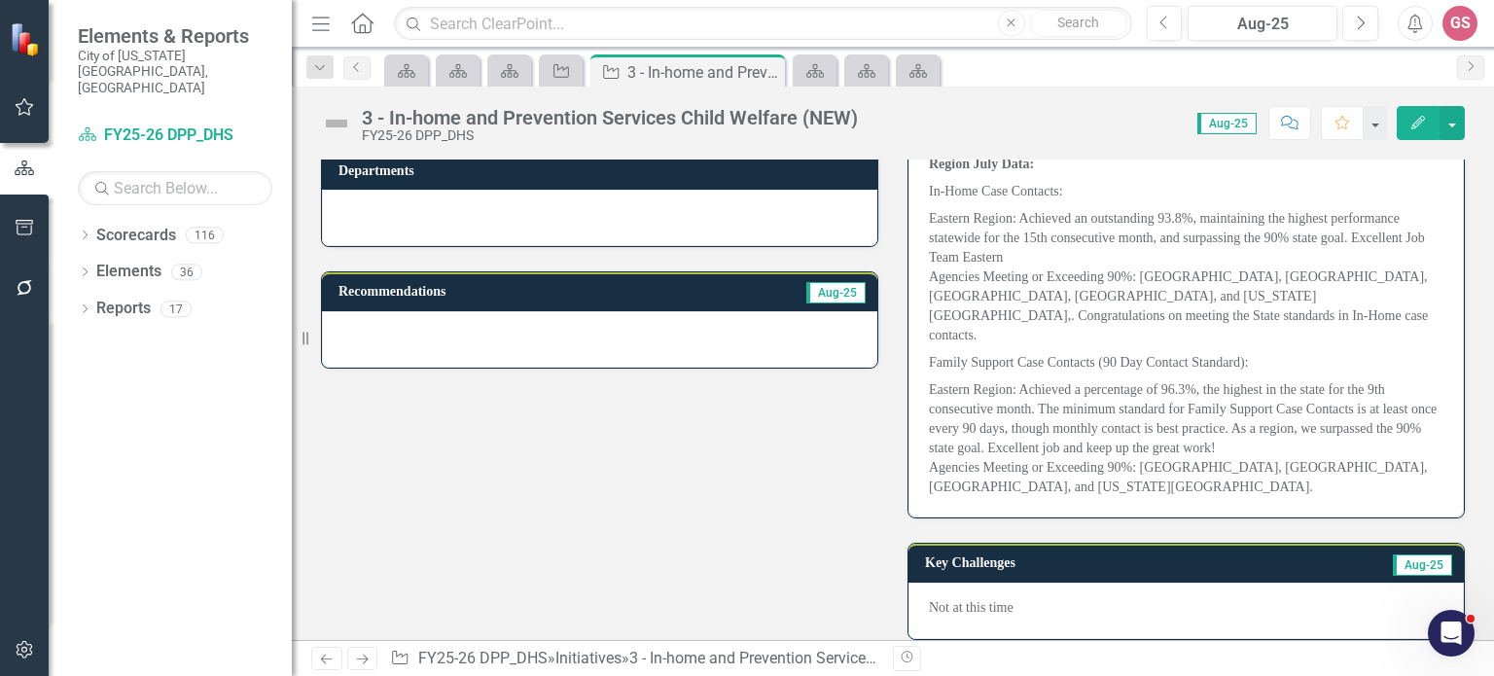
click at [1046, 494] on div "Local Data: In-Home Case Contacts: Goal: 90.0% or higher [DATE]: 92.9% [DATE]: …" at bounding box center [1185, 231] width 555 height 573
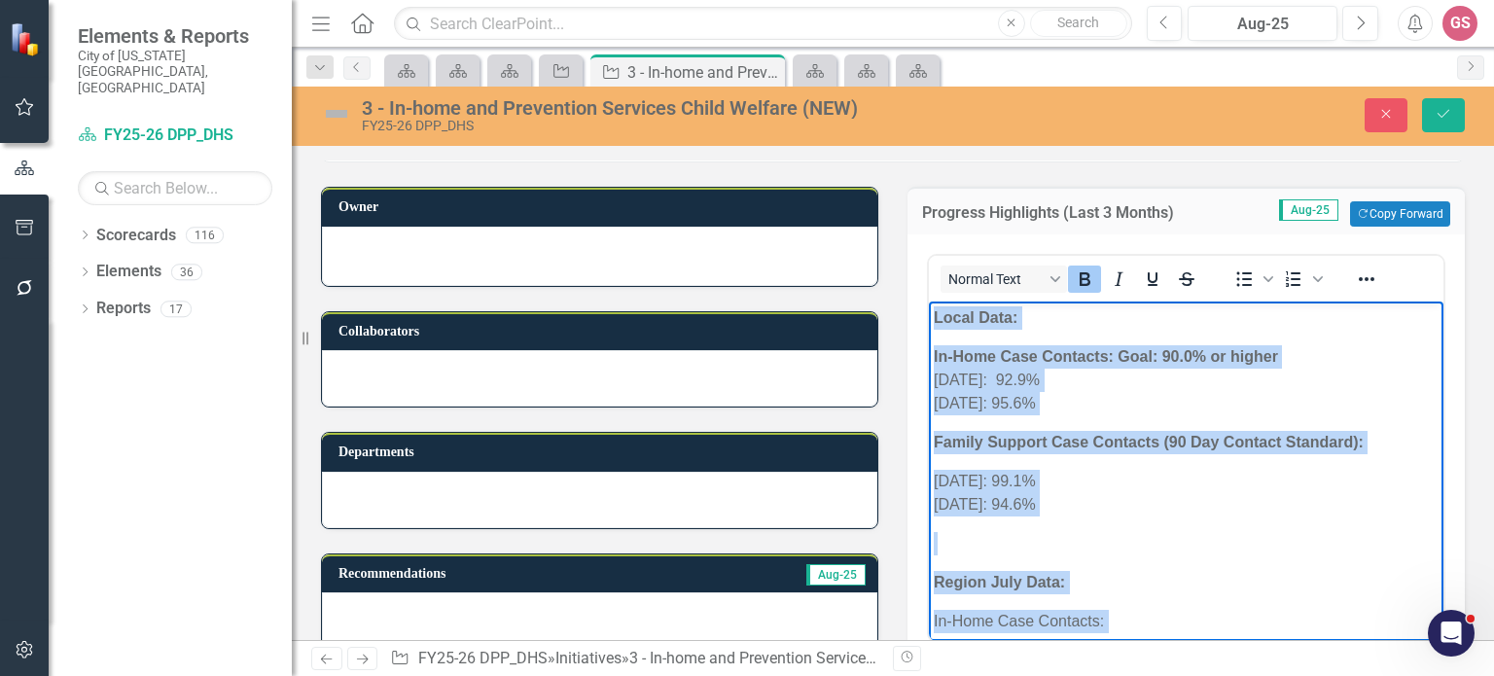
scroll to position [385, 0]
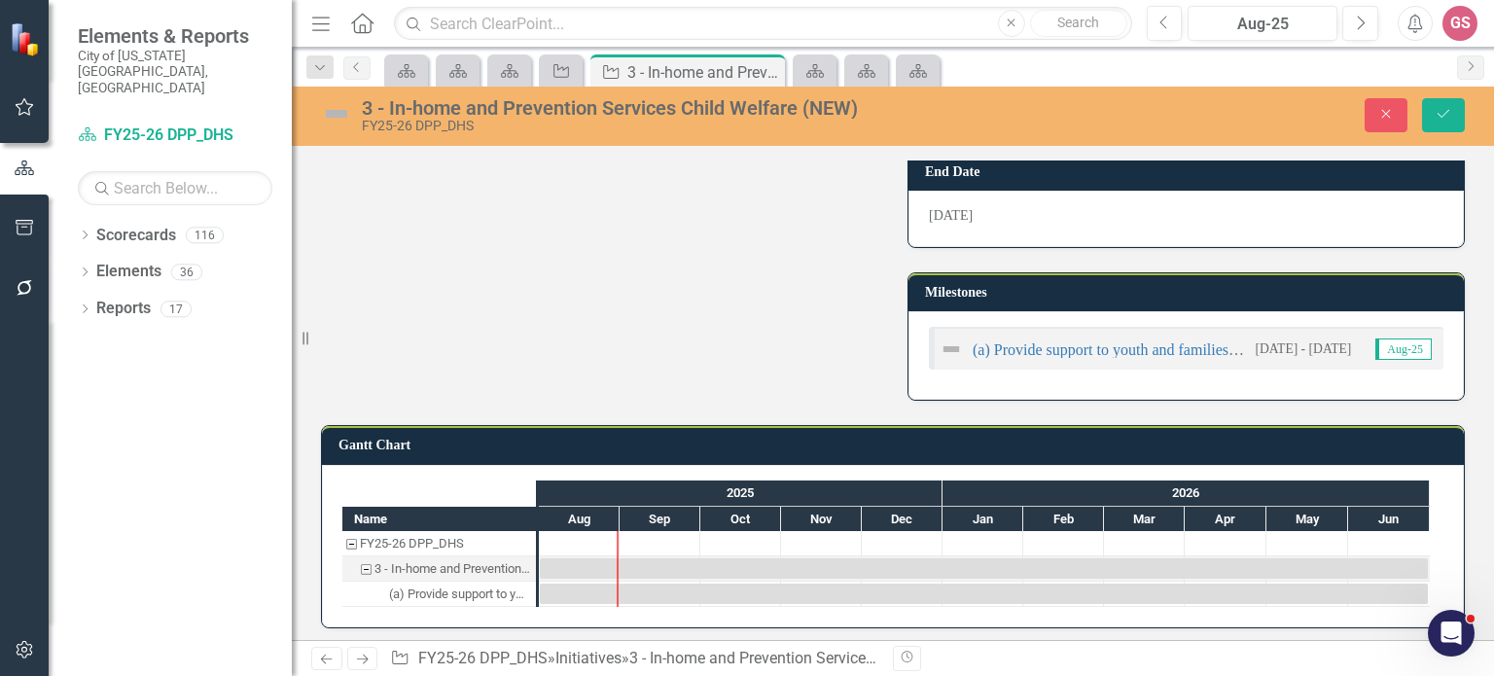
drag, startPoint x: 935, startPoint y: -633, endPoint x: 1232, endPoint y: 651, distance: 1317.4
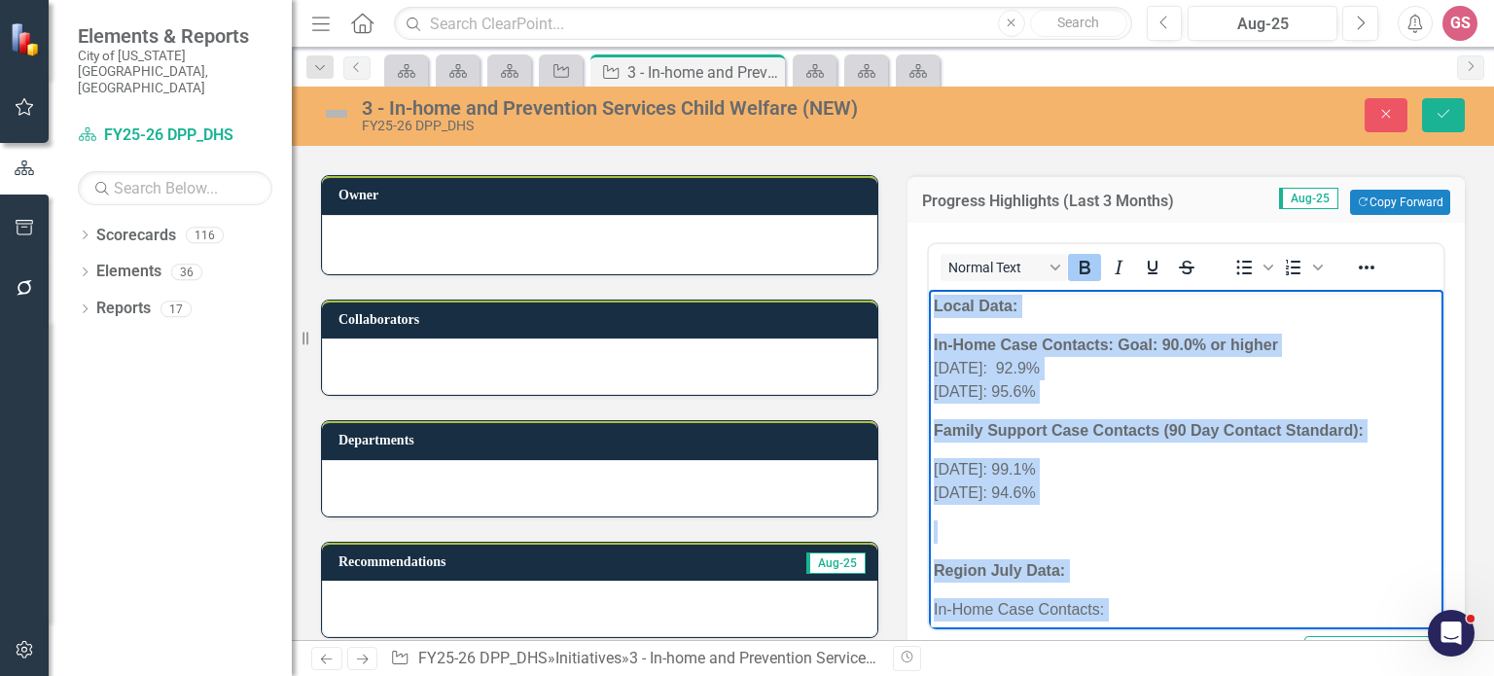
scroll to position [7, 0]
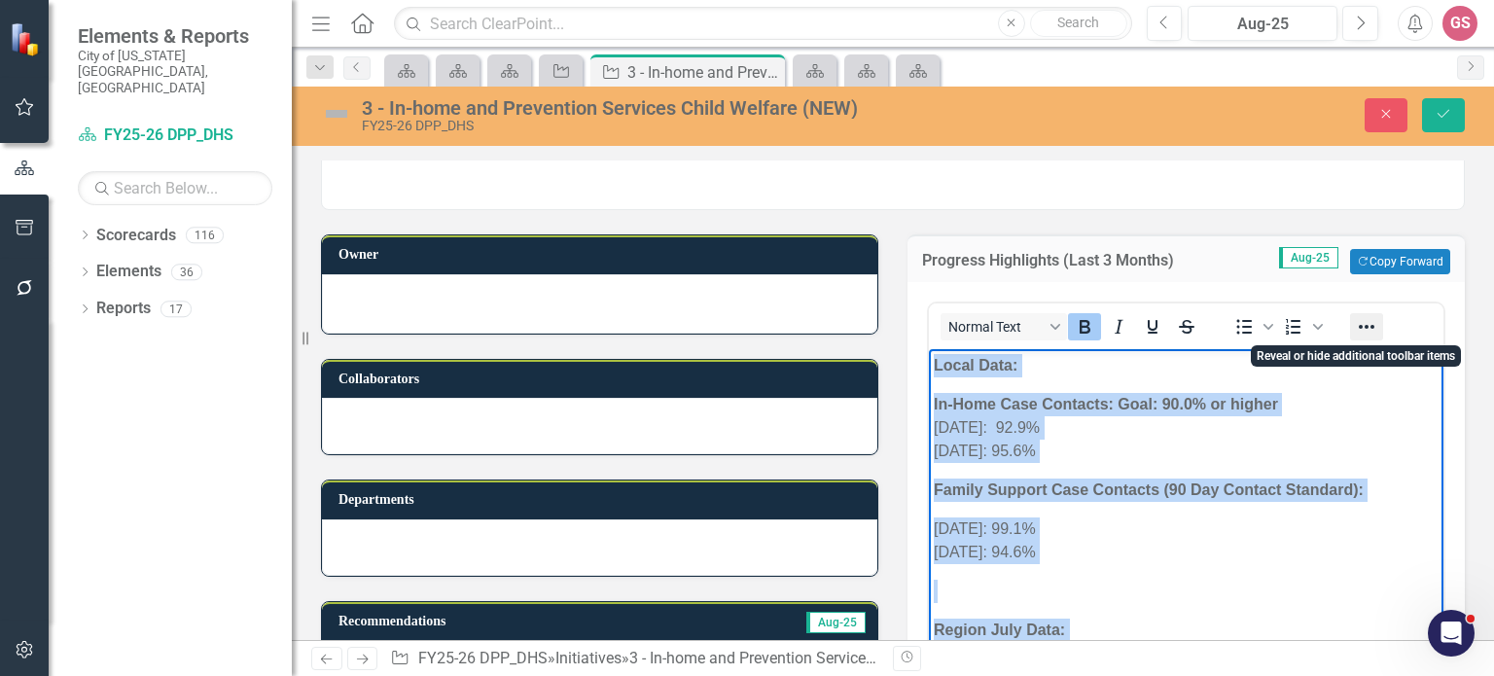
click at [1355, 328] on icon "Reveal or hide additional toolbar items" at bounding box center [1366, 326] width 23 height 23
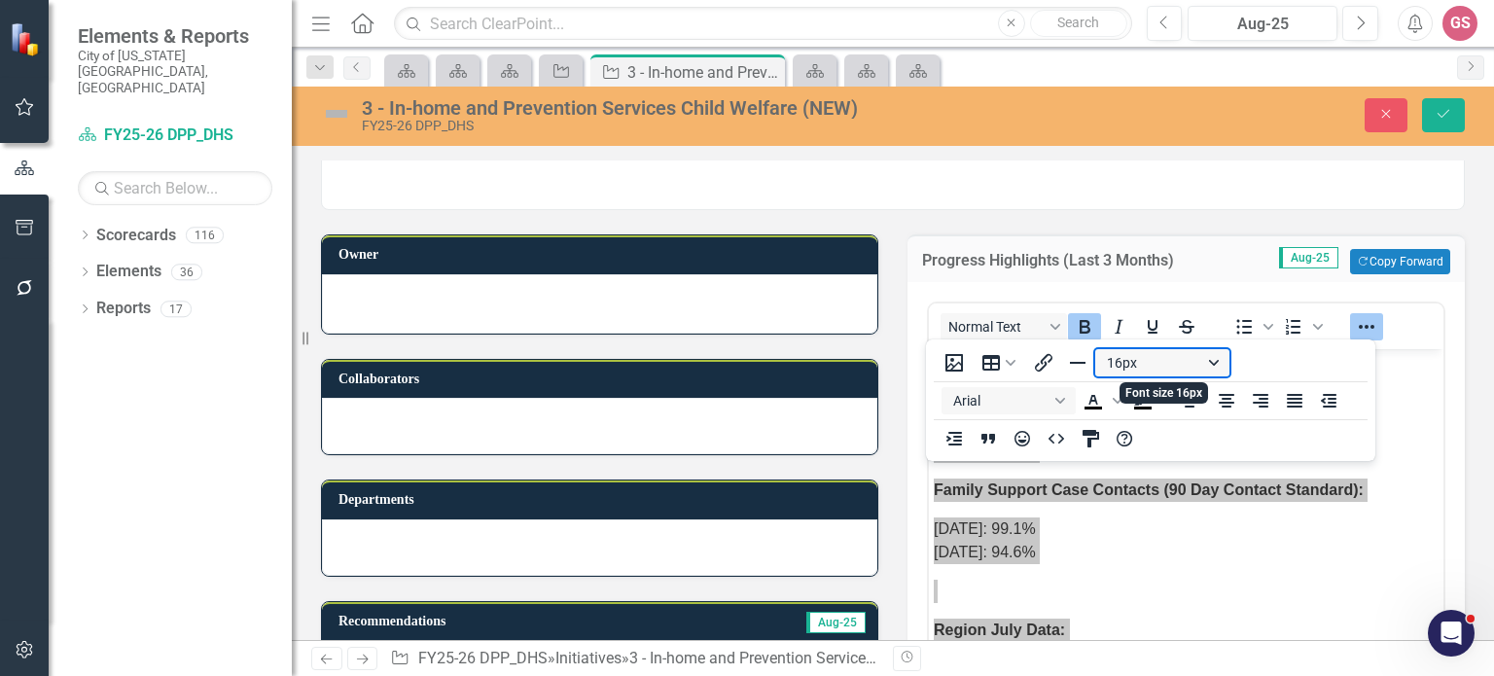
click at [1184, 367] on button "16px" at bounding box center [1162, 362] width 134 height 27
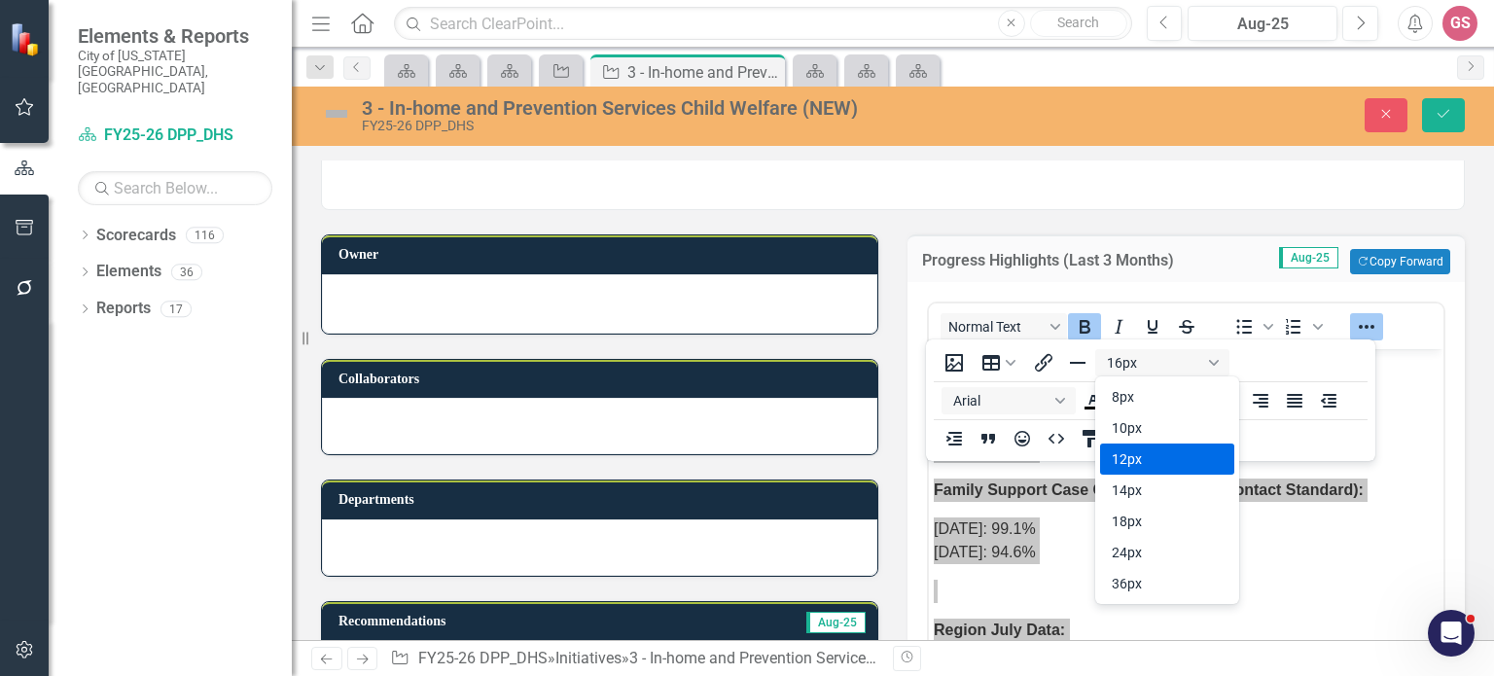
click at [1155, 450] on div "12px" at bounding box center [1153, 458] width 84 height 23
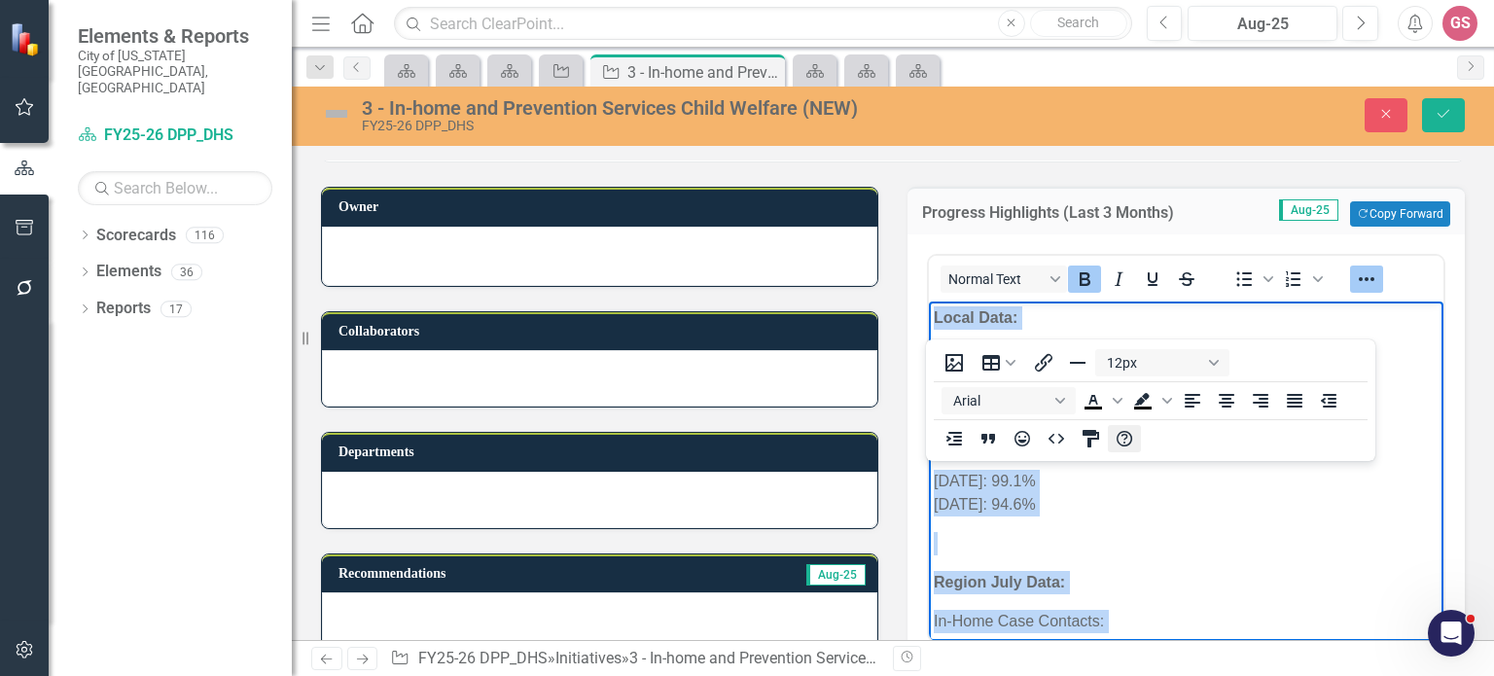
scroll to position [4, 0]
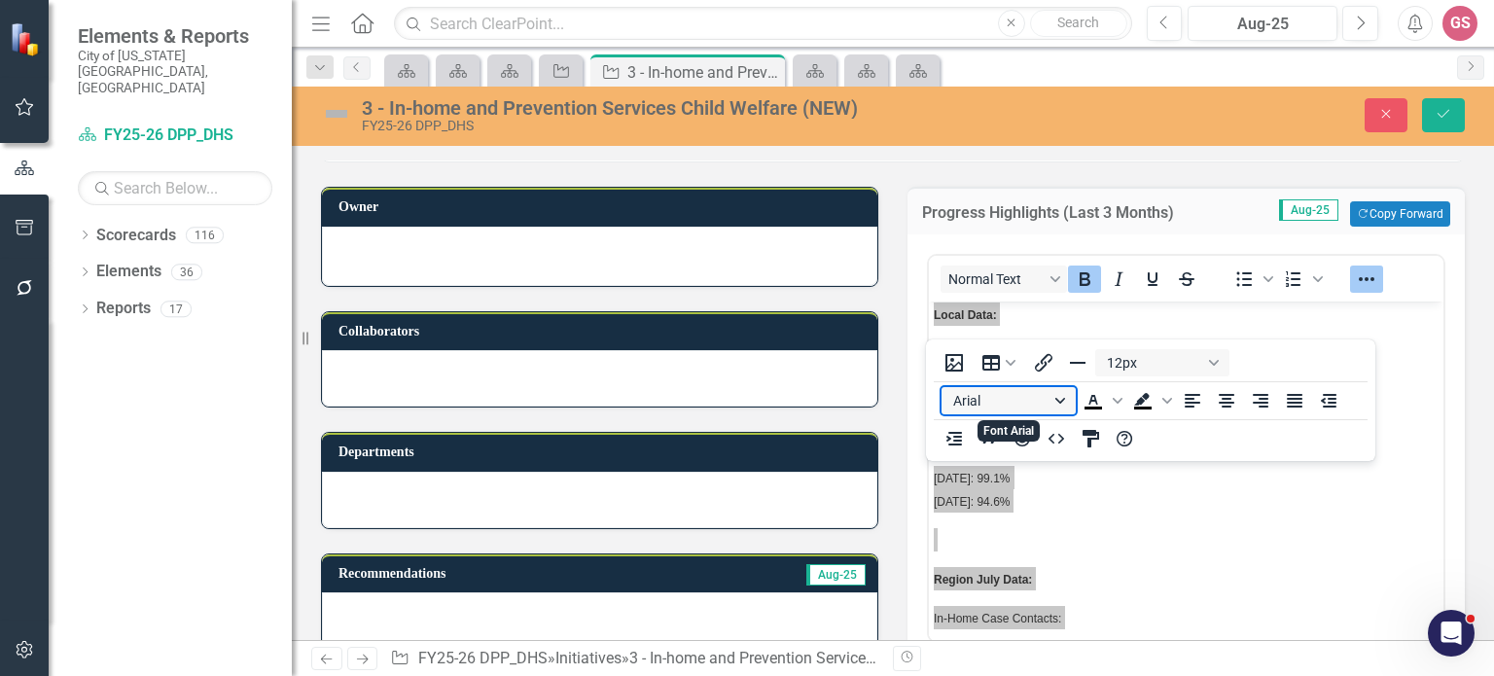
click at [1010, 395] on button "Arial" at bounding box center [1008, 400] width 134 height 27
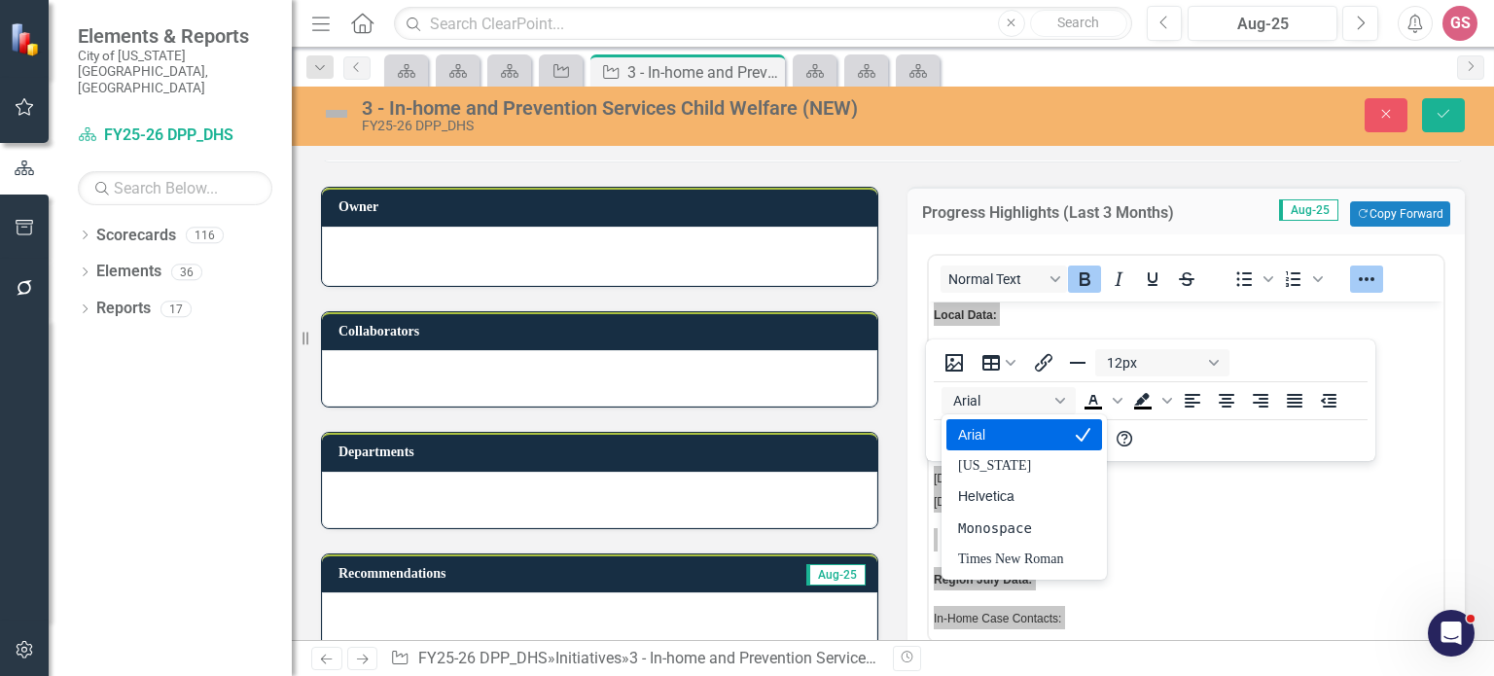
click at [1008, 424] on div "Arial" at bounding box center [1010, 434] width 105 height 23
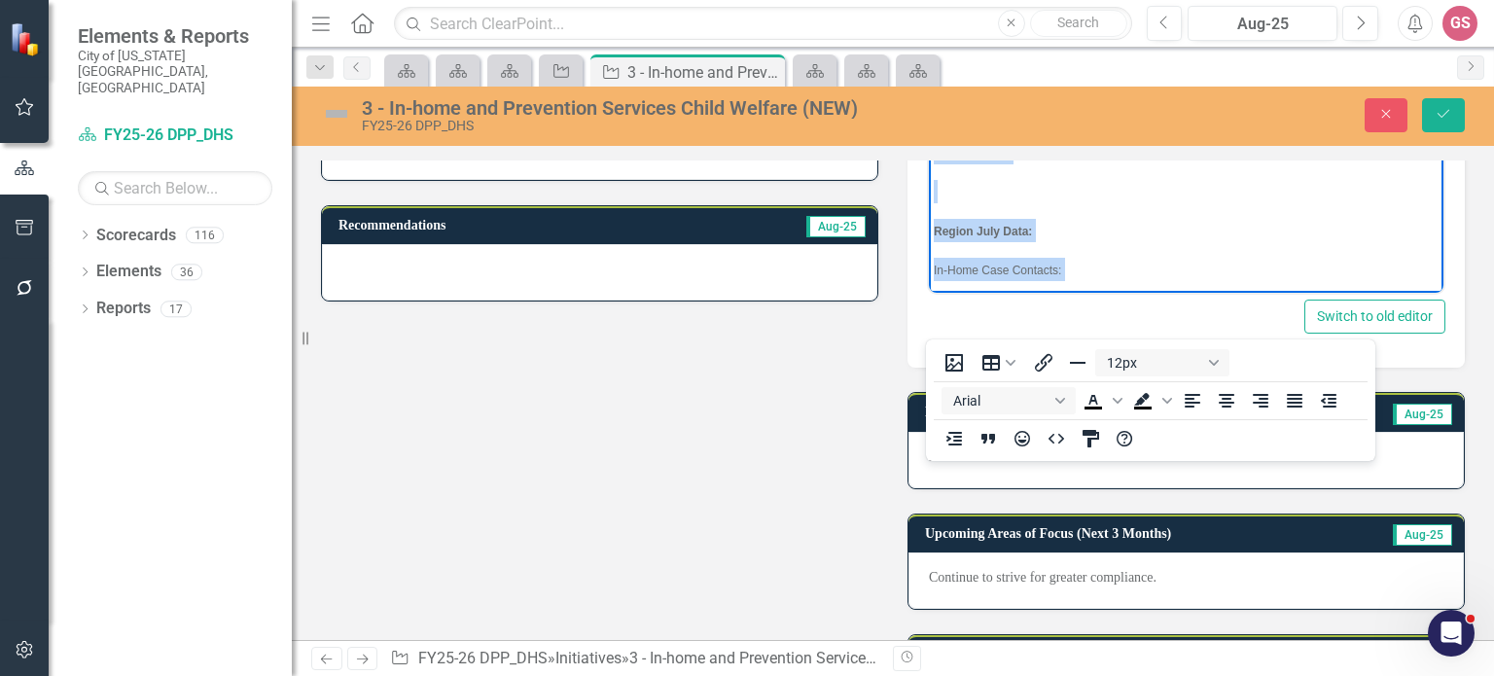
scroll to position [406, 0]
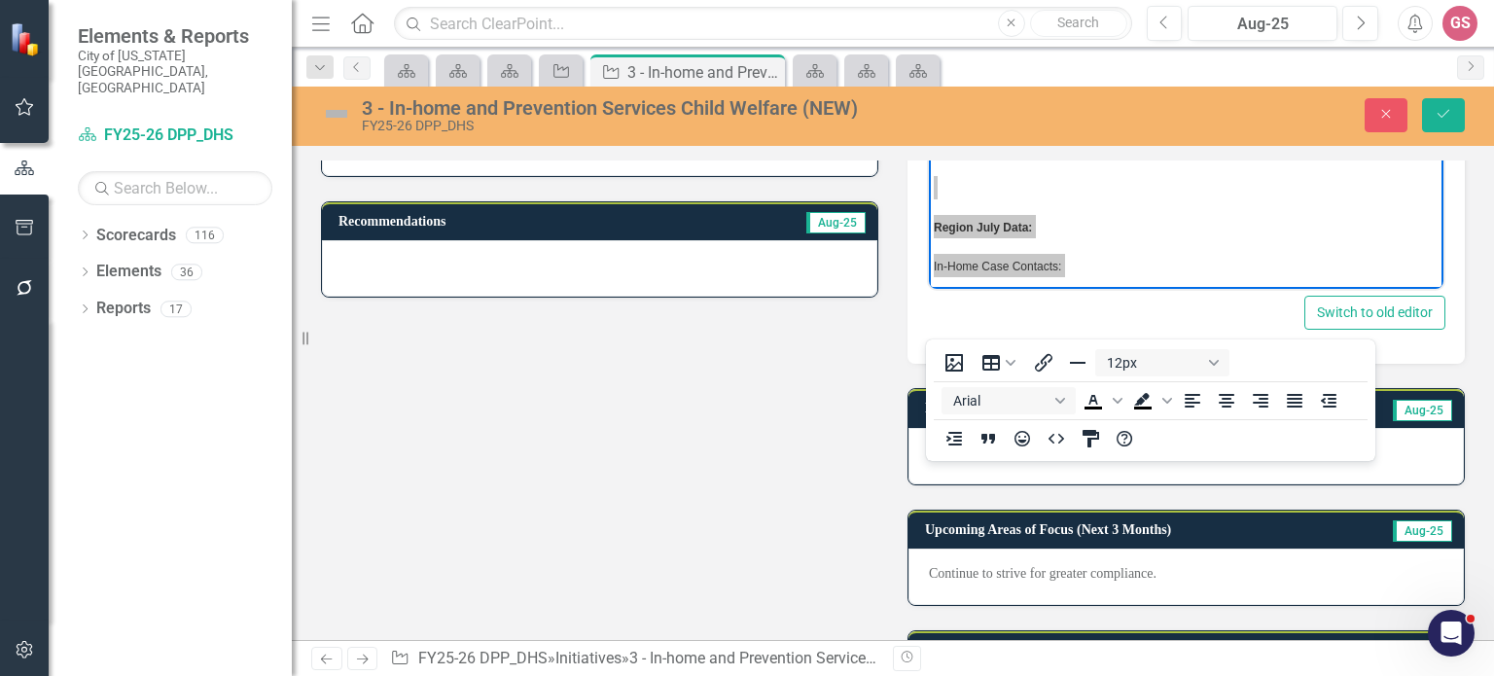
click at [1393, 458] on p "Not at this time" at bounding box center [1186, 452] width 514 height 19
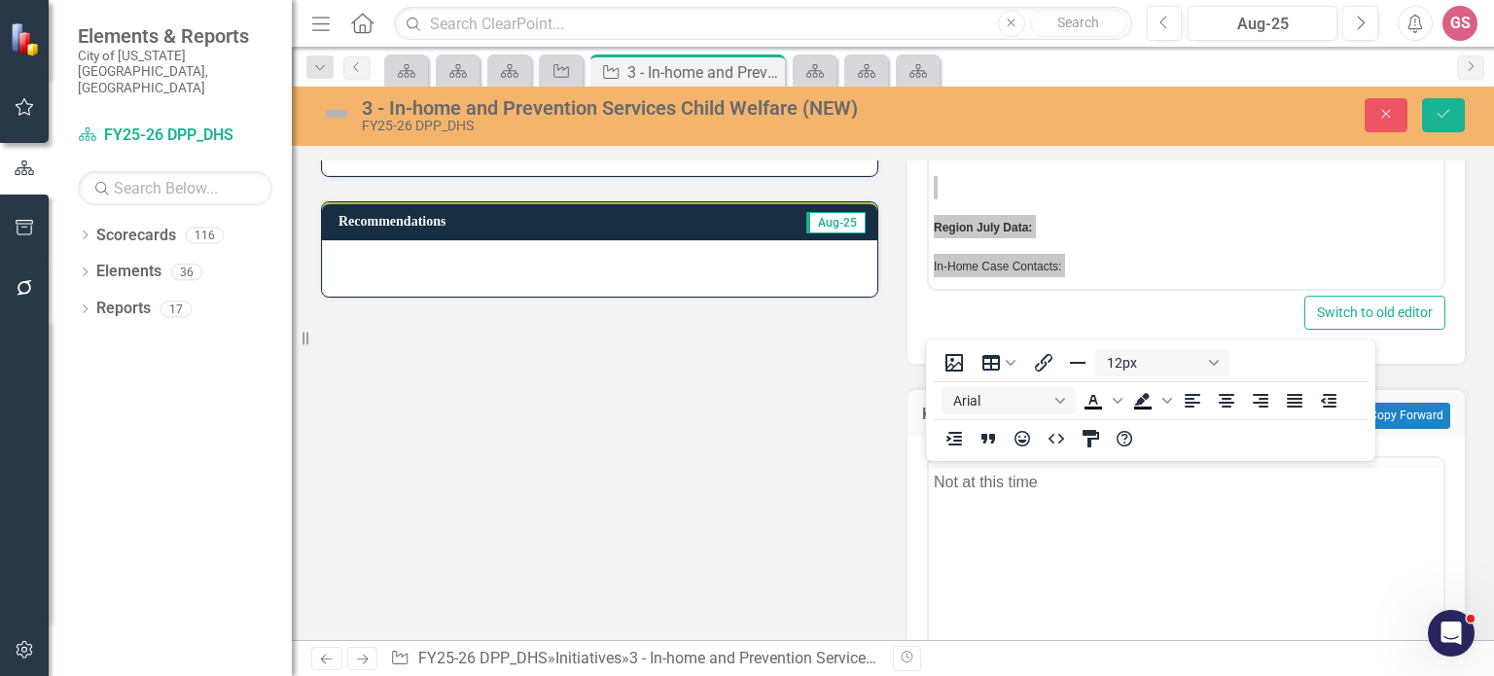
scroll to position [0, 0]
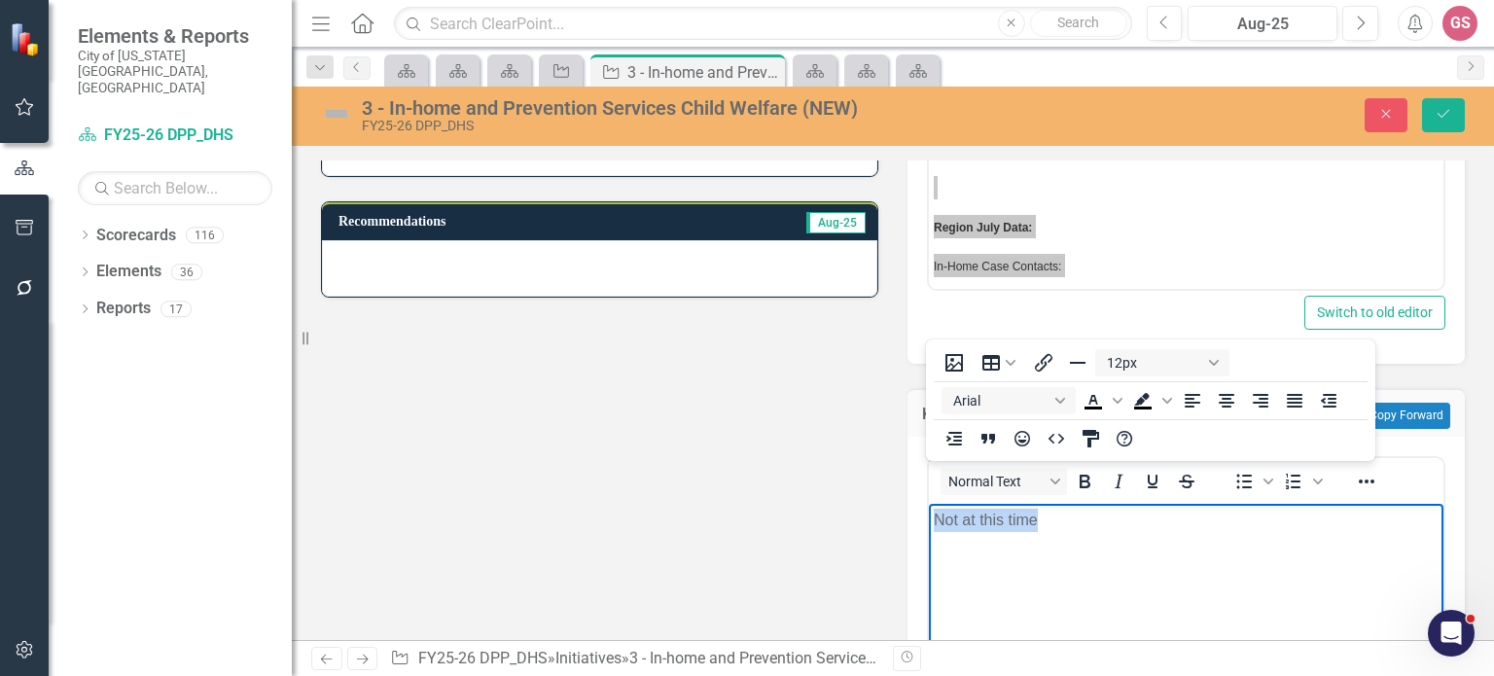
drag, startPoint x: 1042, startPoint y: 517, endPoint x: 910, endPoint y: 515, distance: 132.3
click at [929, 515] on html "Not at this time" at bounding box center [1186, 649] width 514 height 292
click at [1237, 476] on icon "Bullet list" at bounding box center [1245, 481] width 16 height 15
click at [1076, 516] on li "Not at this time" at bounding box center [1205, 519] width 466 height 23
click at [1431, 112] on button "Save" at bounding box center [1443, 115] width 43 height 34
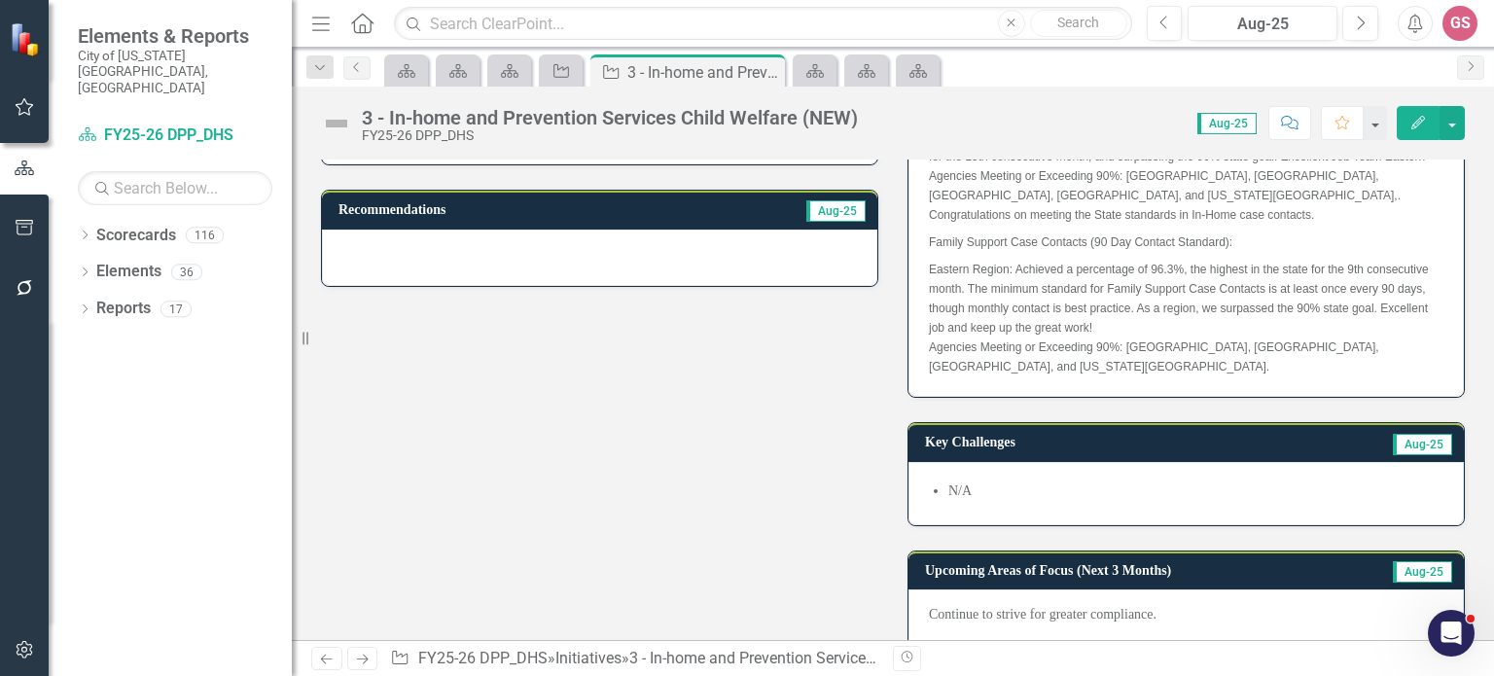
scroll to position [430, 0]
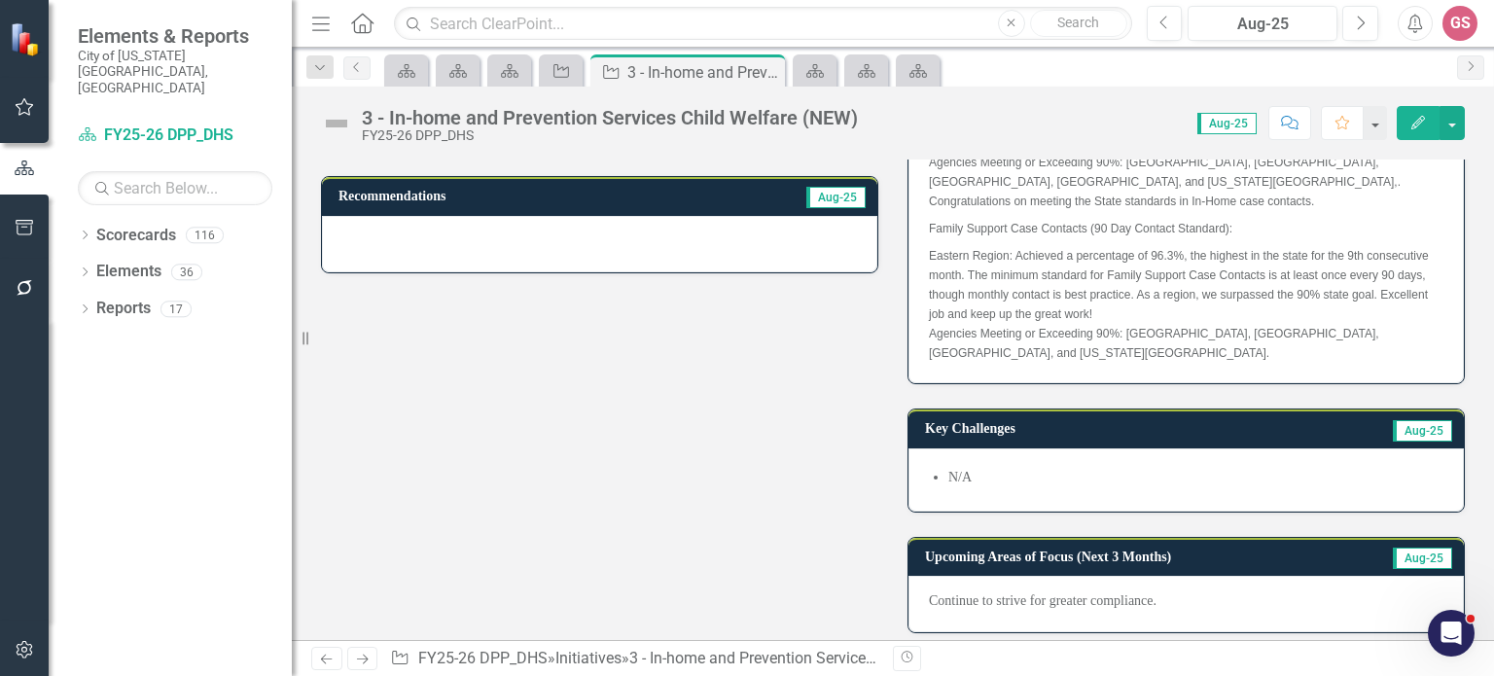
click at [1038, 591] on p "Continue to strive for greater compliance." at bounding box center [1186, 600] width 514 height 19
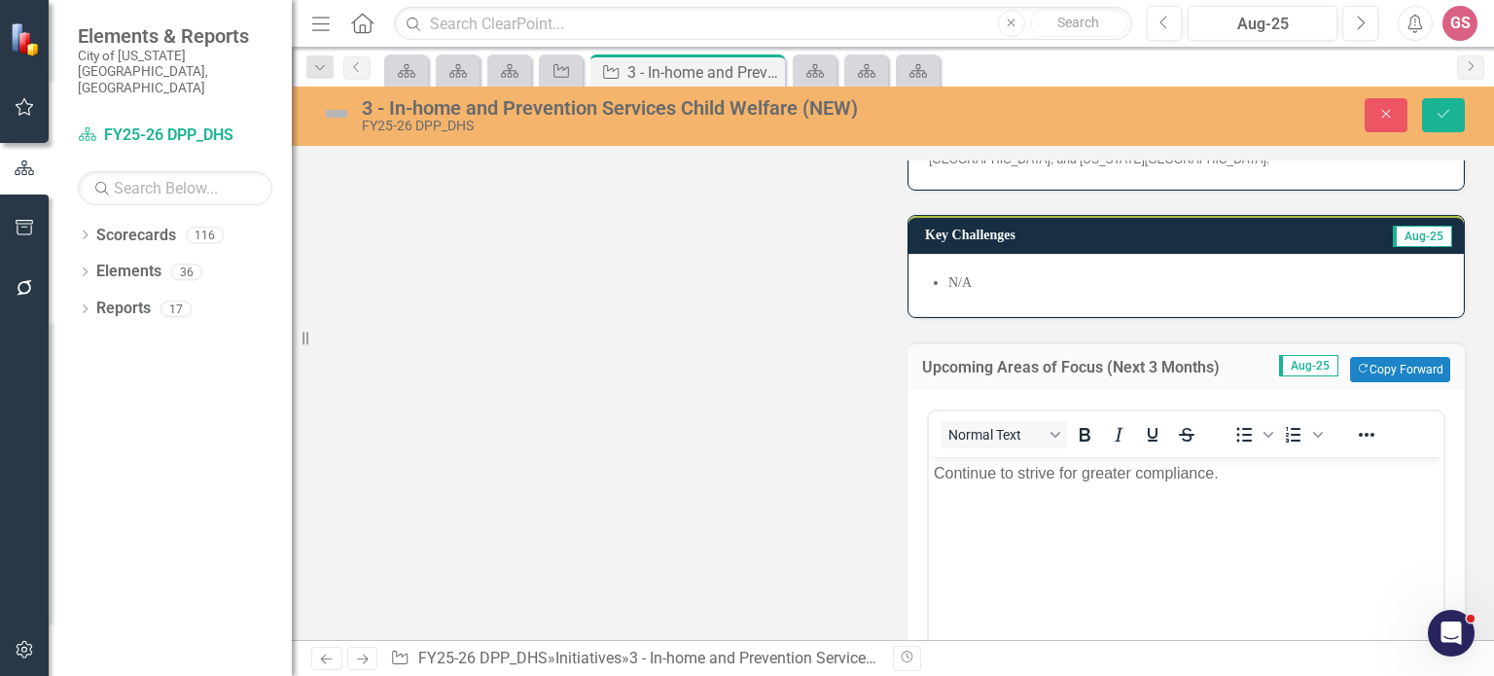
scroll to position [661, 0]
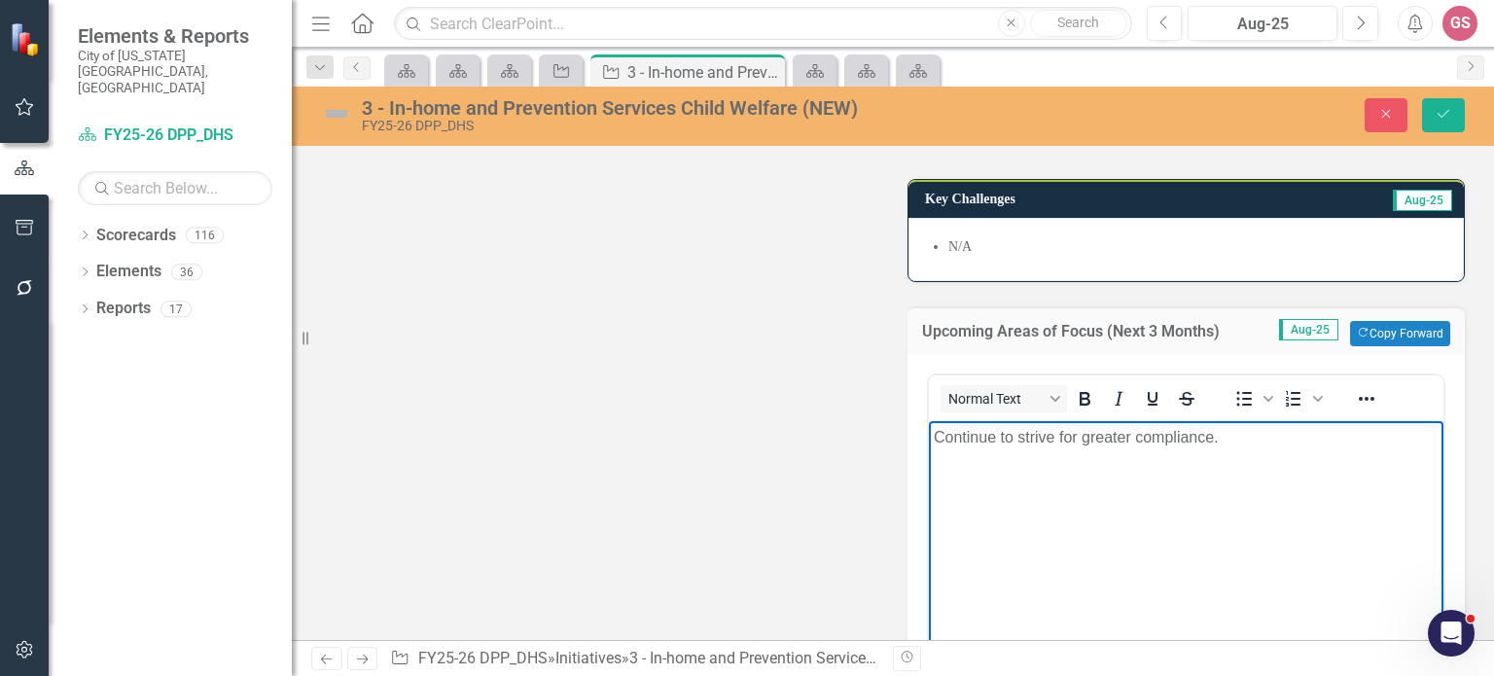
drag, startPoint x: 1274, startPoint y: 452, endPoint x: 911, endPoint y: 414, distance: 364.7
click at [929, 421] on html "Continue to strive for greater compliance." at bounding box center [1186, 567] width 514 height 292
click at [1367, 387] on icon "Reveal or hide additional toolbar items" at bounding box center [1366, 398] width 23 height 23
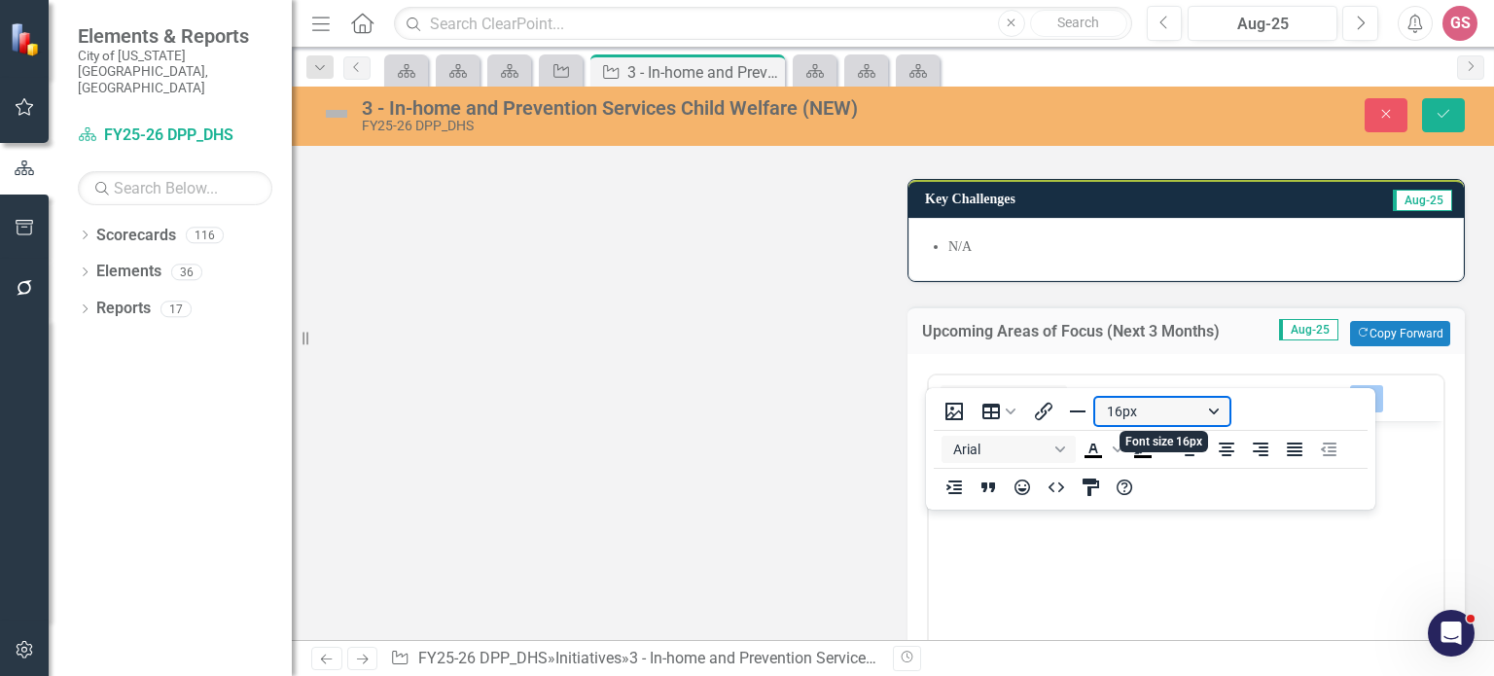
click at [1151, 416] on button "16px" at bounding box center [1162, 411] width 134 height 27
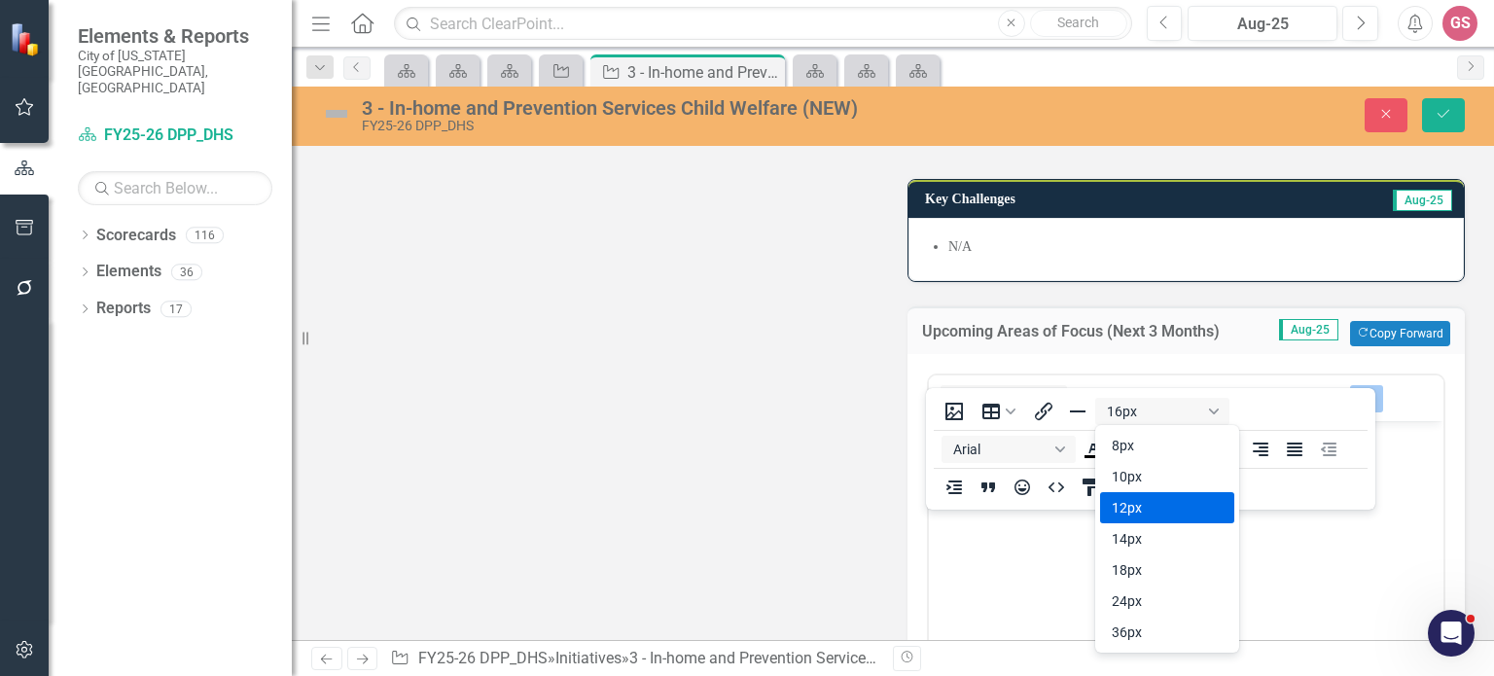
click at [1128, 505] on div "12px" at bounding box center [1153, 507] width 84 height 23
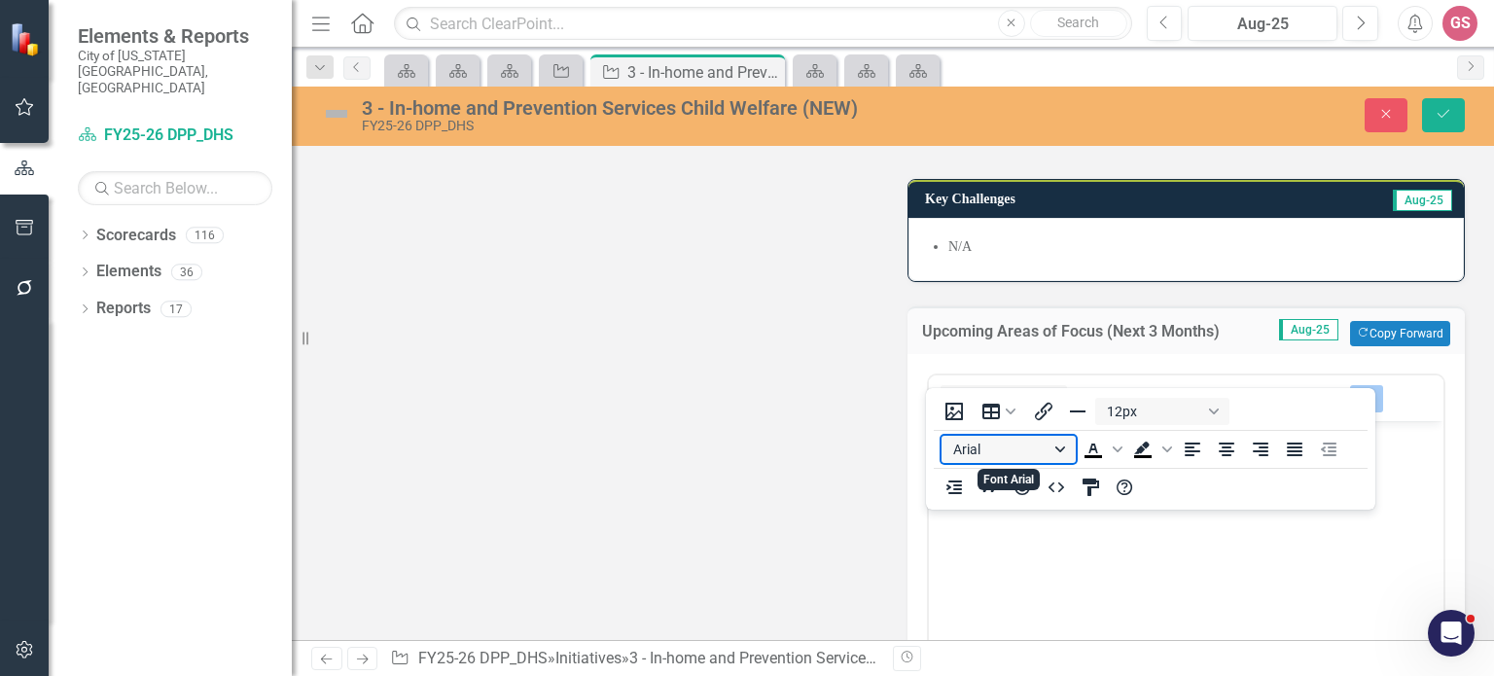
click at [1028, 453] on button "Arial" at bounding box center [1008, 449] width 134 height 27
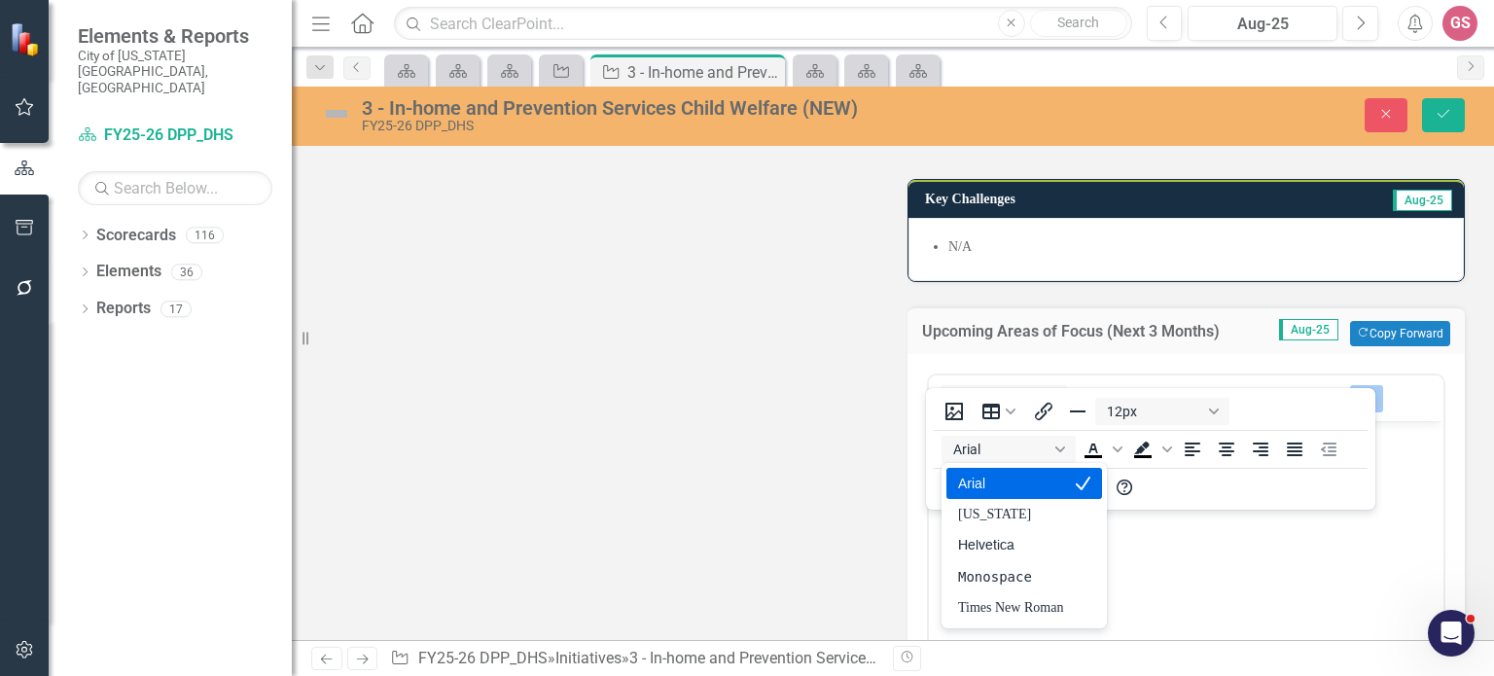
click at [976, 487] on div "Arial" at bounding box center [1010, 483] width 105 height 23
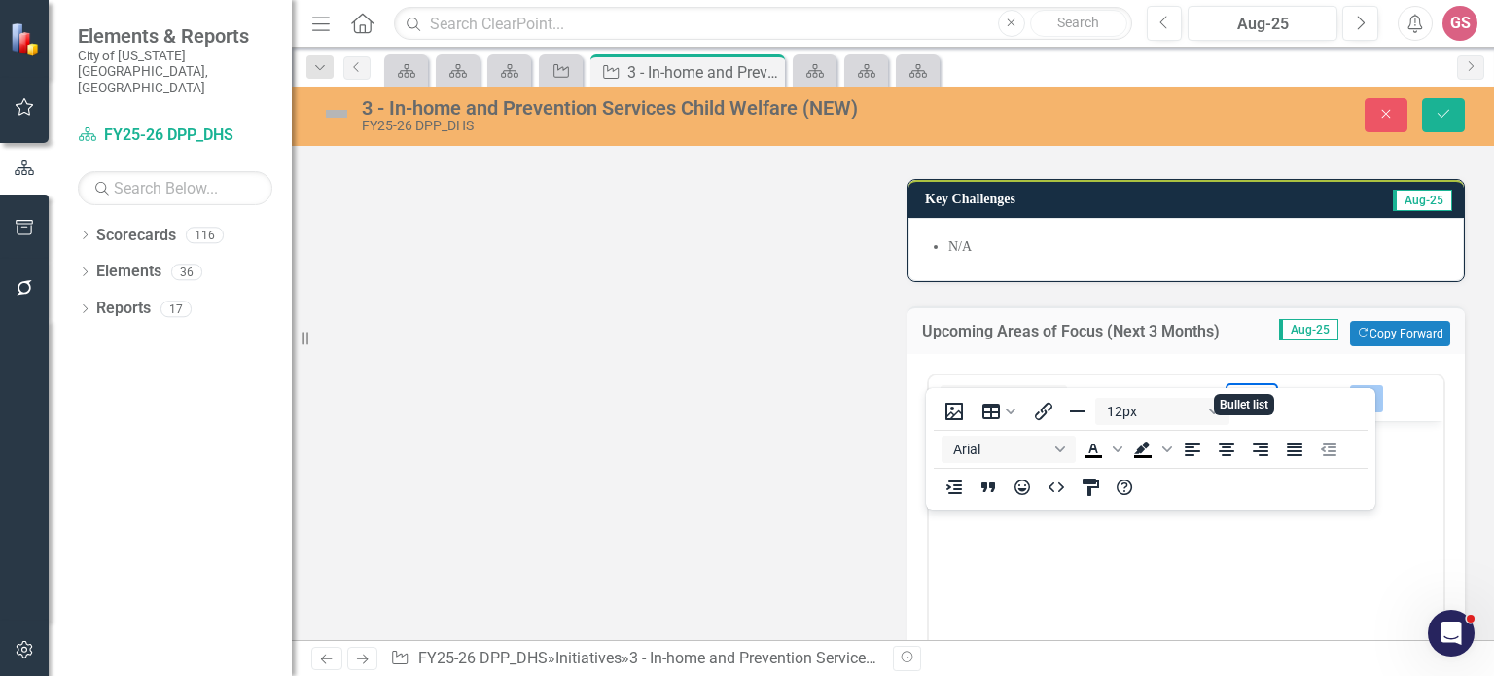
click at [1237, 387] on icon "Bullet list" at bounding box center [1243, 398] width 23 height 23
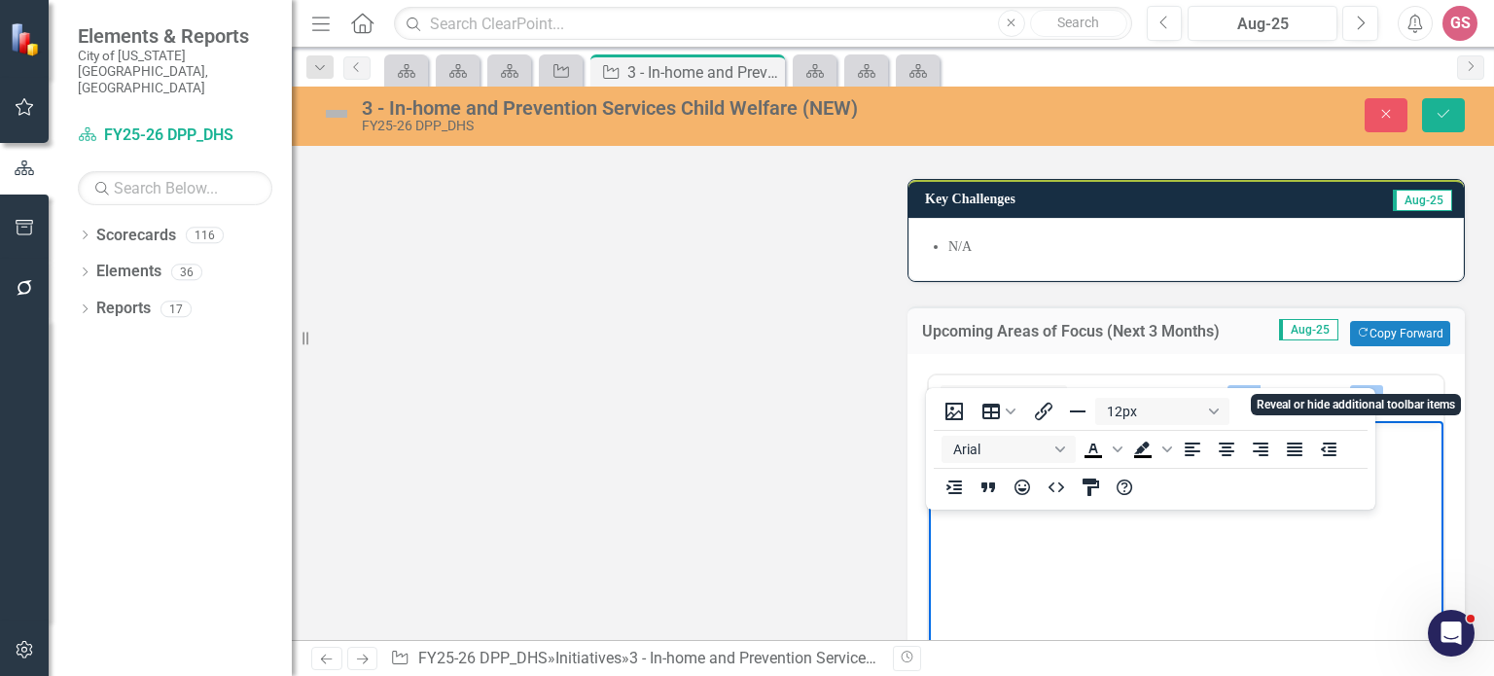
click at [1363, 387] on icon "Reveal or hide additional toolbar items" at bounding box center [1366, 398] width 23 height 23
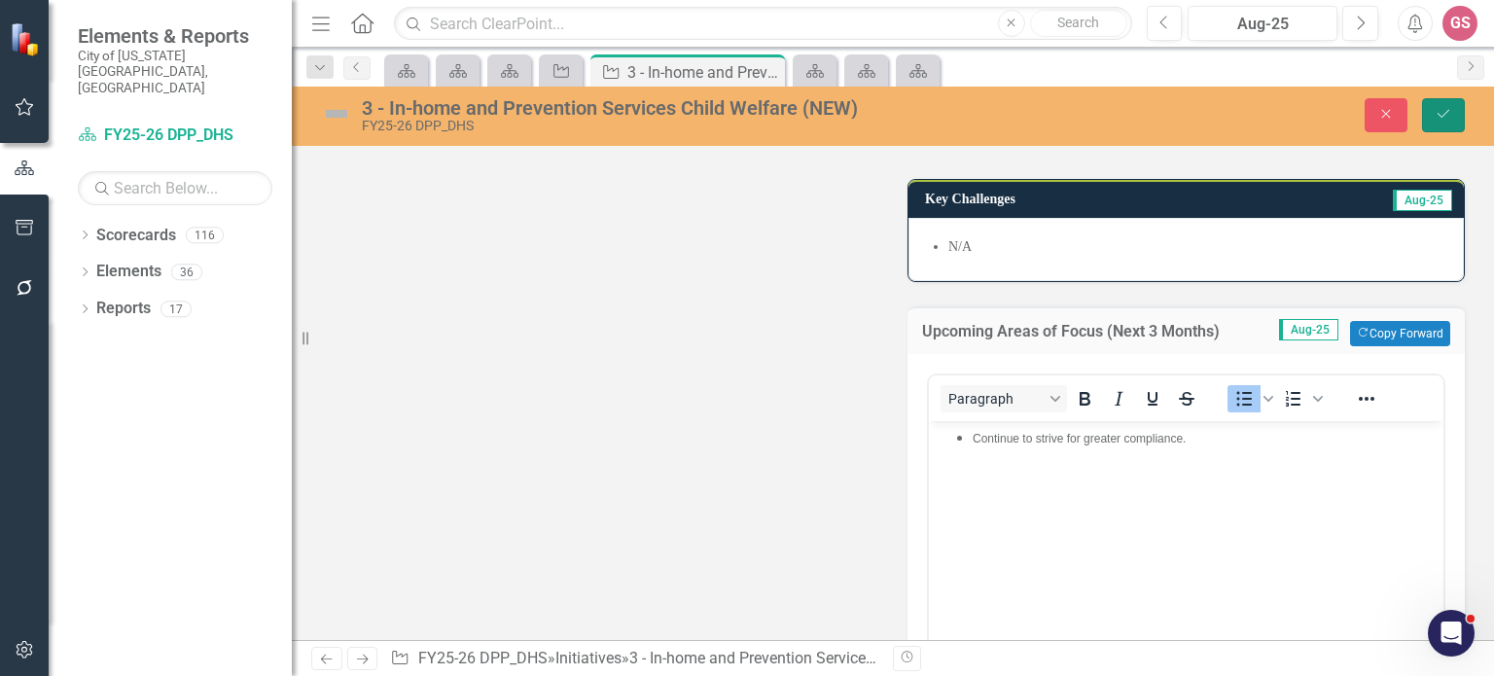
click at [1425, 107] on button "Save" at bounding box center [1443, 115] width 43 height 34
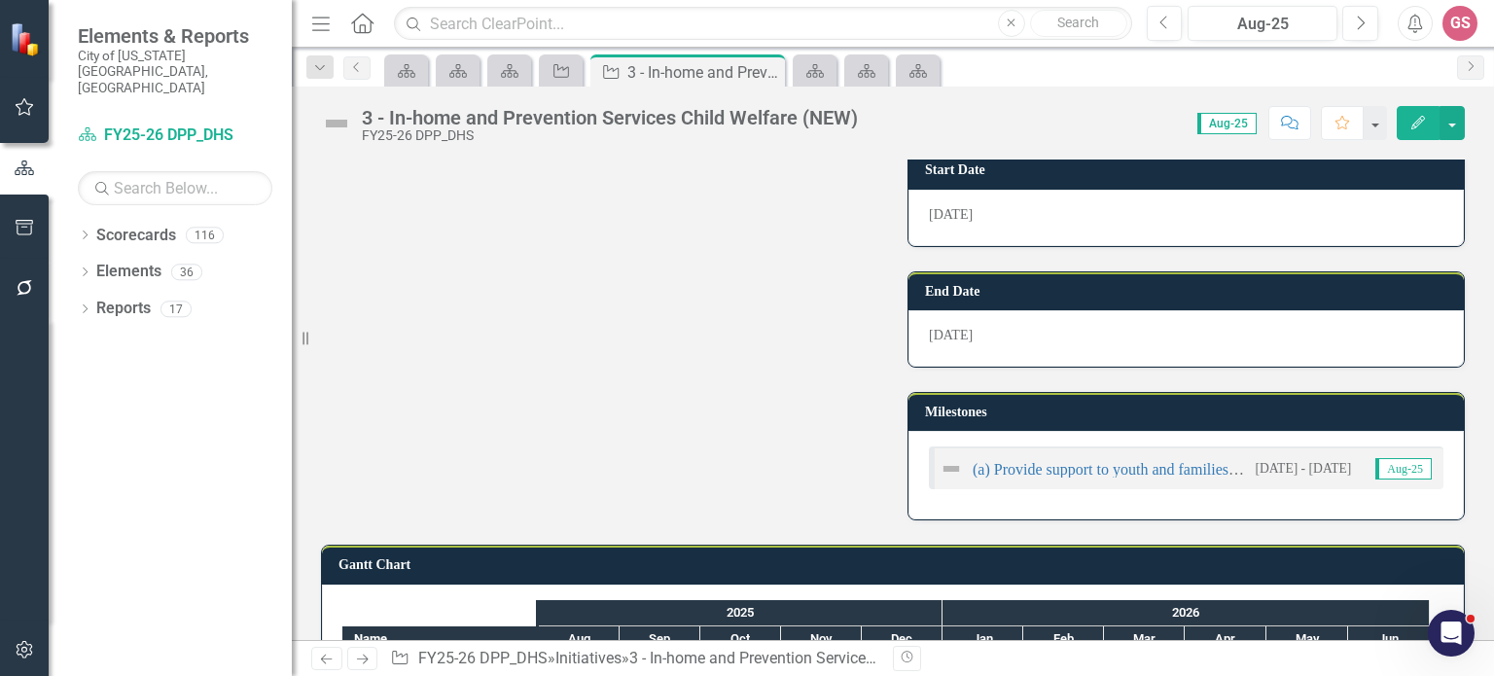
scroll to position [949, 0]
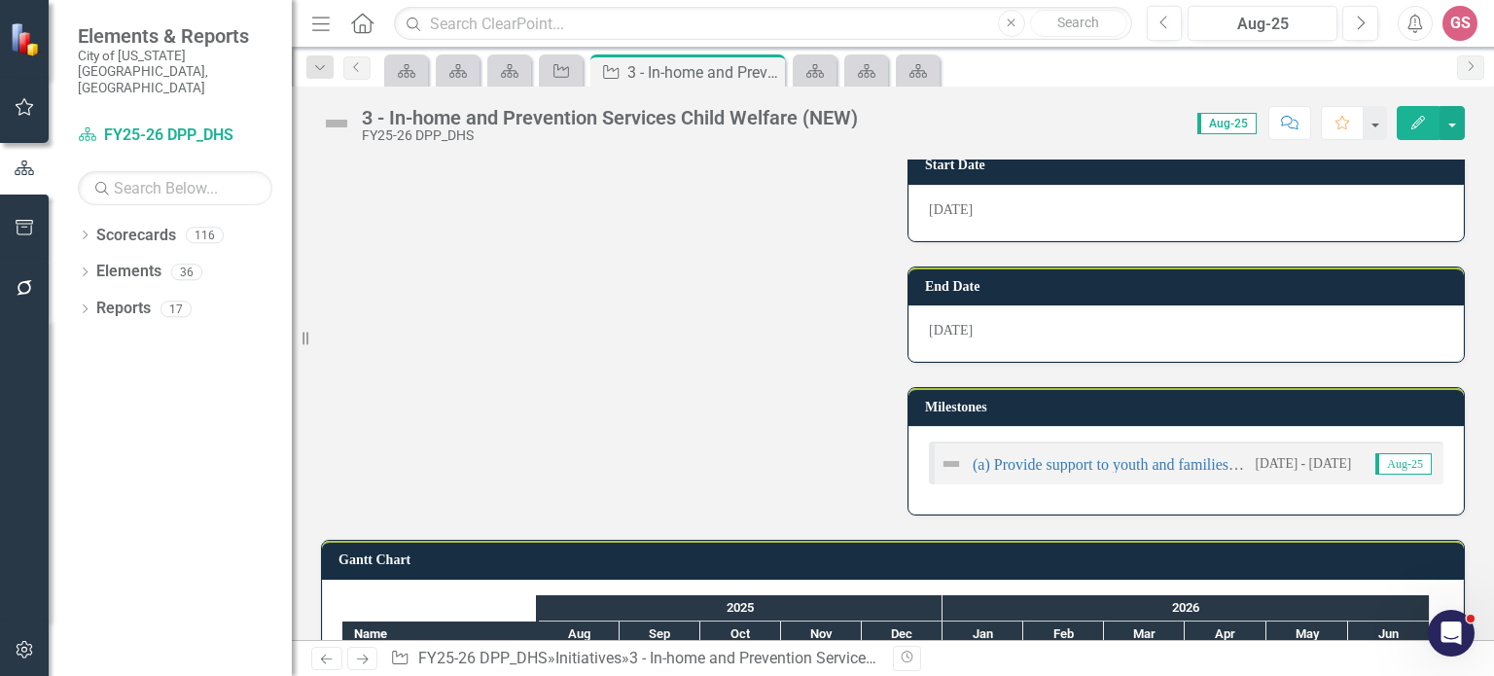
click at [929, 441] on div "(a) Provide support to youth and families within the homes [DATE] - [DATE] Aug-…" at bounding box center [1186, 462] width 514 height 43
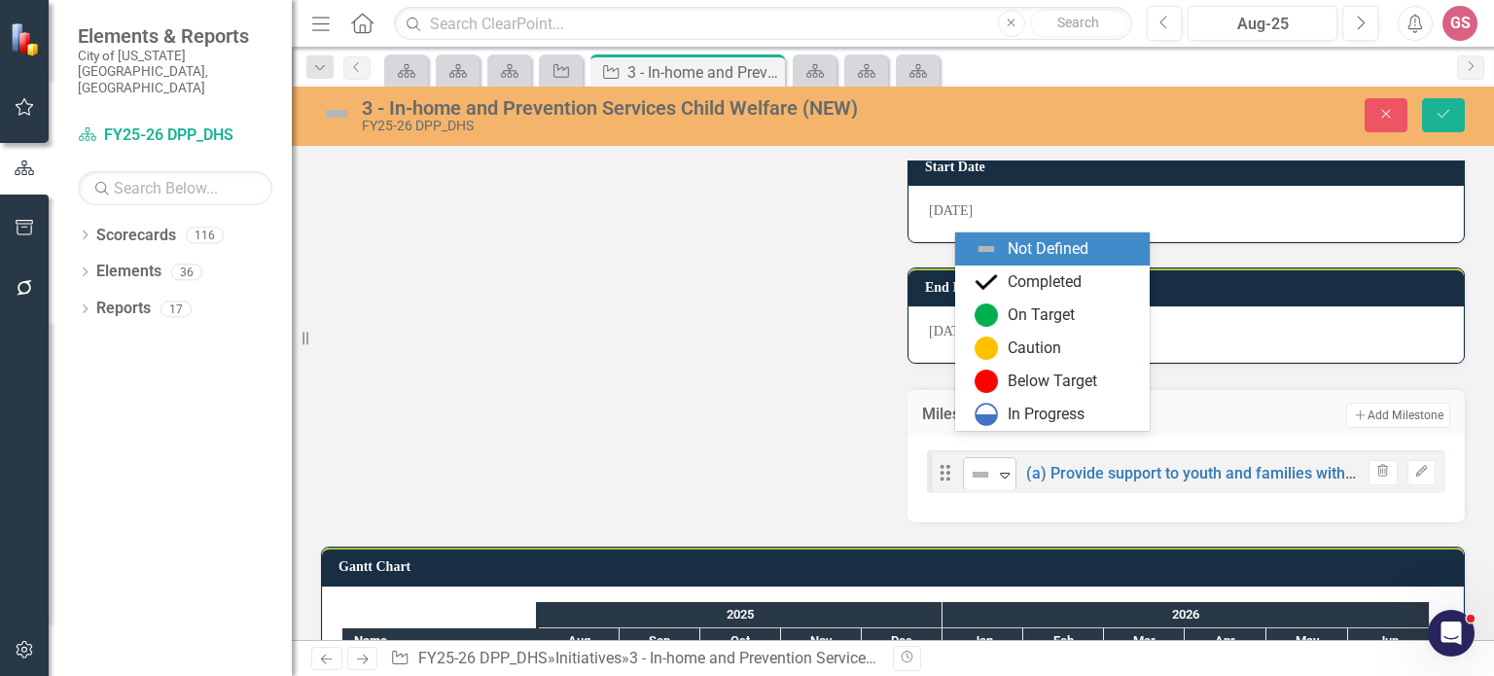
click at [995, 458] on div "Expand" at bounding box center [1004, 474] width 19 height 32
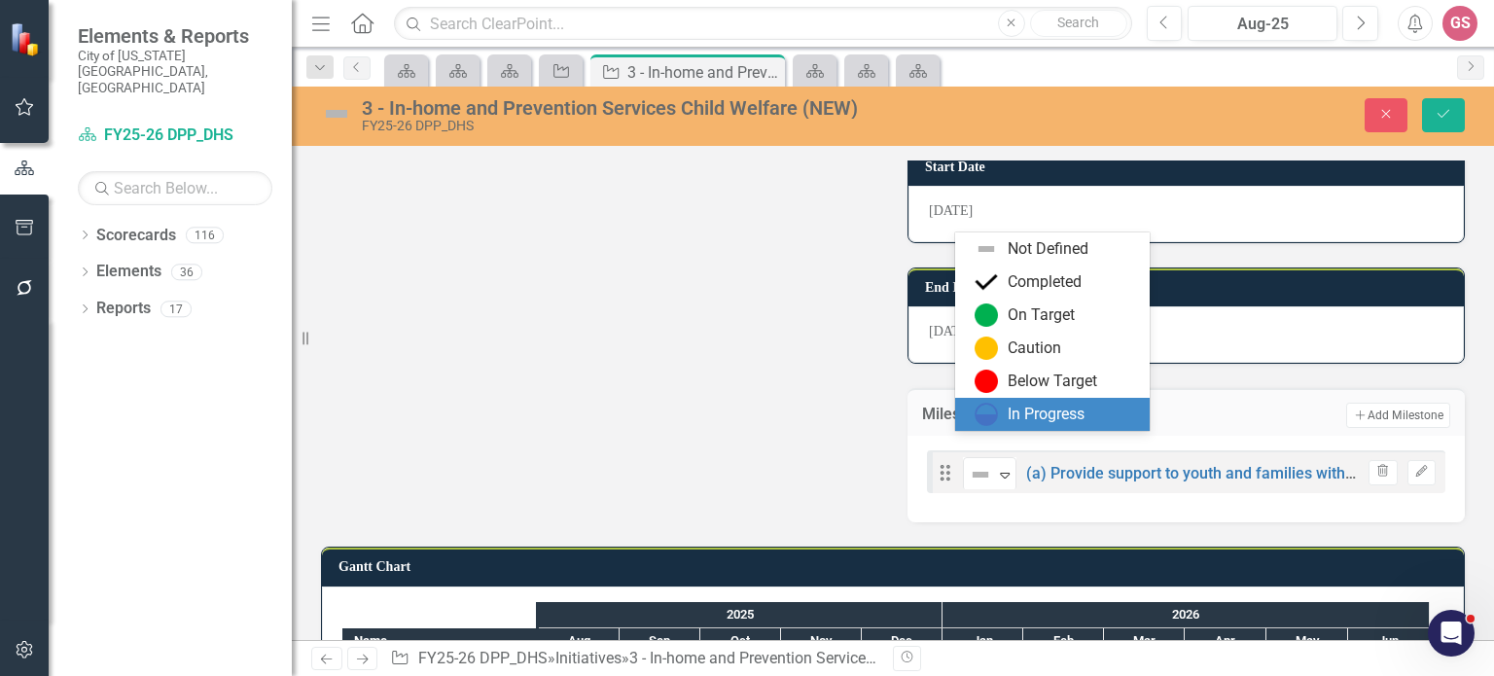
click at [1023, 402] on div "In Progress" at bounding box center [1052, 414] width 194 height 33
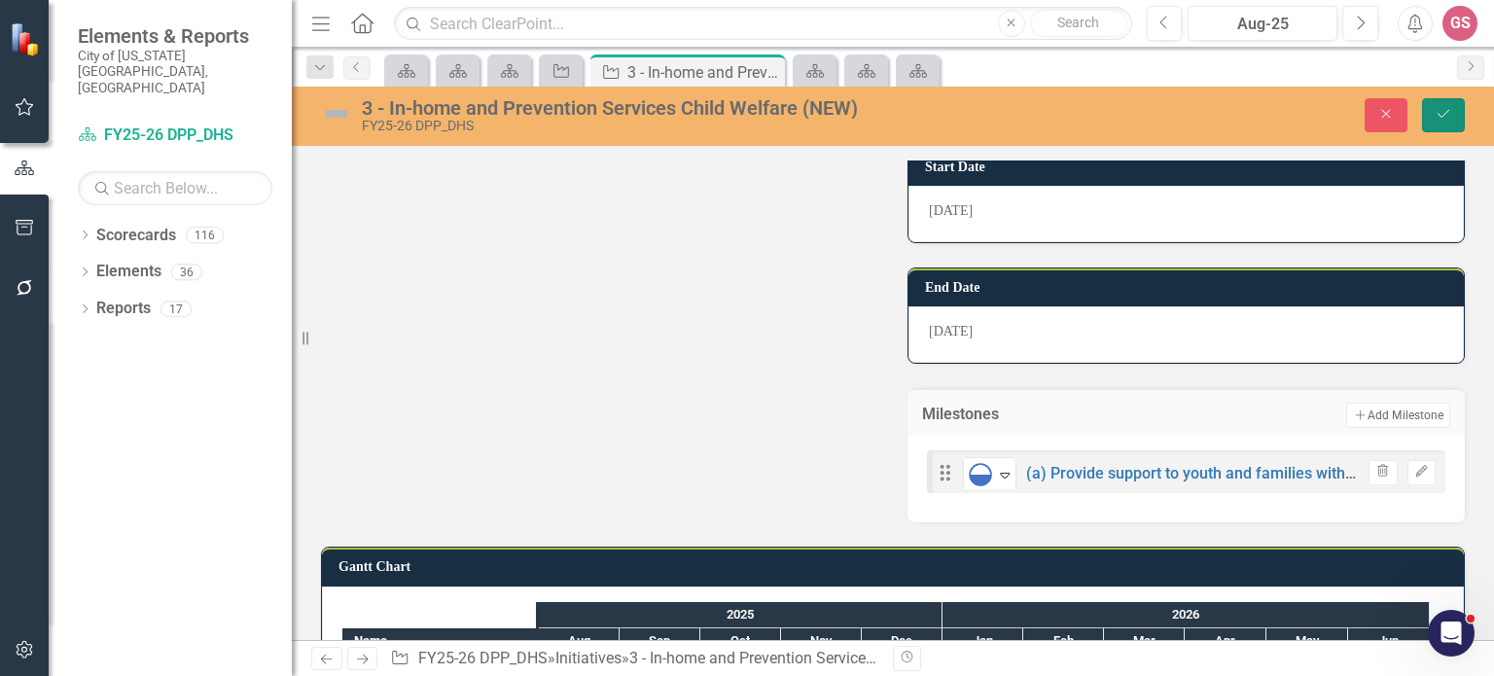
click at [1439, 100] on button "Save" at bounding box center [1443, 115] width 43 height 34
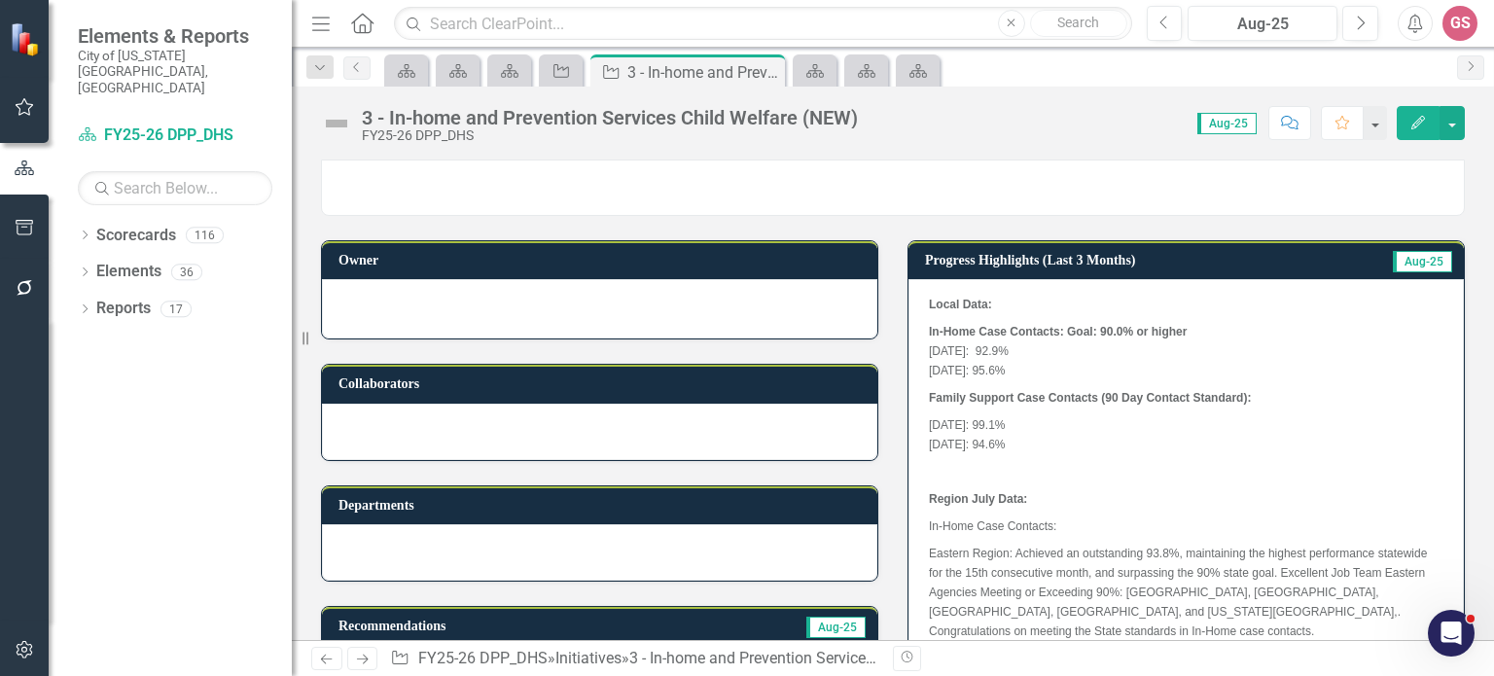
click at [321, 123] on img at bounding box center [336, 123] width 31 height 31
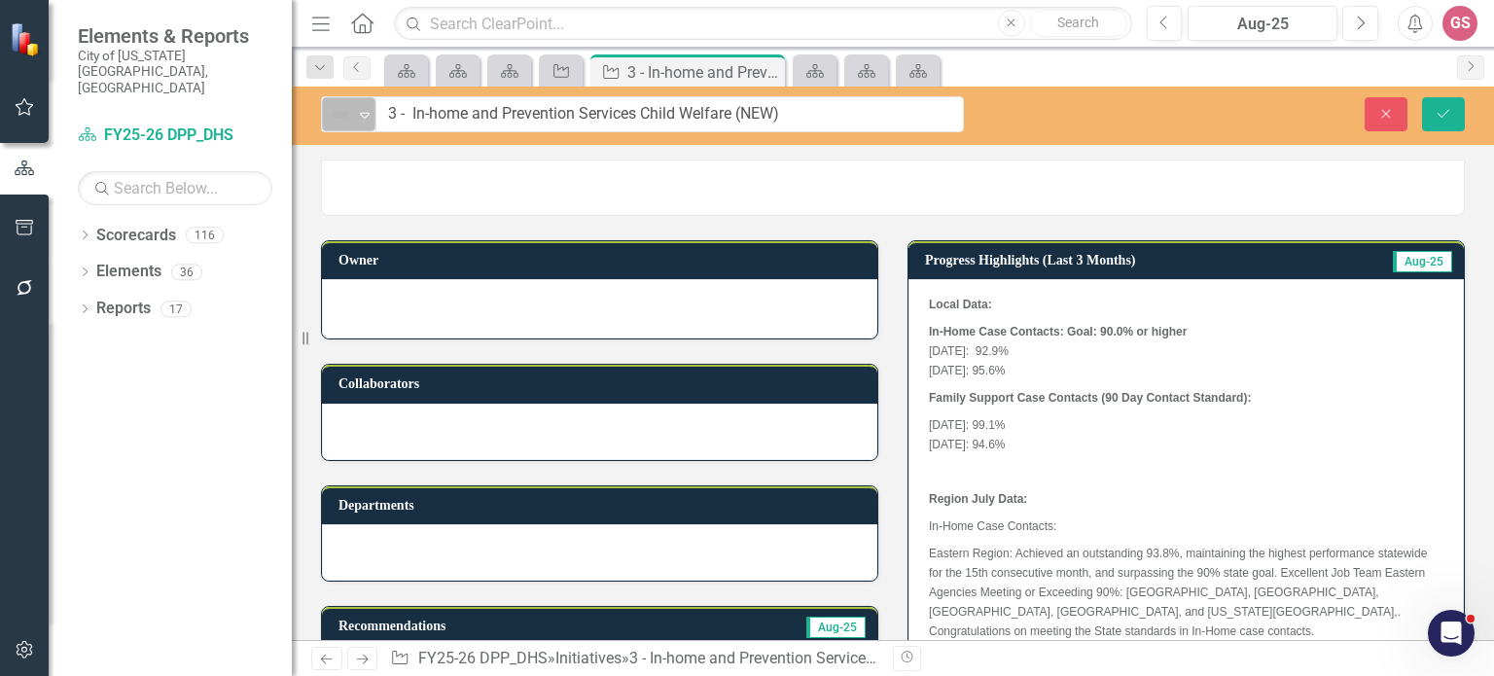
click at [356, 114] on icon "Expand" at bounding box center [364, 115] width 19 height 16
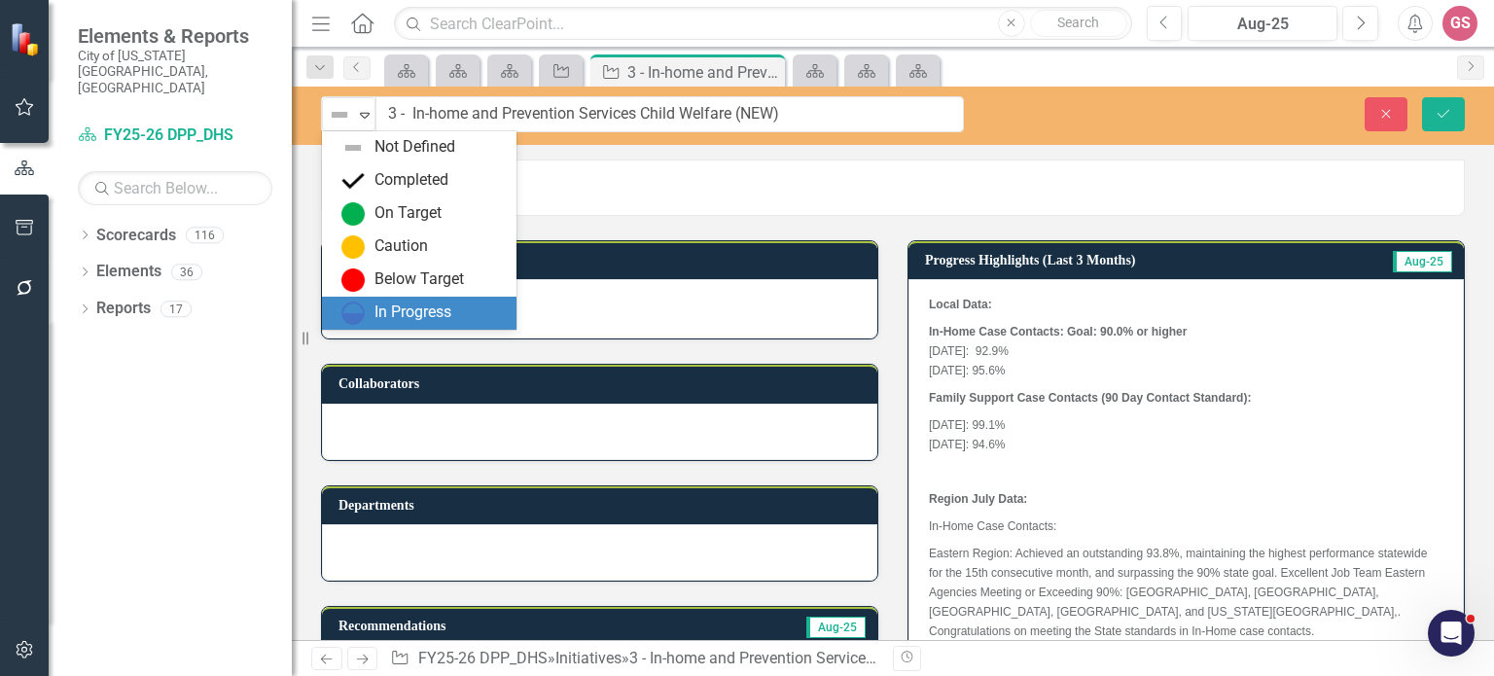
click at [383, 298] on div "In Progress" at bounding box center [419, 313] width 194 height 33
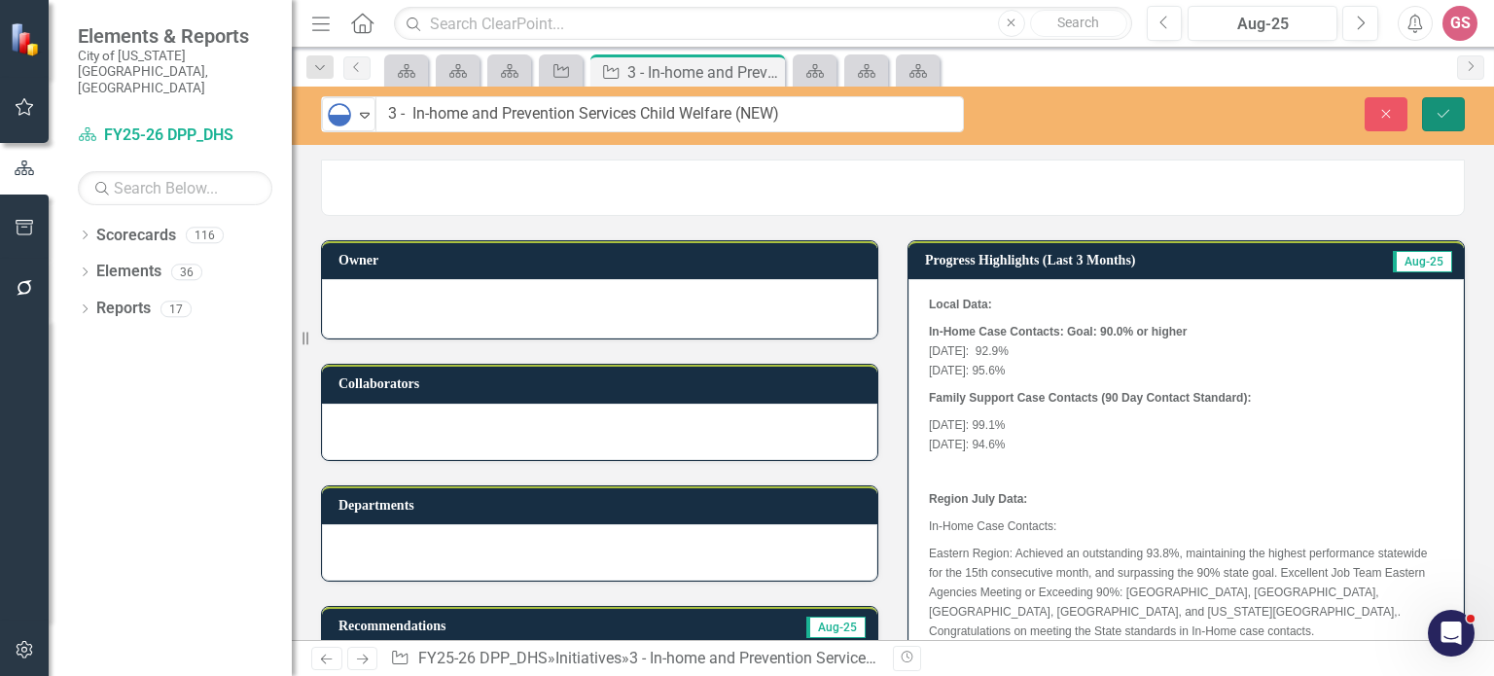
click at [1455, 100] on button "Save" at bounding box center [1443, 114] width 43 height 34
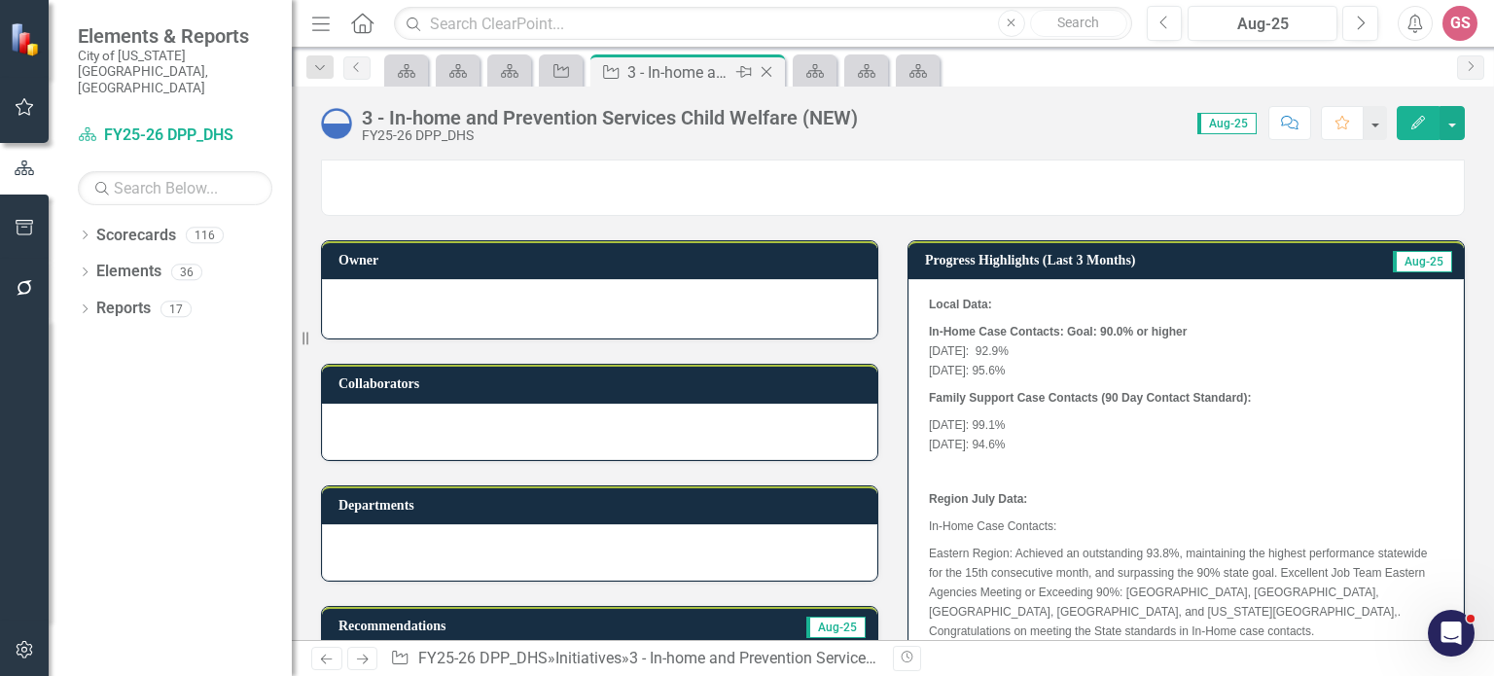
click at [769, 68] on icon at bounding box center [766, 72] width 11 height 11
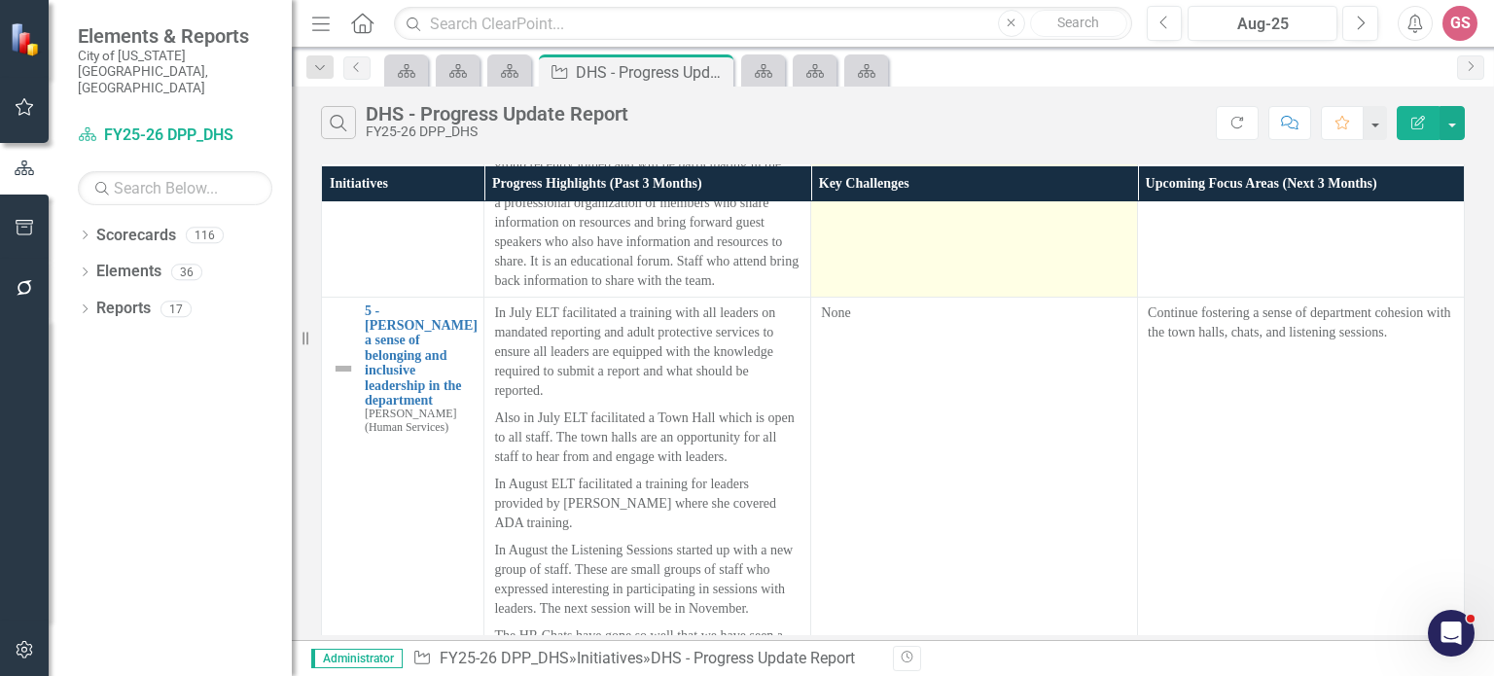
scroll to position [3674, 0]
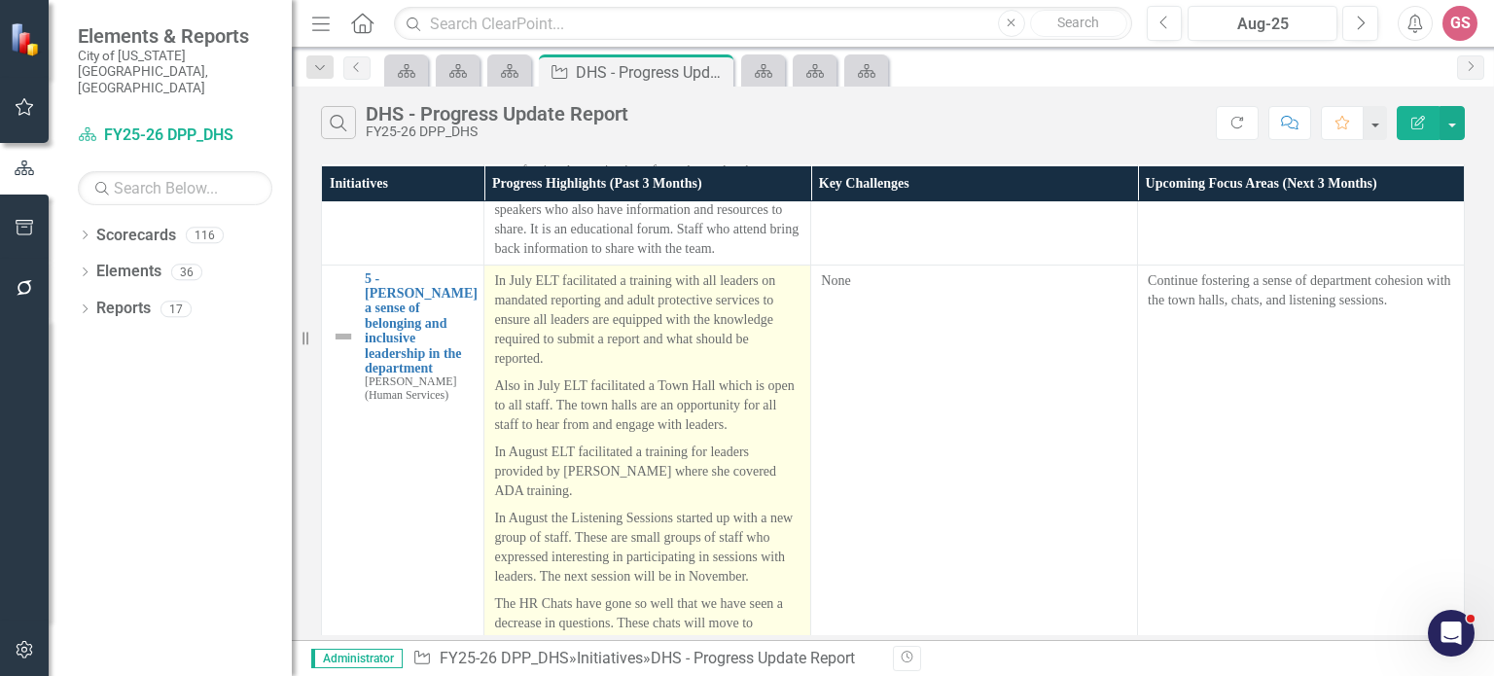
click at [697, 439] on p "In August ELT facilitated a training for leaders provided by [PERSON_NAME] wher…" at bounding box center [647, 472] width 306 height 66
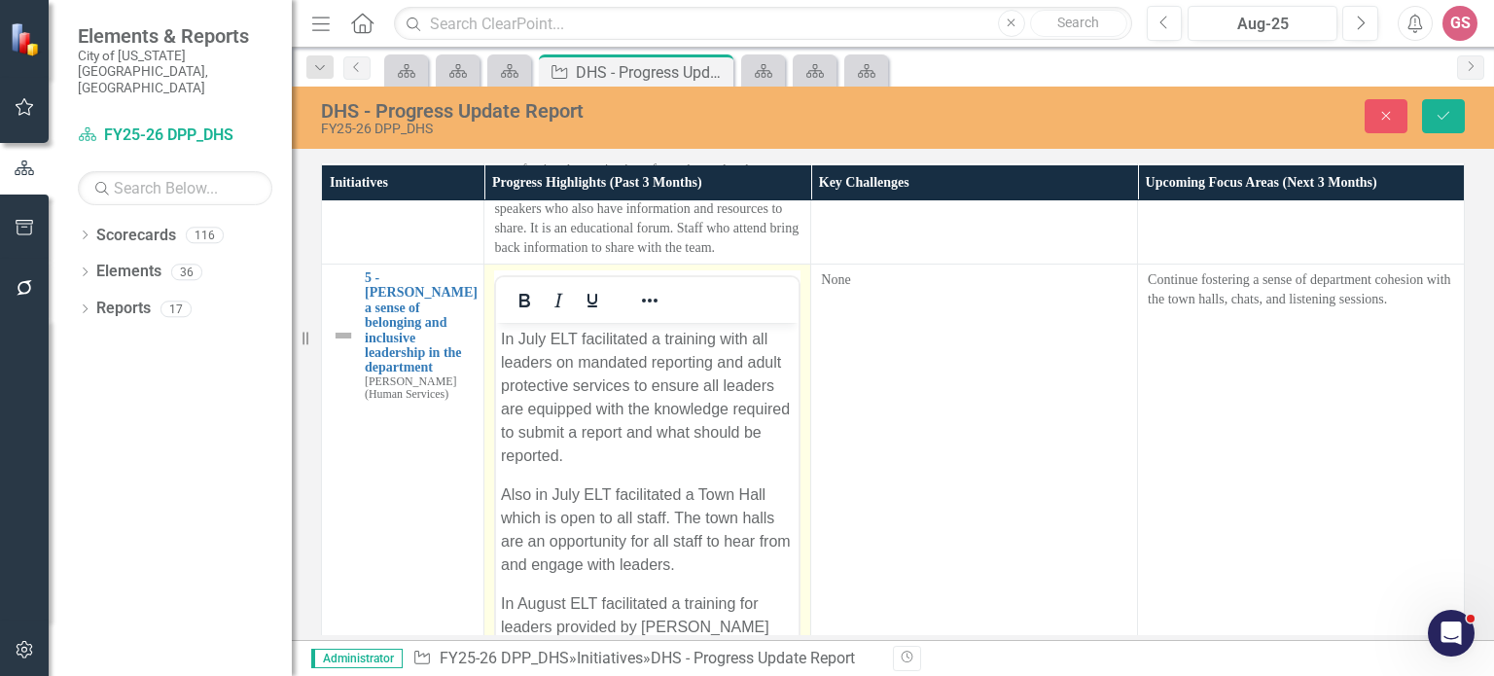
scroll to position [0, 0]
click at [1390, 114] on icon "Close" at bounding box center [1386, 116] width 18 height 14
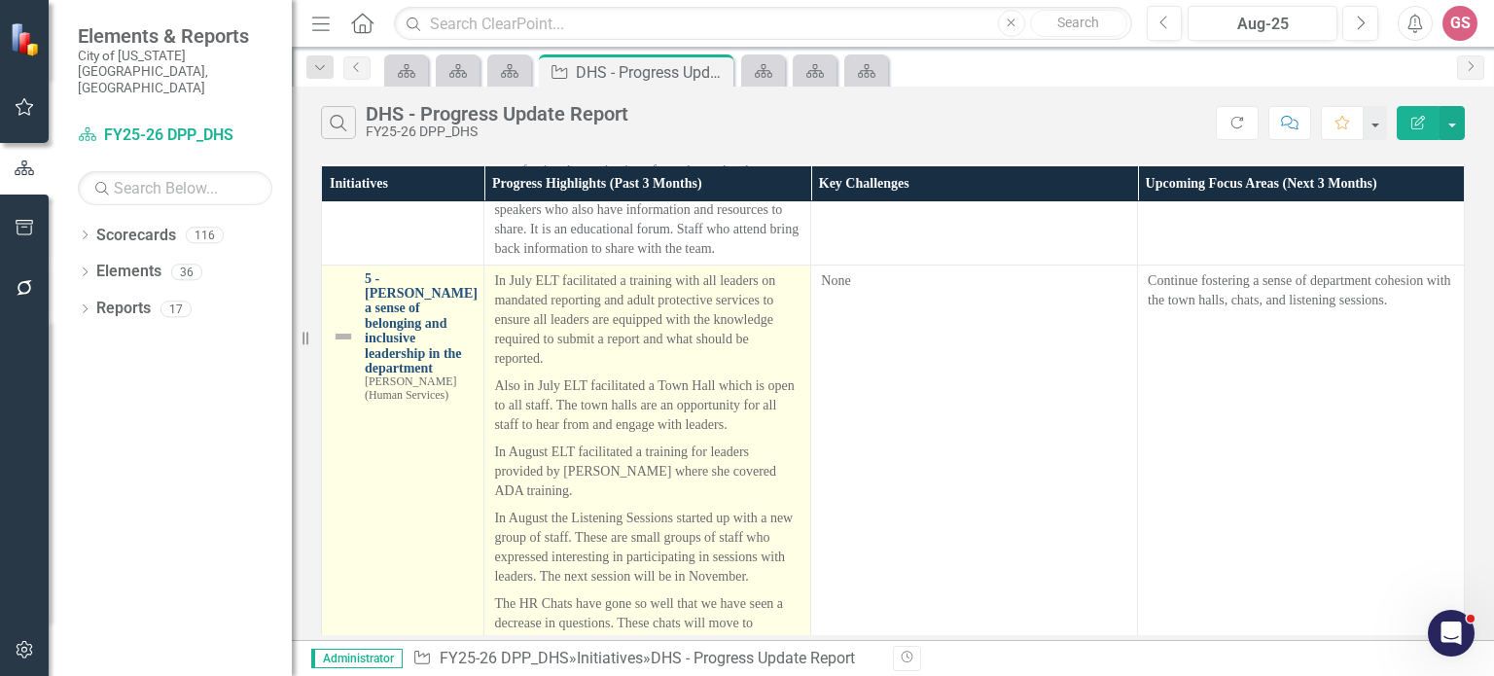
click at [379, 271] on link "5 - [PERSON_NAME] a sense of belonging and inclusive leadership in the departme…" at bounding box center [421, 323] width 113 height 105
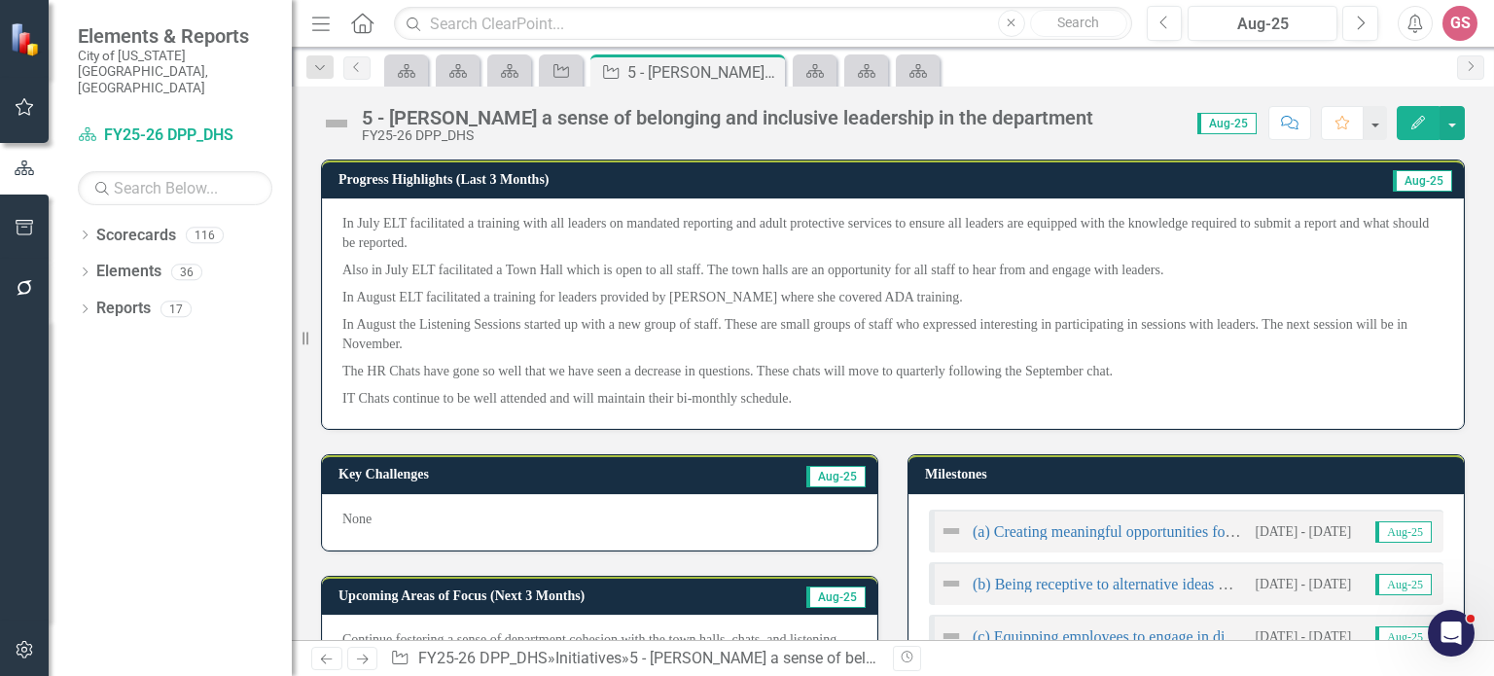
click at [795, 399] on p "IT Chats continue to be well attended and will maintain their bi-monthly schedu…" at bounding box center [892, 396] width 1101 height 23
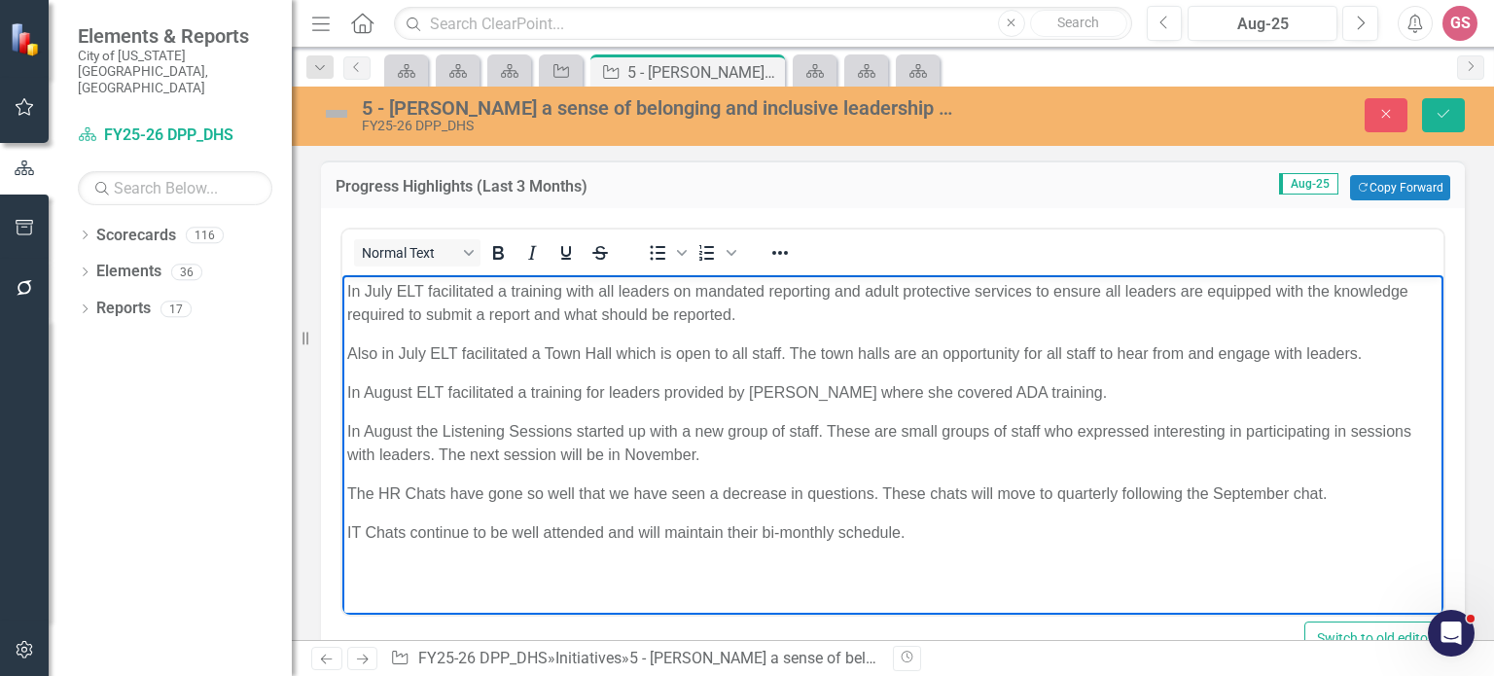
drag, startPoint x: 717, startPoint y: 515, endPoint x: 105, endPoint y: 226, distance: 676.8
click at [342, 275] on html "In July ELT facilitated a training with all leaders on mandated reporting and a…" at bounding box center [892, 421] width 1101 height 292
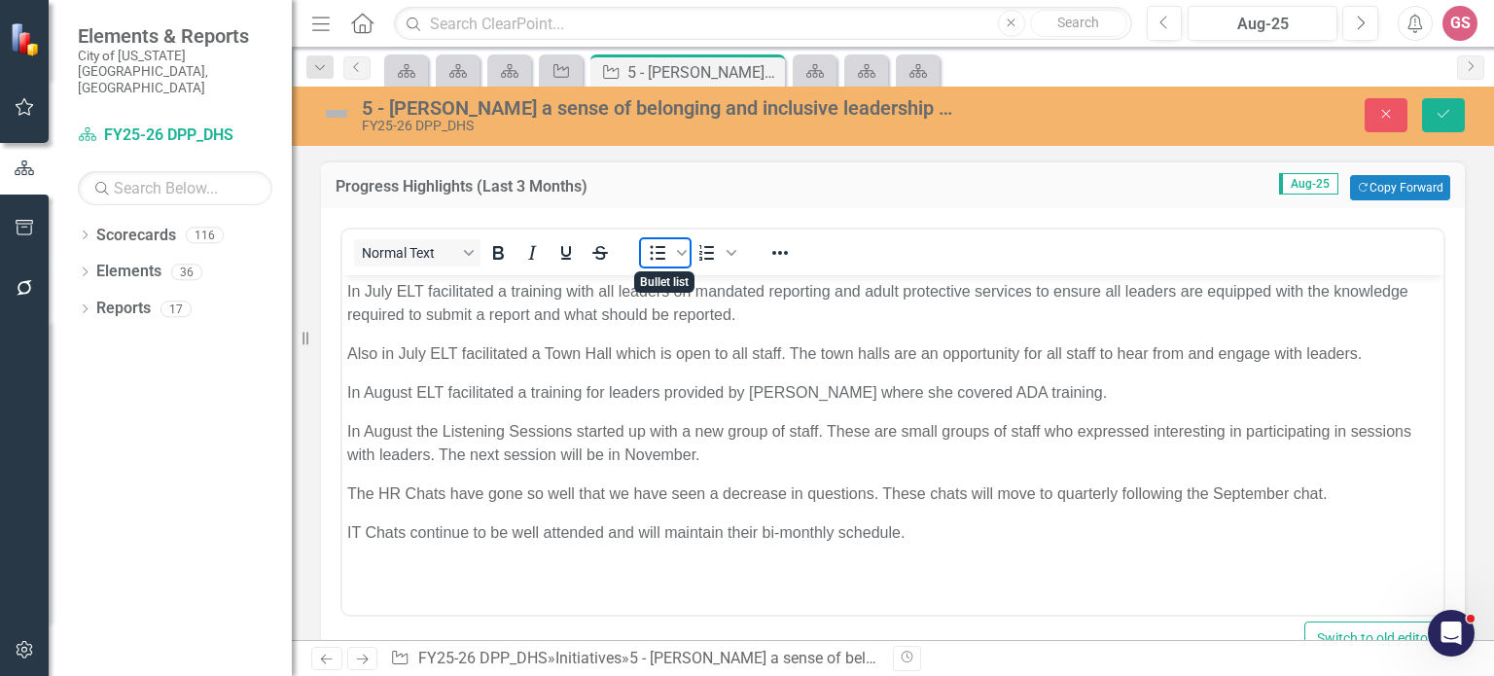
click at [661, 252] on icon "Bullet list" at bounding box center [659, 253] width 16 height 15
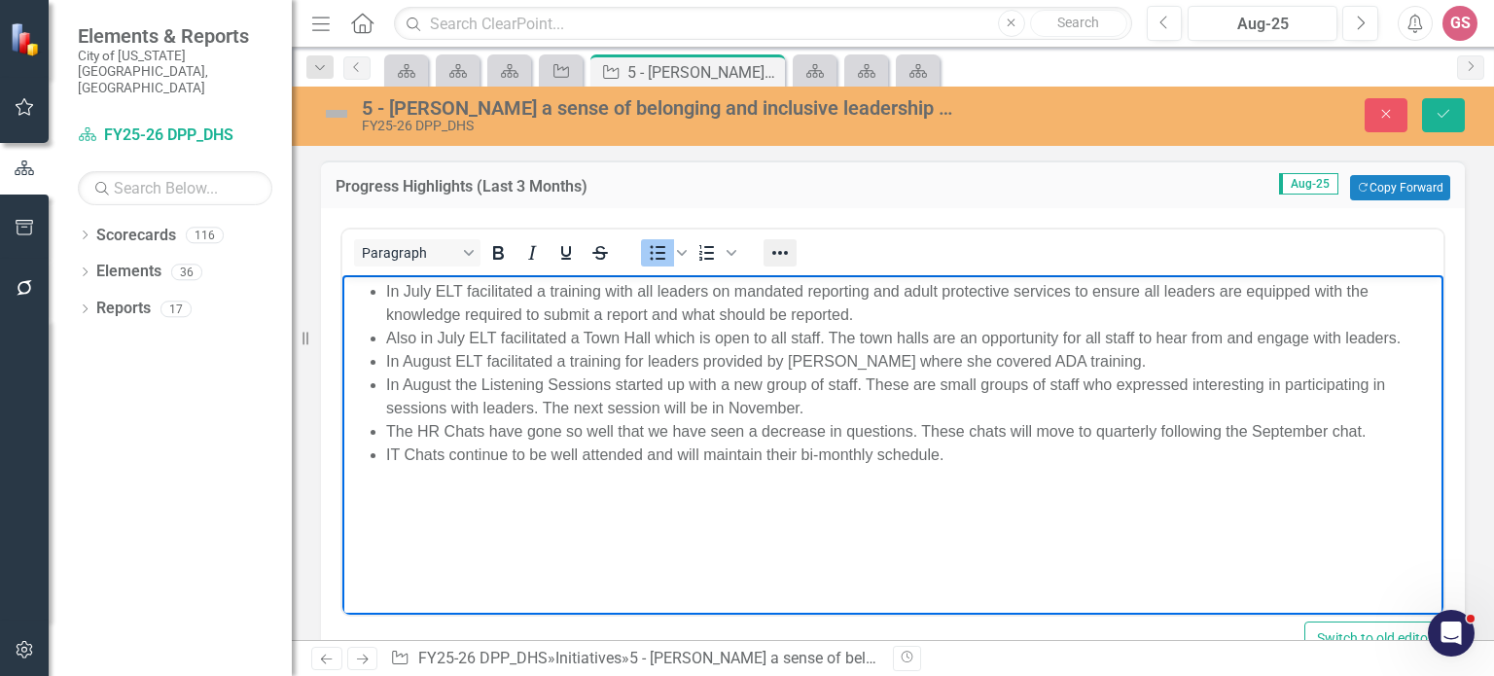
click at [770, 251] on icon "Reveal or hide additional toolbar items" at bounding box center [779, 252] width 23 height 23
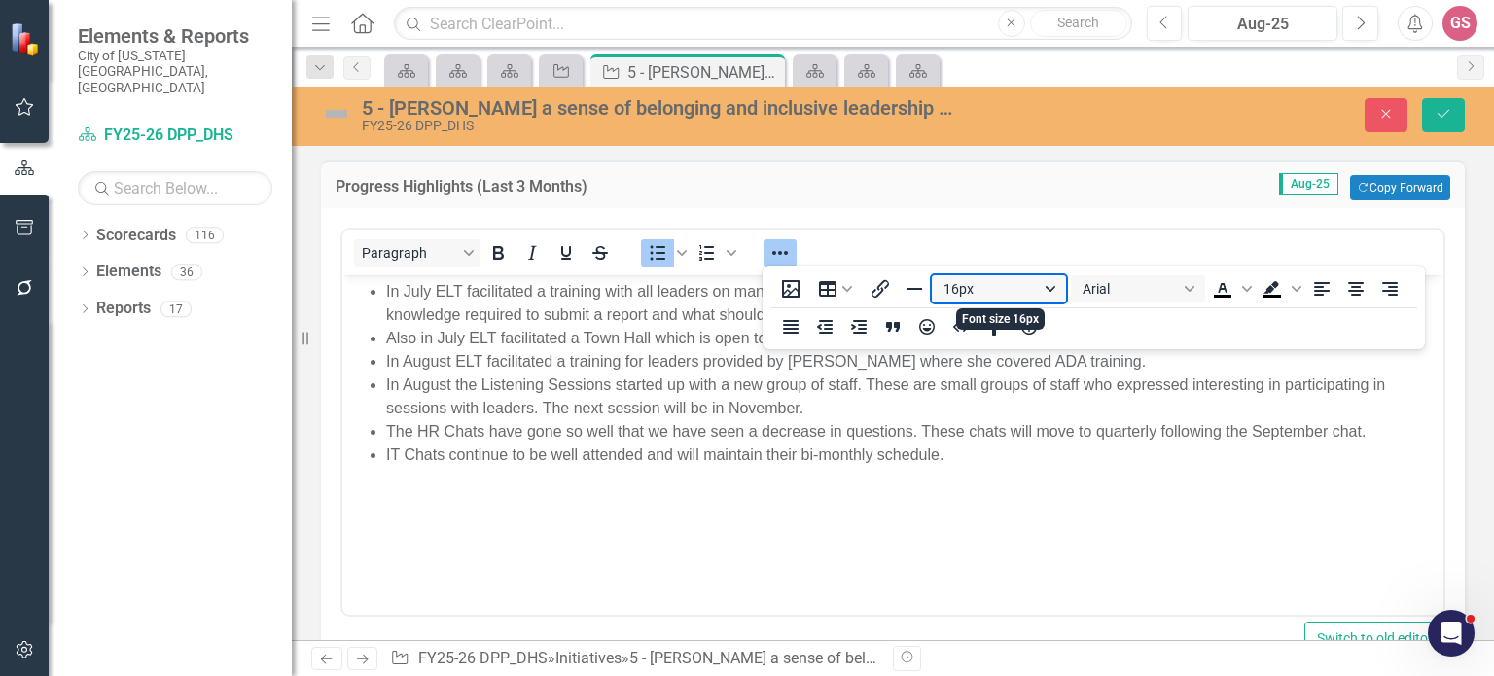
click at [996, 288] on button "16px" at bounding box center [999, 288] width 134 height 27
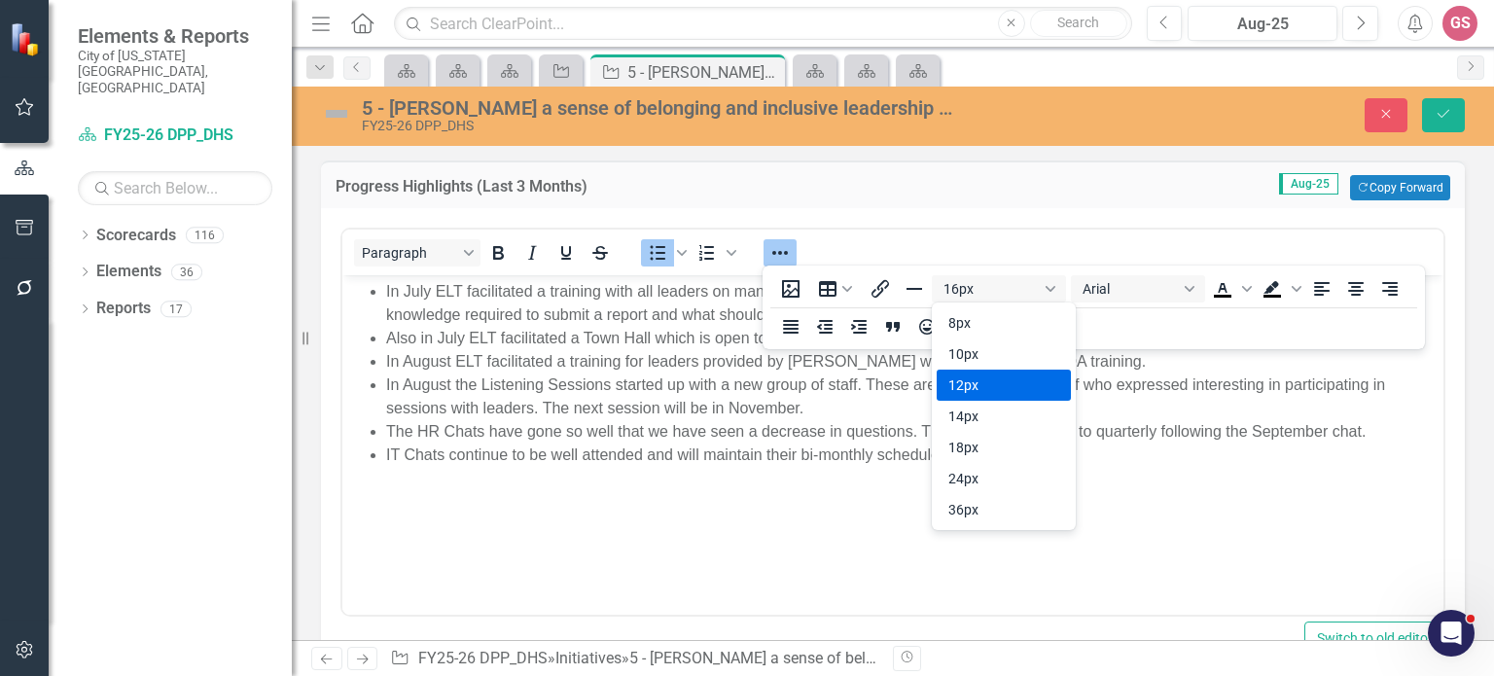
click at [966, 386] on div "12px" at bounding box center [990, 384] width 84 height 23
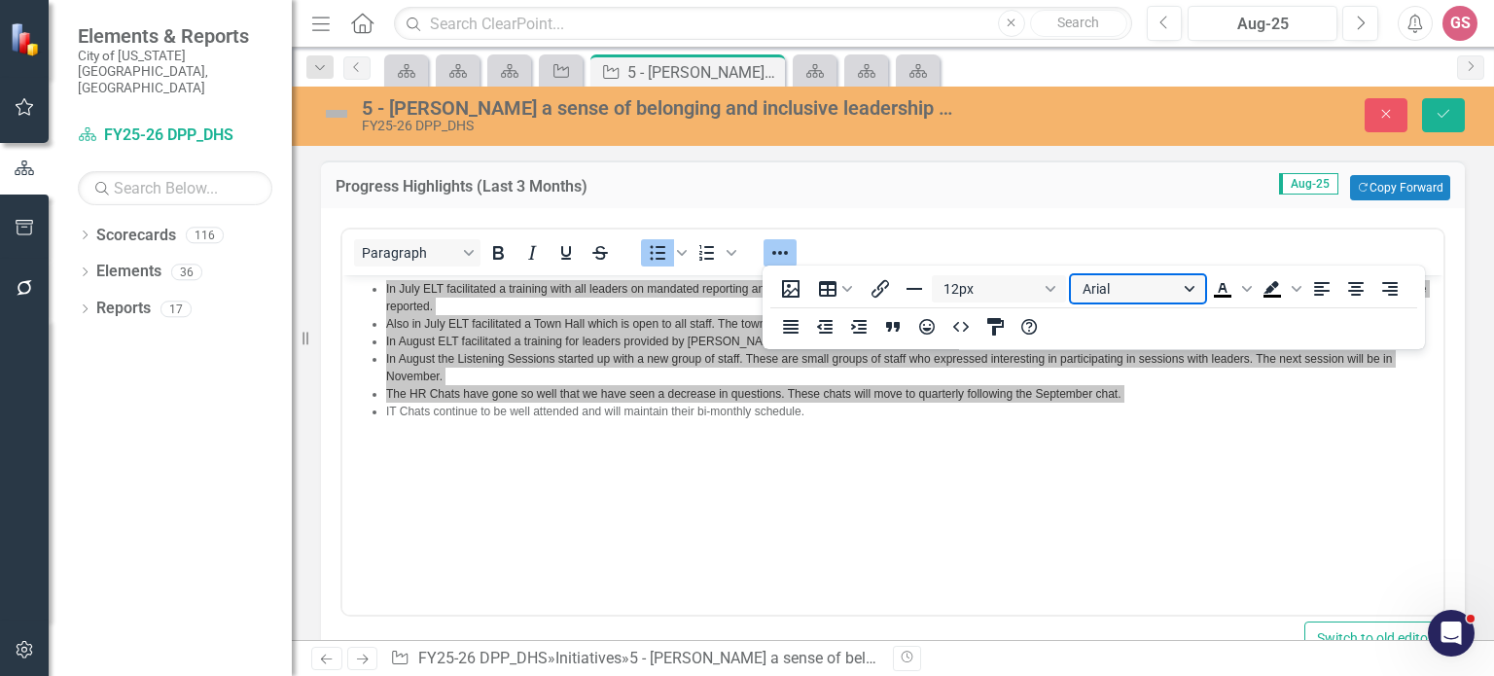
click at [1132, 291] on button "Arial" at bounding box center [1138, 288] width 134 height 27
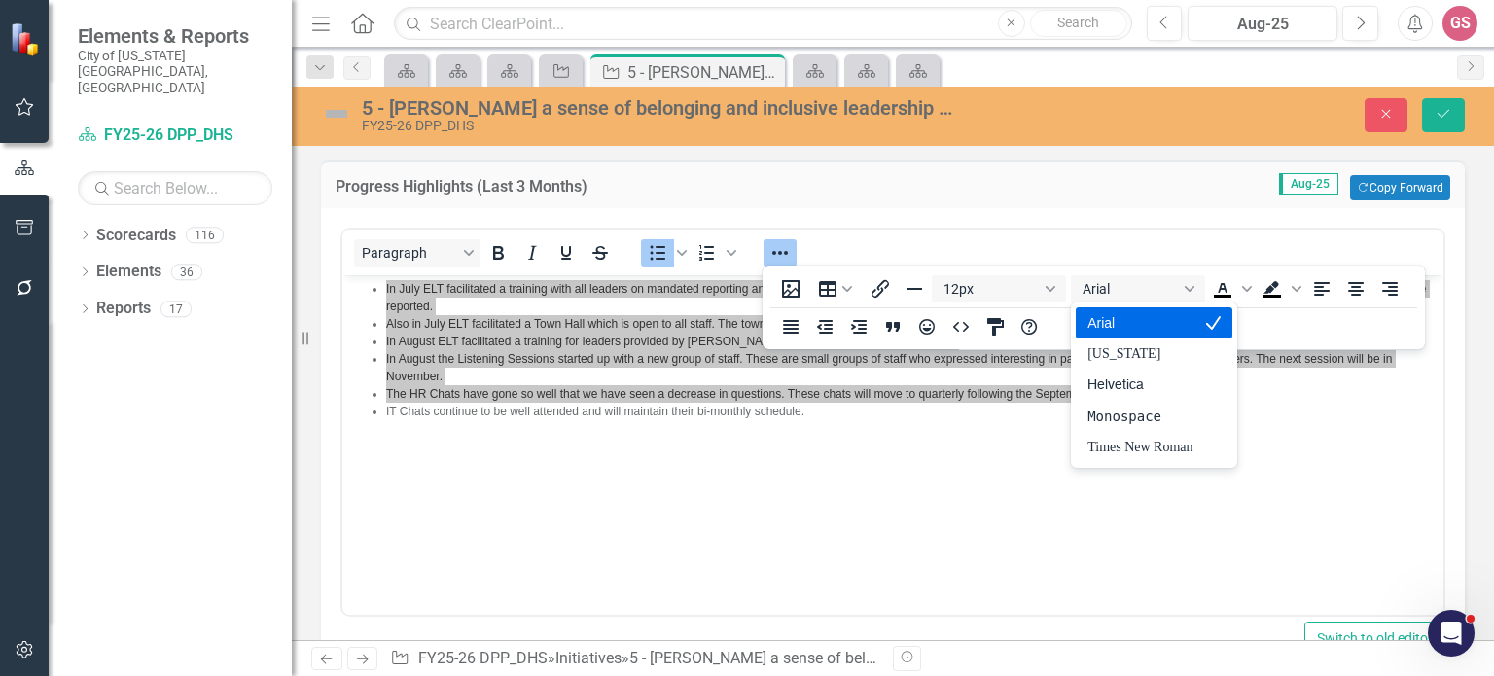
click at [1114, 329] on div "Arial" at bounding box center [1139, 322] width 105 height 23
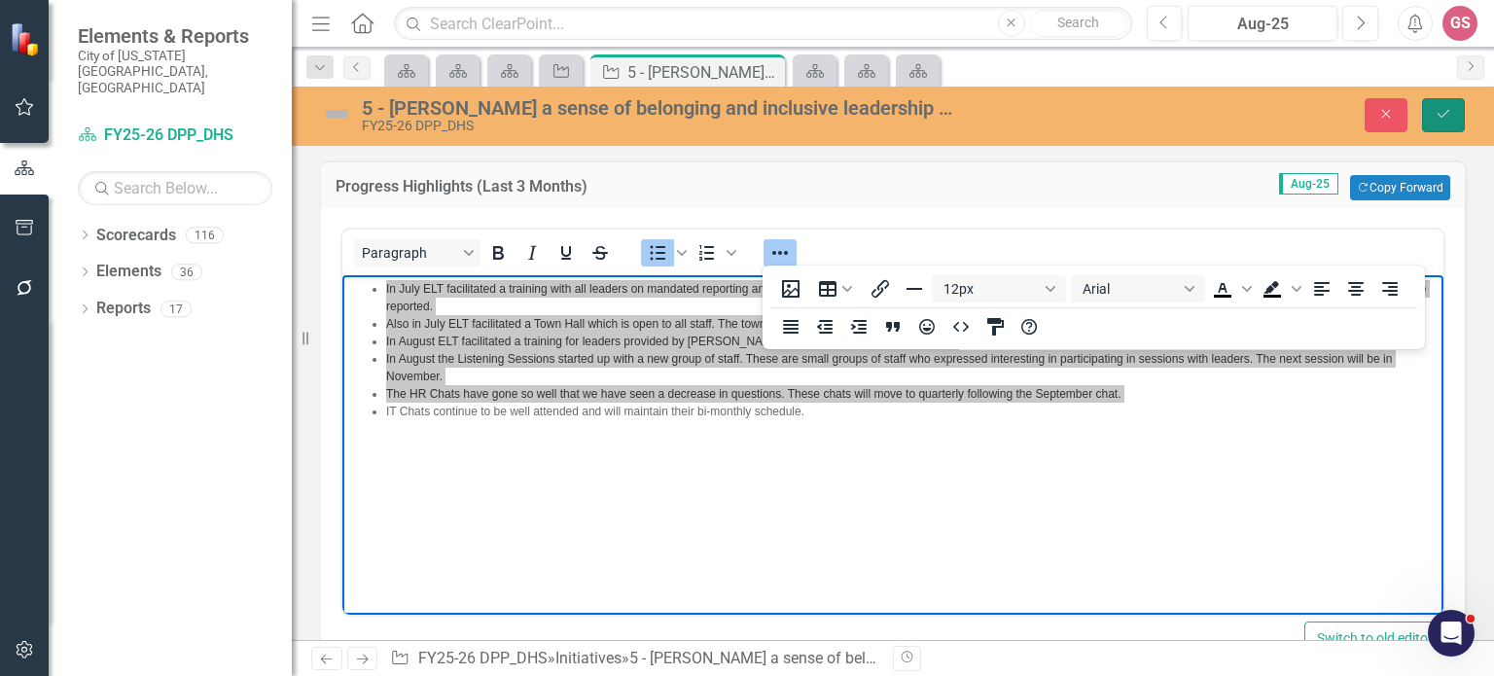
click at [1446, 117] on icon "Save" at bounding box center [1443, 114] width 18 height 14
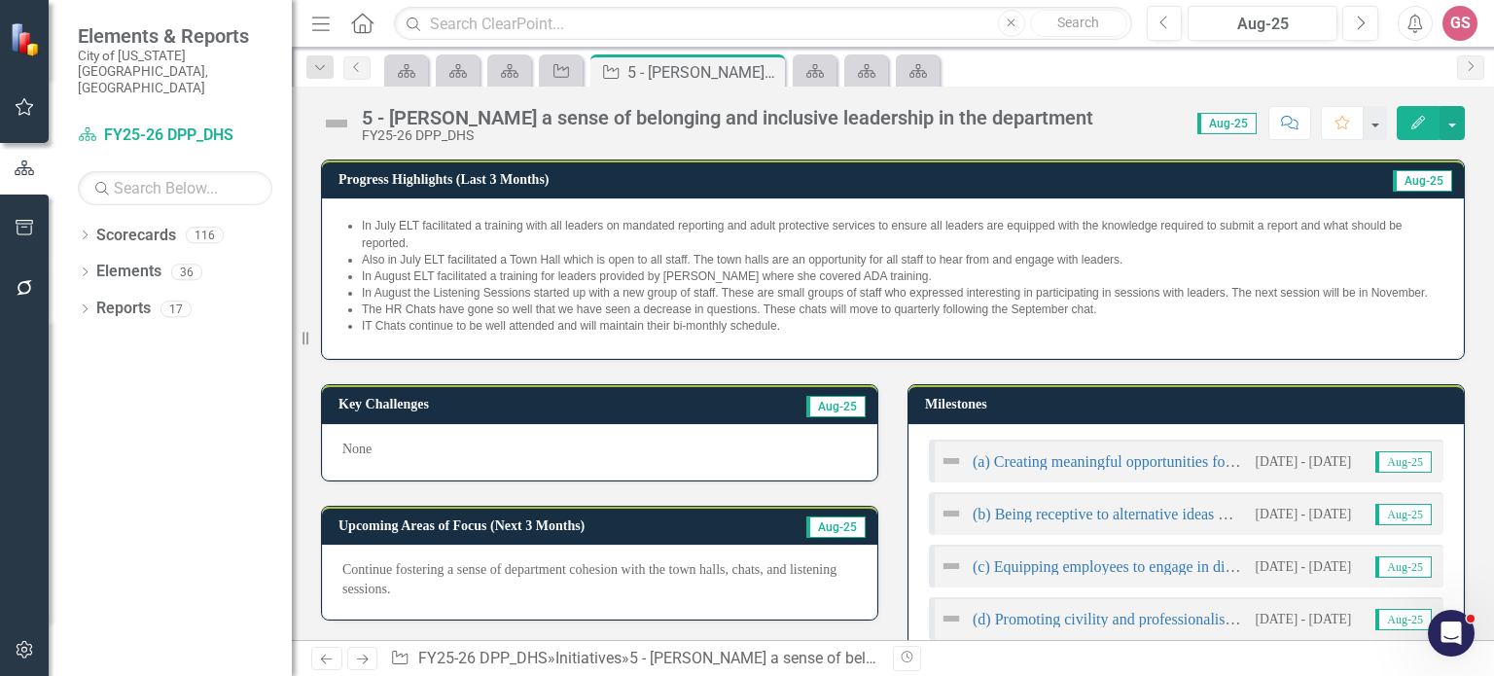
click at [449, 459] on p "None" at bounding box center [599, 449] width 514 height 19
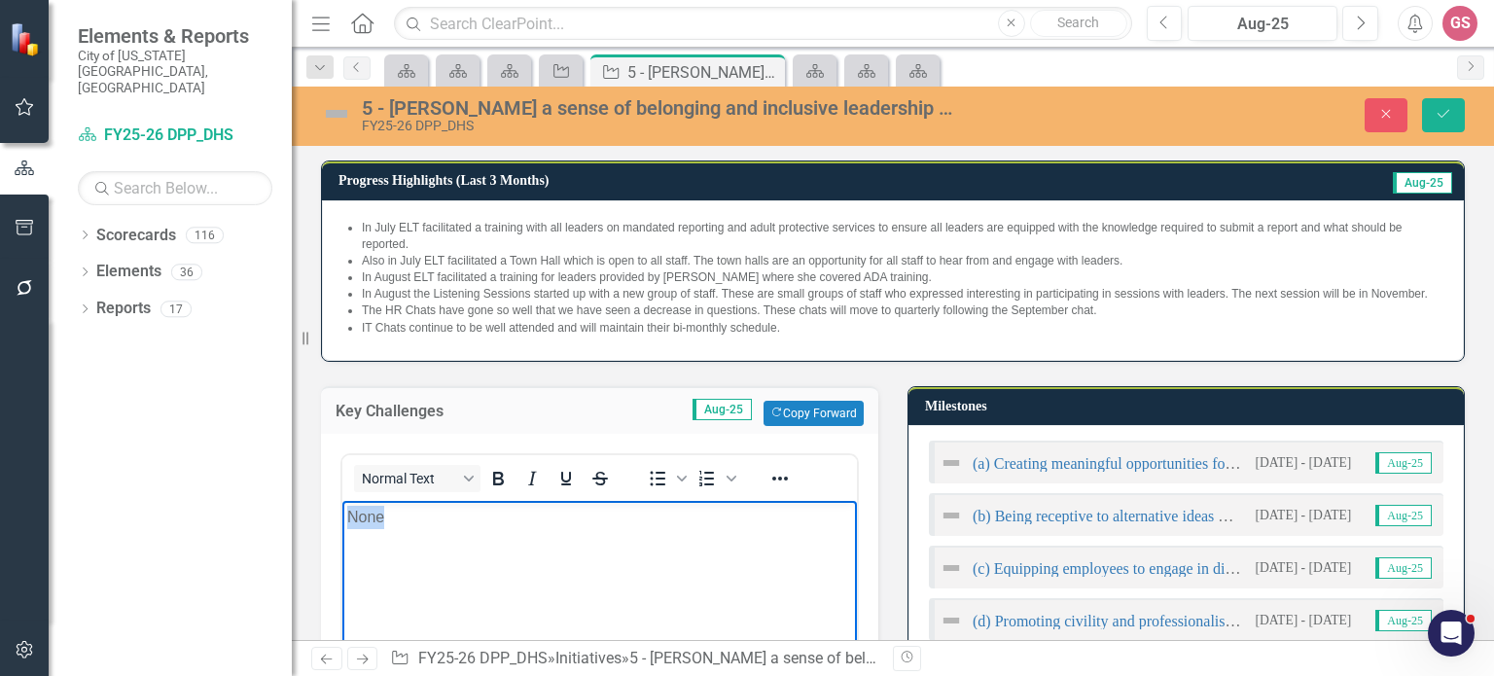
drag, startPoint x: 418, startPoint y: 521, endPoint x: 673, endPoint y: 1032, distance: 570.5
click at [342, 521] on html "None" at bounding box center [599, 646] width 514 height 292
click at [653, 487] on icon "Bullet list" at bounding box center [657, 478] width 23 height 23
click at [446, 519] on li "None" at bounding box center [619, 516] width 466 height 23
drag, startPoint x: 427, startPoint y: 516, endPoint x: 344, endPoint y: 519, distance: 82.7
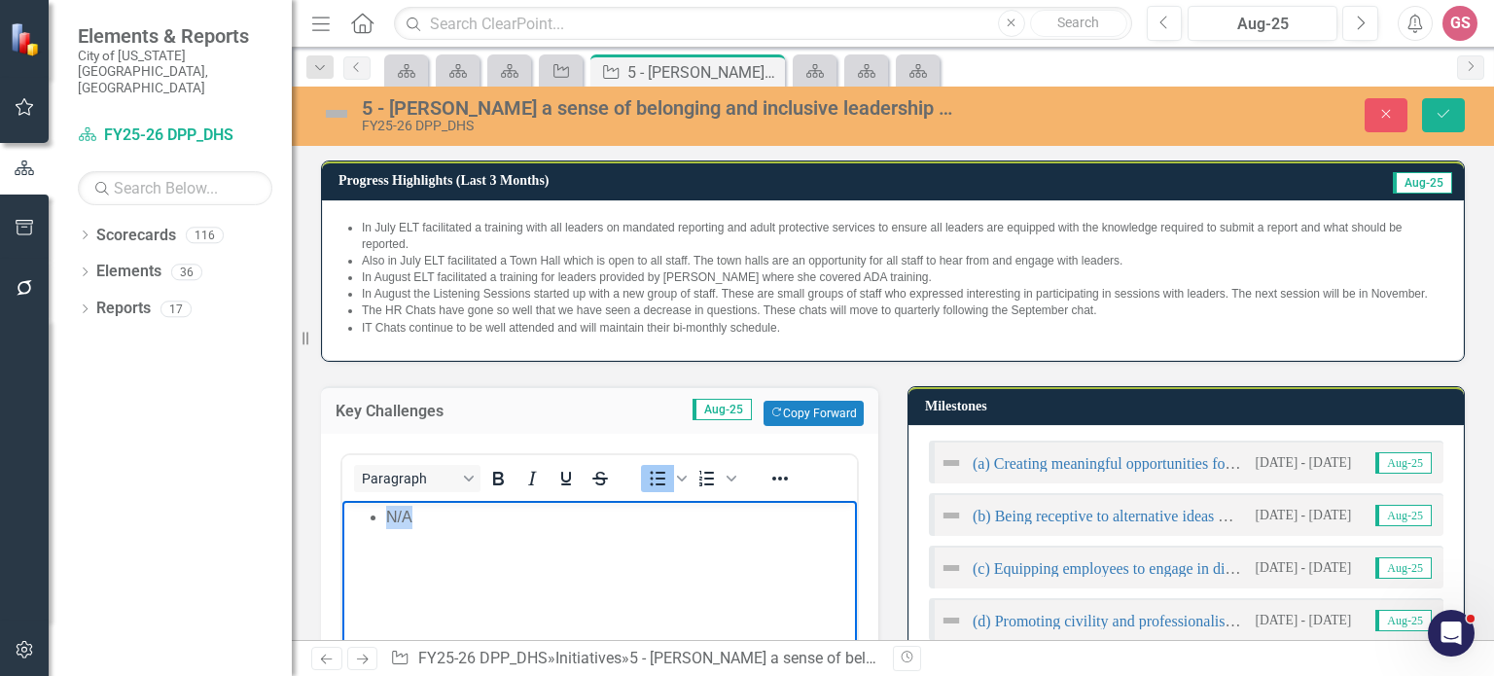
click at [344, 519] on body "N/A" at bounding box center [599, 646] width 514 height 292
click at [780, 490] on icon "Reveal or hide additional toolbar items" at bounding box center [779, 478] width 23 height 23
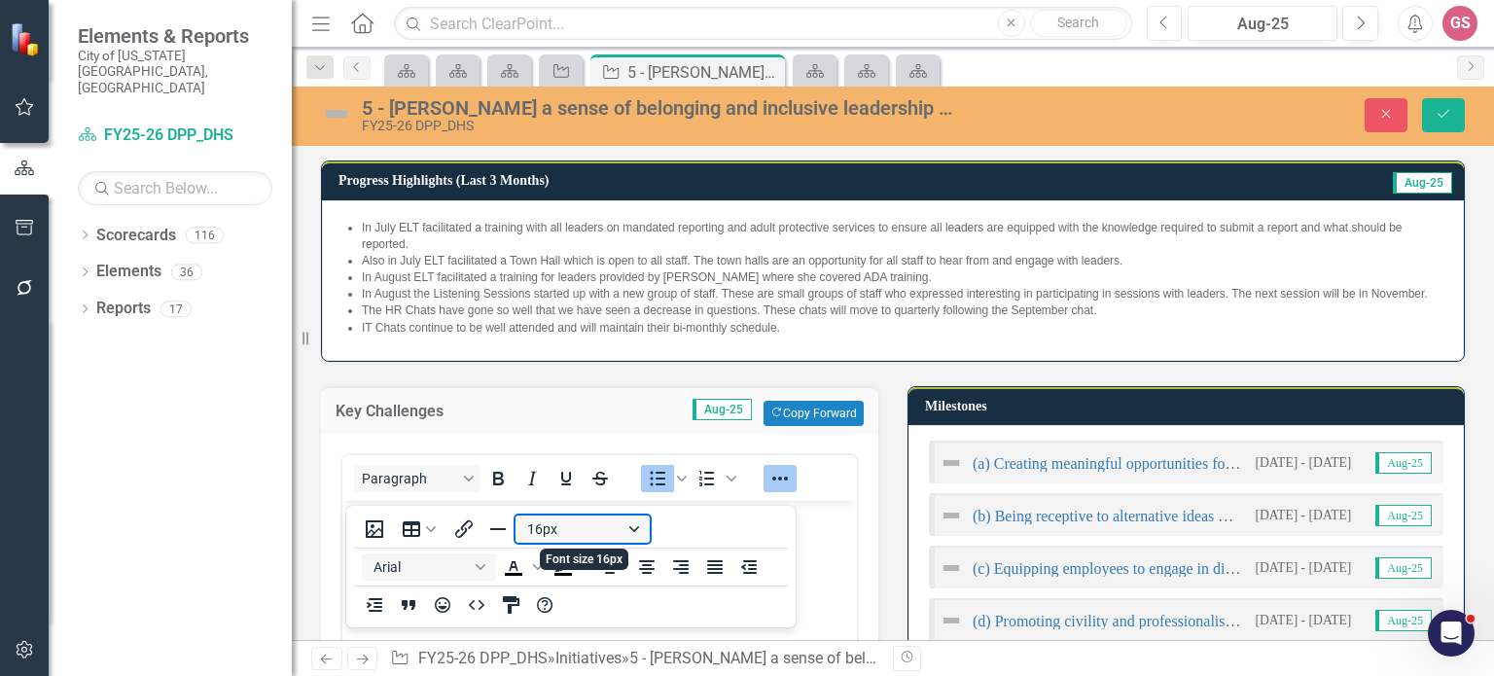
click at [594, 537] on button "16px" at bounding box center [582, 528] width 134 height 27
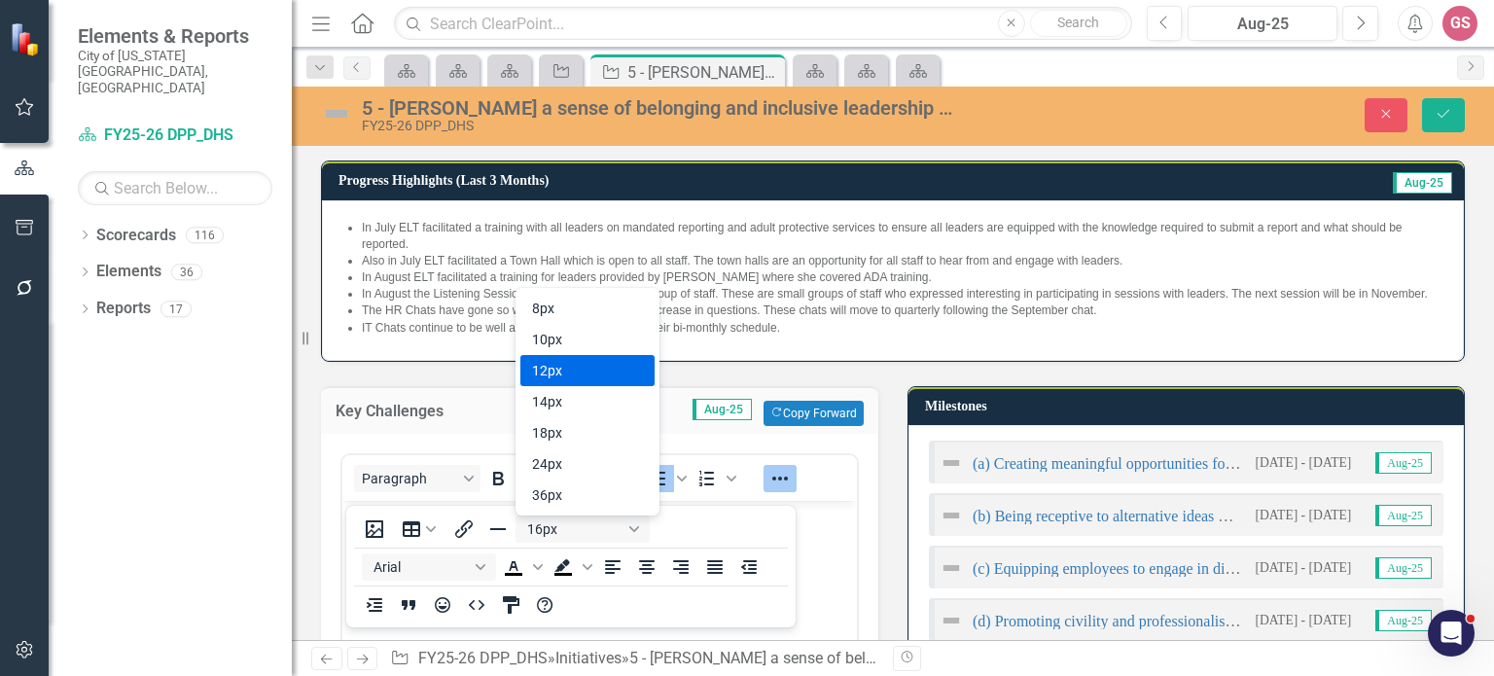
click at [591, 380] on div "12px" at bounding box center [574, 370] width 84 height 23
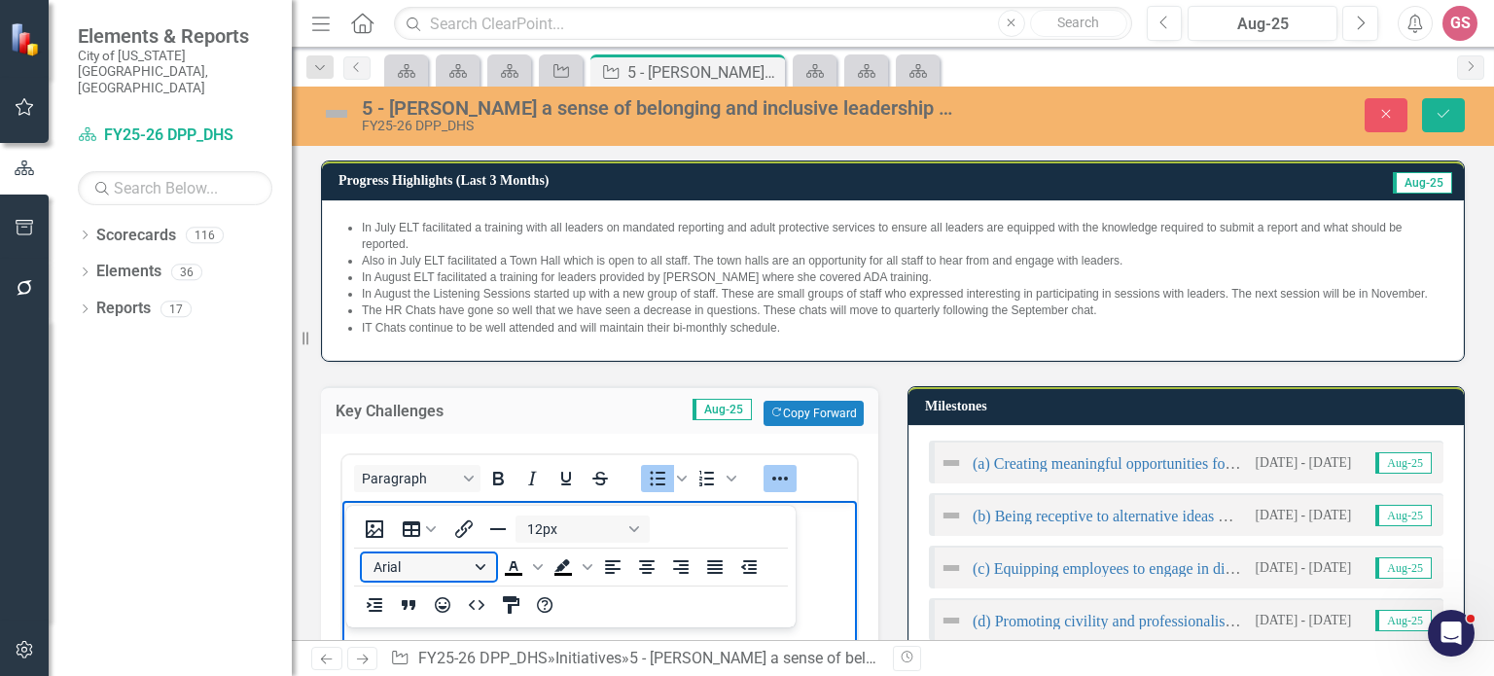
click at [464, 571] on button "Arial" at bounding box center [429, 566] width 134 height 27
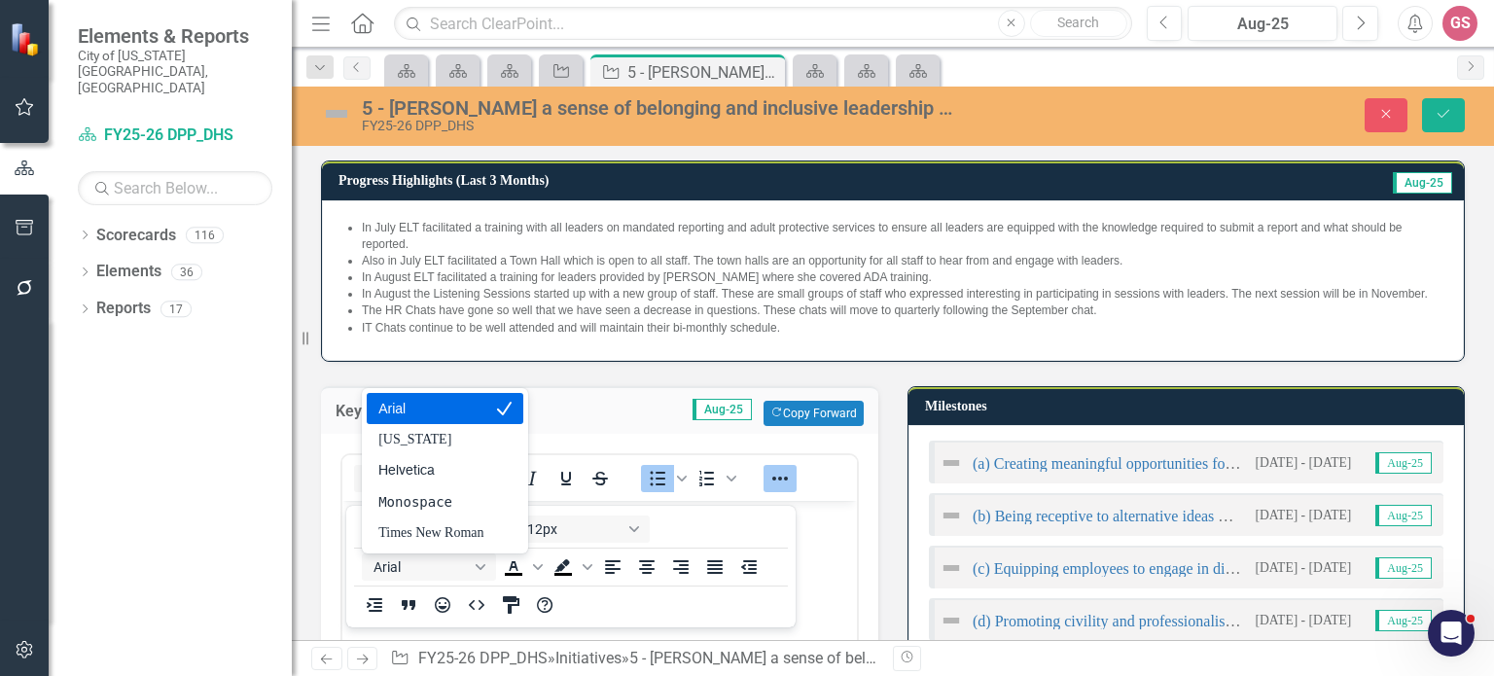
click at [443, 412] on div "Arial" at bounding box center [430, 408] width 105 height 23
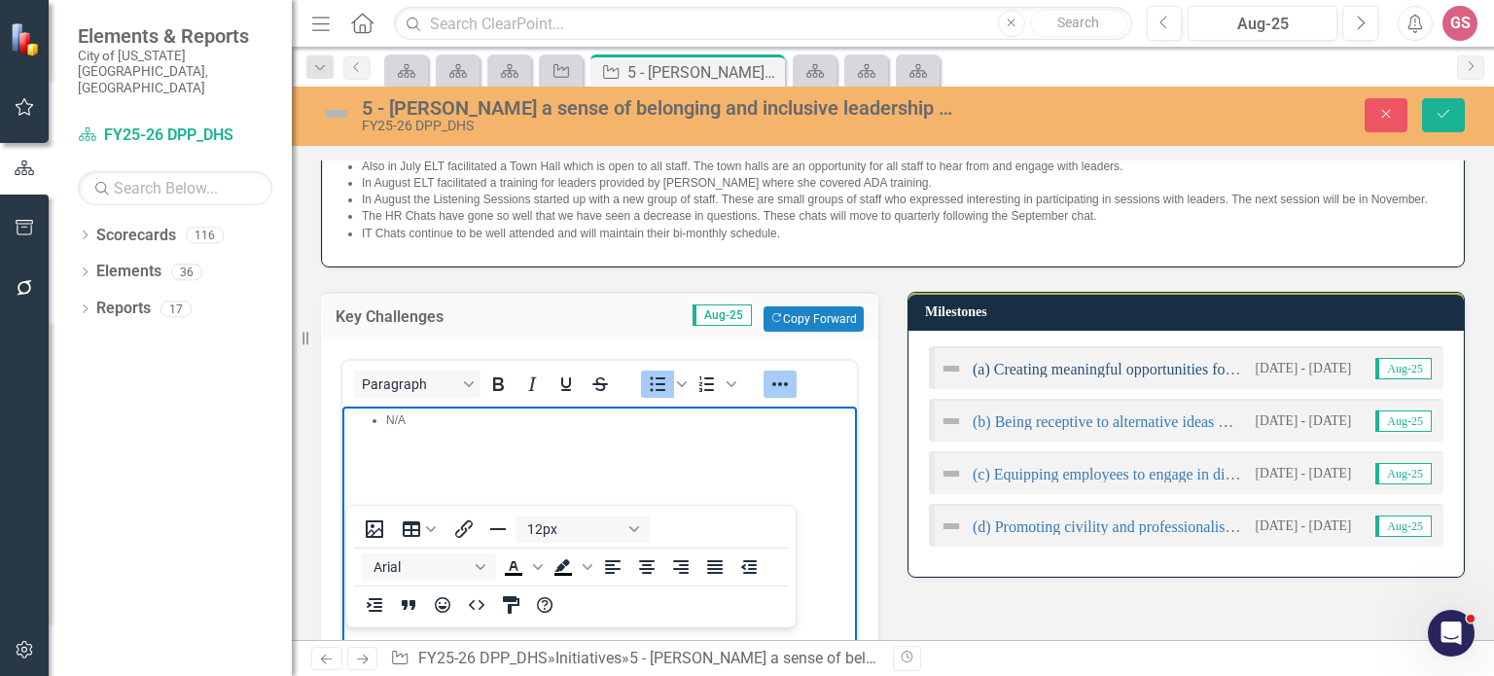
scroll to position [250, 0]
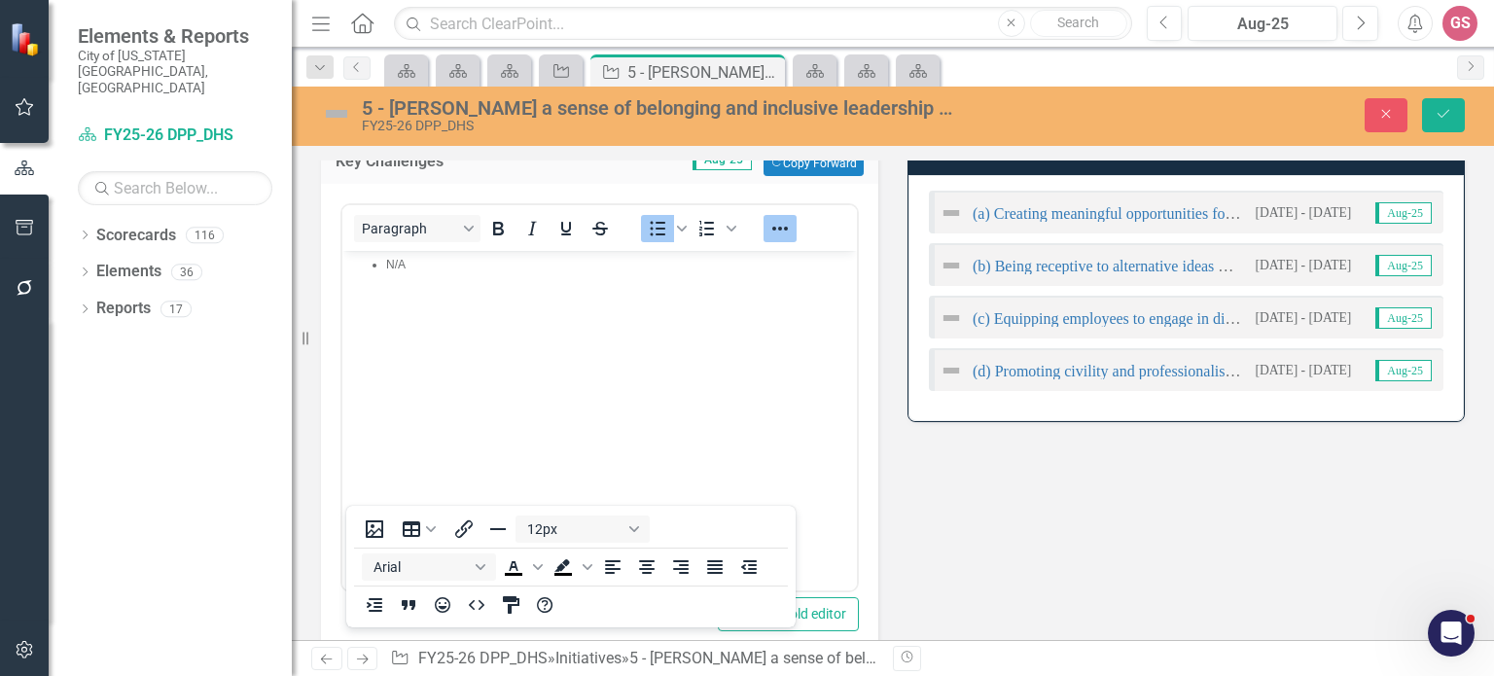
click at [957, 225] on div at bounding box center [955, 212] width 33 height 23
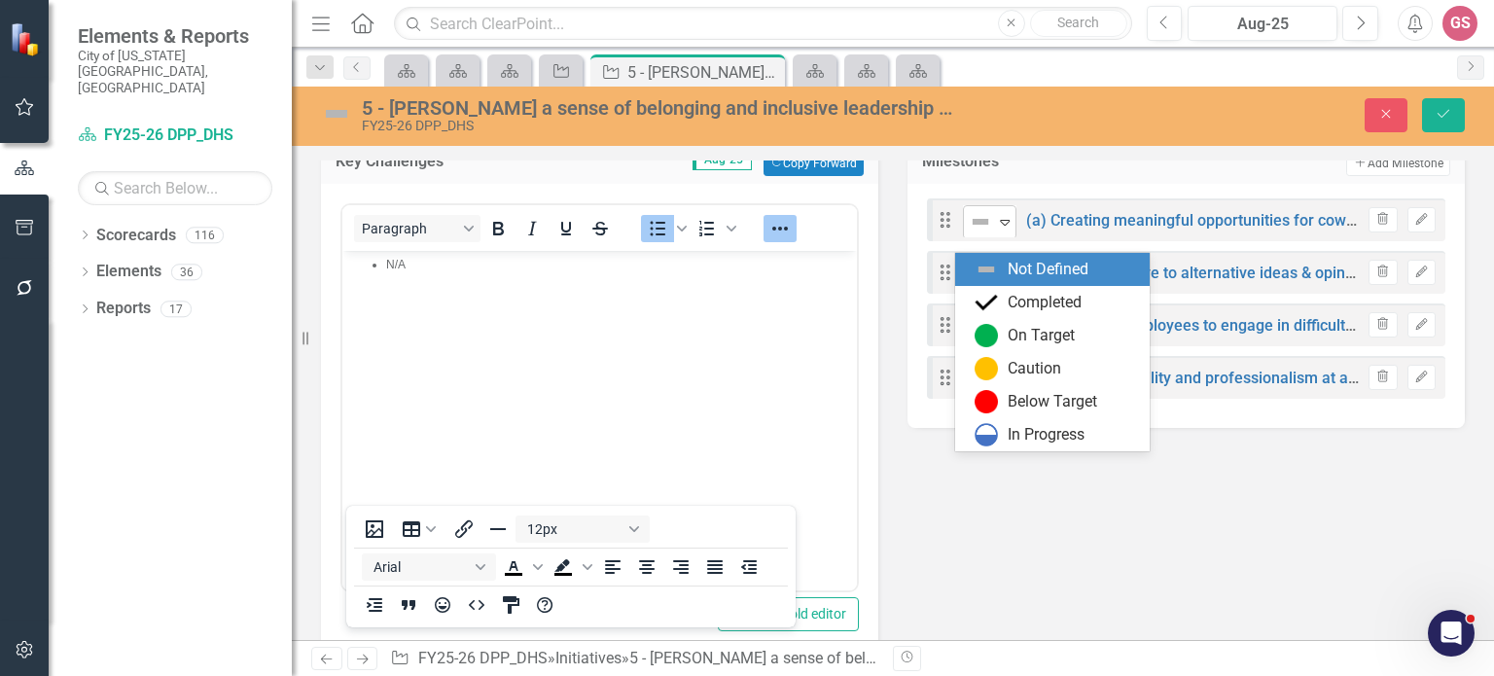
click at [979, 232] on img at bounding box center [979, 221] width 23 height 23
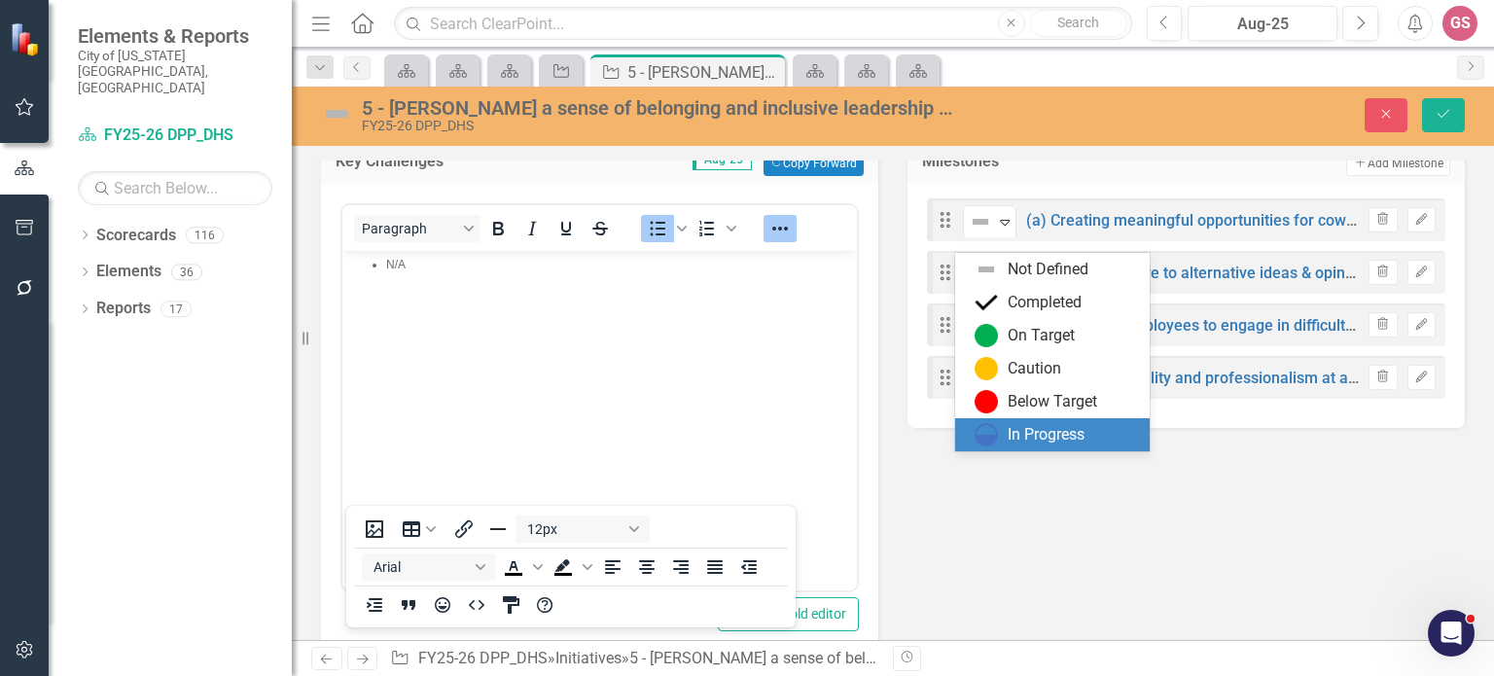
click at [1026, 434] on div "In Progress" at bounding box center [1045, 435] width 77 height 22
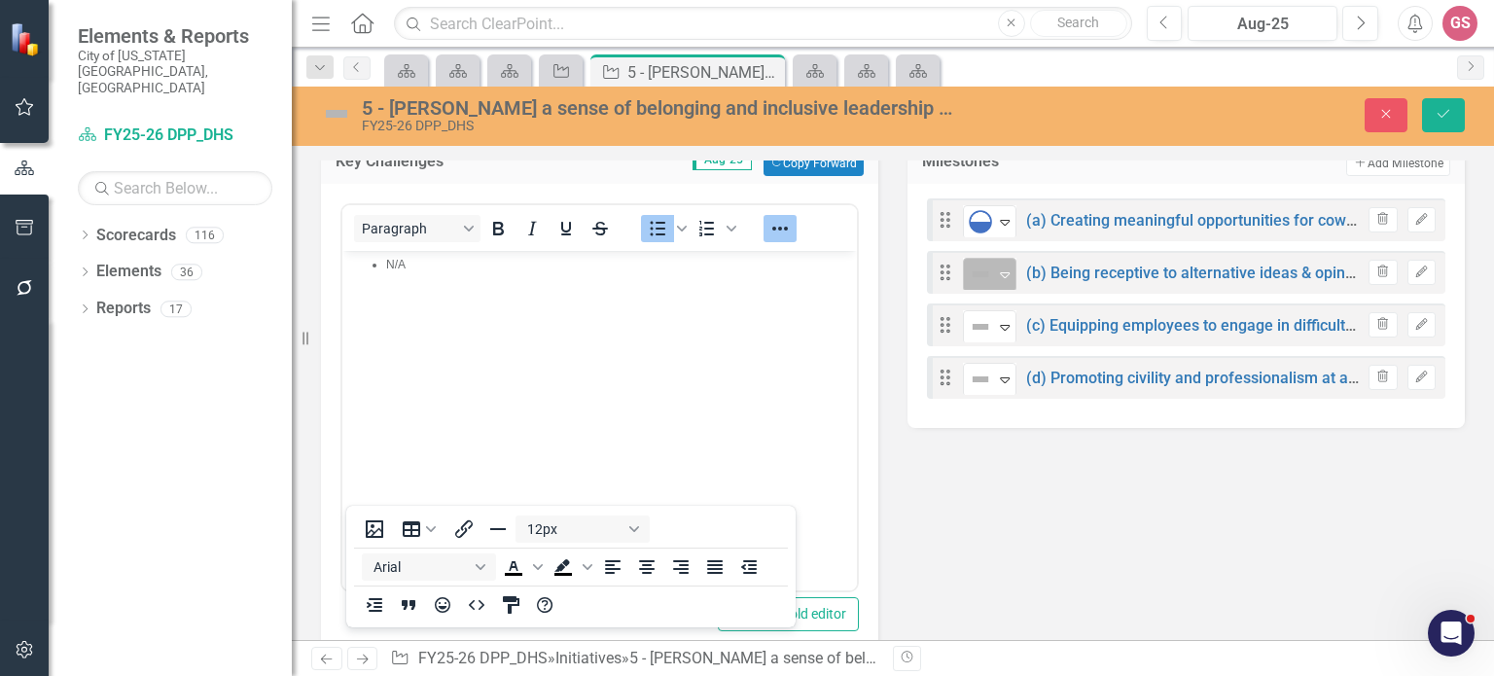
click at [1003, 282] on icon "Expand" at bounding box center [1004, 274] width 19 height 16
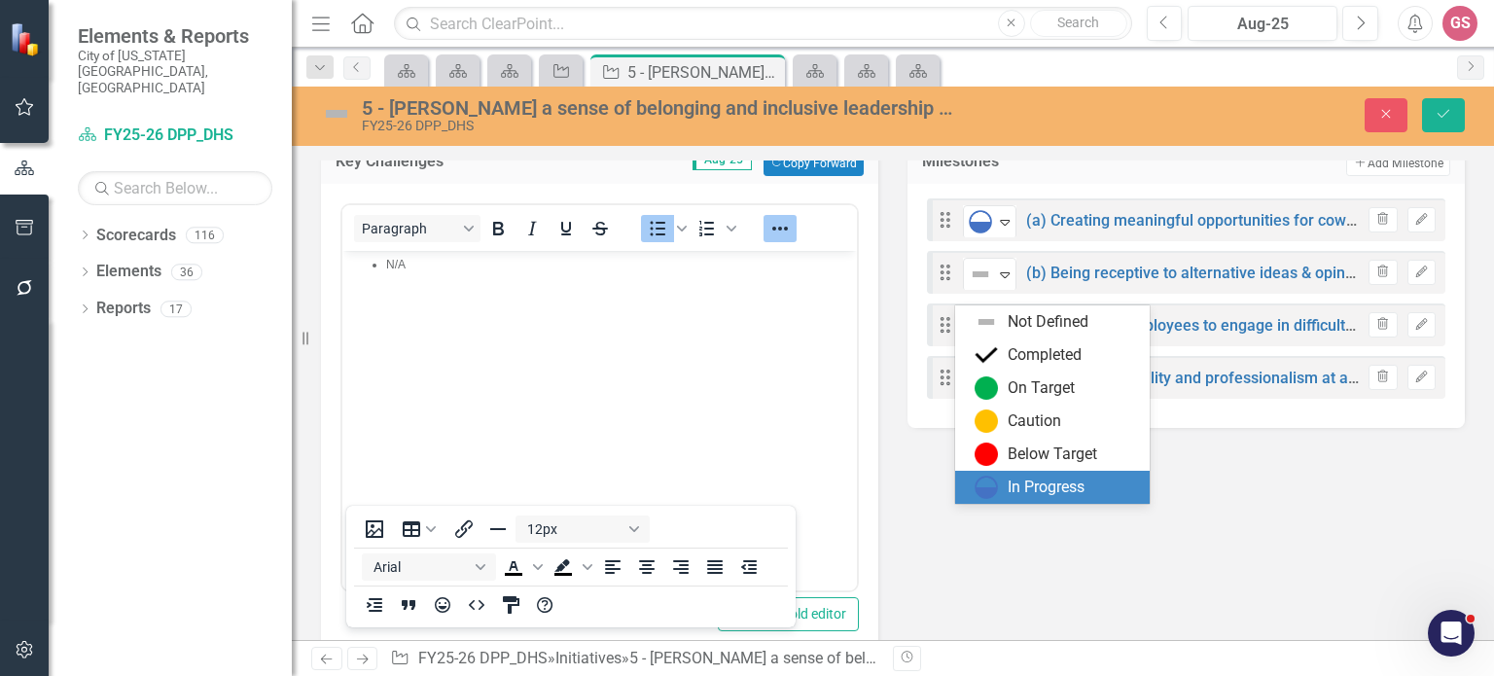
click at [1035, 486] on div "In Progress" at bounding box center [1045, 487] width 77 height 22
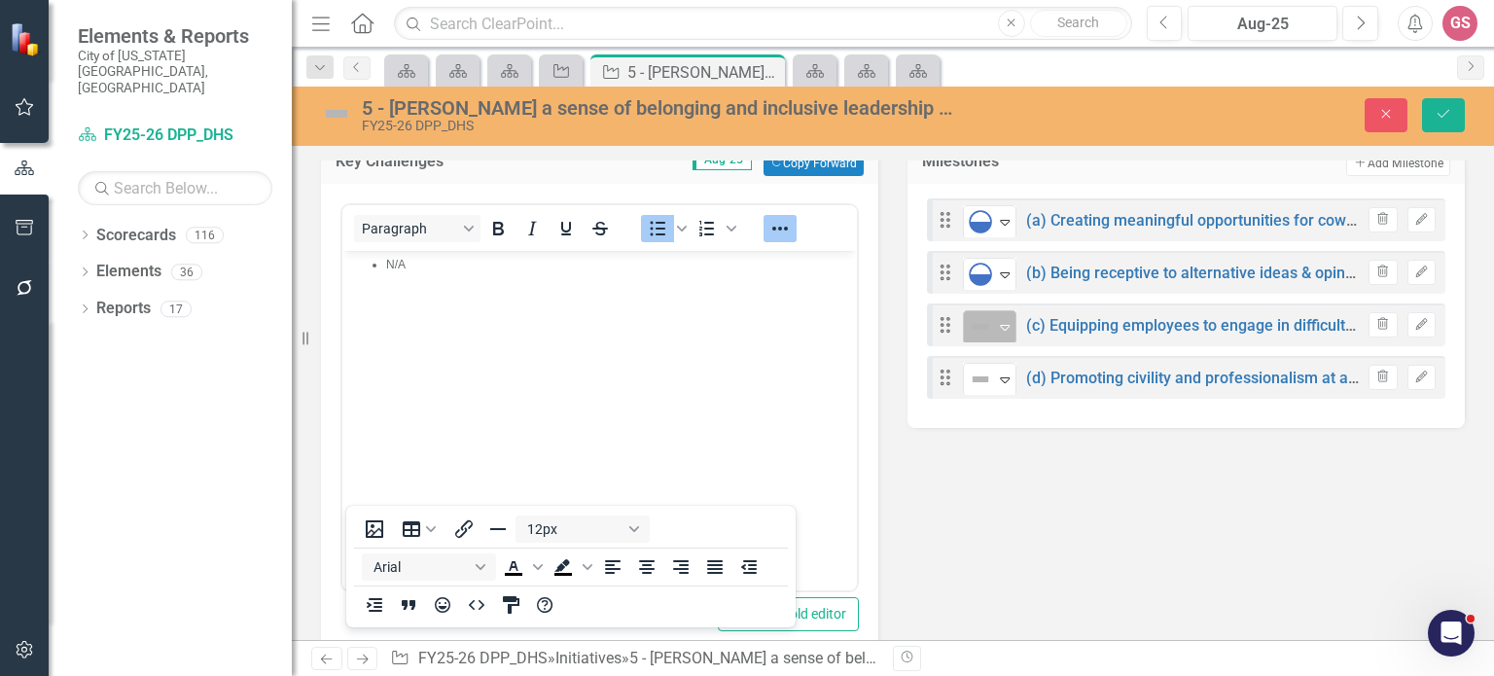
click at [996, 334] on icon "Expand" at bounding box center [1004, 327] width 19 height 16
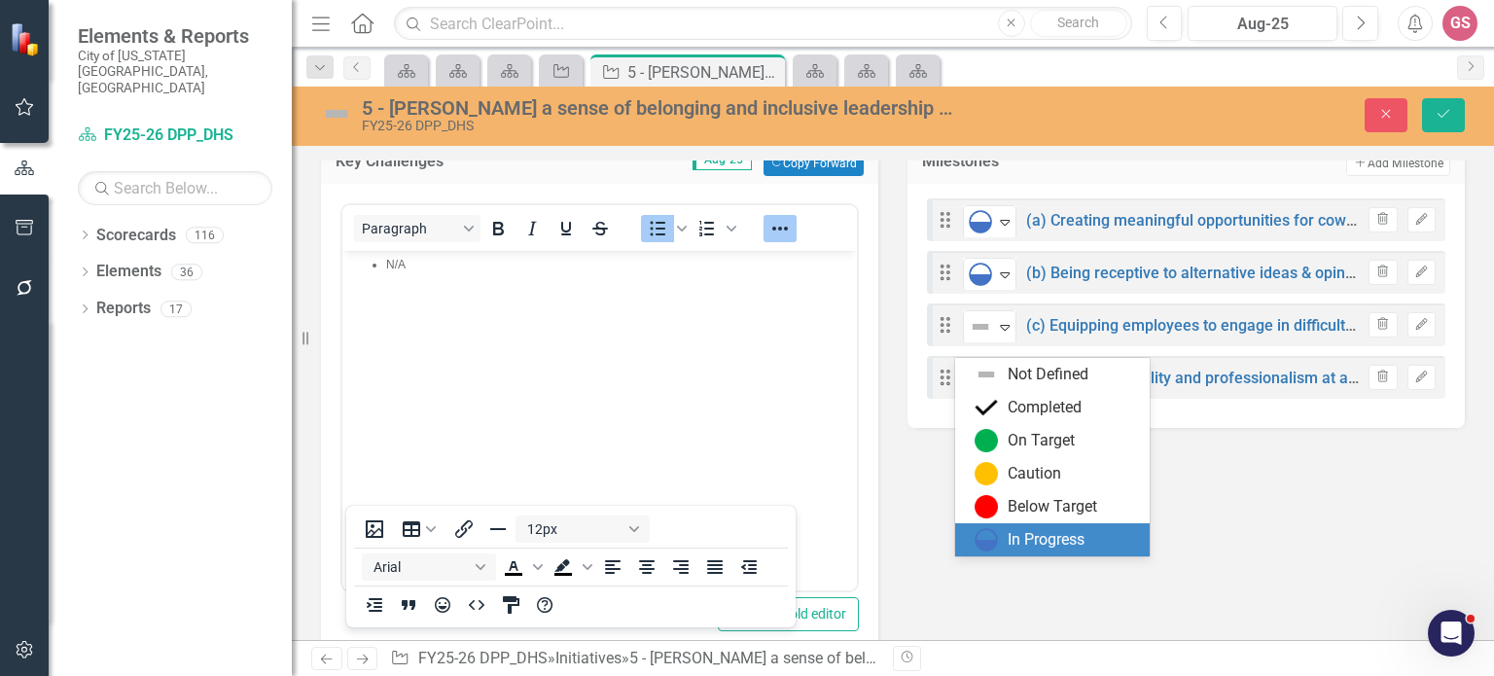
drag, startPoint x: 1051, startPoint y: 545, endPoint x: 978, endPoint y: 454, distance: 116.2
click at [1045, 540] on div "In Progress" at bounding box center [1045, 540] width 77 height 22
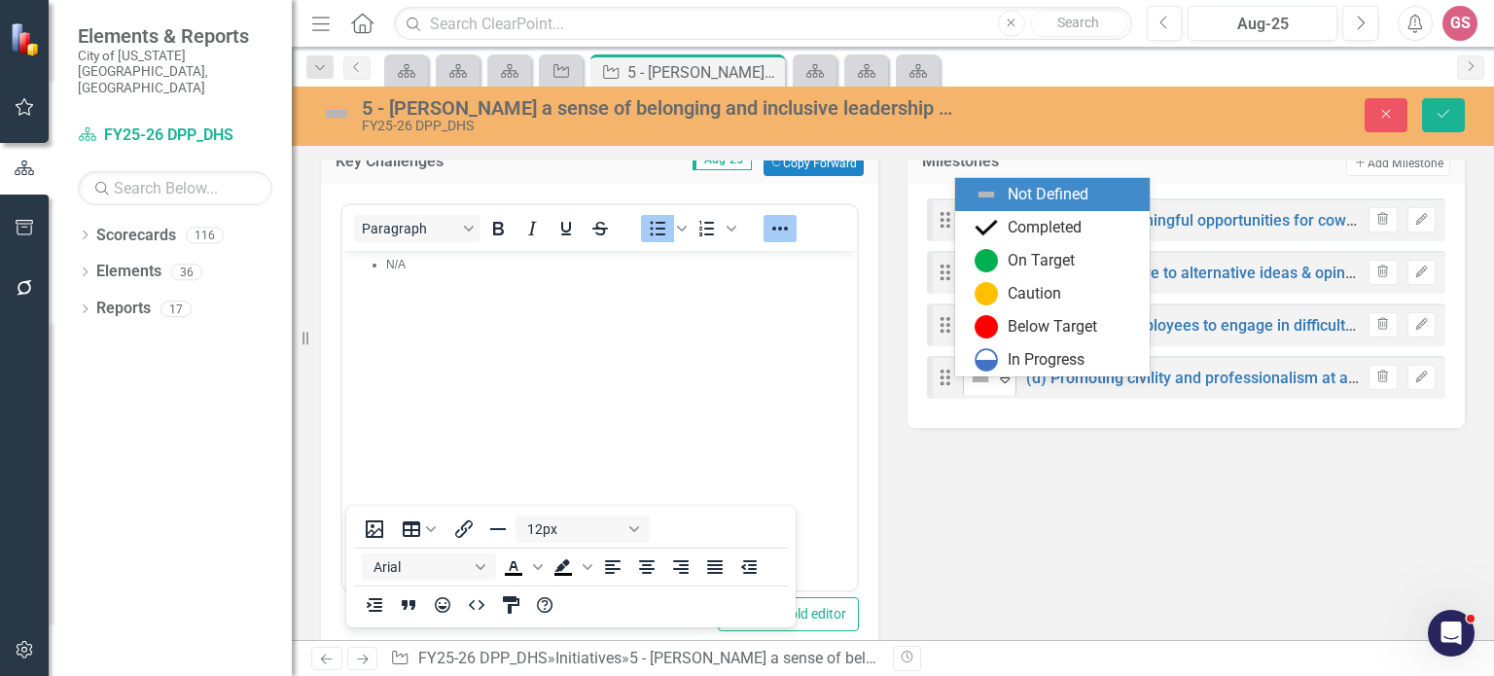
click at [1002, 387] on icon "Expand" at bounding box center [1004, 379] width 19 height 16
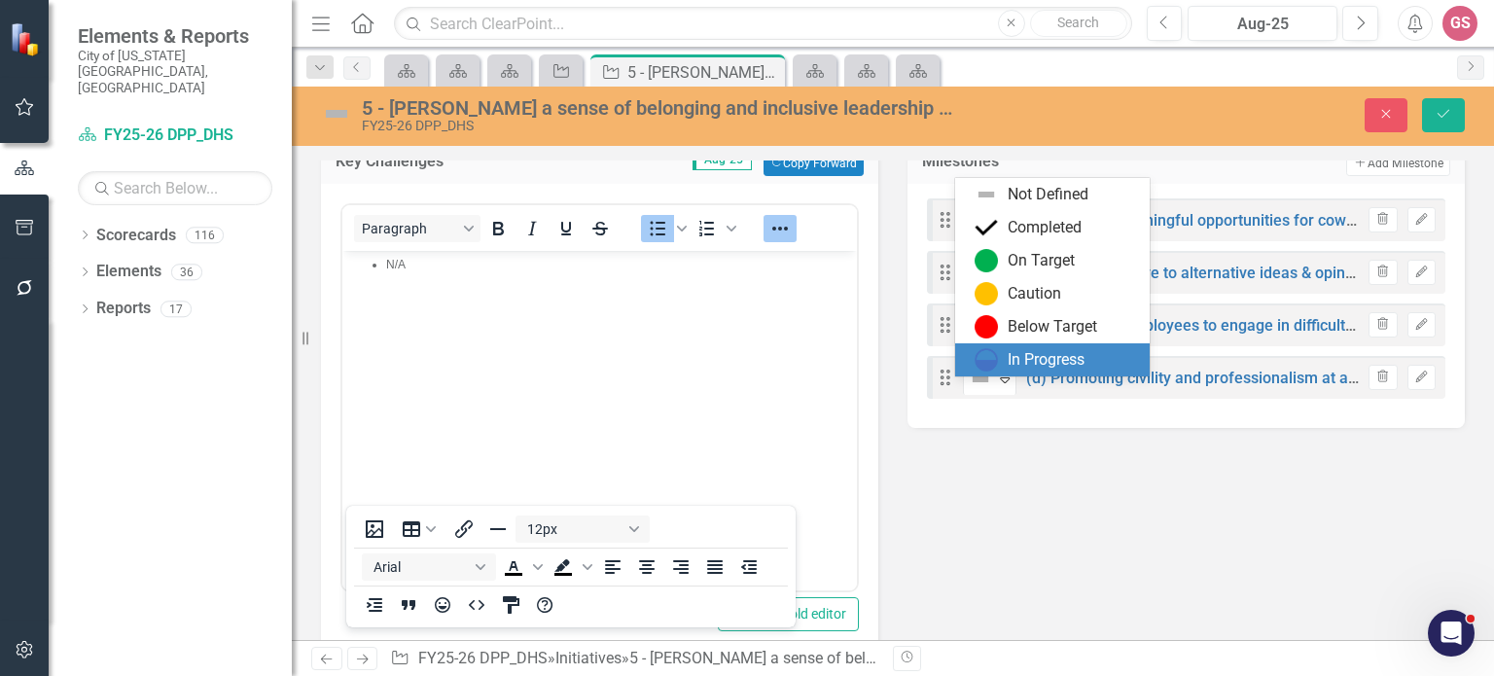
click at [1033, 361] on div "In Progress" at bounding box center [1045, 360] width 77 height 22
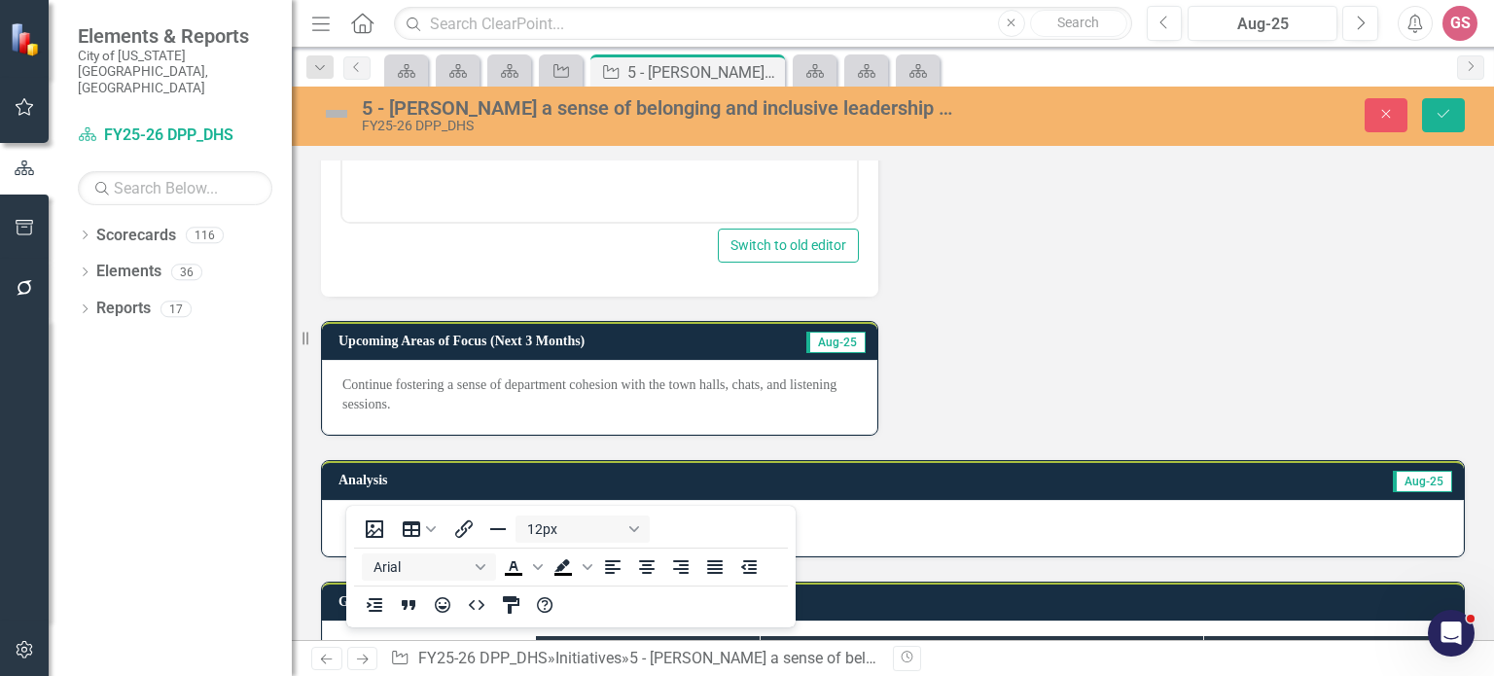
scroll to position [628, 0]
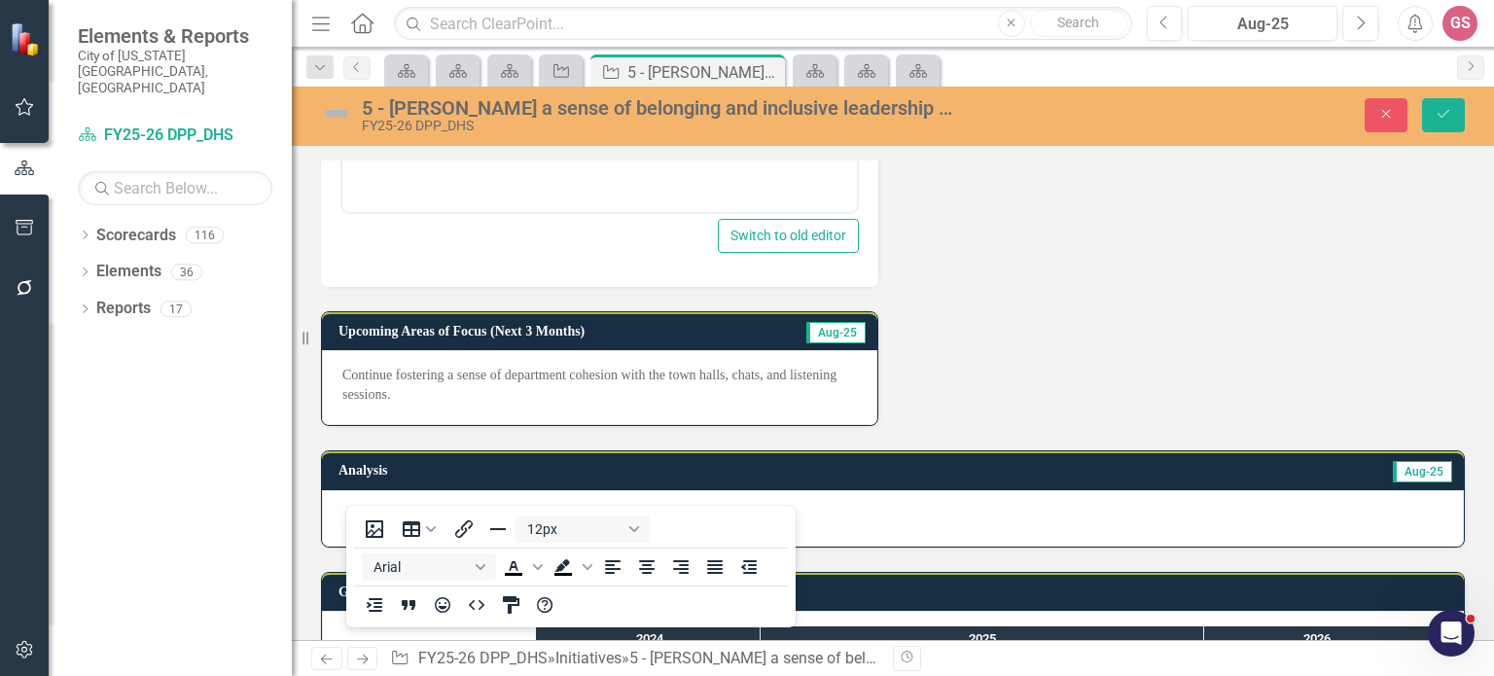
click at [498, 405] on p "Continue fostering a sense of department cohesion with the town halls, chats, a…" at bounding box center [599, 385] width 514 height 39
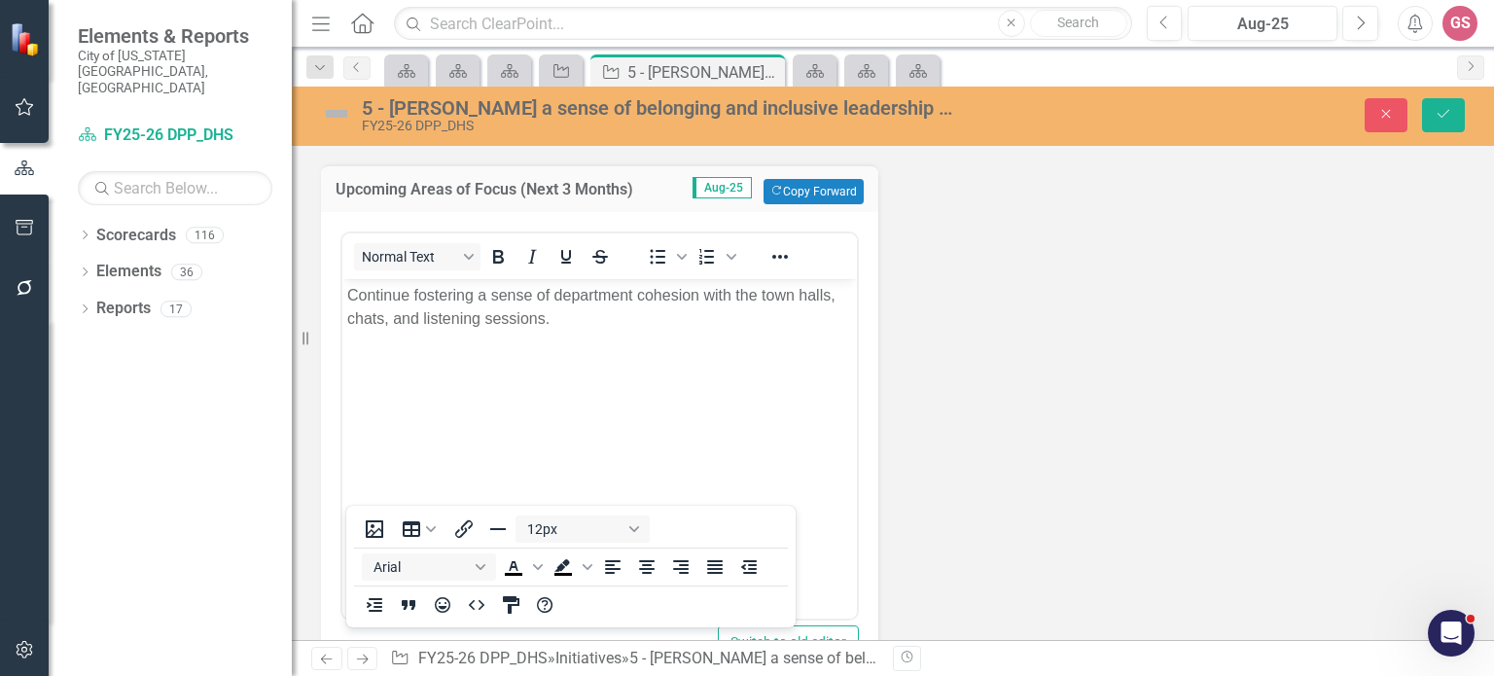
scroll to position [778, 0]
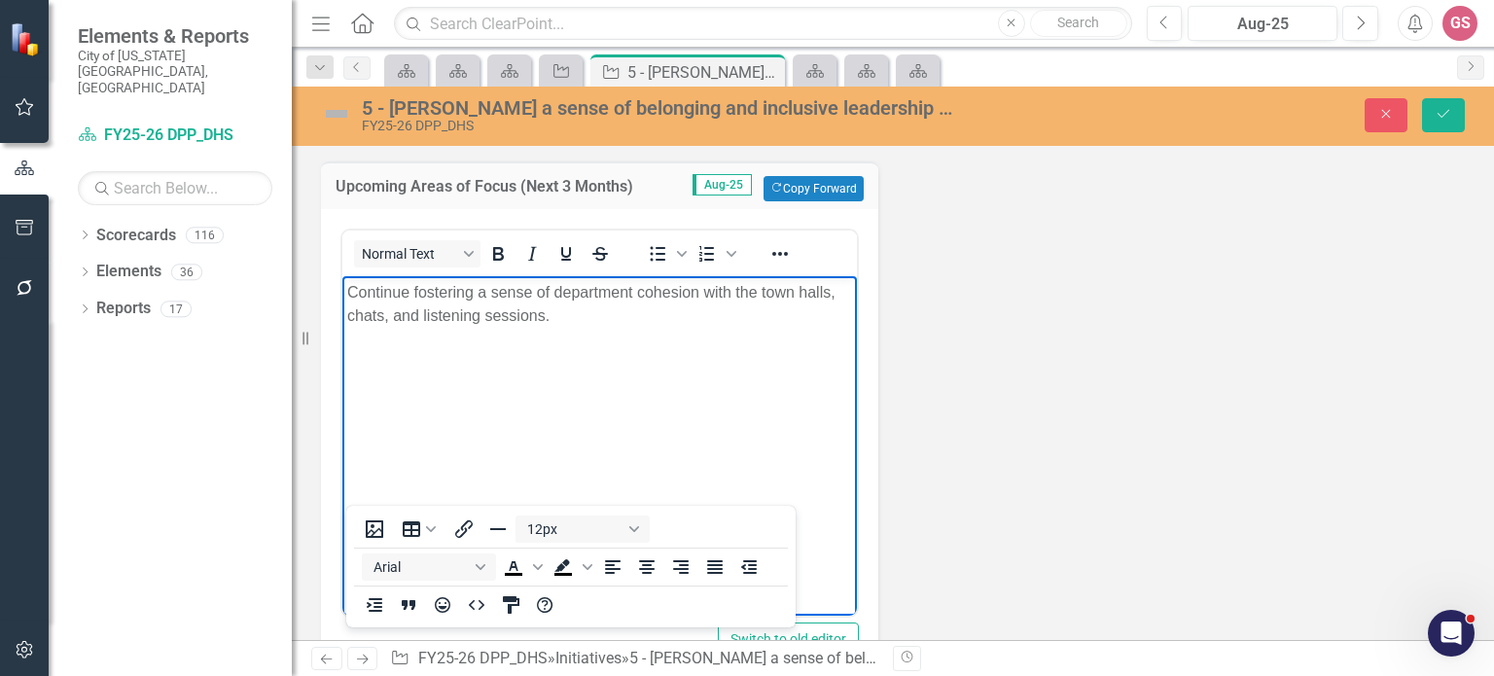
drag, startPoint x: 552, startPoint y: 314, endPoint x: 321, endPoint y: 291, distance: 232.6
click at [342, 291] on html "Continue fostering a sense of department cohesion with the town halls, chats, a…" at bounding box center [599, 421] width 514 height 292
click at [790, 265] on icon "Reveal or hide additional toolbar items" at bounding box center [779, 253] width 23 height 23
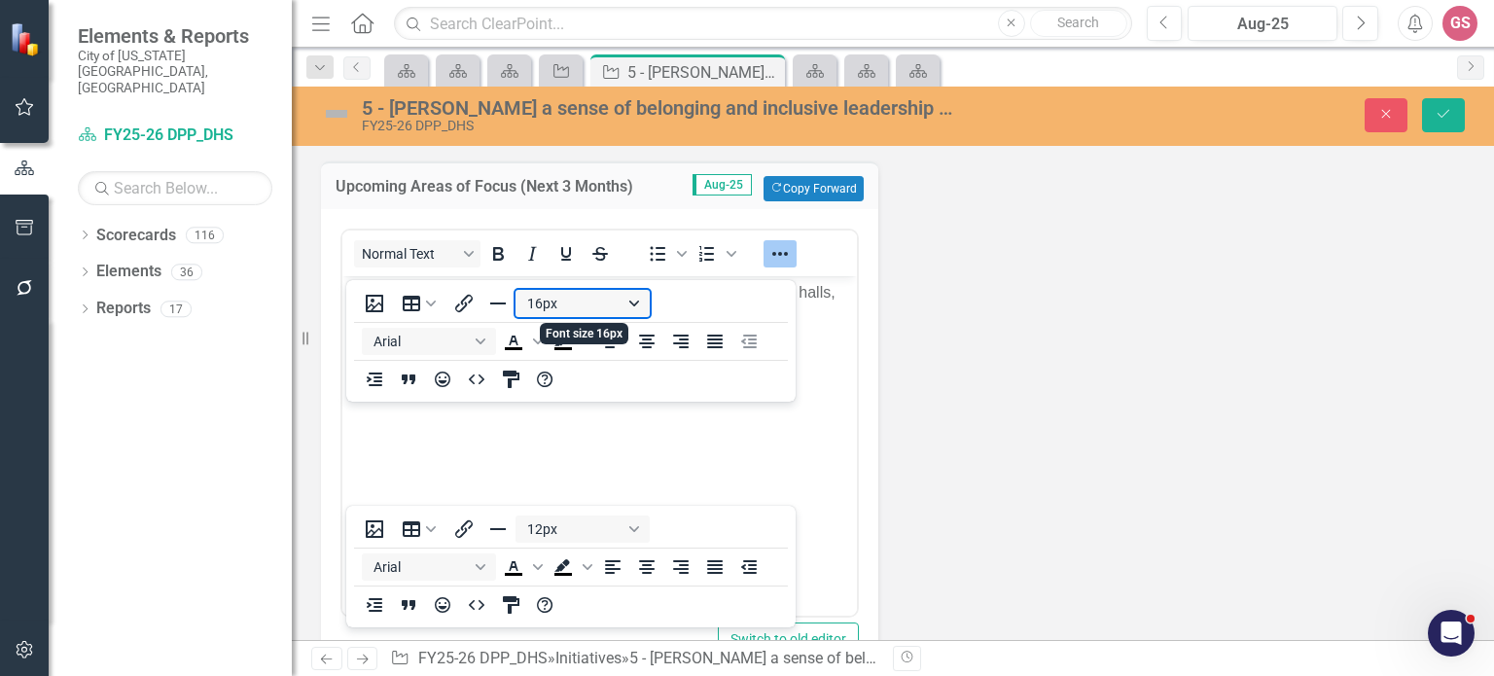
click at [593, 312] on button "16px" at bounding box center [582, 303] width 134 height 27
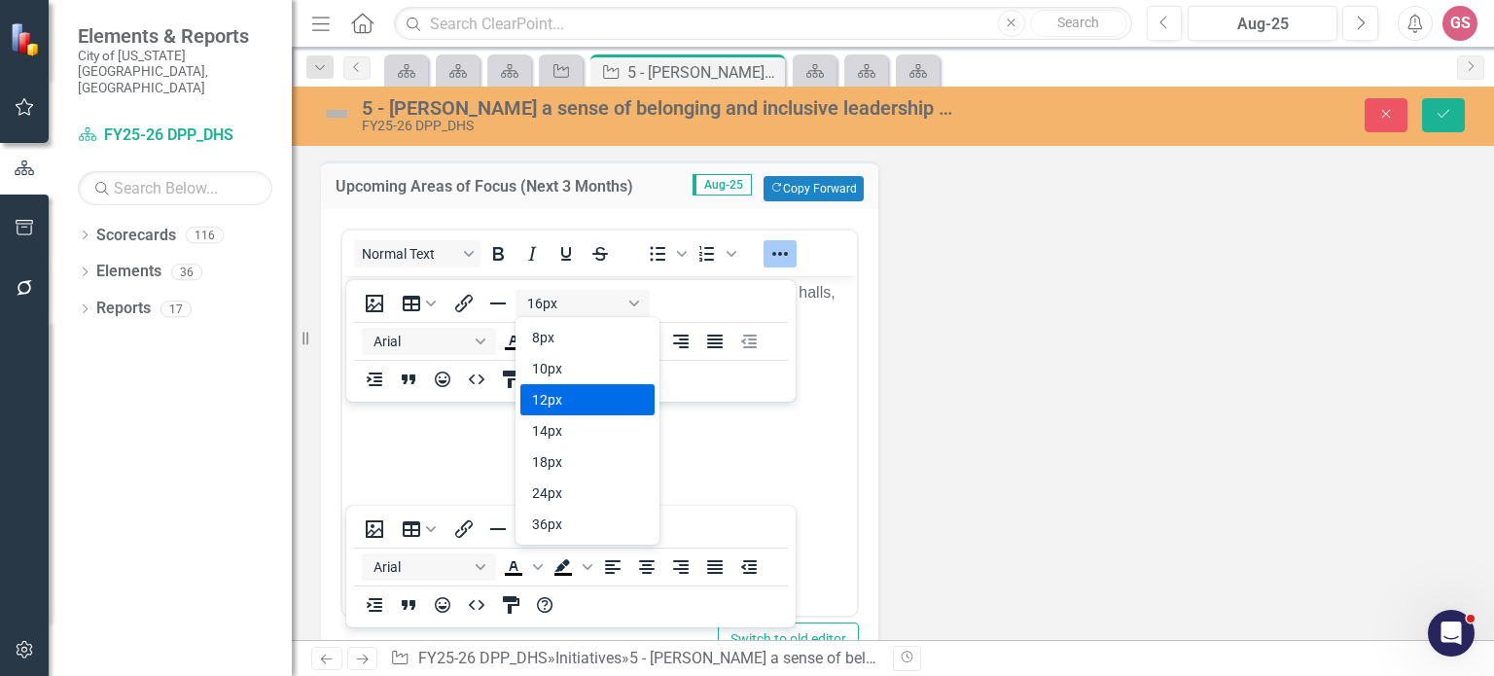
click at [562, 391] on div "12px" at bounding box center [574, 399] width 84 height 23
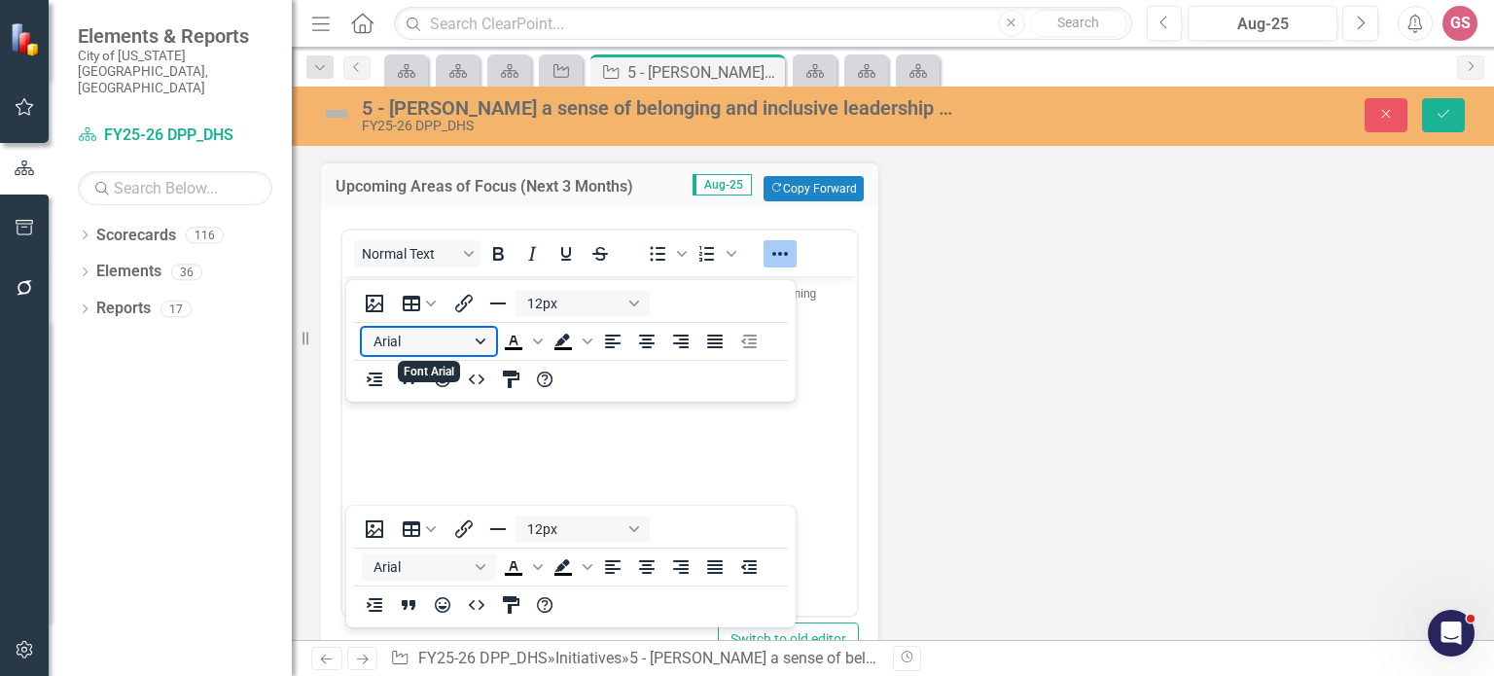
click at [411, 342] on button "Arial" at bounding box center [429, 341] width 134 height 27
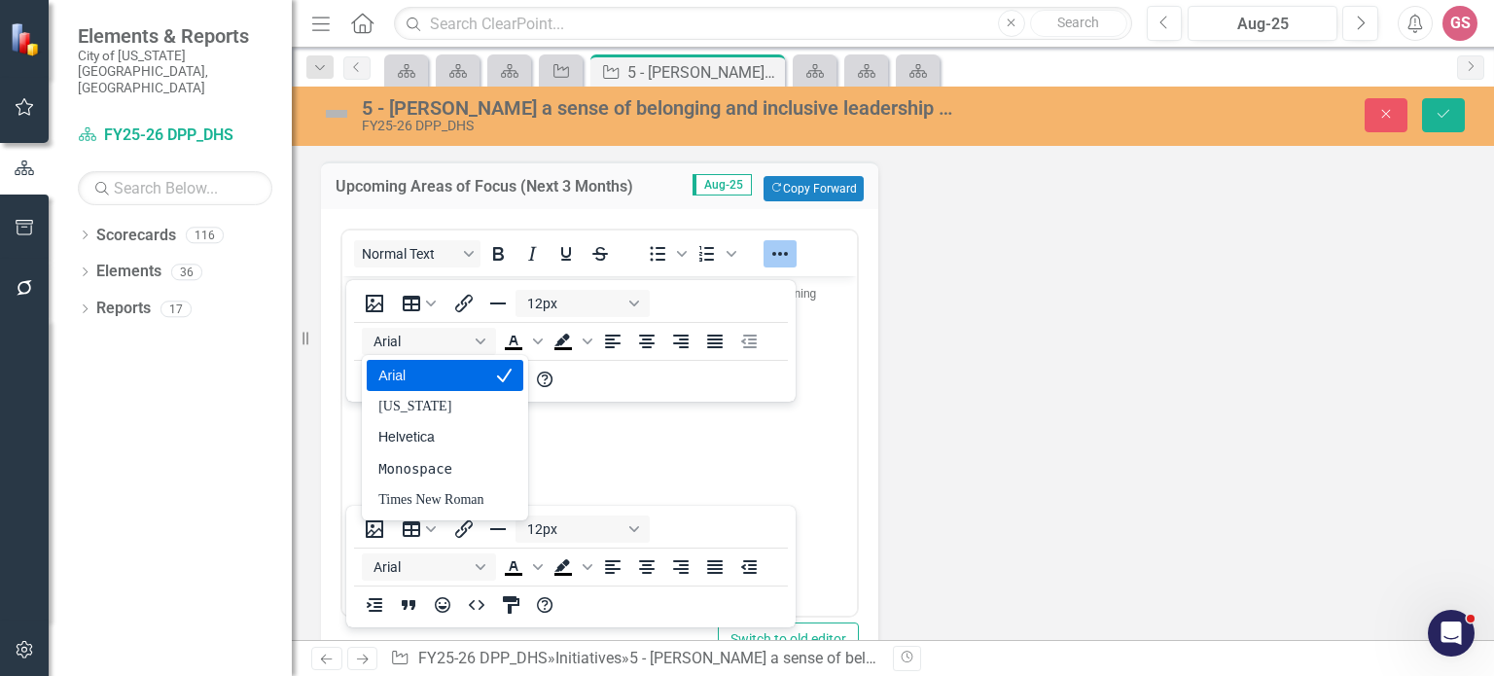
click at [400, 370] on div "Arial" at bounding box center [430, 375] width 105 height 23
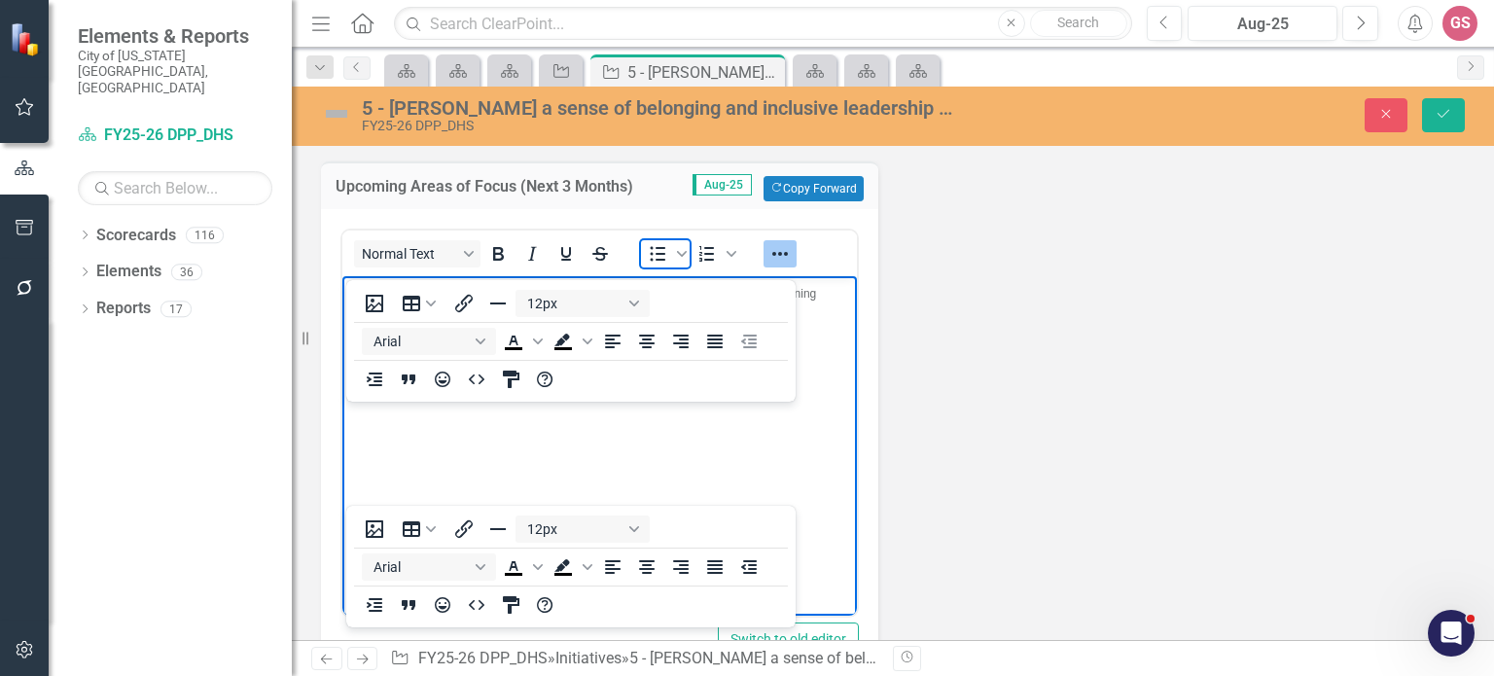
click at [656, 263] on icon "Bullet list" at bounding box center [657, 253] width 23 height 23
click at [786, 256] on icon "Reveal or hide additional toolbar items" at bounding box center [780, 254] width 16 height 4
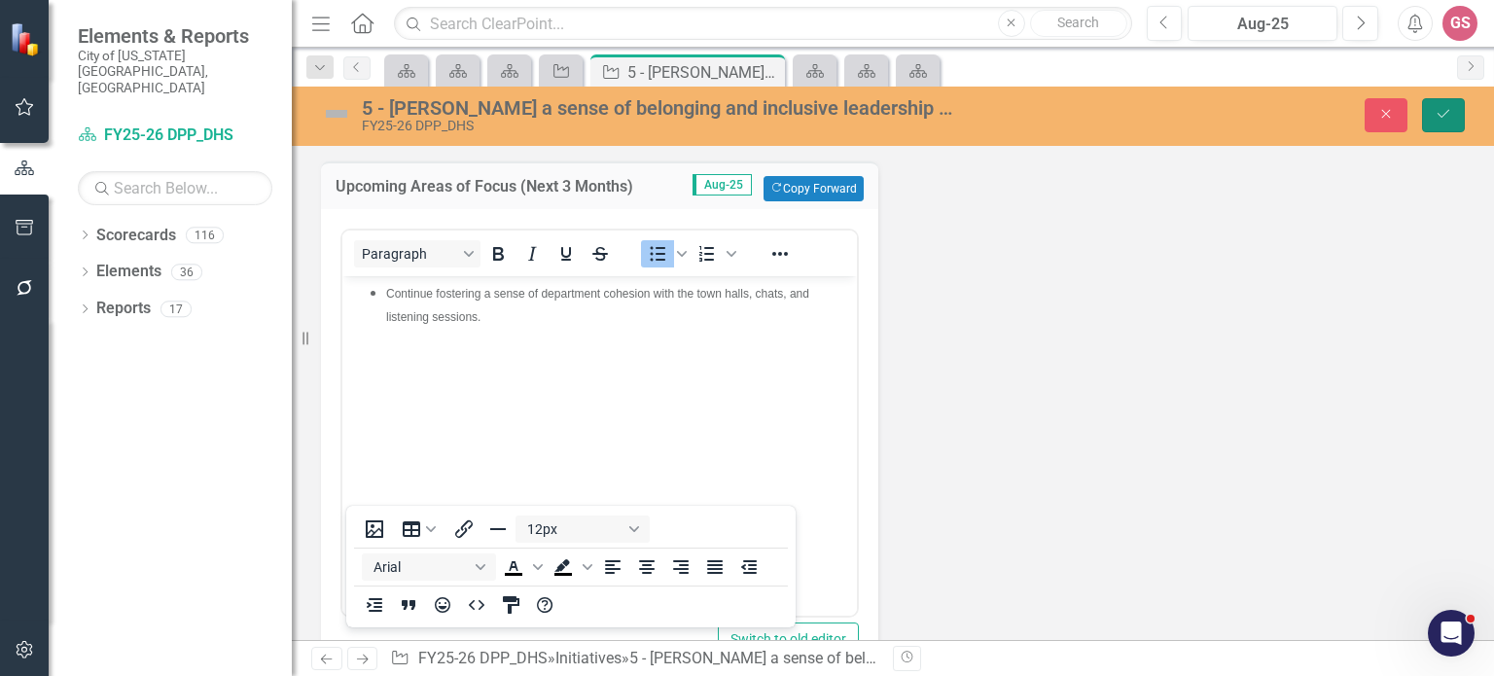
click at [1450, 102] on button "Save" at bounding box center [1443, 115] width 43 height 34
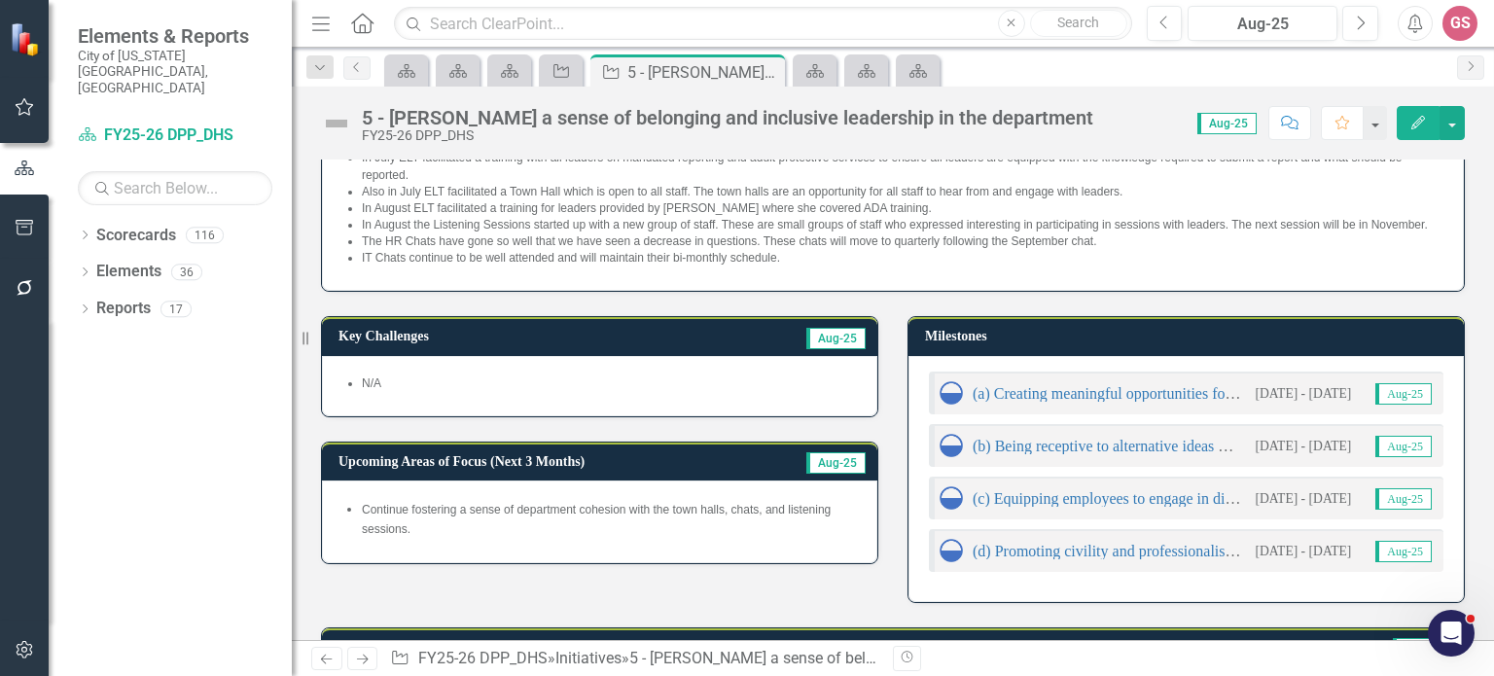
scroll to position [0, 0]
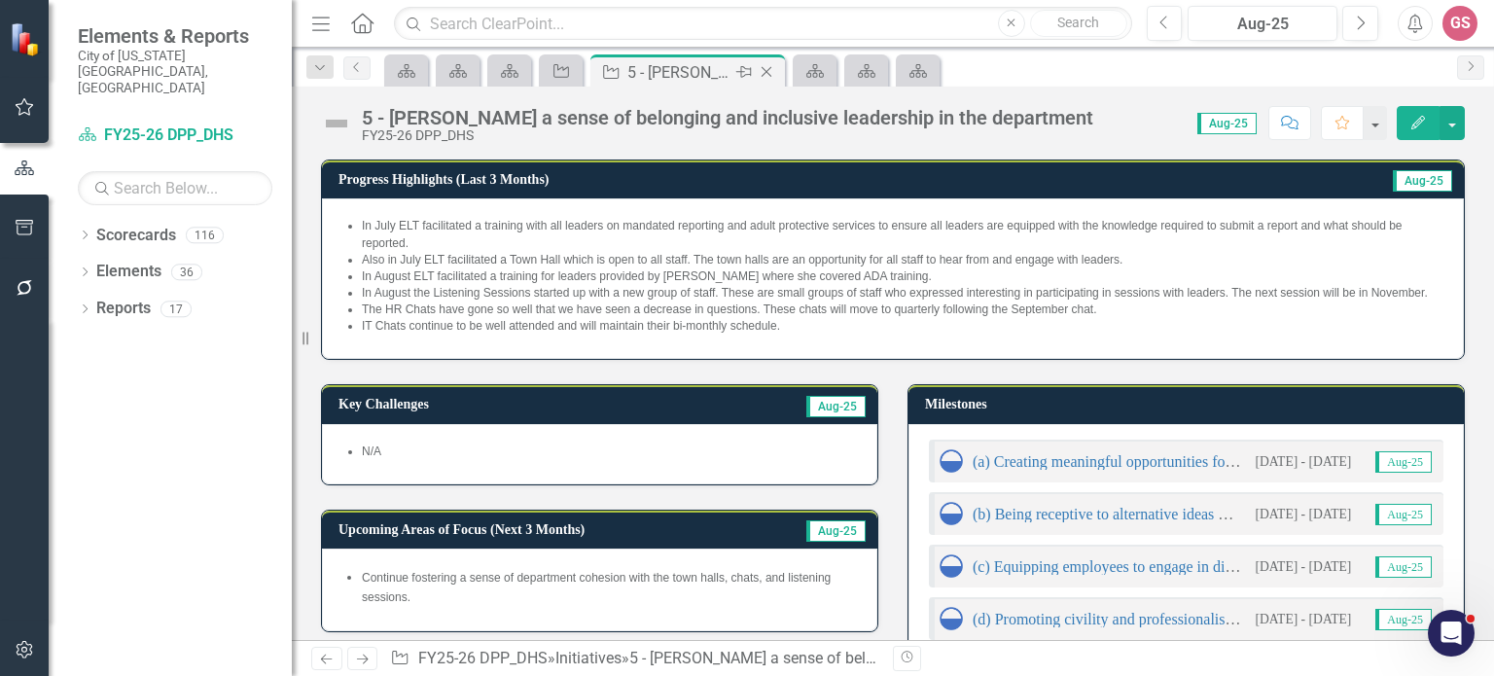
click at [771, 69] on icon "Close" at bounding box center [766, 72] width 19 height 16
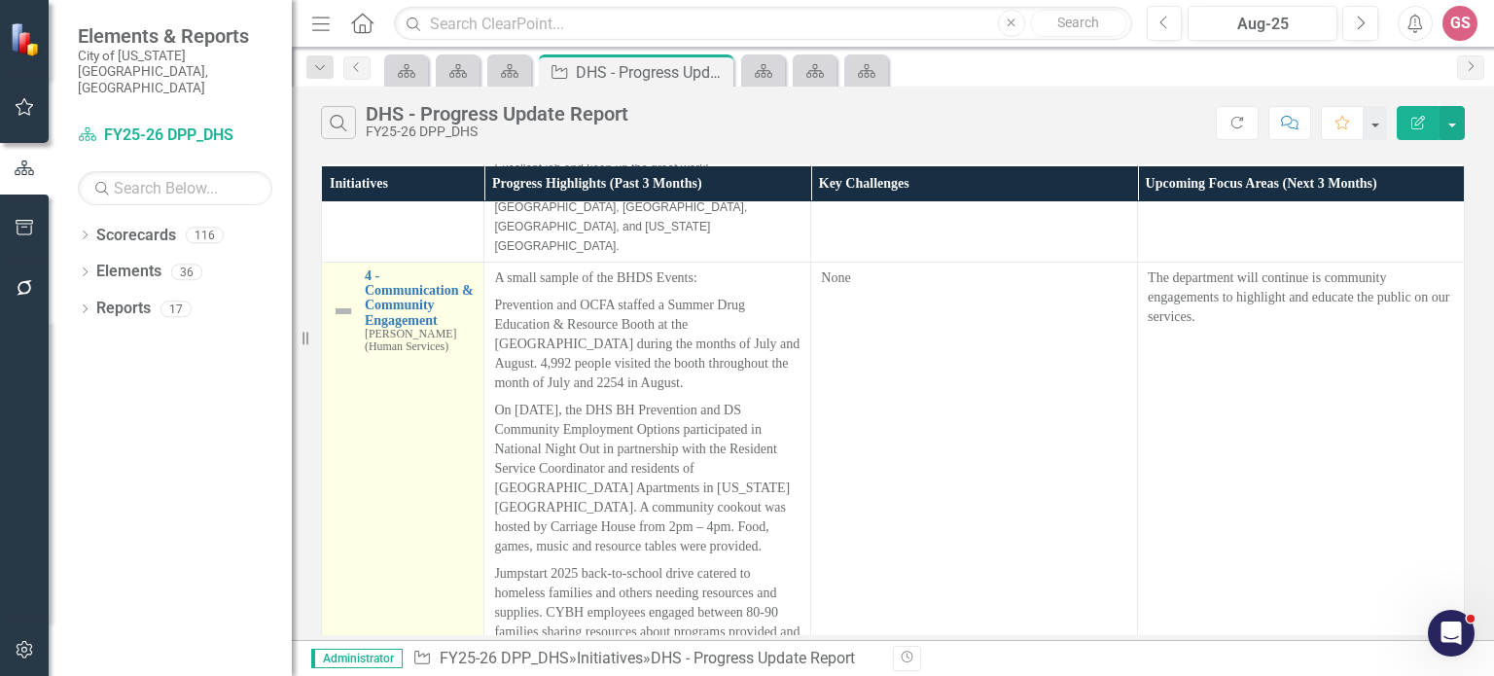
scroll to position [2579, 0]
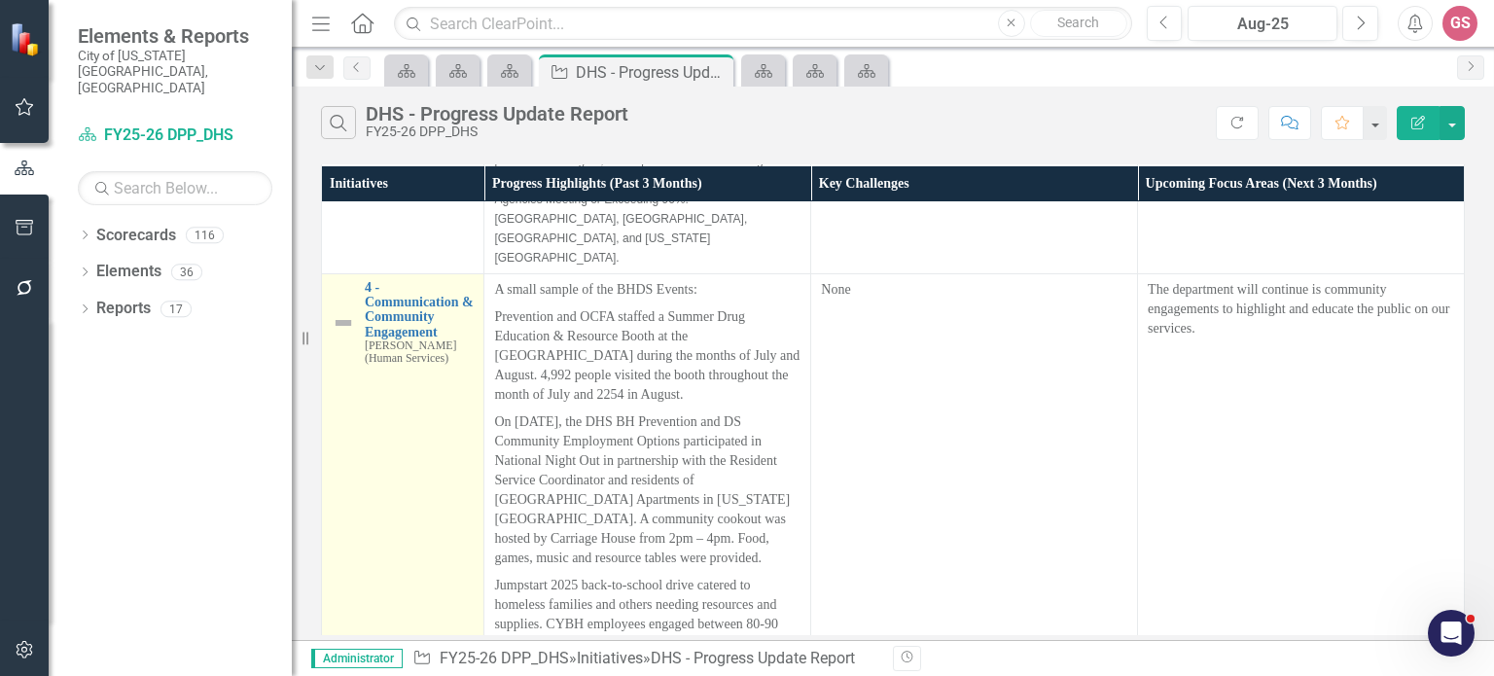
click at [343, 311] on img at bounding box center [343, 322] width 23 height 23
click at [374, 280] on link "4 - Communication & Community Engagement" at bounding box center [419, 310] width 109 height 60
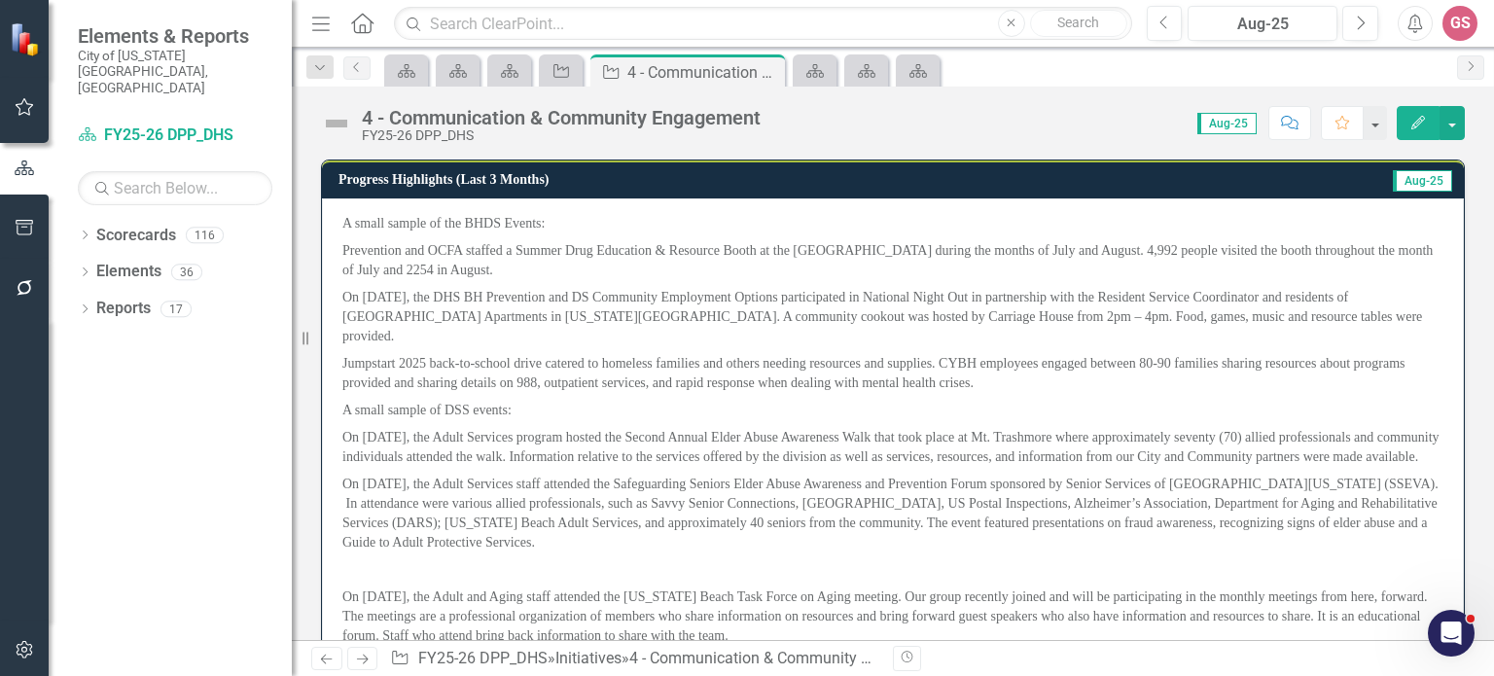
click at [340, 120] on img at bounding box center [336, 123] width 31 height 31
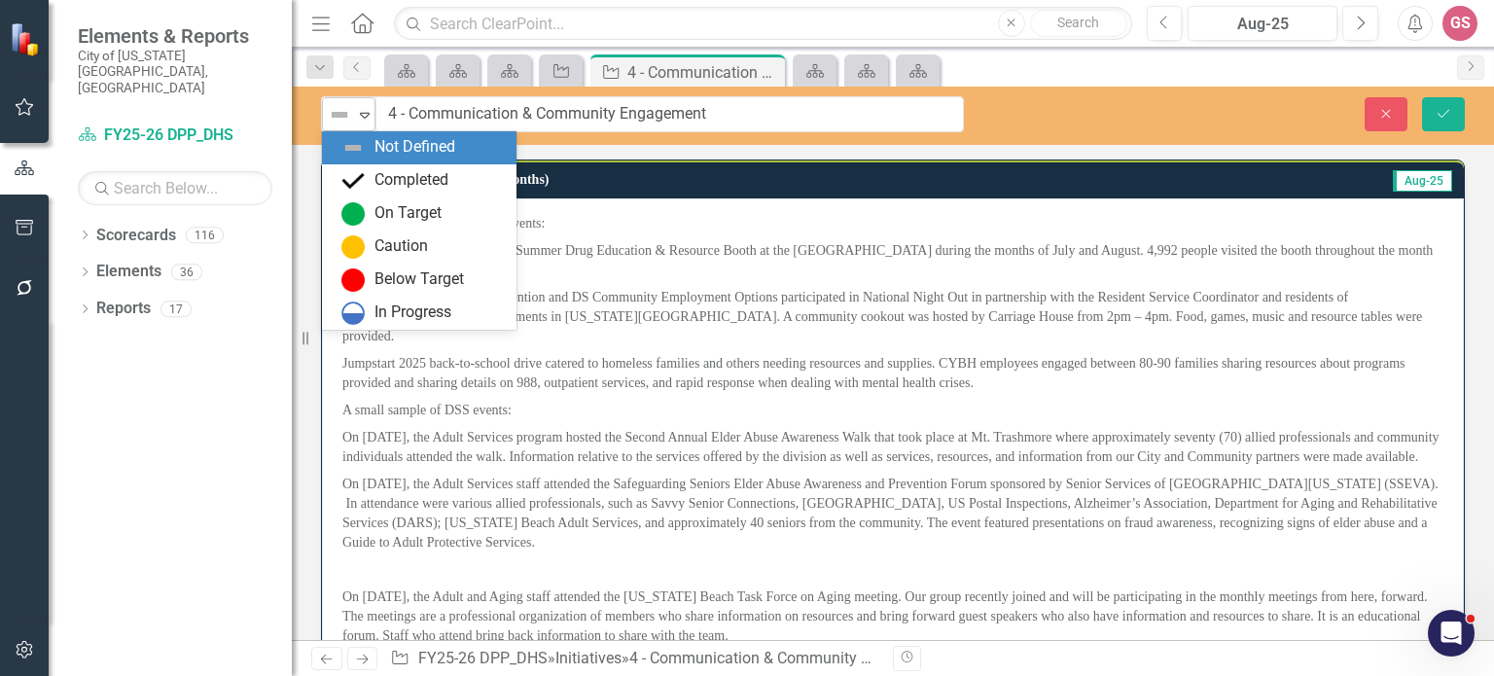
click at [362, 112] on icon "Expand" at bounding box center [364, 115] width 19 height 16
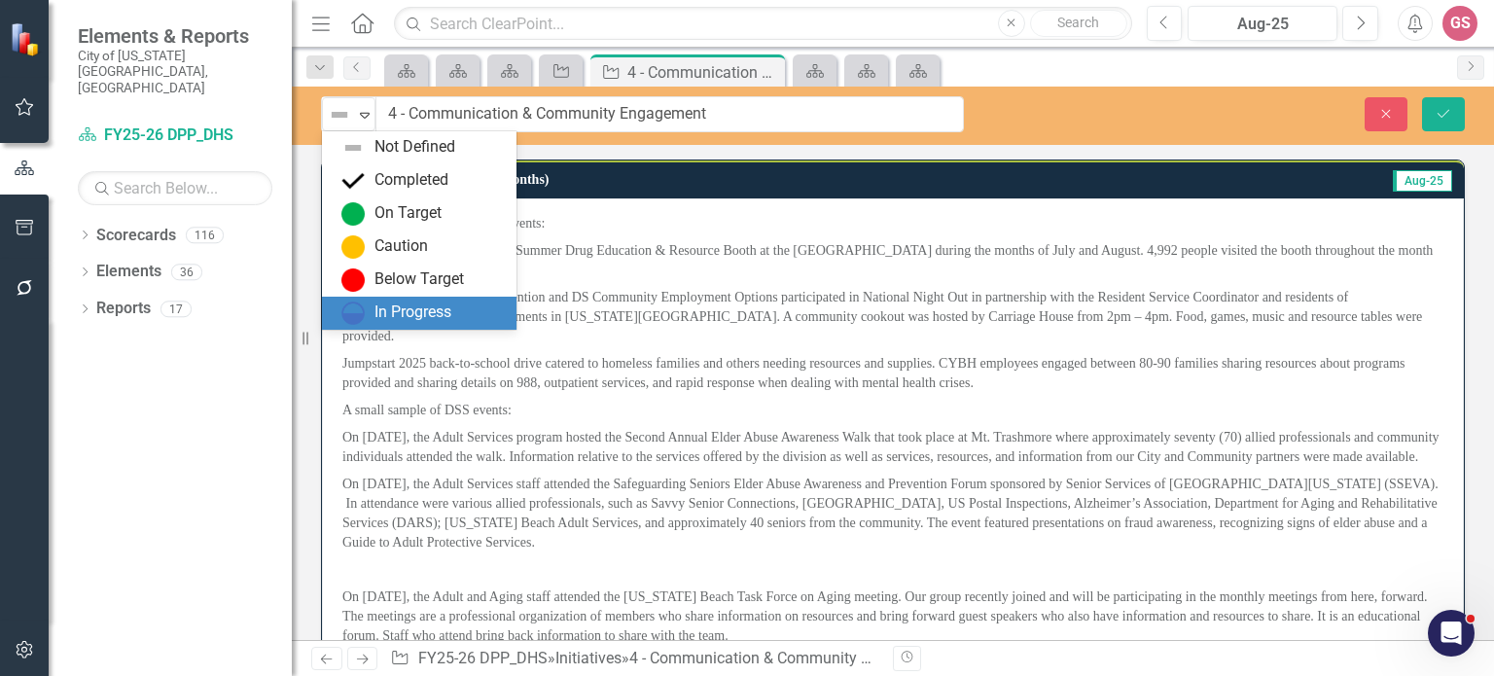
click at [405, 298] on div "In Progress" at bounding box center [419, 313] width 194 height 33
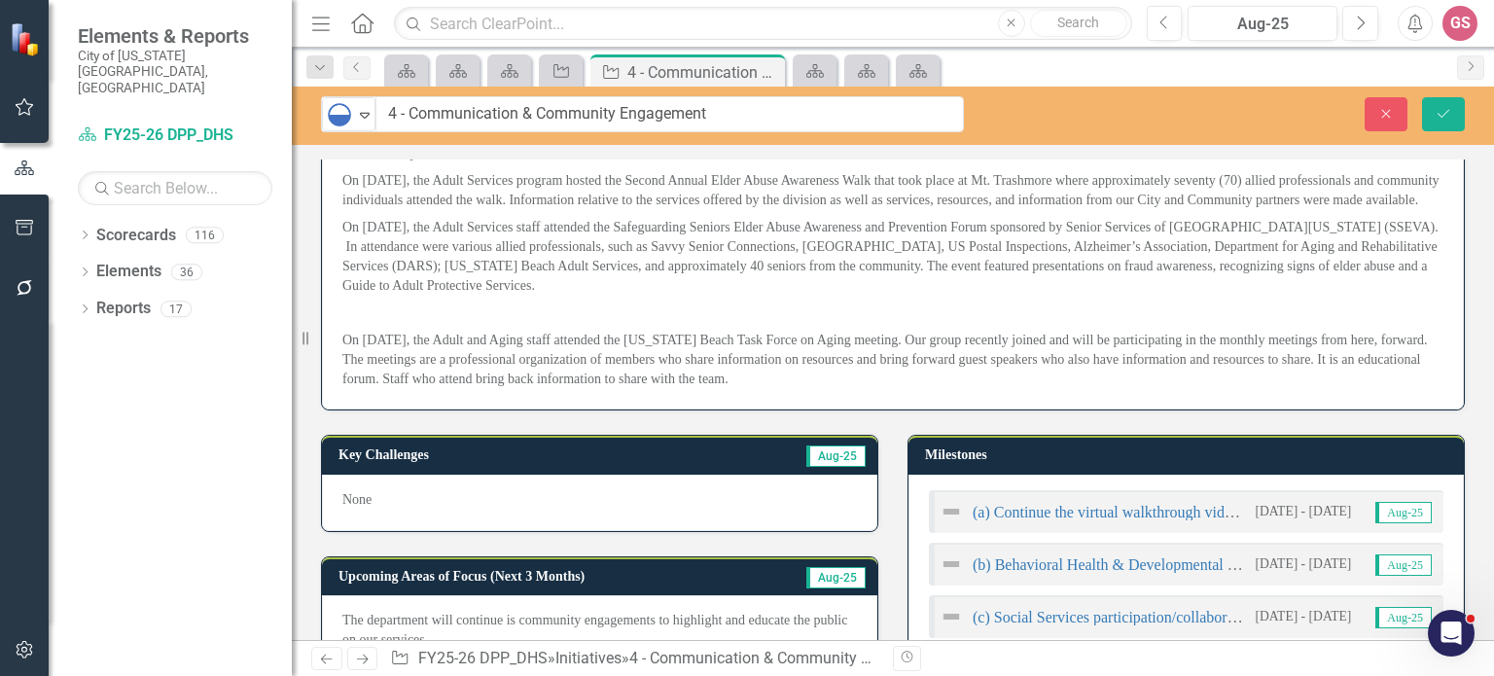
scroll to position [225, 0]
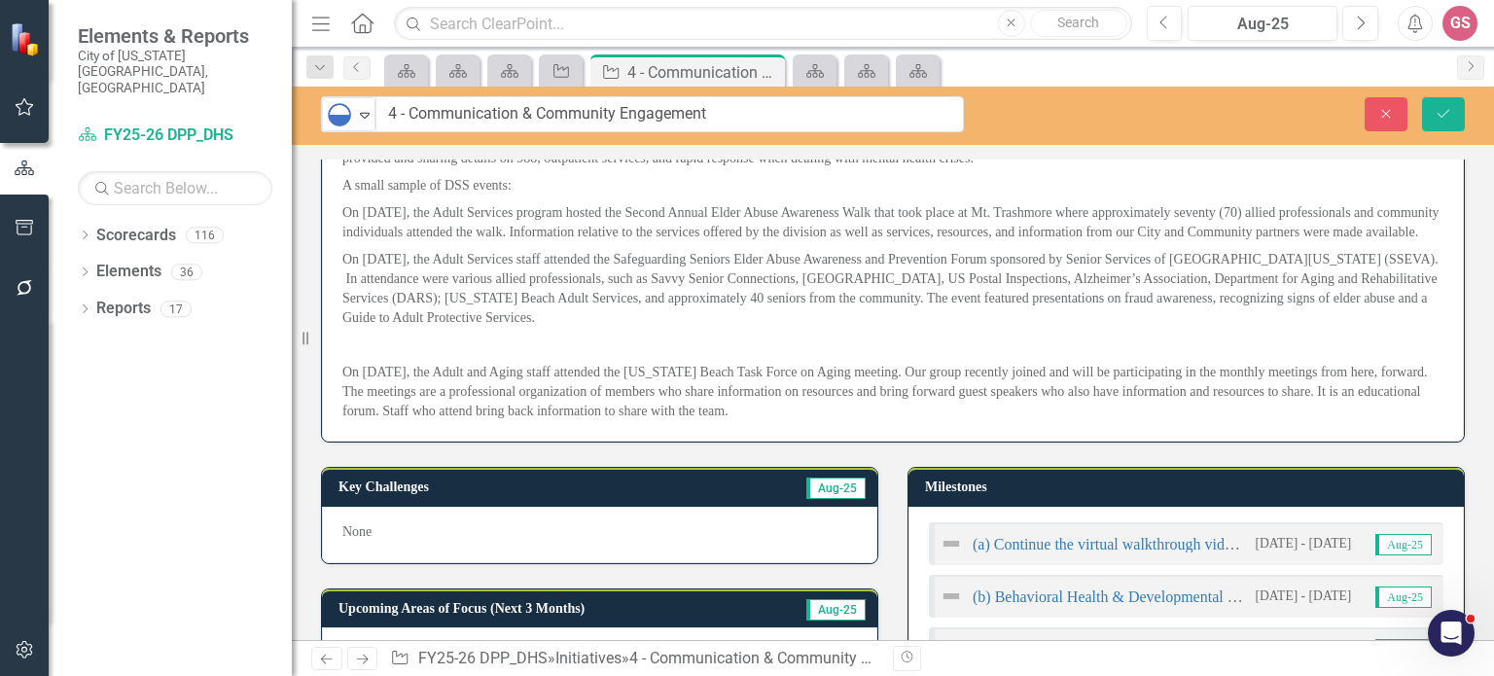
click at [795, 405] on p "On [DATE], the Adult and Aging staff attended the [US_STATE] Beach Task Force o…" at bounding box center [892, 390] width 1101 height 62
click at [815, 412] on p "On [DATE], the Adult and Aging staff attended the [US_STATE] Beach Task Force o…" at bounding box center [892, 390] width 1101 height 62
click at [815, 413] on p "On [DATE], the Adult and Aging staff attended the [US_STATE] Beach Task Force o…" at bounding box center [892, 390] width 1101 height 62
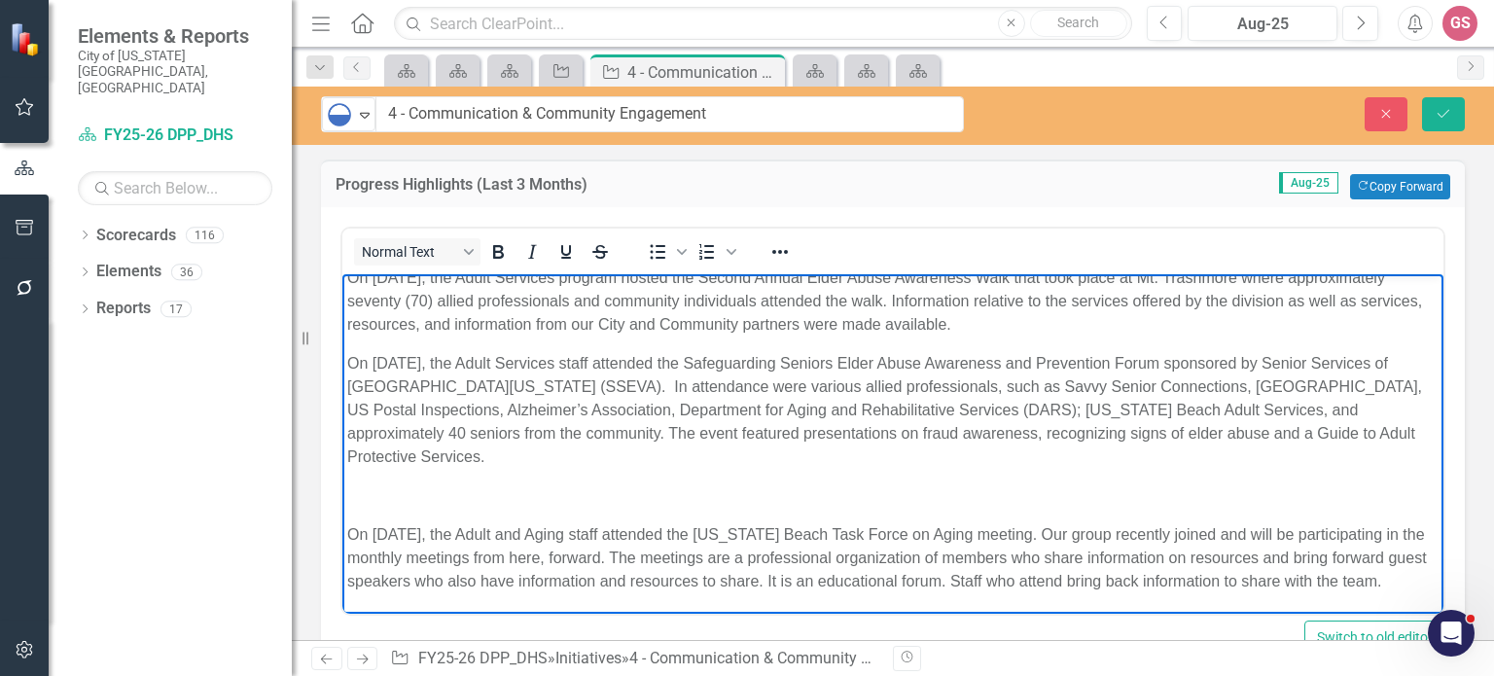
scroll to position [863, 0]
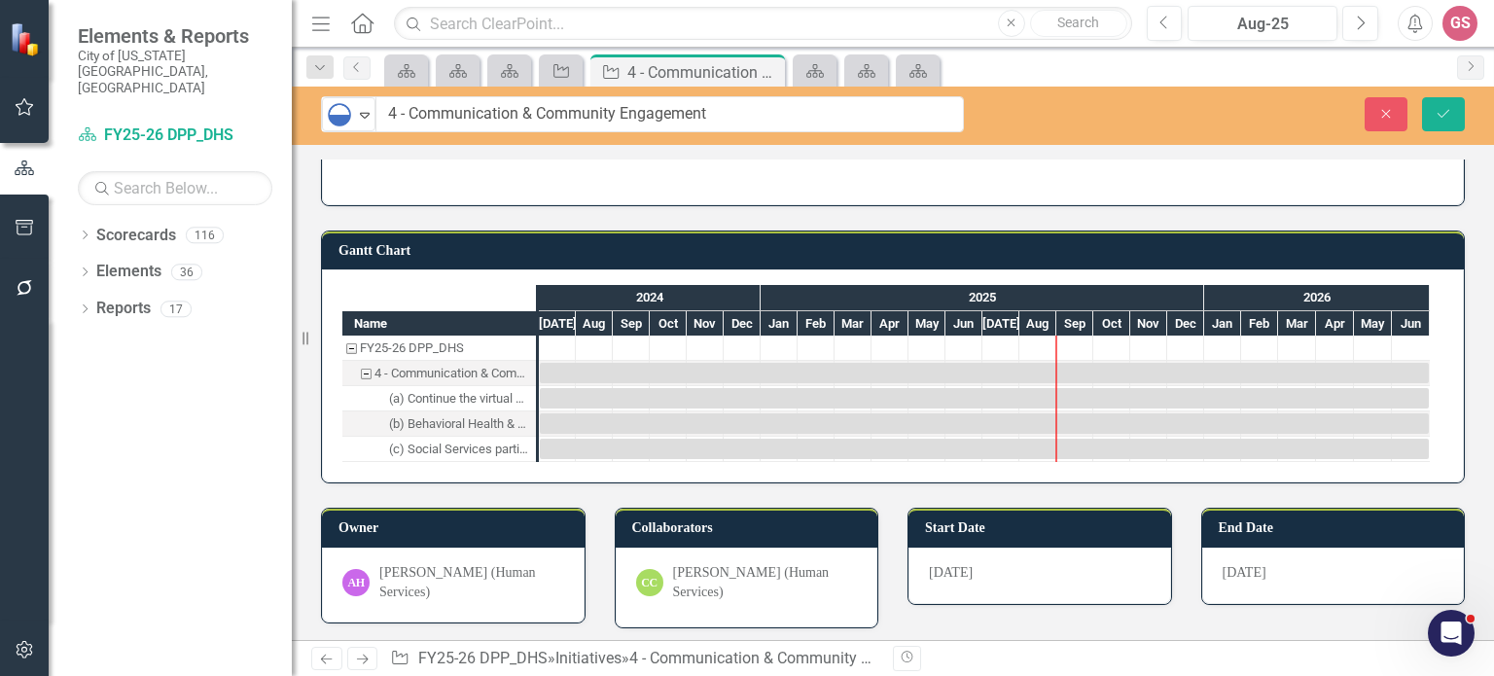
drag, startPoint x: 346, startPoint y: -575, endPoint x: 1134, endPoint y: 695, distance: 1494.3
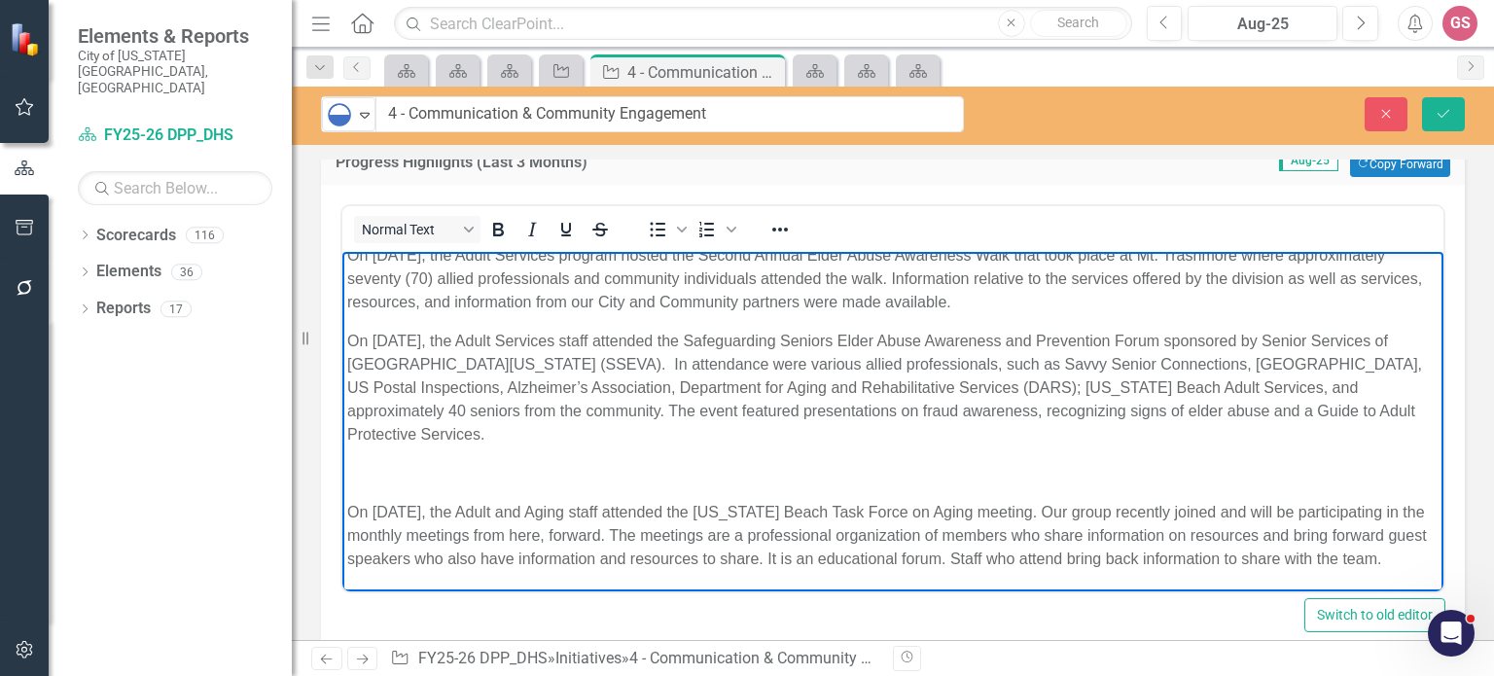
scroll to position [0, 0]
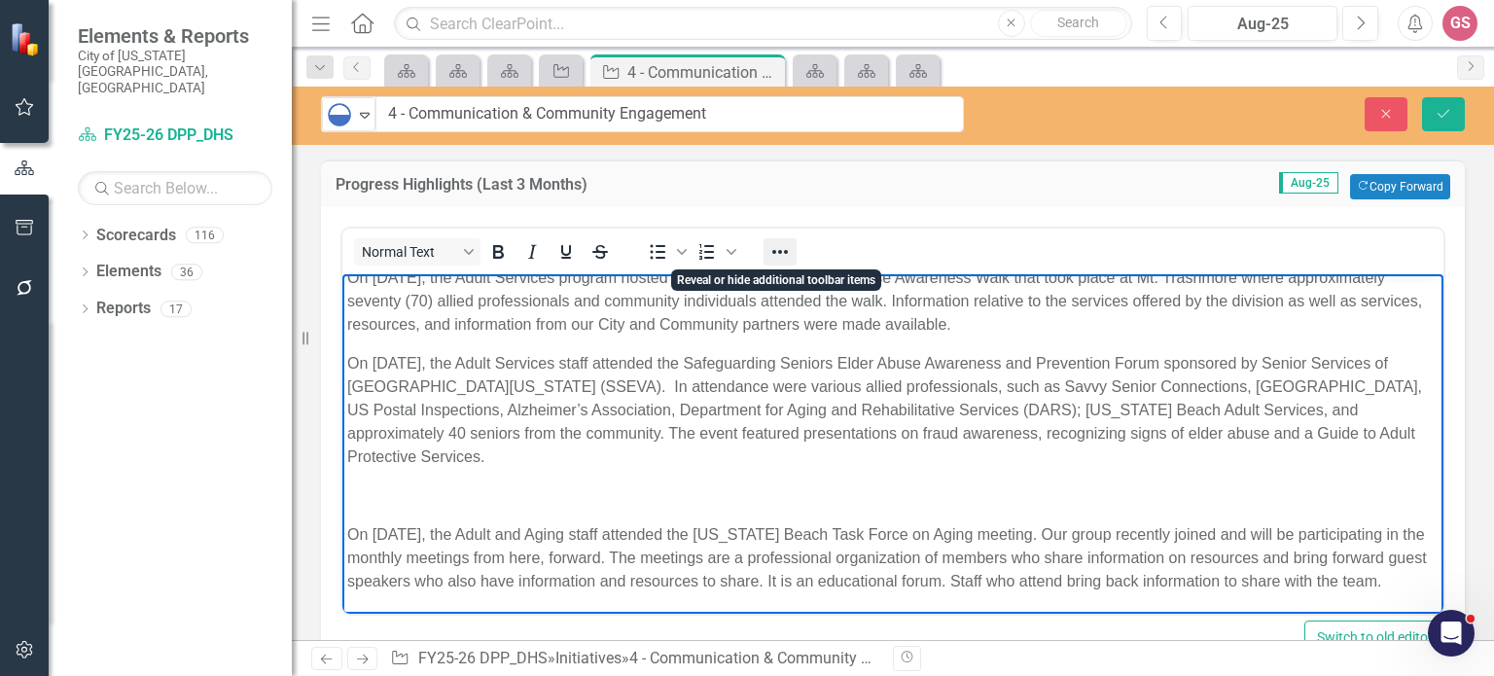
click at [781, 248] on icon "Reveal or hide additional toolbar items" at bounding box center [779, 251] width 23 height 23
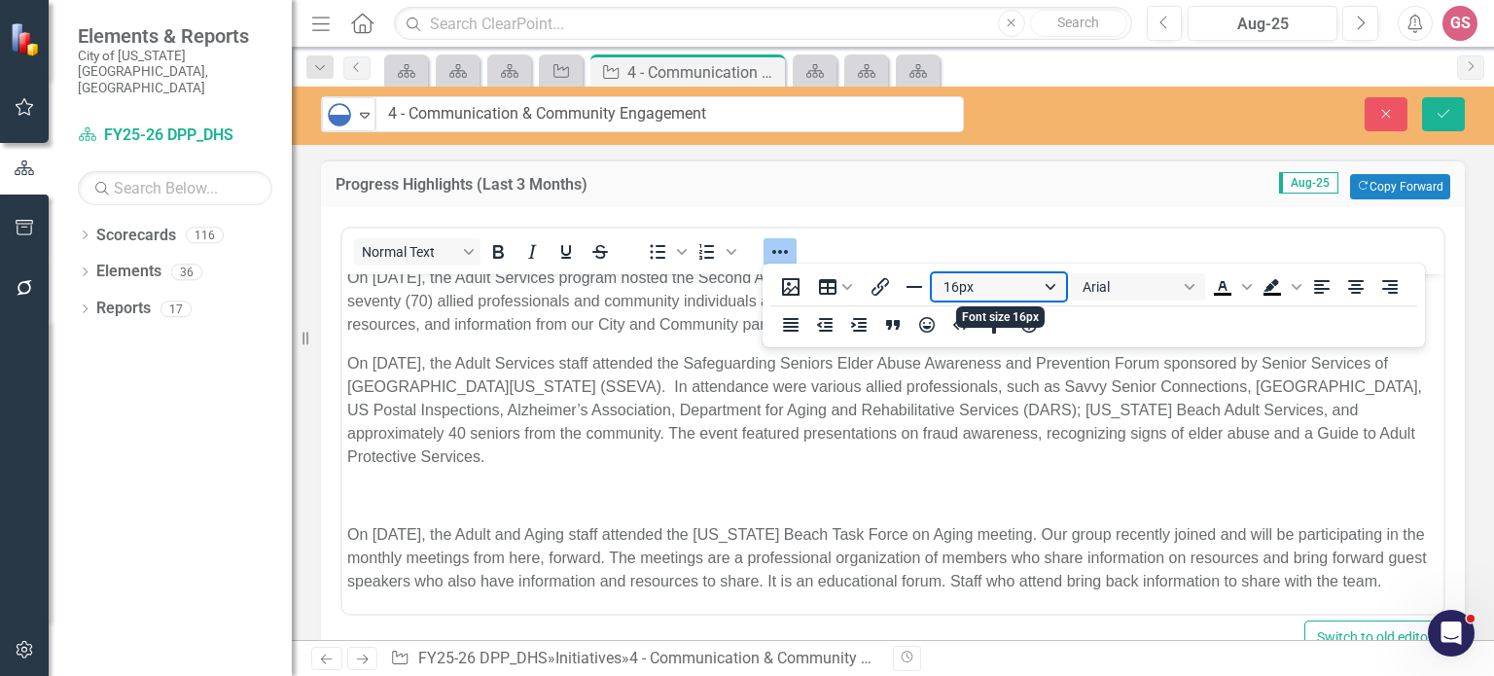
click at [1054, 287] on button "16px" at bounding box center [999, 286] width 134 height 27
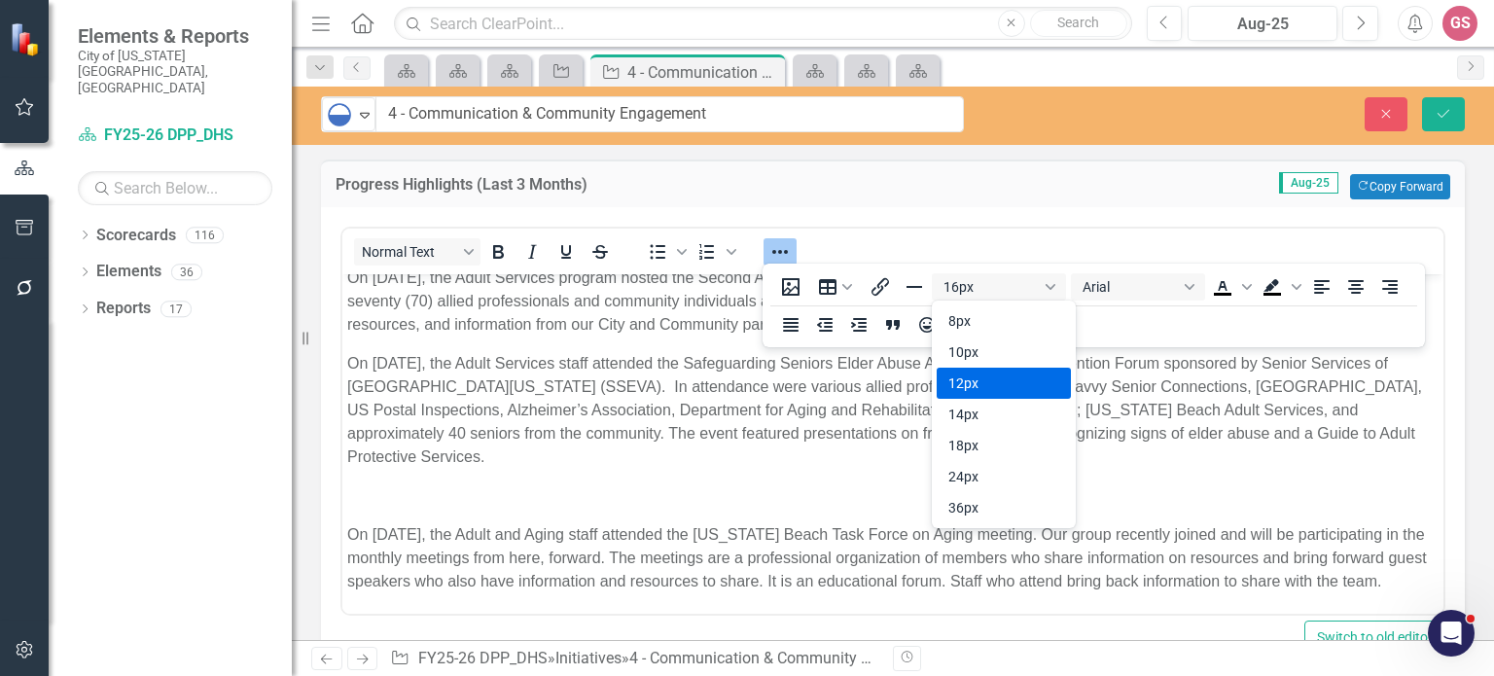
click at [972, 380] on div "12px" at bounding box center [990, 382] width 84 height 23
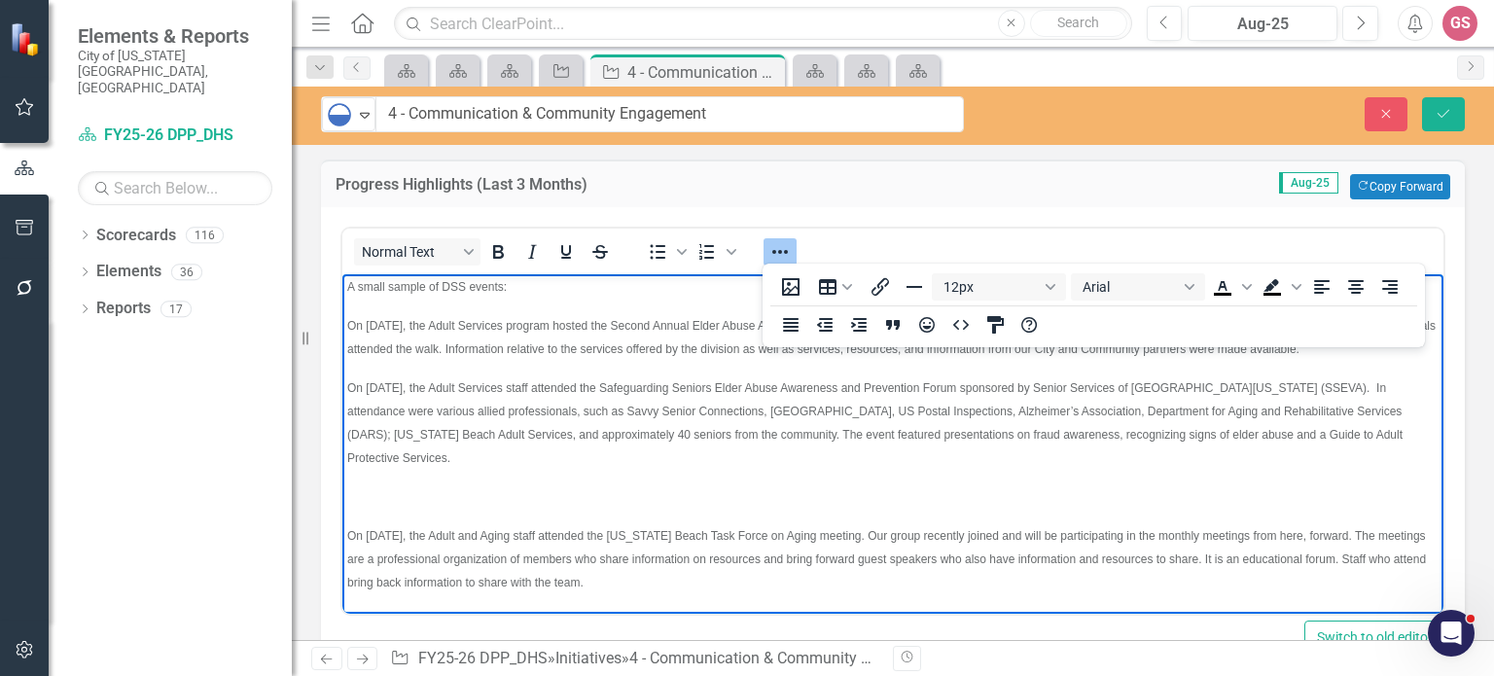
scroll to position [229, 0]
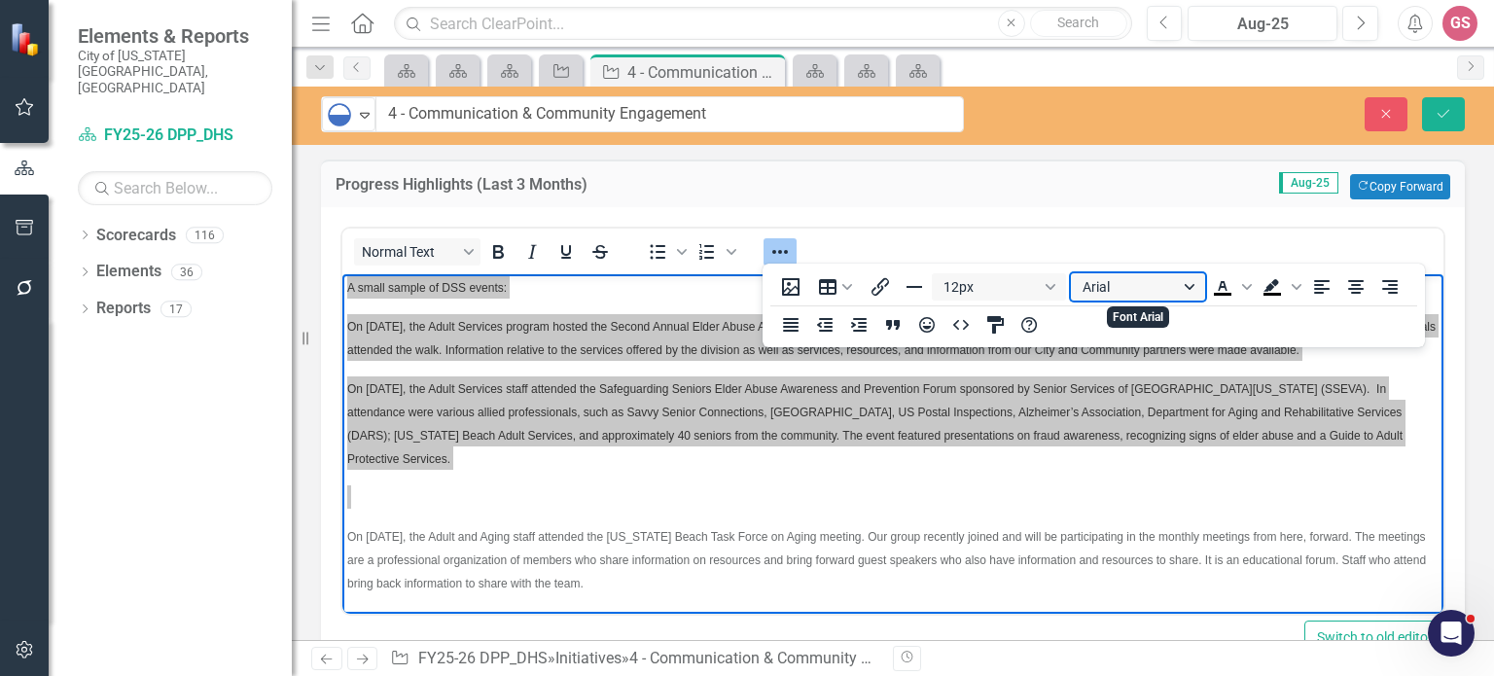
click at [1144, 288] on button "Arial" at bounding box center [1138, 286] width 134 height 27
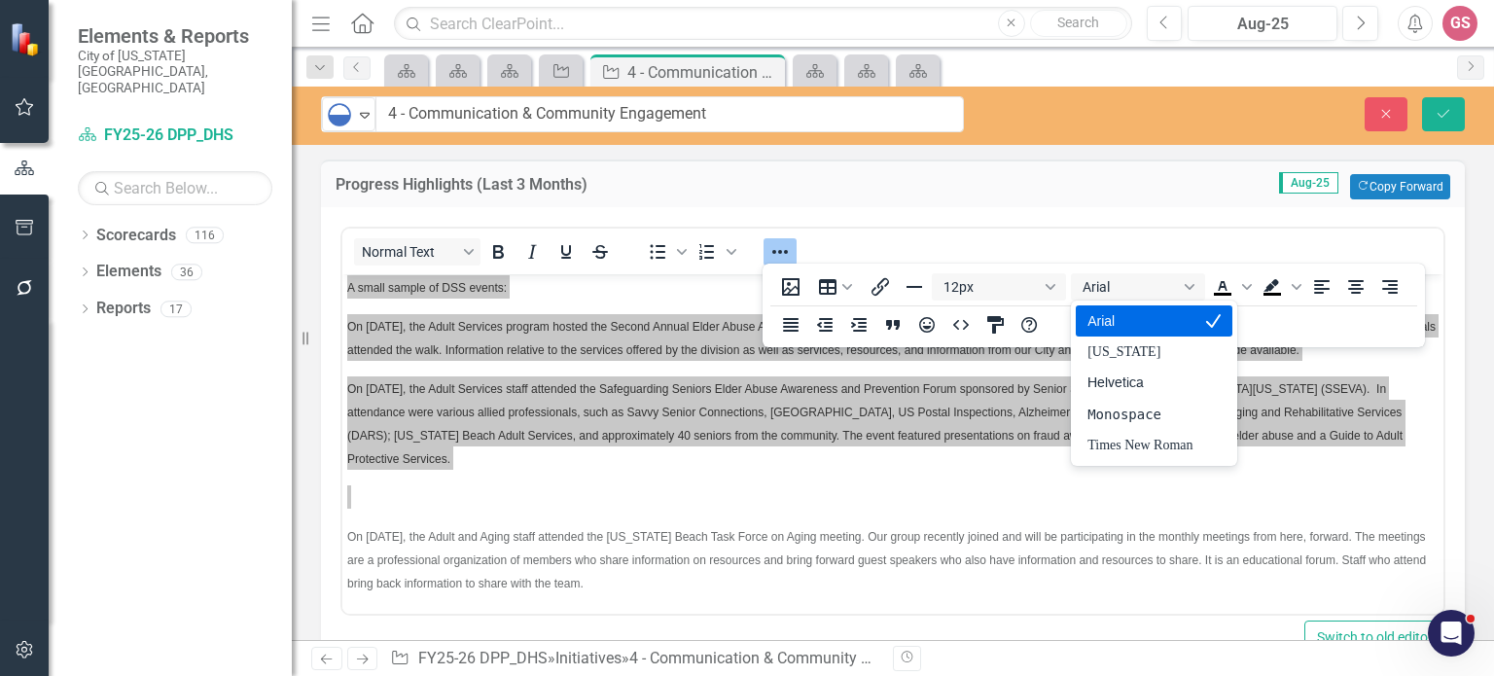
click at [1122, 319] on div "Arial" at bounding box center [1139, 320] width 105 height 23
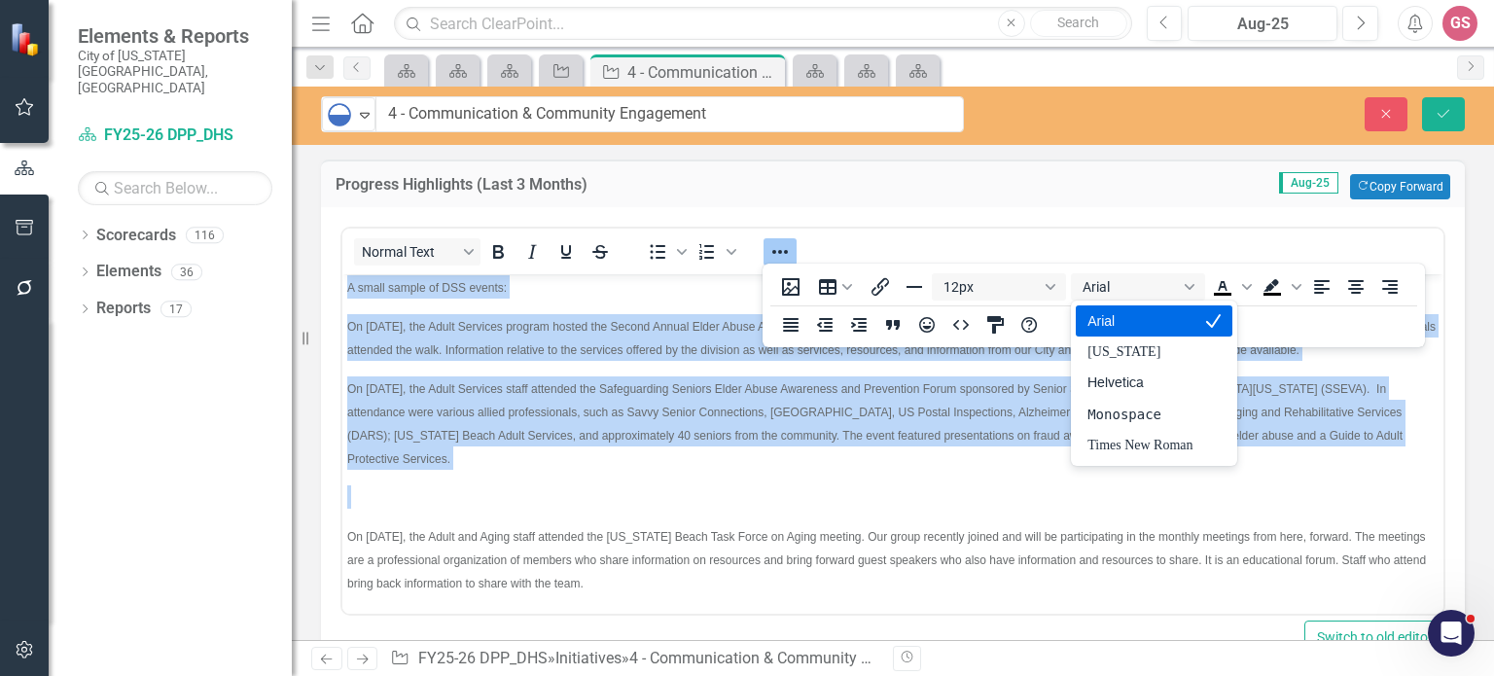
scroll to position [209, 0]
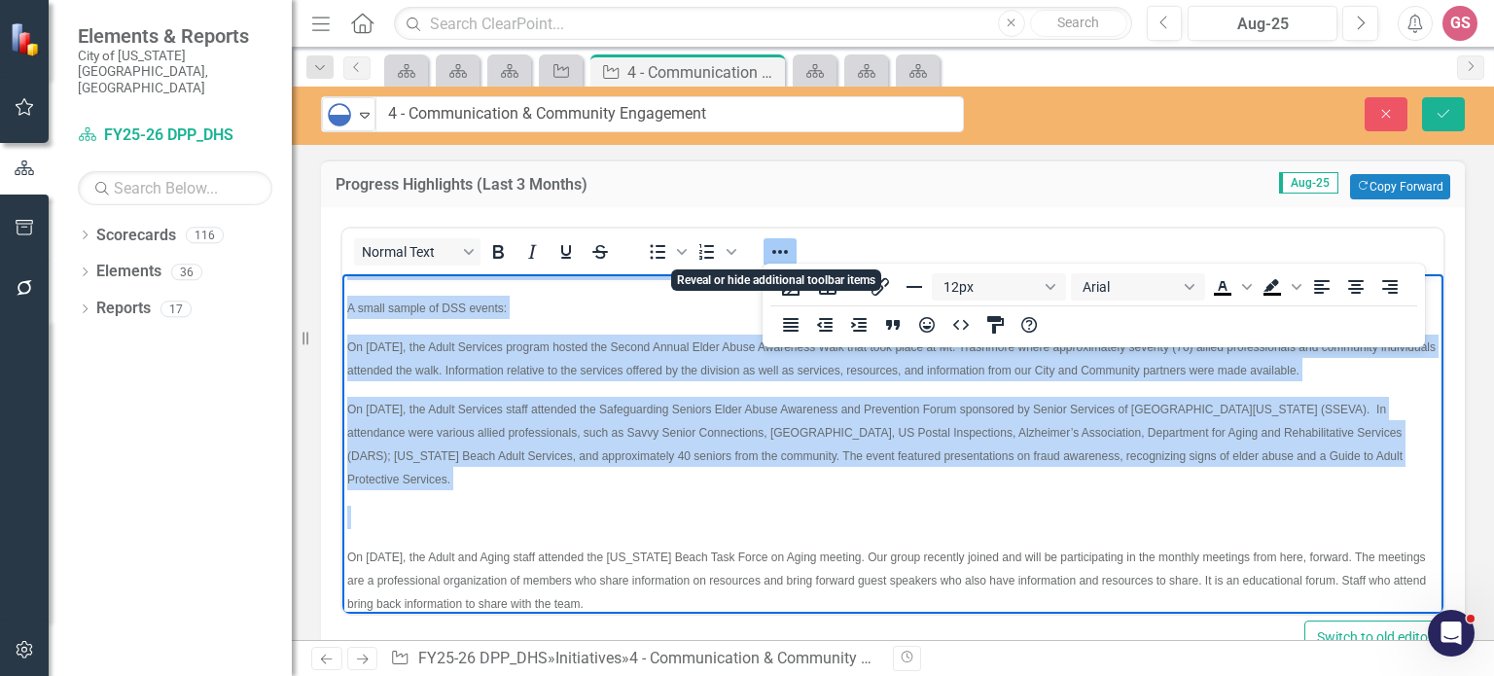
click at [774, 250] on icon "Reveal or hide additional toolbar items" at bounding box center [780, 252] width 16 height 4
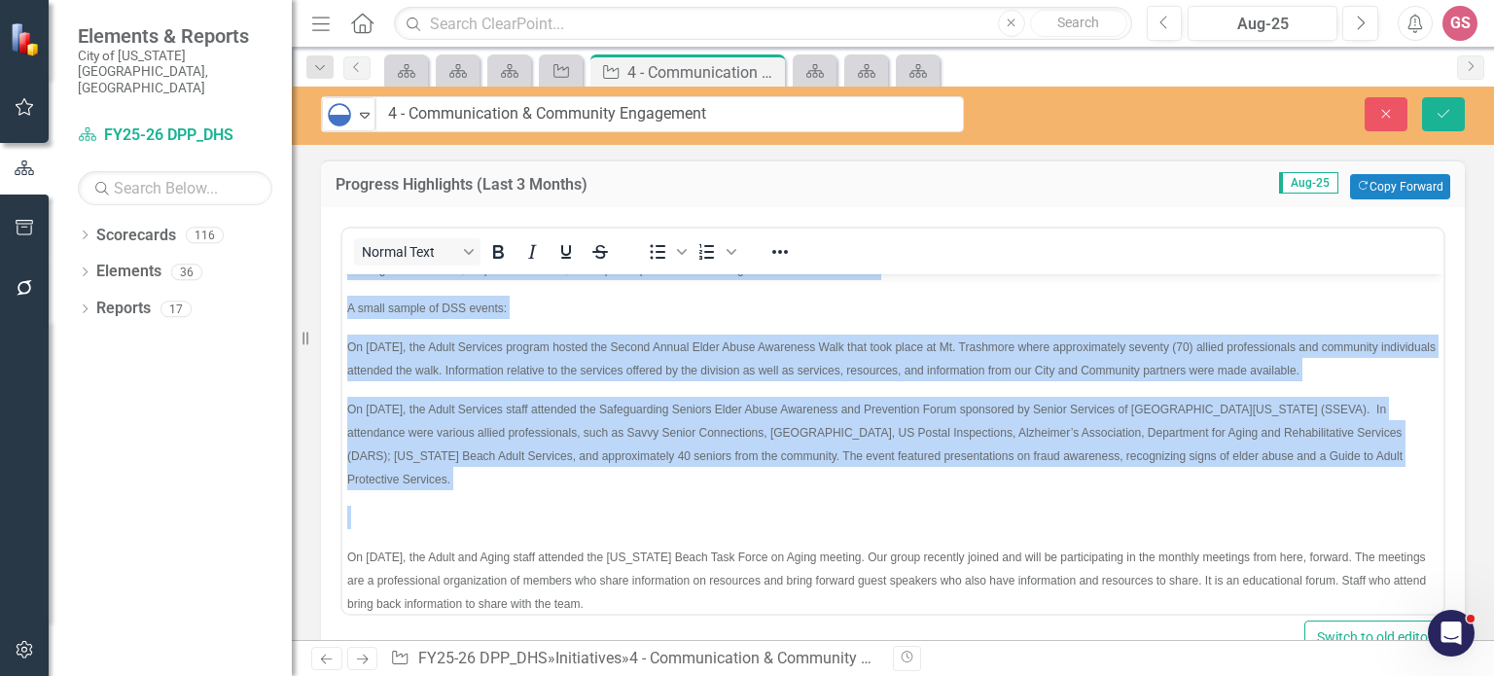
click at [375, 542] on body "A small sample of the BHDS Events: Prevention and OCFA staffed a Summer Drug Ed…" at bounding box center [892, 349] width 1101 height 570
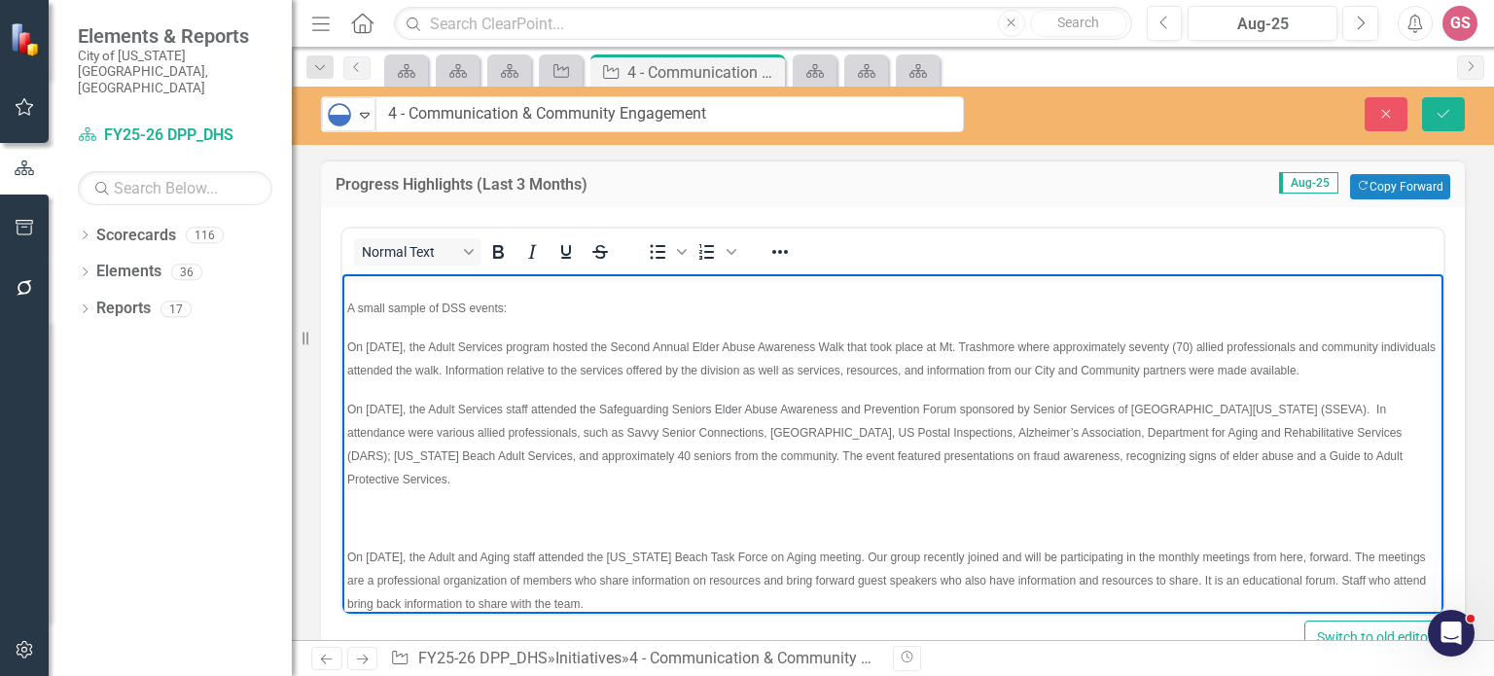
click at [360, 528] on body "A small sample of the BHDS Events: Prevention and OCFA staffed a Summer Drug Ed…" at bounding box center [892, 349] width 1101 height 570
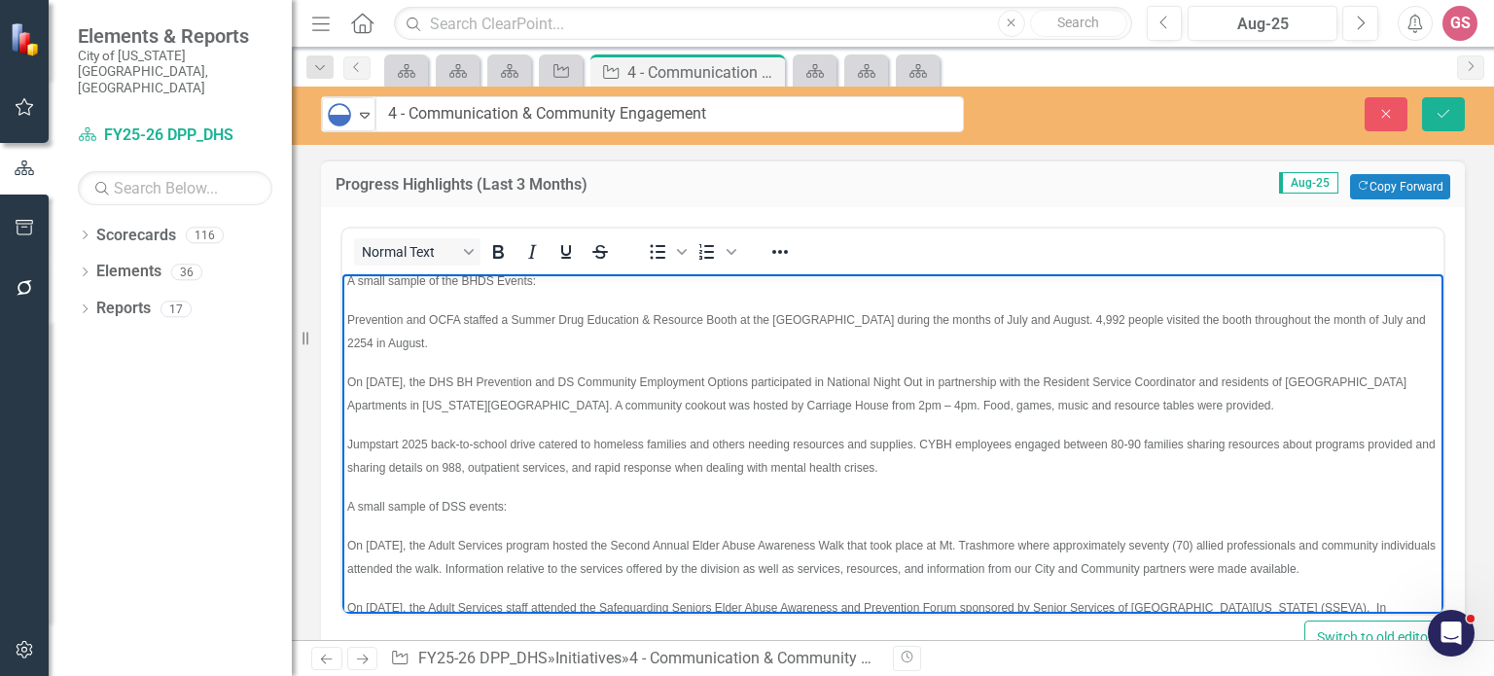
scroll to position [0, 0]
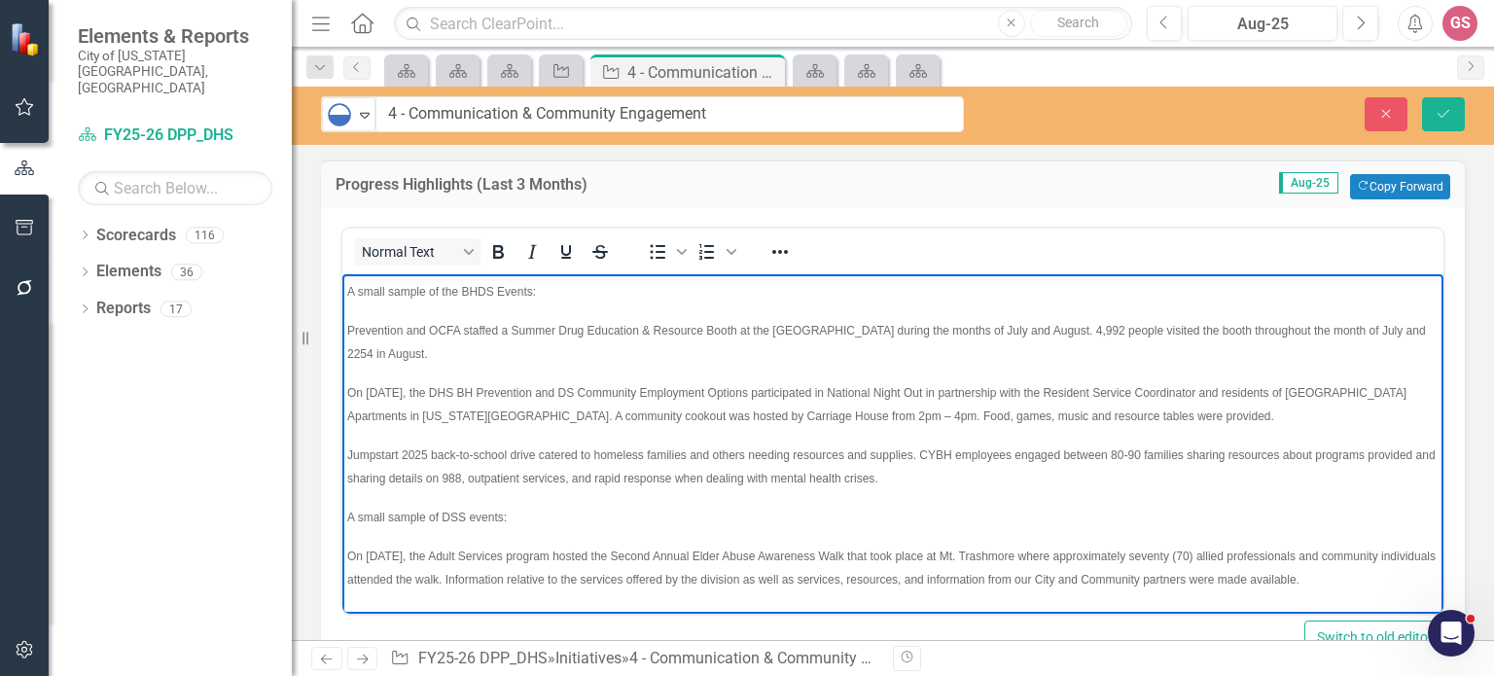
click at [1099, 451] on span "Jumpstart 2025 back-to-school drive catered to homeless families and others nee…" at bounding box center [891, 465] width 1088 height 37
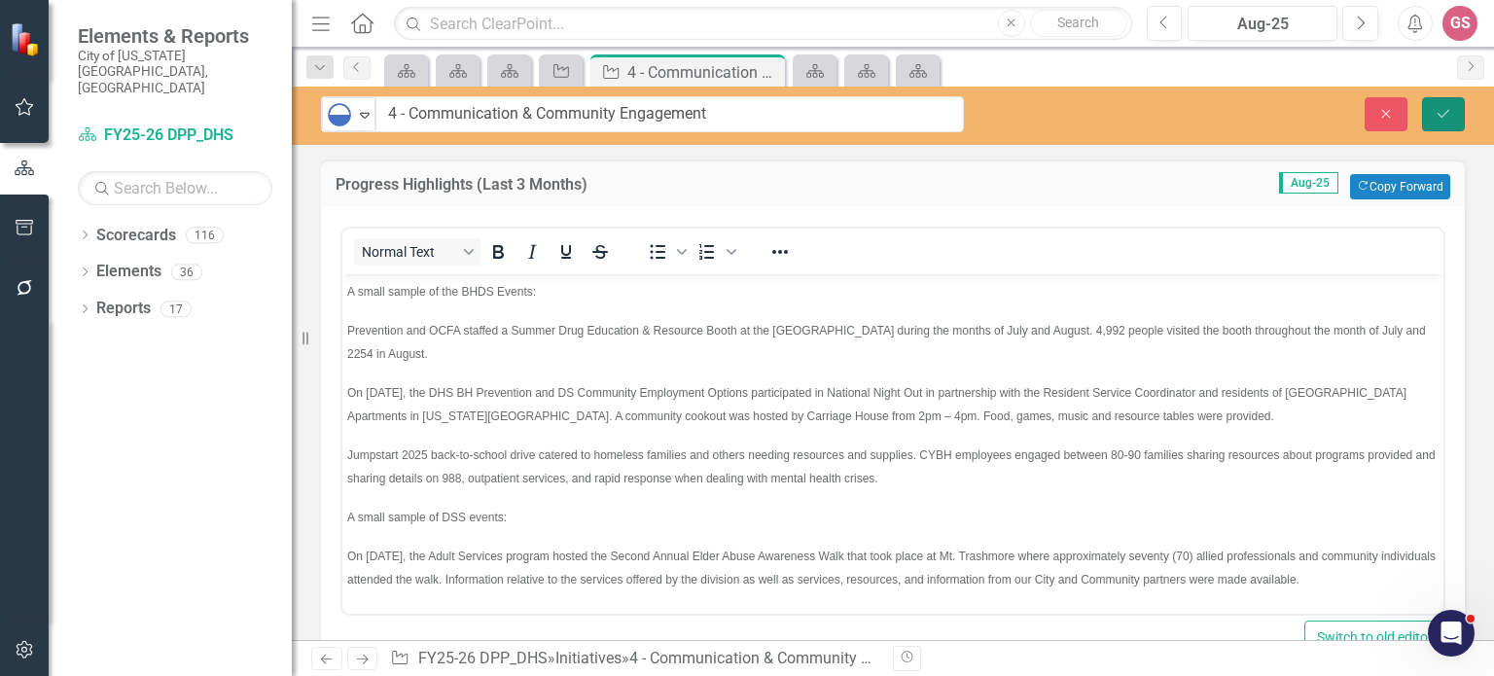
click at [1441, 110] on icon "Save" at bounding box center [1443, 114] width 18 height 14
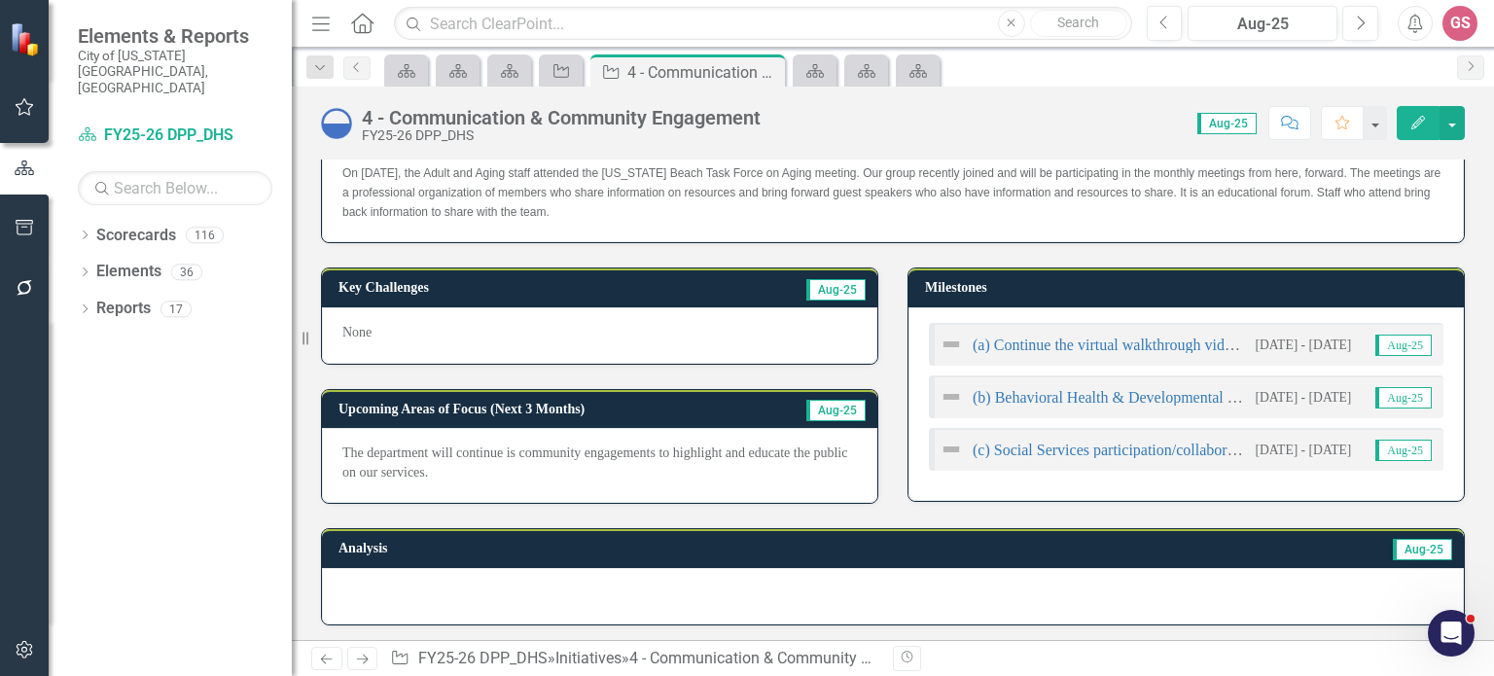
scroll to position [264, 0]
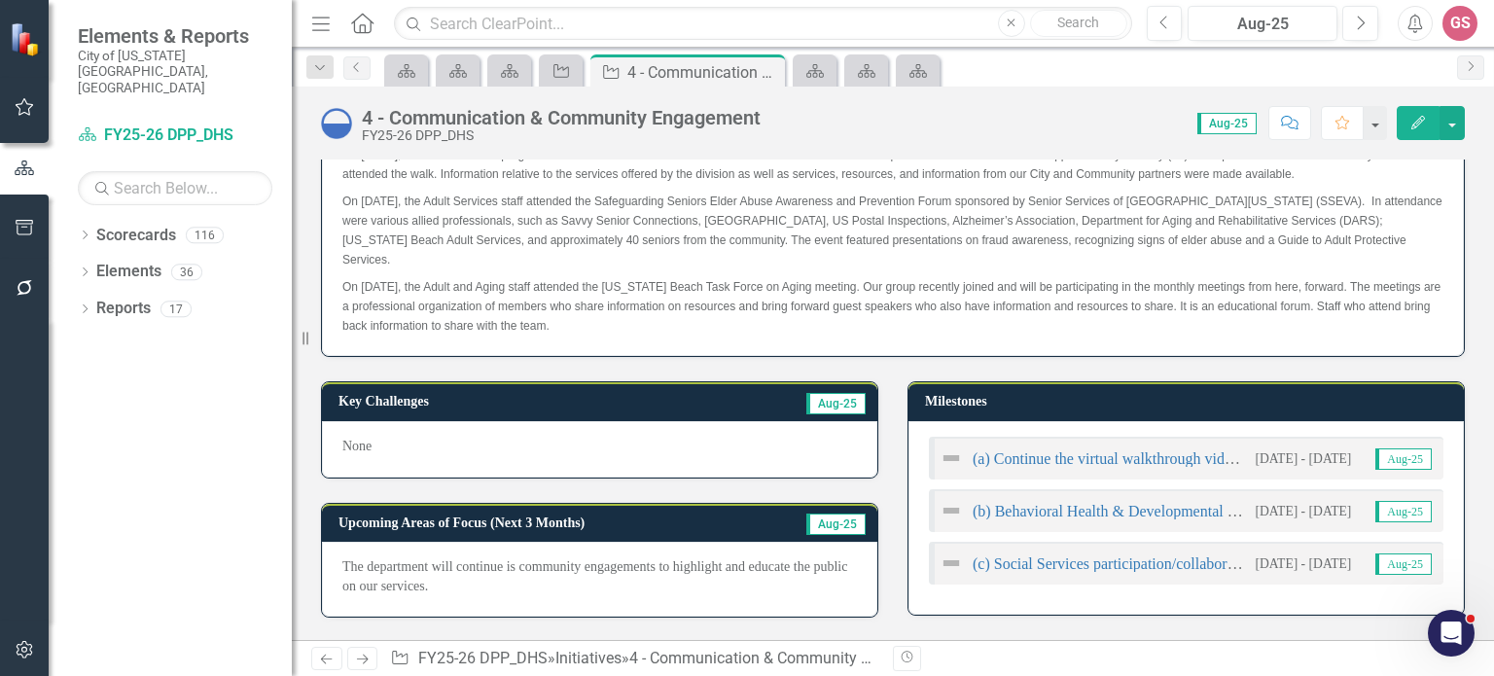
click at [432, 439] on div "None" at bounding box center [599, 449] width 555 height 56
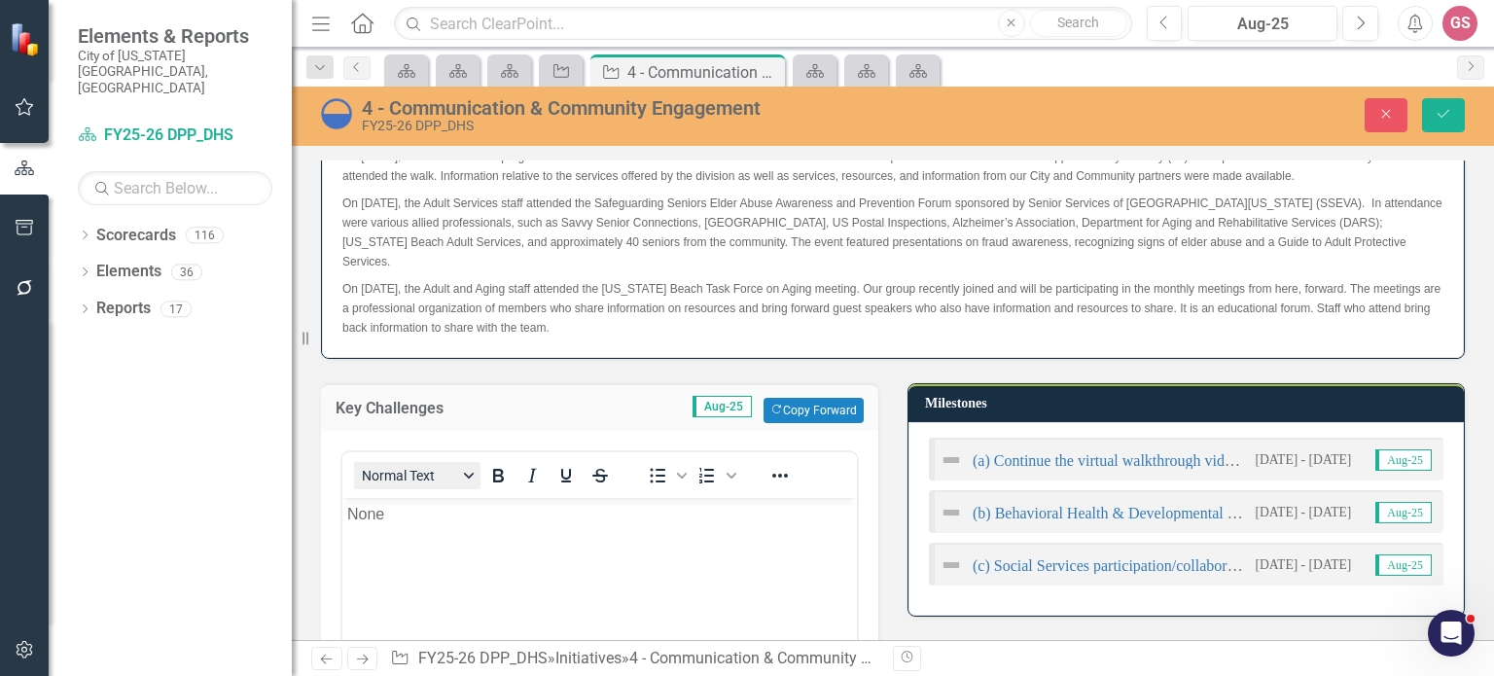
scroll to position [0, 0]
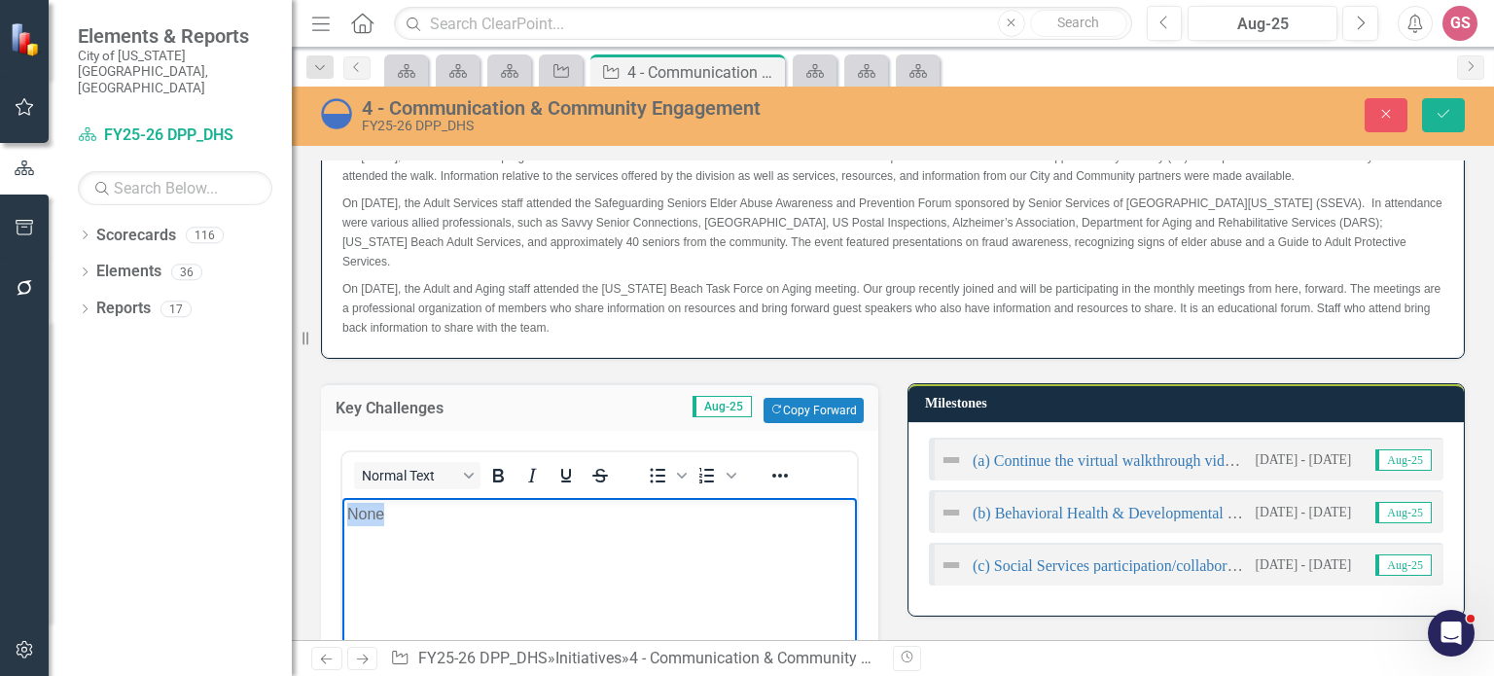
drag, startPoint x: 370, startPoint y: 512, endPoint x: 684, endPoint y: 988, distance: 569.3
click at [342, 512] on body "None" at bounding box center [599, 643] width 514 height 292
click at [653, 464] on icon "Bullet list" at bounding box center [657, 475] width 23 height 23
click at [449, 530] on body "None" at bounding box center [599, 643] width 514 height 292
drag, startPoint x: 424, startPoint y: 525, endPoint x: 371, endPoint y: 525, distance: 52.5
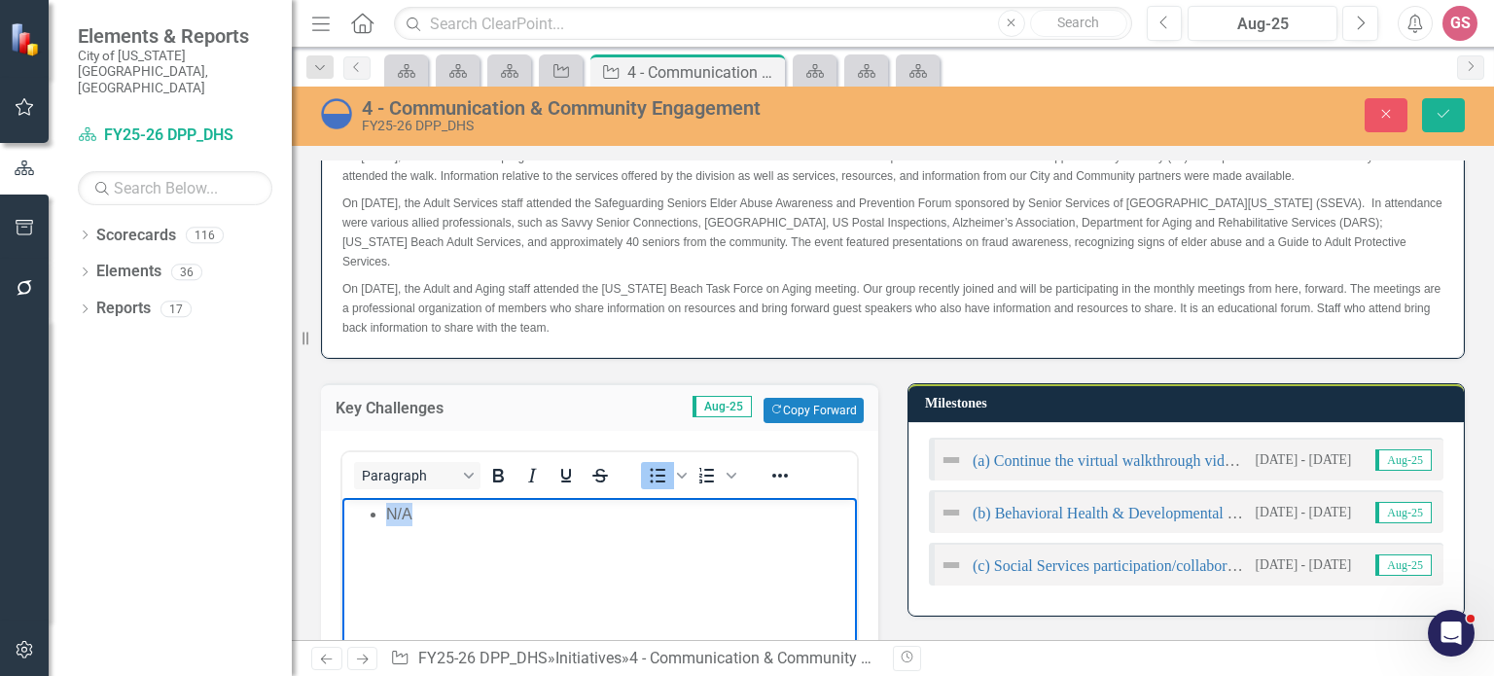
click at [371, 525] on body "N/A" at bounding box center [599, 643] width 514 height 292
click at [790, 464] on icon "Reveal or hide additional toolbar items" at bounding box center [779, 475] width 23 height 23
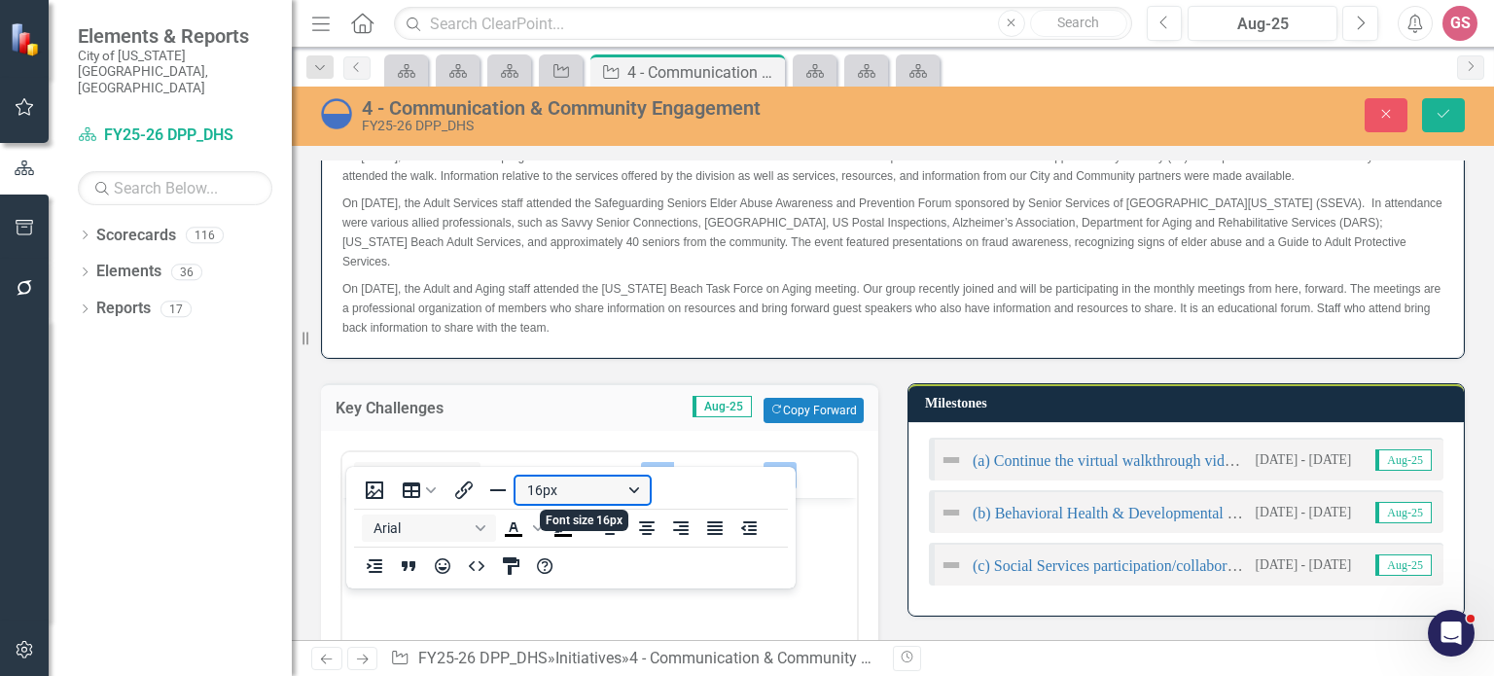
click at [577, 485] on button "16px" at bounding box center [582, 489] width 134 height 27
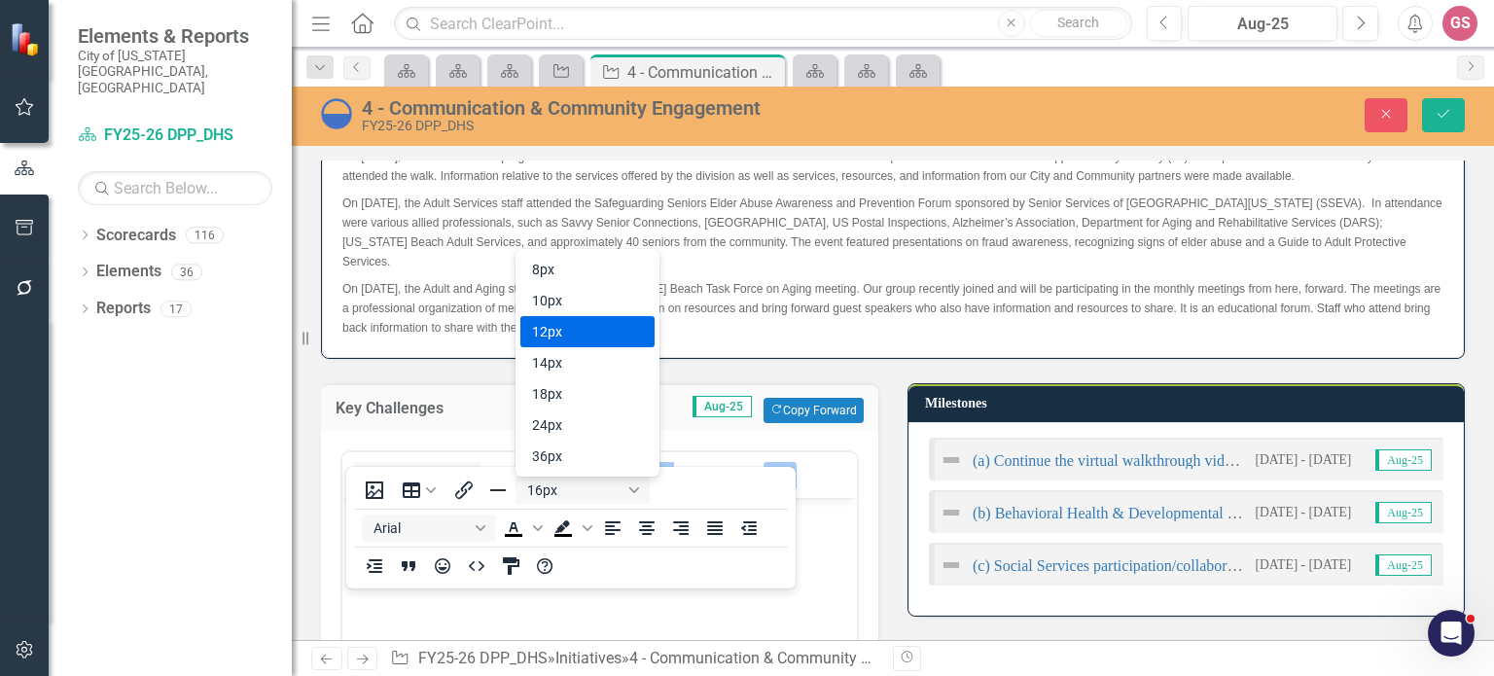
click at [612, 336] on div "12px" at bounding box center [574, 331] width 84 height 23
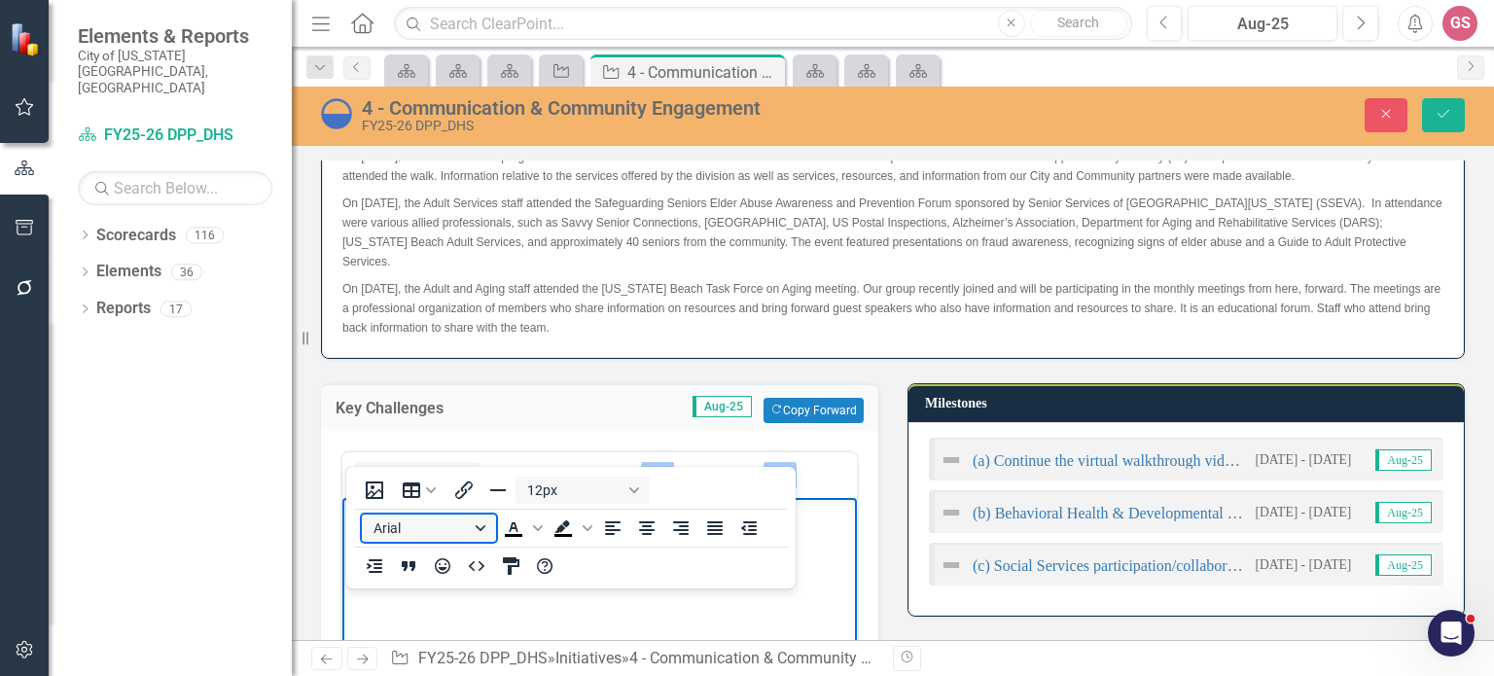
click at [432, 531] on button "Arial" at bounding box center [429, 527] width 134 height 27
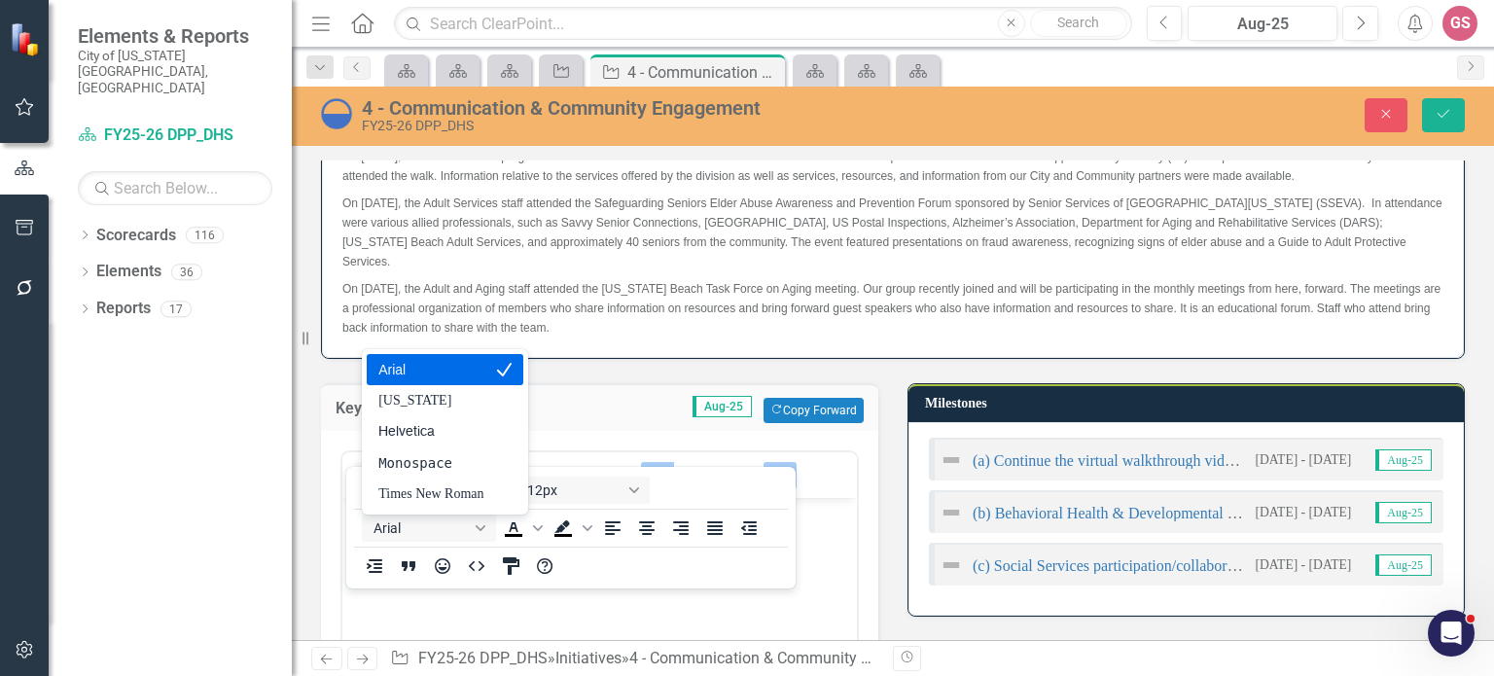
click at [430, 373] on div "Arial" at bounding box center [430, 369] width 105 height 23
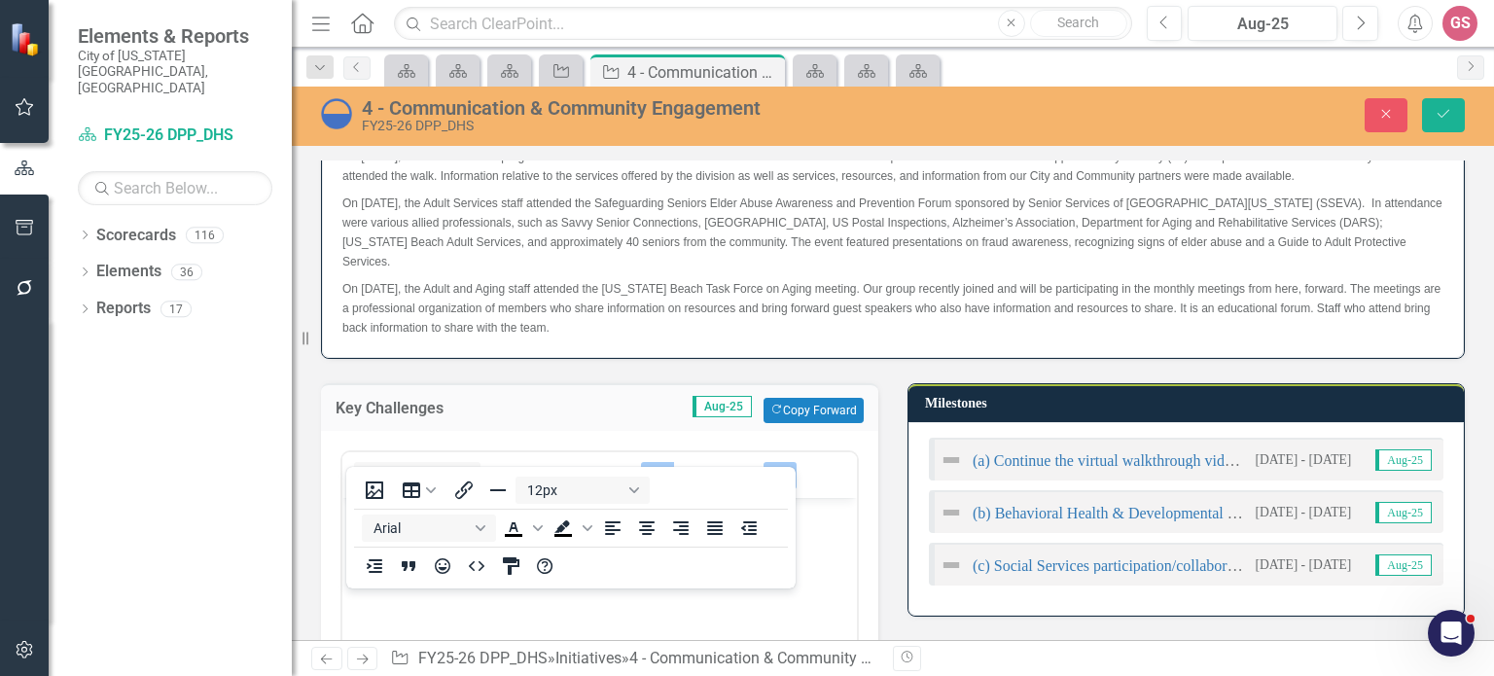
click at [939, 448] on img at bounding box center [950, 459] width 23 height 23
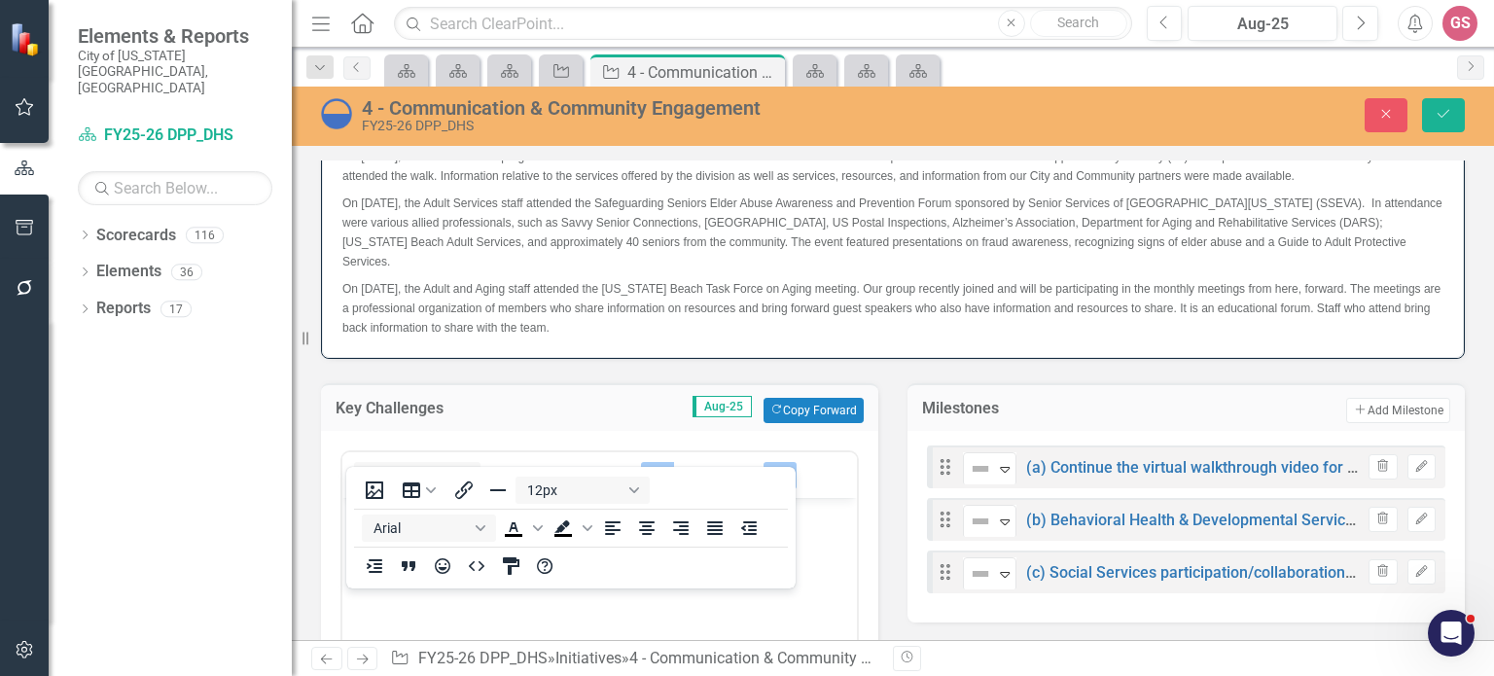
click at [984, 464] on div "Drag Not Defined Expand (a) Continue the virtual walkthrough video for social s…" at bounding box center [1186, 466] width 518 height 43
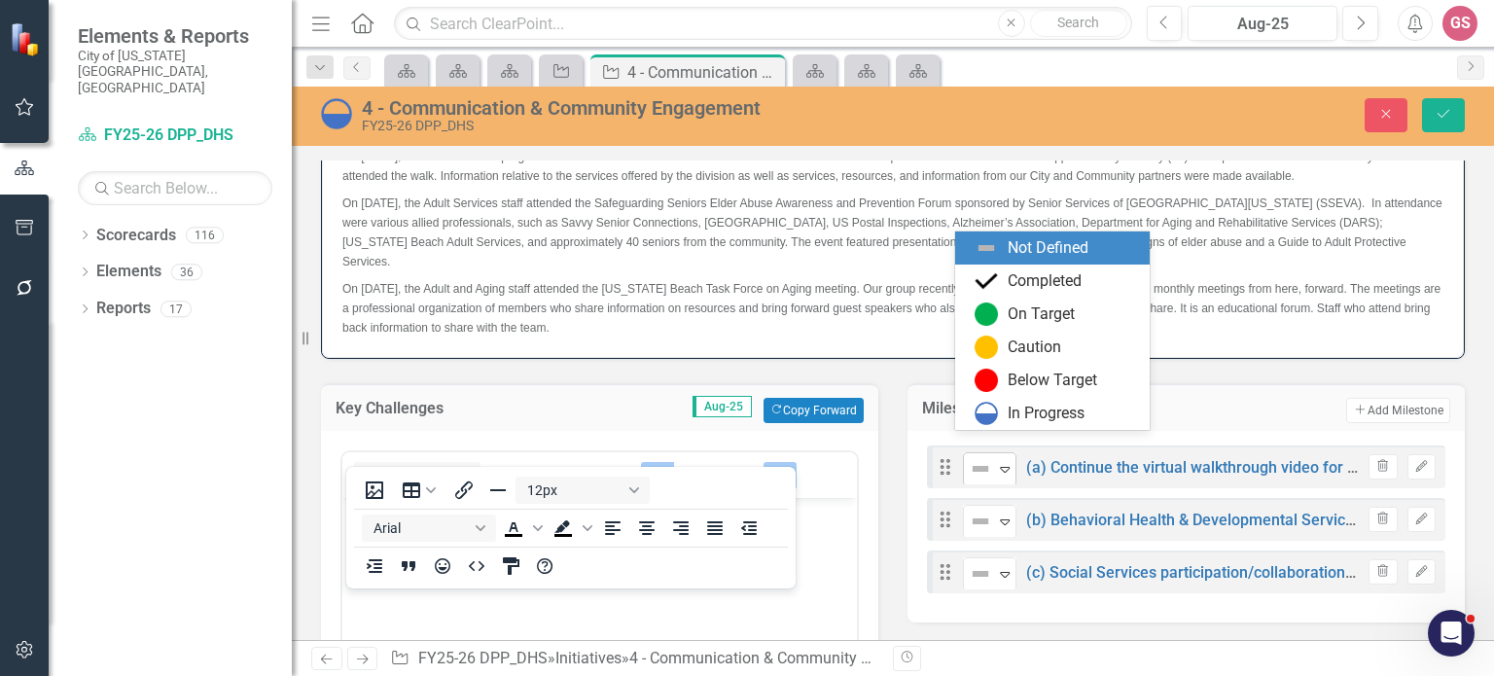
click at [995, 454] on div "Expand" at bounding box center [1004, 469] width 19 height 32
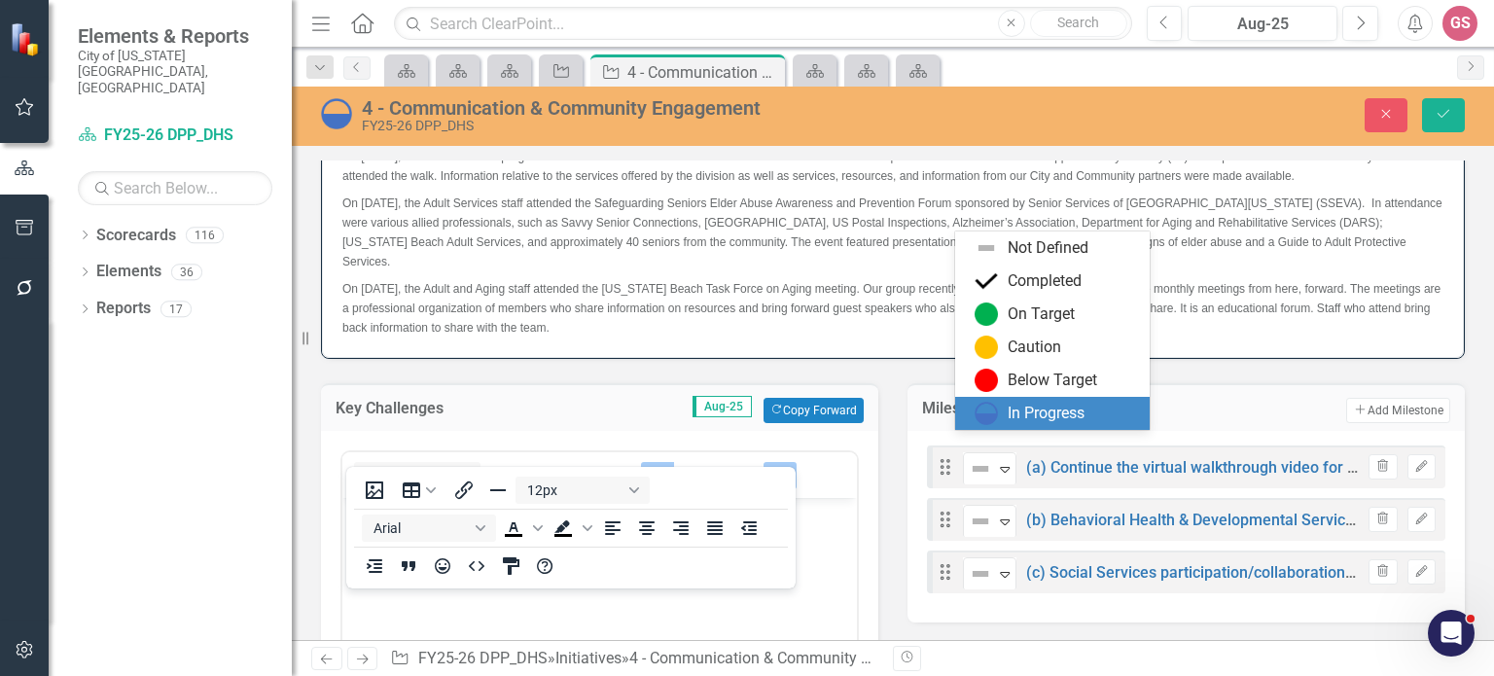
click at [1015, 422] on div "In Progress" at bounding box center [1045, 414] width 77 height 22
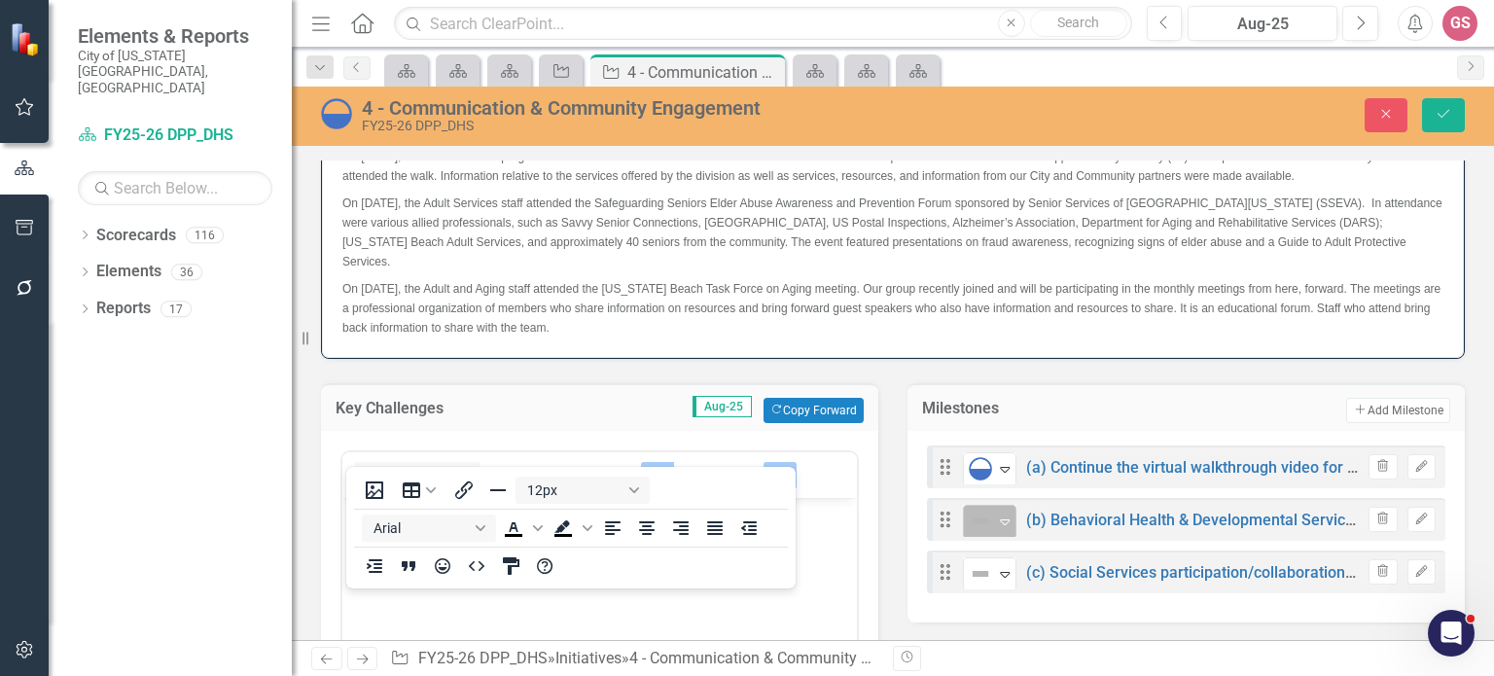
click at [996, 513] on icon "Expand" at bounding box center [1004, 521] width 19 height 16
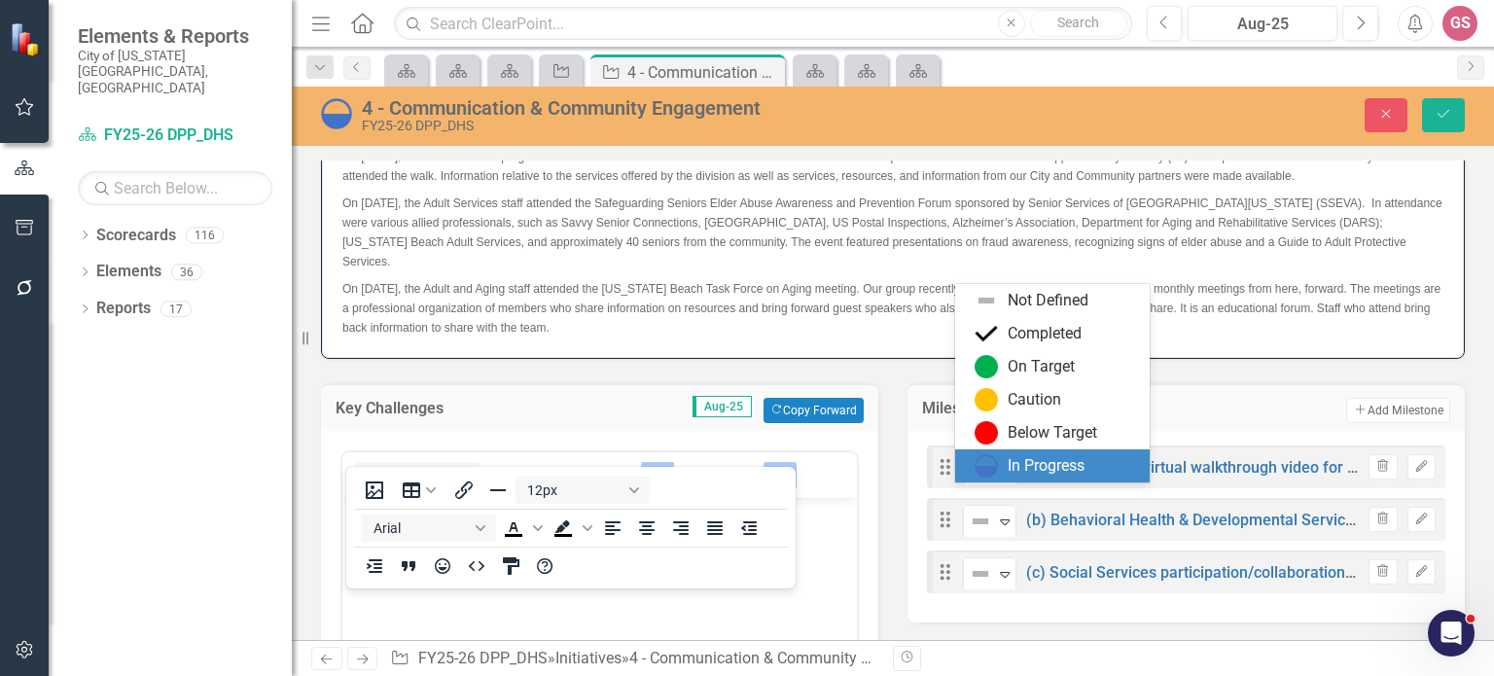
click at [1004, 455] on div "In Progress" at bounding box center [1055, 465] width 163 height 23
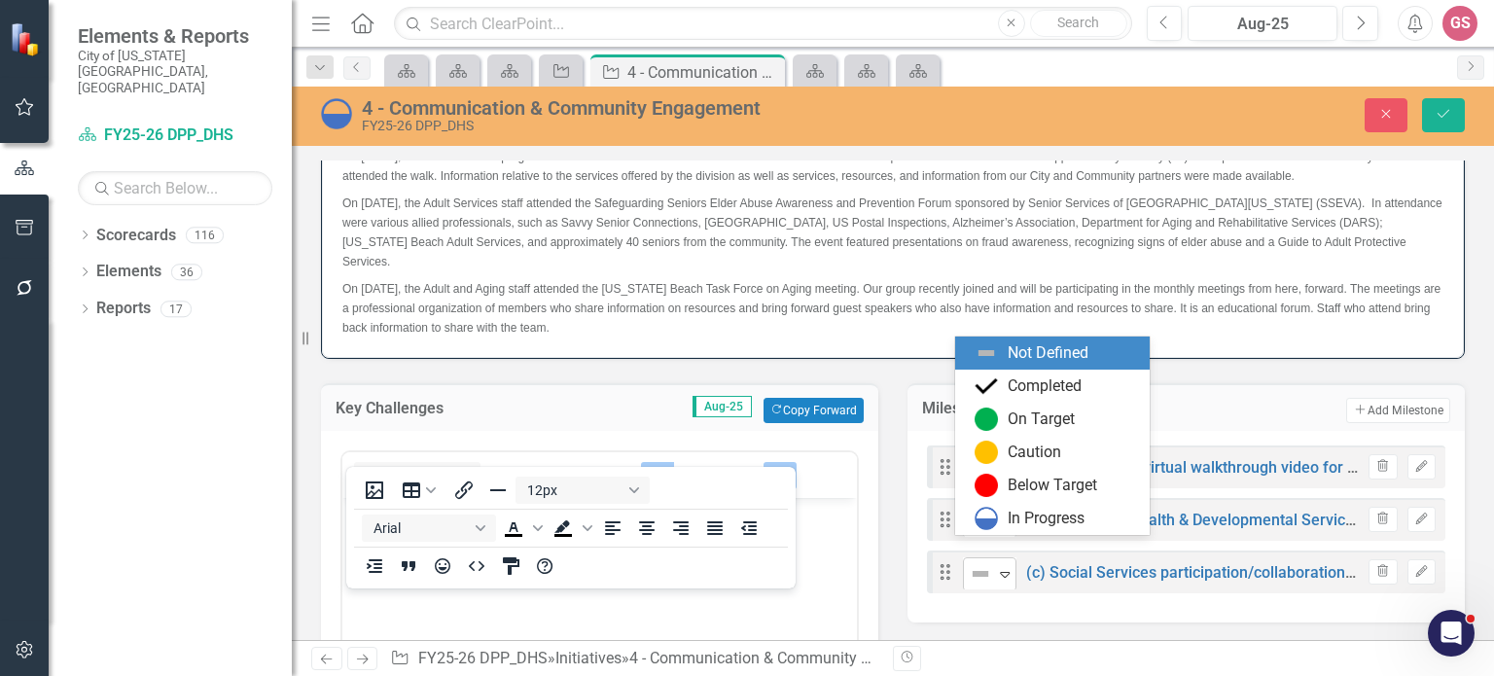
click at [996, 566] on icon "Expand" at bounding box center [1004, 574] width 19 height 16
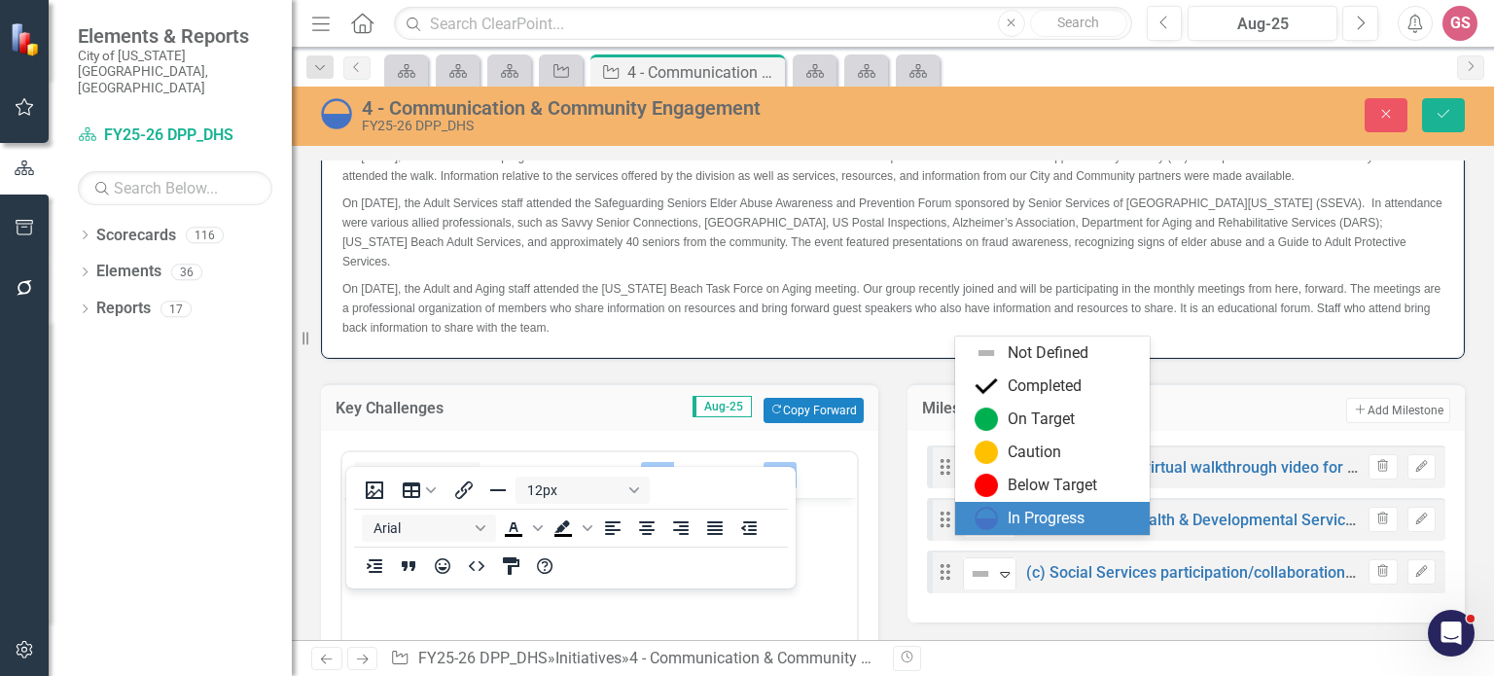
click at [1041, 510] on div "In Progress" at bounding box center [1045, 519] width 77 height 22
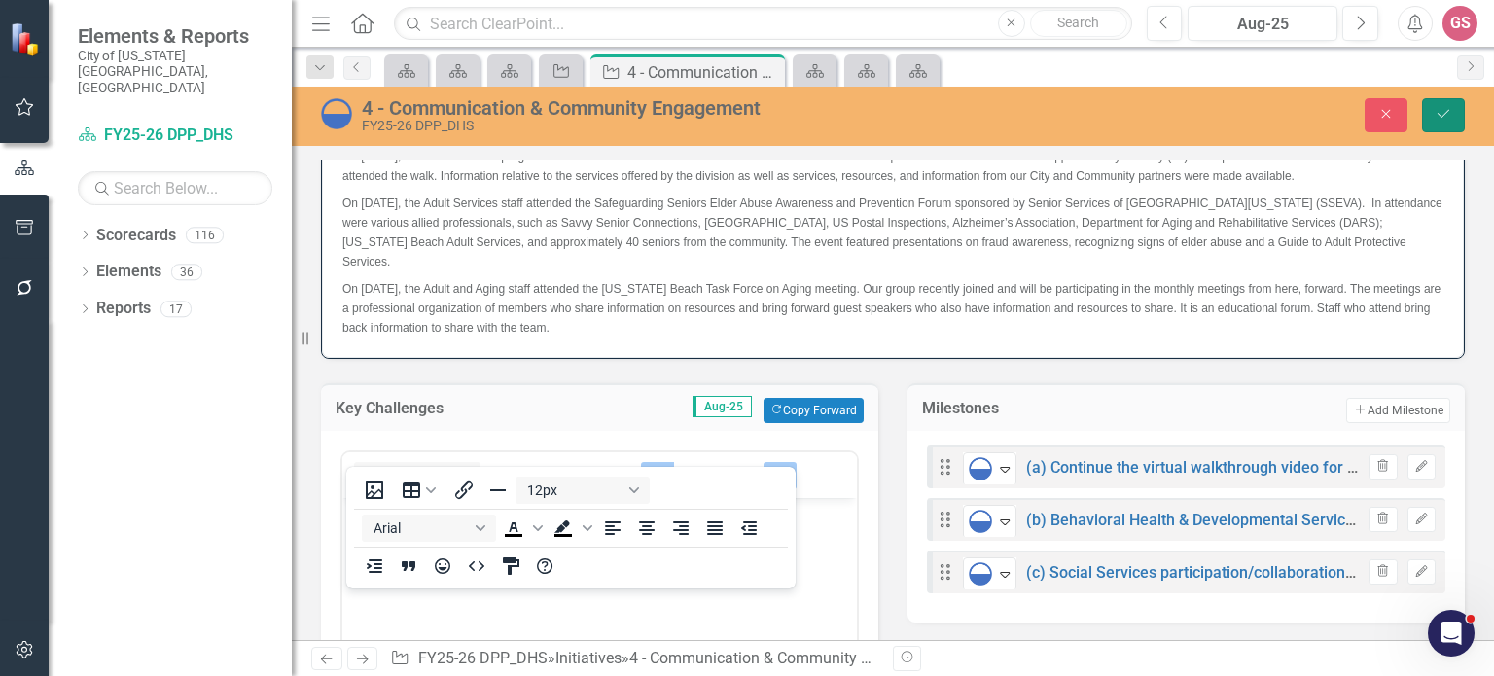
click at [1443, 101] on button "Save" at bounding box center [1443, 115] width 43 height 34
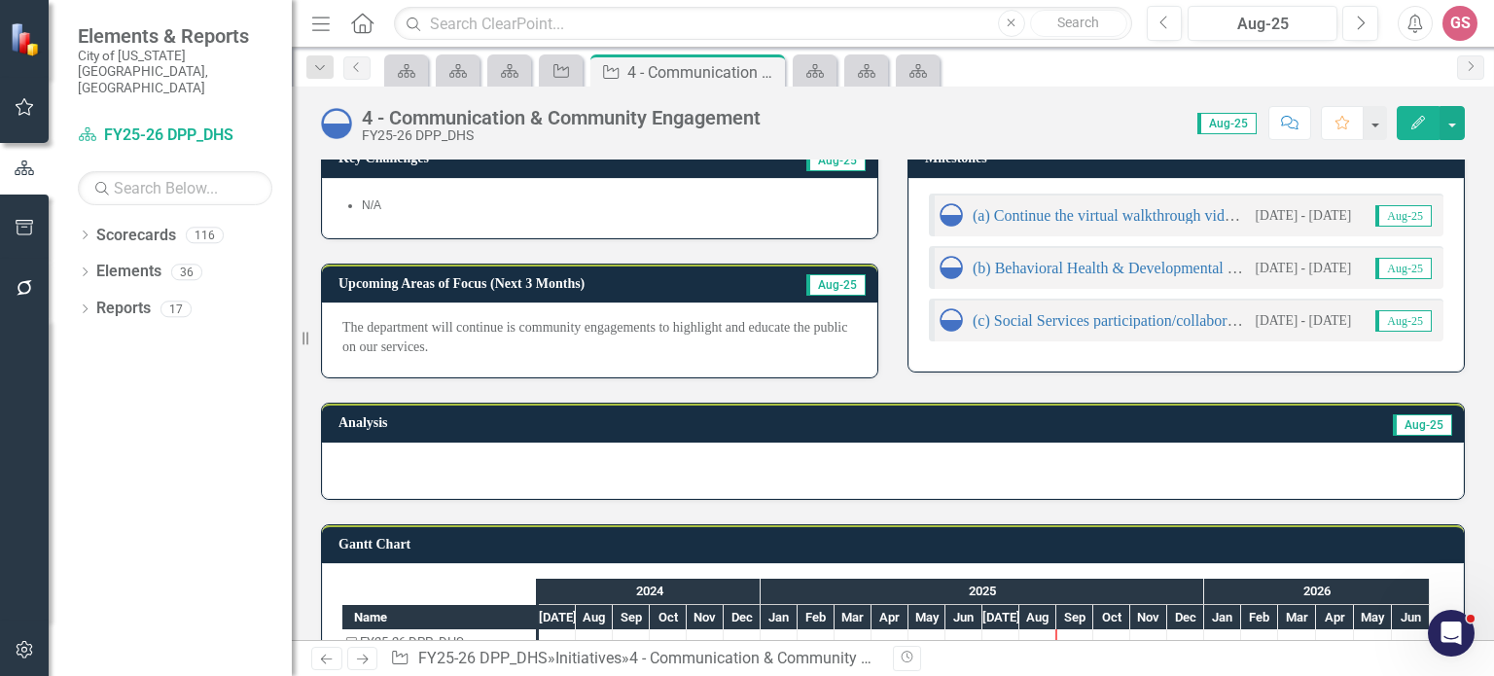
scroll to position [483, 0]
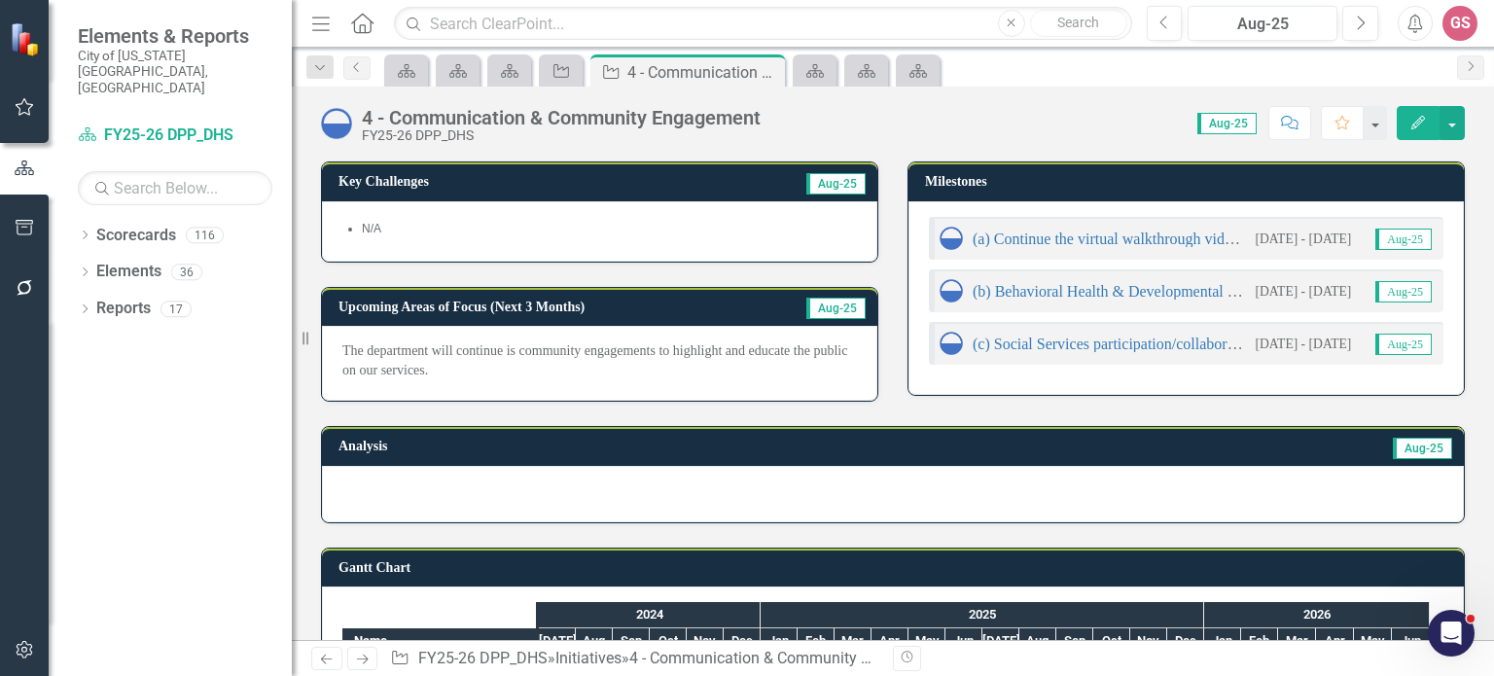
click at [414, 357] on div "The department will continue is community engagements to highlight and educate …" at bounding box center [599, 363] width 555 height 75
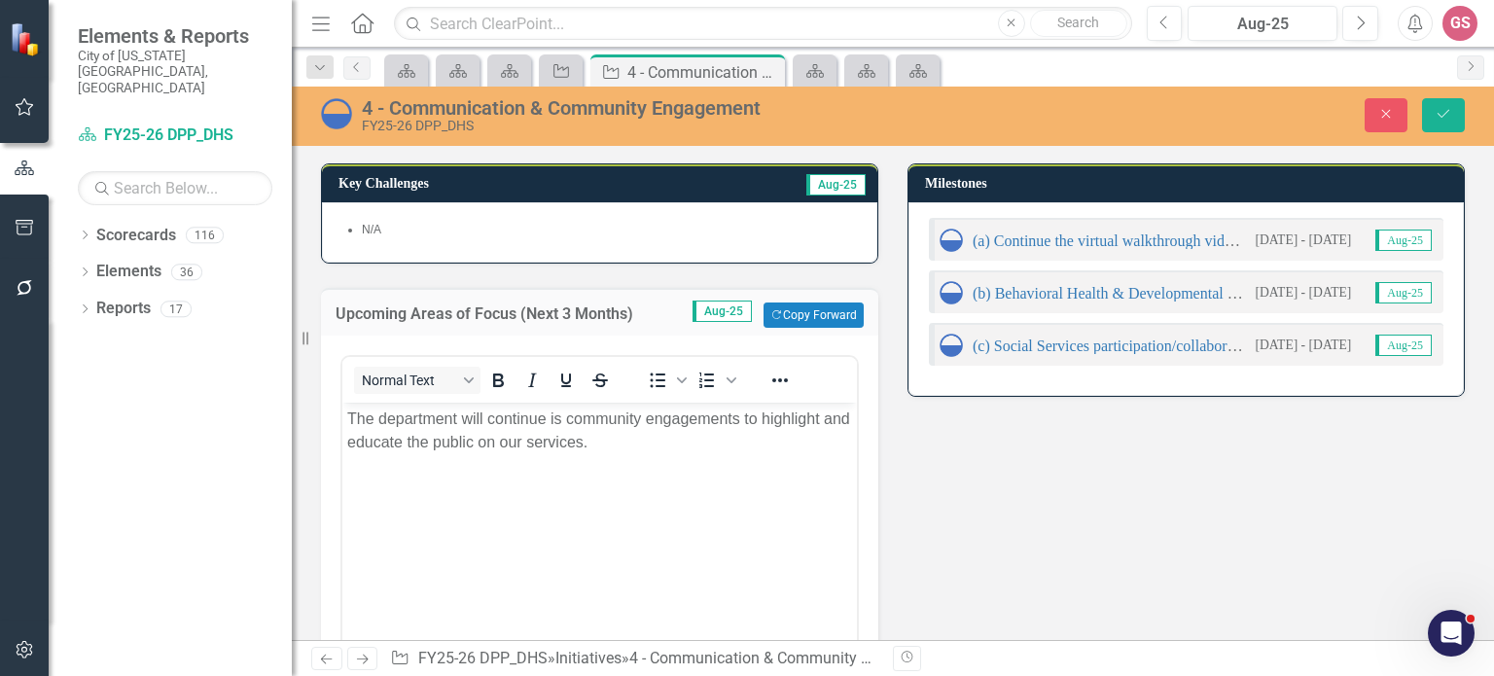
scroll to position [0, 0]
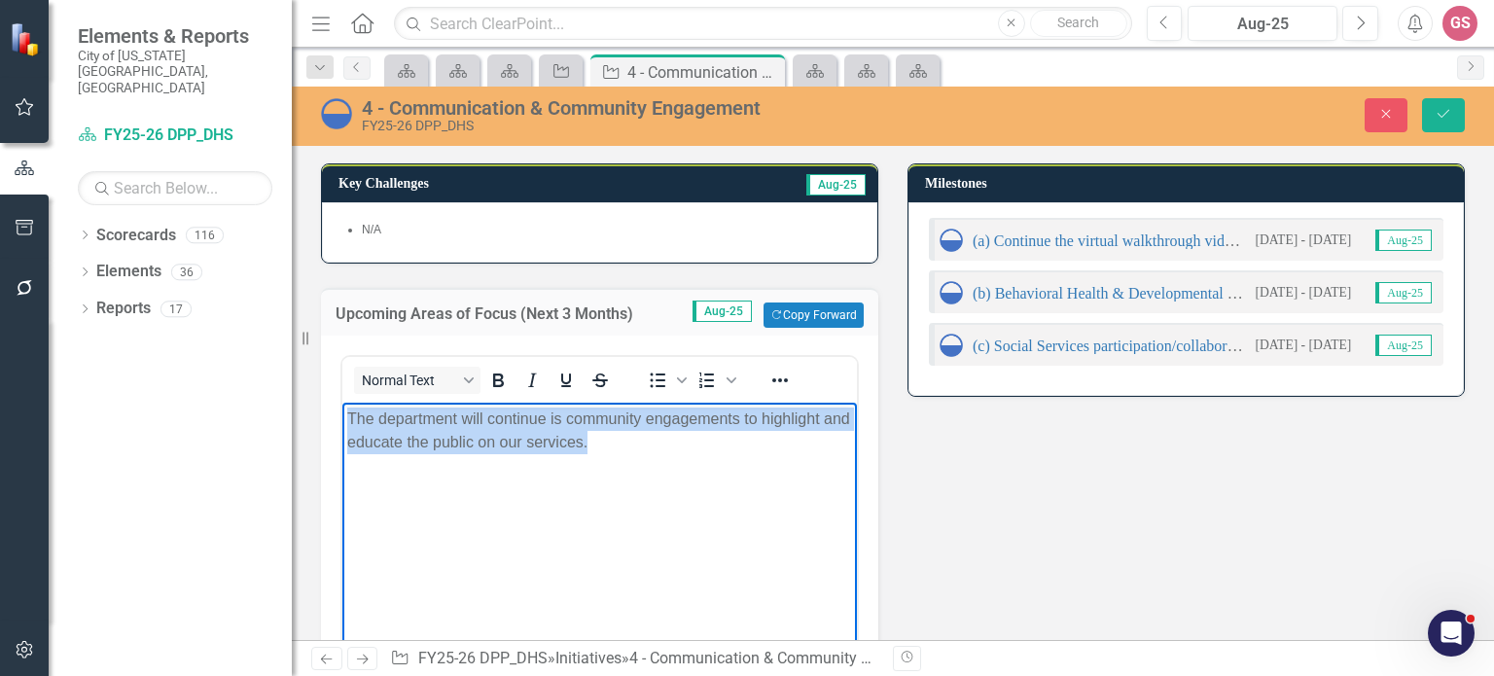
drag, startPoint x: 624, startPoint y: 445, endPoint x: 334, endPoint y: 423, distance: 291.6
click at [342, 423] on html "The department will continue is community engagements to highlight and educate …" at bounding box center [599, 549] width 514 height 292
click at [770, 369] on icon "Reveal or hide additional toolbar items" at bounding box center [779, 380] width 23 height 23
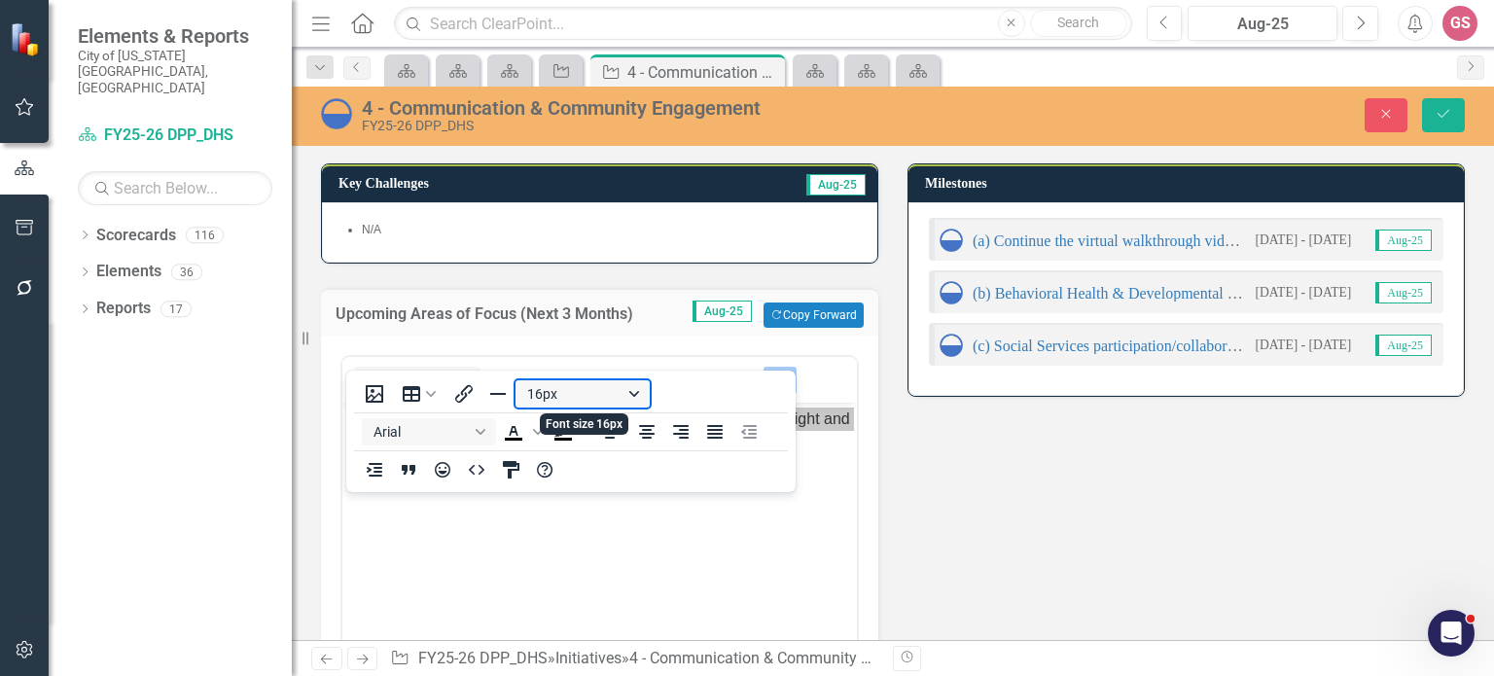
click at [581, 403] on button "16px" at bounding box center [582, 393] width 134 height 27
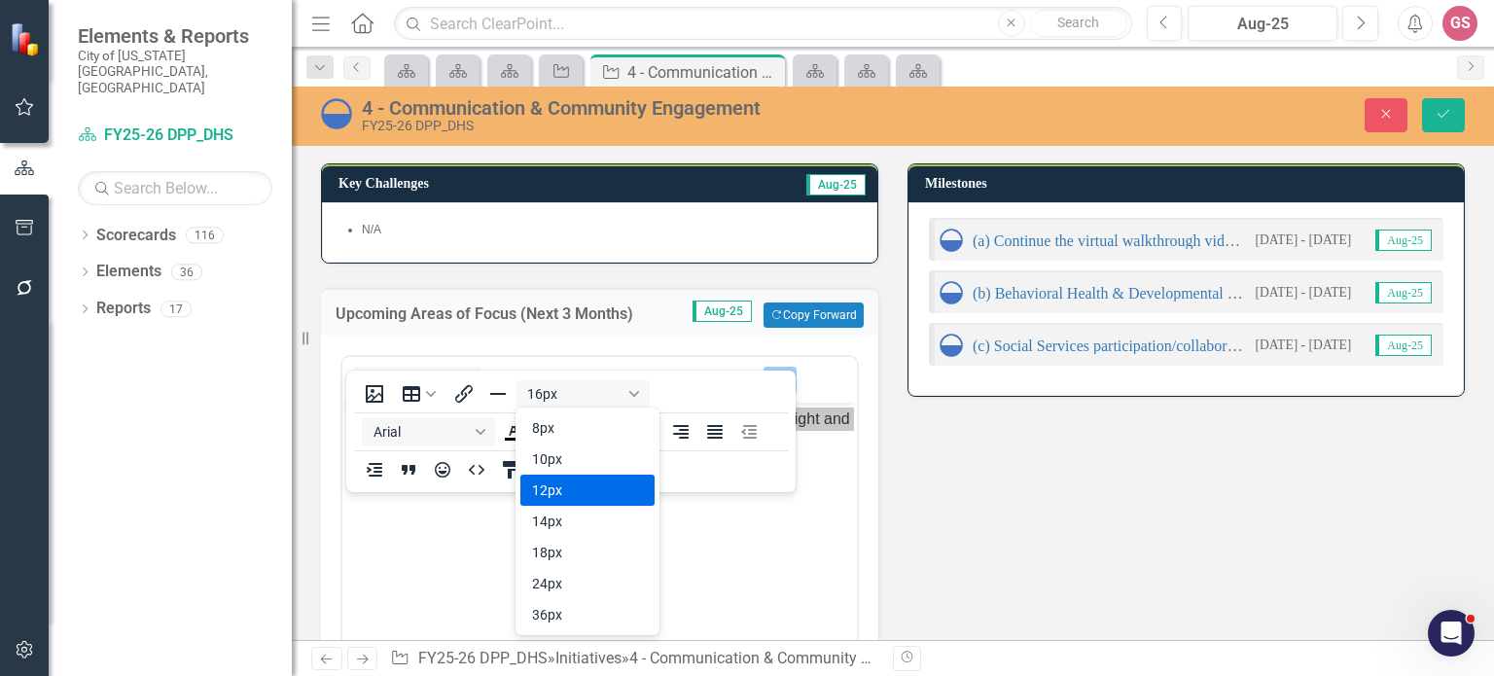
click at [574, 480] on div "12px" at bounding box center [574, 489] width 84 height 23
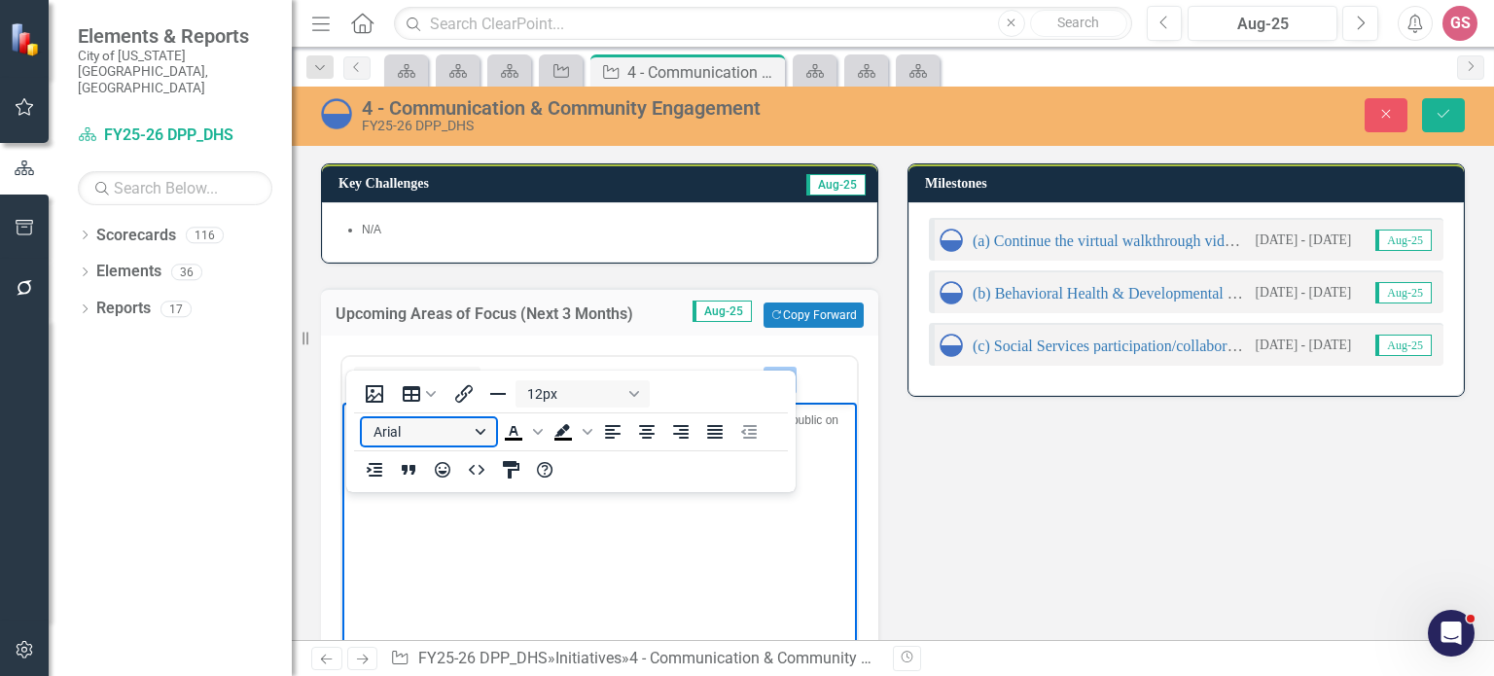
click at [474, 428] on button "Arial" at bounding box center [429, 431] width 134 height 27
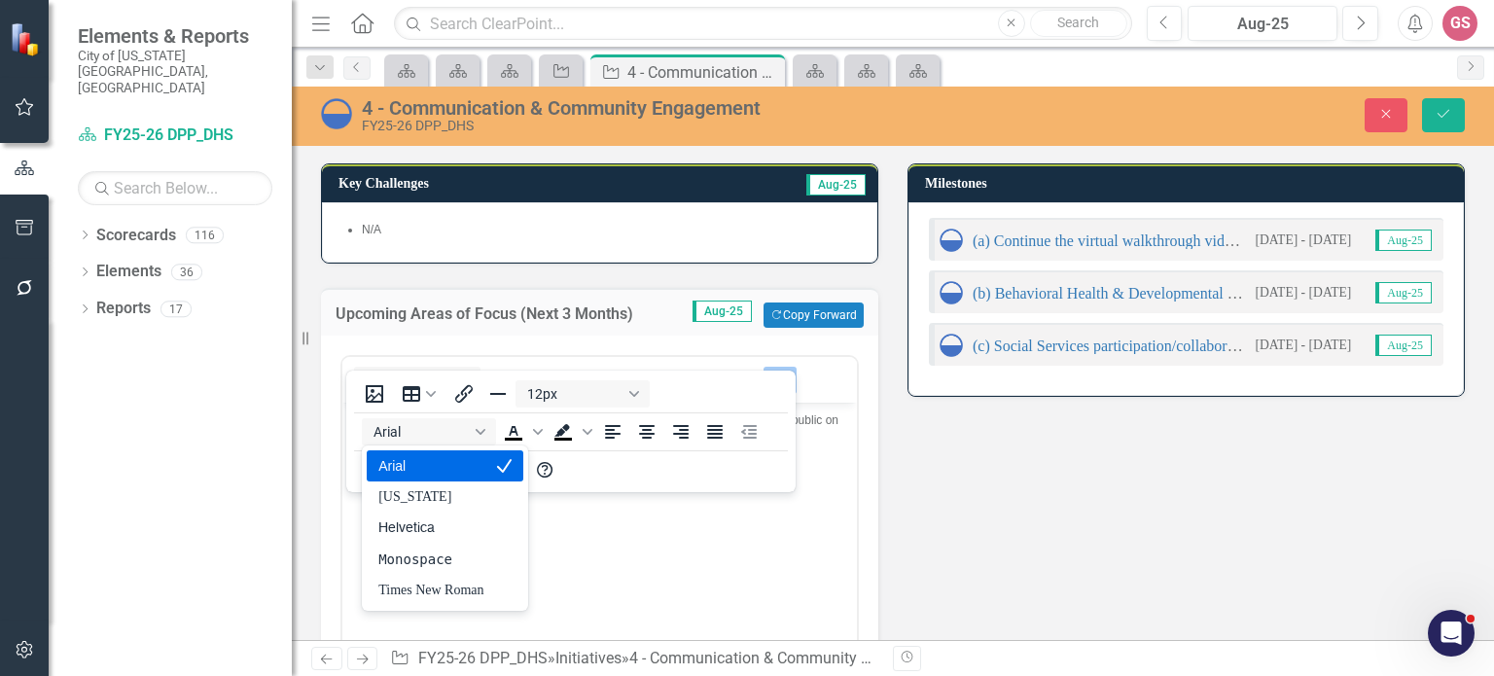
click at [426, 460] on div "Arial" at bounding box center [430, 465] width 105 height 23
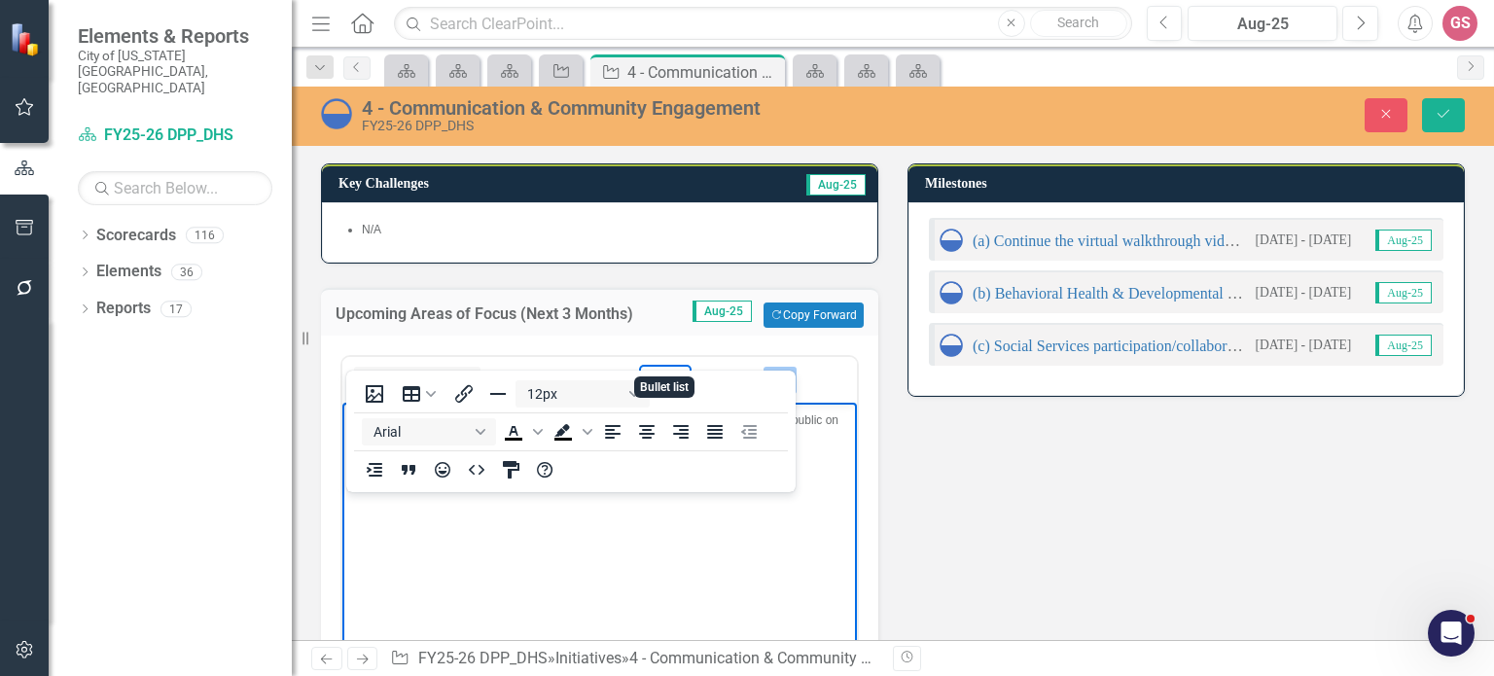
click at [649, 369] on icon "Bullet list" at bounding box center [657, 380] width 23 height 23
click at [778, 369] on icon "Reveal or hide additional toolbar items" at bounding box center [779, 380] width 23 height 23
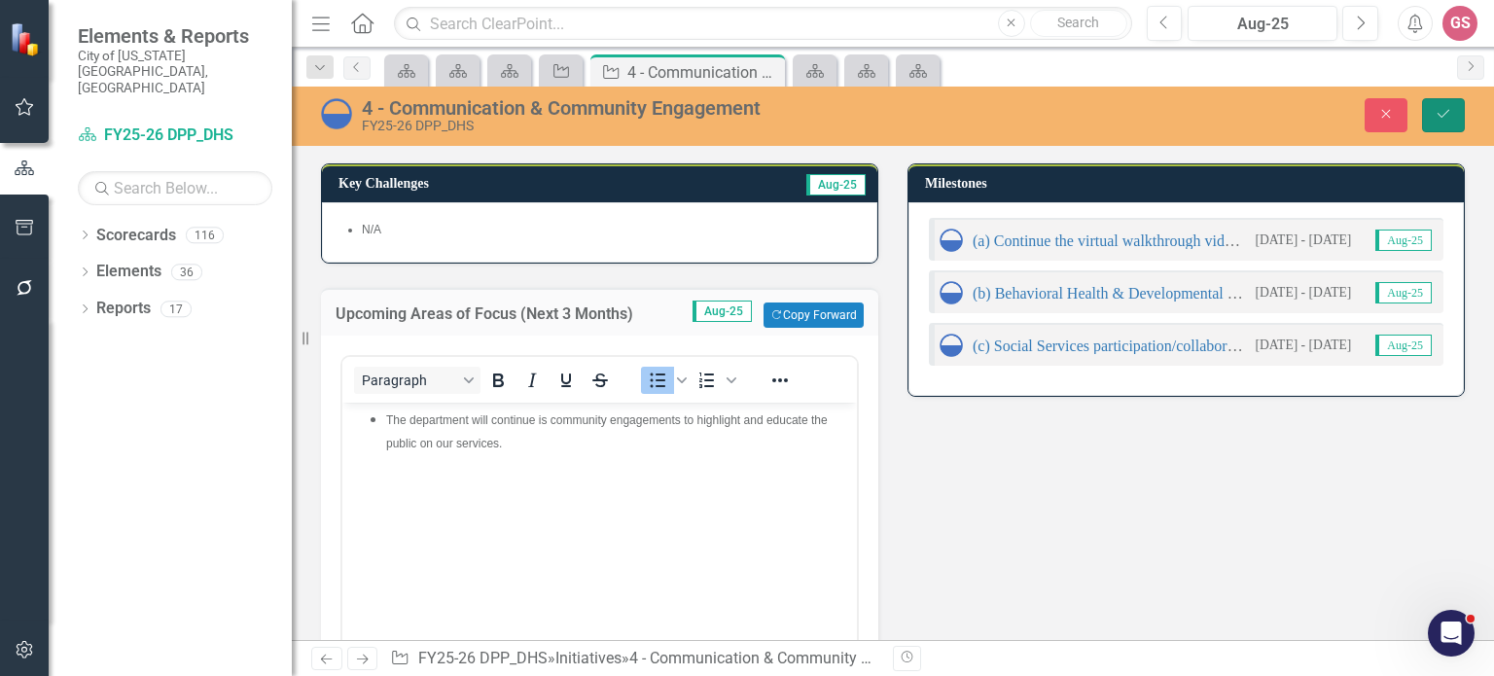
click at [1449, 114] on icon "Save" at bounding box center [1443, 114] width 18 height 14
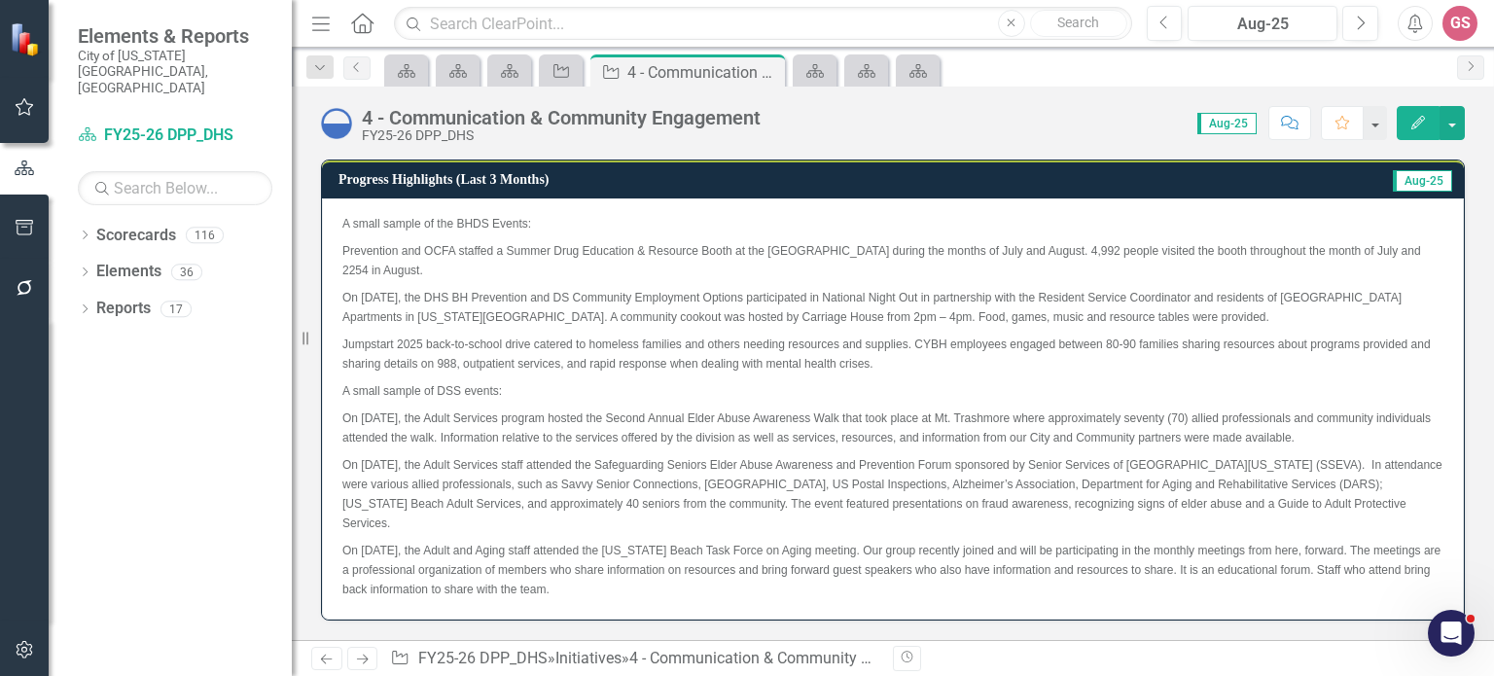
click at [517, 393] on p "A small sample of DSS events:" at bounding box center [892, 390] width 1101 height 27
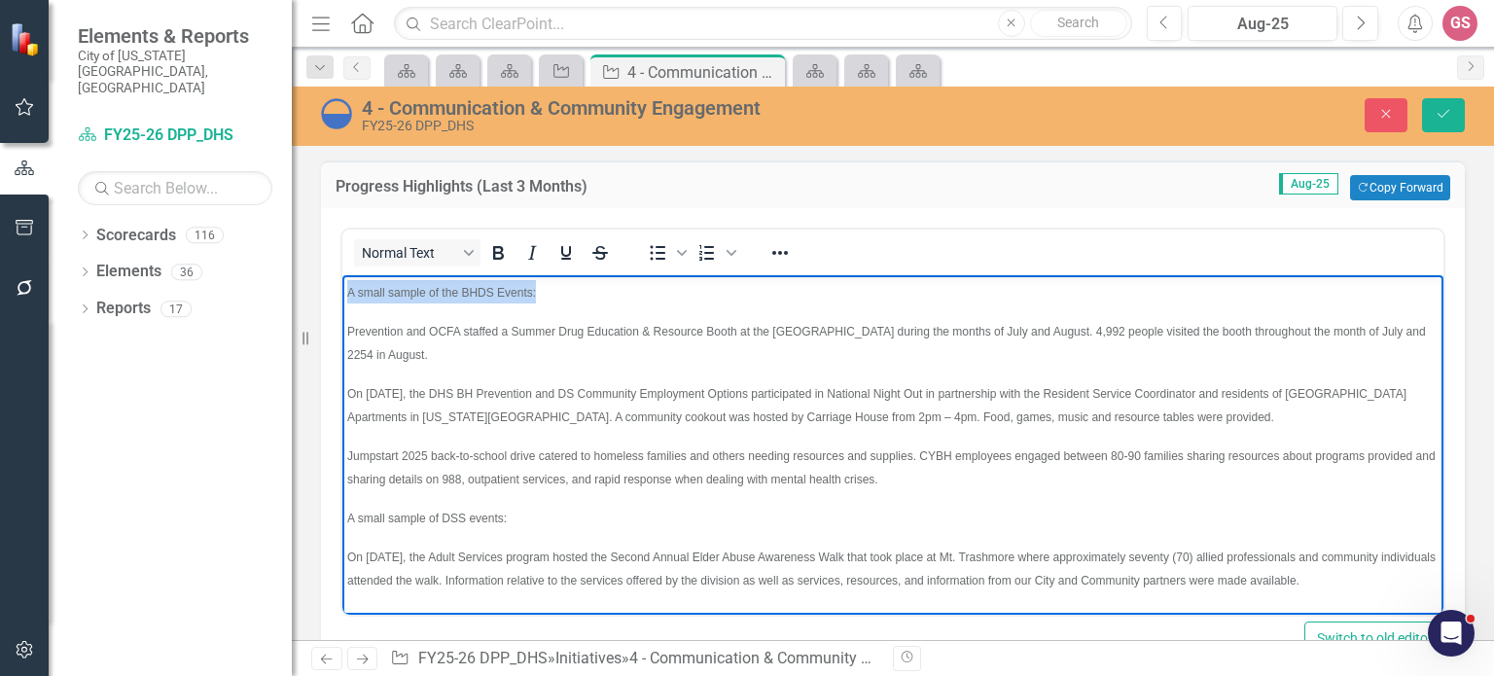
drag, startPoint x: 584, startPoint y: 300, endPoint x: 330, endPoint y: 294, distance: 254.9
click at [342, 294] on html "A small sample of the BHDS Events: Prevention and OCFA staffed a Summer Drug Ed…" at bounding box center [892, 540] width 1101 height 531
click at [494, 247] on icon "Bold" at bounding box center [498, 253] width 11 height 14
click at [568, 253] on icon "Underline" at bounding box center [566, 253] width 10 height 14
drag, startPoint x: 517, startPoint y: 525, endPoint x: 671, endPoint y: 780, distance: 297.5
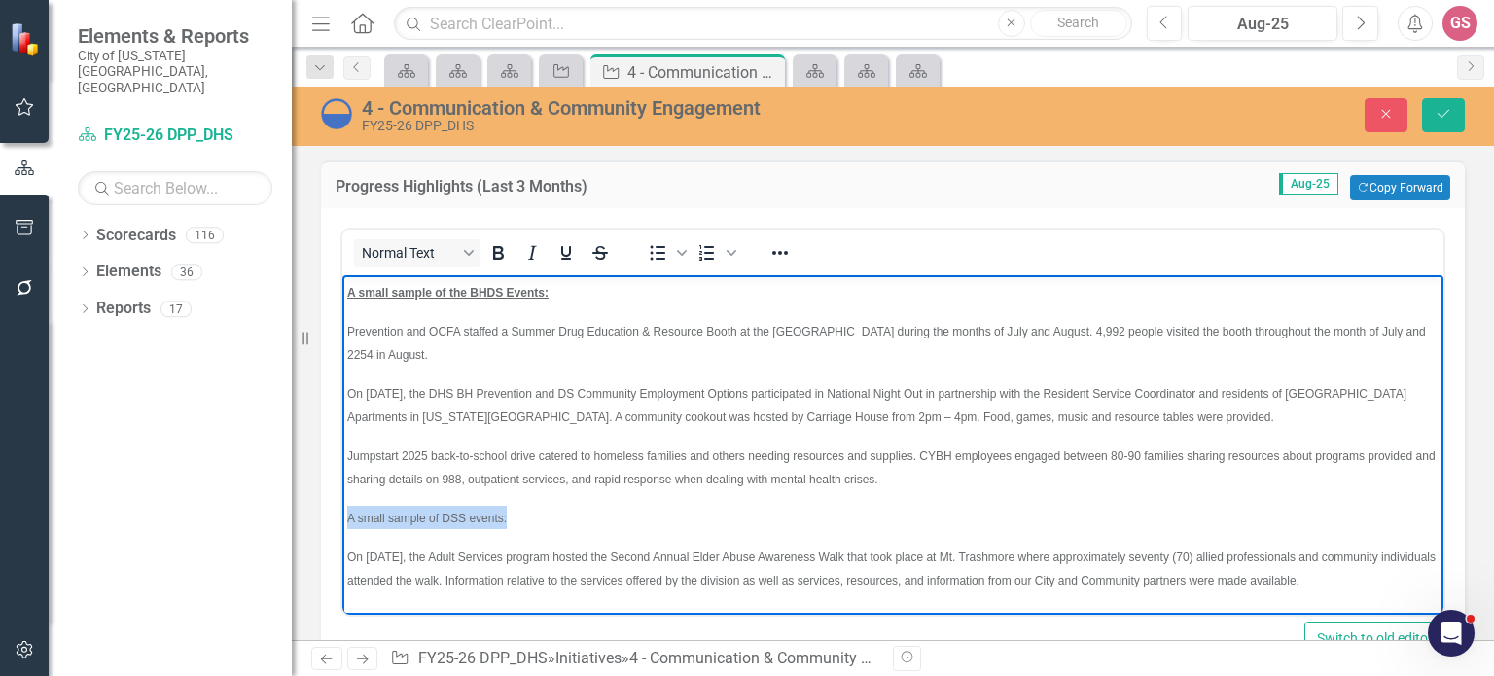
click at [342, 513] on html "A small sample of the BHDS Events: Prevention and OCFA staffed a Summer Drug Ed…" at bounding box center [892, 540] width 1101 height 531
click at [506, 244] on icon "Bold" at bounding box center [497, 252] width 23 height 23
click at [575, 255] on icon "Underline" at bounding box center [565, 252] width 23 height 23
click at [348, 335] on span "Prevention and OCFA staffed a Summer Drug Education & Resource Booth at the [GE…" at bounding box center [886, 343] width 1078 height 37
click at [655, 257] on icon "Bullet list" at bounding box center [659, 253] width 16 height 15
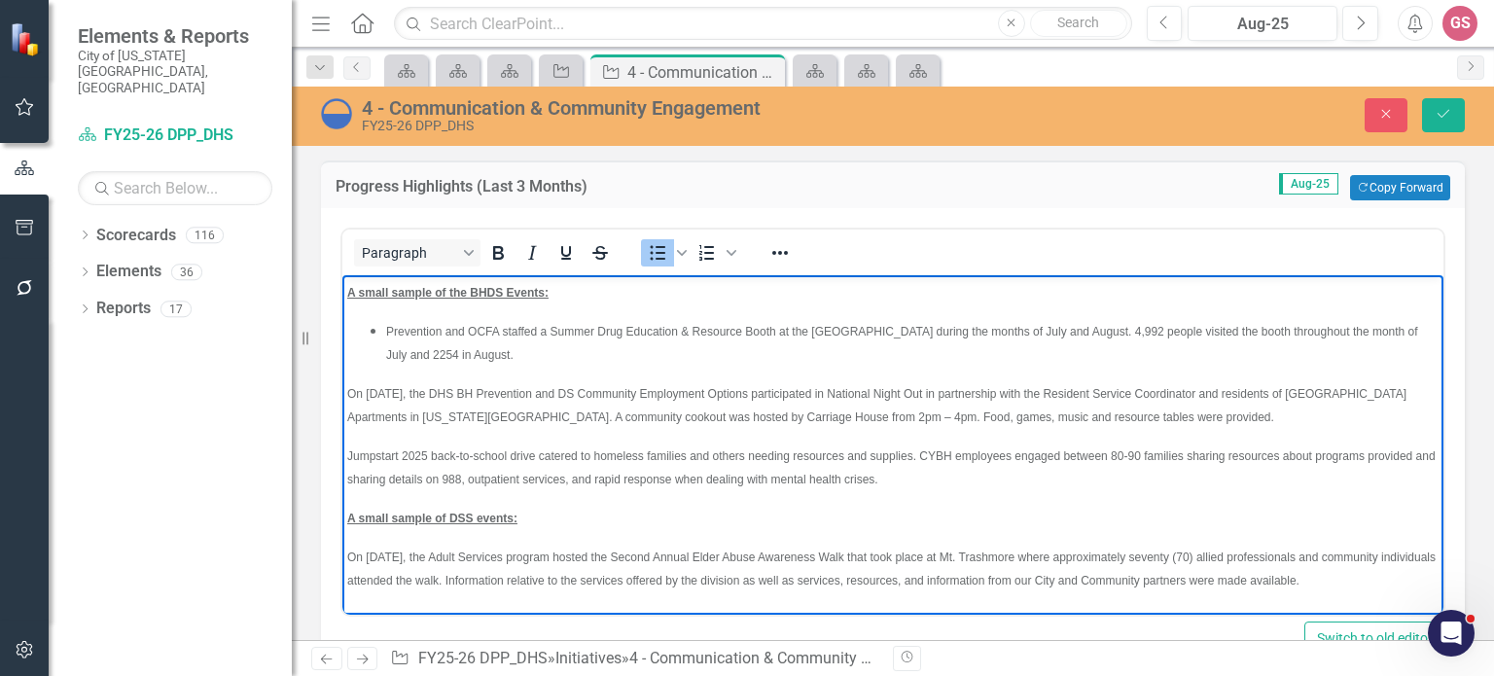
click at [351, 393] on span "On [DATE], the DHS BH Prevention and DS Community Employment Options participat…" at bounding box center [876, 405] width 1059 height 37
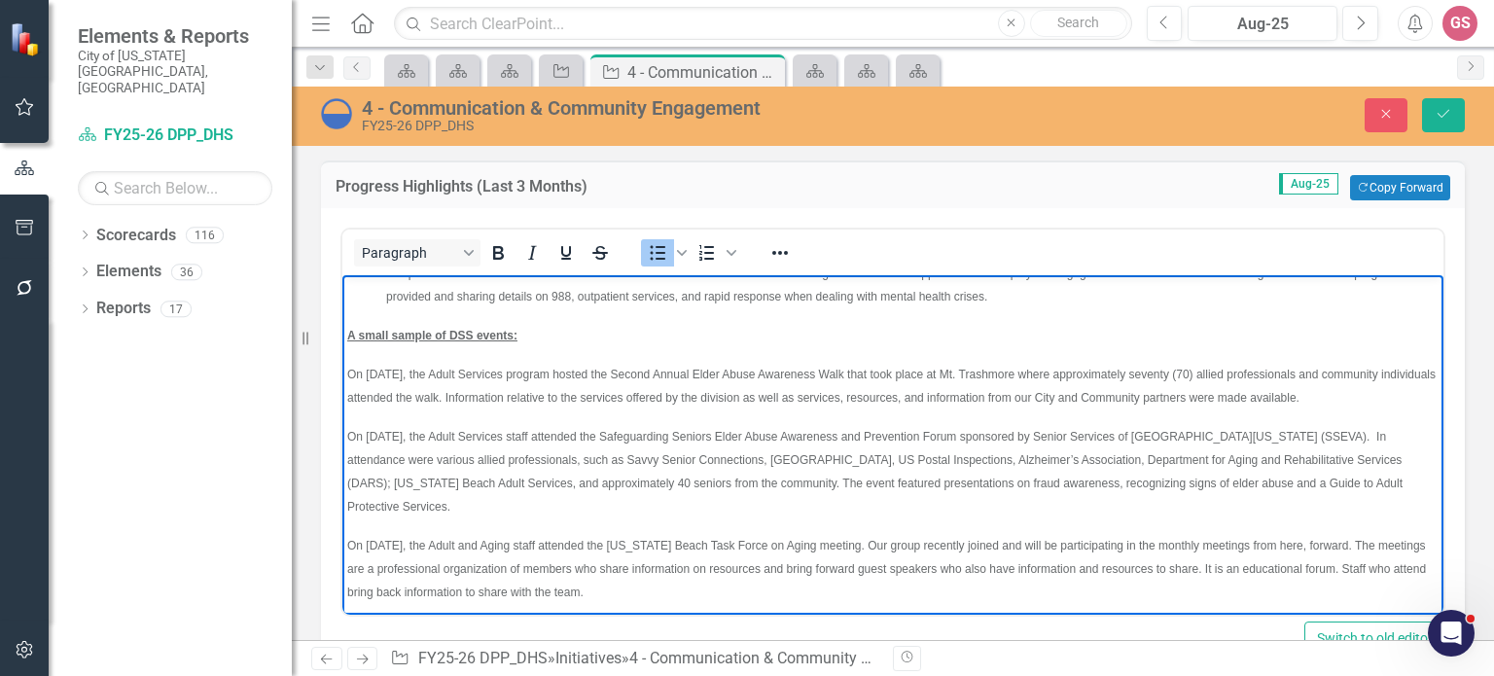
scroll to position [153, 0]
drag, startPoint x: 684, startPoint y: 647, endPoint x: 343, endPoint y: 372, distance: 437.1
click at [343, 372] on body "A small sample of the BHDS Events: Prevention and OCFA staffed a Summer Drug Ed…" at bounding box center [892, 373] width 1101 height 500
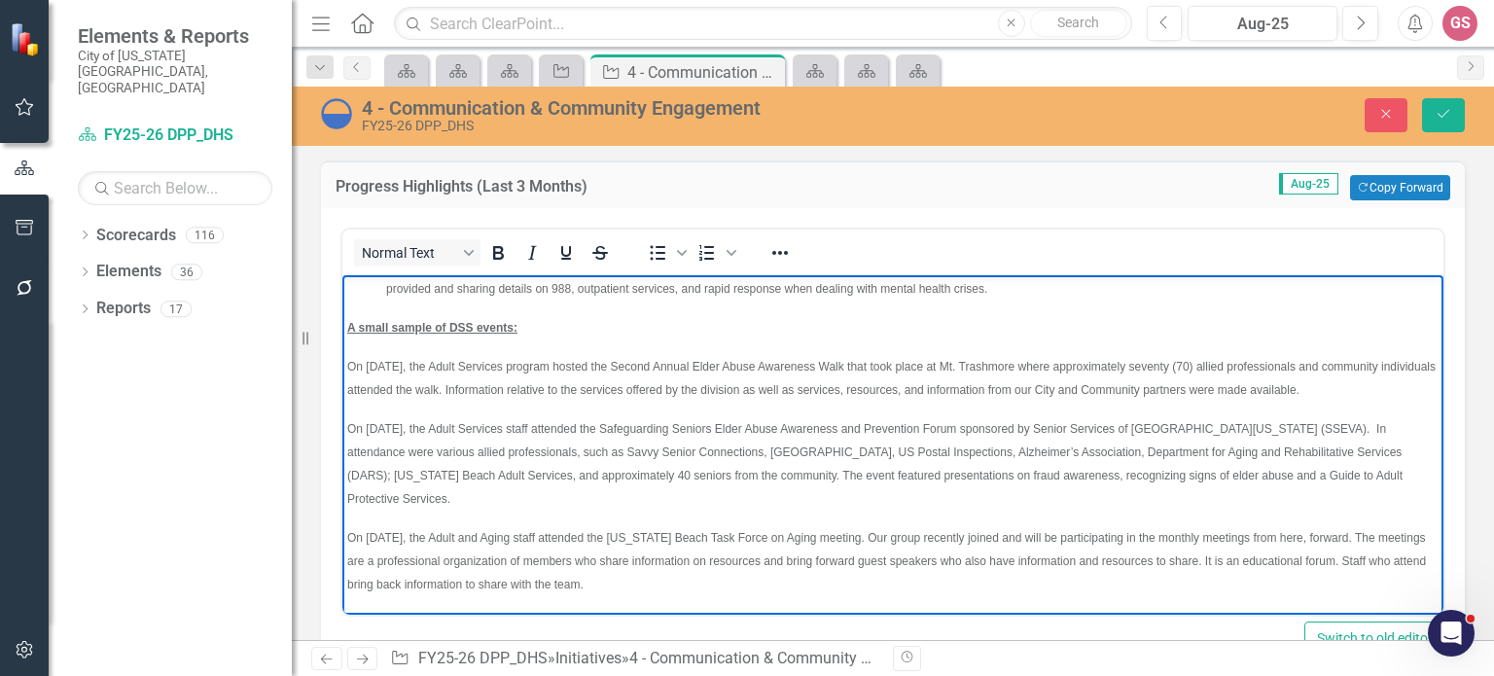
scroll to position [159, 0]
drag, startPoint x: 642, startPoint y: 586, endPoint x: 342, endPoint y: 371, distance: 368.6
click at [342, 371] on body "A small sample of the BHDS Events: Prevention and OCFA staffed a Summer Drug Ed…" at bounding box center [892, 366] width 1101 height 500
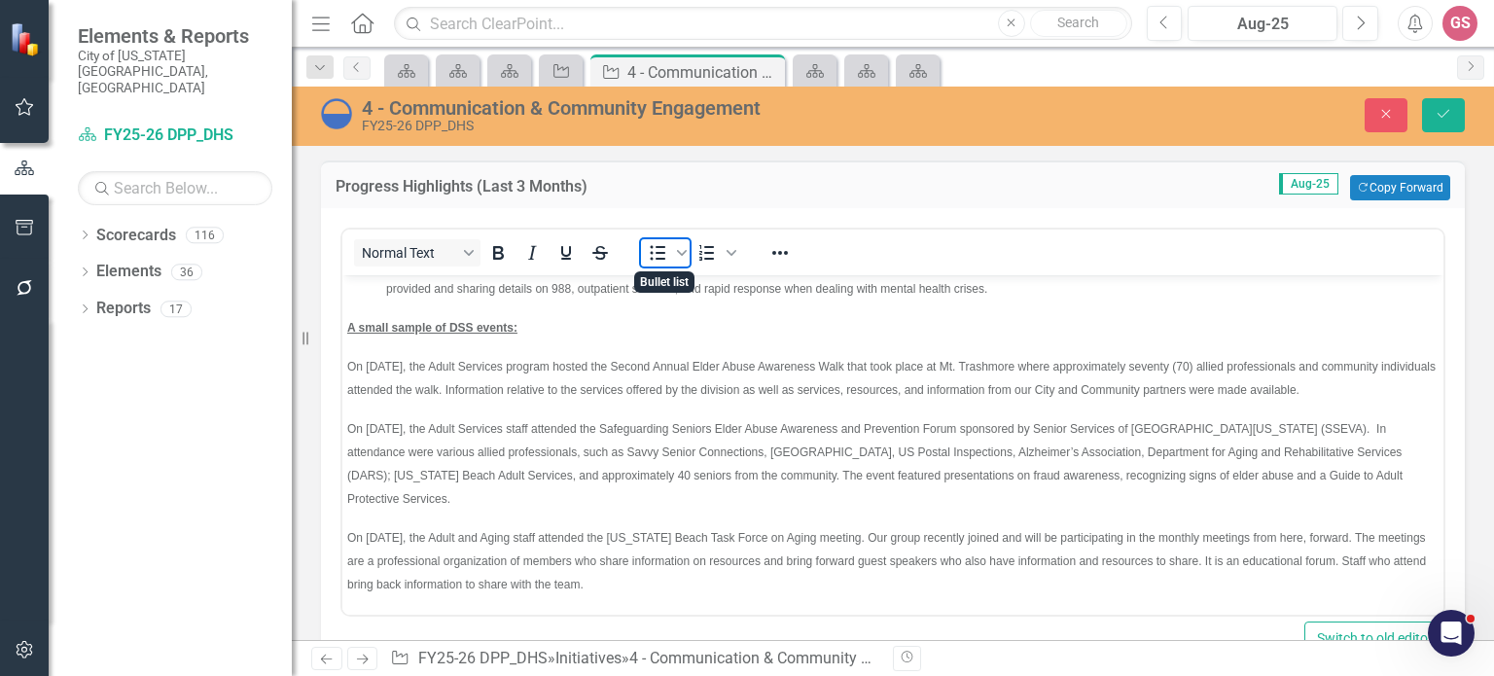
click at [652, 249] on icon "Bullet list" at bounding box center [657, 252] width 23 height 23
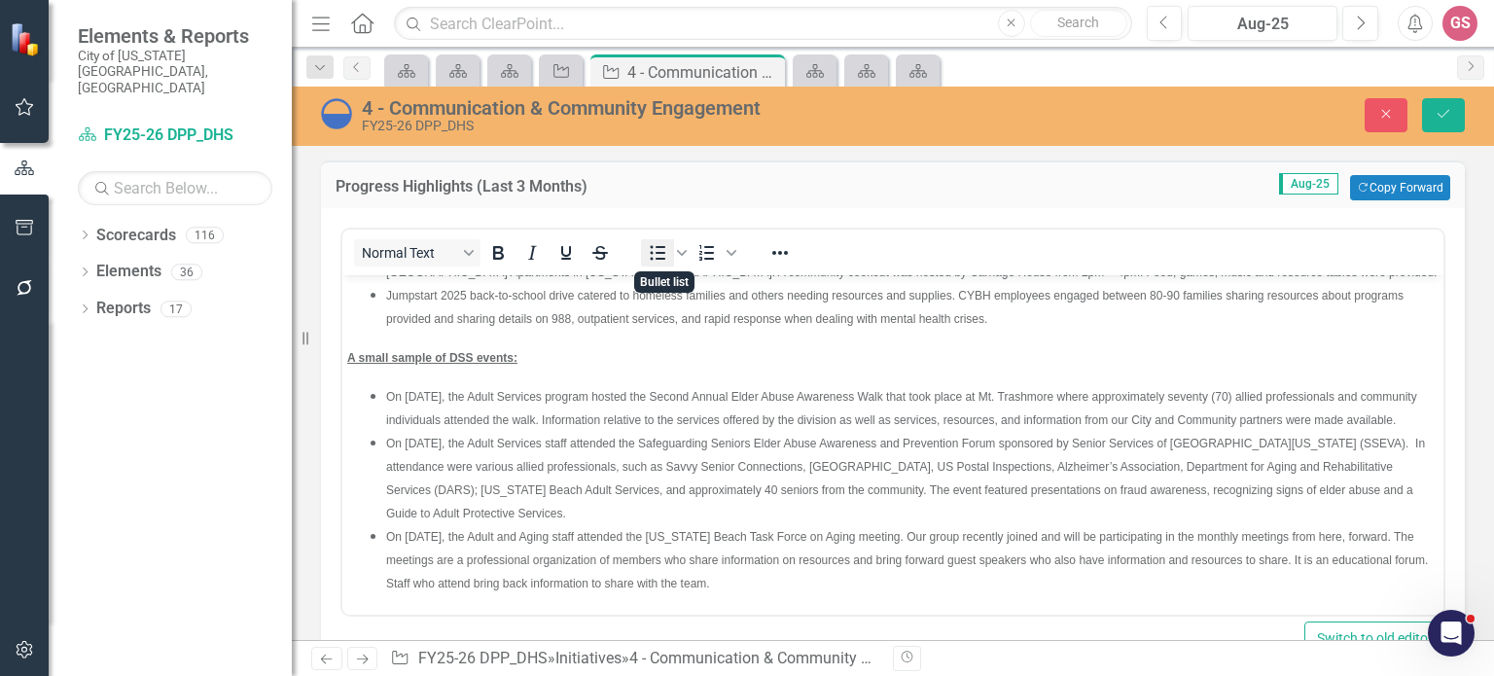
scroll to position [152, 0]
click at [1435, 112] on icon "Save" at bounding box center [1443, 114] width 18 height 14
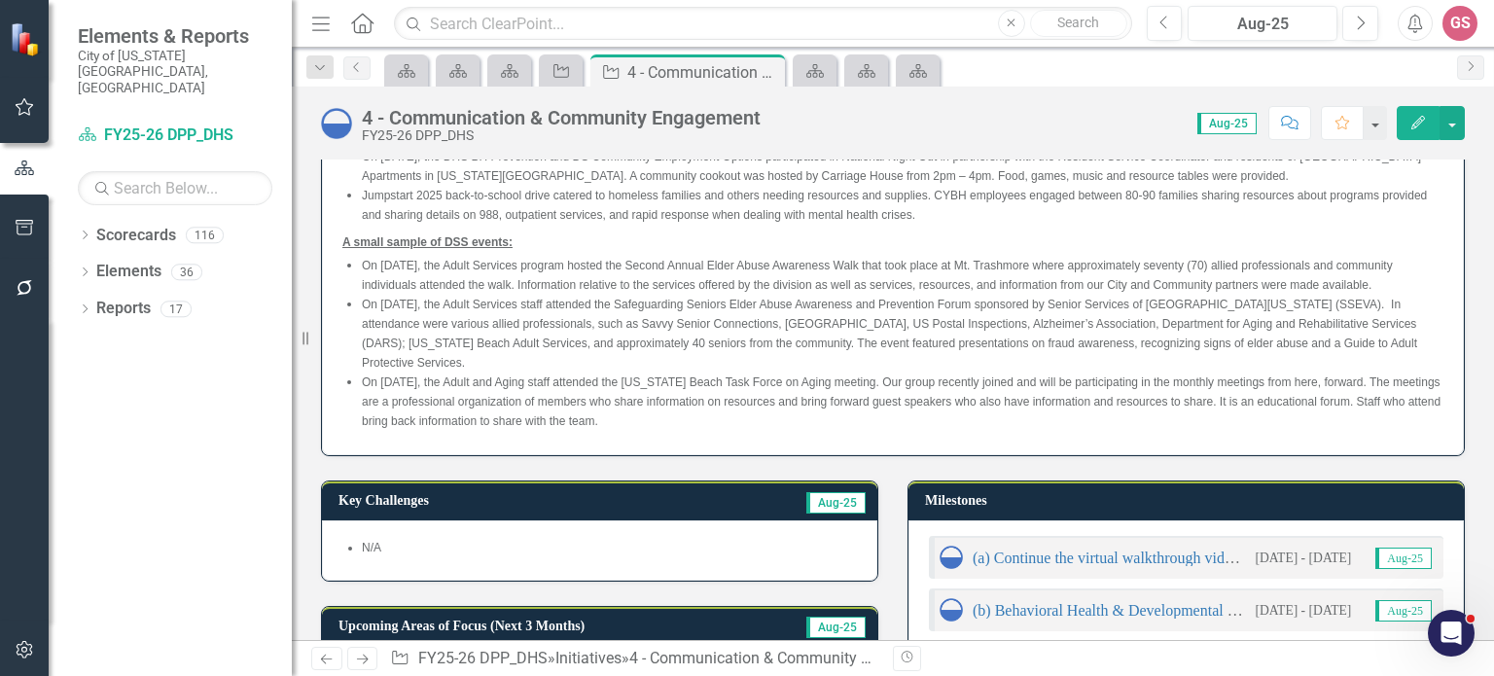
scroll to position [0, 0]
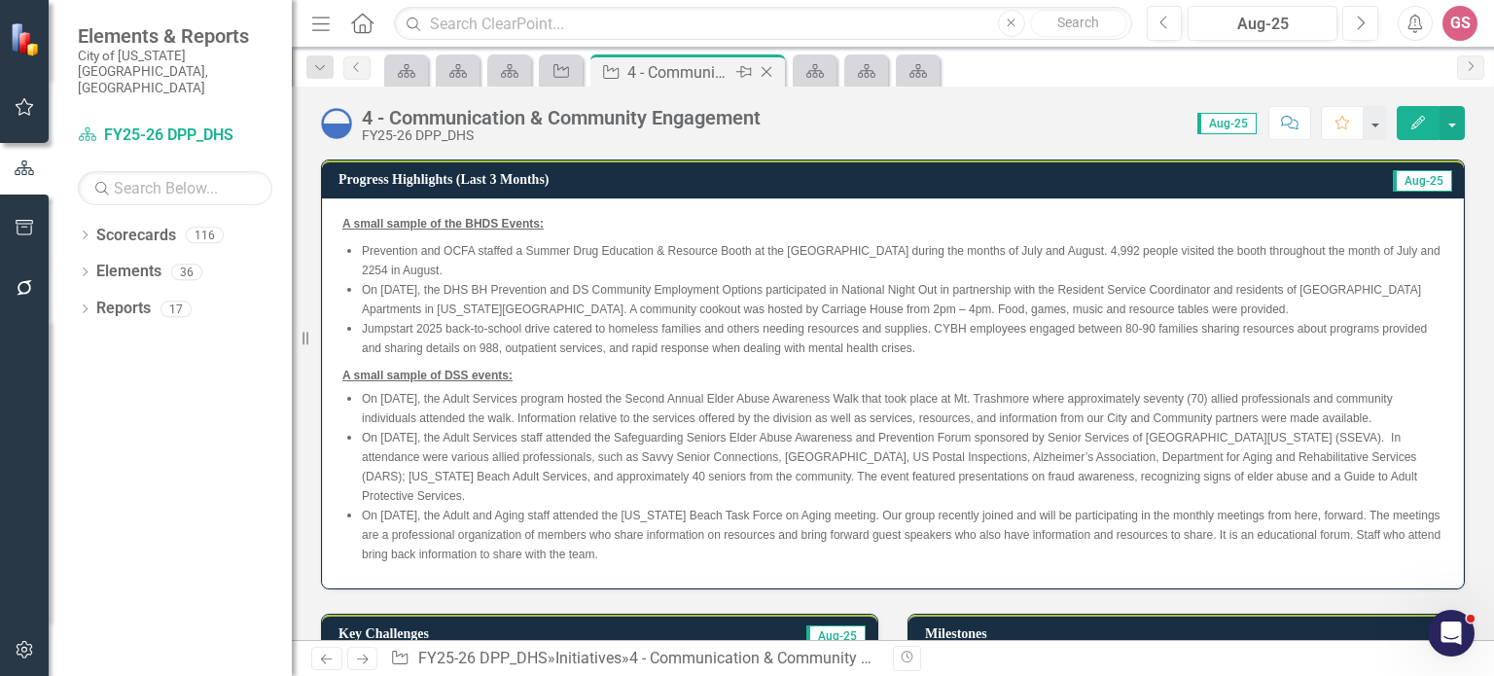
click at [771, 68] on div "Close" at bounding box center [768, 72] width 24 height 24
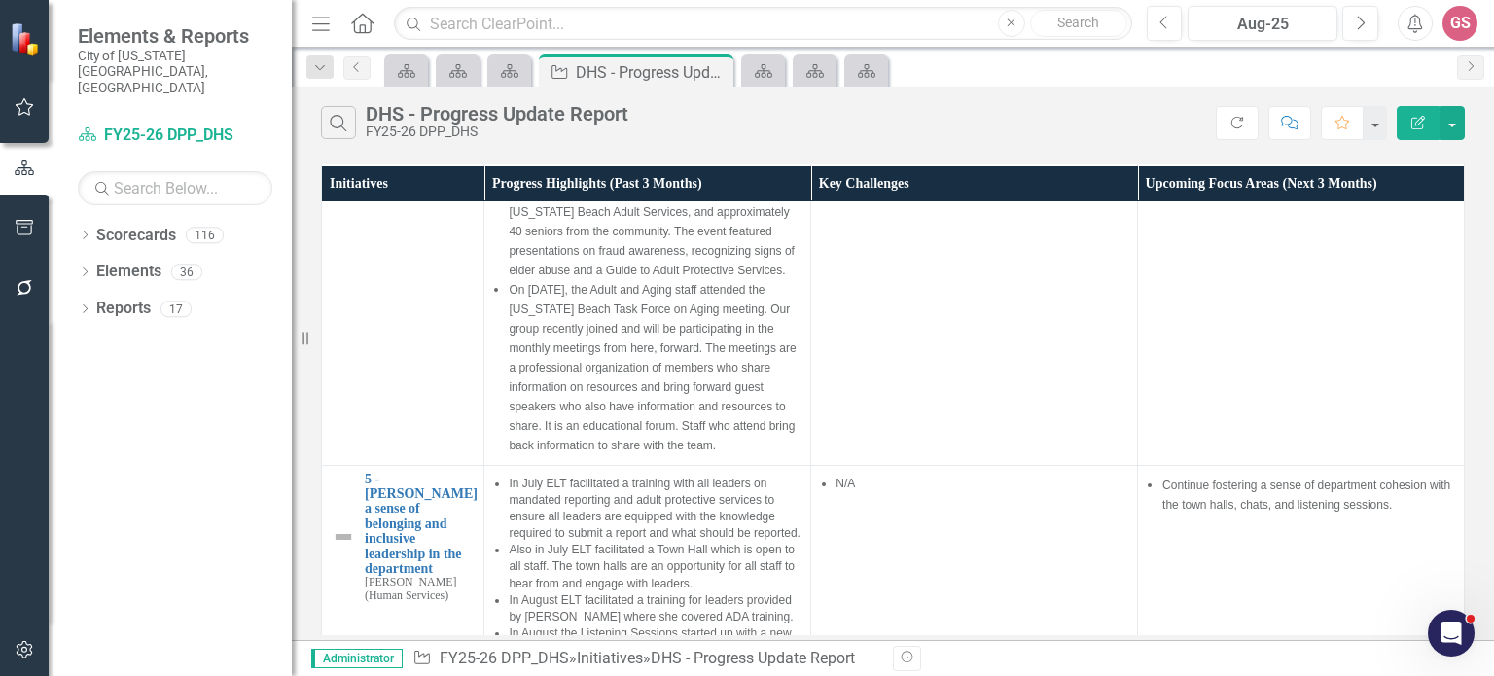
scroll to position [3493, 0]
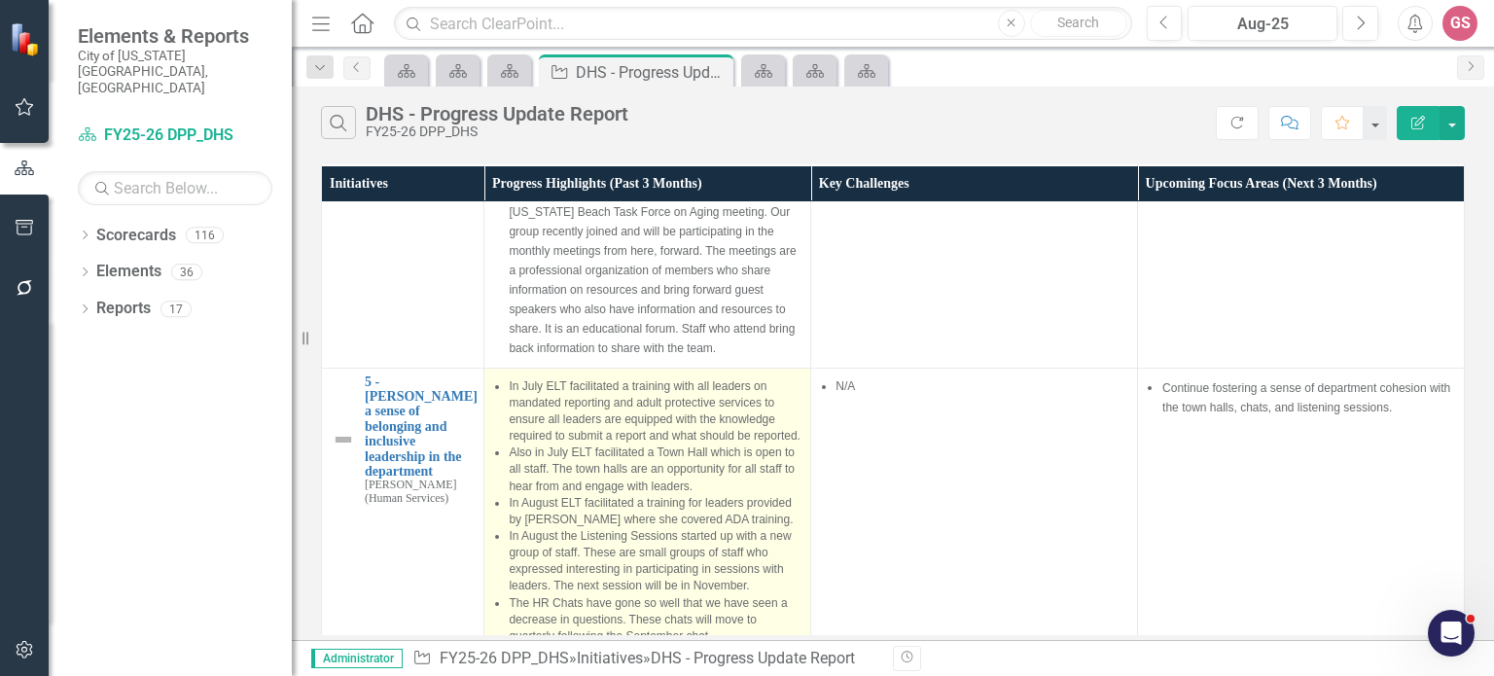
click at [615, 445] on span "Also in July ELT facilitated a Town Hall which is open to all staff. The town h…" at bounding box center [652, 468] width 286 height 47
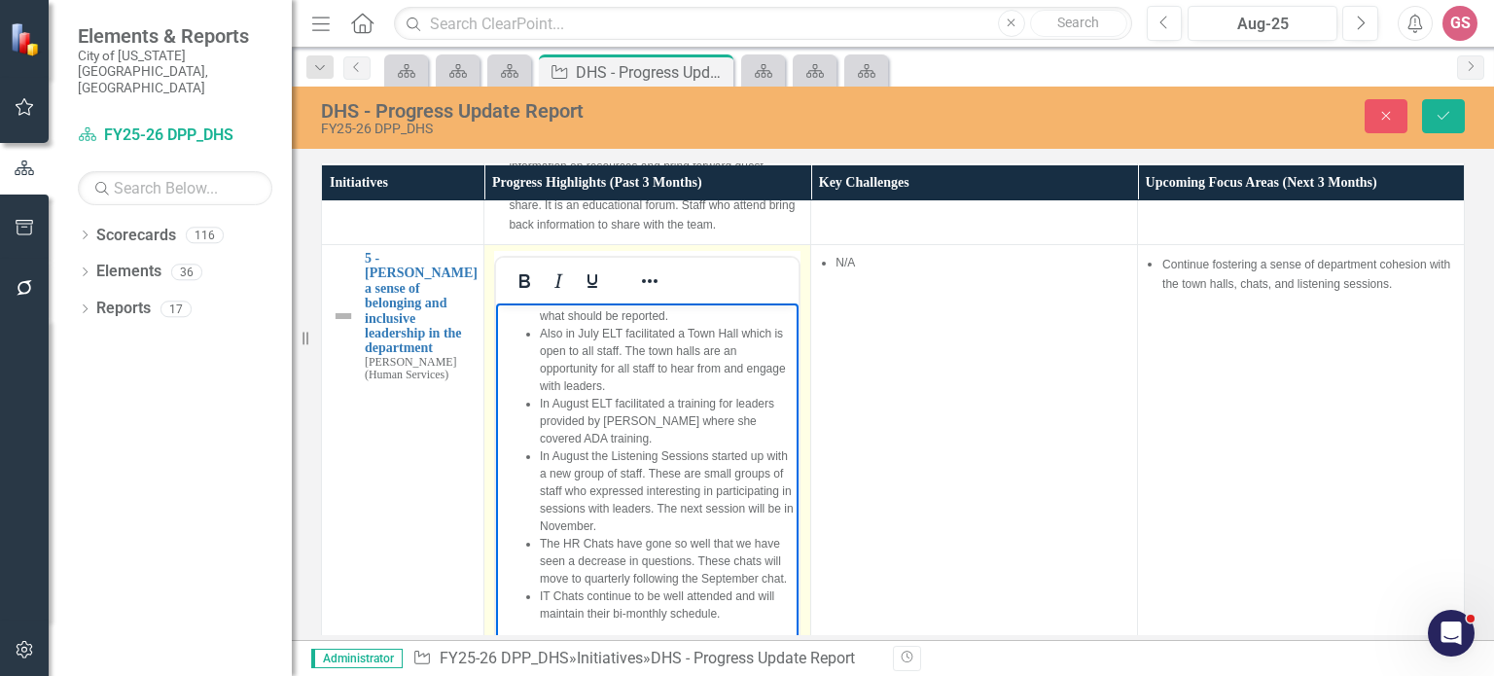
scroll to position [0, 0]
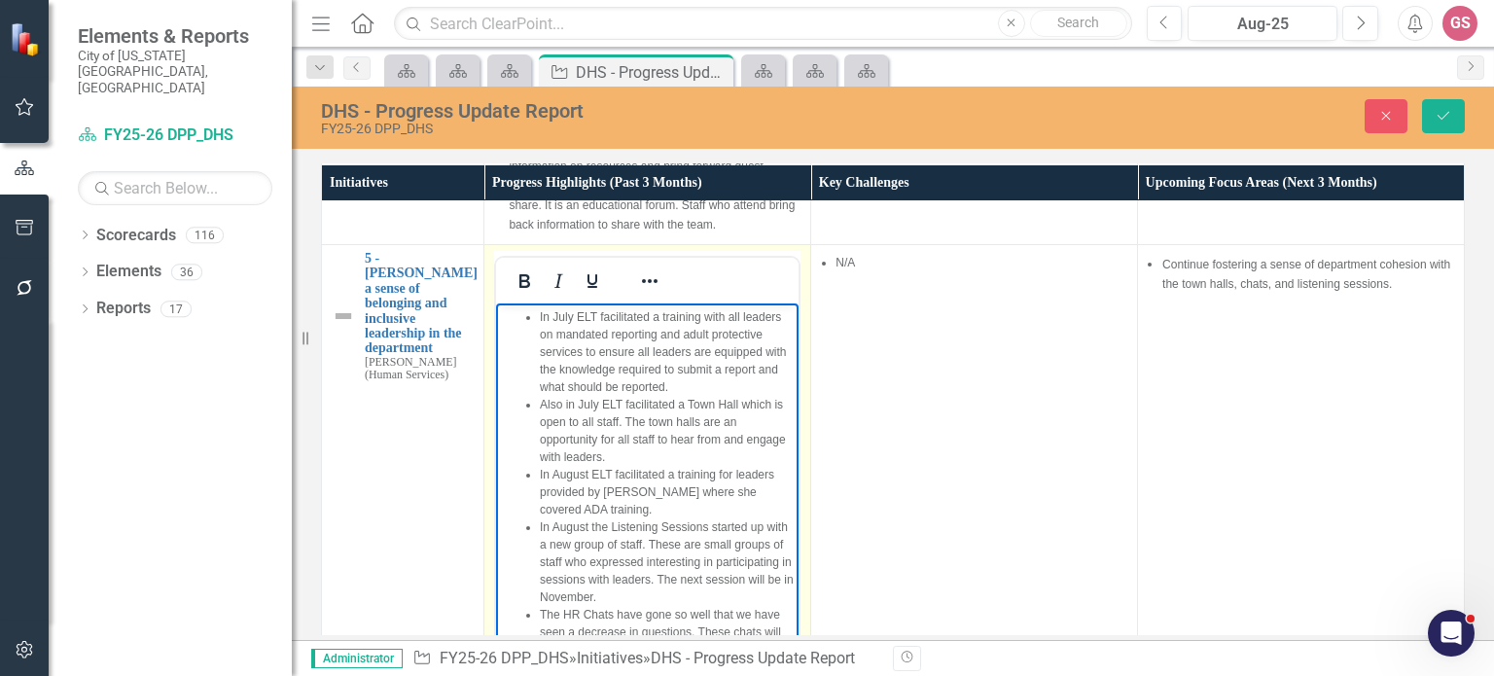
drag, startPoint x: 730, startPoint y: 615, endPoint x: 433, endPoint y: 274, distance: 452.1
click at [496, 303] on html "In July ELT facilitated a training with all leaders on mandated reporting and a…" at bounding box center [647, 508] width 302 height 410
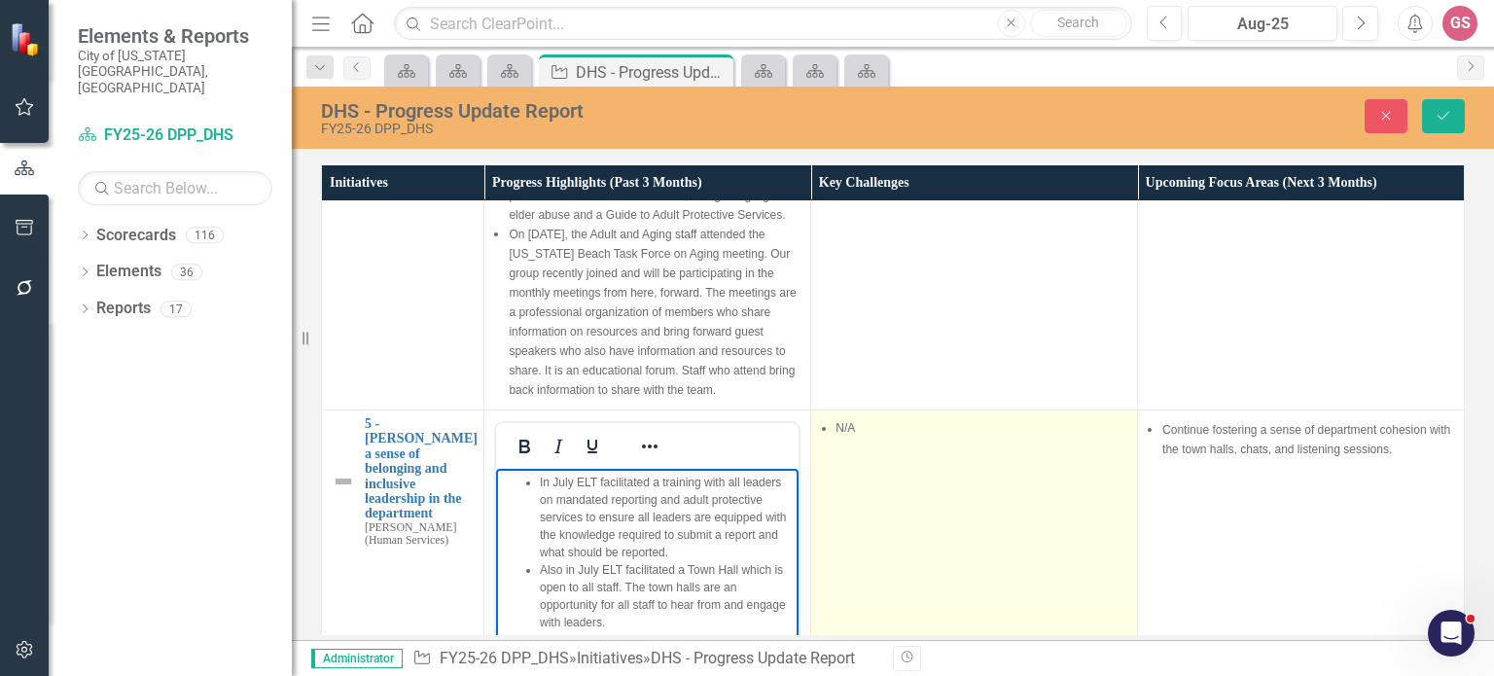
scroll to position [3360, 0]
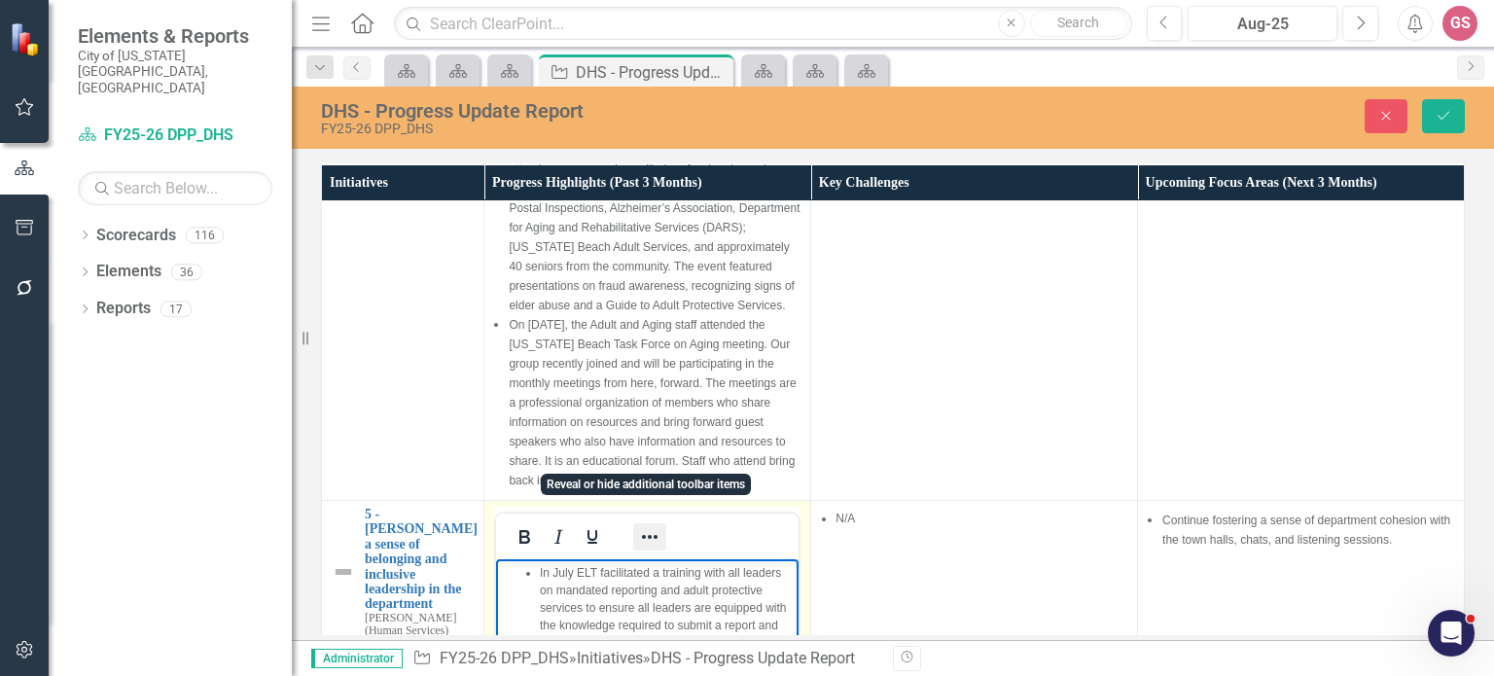
click at [644, 525] on icon "Reveal or hide additional toolbar items" at bounding box center [649, 536] width 23 height 23
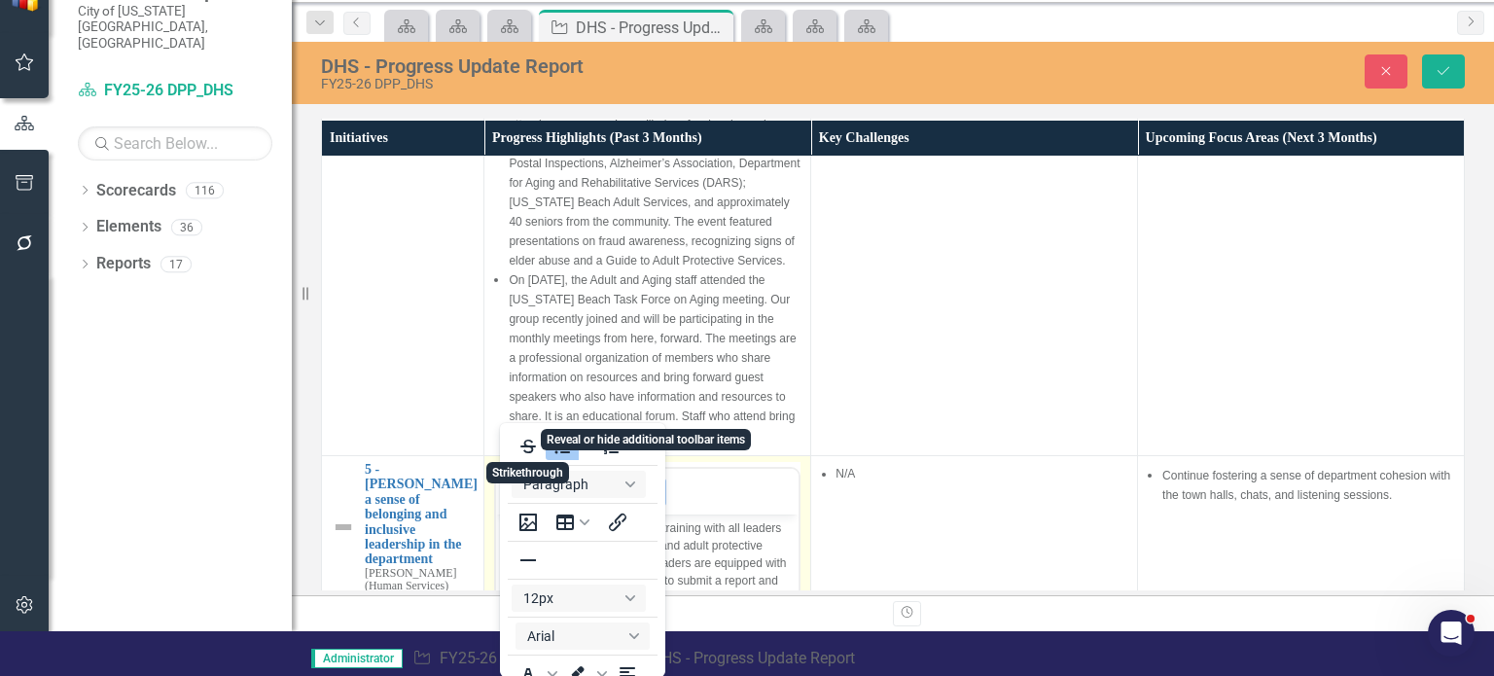
scroll to position [4, 0]
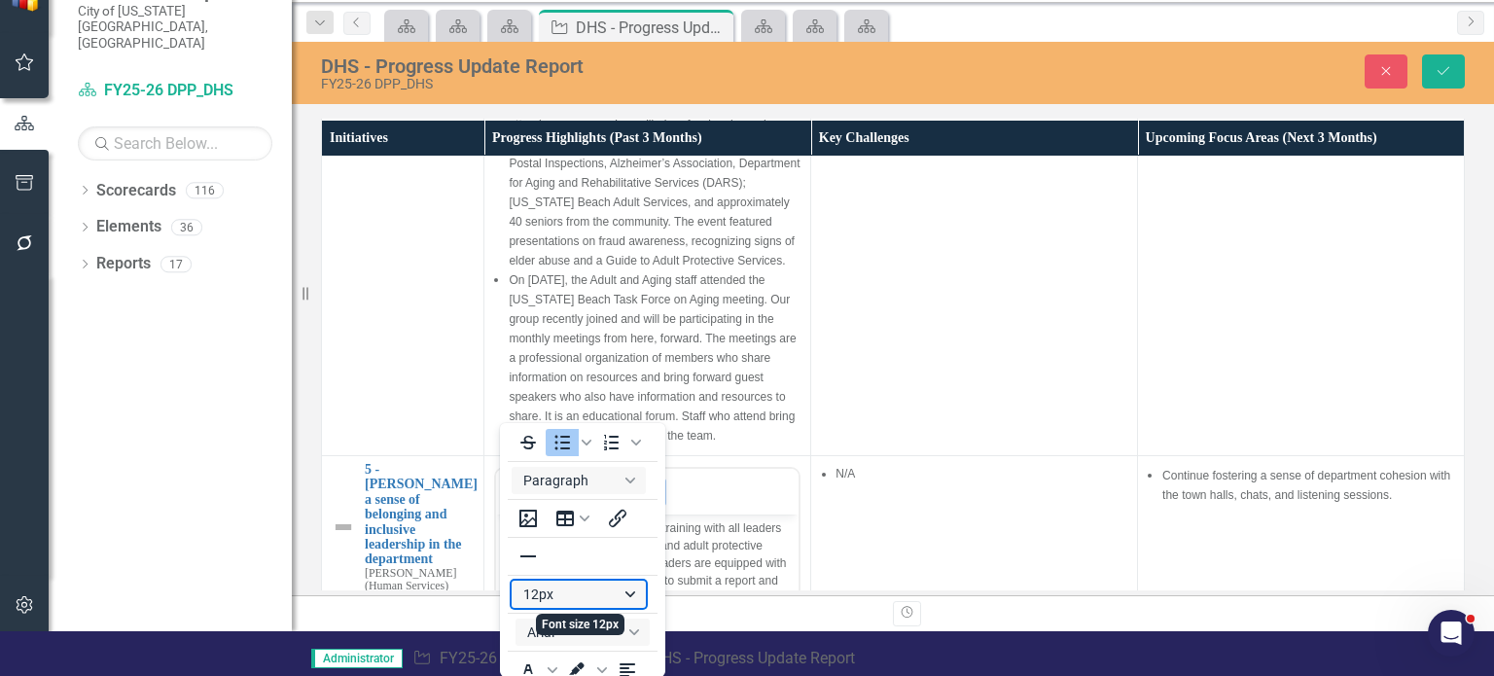
click at [593, 592] on button "12px" at bounding box center [578, 594] width 134 height 27
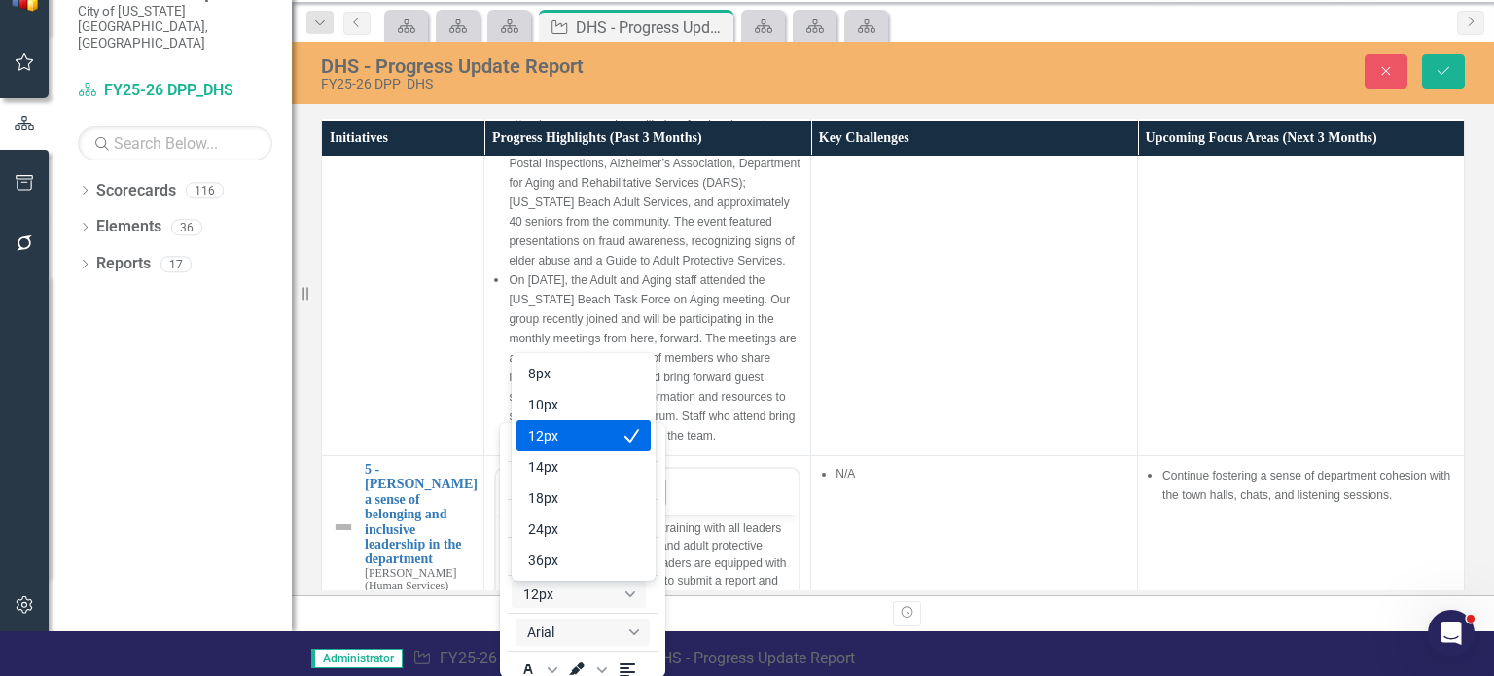
click at [562, 431] on div "12px" at bounding box center [570, 435] width 84 height 23
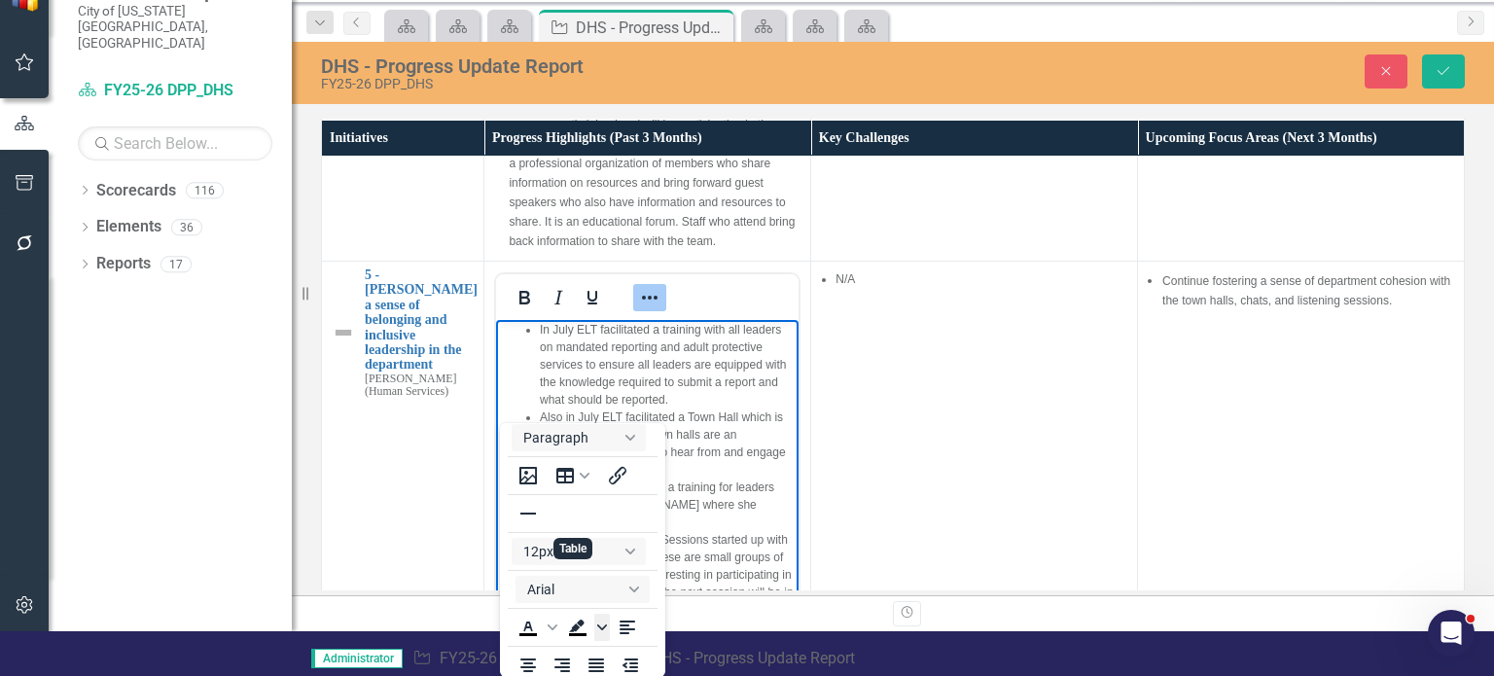
scroll to position [69, 0]
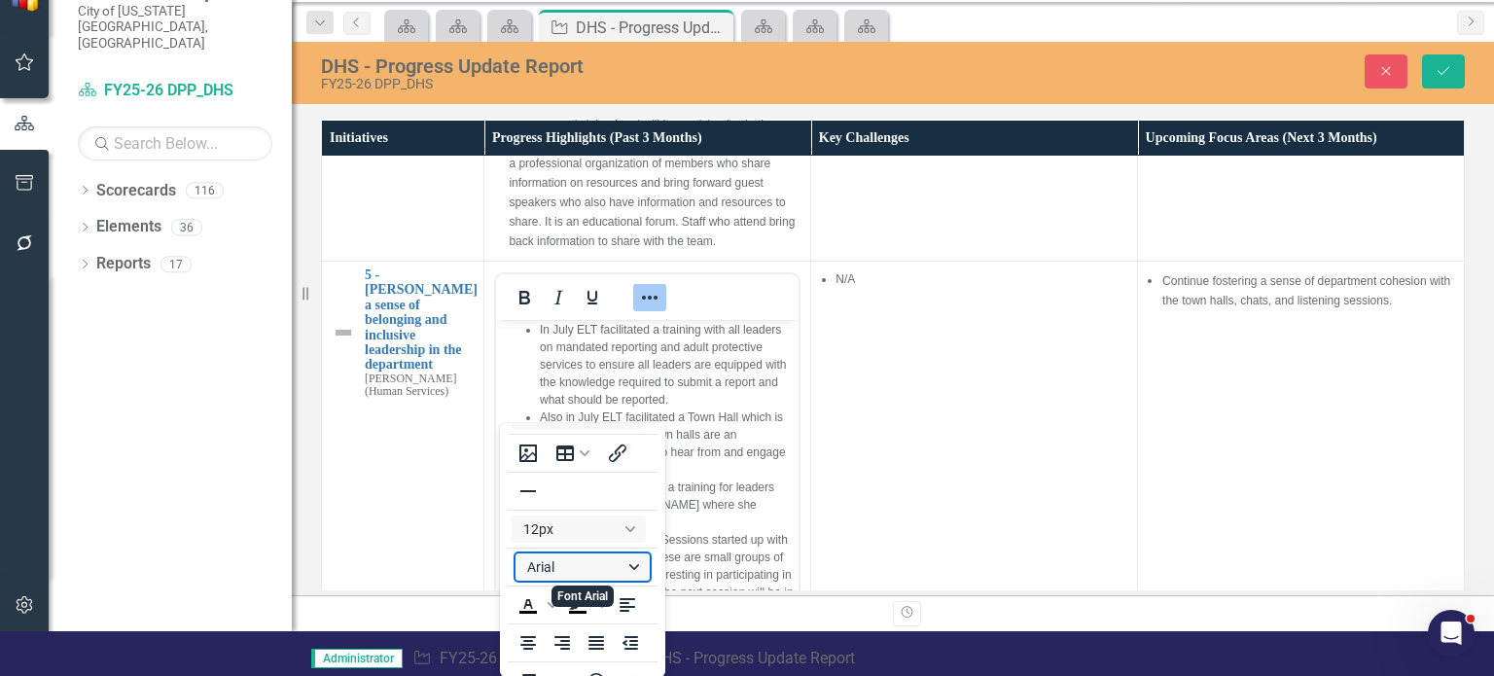
click at [597, 571] on button "Arial" at bounding box center [582, 566] width 134 height 27
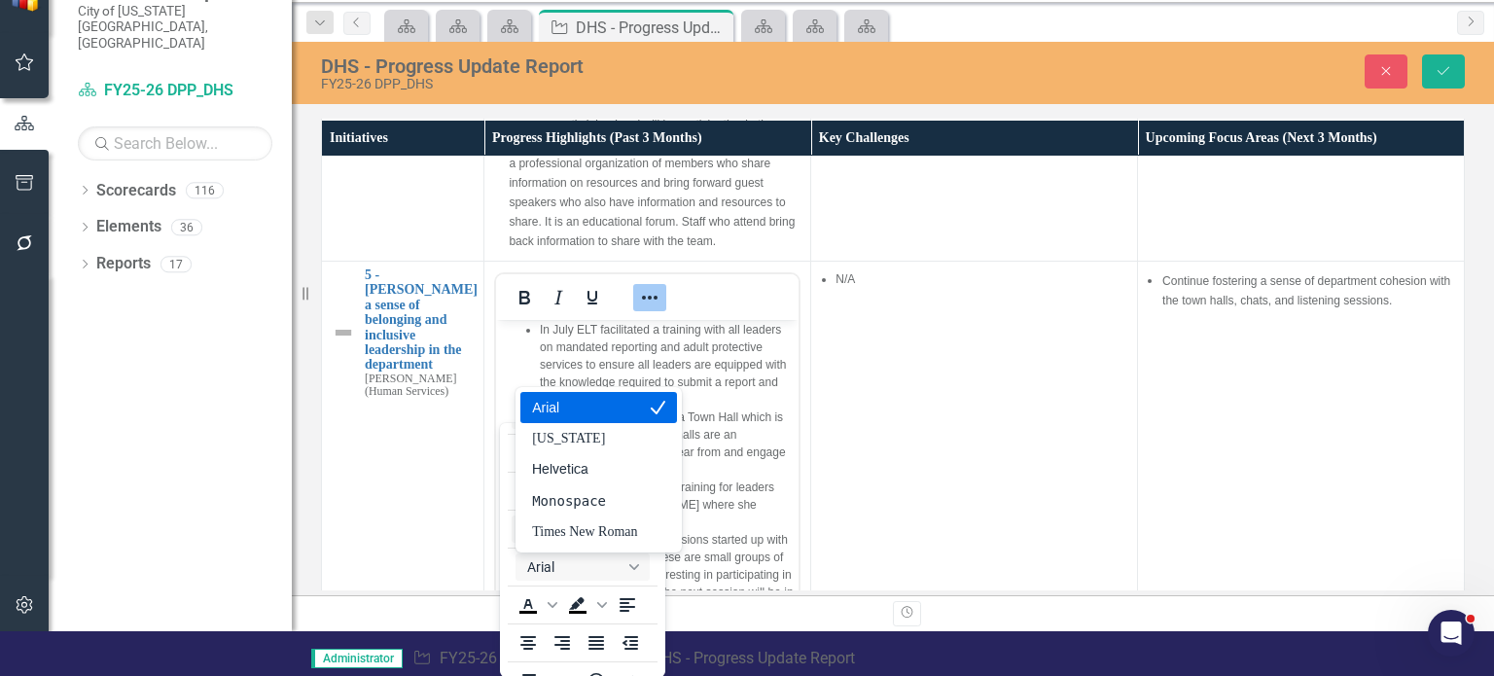
click at [583, 415] on div "Arial" at bounding box center [584, 407] width 105 height 23
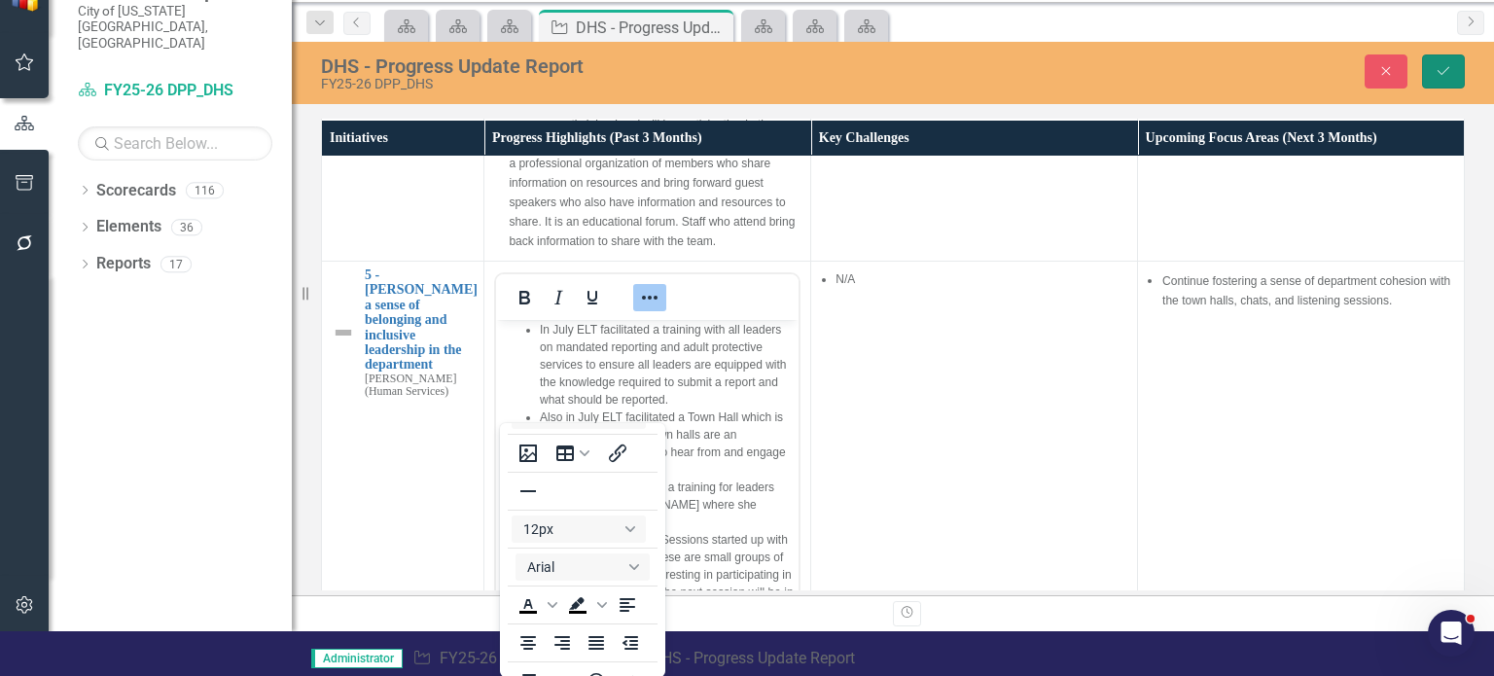
click at [1438, 65] on icon "Save" at bounding box center [1443, 71] width 18 height 14
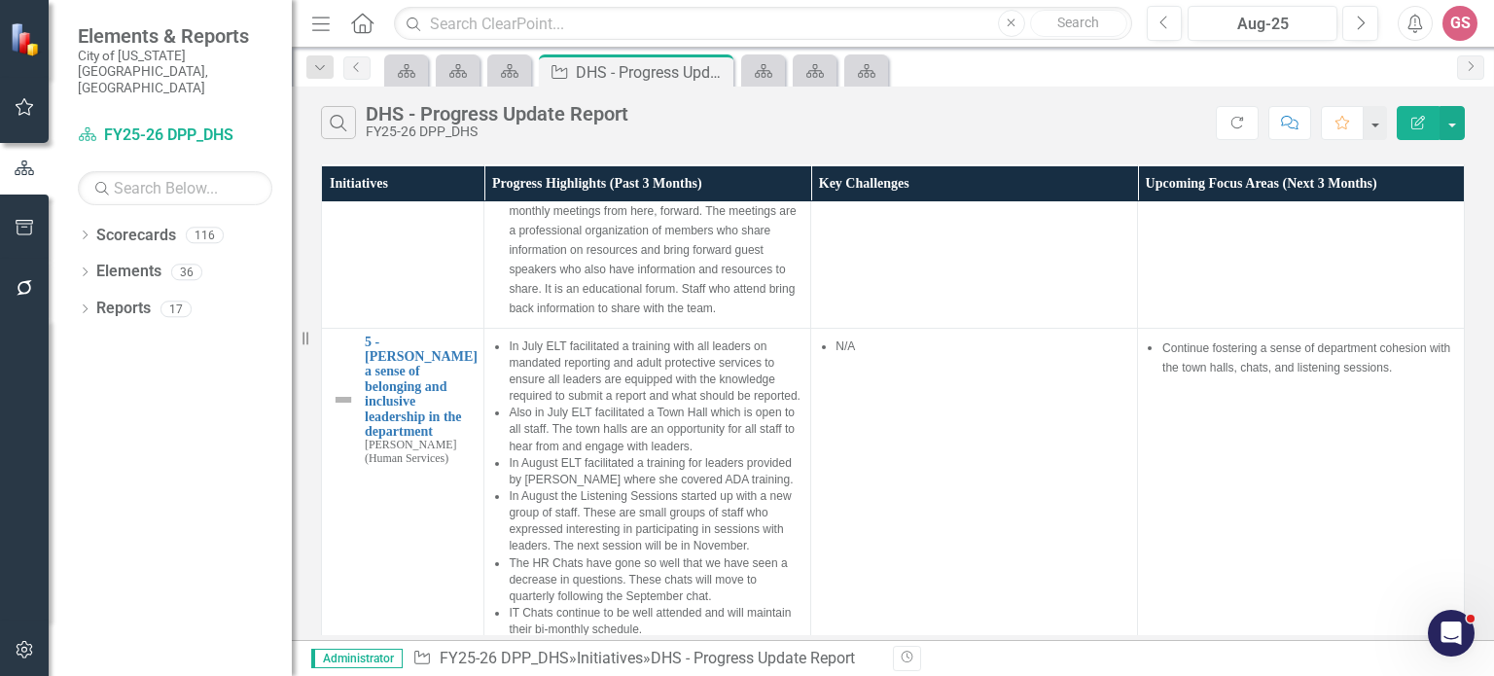
scroll to position [3537, 0]
drag, startPoint x: 887, startPoint y: 563, endPoint x: 1074, endPoint y: 641, distance: 202.3
click at [1060, 633] on td "N/A" at bounding box center [974, 484] width 327 height 321
